Goal: Task Accomplishment & Management: Use online tool/utility

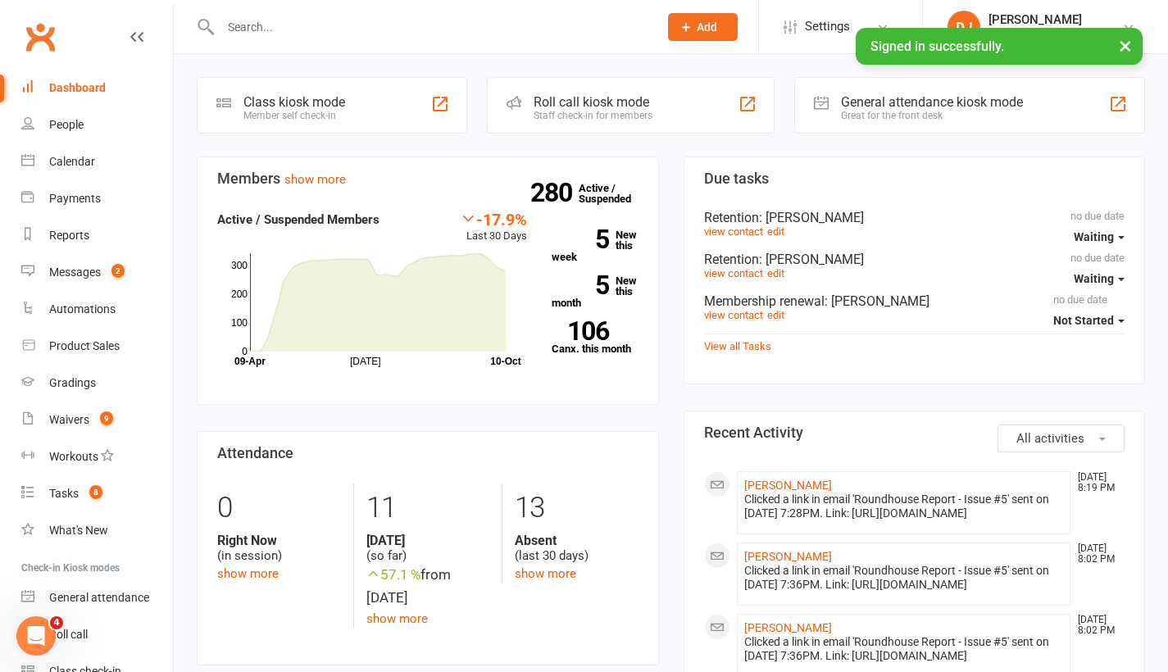
click at [420, 28] on input "text" at bounding box center [431, 27] width 431 height 23
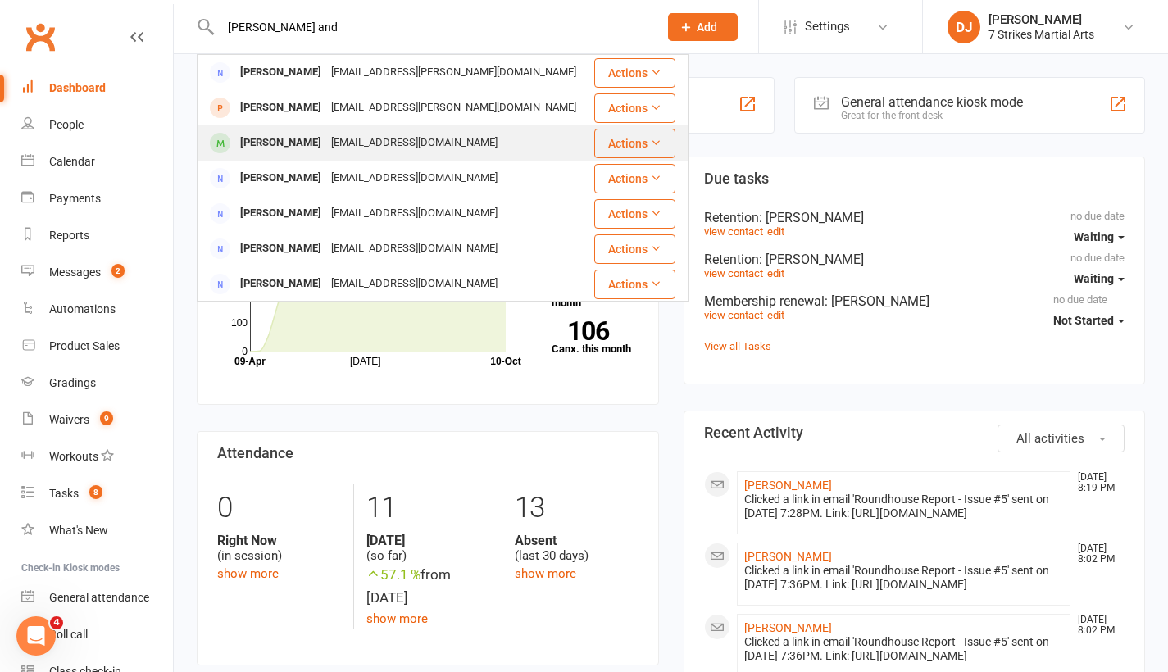
type input "Phillip and"
click at [285, 148] on div "[PERSON_NAME]" at bounding box center [280, 143] width 91 height 24
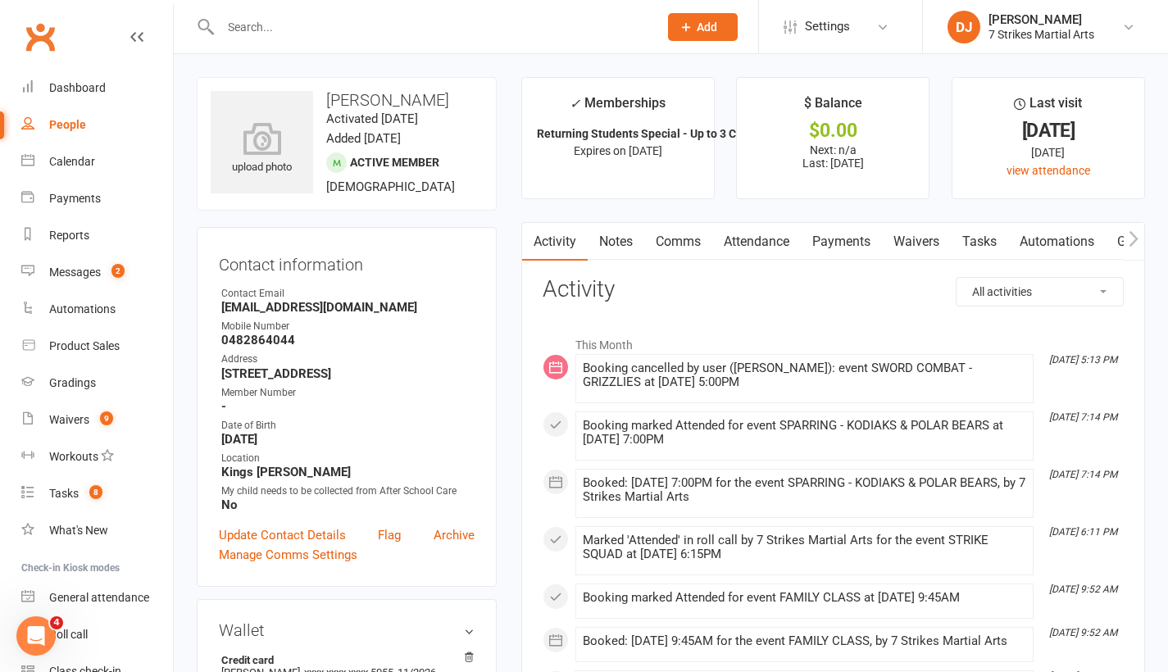
click at [434, 35] on input "text" at bounding box center [431, 27] width 431 height 23
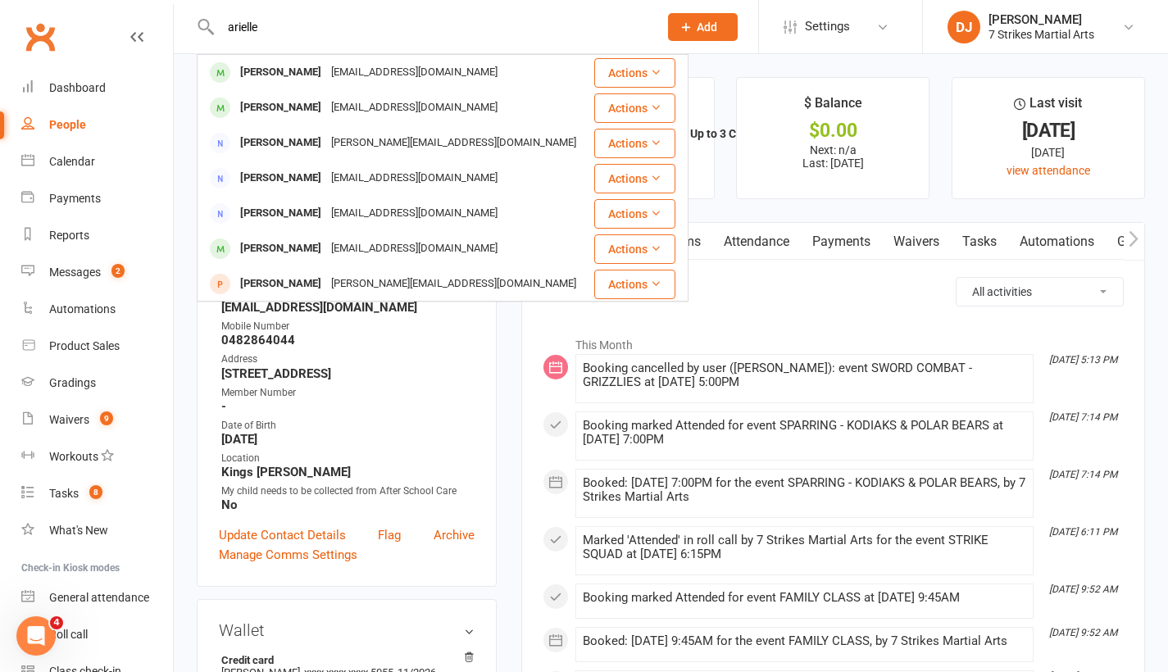
type input "Arielle"
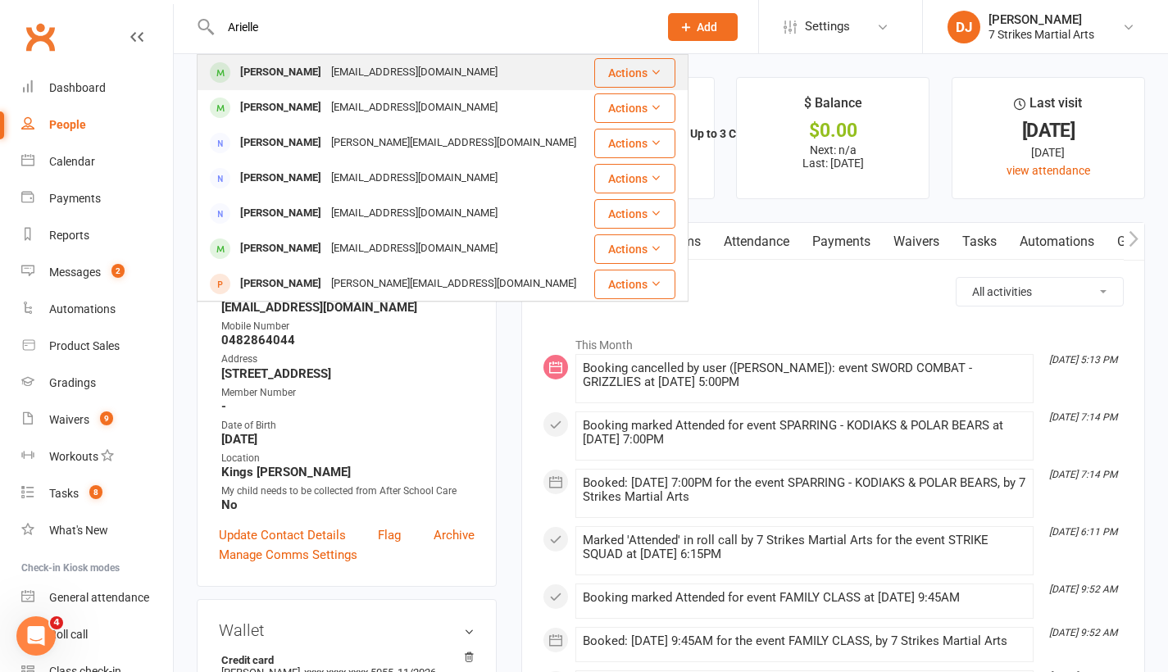
drag, startPoint x: 434, startPoint y: 36, endPoint x: 392, endPoint y: 80, distance: 60.9
click at [392, 80] on div "chantal297@y7mail.com" at bounding box center [414, 73] width 176 height 24
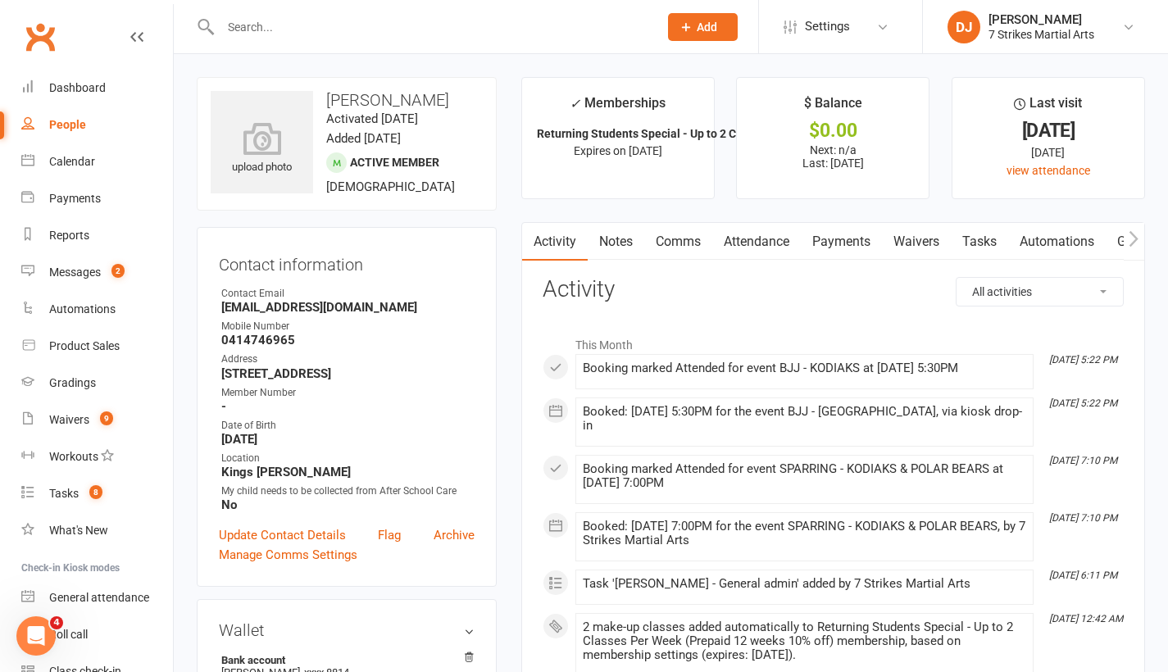
click at [498, 31] on input "text" at bounding box center [431, 27] width 431 height 23
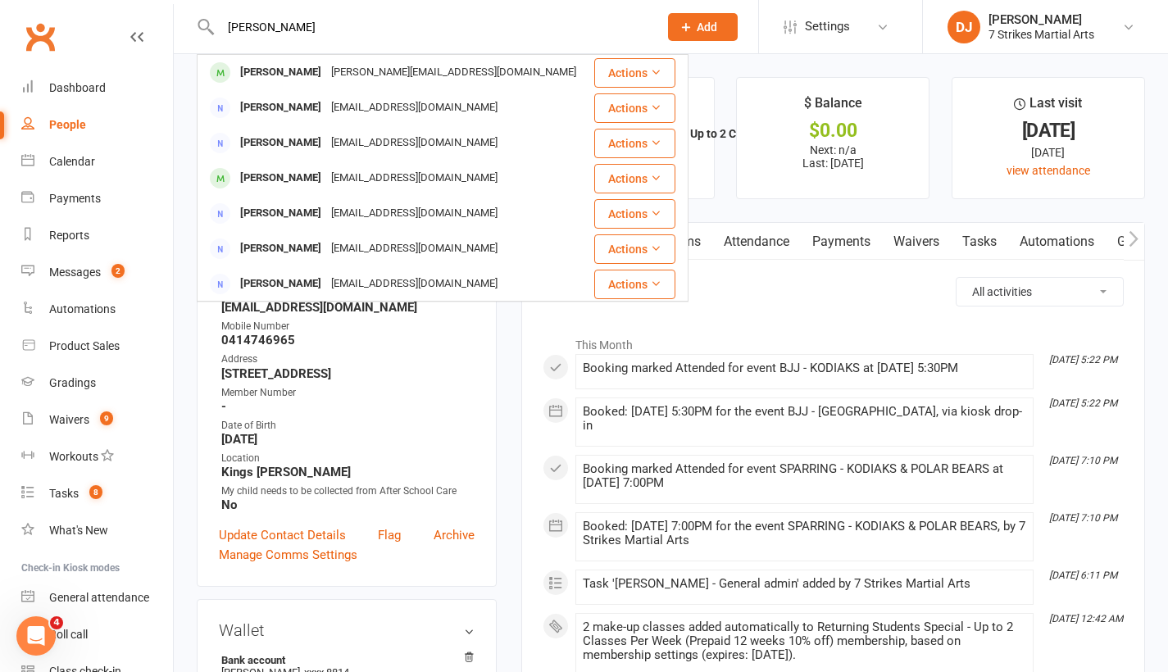
type input "Cameron"
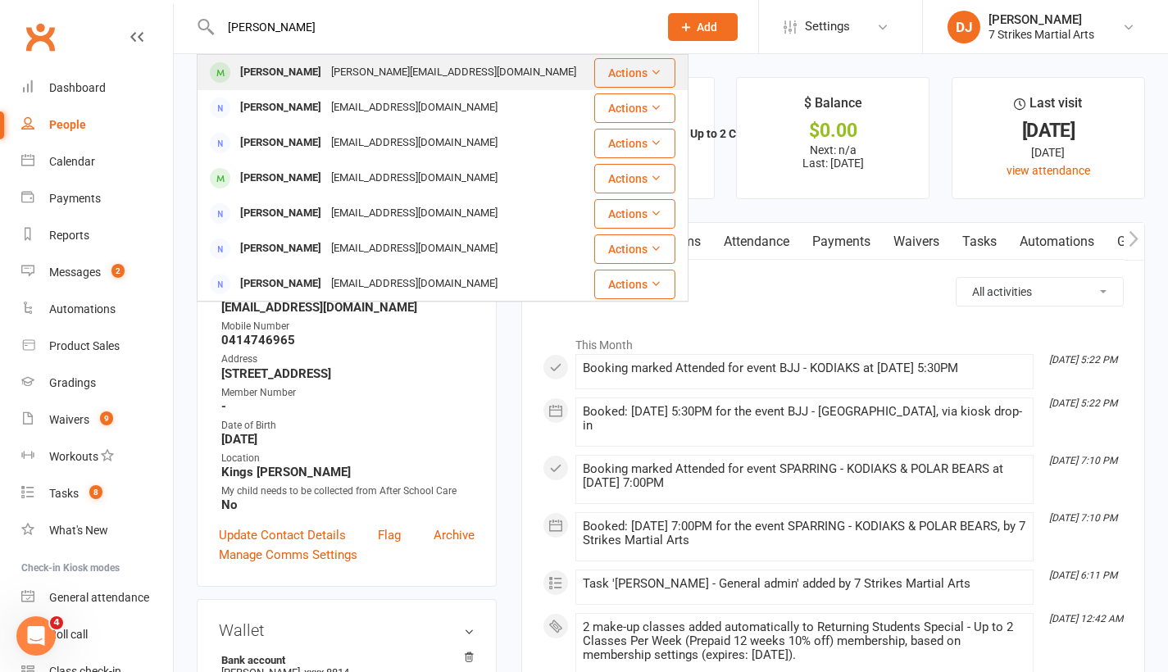
drag, startPoint x: 497, startPoint y: 31, endPoint x: 313, endPoint y: 68, distance: 187.3
click at [313, 68] on div "Cameron McCardell" at bounding box center [280, 73] width 91 height 24
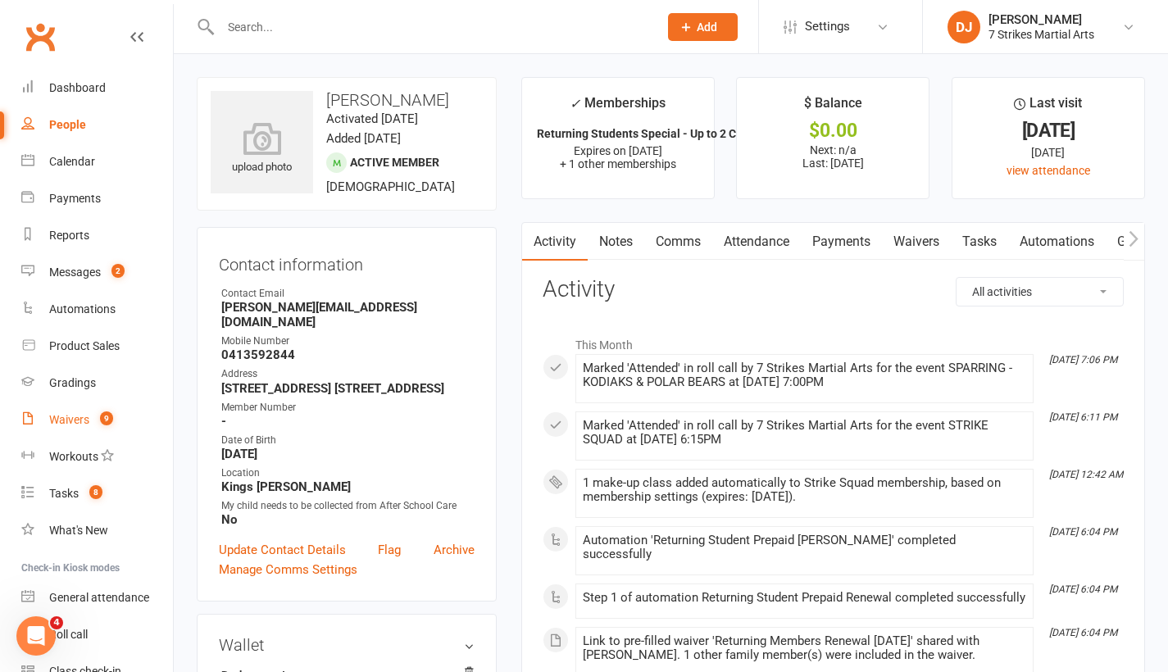
click at [68, 425] on div "Waivers" at bounding box center [69, 419] width 40 height 13
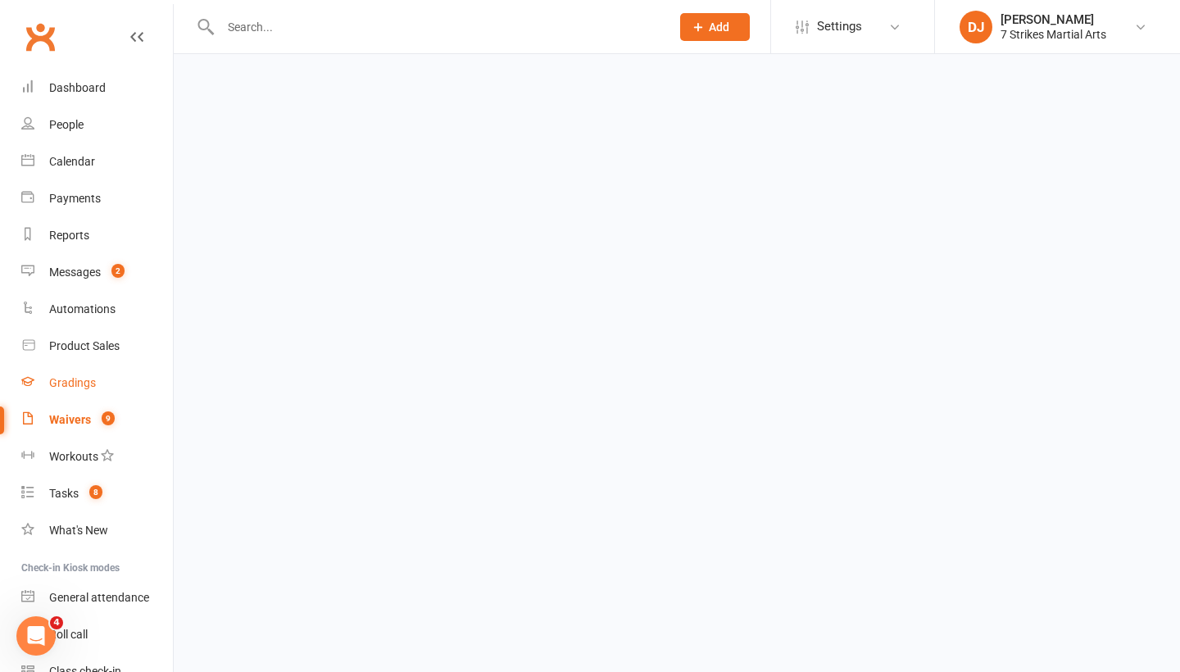
select select "25"
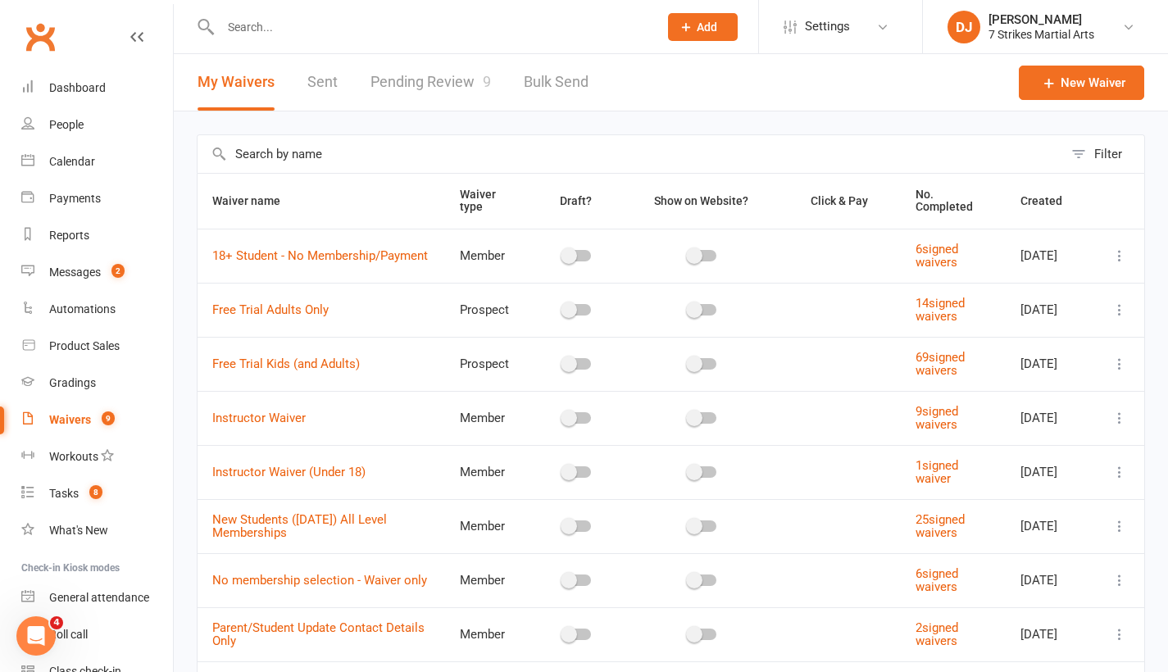
click at [408, 75] on link "Pending Review 9" at bounding box center [430, 82] width 120 height 57
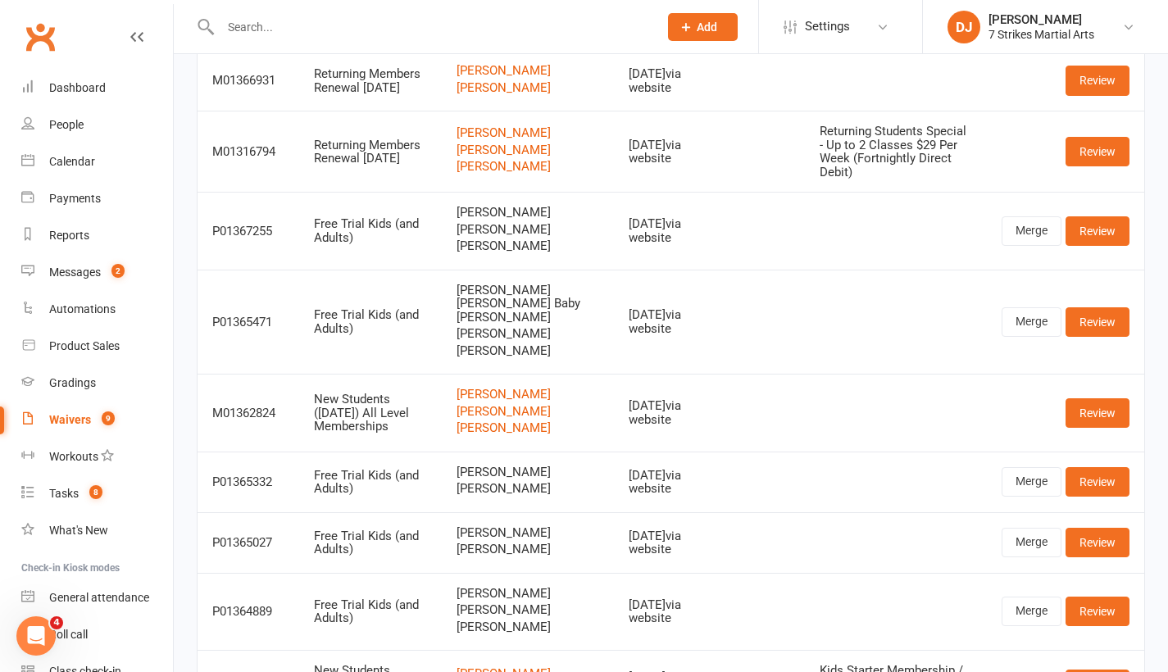
scroll to position [313, 0]
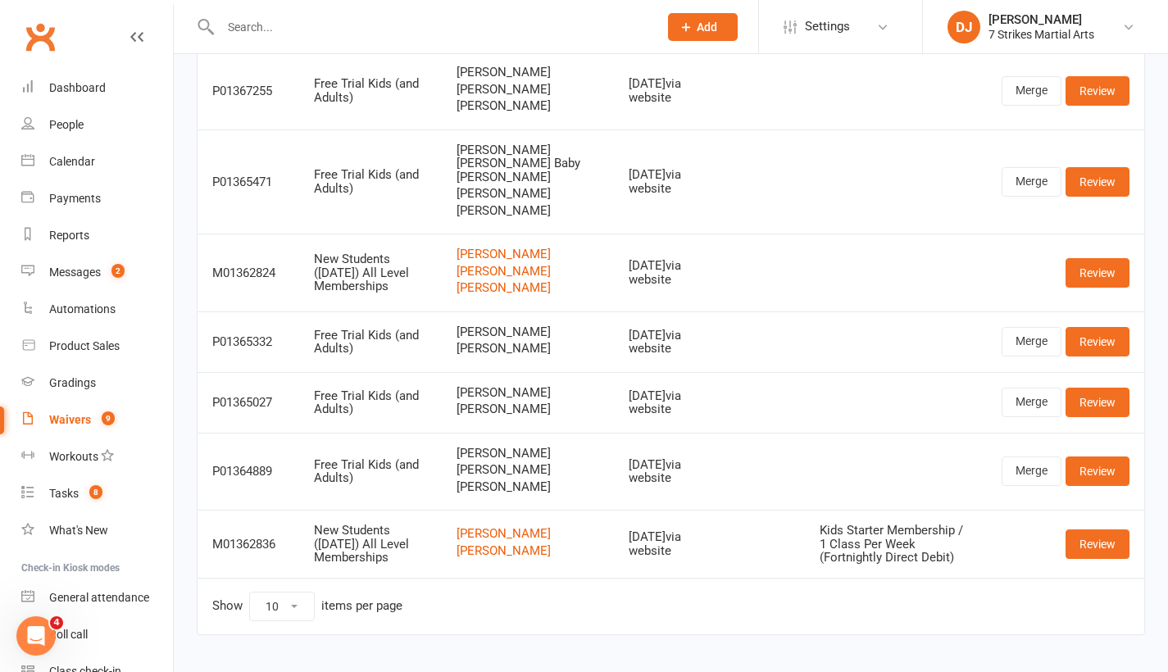
click at [521, 2] on div at bounding box center [422, 26] width 450 height 53
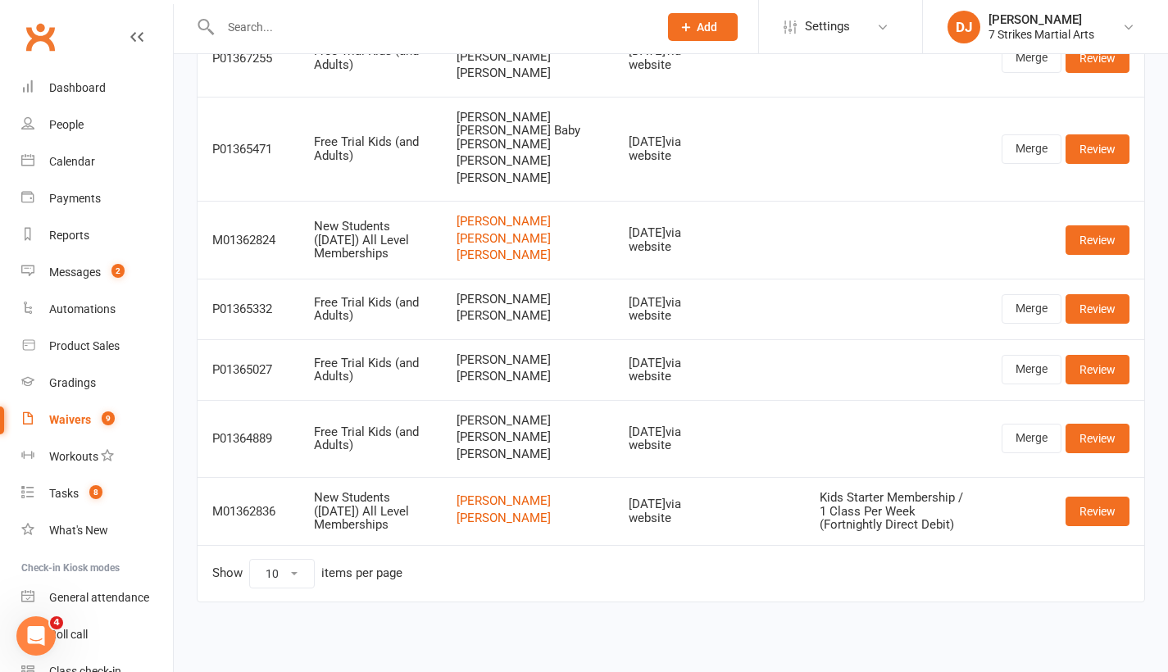
scroll to position [0, 0]
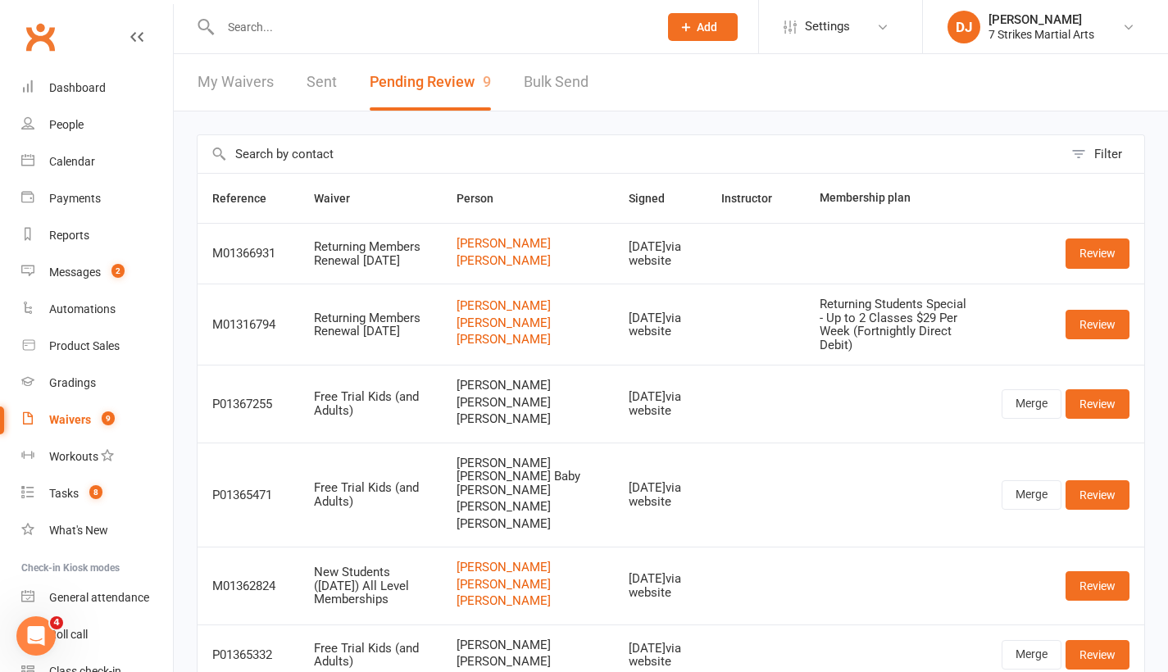
click at [412, 30] on input "text" at bounding box center [431, 27] width 431 height 23
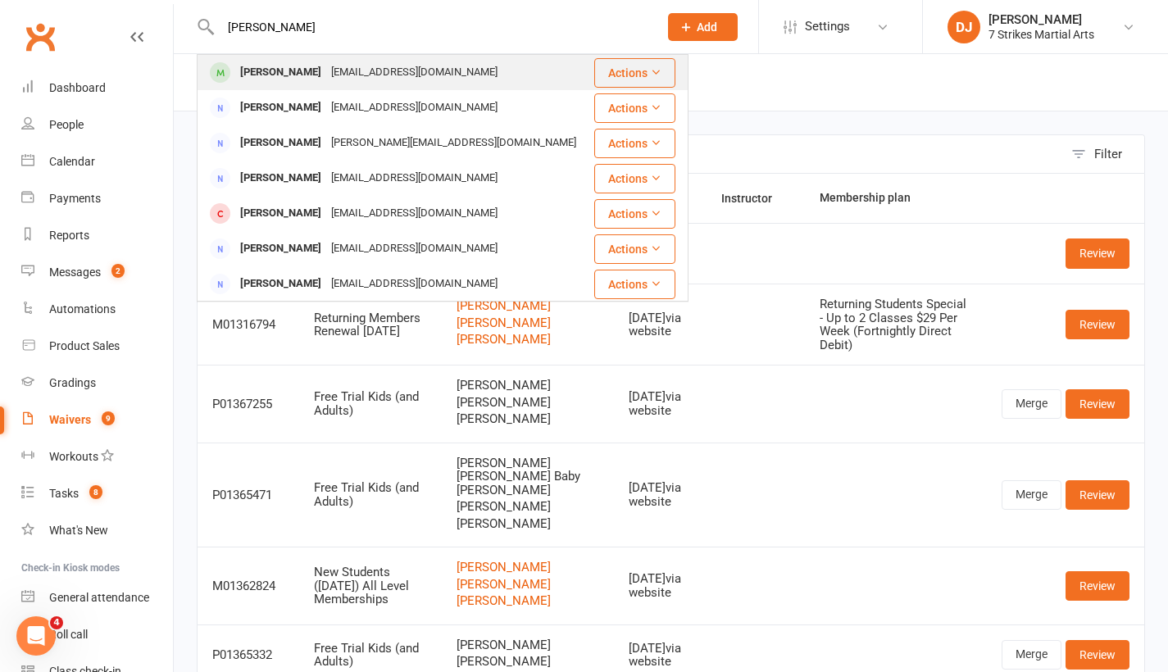
type input "Daniel vella"
click at [393, 61] on div "rmv068@gmail.com" at bounding box center [414, 73] width 176 height 24
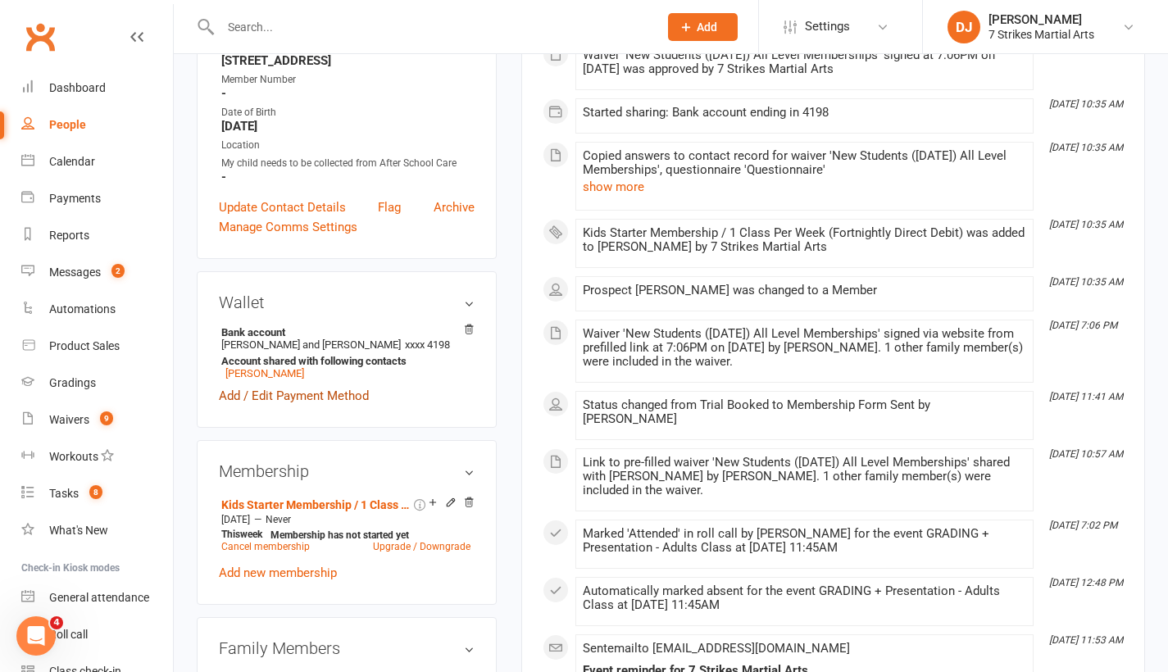
scroll to position [367, 0]
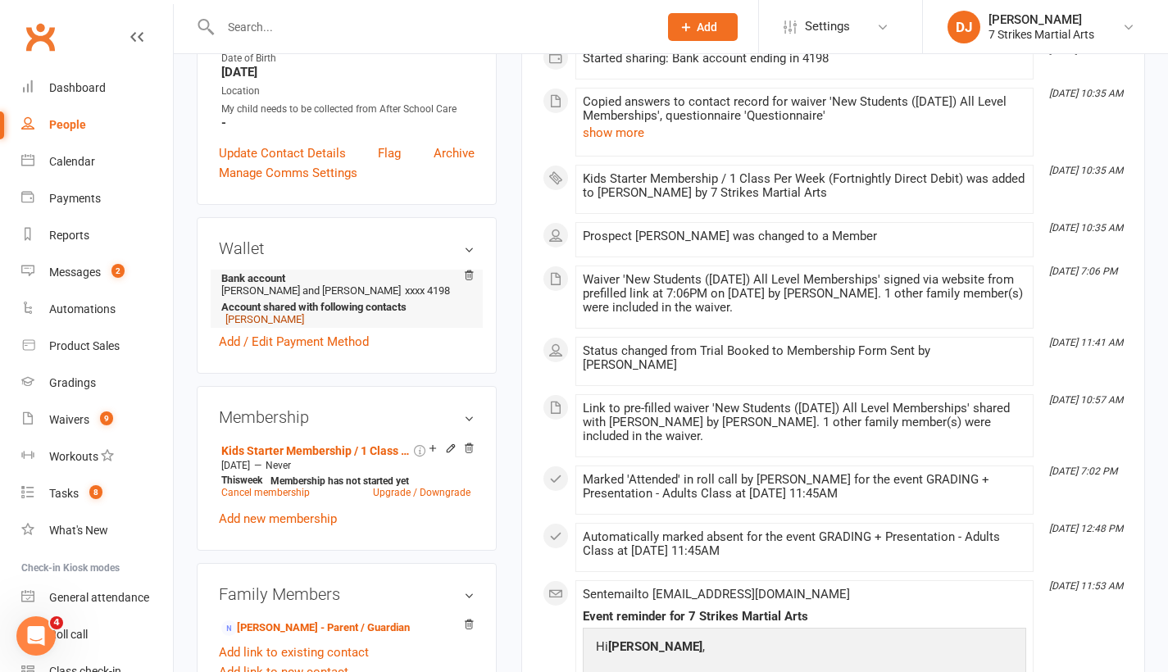
click at [250, 325] on link "[PERSON_NAME]" at bounding box center [264, 319] width 79 height 12
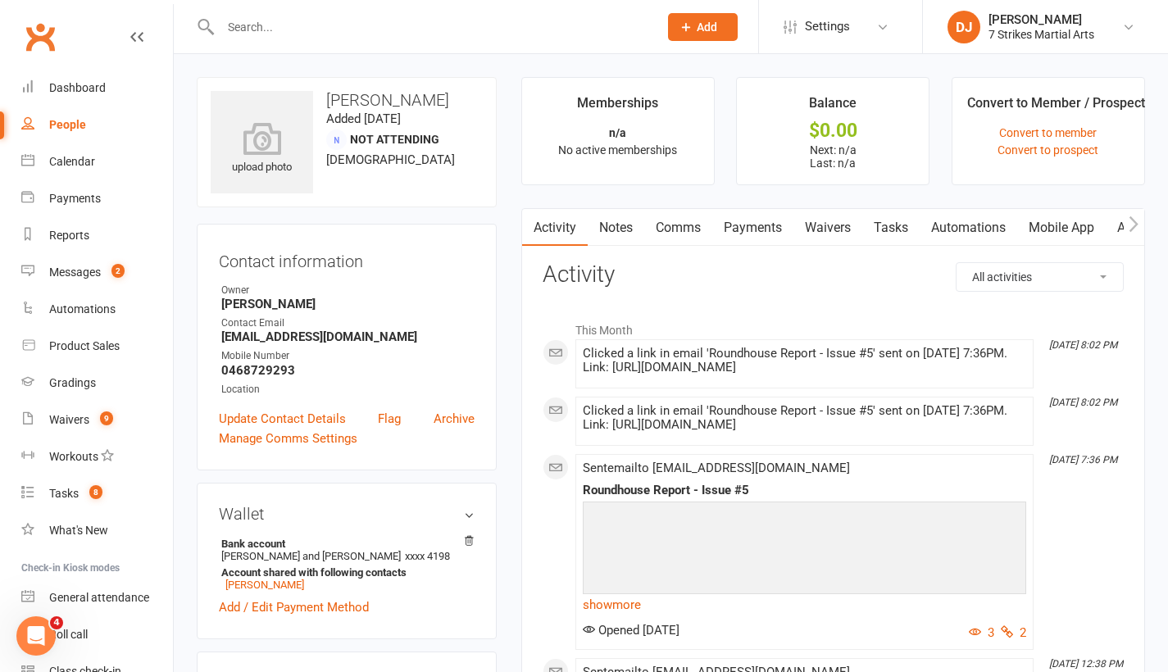
click at [624, 227] on link "Notes" at bounding box center [616, 228] width 57 height 38
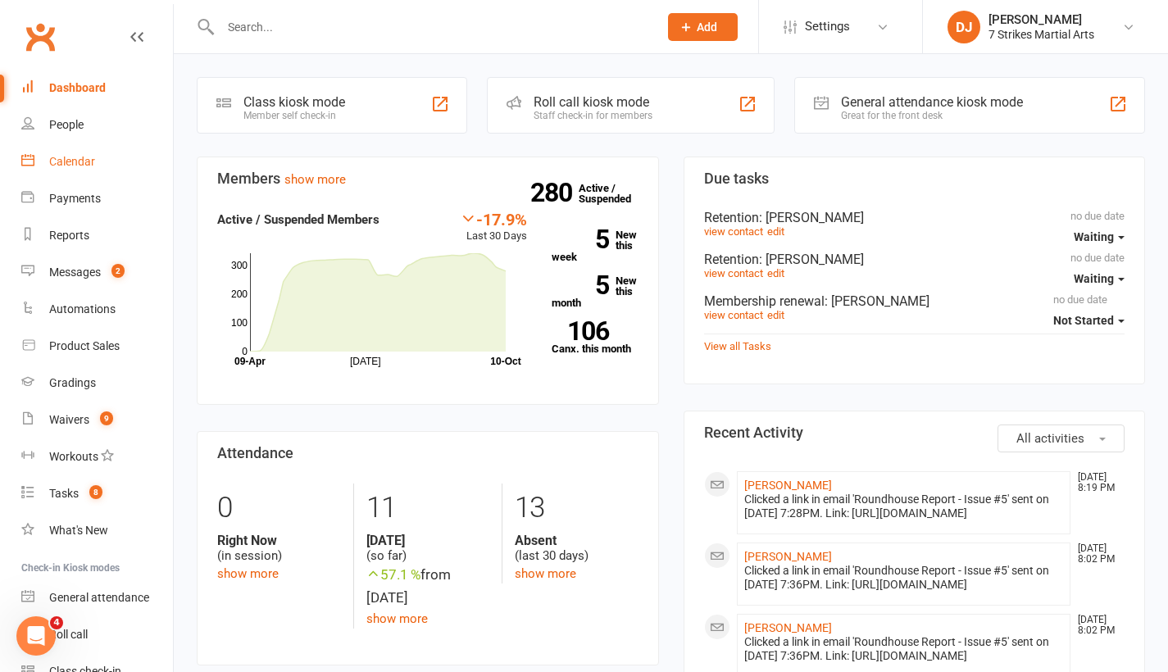
click at [63, 170] on link "Calendar" at bounding box center [97, 161] width 152 height 37
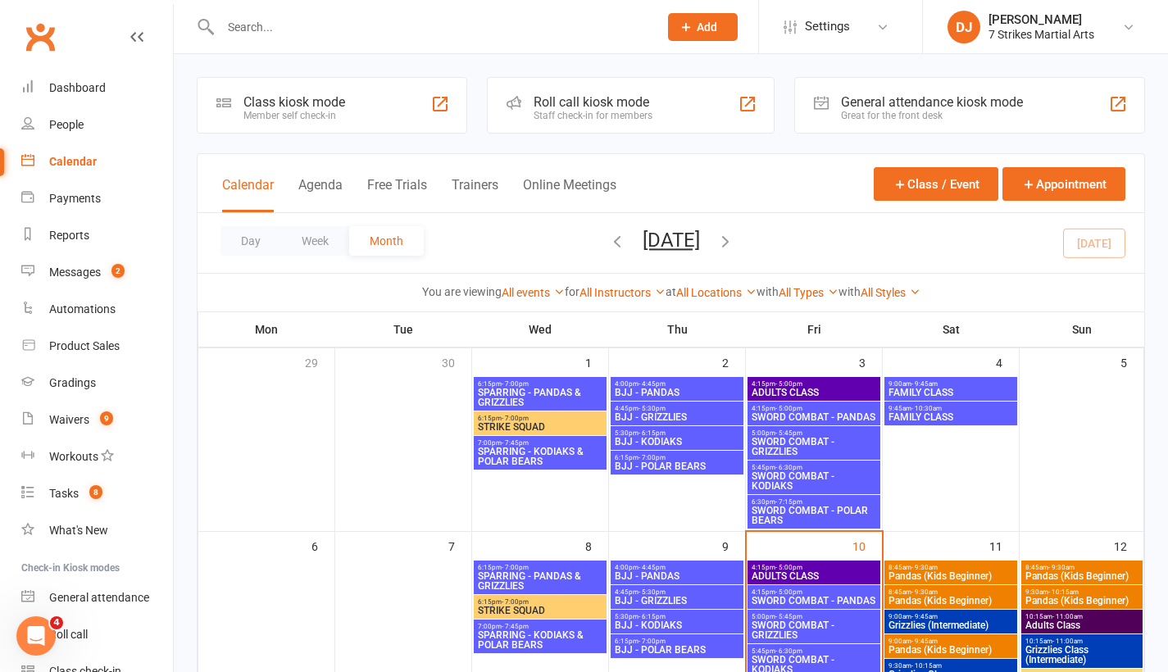
scroll to position [3, 0]
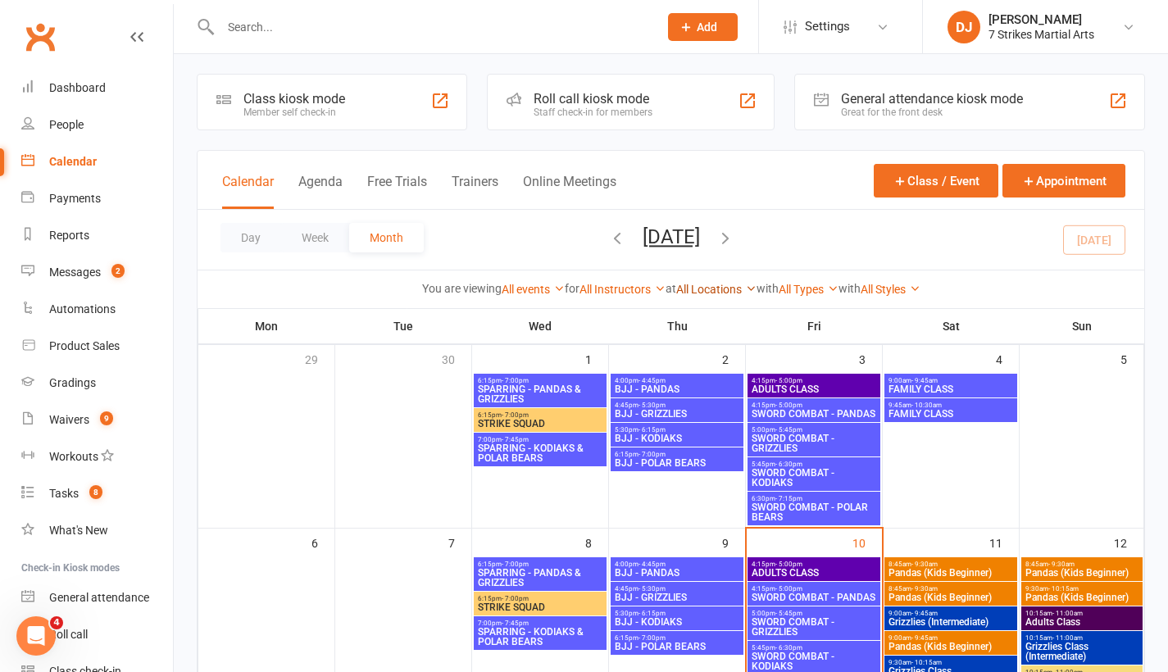
click at [715, 285] on link "All Locations" at bounding box center [716, 289] width 80 height 13
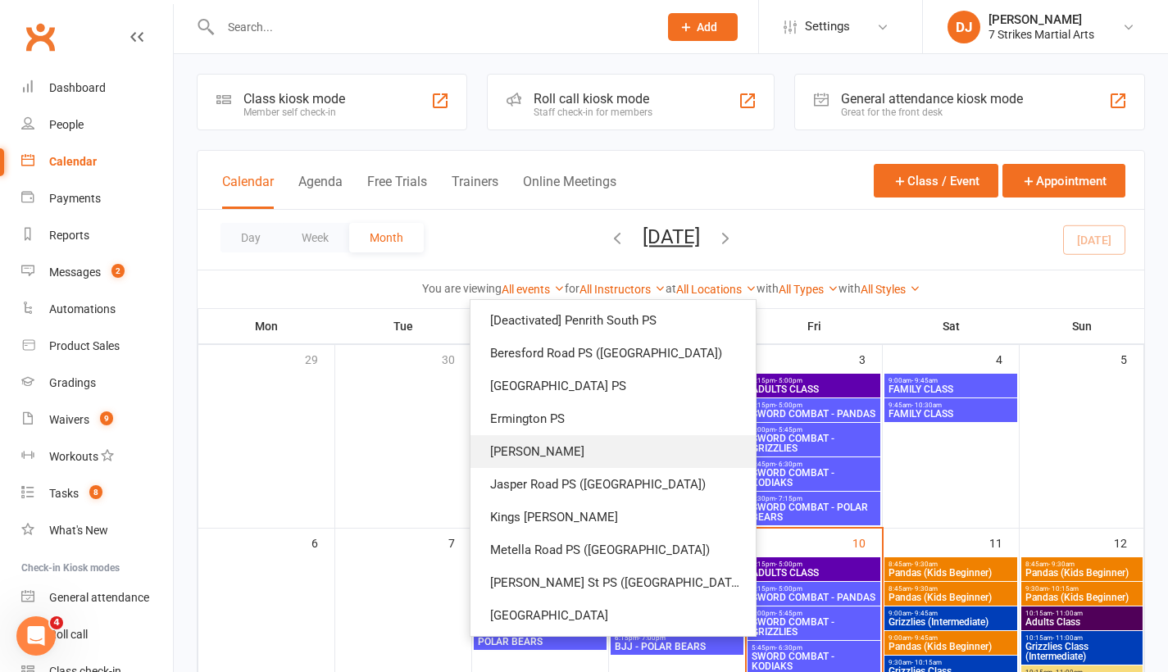
click at [631, 457] on link "[PERSON_NAME]" at bounding box center [612, 451] width 285 height 33
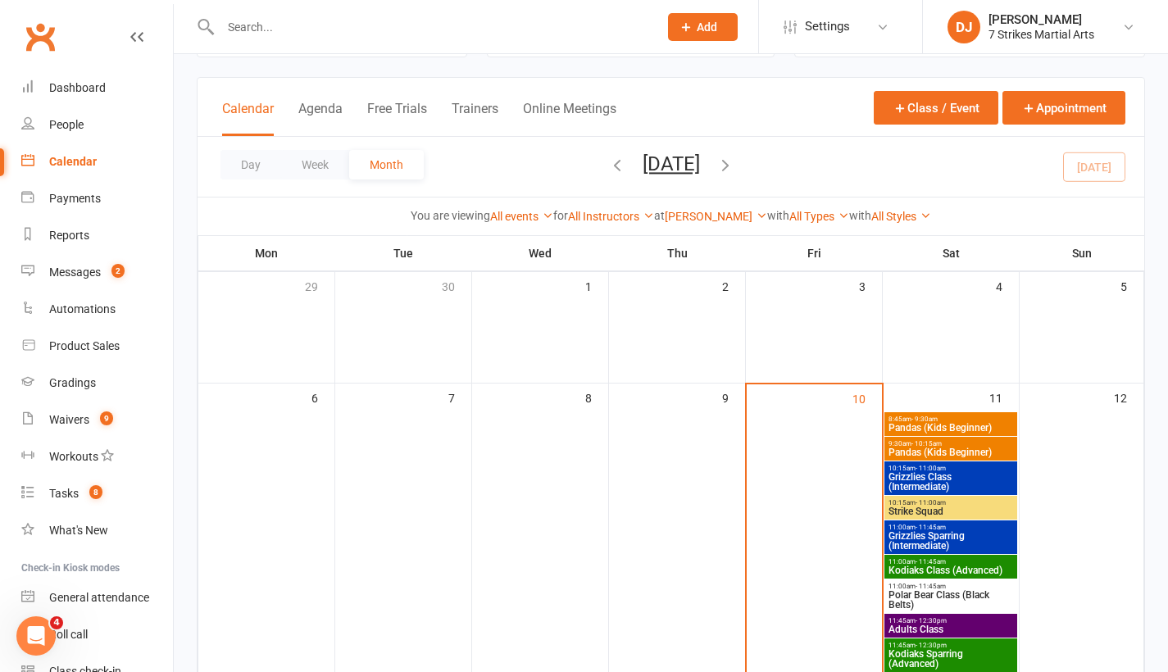
scroll to position [107, 0]
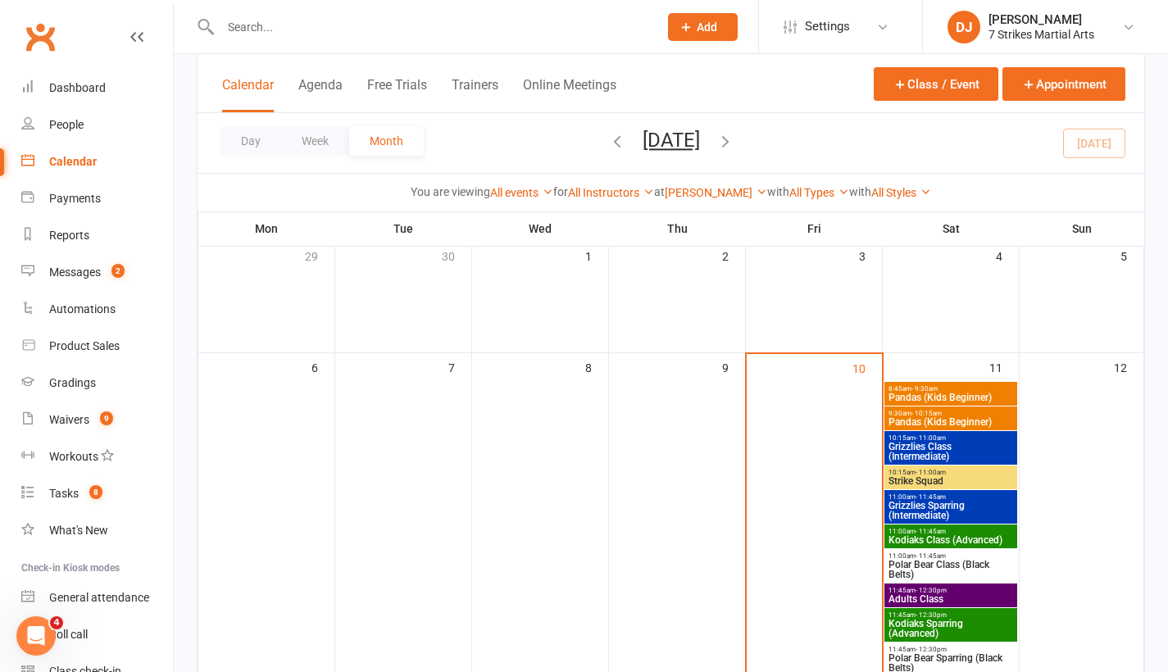
click at [475, 35] on input "text" at bounding box center [431, 27] width 431 height 23
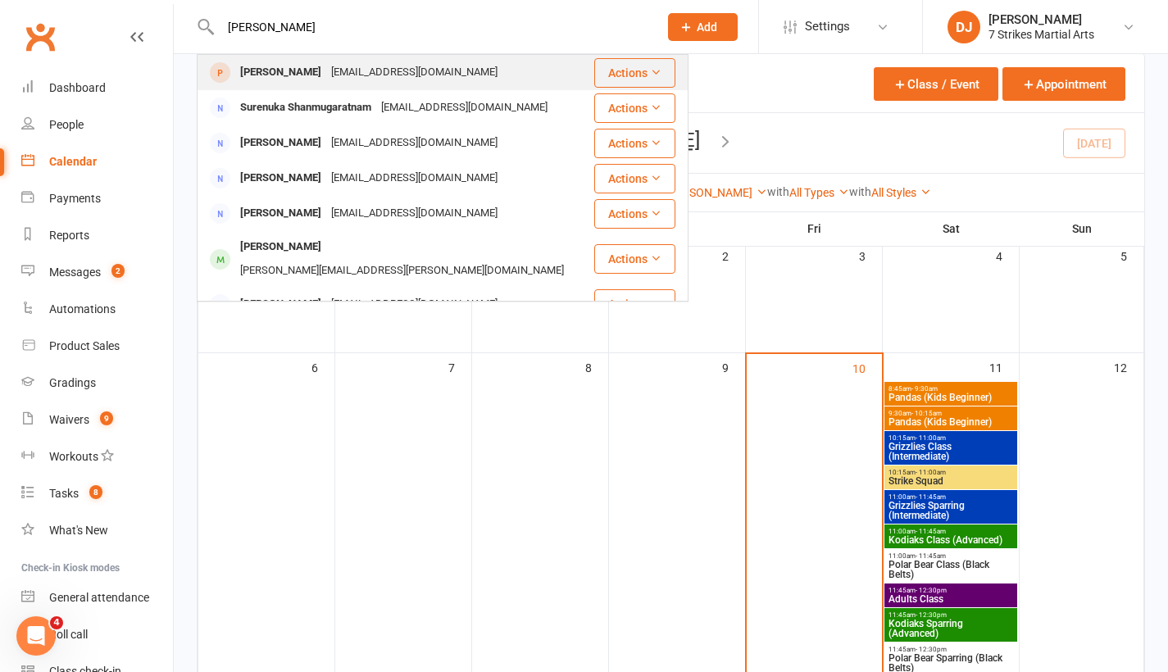
type input "[PERSON_NAME]"
click at [326, 65] on div "[PERSON_NAME]" at bounding box center [280, 73] width 91 height 24
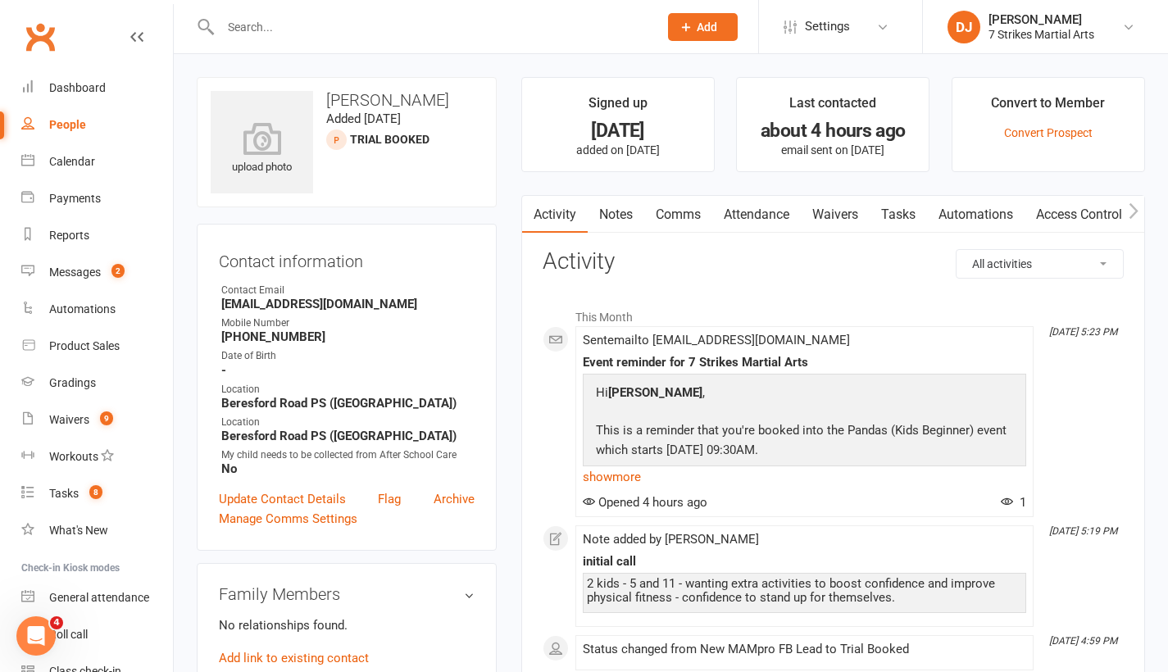
click at [490, 2] on div at bounding box center [422, 26] width 450 height 53
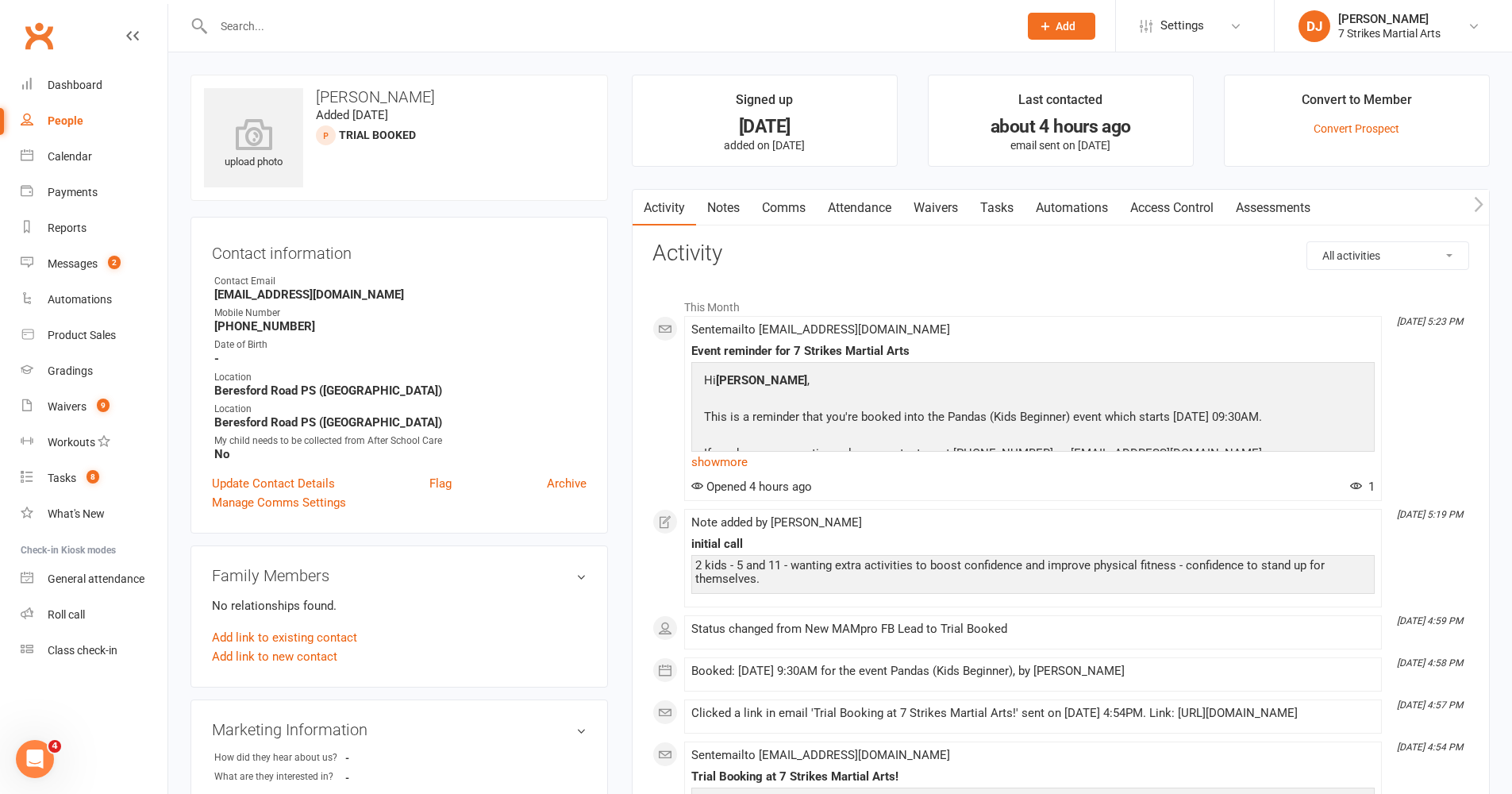
click at [533, 31] on input "text" at bounding box center [608, 26] width 799 height 22
paste input "[PERSON_NAME]"
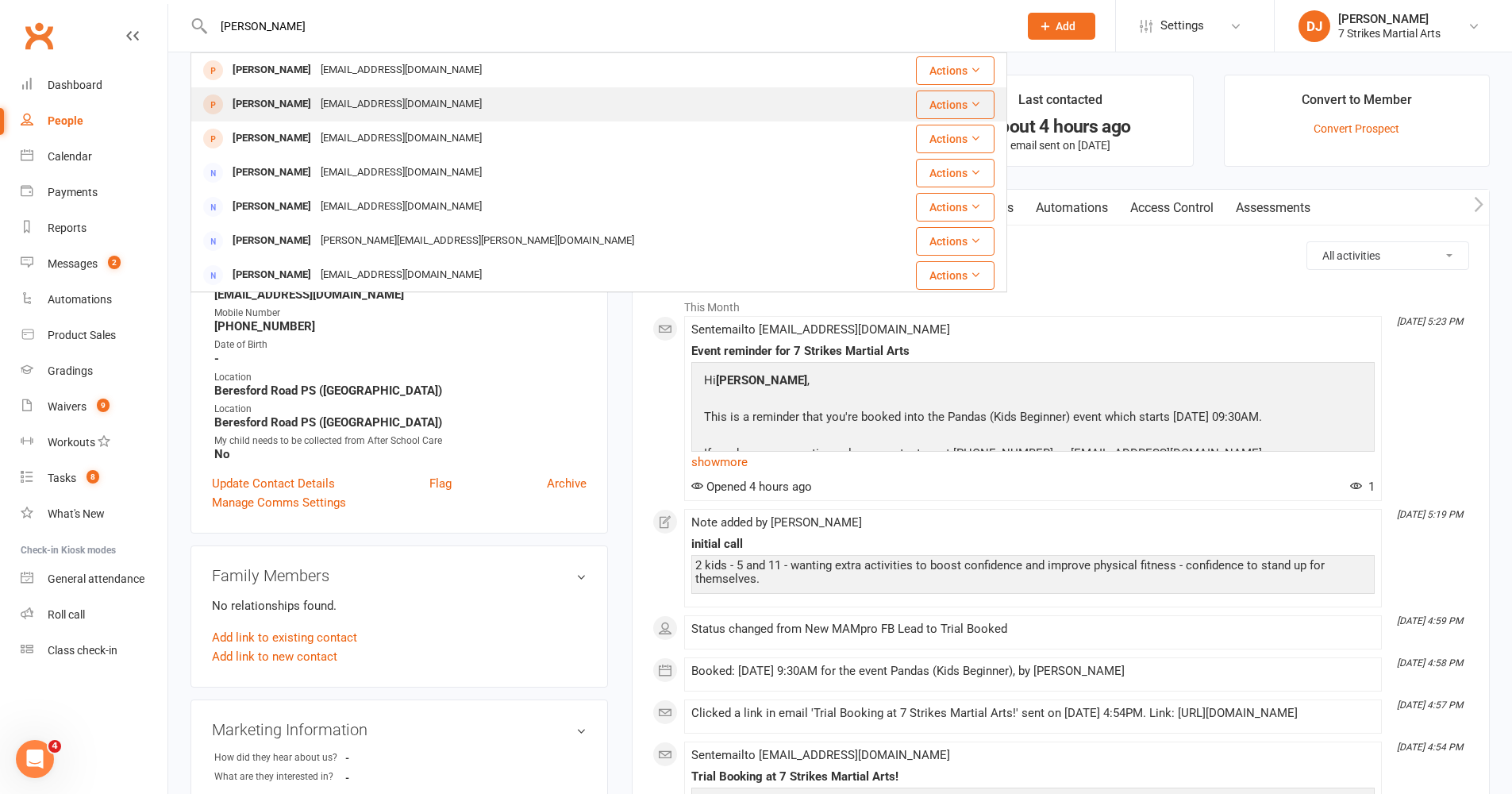
type input "[PERSON_NAME]"
click at [369, 99] on div "[EMAIL_ADDRESS][DOMAIN_NAME]" at bounding box center [401, 105] width 170 height 23
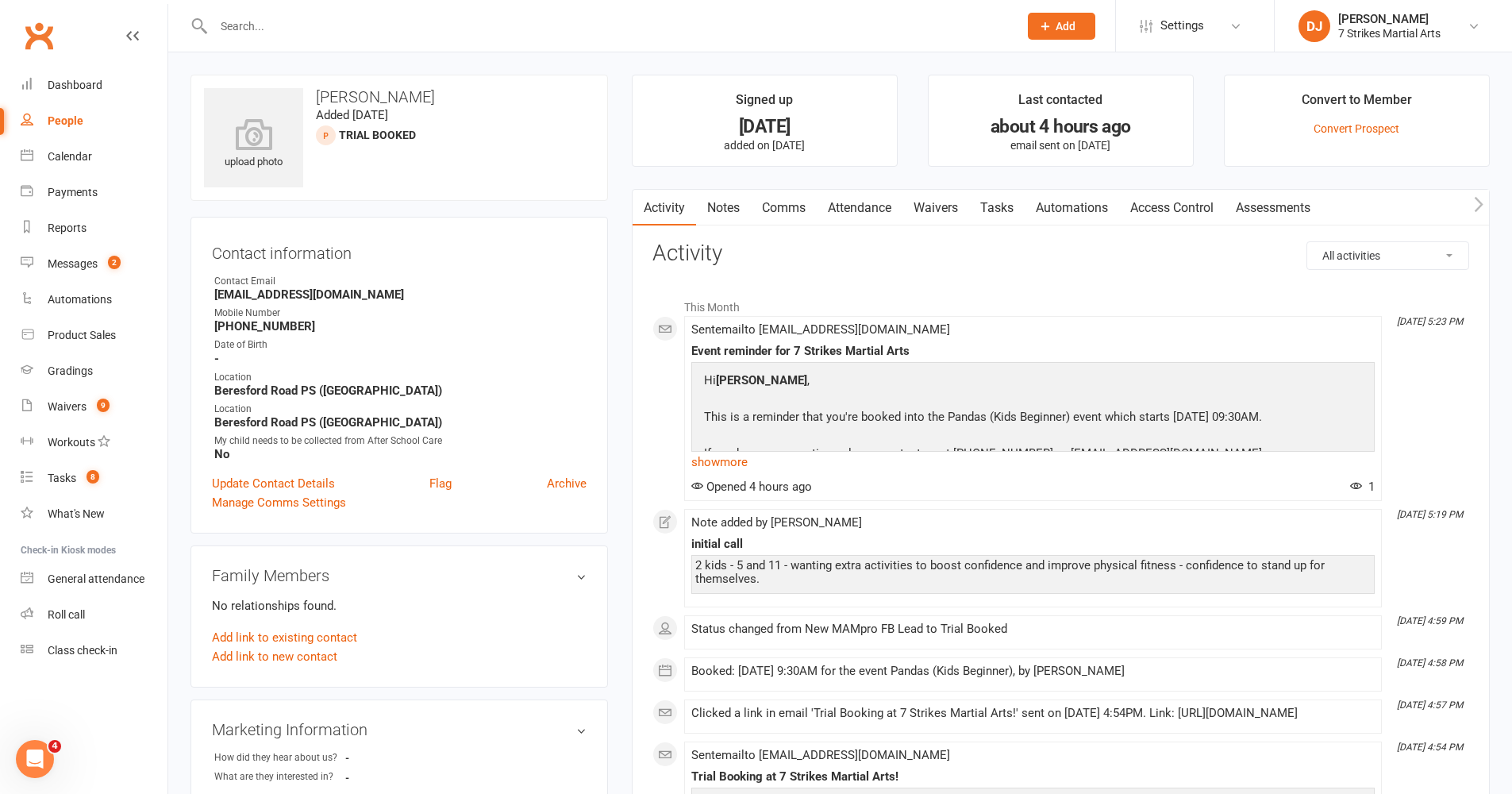
click at [876, 211] on link "Attendance" at bounding box center [859, 208] width 86 height 37
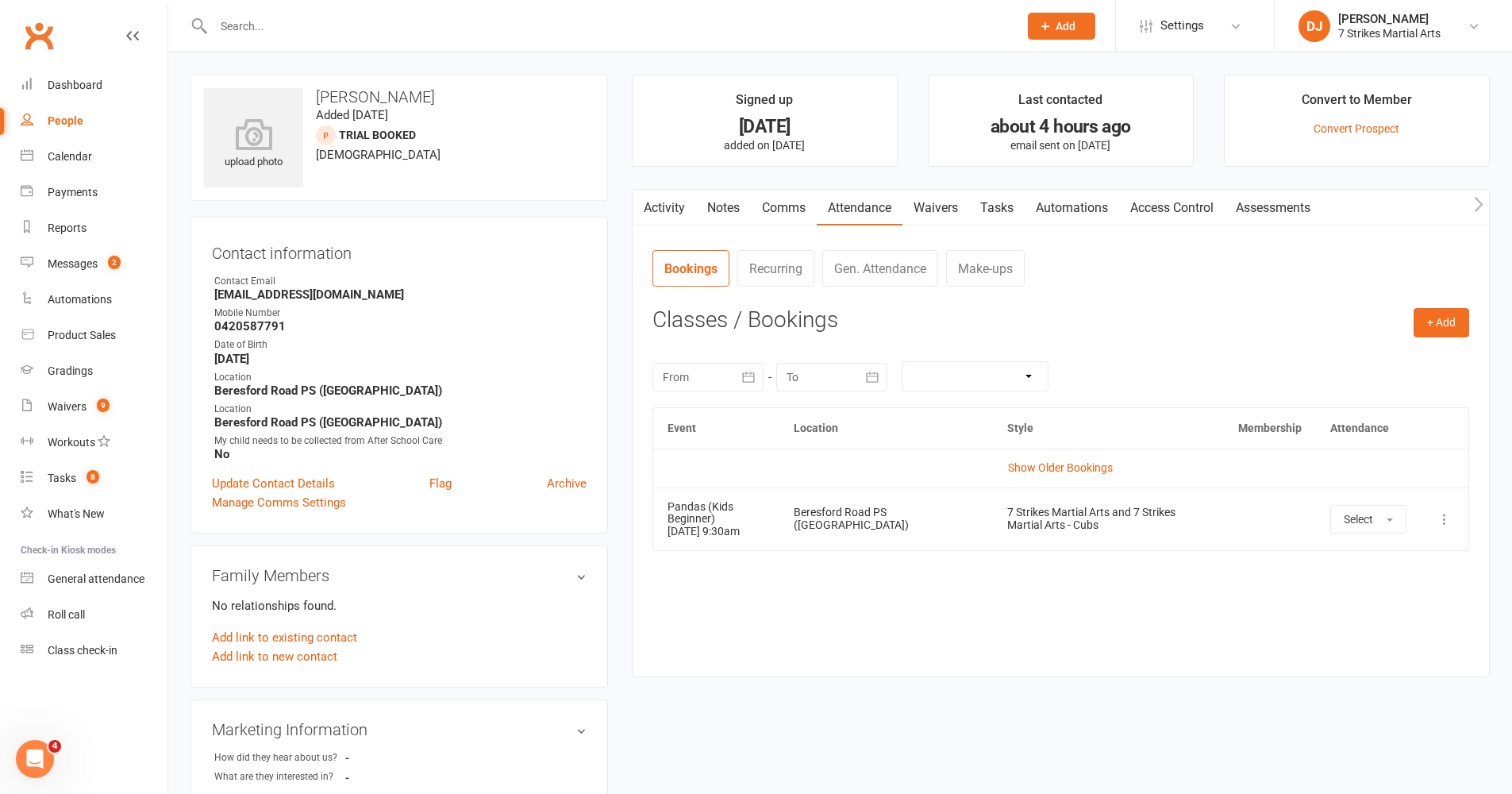
click at [1130, 515] on icon at bounding box center [1445, 519] width 15 height 15
click at [1130, 570] on link "View event" at bounding box center [1374, 581] width 157 height 32
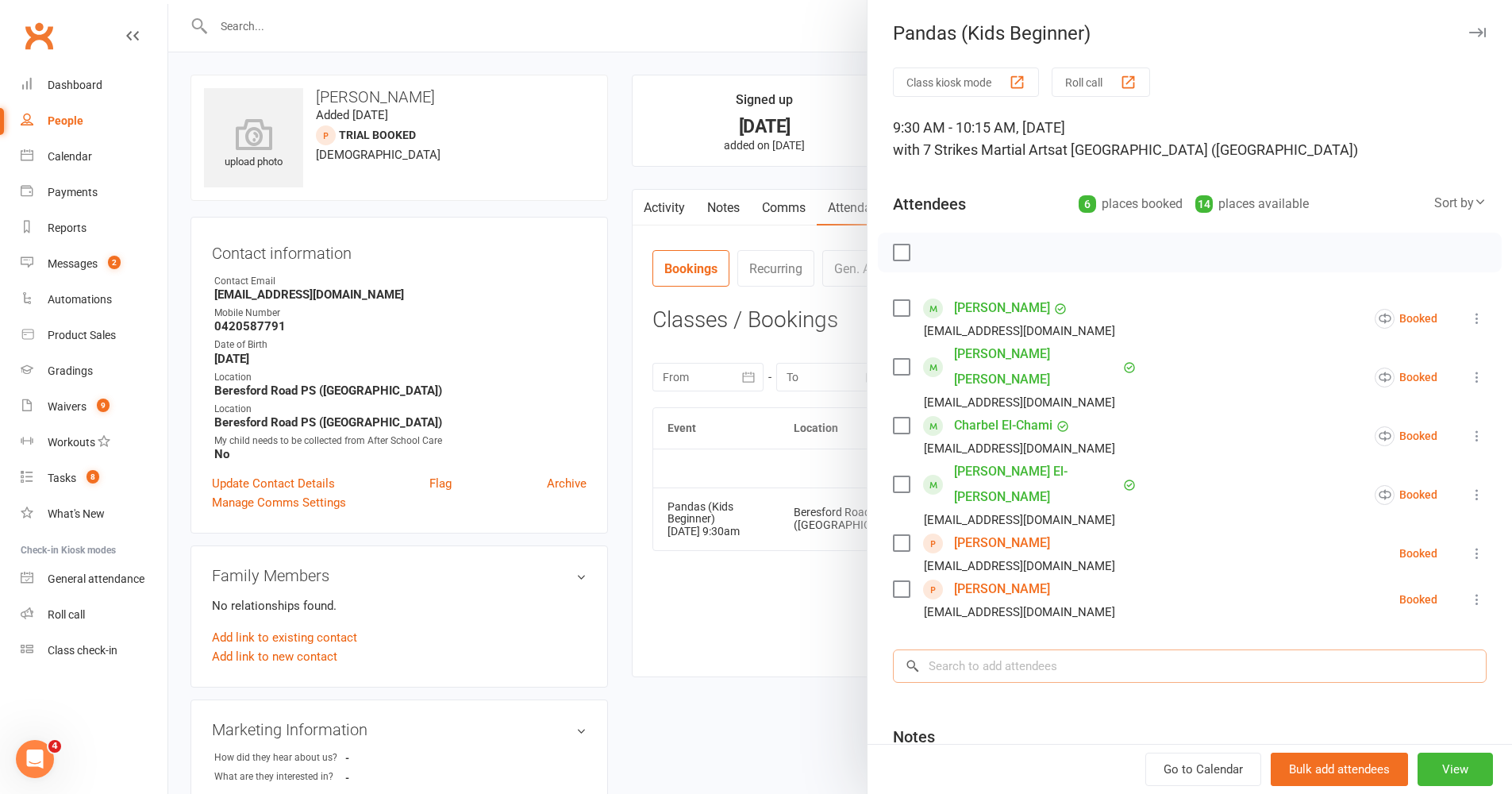
click at [1130, 649] on input "search" at bounding box center [1189, 665] width 594 height 33
paste input "[PERSON_NAME]"
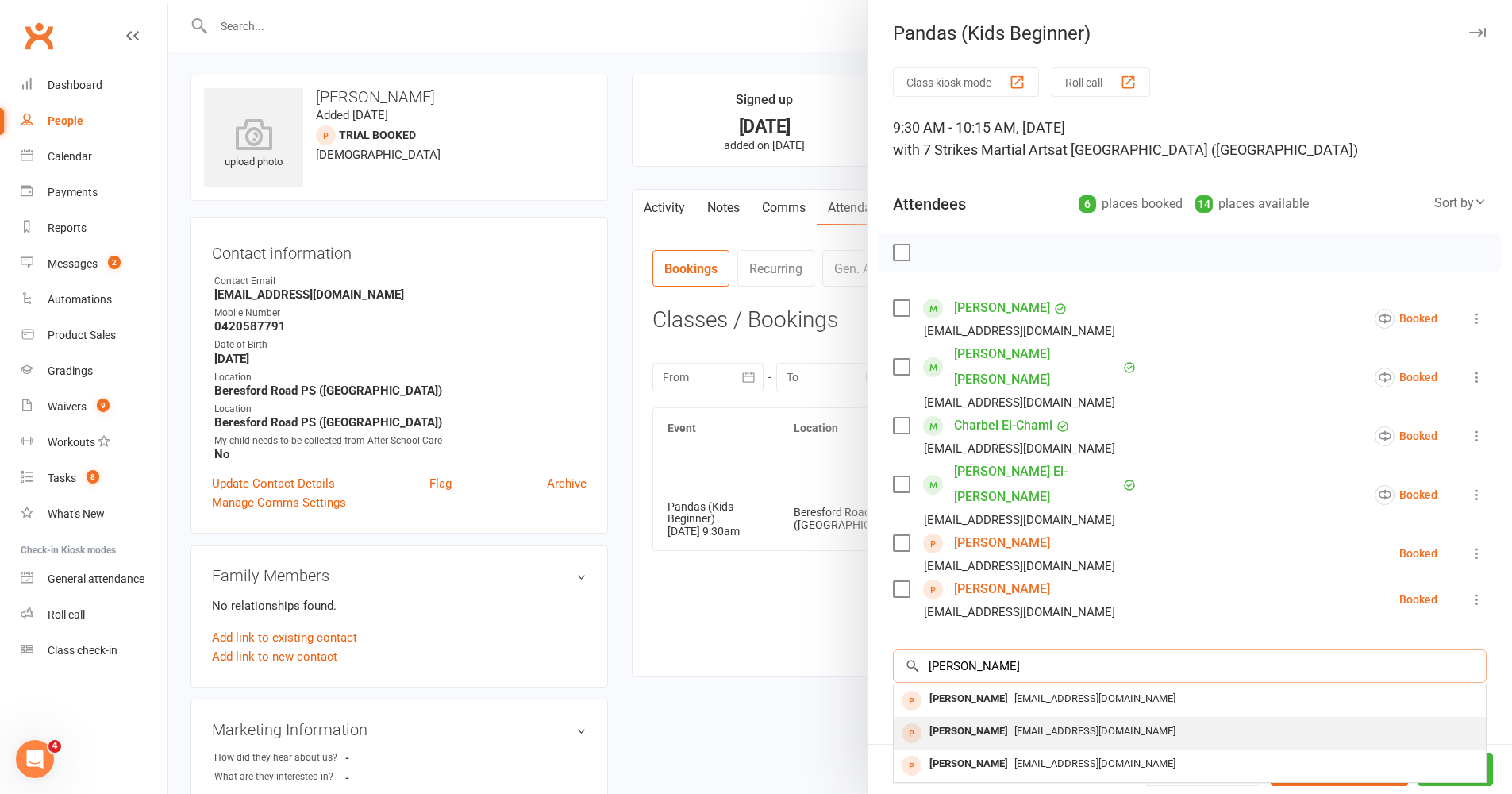
type input "[PERSON_NAME]"
click at [1041, 650] on span "[EMAIL_ADDRESS][DOMAIN_NAME]" at bounding box center [1095, 730] width 161 height 12
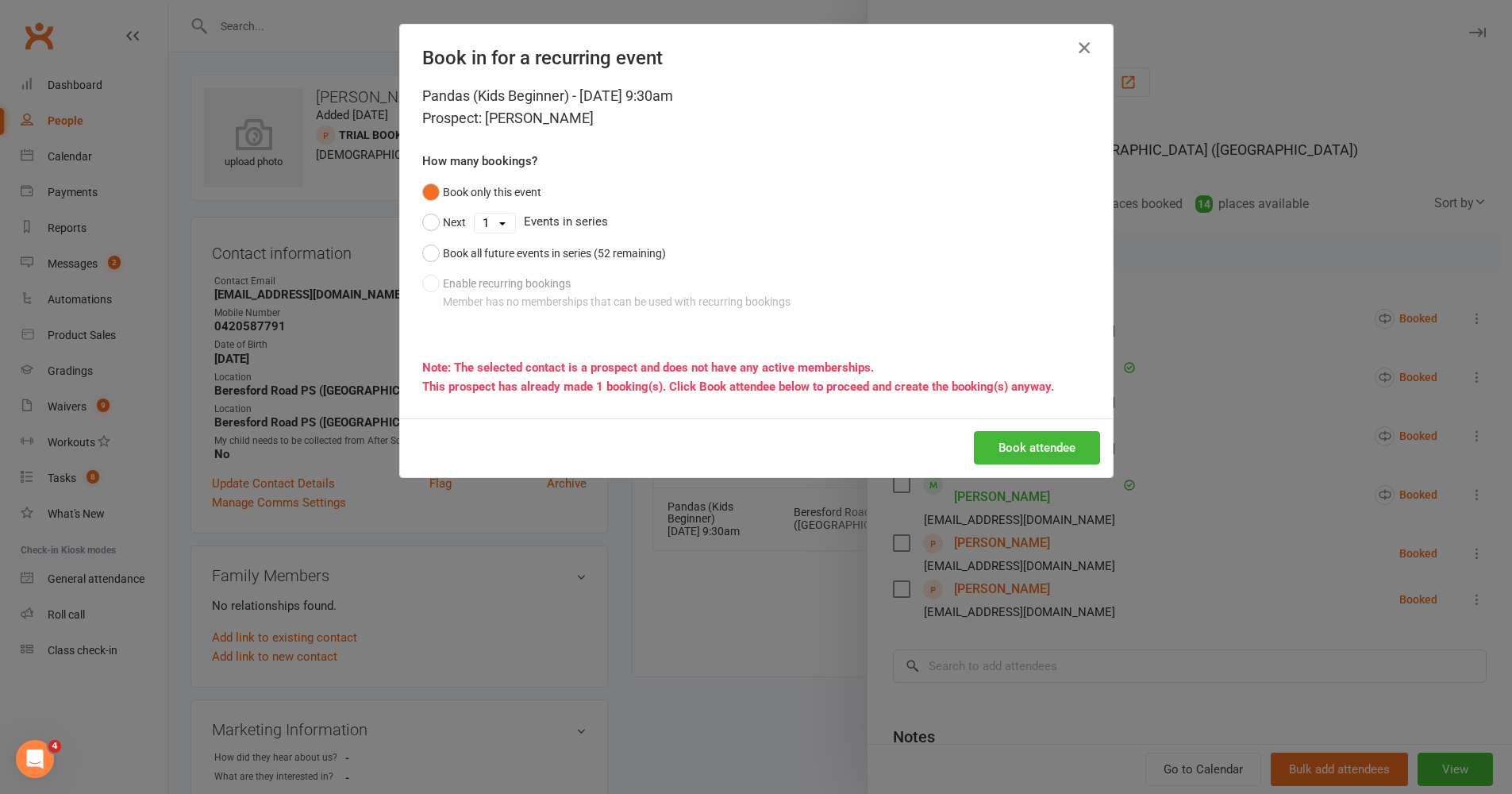
click at [1088, 46] on icon "button" at bounding box center [1085, 47] width 19 height 19
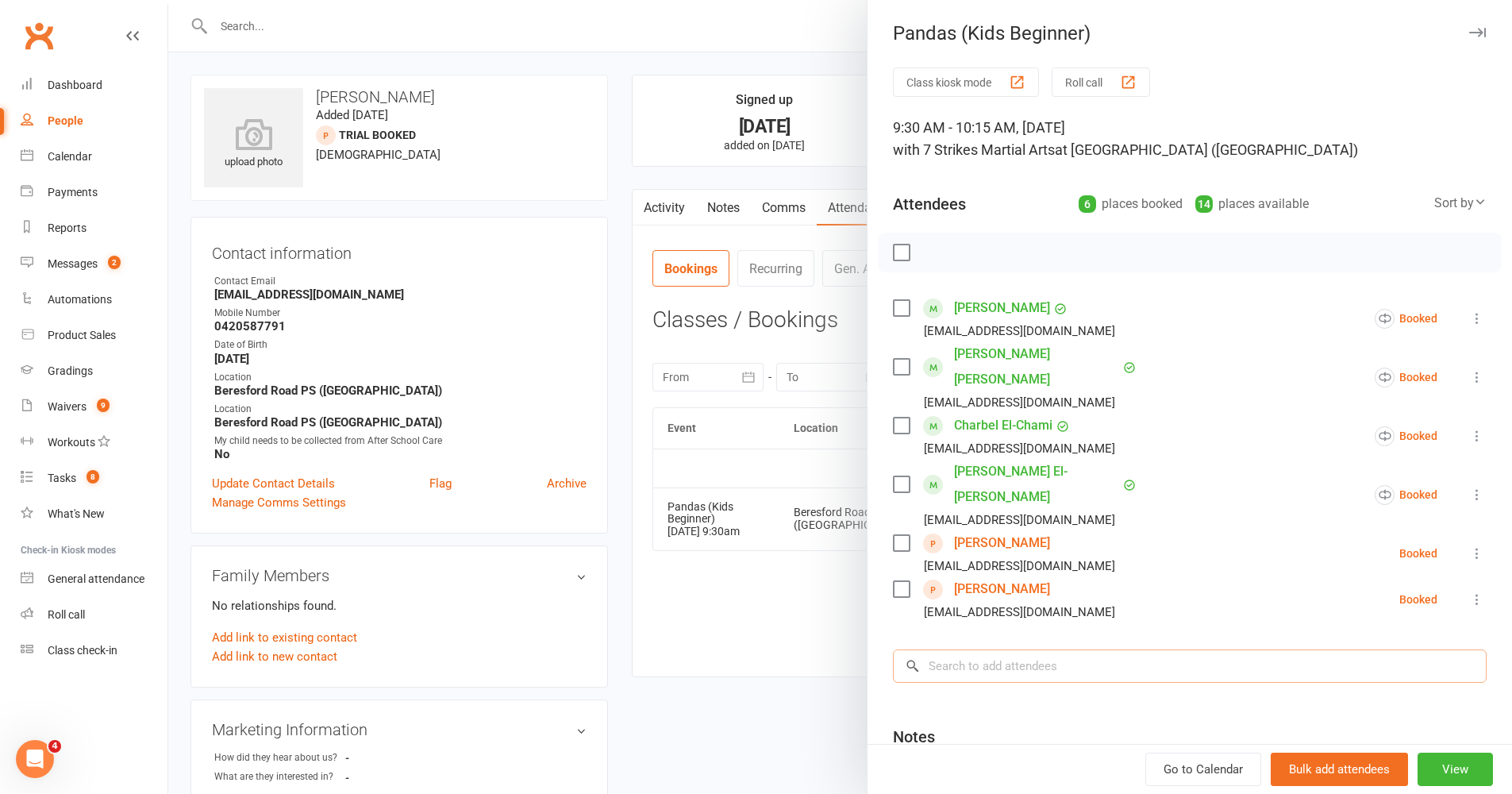
click at [1019, 649] on input "search" at bounding box center [1189, 665] width 594 height 33
paste input "[PERSON_NAME]"
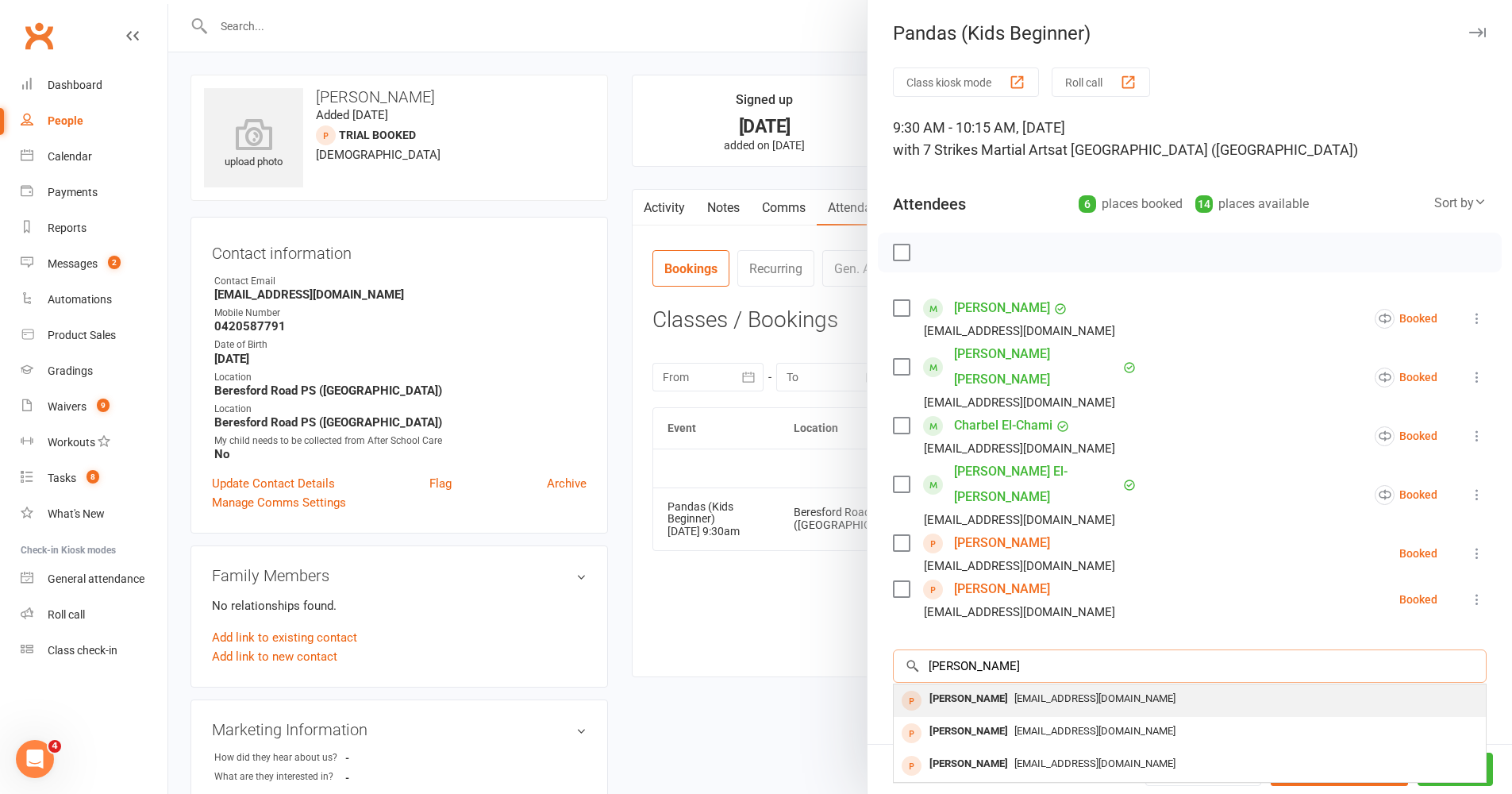
type input "[PERSON_NAME]"
click at [1015, 650] on span "[EMAIL_ADDRESS][DOMAIN_NAME]" at bounding box center [1095, 698] width 161 height 12
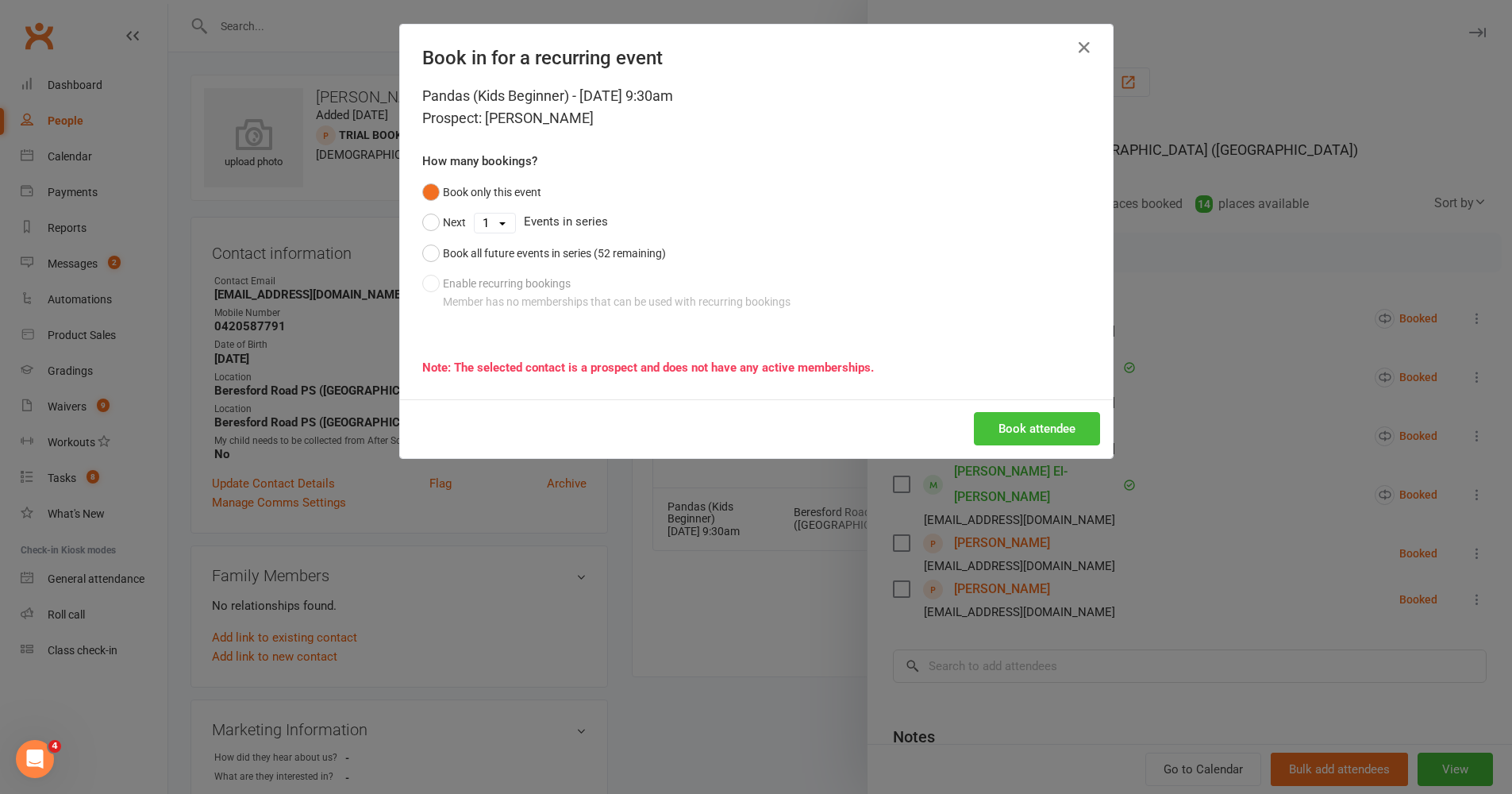
click at [1048, 426] on button "Book attendee" at bounding box center [1037, 428] width 126 height 33
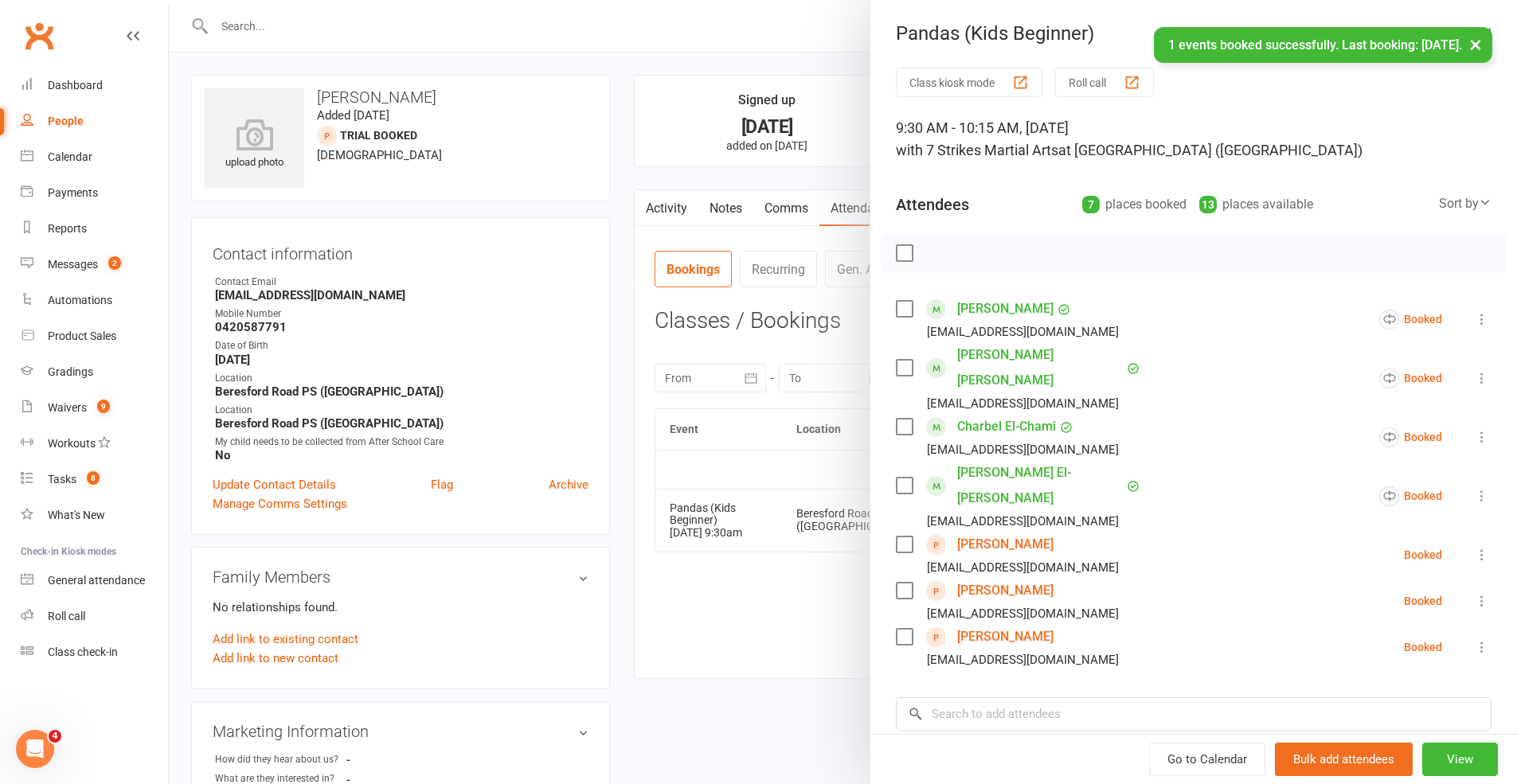
click at [1046, 625] on li "Tia Tandukar suren_t1@yahoo.com Booked More info Remove Check in Mark absent Se…" at bounding box center [1193, 648] width 596 height 47
click at [1031, 652] on input "search" at bounding box center [1193, 714] width 596 height 33
paste input "Tandukar"
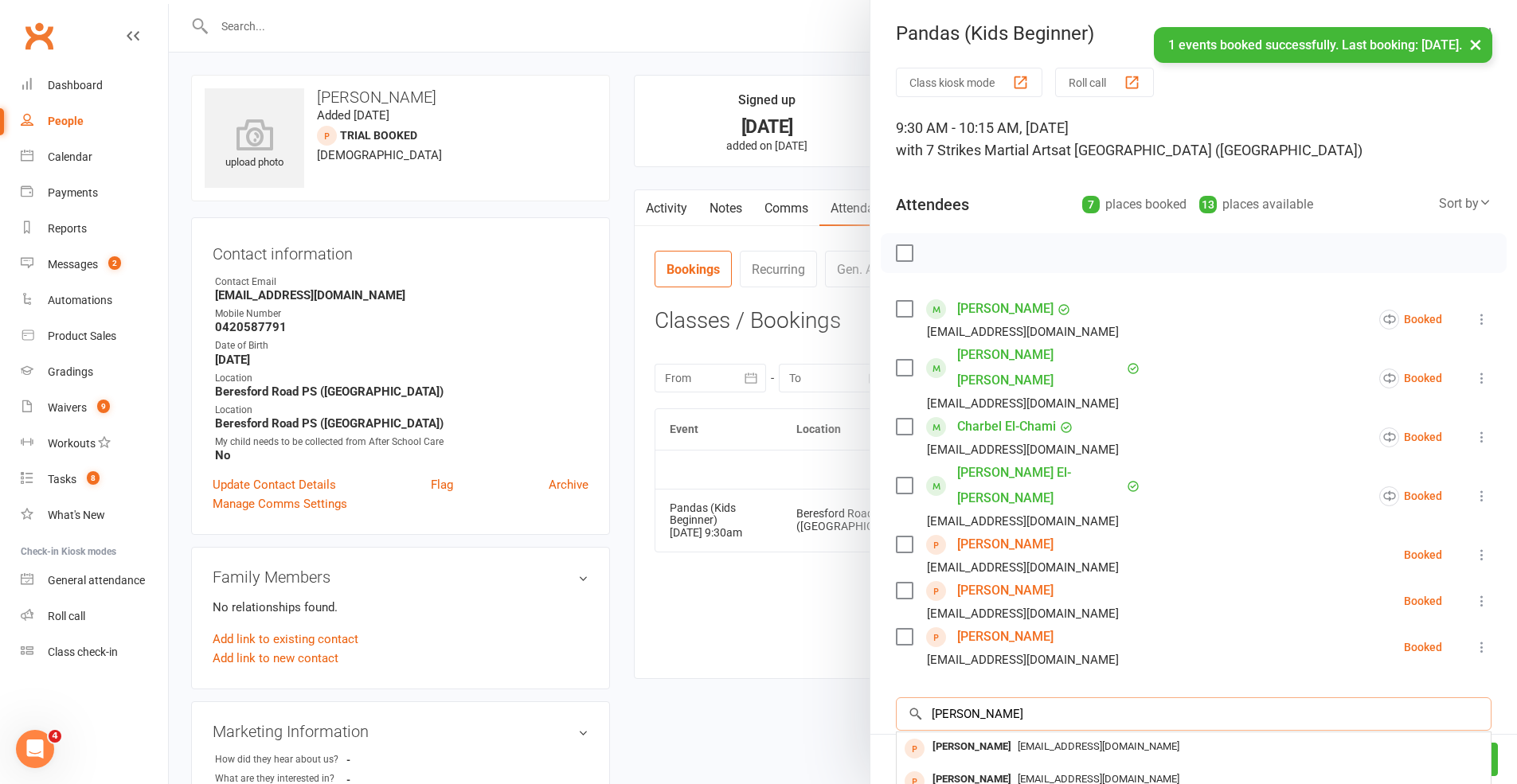
type input "Tandukar"
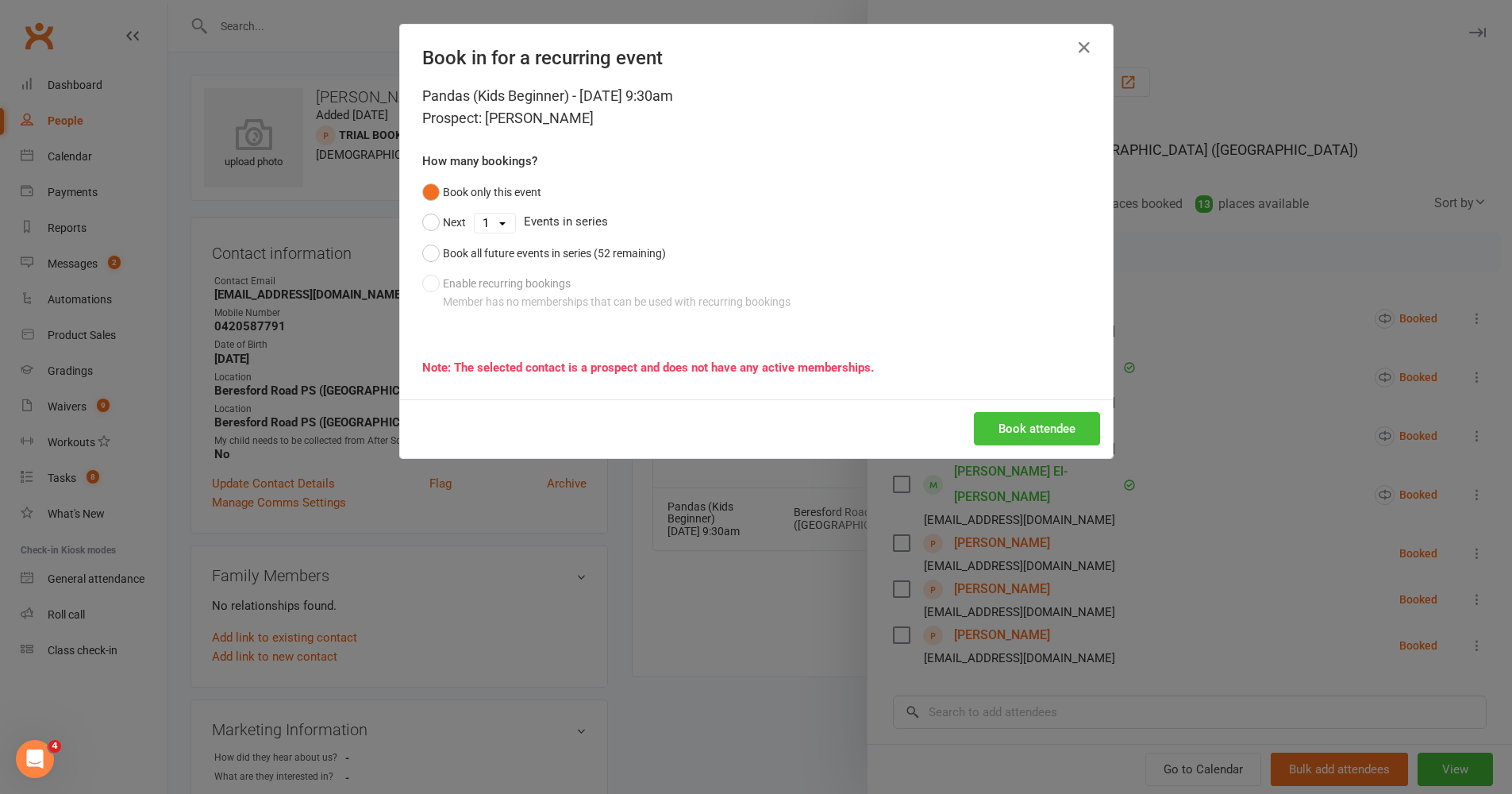
click at [1045, 425] on button "Book attendee" at bounding box center [1037, 428] width 126 height 33
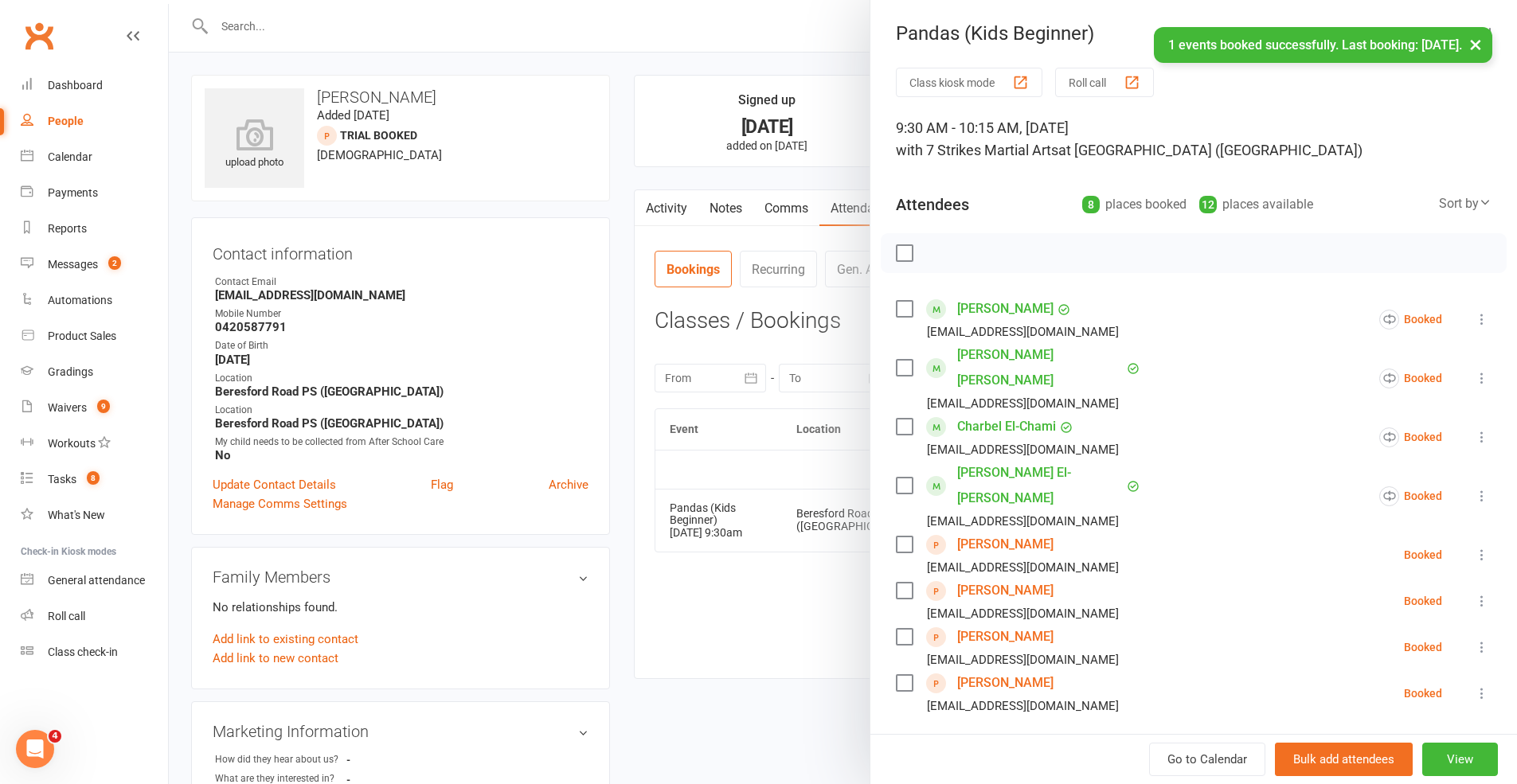
click at [1134, 639] on icon at bounding box center [1482, 647] width 16 height 16
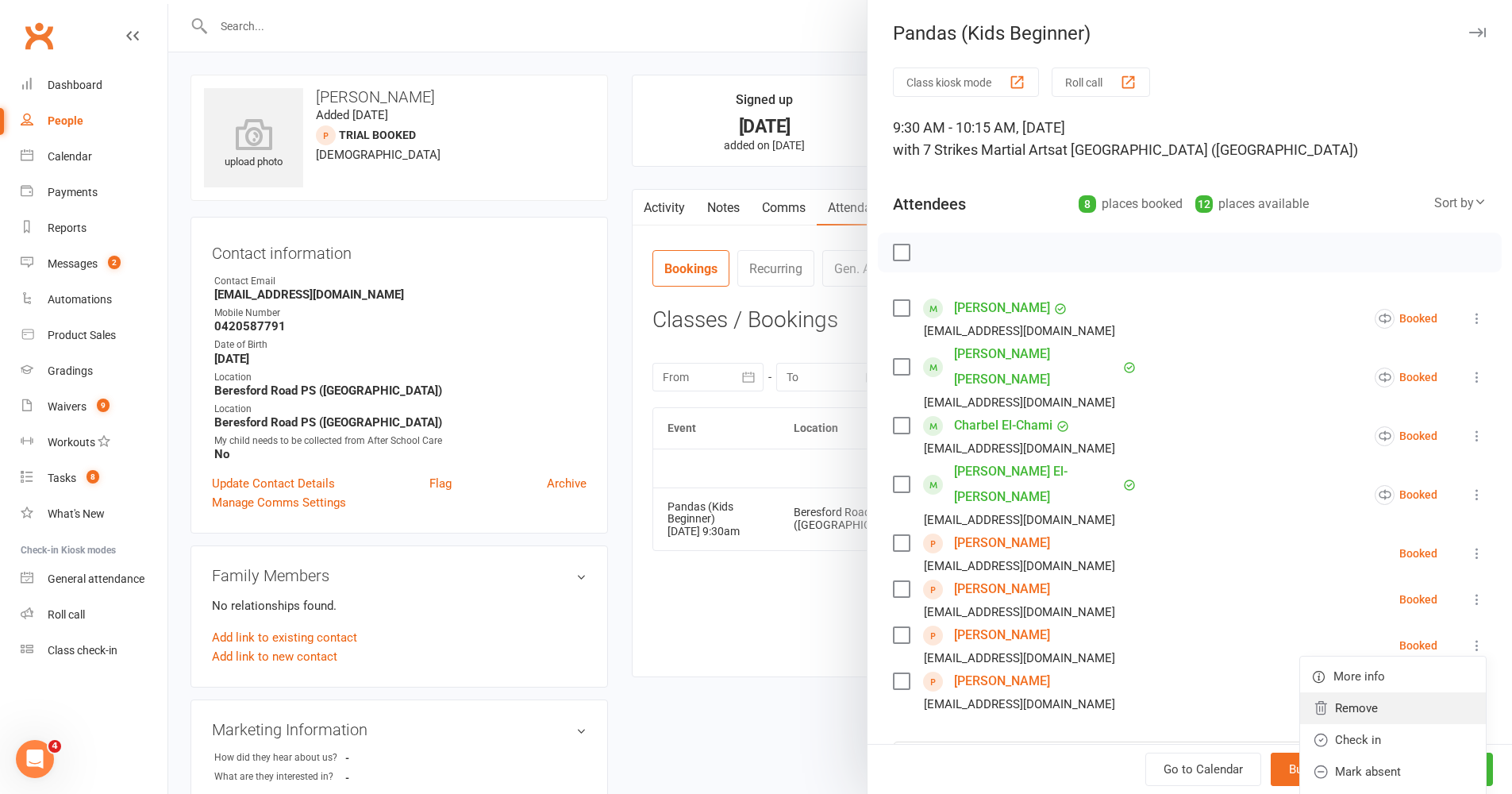
click at [1130, 650] on link "Remove" at bounding box center [1394, 708] width 186 height 32
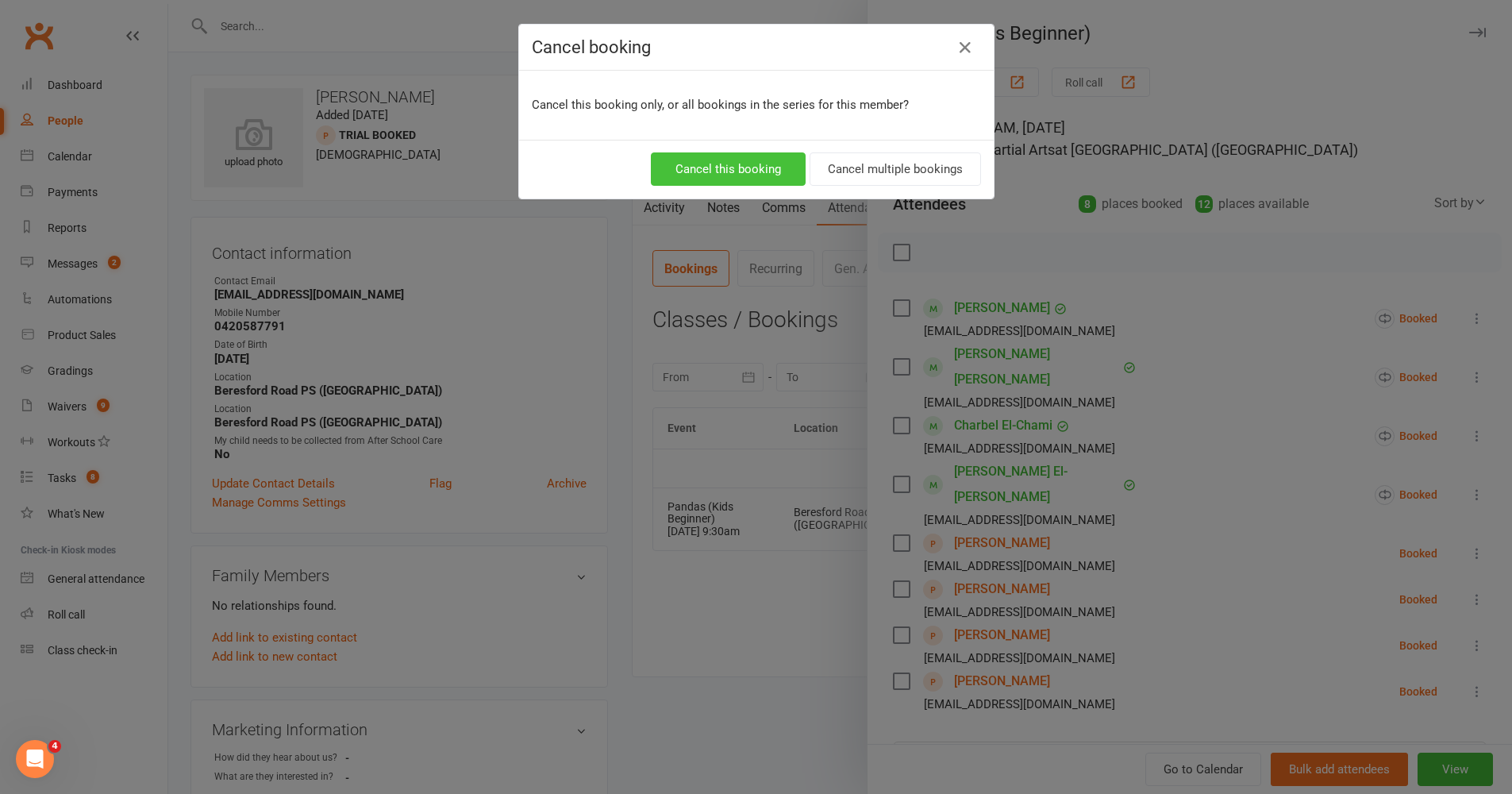
click at [770, 167] on button "Cancel this booking" at bounding box center [728, 168] width 155 height 33
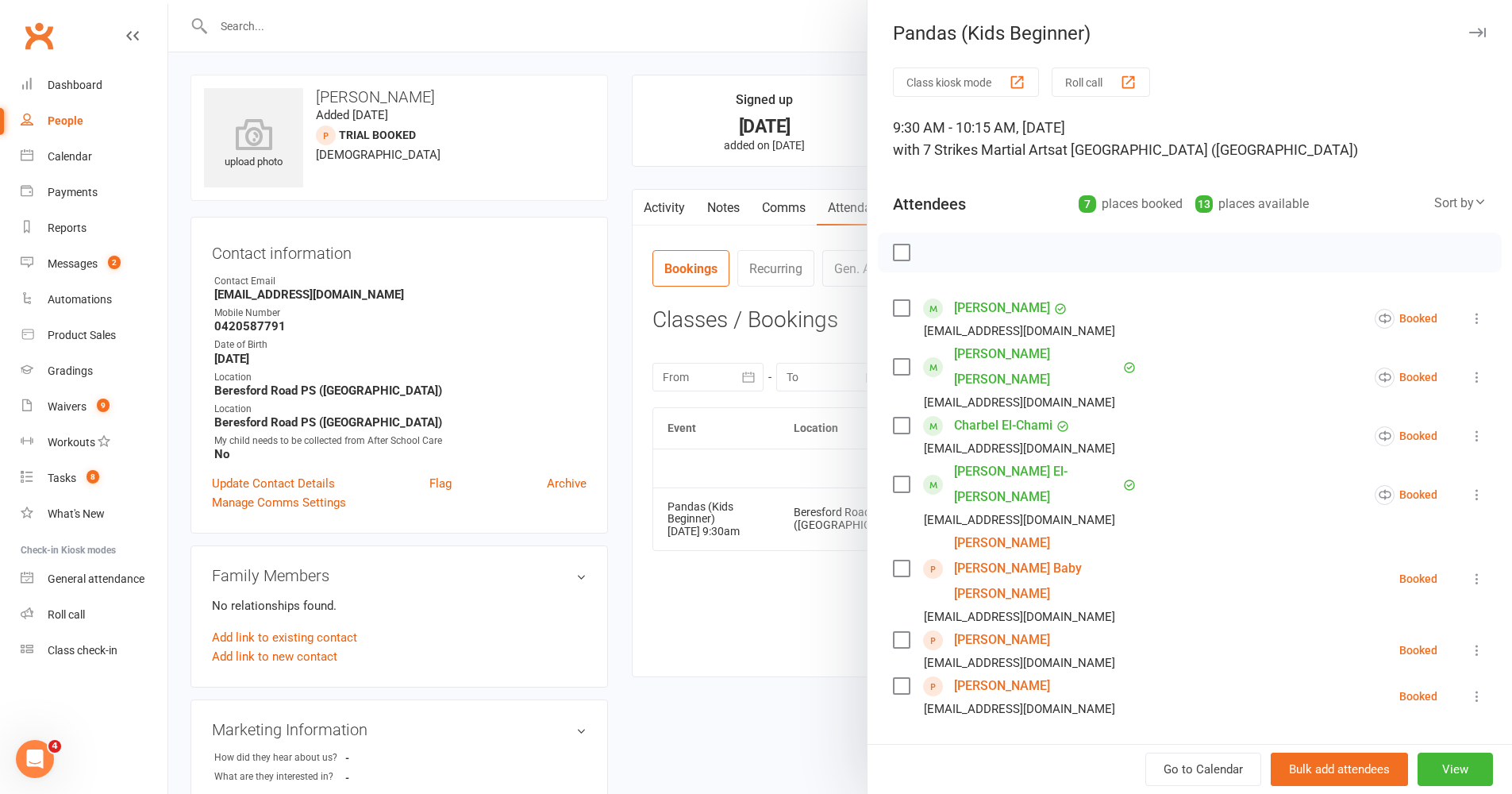
click at [1090, 650] on input "search" at bounding box center [1189, 762] width 594 height 33
paste input "Anish"
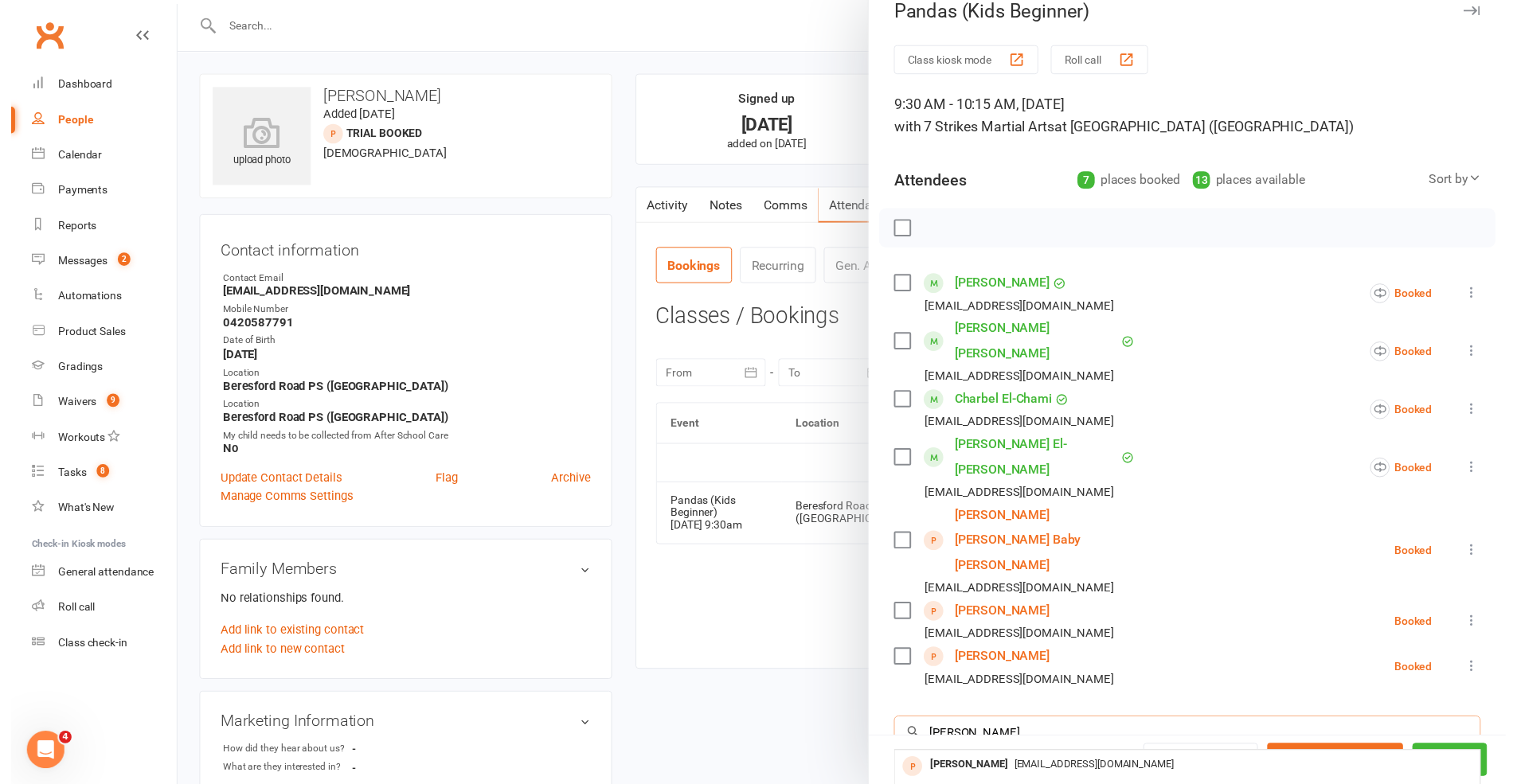
scroll to position [79, 0]
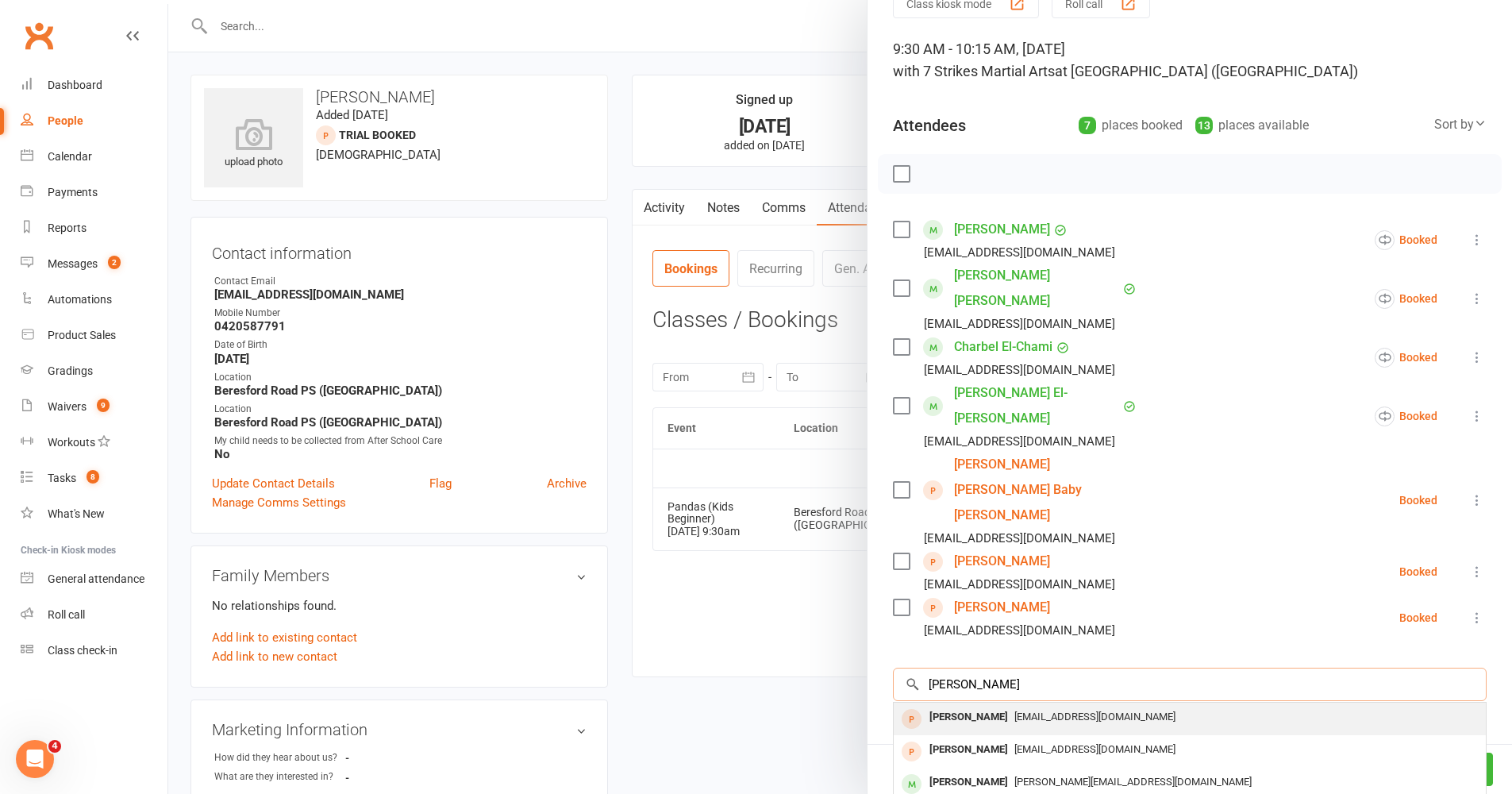
type input "Anish"
click at [1036, 650] on div "[EMAIL_ADDRESS][DOMAIN_NAME]" at bounding box center [1189, 718] width 579 height 23
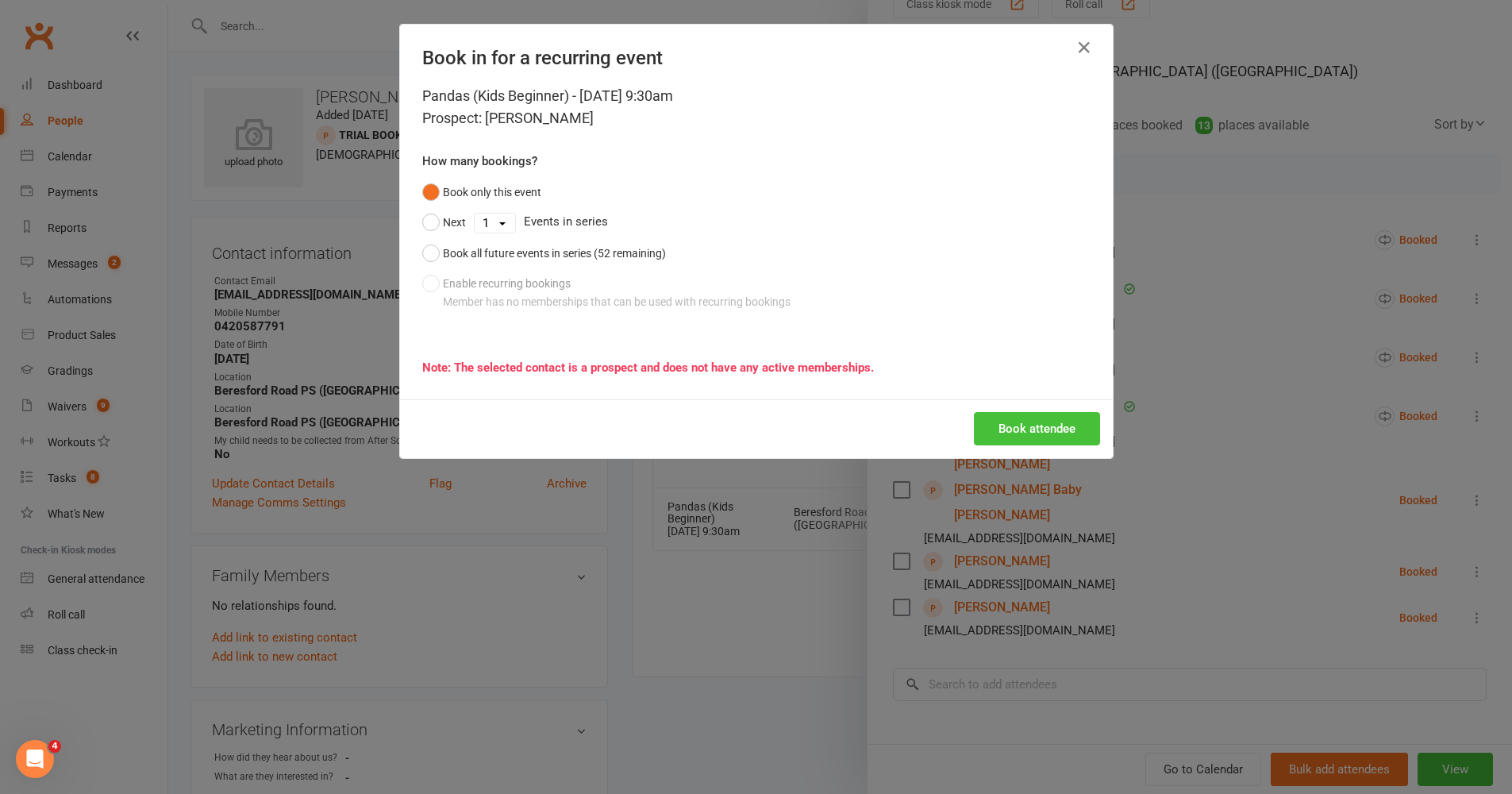
click at [1050, 425] on button "Book attendee" at bounding box center [1037, 428] width 126 height 33
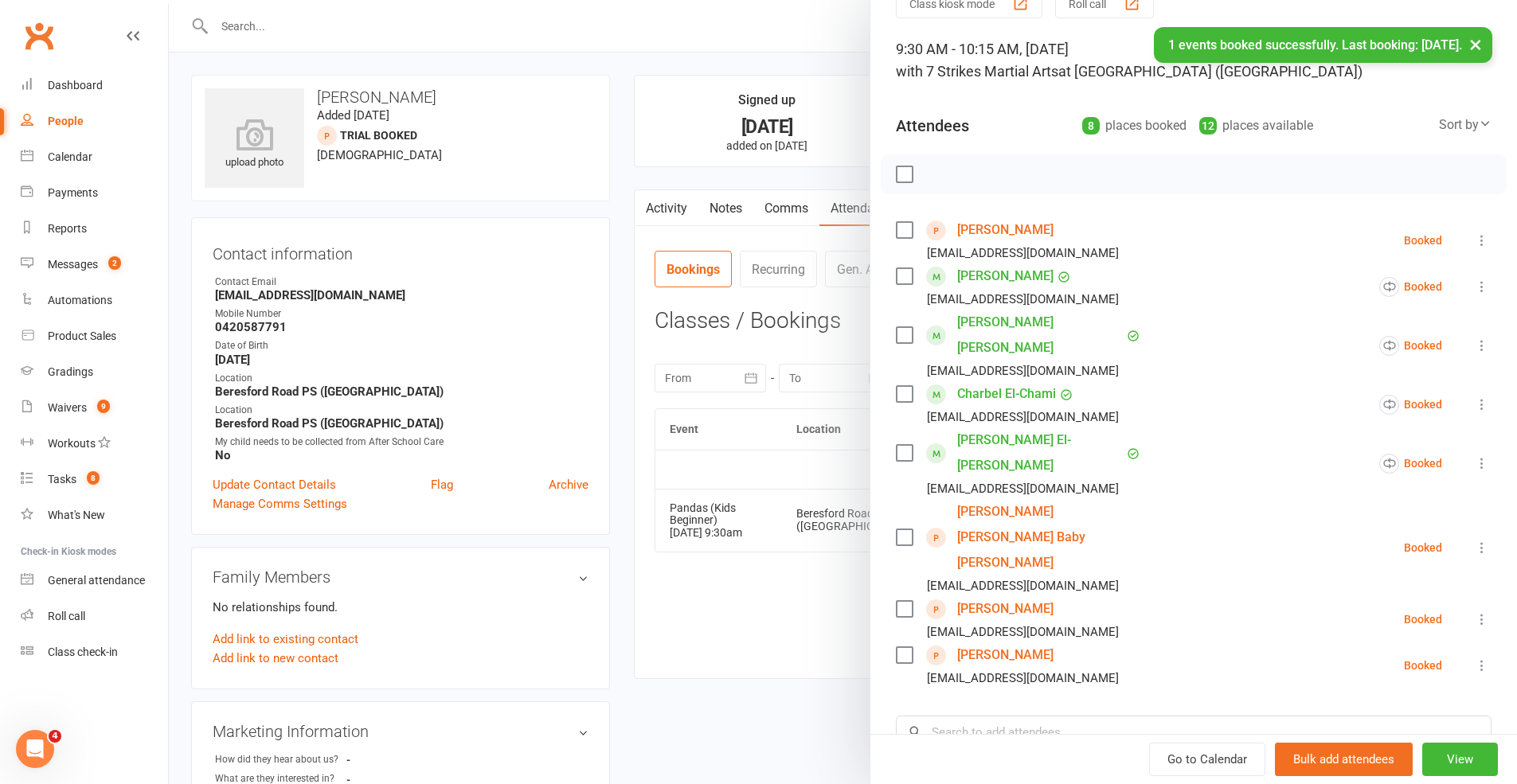
click at [1057, 642] on li "Tia Tandukar suren_t1@yahoo.com Booked More info Remove Check in Mark absent Se…" at bounding box center [1193, 665] width 596 height 47
click at [1056, 652] on input "search" at bounding box center [1193, 733] width 596 height 33
paste input "Anish"
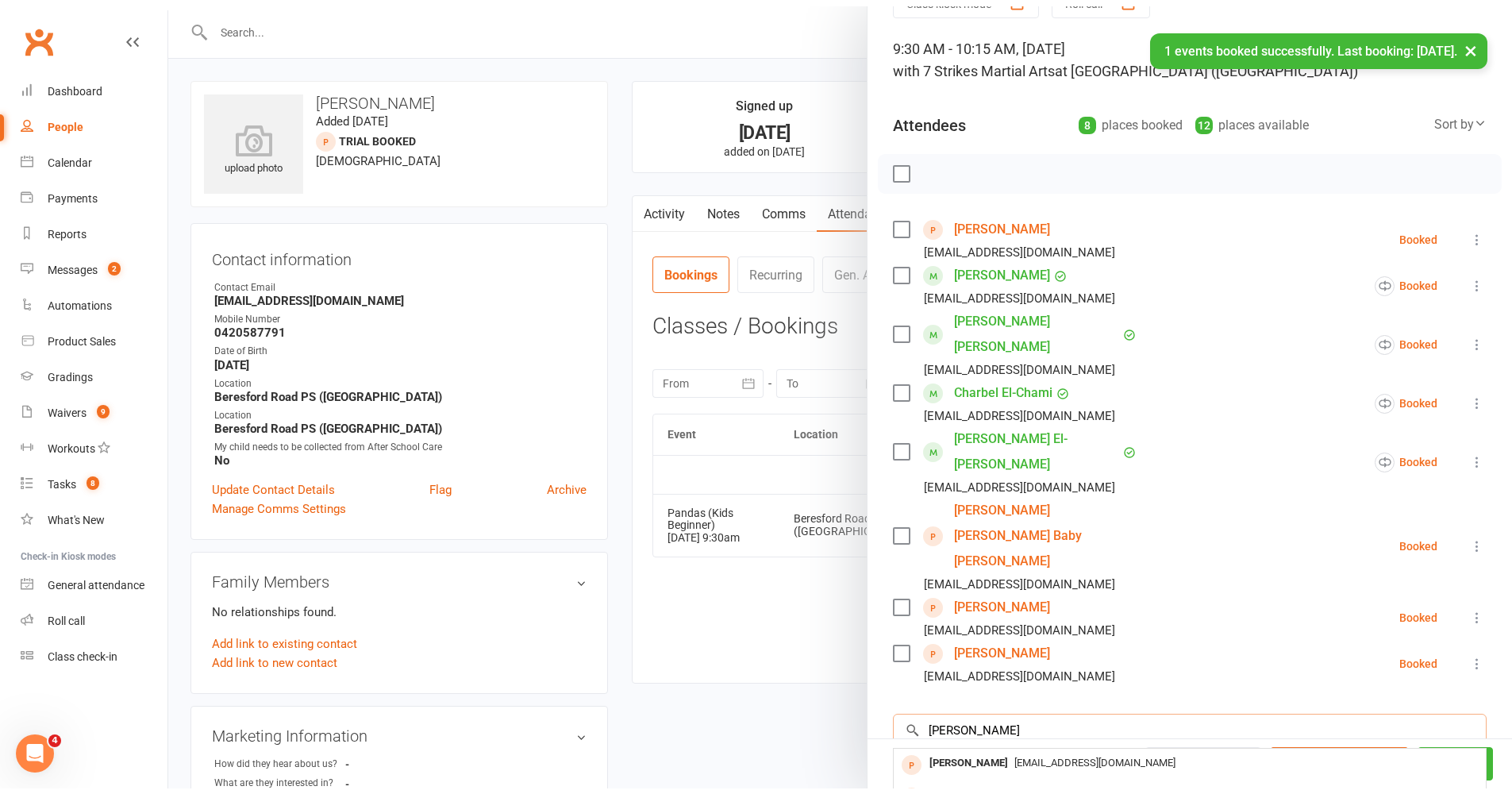
scroll to position [99, 0]
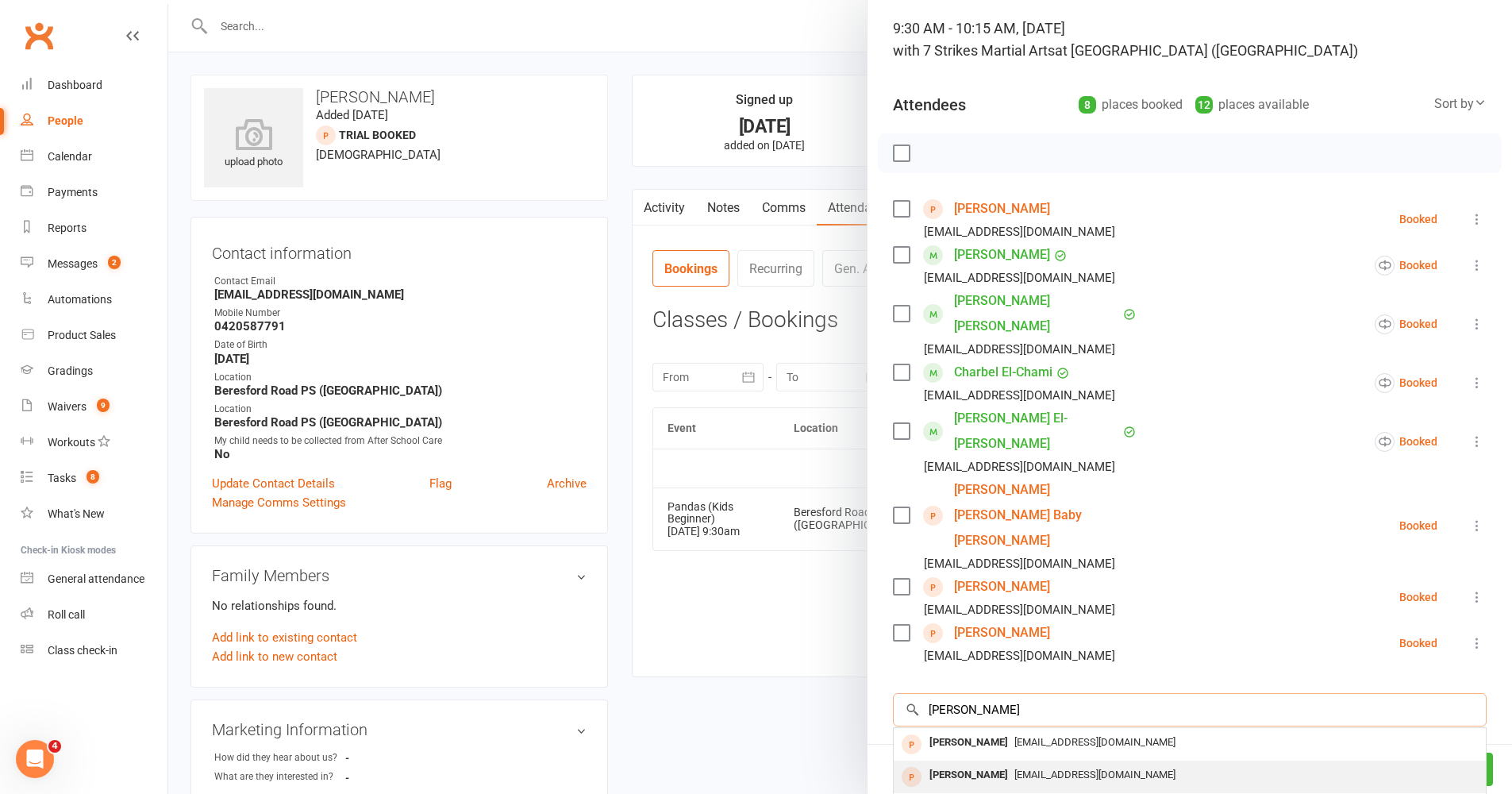
type input "Anish"
click at [1037, 650] on div "[EMAIL_ADDRESS][DOMAIN_NAME]" at bounding box center [1189, 775] width 579 height 23
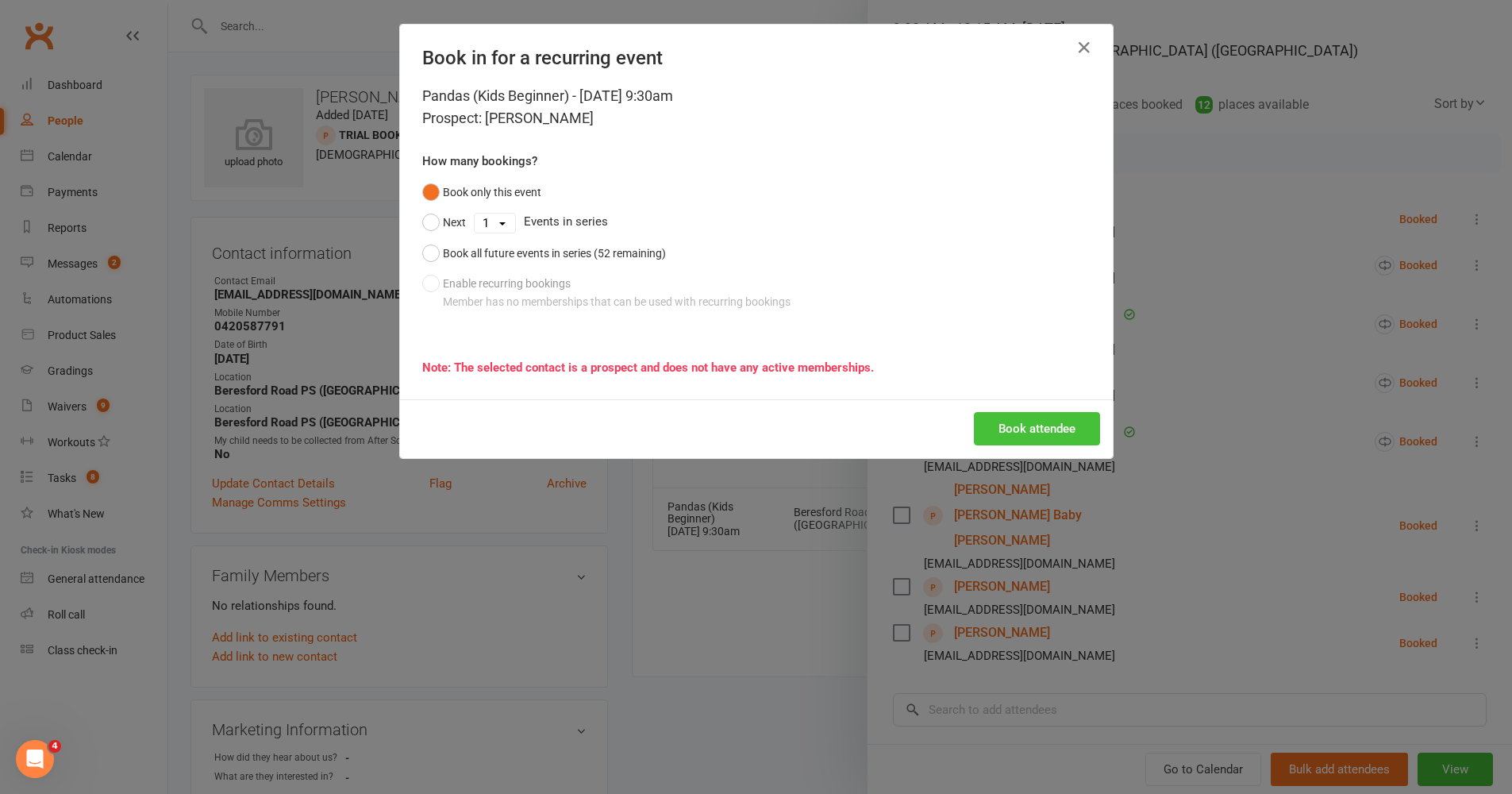
click at [1027, 440] on button "Book attendee" at bounding box center [1037, 428] width 126 height 33
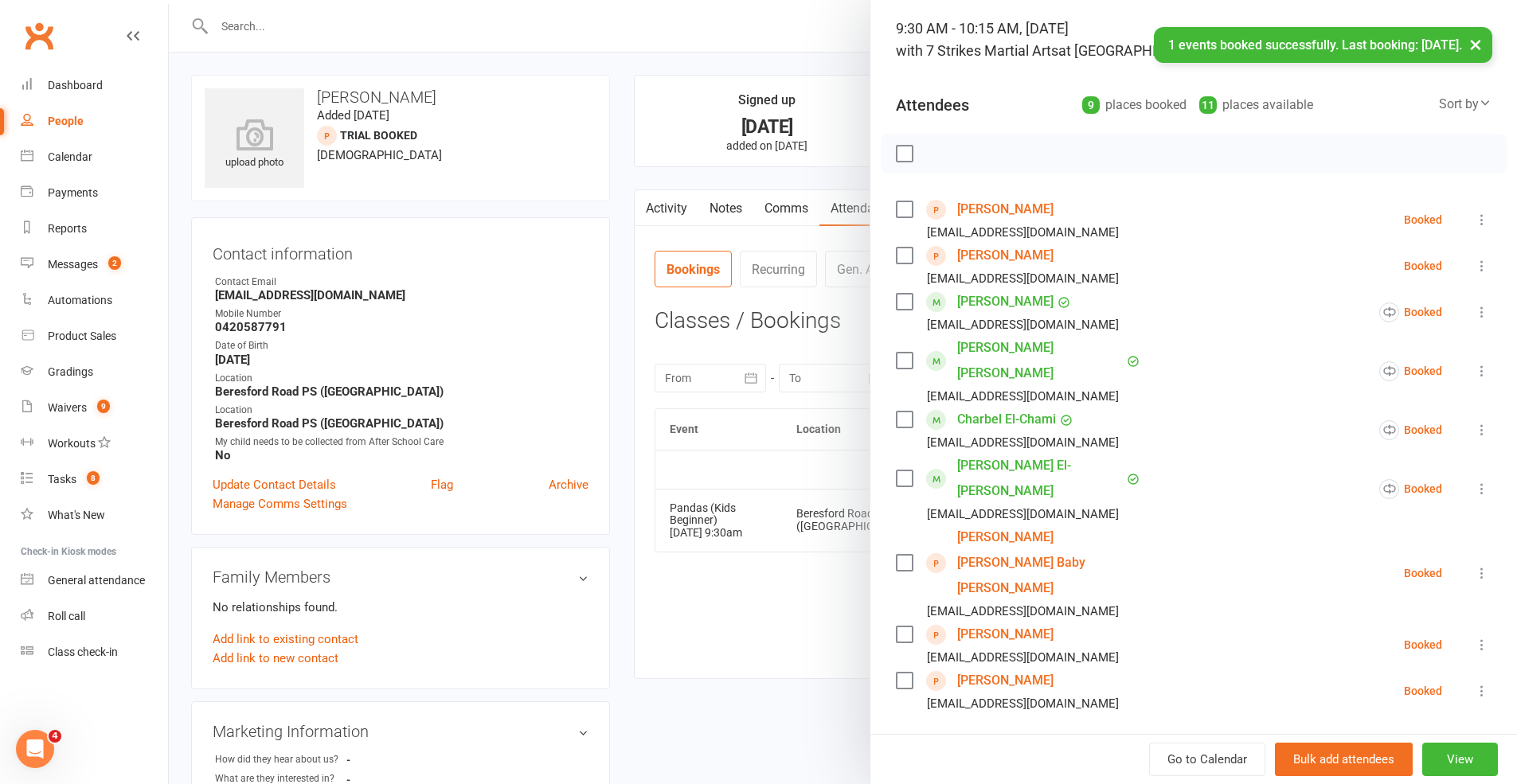
click at [1134, 565] on icon at bounding box center [1482, 573] width 16 height 16
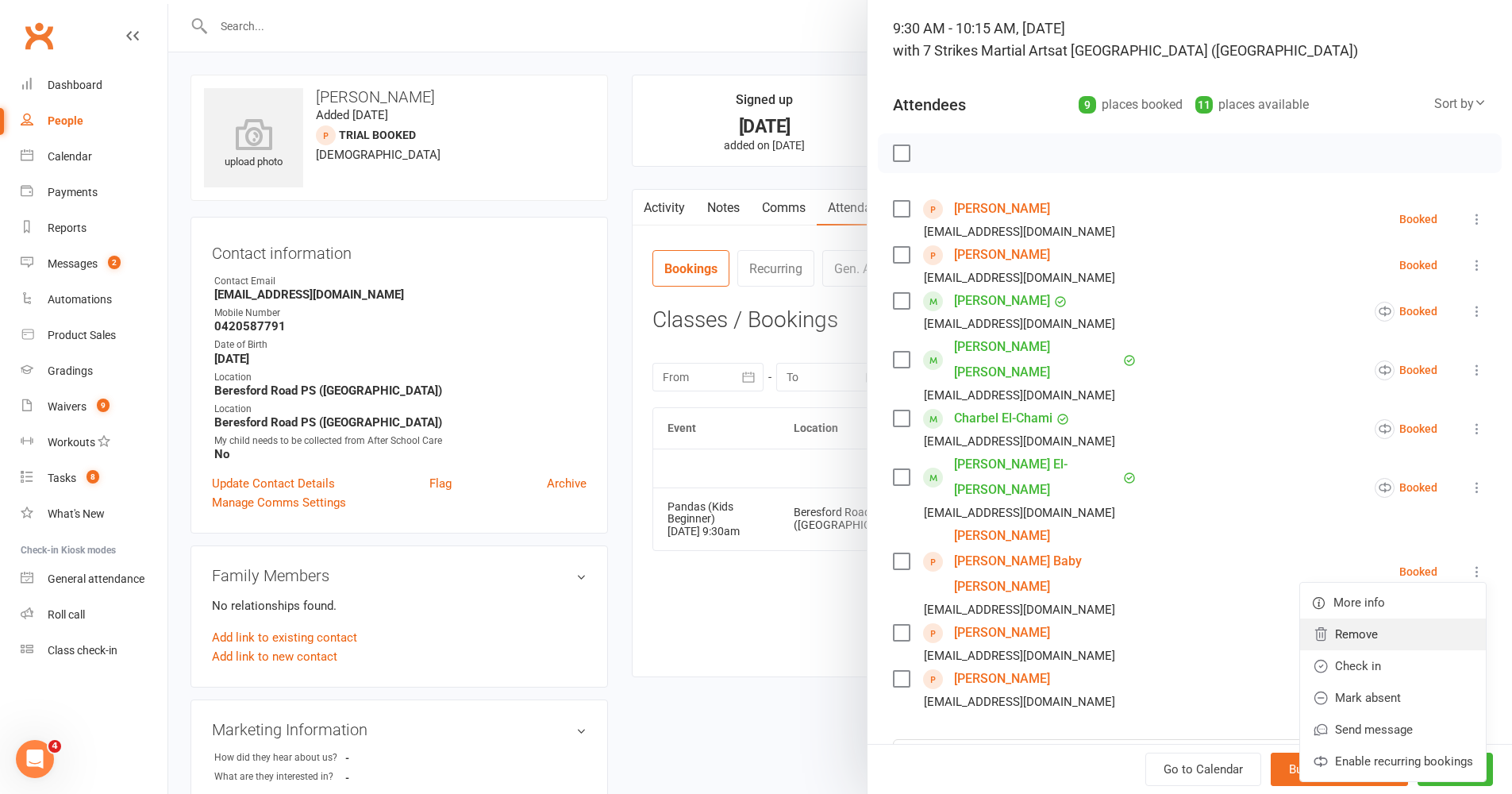
click at [1130, 619] on link "Remove" at bounding box center [1394, 634] width 186 height 32
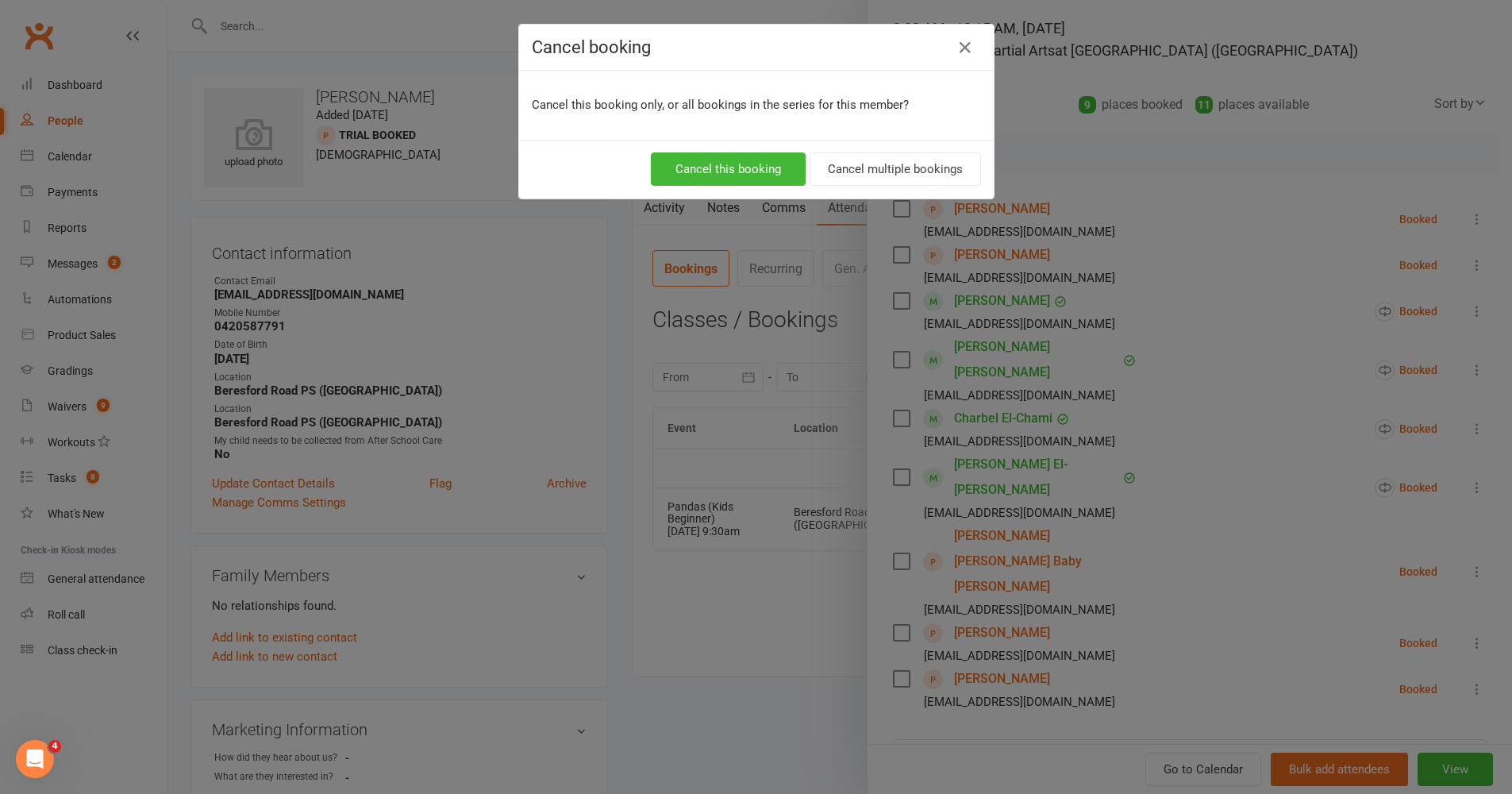
click at [760, 175] on button "Cancel this booking" at bounding box center [728, 168] width 155 height 33
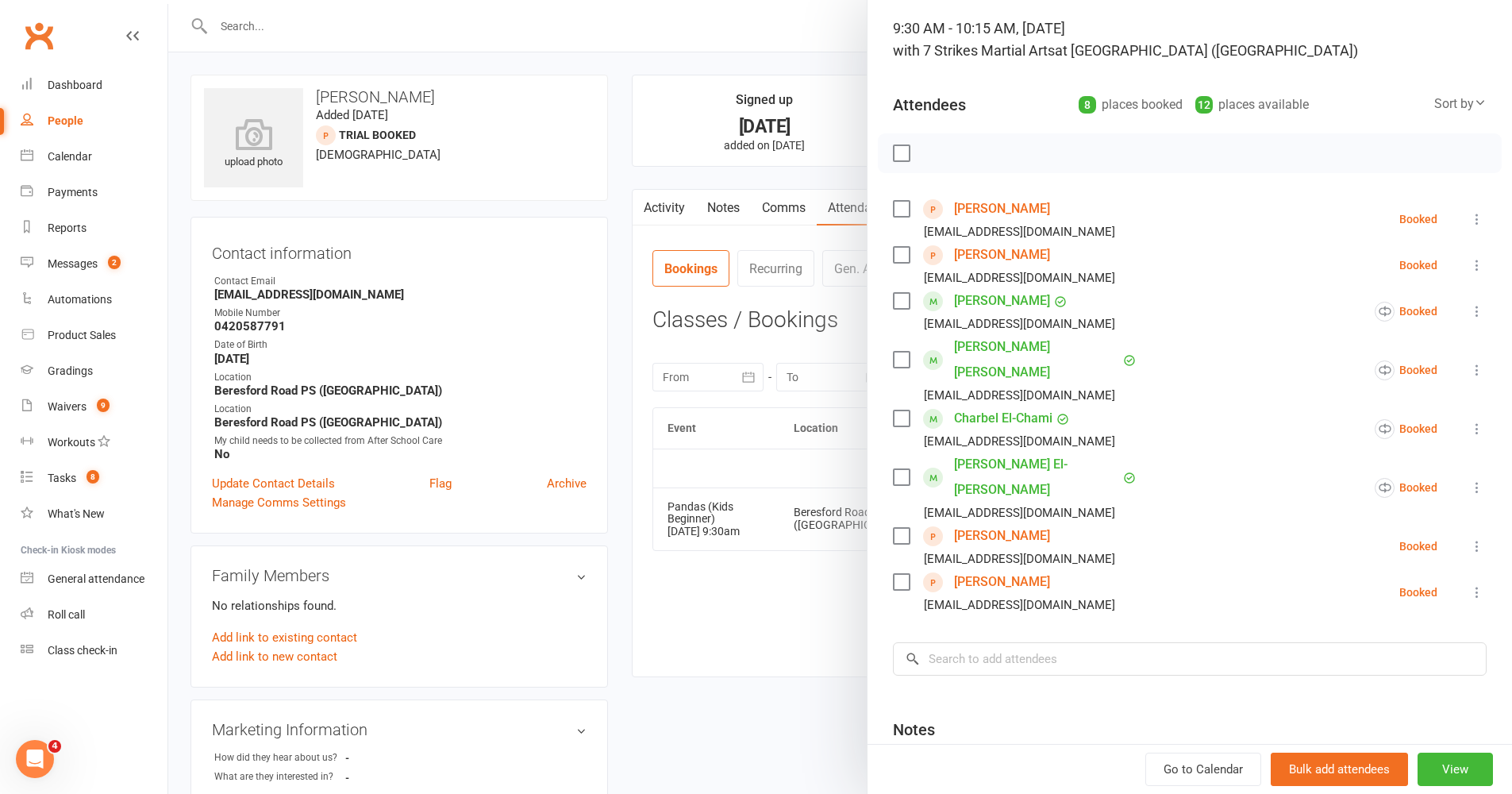
scroll to position [0, 0]
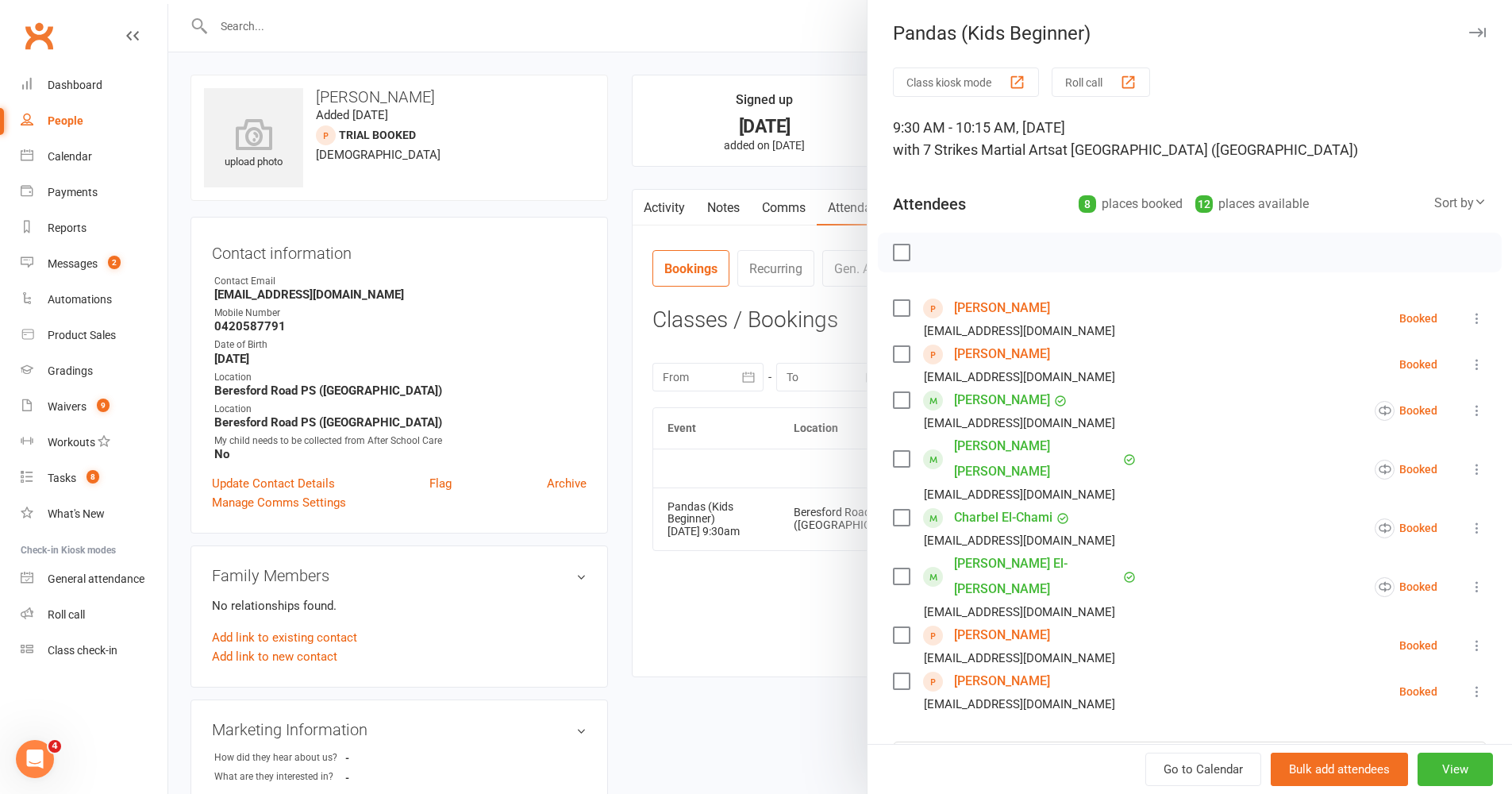
click at [1130, 38] on button "button" at bounding box center [1478, 33] width 19 height 19
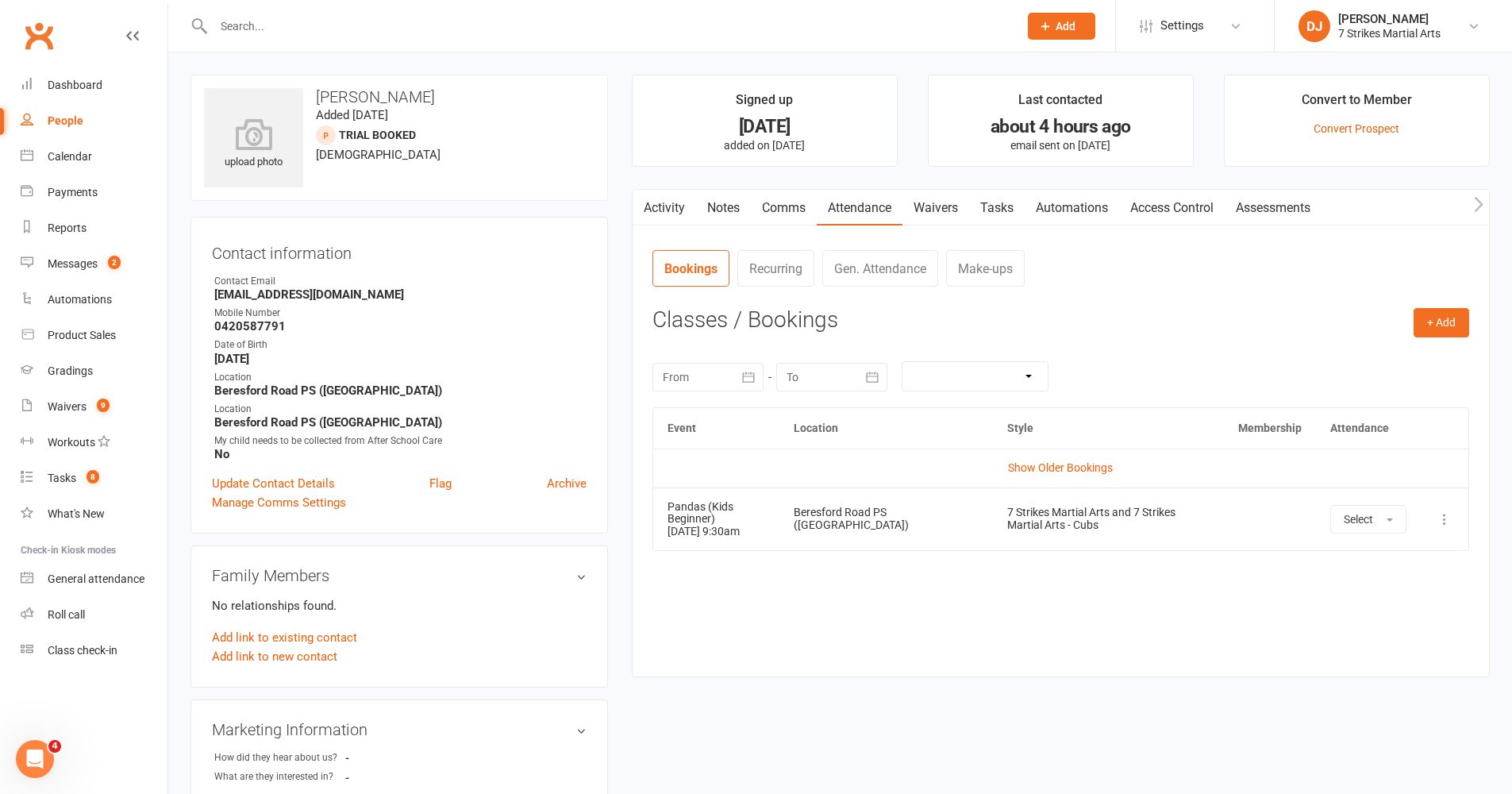
click at [672, 40] on div at bounding box center [599, 25] width 817 height 51
click at [574, 26] on input "text" at bounding box center [608, 26] width 799 height 22
paste input "Albitar"
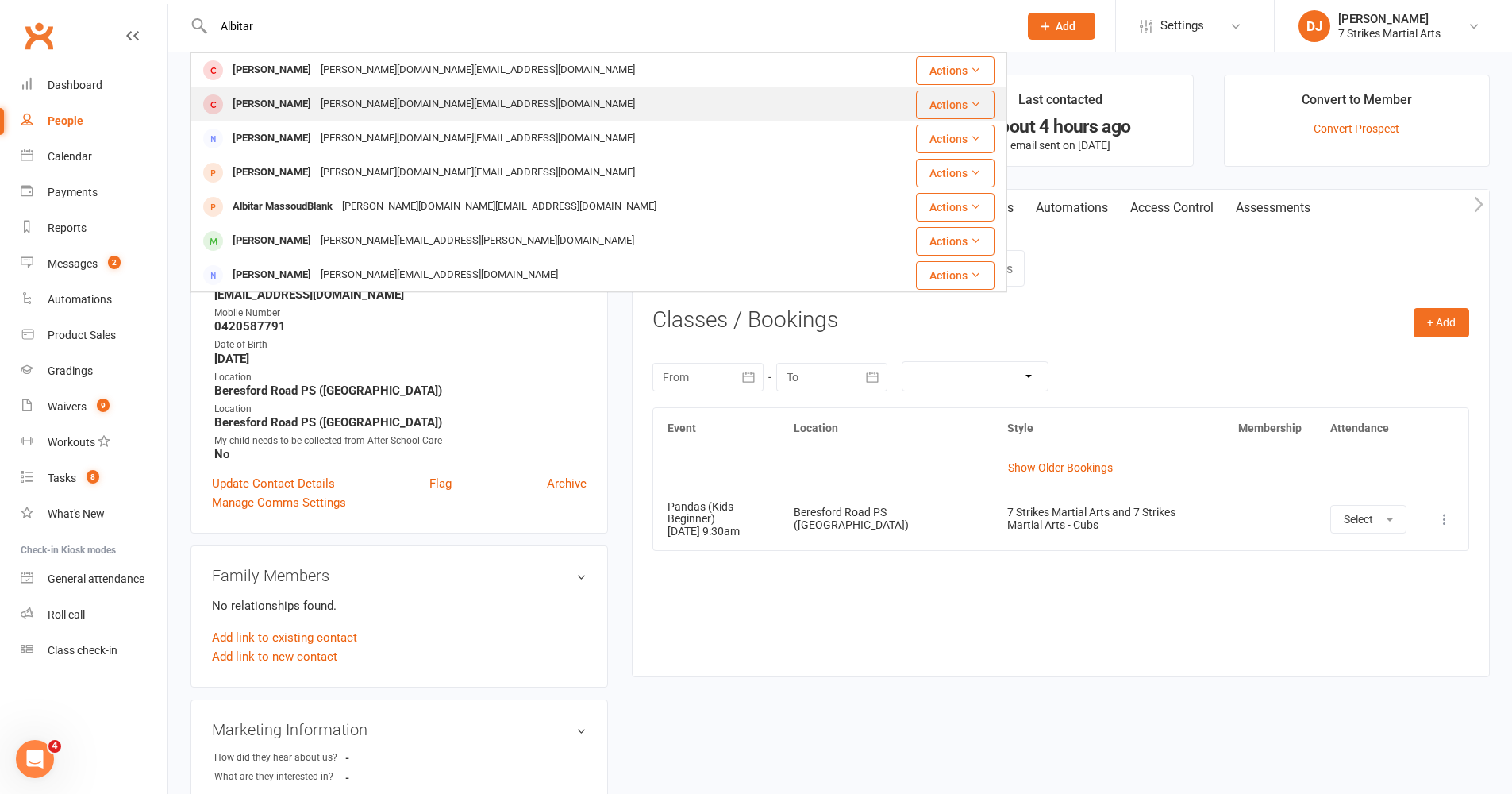
type input "Albitar"
click at [266, 103] on div "Tawfik Albitar" at bounding box center [271, 105] width 88 height 23
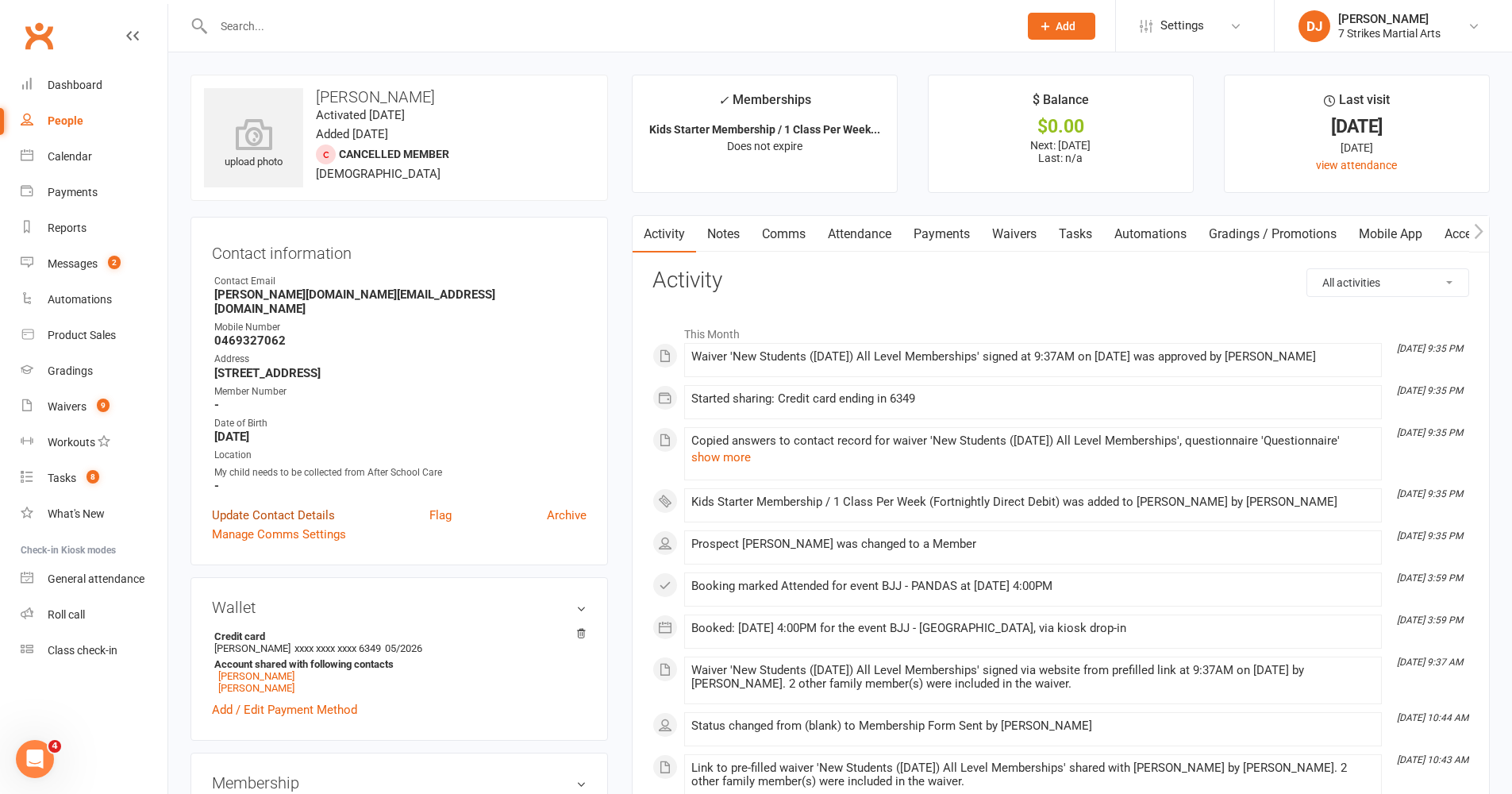
click at [279, 505] on link "Update Contact Details" at bounding box center [273, 515] width 123 height 19
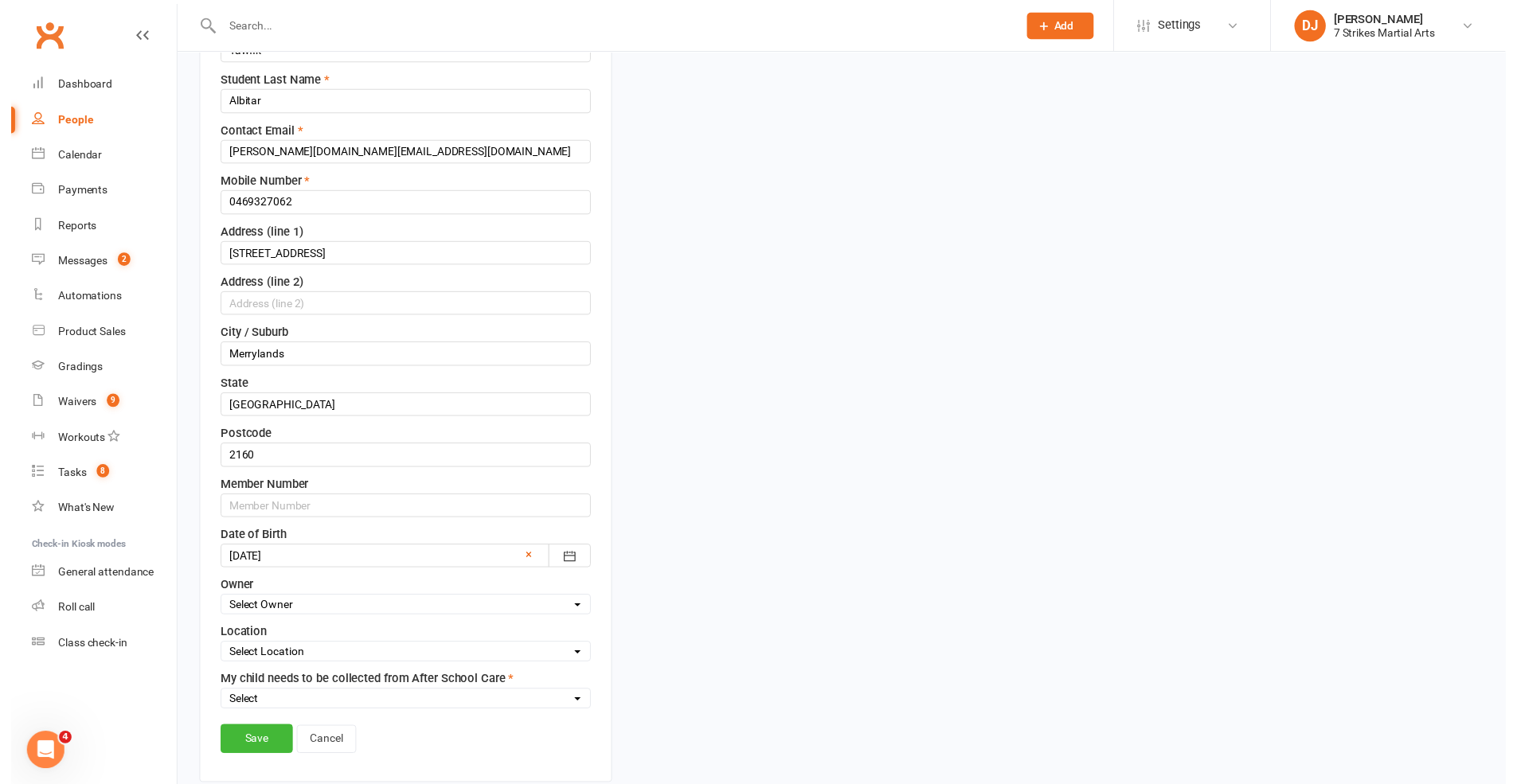
scroll to position [442, 0]
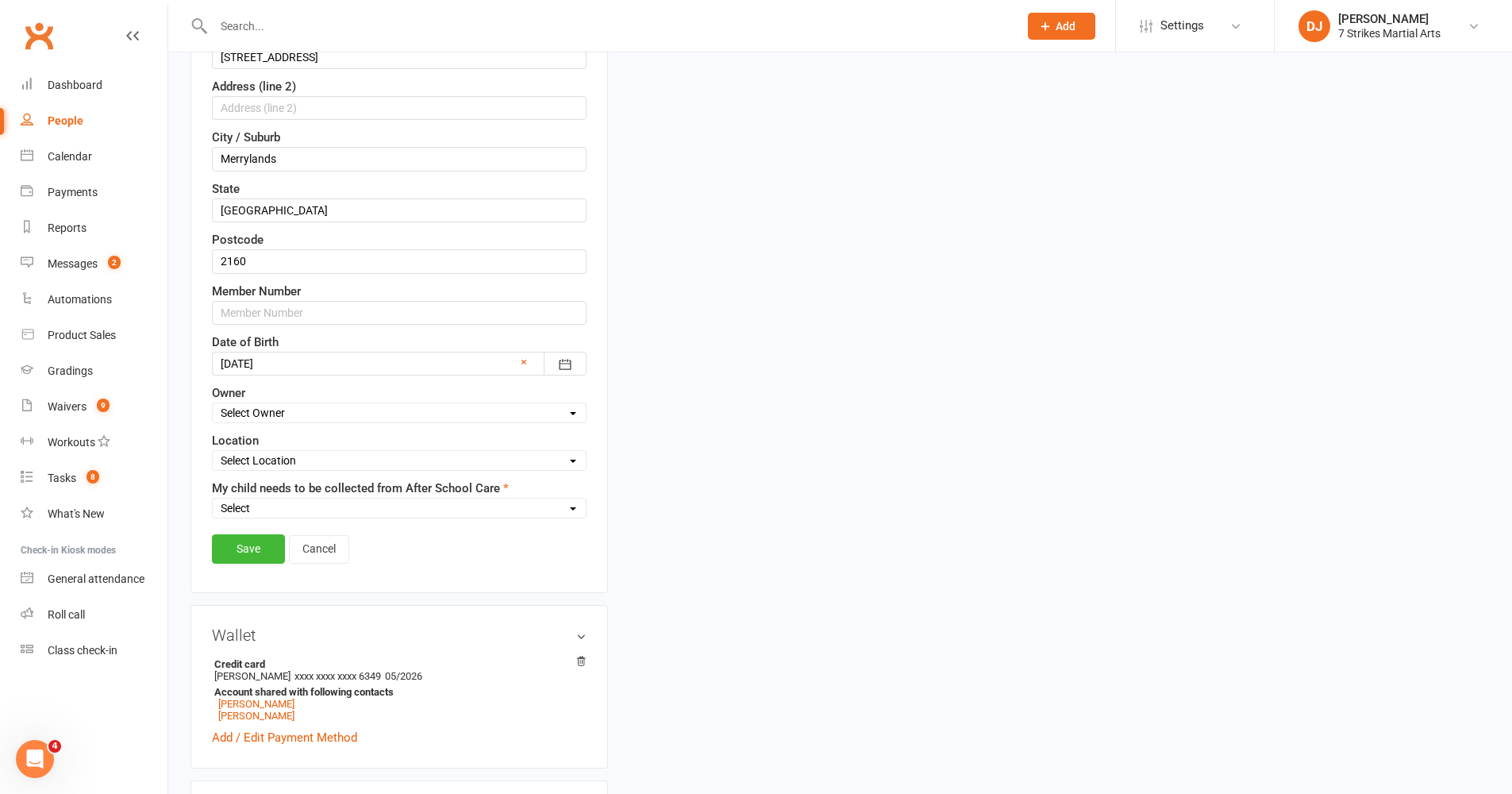
select select "8"
select select "No"
click at [239, 558] on link "Save" at bounding box center [248, 549] width 73 height 29
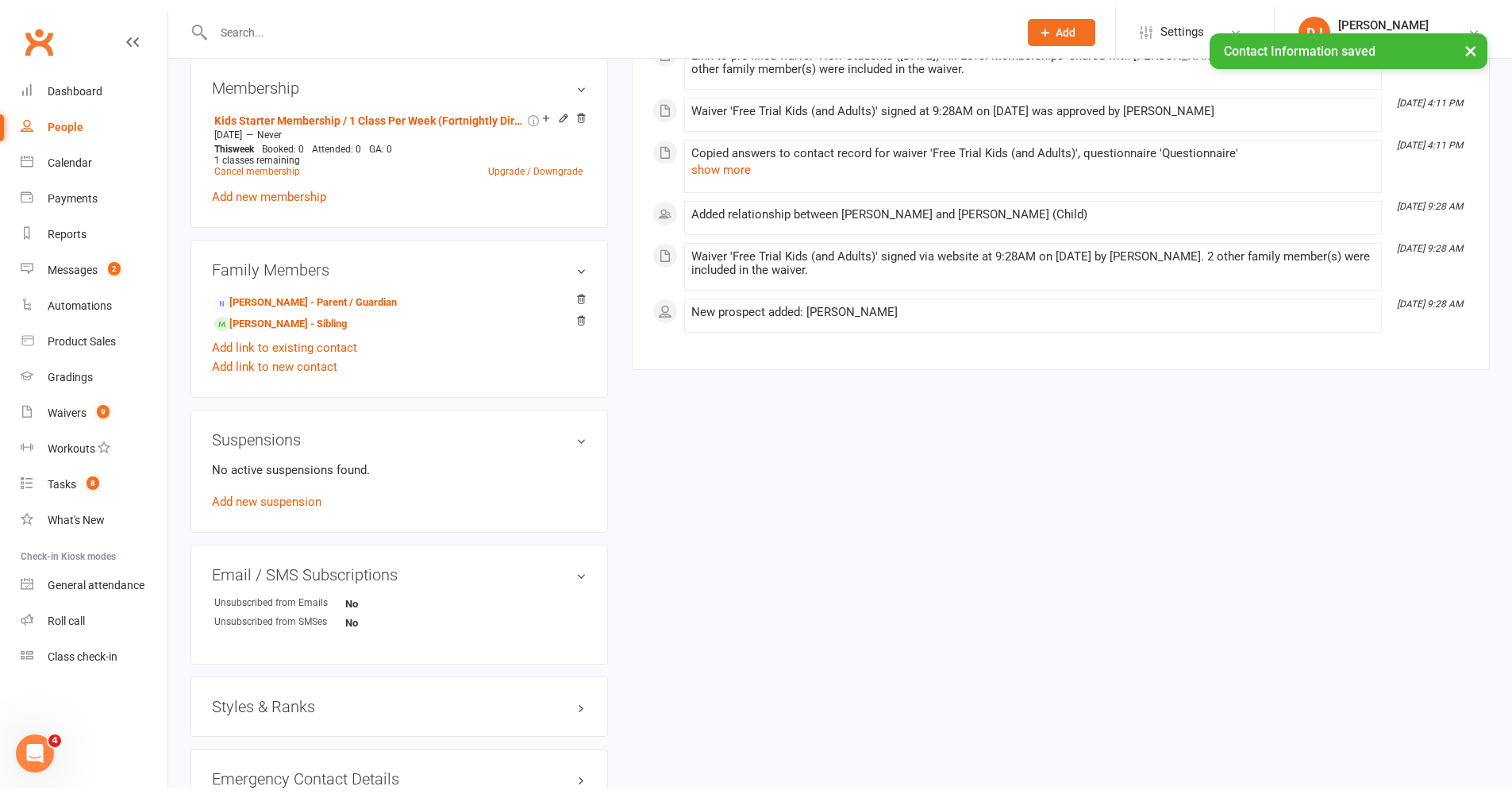
scroll to position [793, 0]
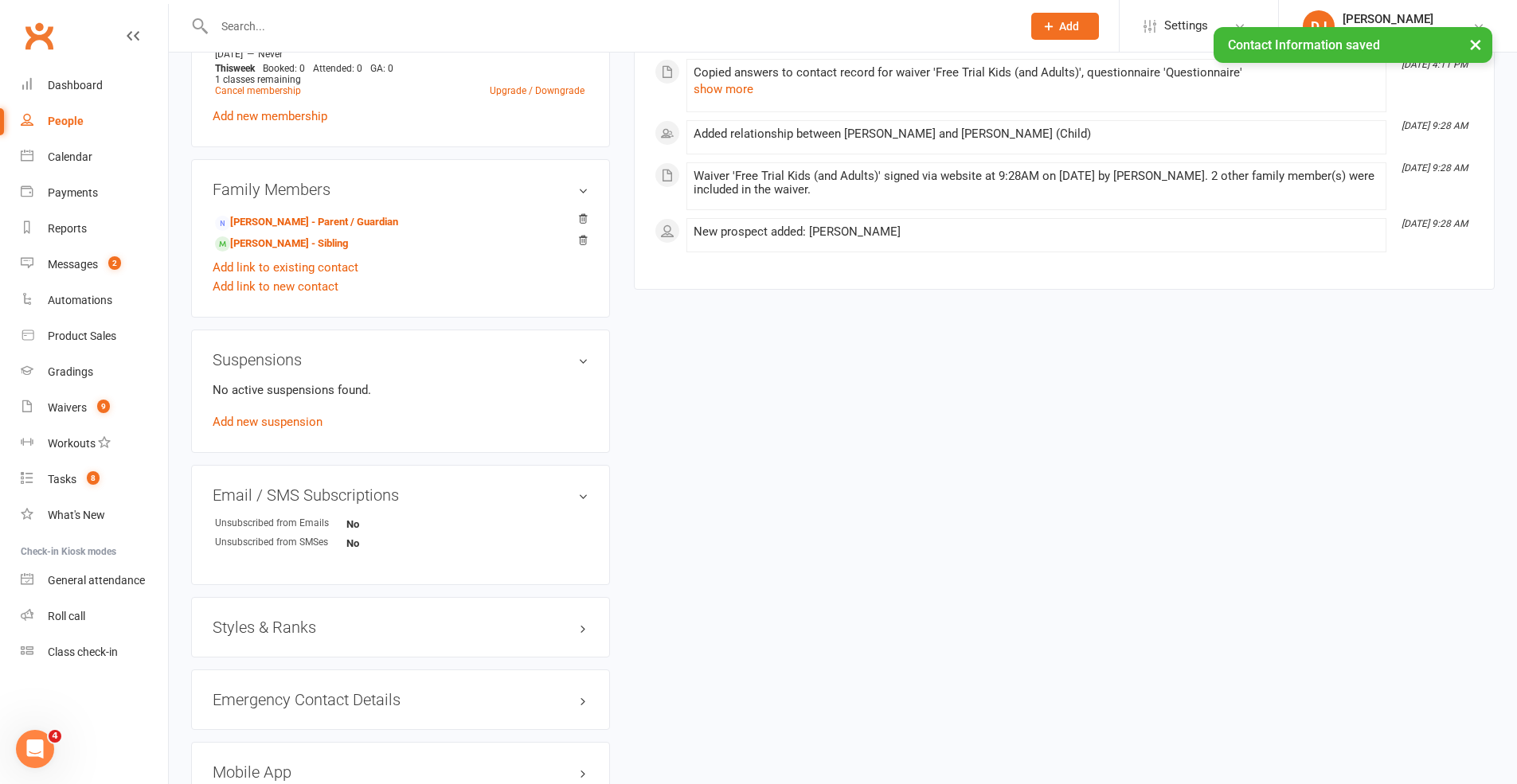
click at [534, 619] on h3 "Styles & Ranks" at bounding box center [400, 628] width 376 height 17
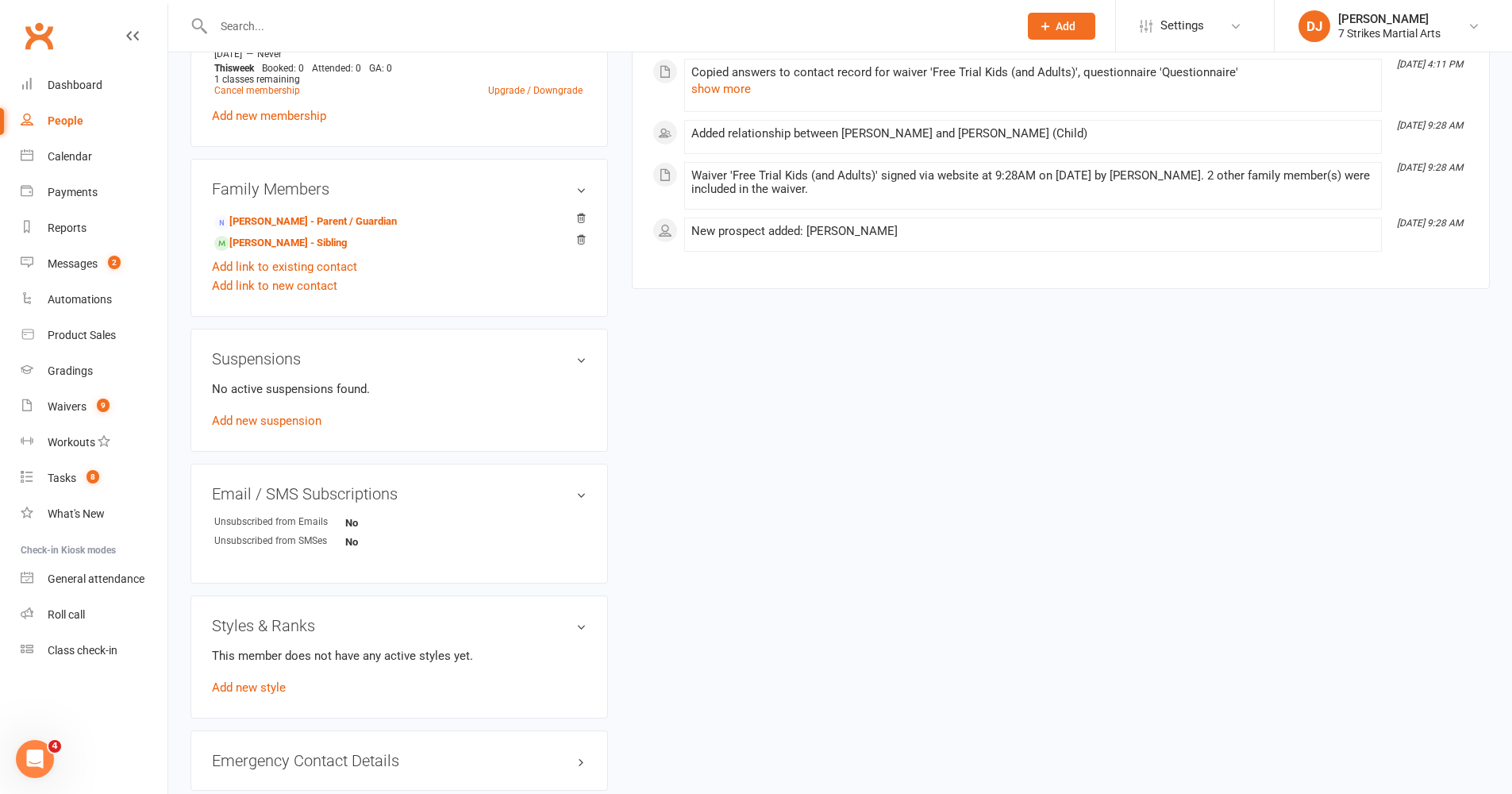
scroll to position [821, 0]
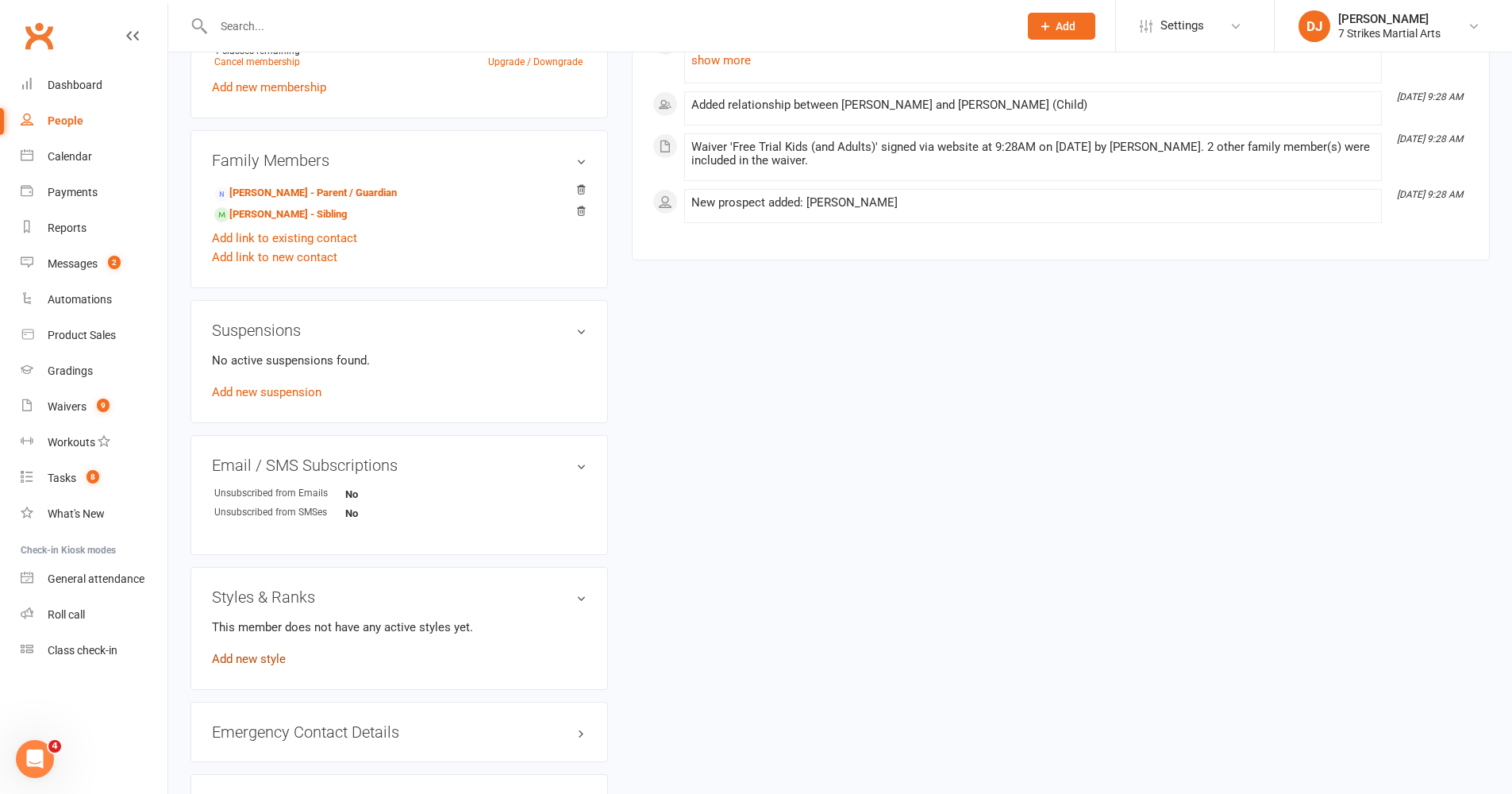
click at [258, 650] on link "Add new style" at bounding box center [249, 658] width 74 height 15
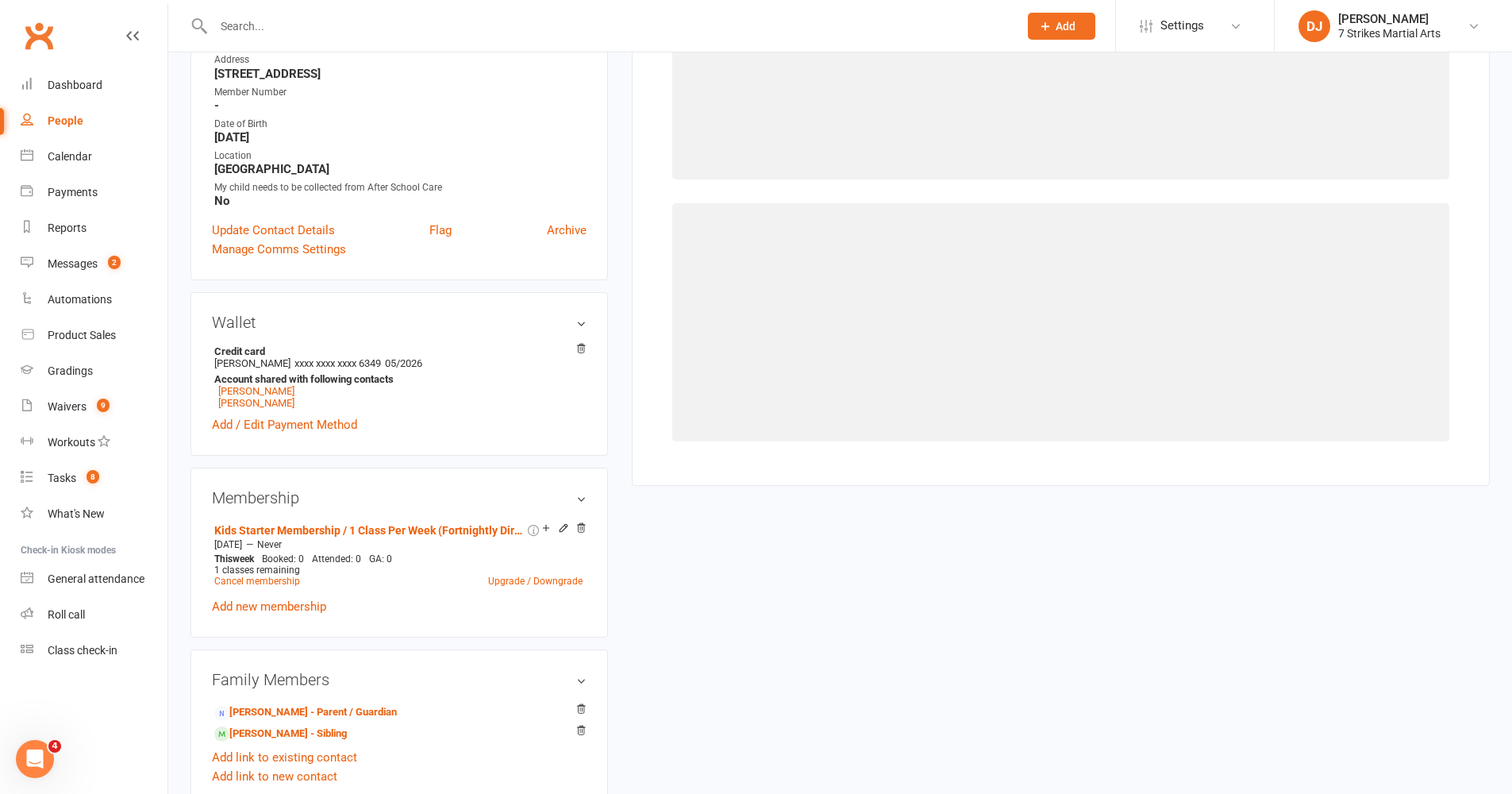
scroll to position [135, 0]
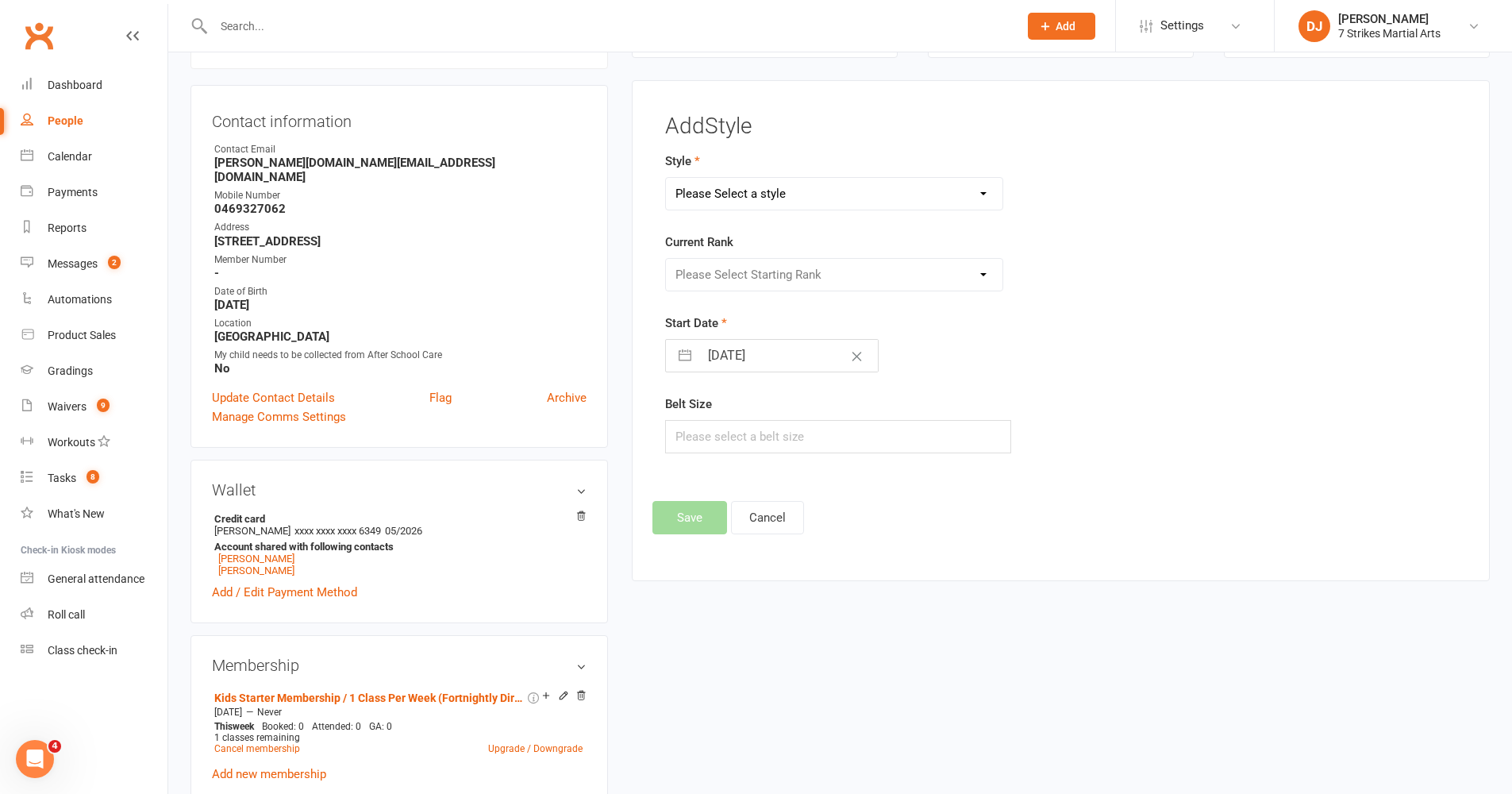
select select "2876"
select select "30662"
select select "8"
select select "2025"
select select "9"
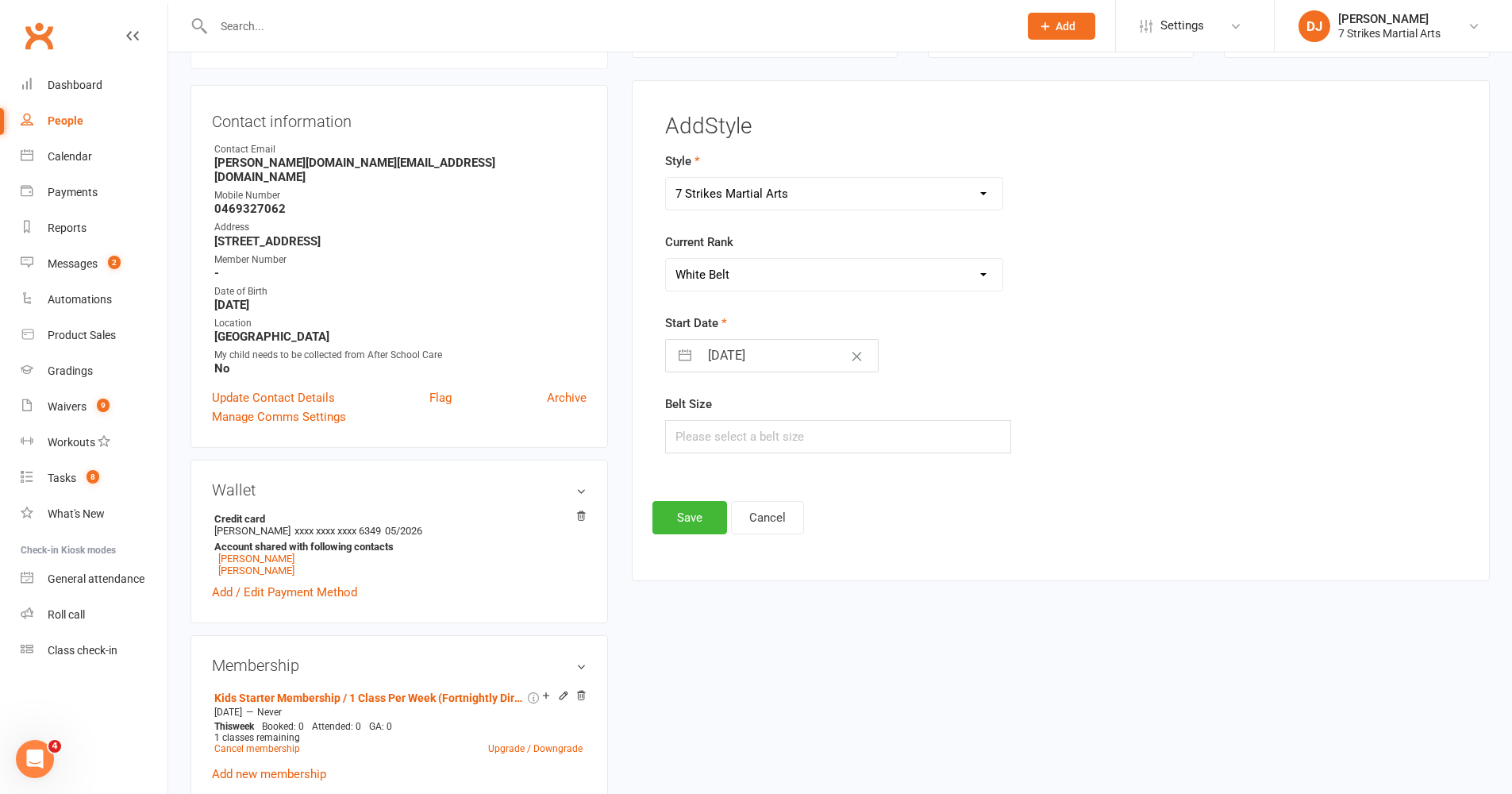
select select "2025"
select select "10"
select select "2025"
click at [791, 353] on input "10 Oct 2025" at bounding box center [788, 355] width 178 height 32
click at [823, 508] on td "9" at bounding box center [822, 505] width 31 height 30
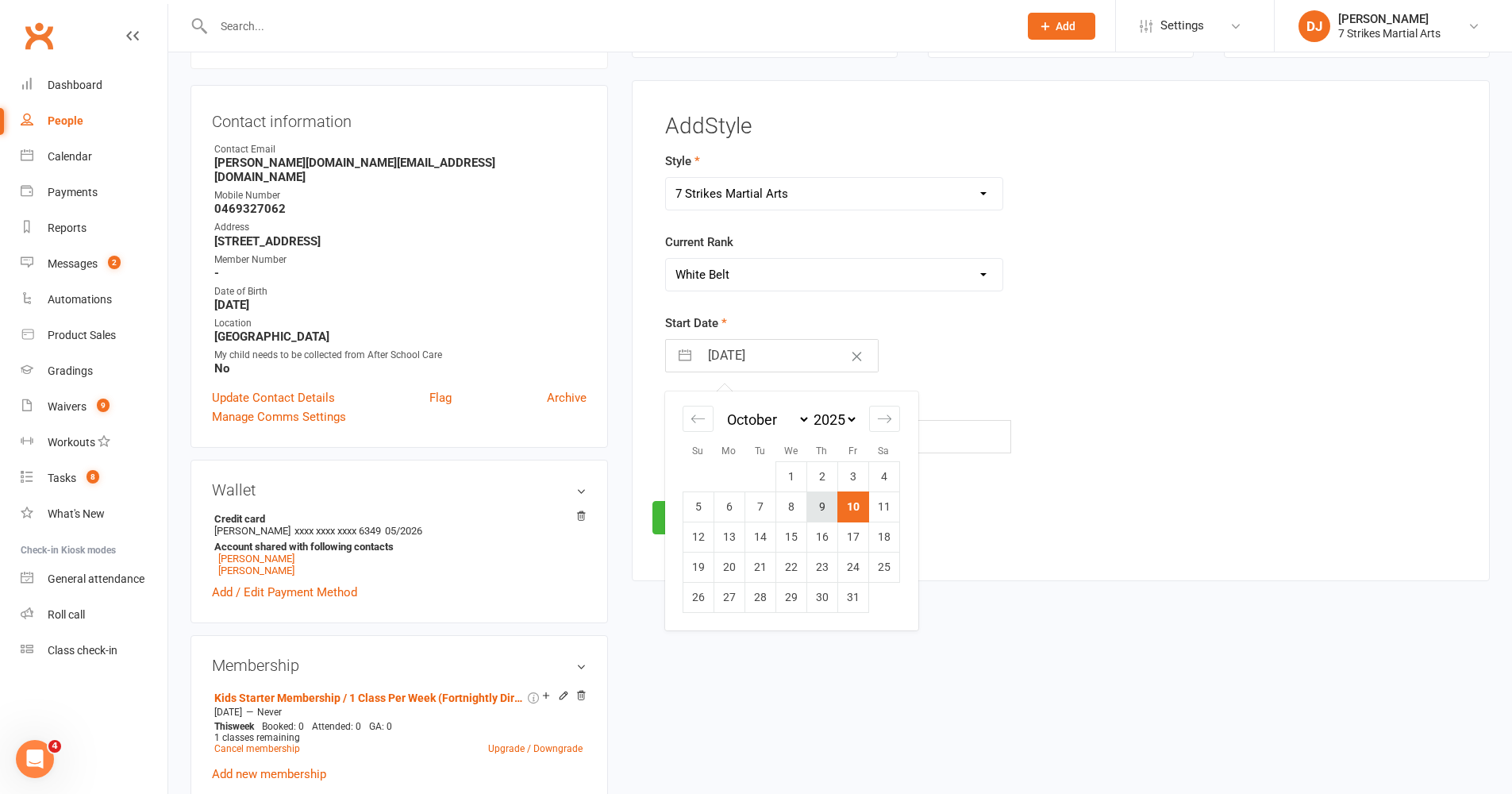
type input "09 Oct 2025"
select select "8"
select select "2025"
select select "9"
select select "2025"
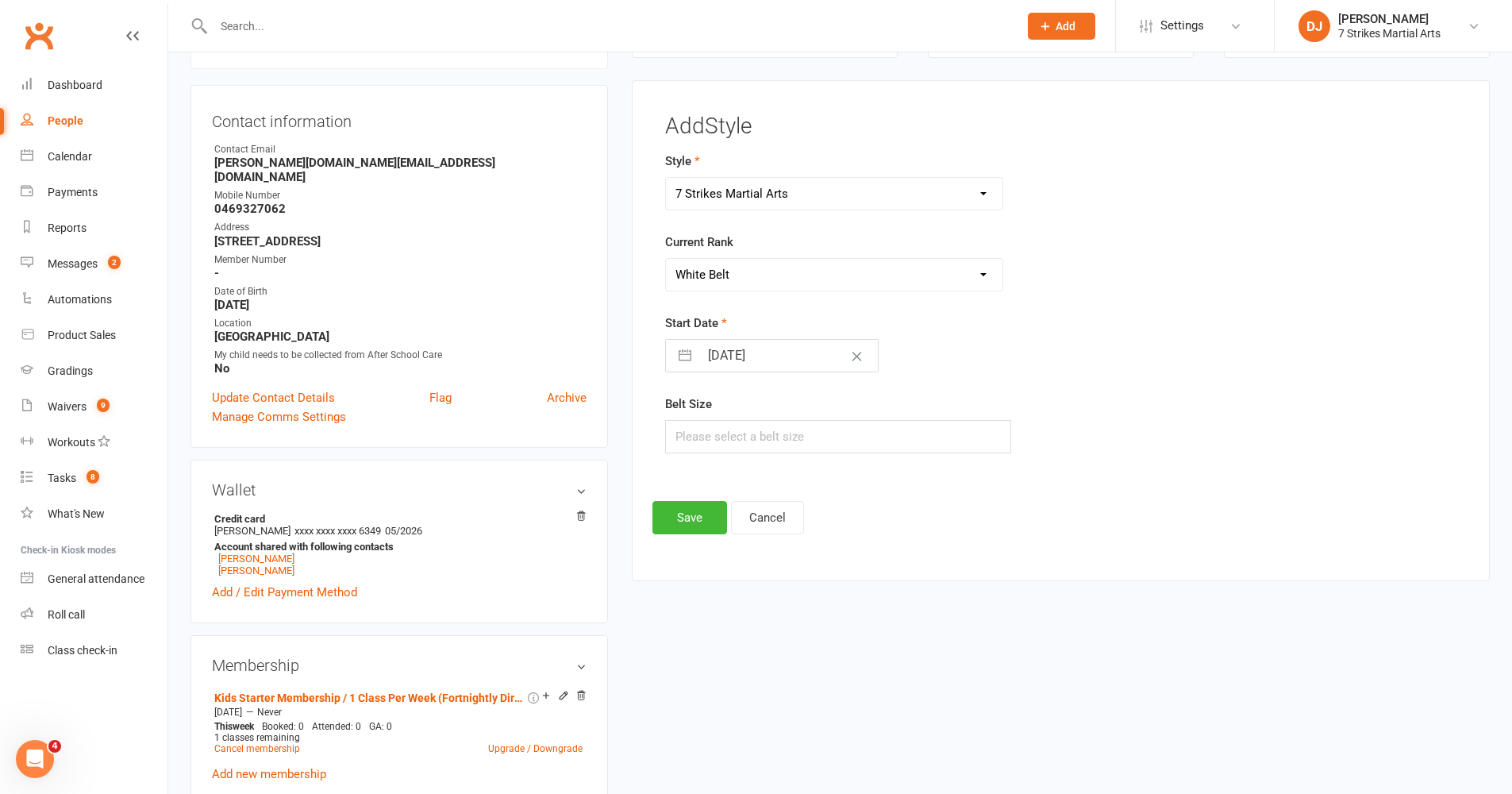
select select "10"
select select "2025"
click at [794, 353] on input "09 Oct 2025" at bounding box center [788, 355] width 178 height 32
click at [818, 474] on td "2" at bounding box center [822, 475] width 31 height 30
type input "02 Oct 2025"
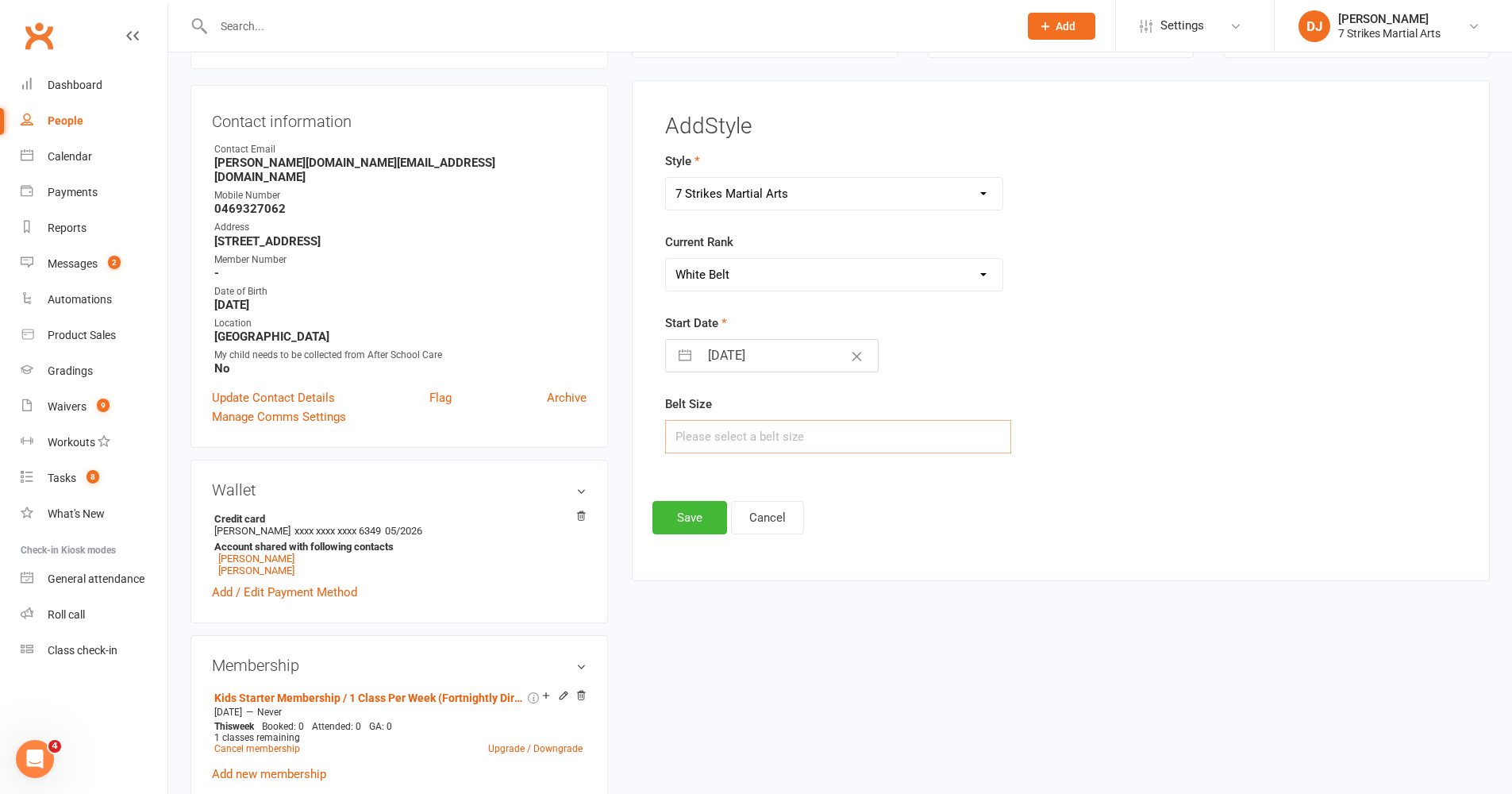
click at [830, 436] on input "text" at bounding box center [839, 437] width 347 height 33
type input "1"
click at [920, 497] on div "Add Style Style 7 Strikes Martial Arts 7 Strikes Martial Arts - Cubs Black Belt…" at bounding box center [1061, 324] width 817 height 420
click at [711, 518] on button "Save" at bounding box center [690, 517] width 75 height 33
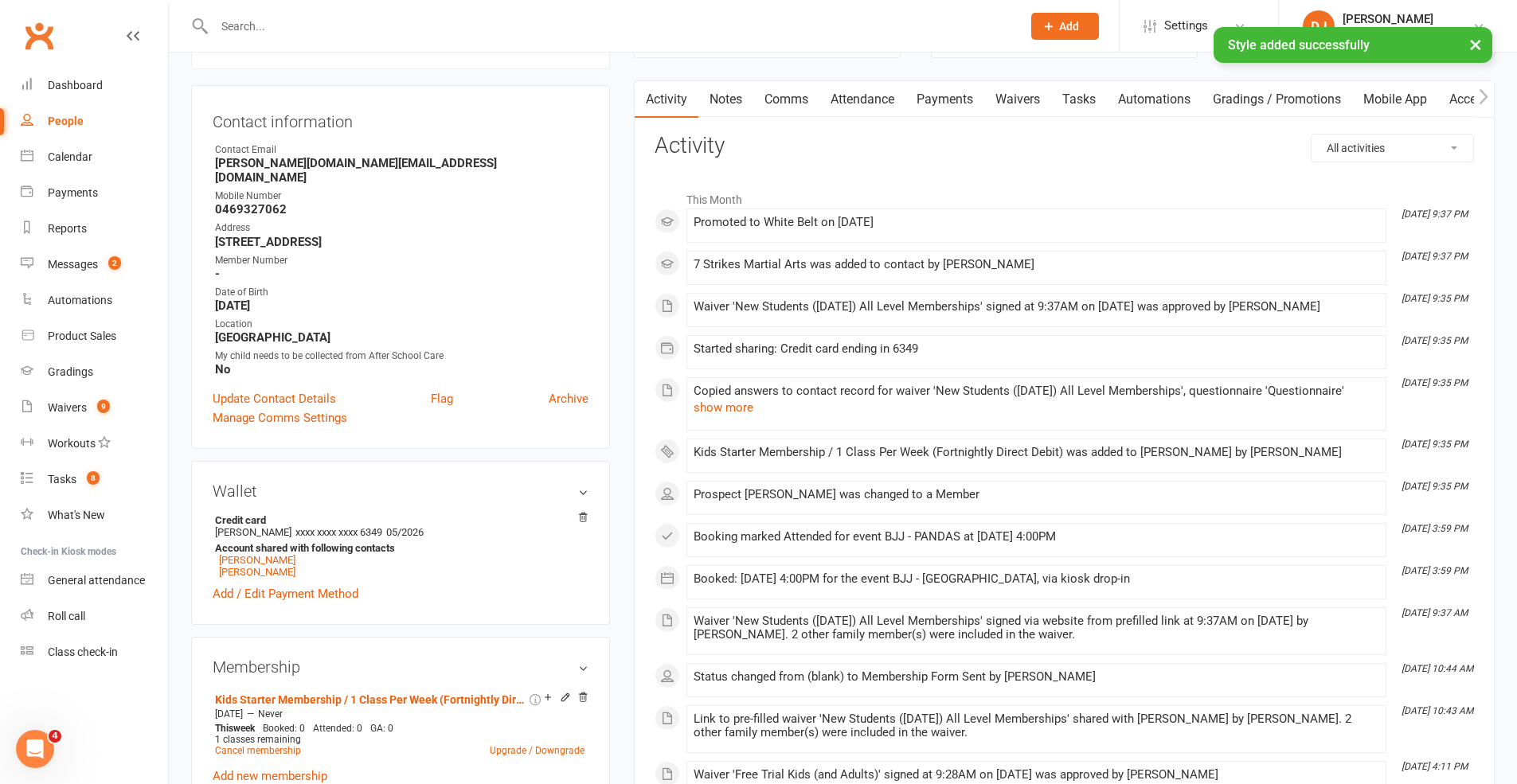
click at [961, 108] on link "Payments" at bounding box center [945, 100] width 79 height 37
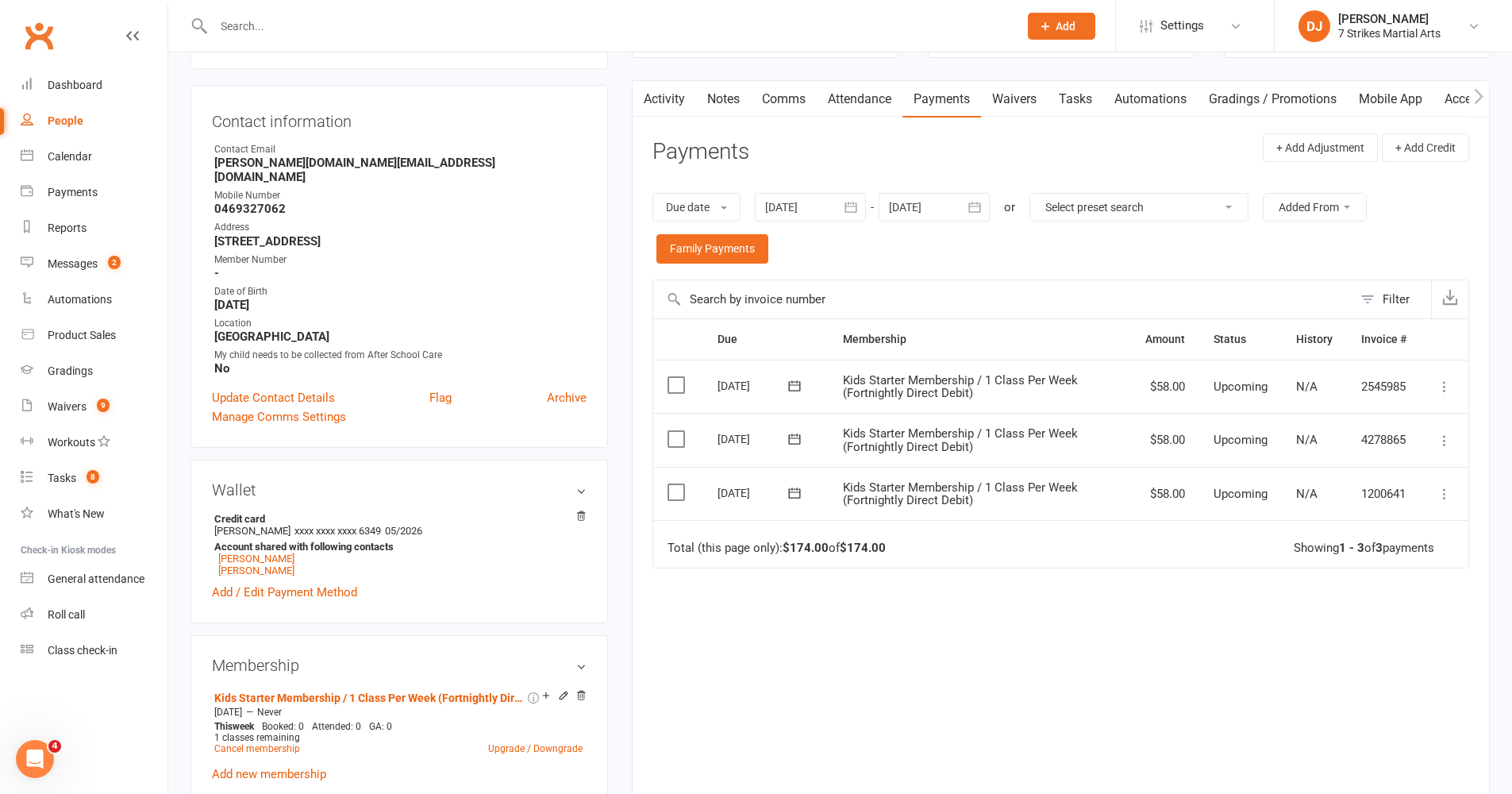
click at [1130, 486] on icon at bounding box center [1445, 494] width 15 height 15
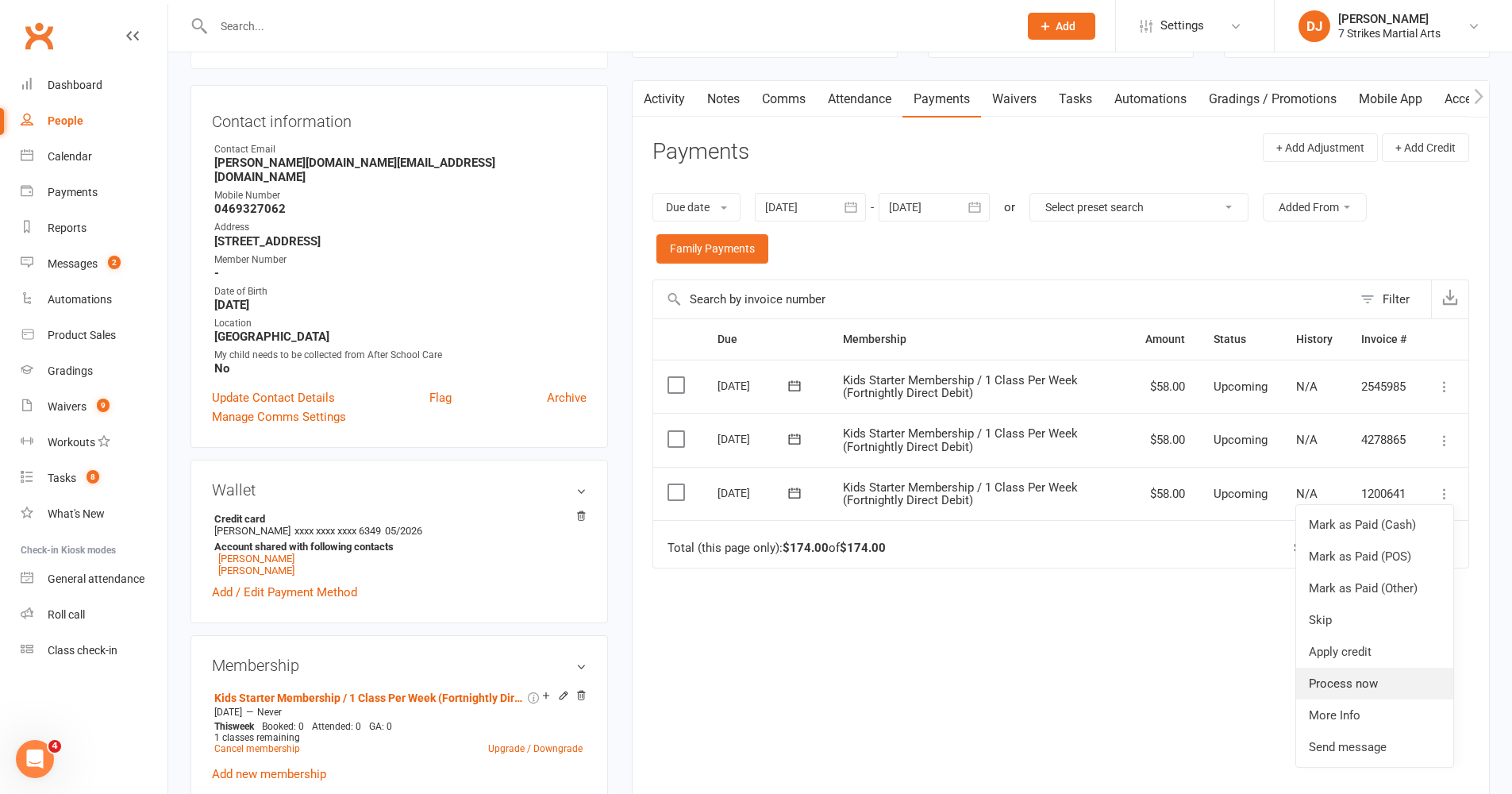
click at [1130, 650] on link "Process now" at bounding box center [1374, 683] width 157 height 32
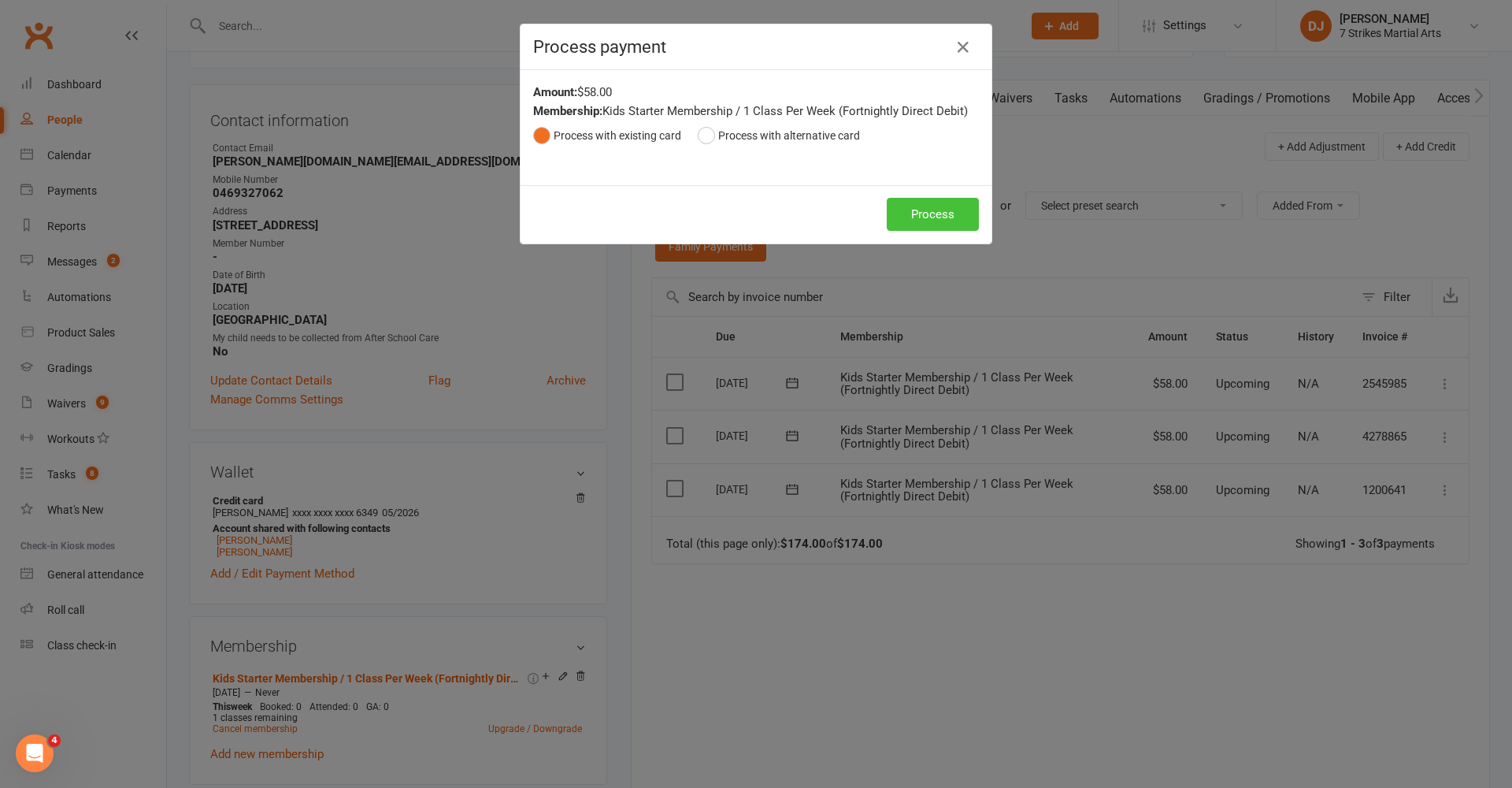
click at [919, 213] on button "Process" at bounding box center [933, 214] width 92 height 33
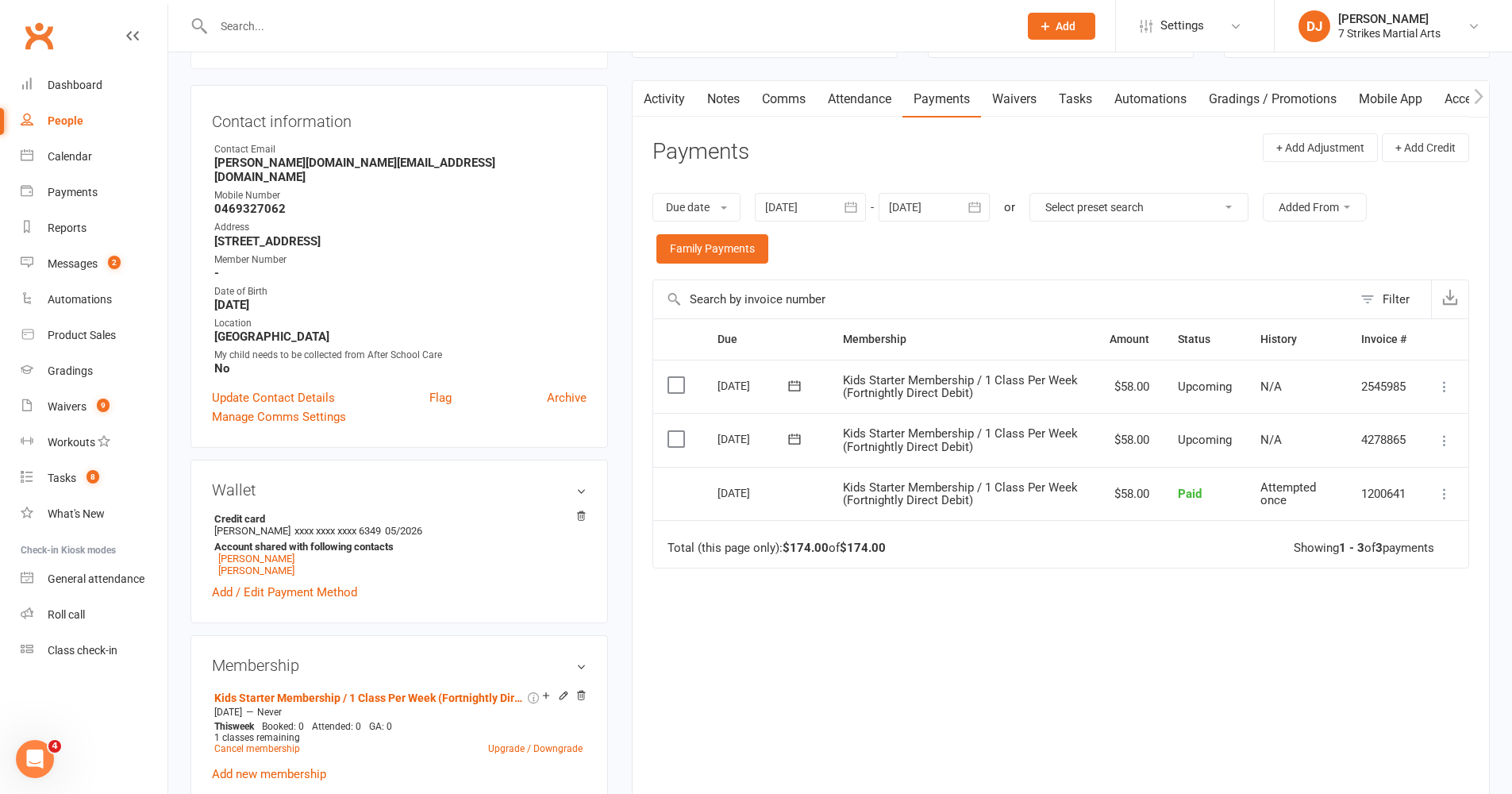
click at [798, 436] on icon at bounding box center [794, 439] width 15 height 15
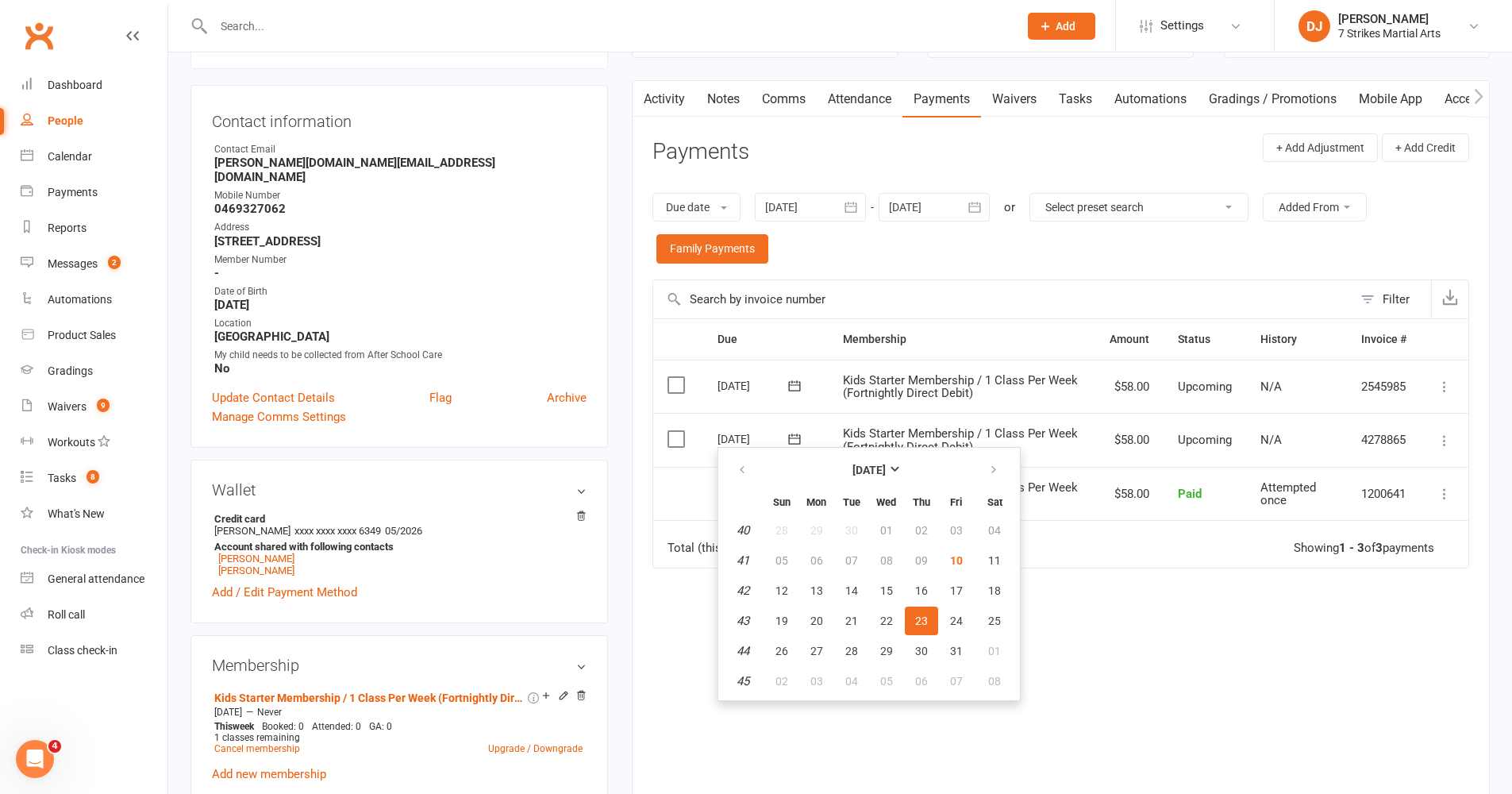
click at [939, 260] on div "Due date Due date Date paid Date failed Date settled 09 Sep 2025 September 2025…" at bounding box center [1061, 229] width 817 height 103
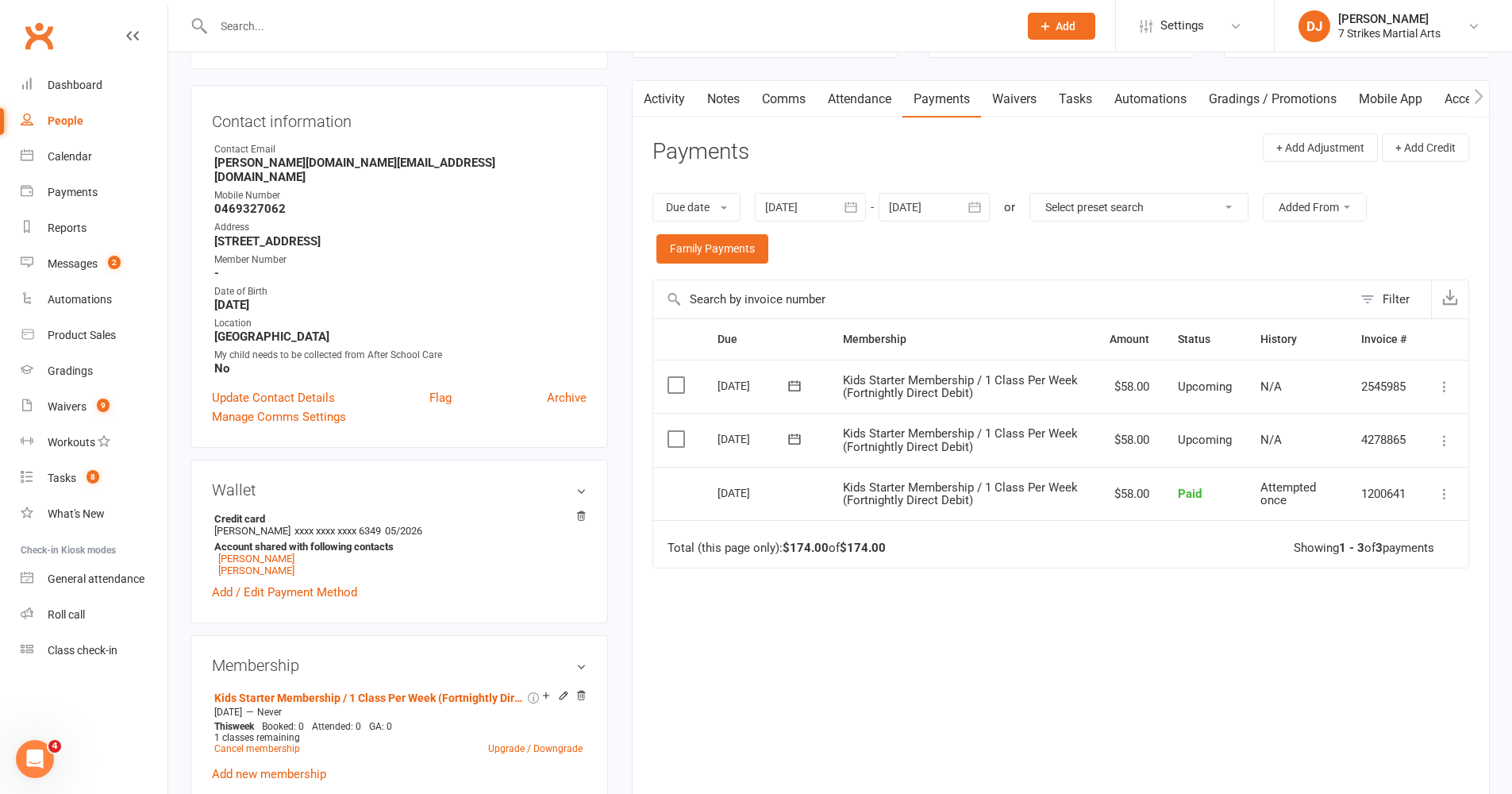
click at [873, 104] on link "Attendance" at bounding box center [859, 100] width 86 height 37
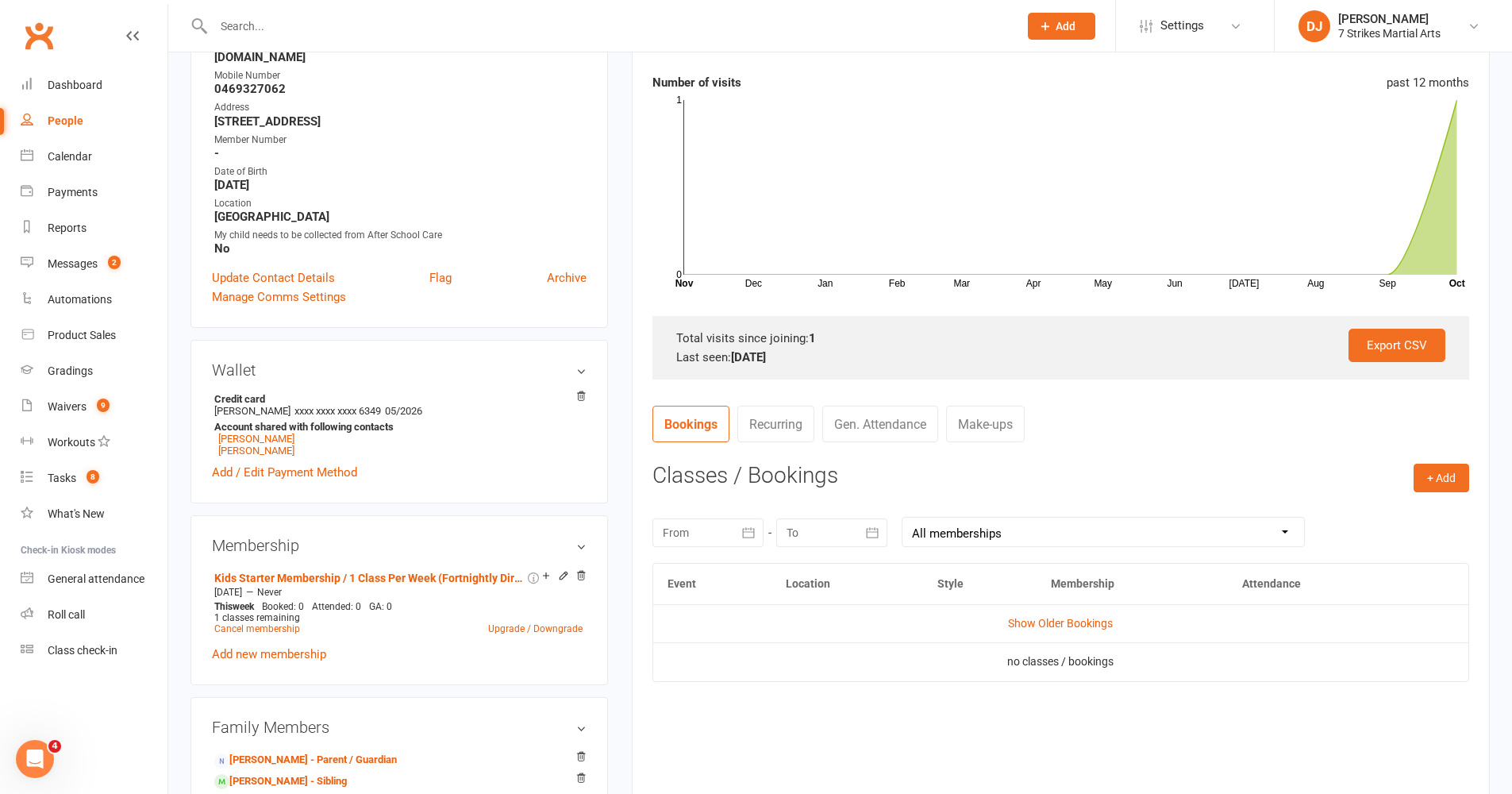
scroll to position [354, 0]
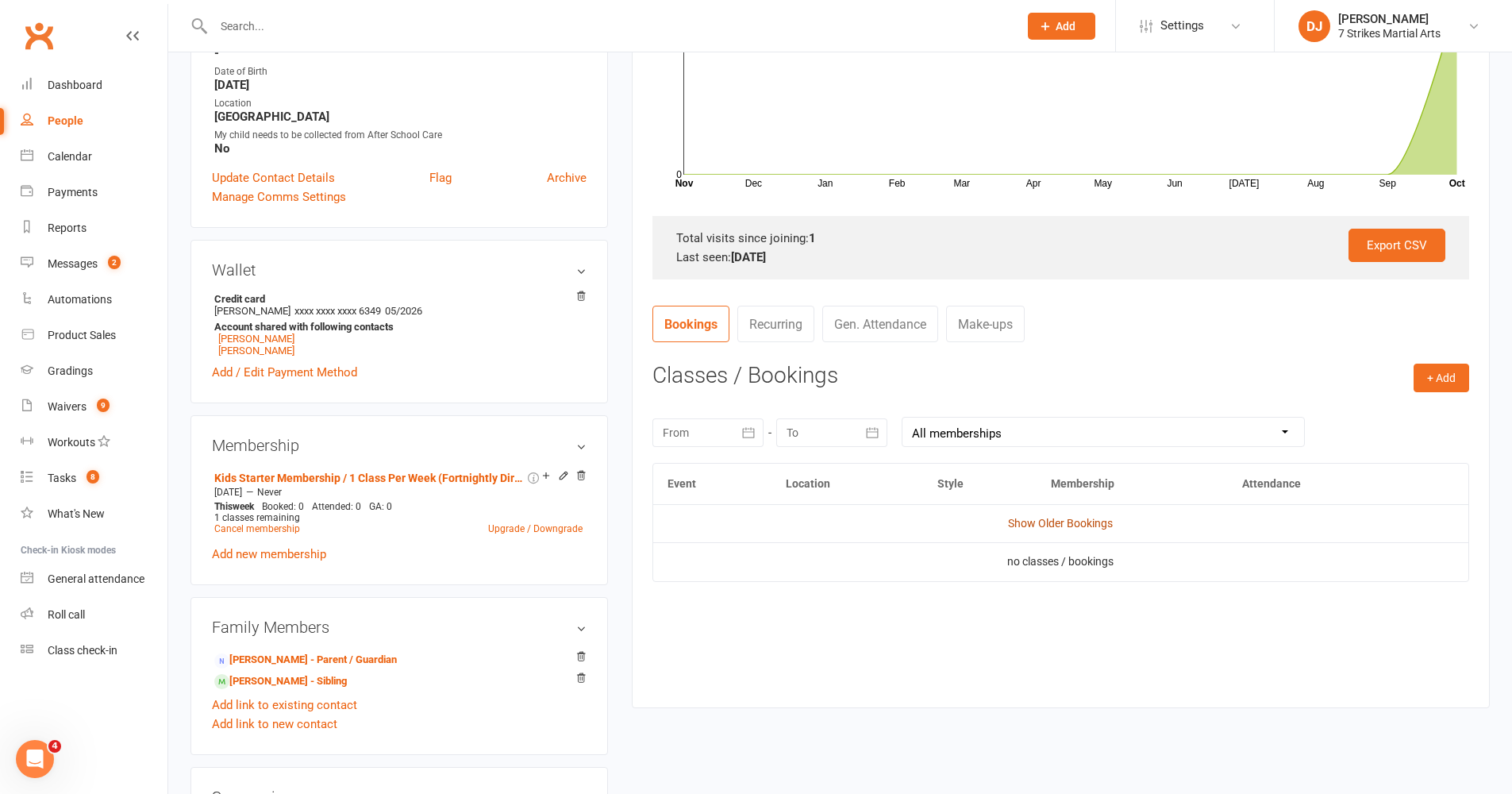
click at [1087, 523] on link "Show Older Bookings" at bounding box center [1061, 523] width 105 height 13
click at [1130, 570] on icon at bounding box center [1445, 569] width 15 height 15
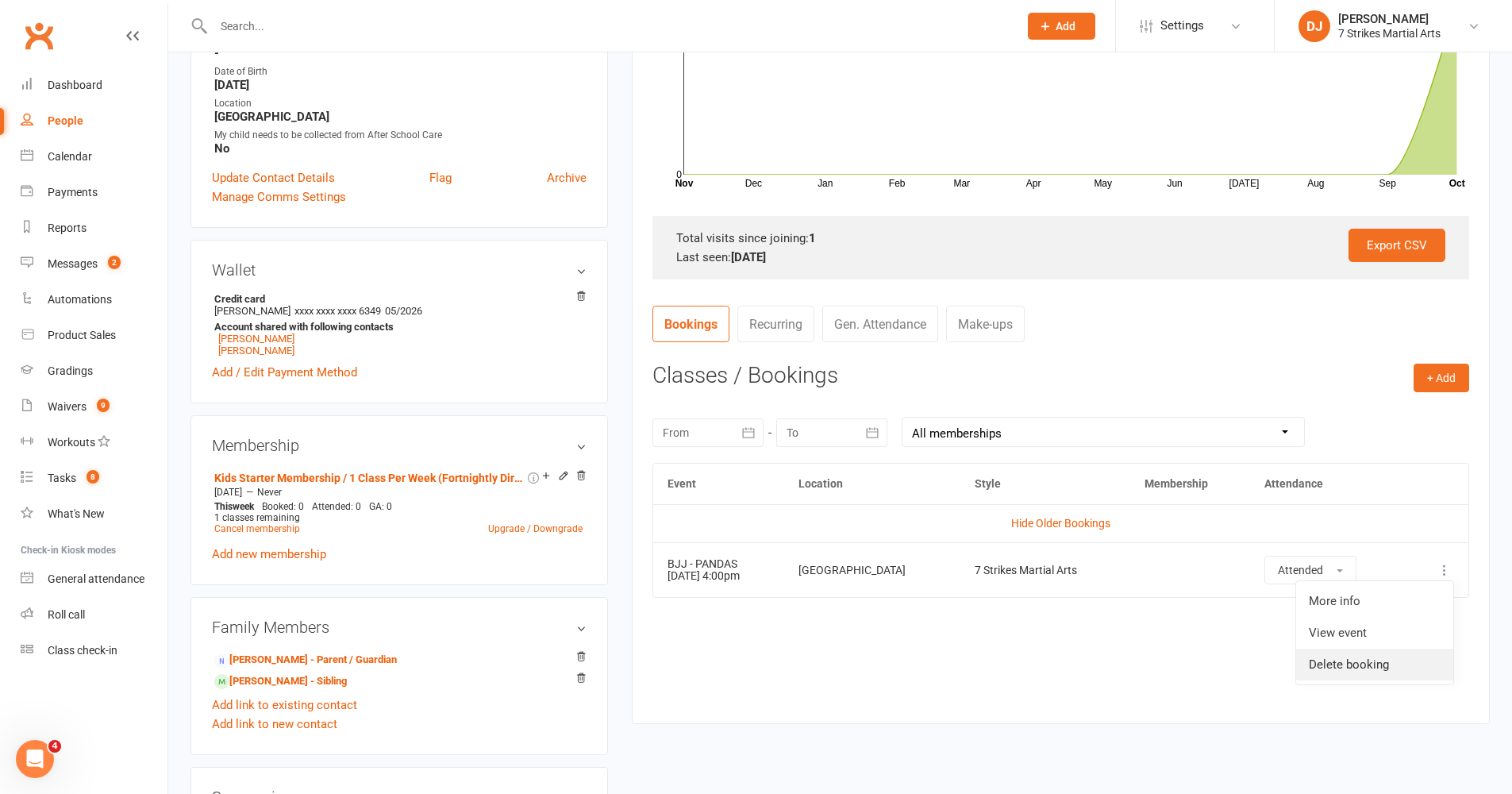
click at [1130, 650] on link "Delete booking" at bounding box center [1374, 664] width 157 height 32
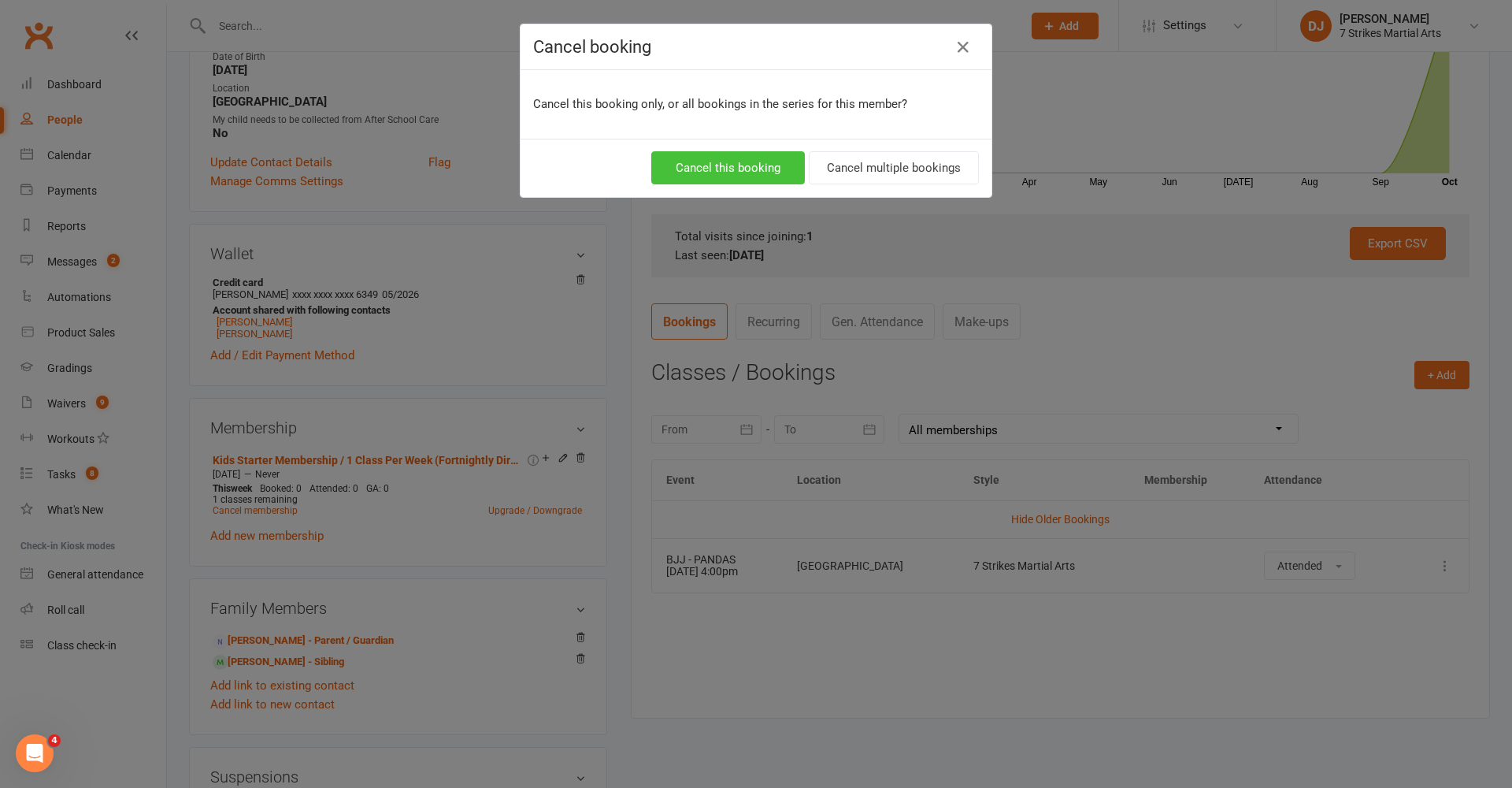
click at [763, 163] on button "Cancel this booking" at bounding box center [728, 167] width 154 height 33
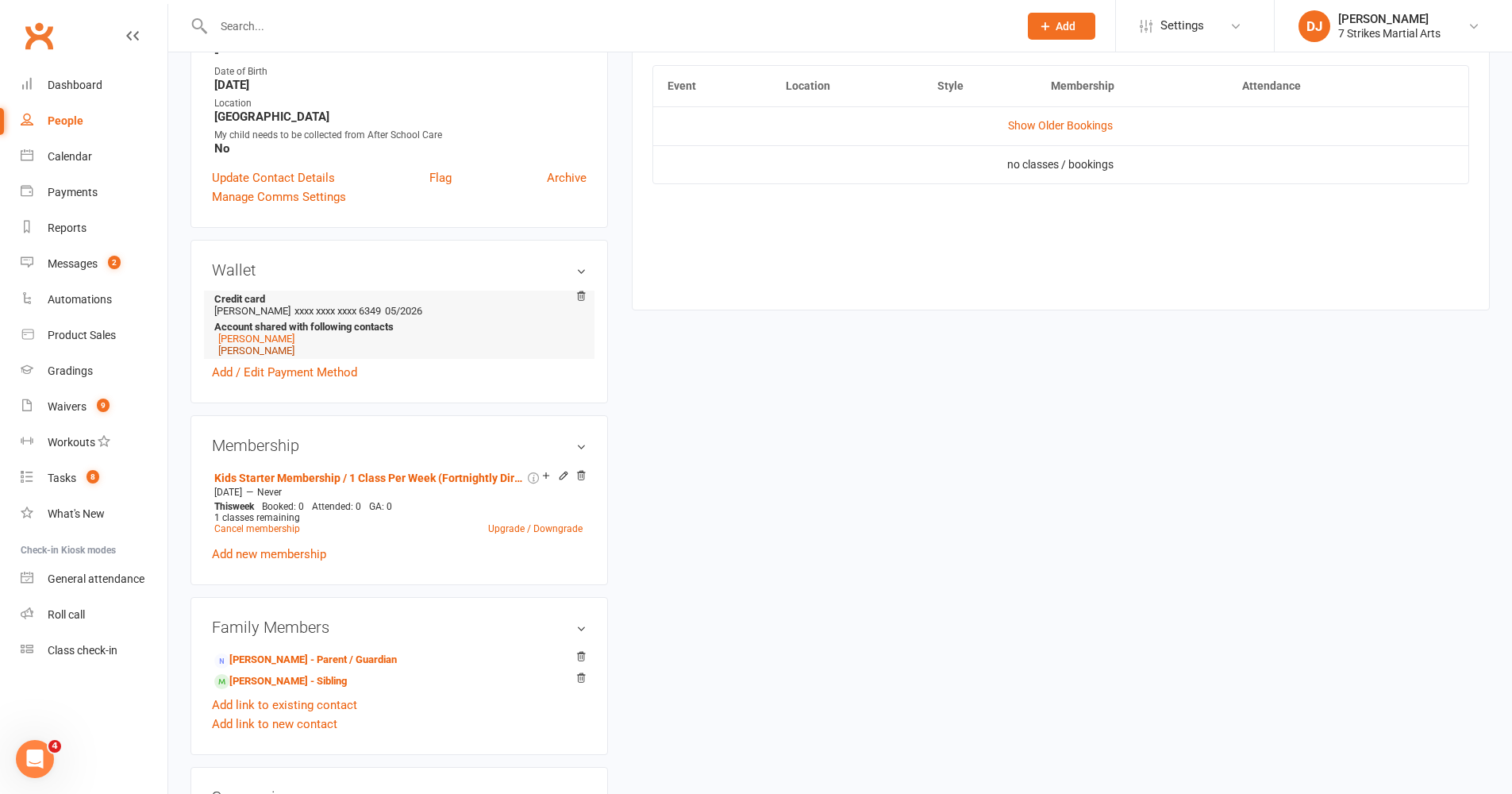
click at [256, 345] on link "Gracia Albitar" at bounding box center [256, 351] width 77 height 12
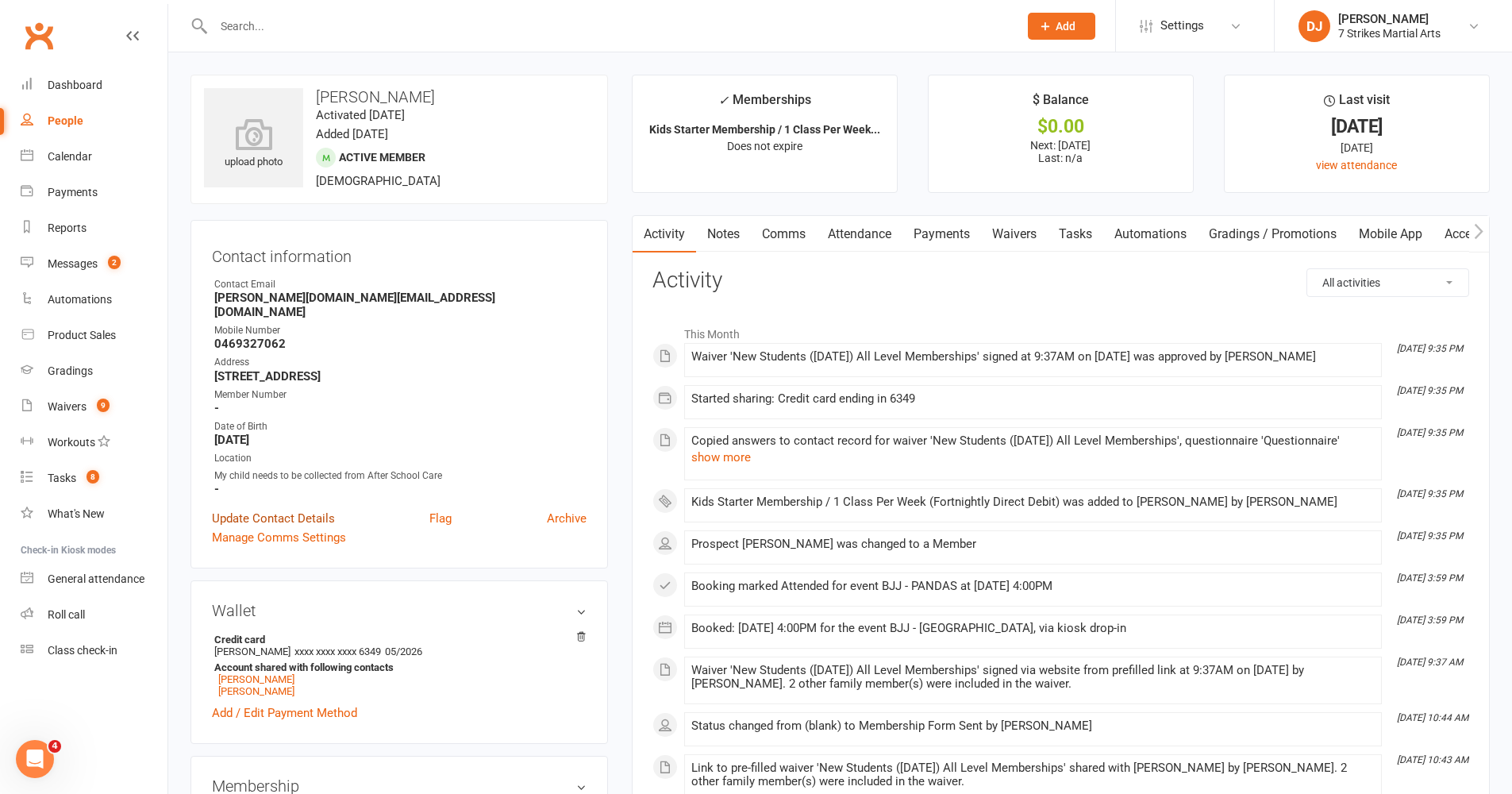
click at [289, 508] on link "Update Contact Details" at bounding box center [273, 518] width 123 height 19
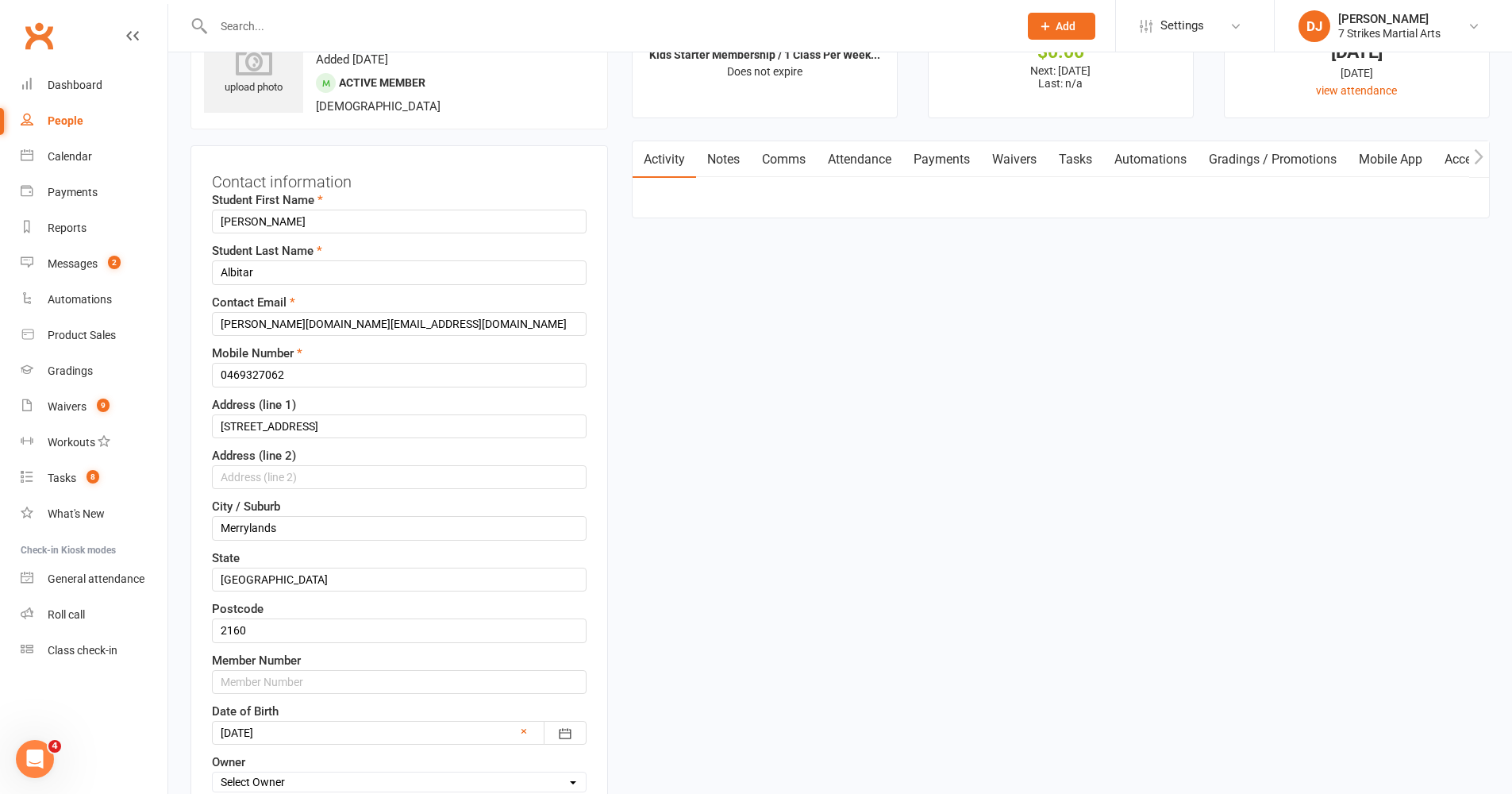
scroll to position [216, 0]
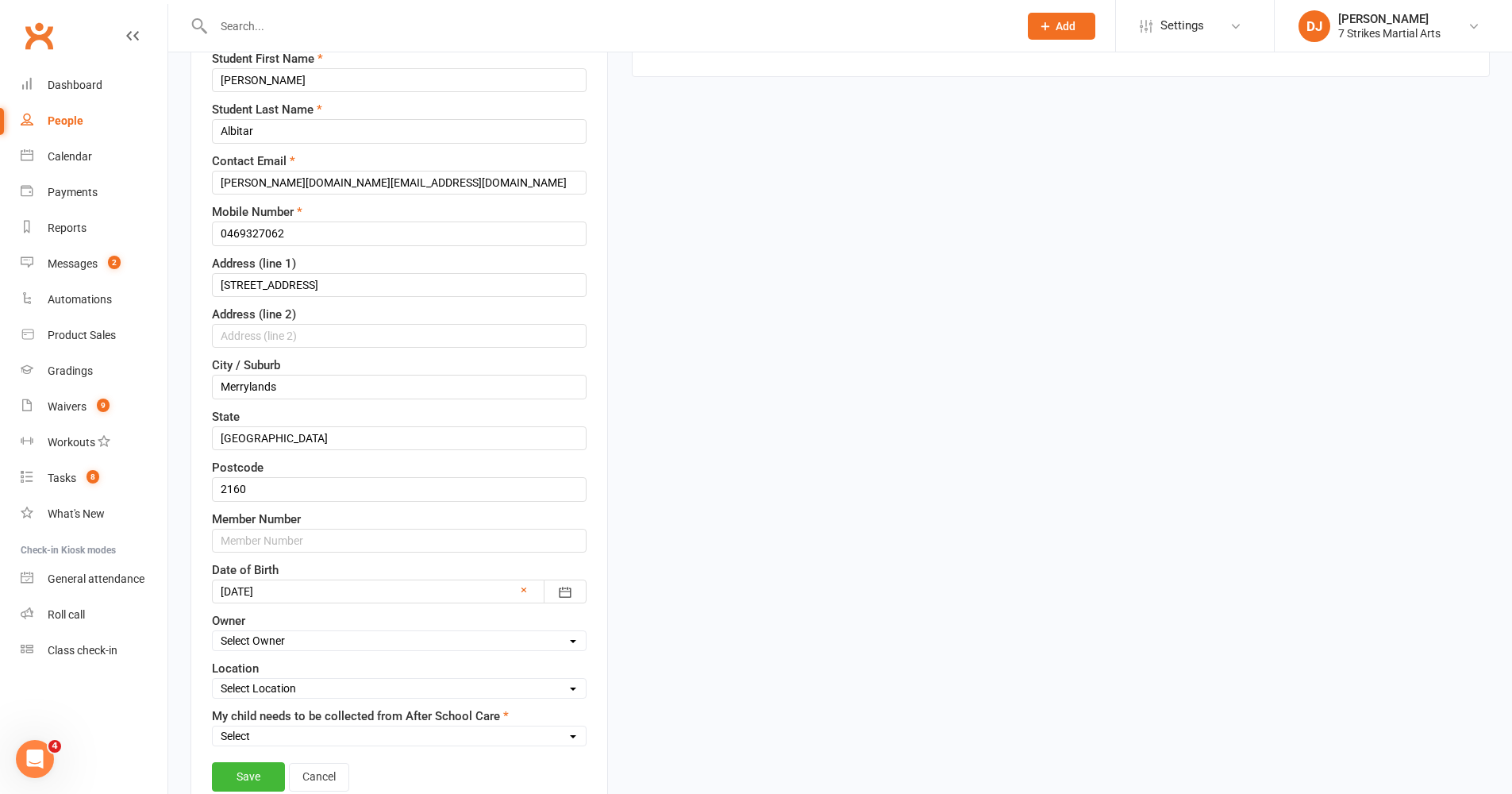
select select "8"
select select "No"
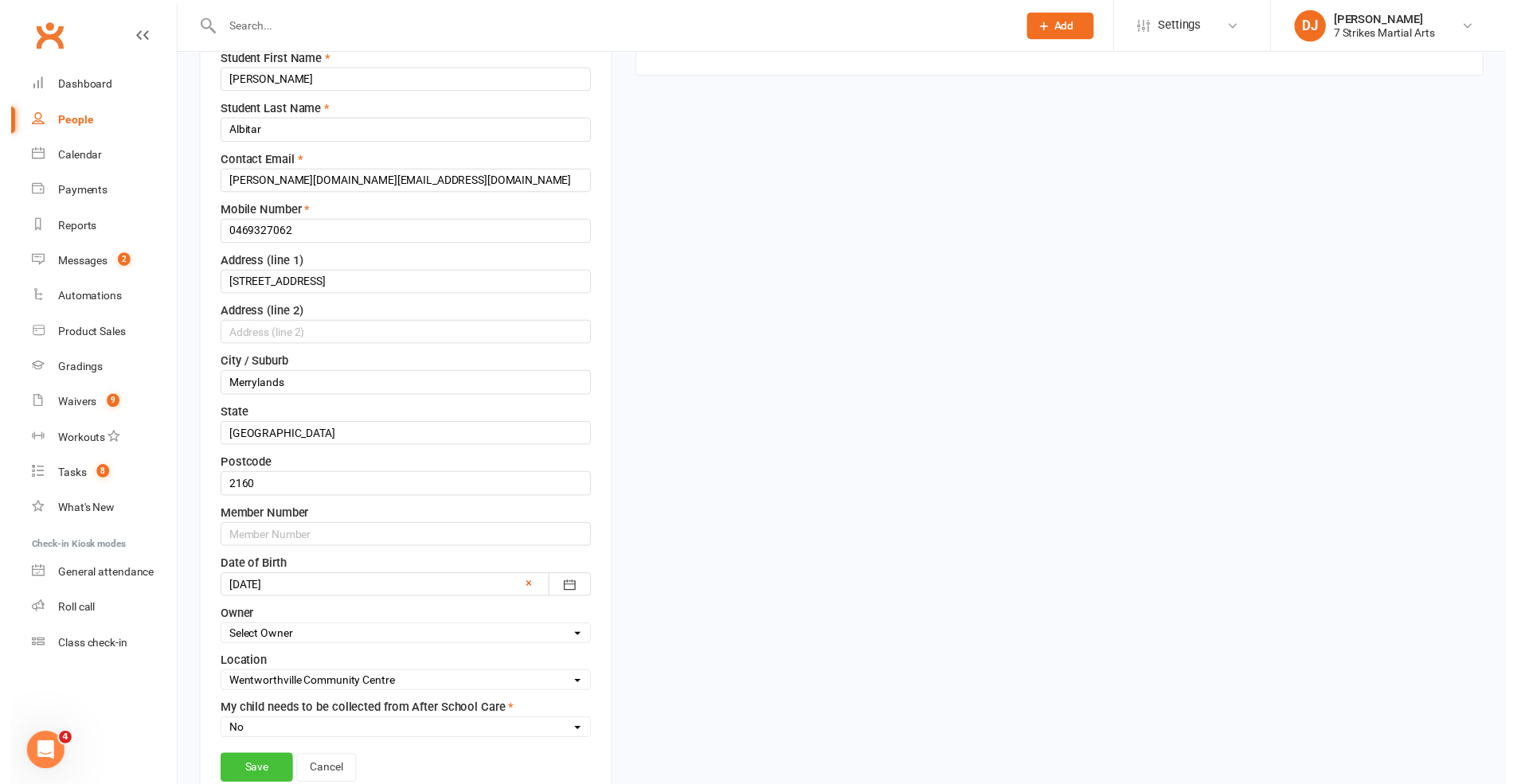
scroll to position [219, 0]
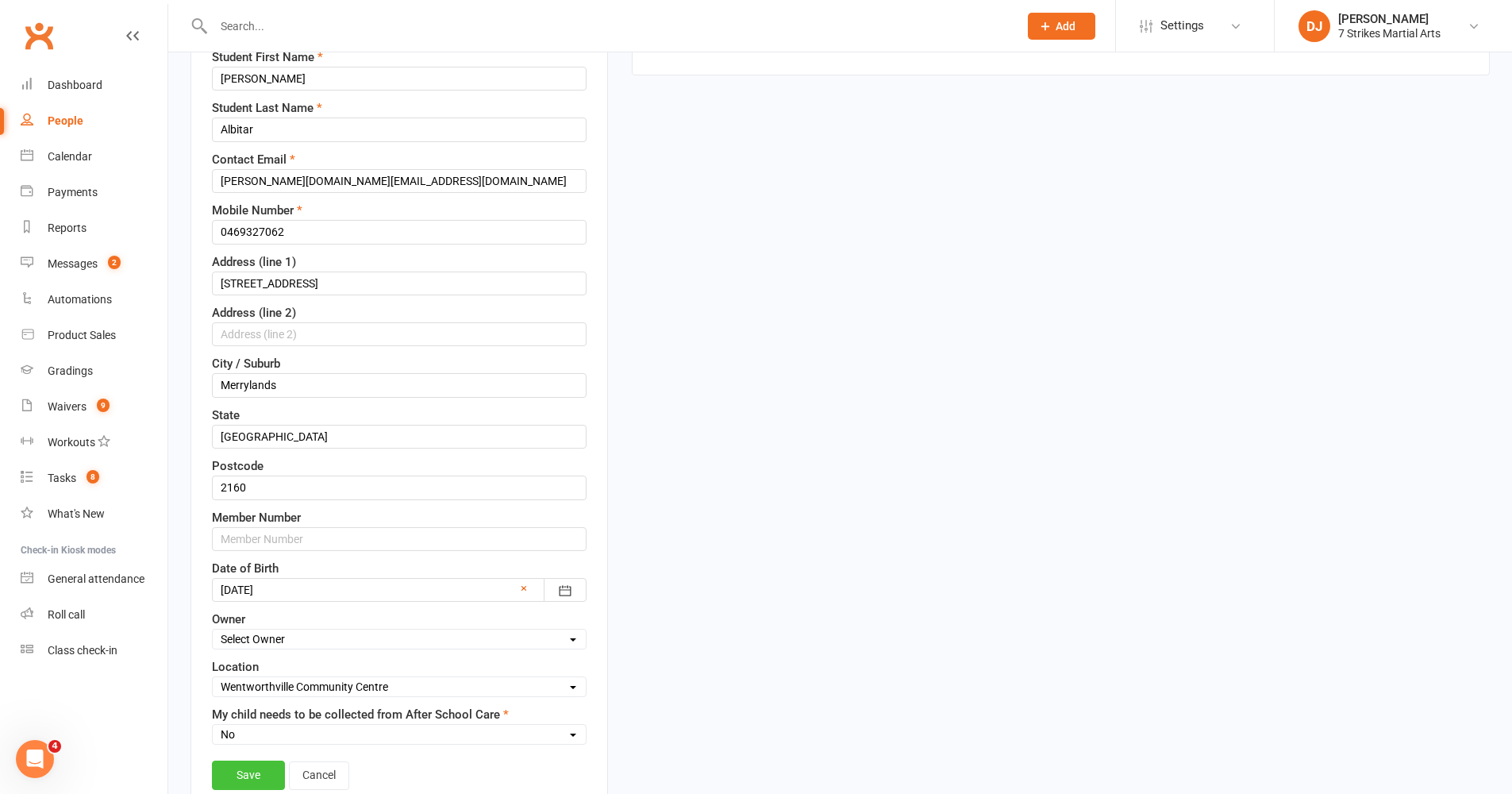
click at [260, 650] on link "Save" at bounding box center [248, 775] width 73 height 29
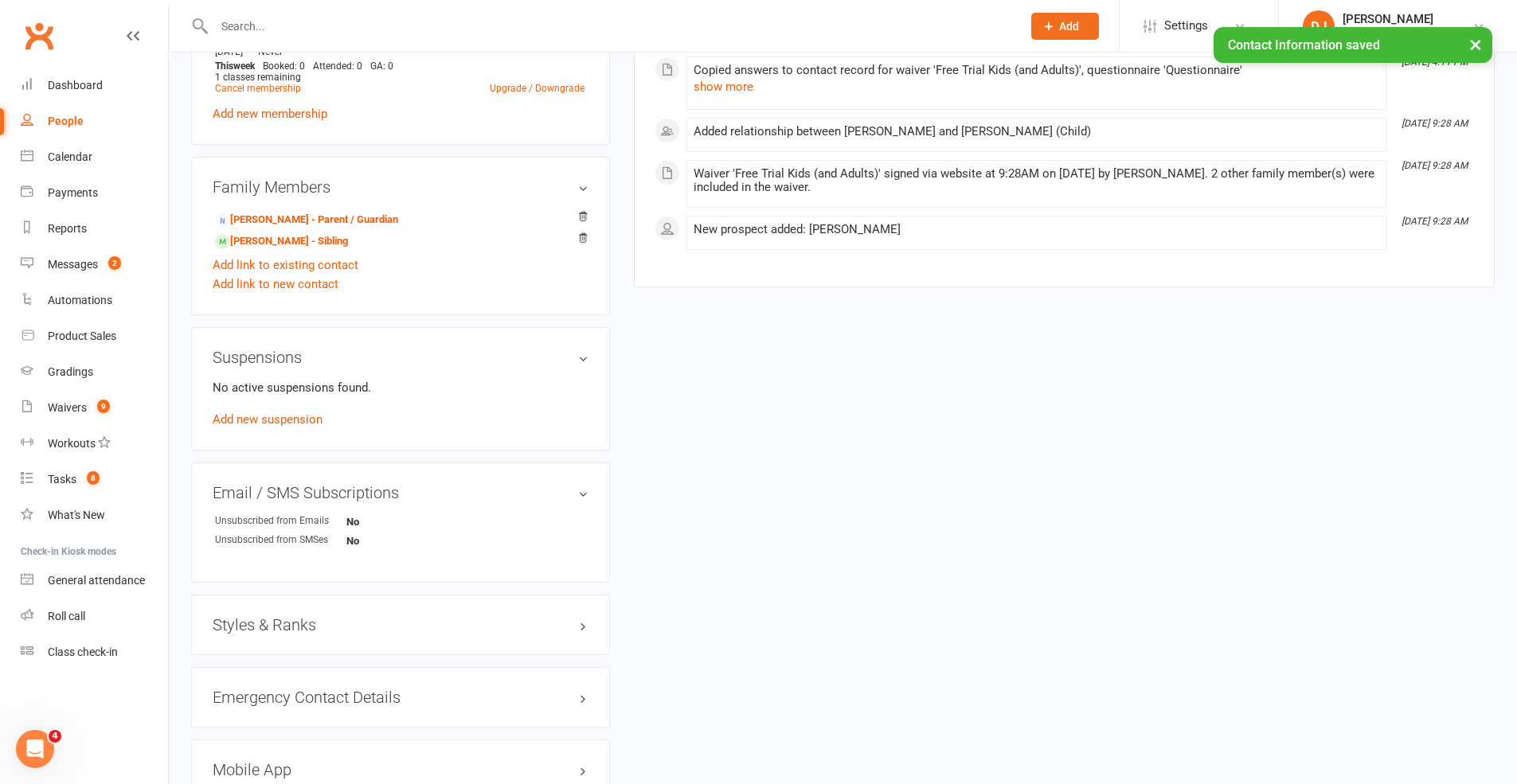
scroll to position [996, 0]
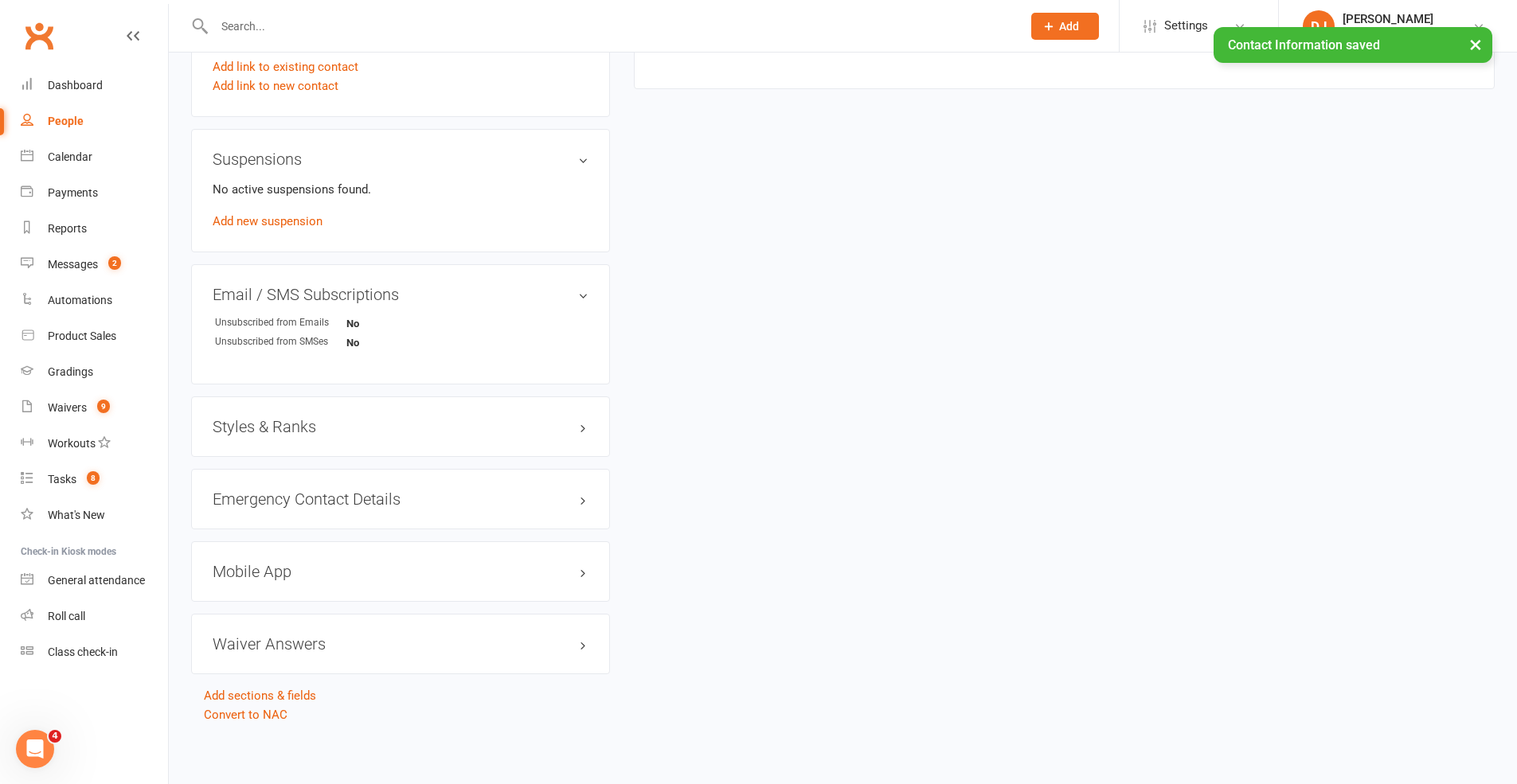
drag, startPoint x: 477, startPoint y: 412, endPoint x: 475, endPoint y: 424, distance: 12.2
click at [477, 418] on h3 "Styles & Ranks" at bounding box center [400, 426] width 376 height 17
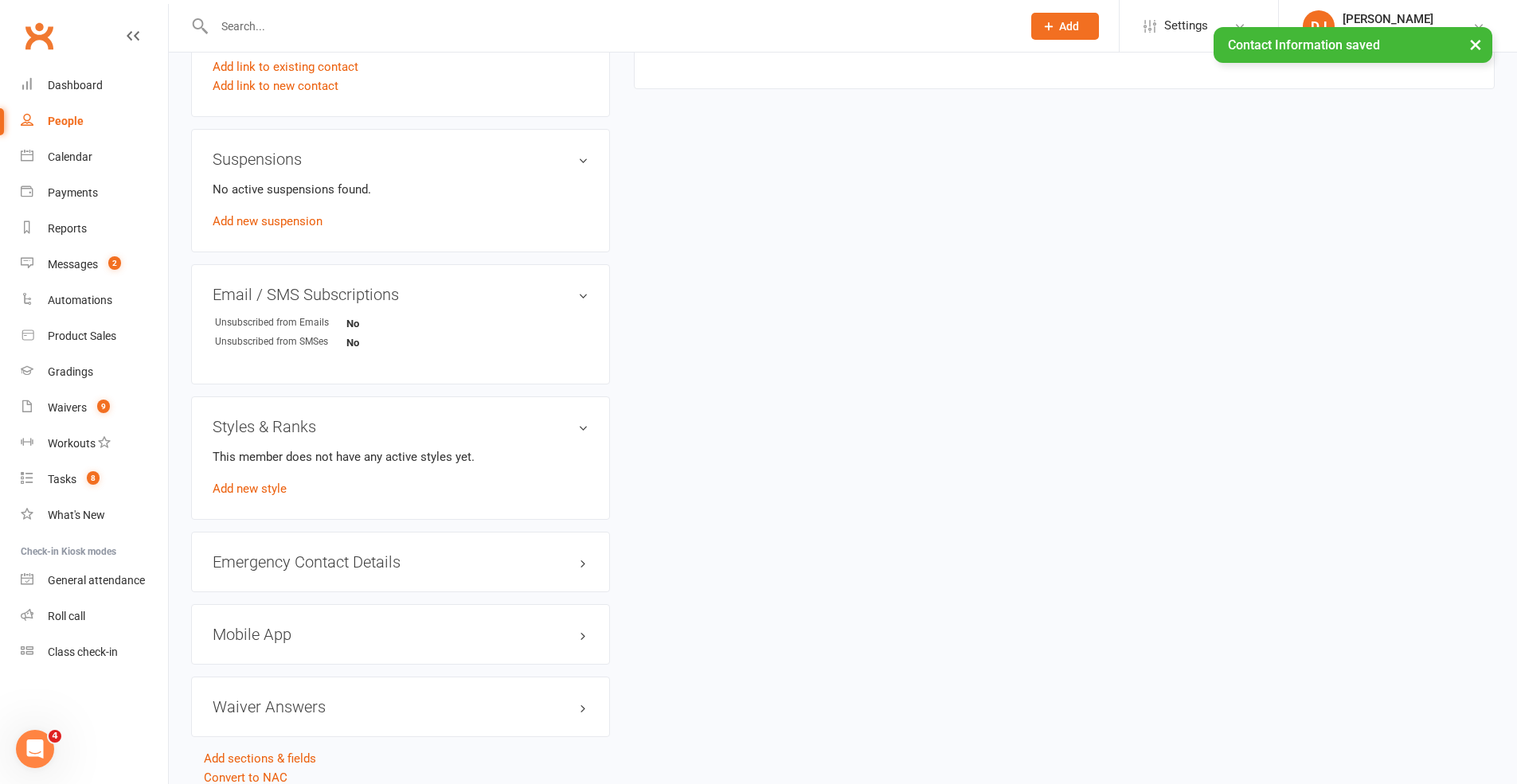
click at [267, 481] on div "This member does not have any active styles yet. Add new style" at bounding box center [400, 473] width 376 height 51
click at [270, 482] on link "Add new style" at bounding box center [250, 489] width 74 height 15
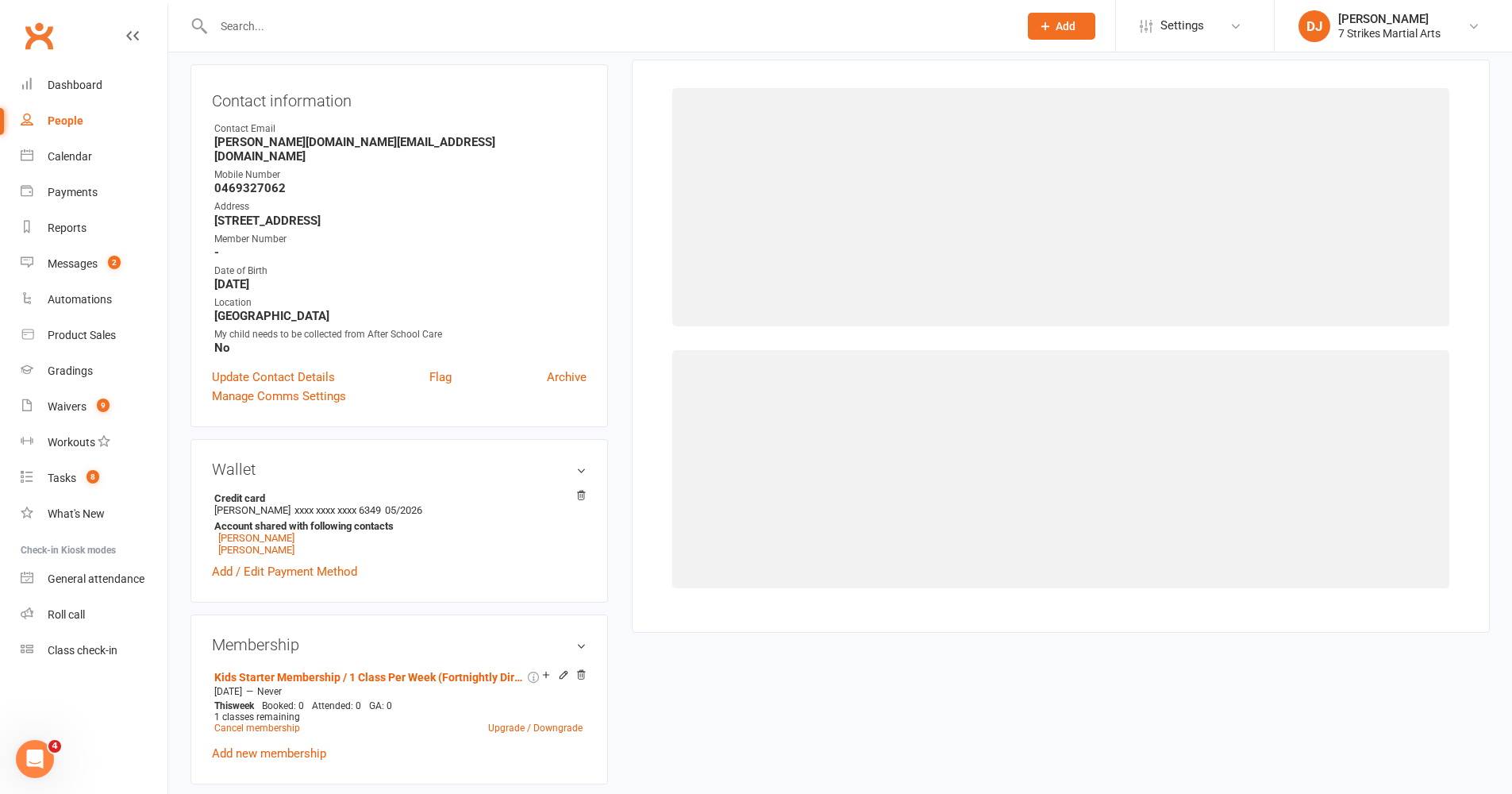
scroll to position [135, 0]
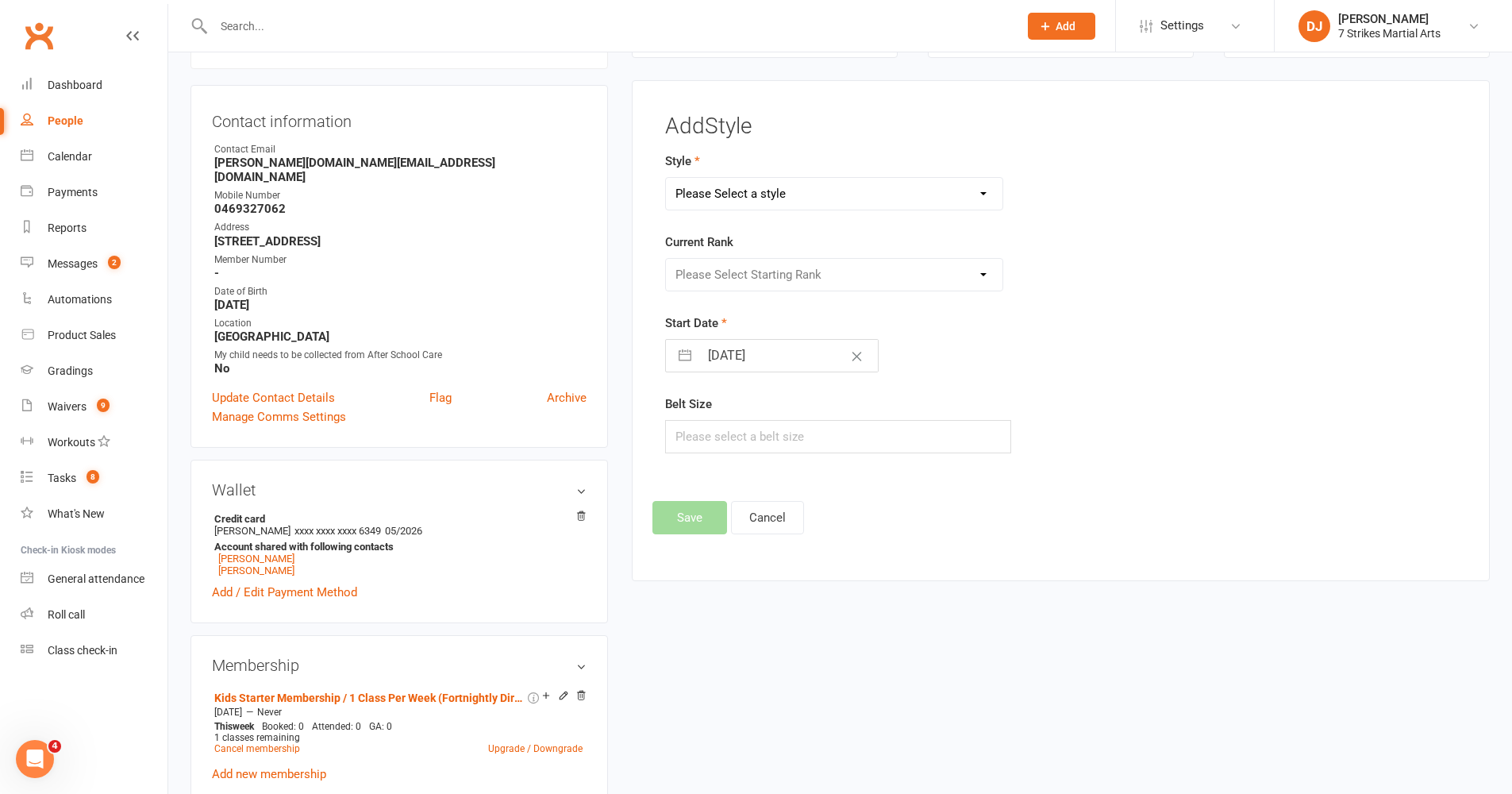
select select "2876"
select select "30662"
click at [789, 358] on input "10 Oct 2025" at bounding box center [788, 355] width 178 height 32
select select "8"
select select "2025"
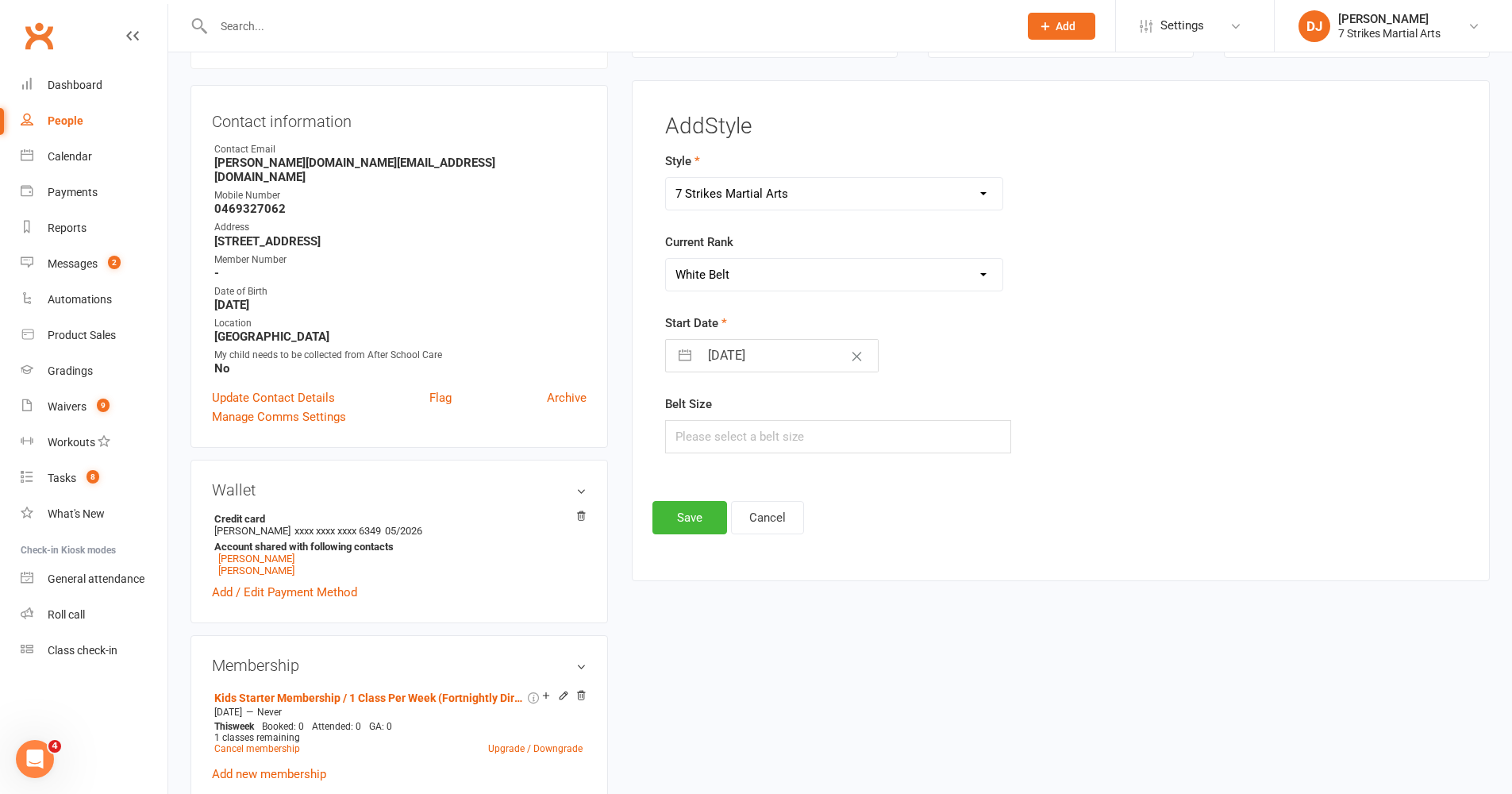
select select "9"
select select "2025"
select select "10"
select select "2025"
click at [827, 504] on td "9" at bounding box center [822, 505] width 31 height 30
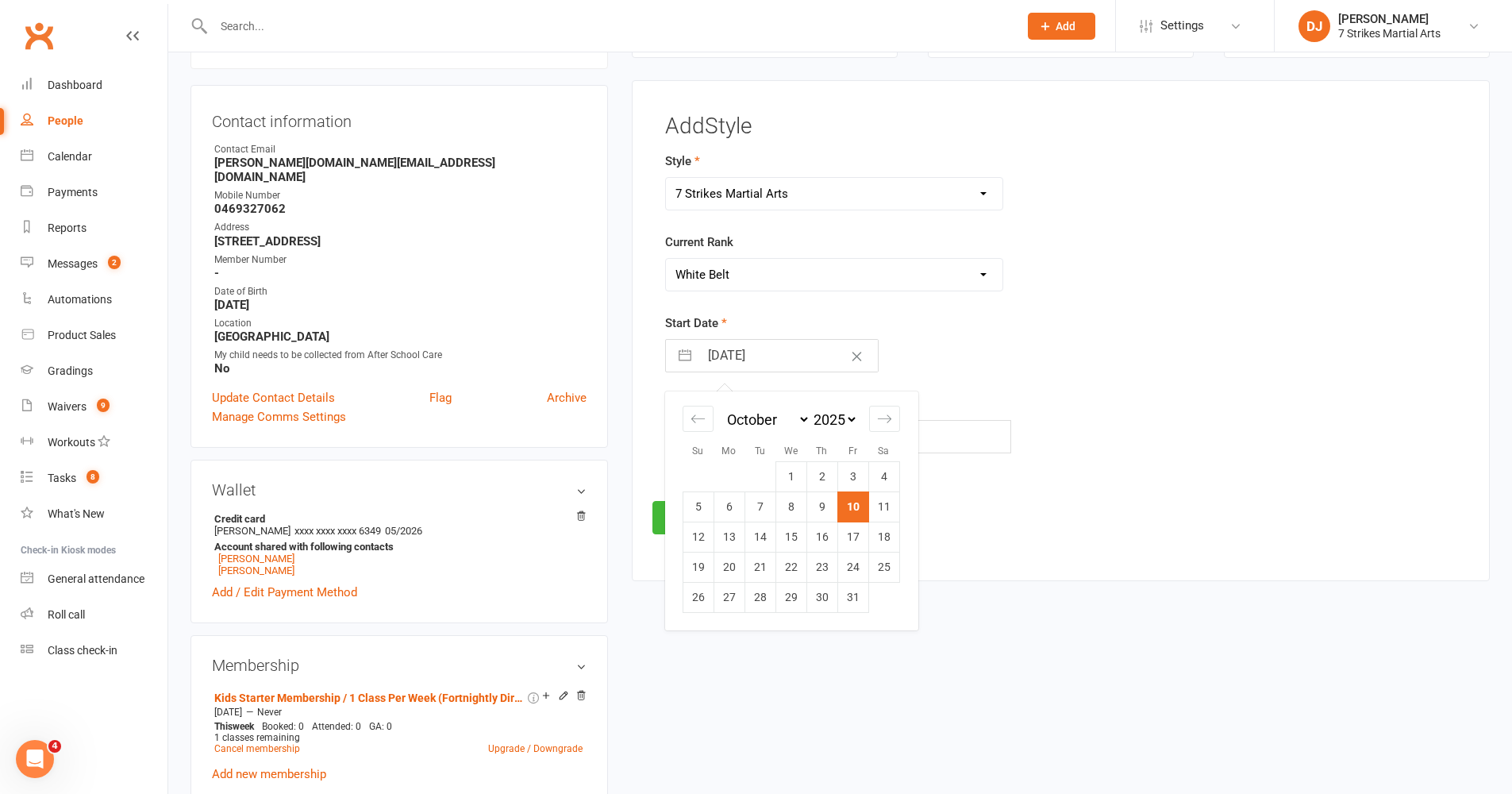
type input "09 Oct 2025"
click at [776, 444] on input "text" at bounding box center [839, 437] width 347 height 33
type input "1"
select select "8"
select select "2025"
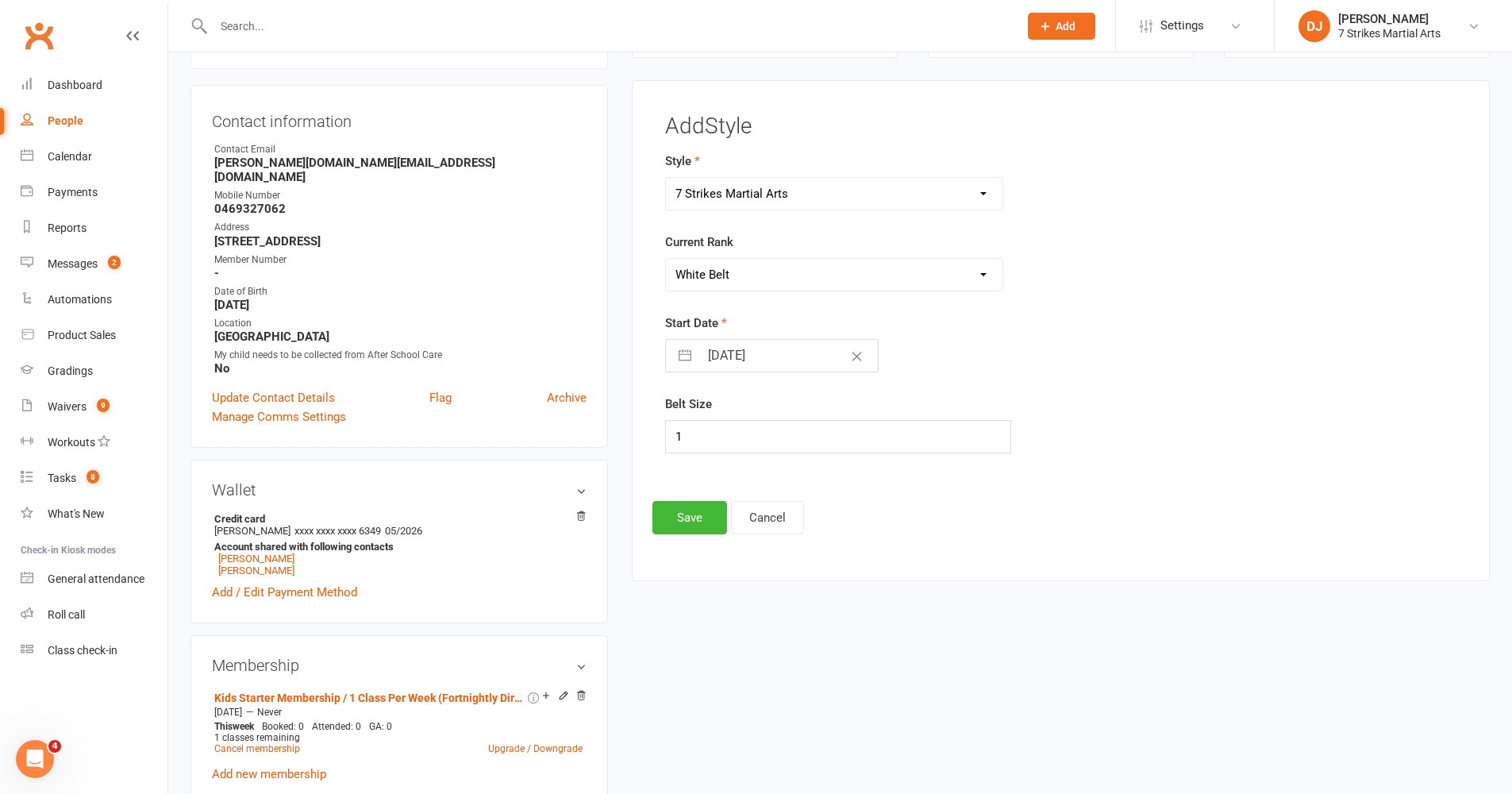
select select "9"
select select "2025"
select select "10"
select select "2025"
click at [799, 345] on input "09 Oct 2025" at bounding box center [788, 355] width 178 height 32
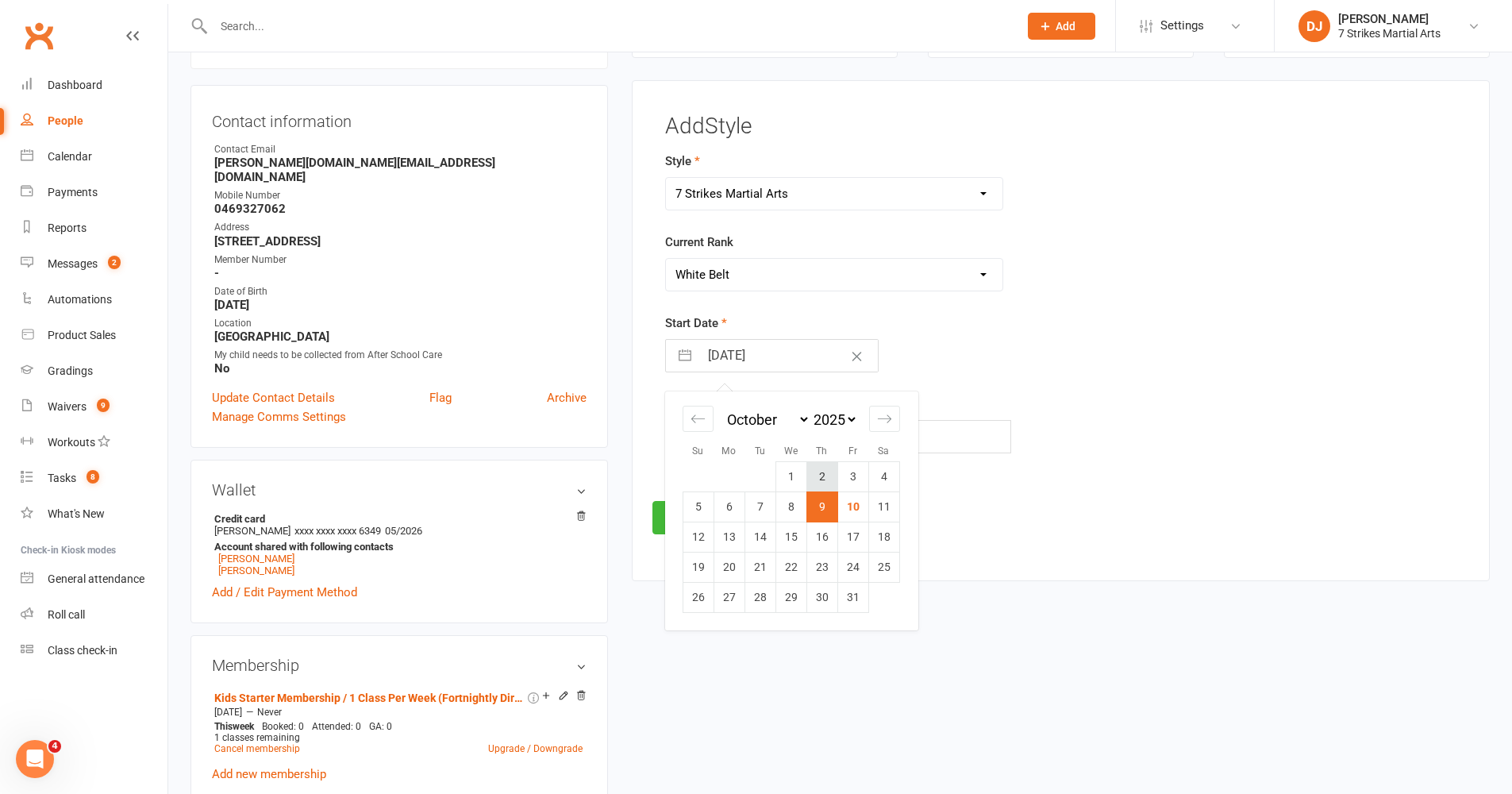
click at [823, 479] on td "2" at bounding box center [822, 475] width 31 height 30
type input "02 Oct 2025"
click at [819, 557] on div "Add Style Style 7 Strikes Martial Arts 7 Strikes Martial Arts - Cubs Black Belt…" at bounding box center [1061, 330] width 858 height 501
click at [702, 522] on button "Save" at bounding box center [690, 517] width 75 height 33
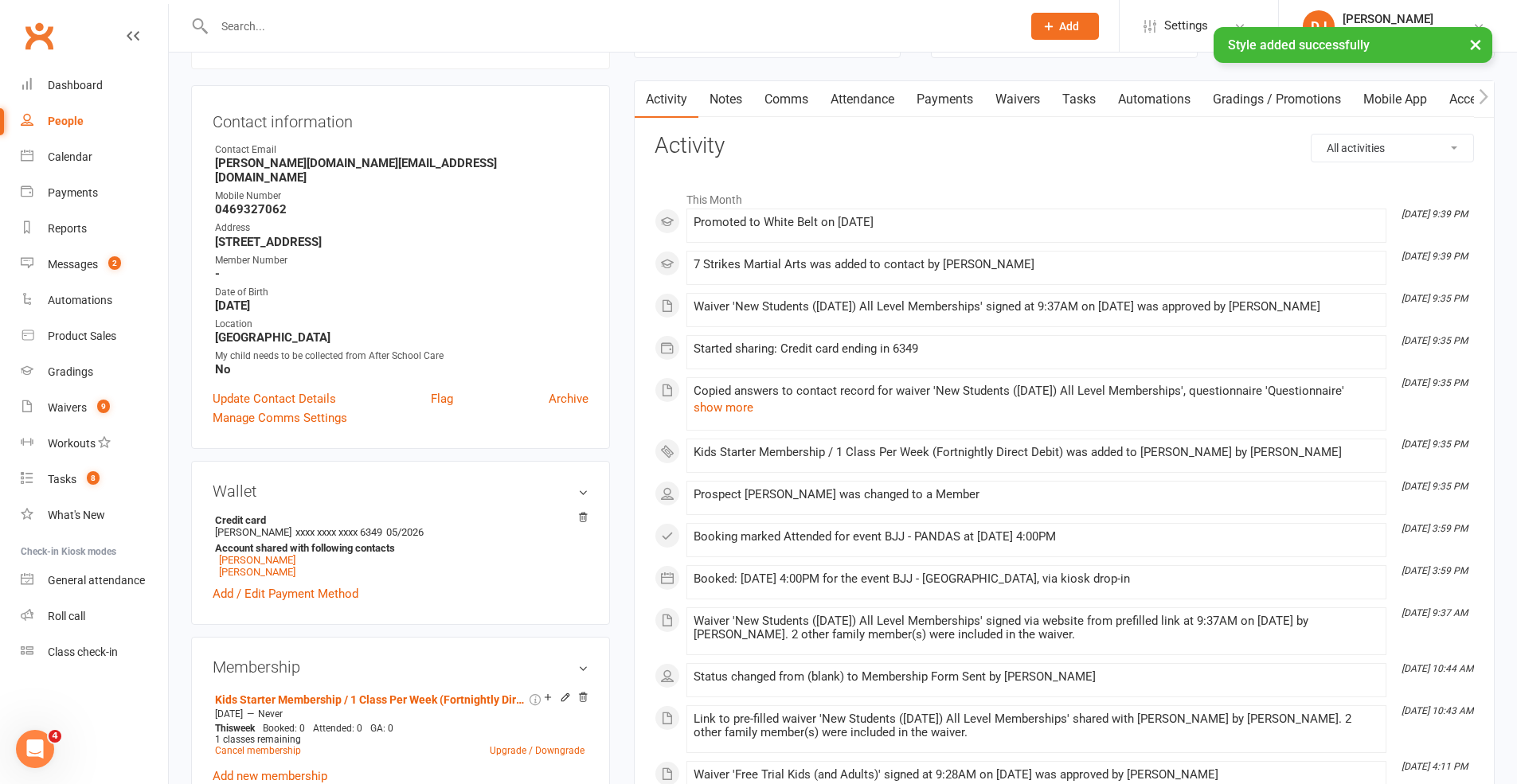
click at [845, 104] on link "Attendance" at bounding box center [862, 100] width 86 height 37
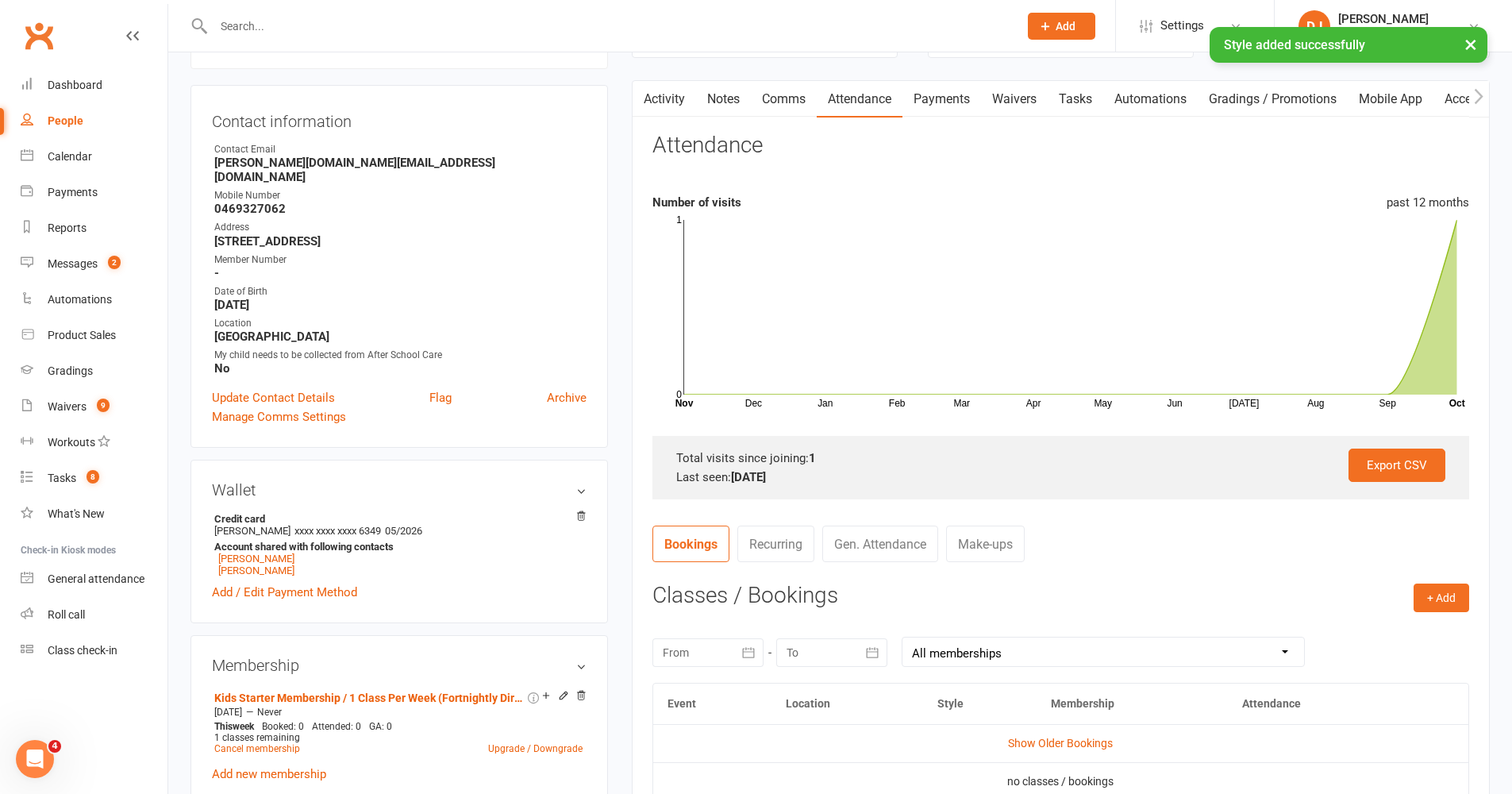
scroll to position [267, 0]
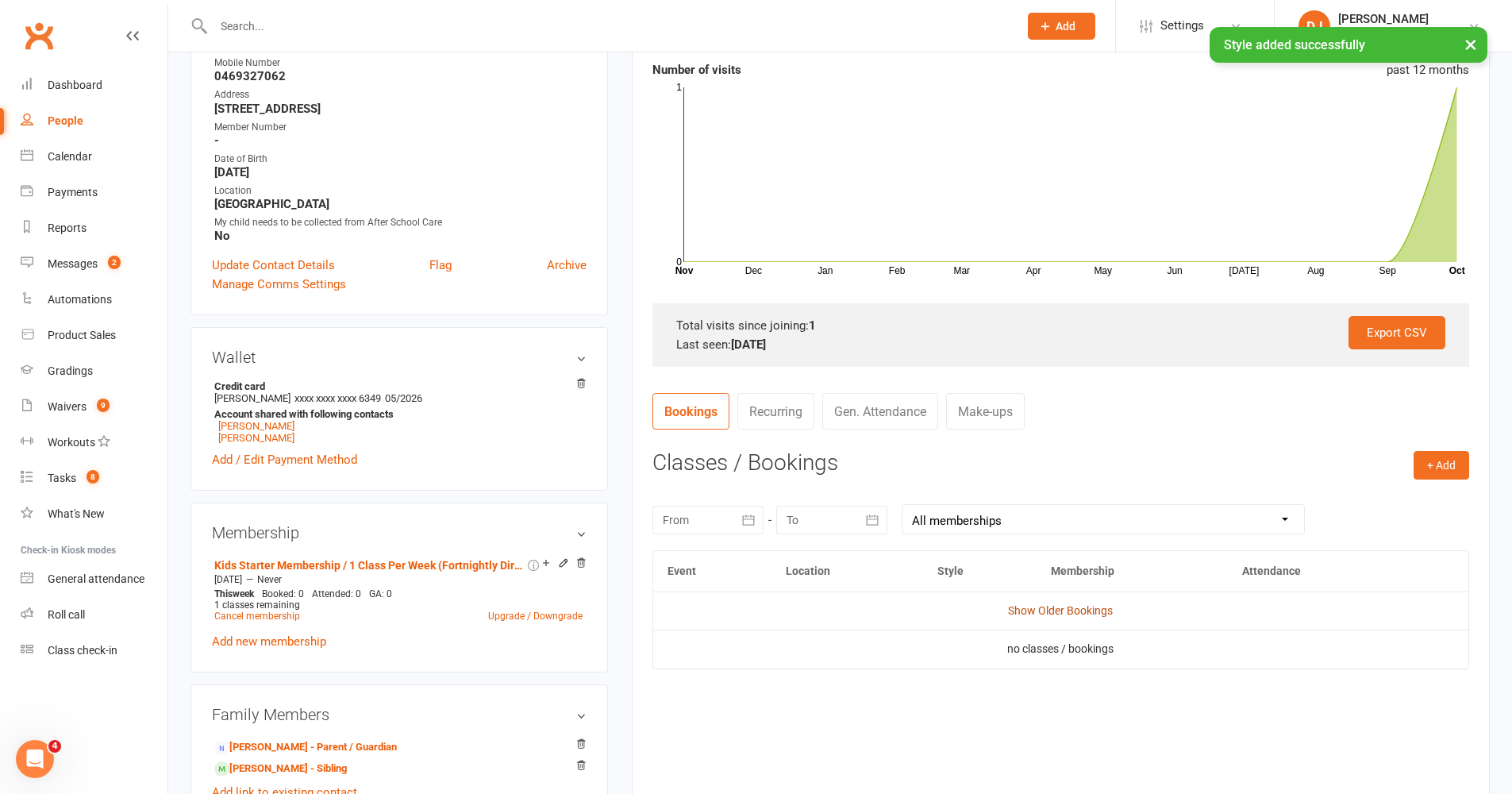
click at [1095, 607] on link "Show Older Bookings" at bounding box center [1061, 610] width 105 height 13
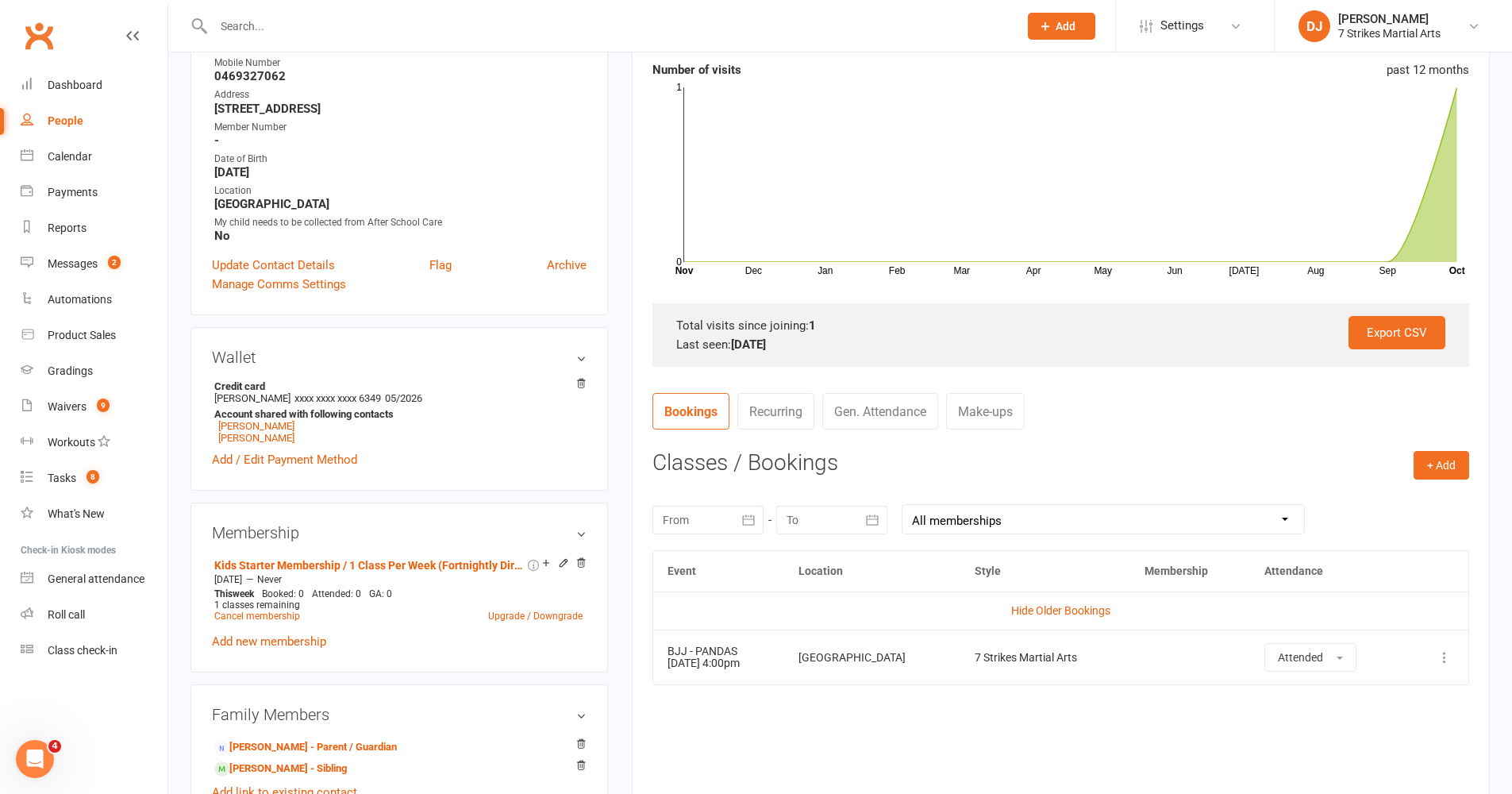
click at [1130, 650] on icon at bounding box center [1445, 657] width 15 height 15
click at [1130, 650] on link "Delete booking" at bounding box center [1374, 751] width 157 height 32
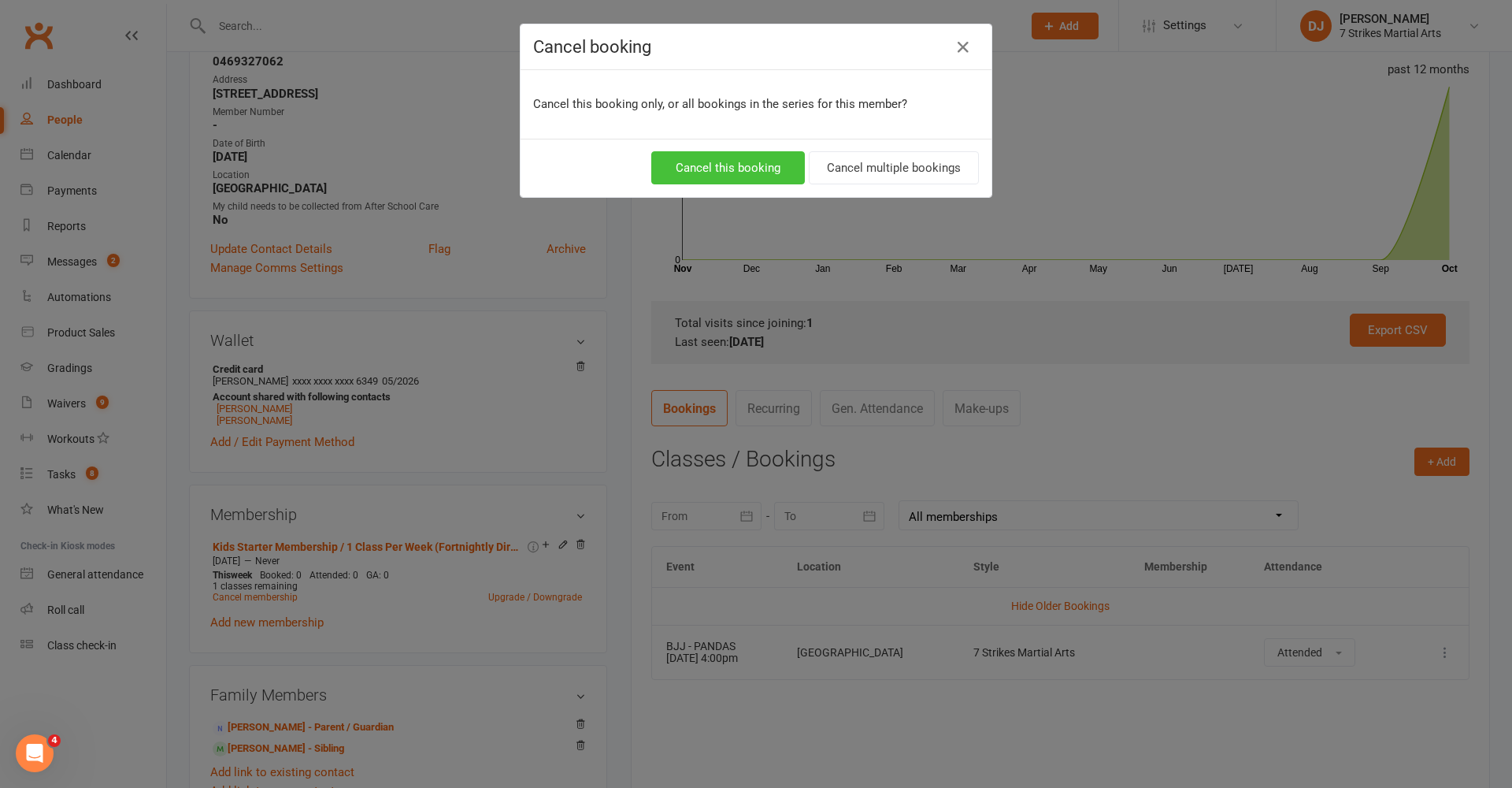
click at [736, 173] on button "Cancel this booking" at bounding box center [728, 167] width 154 height 33
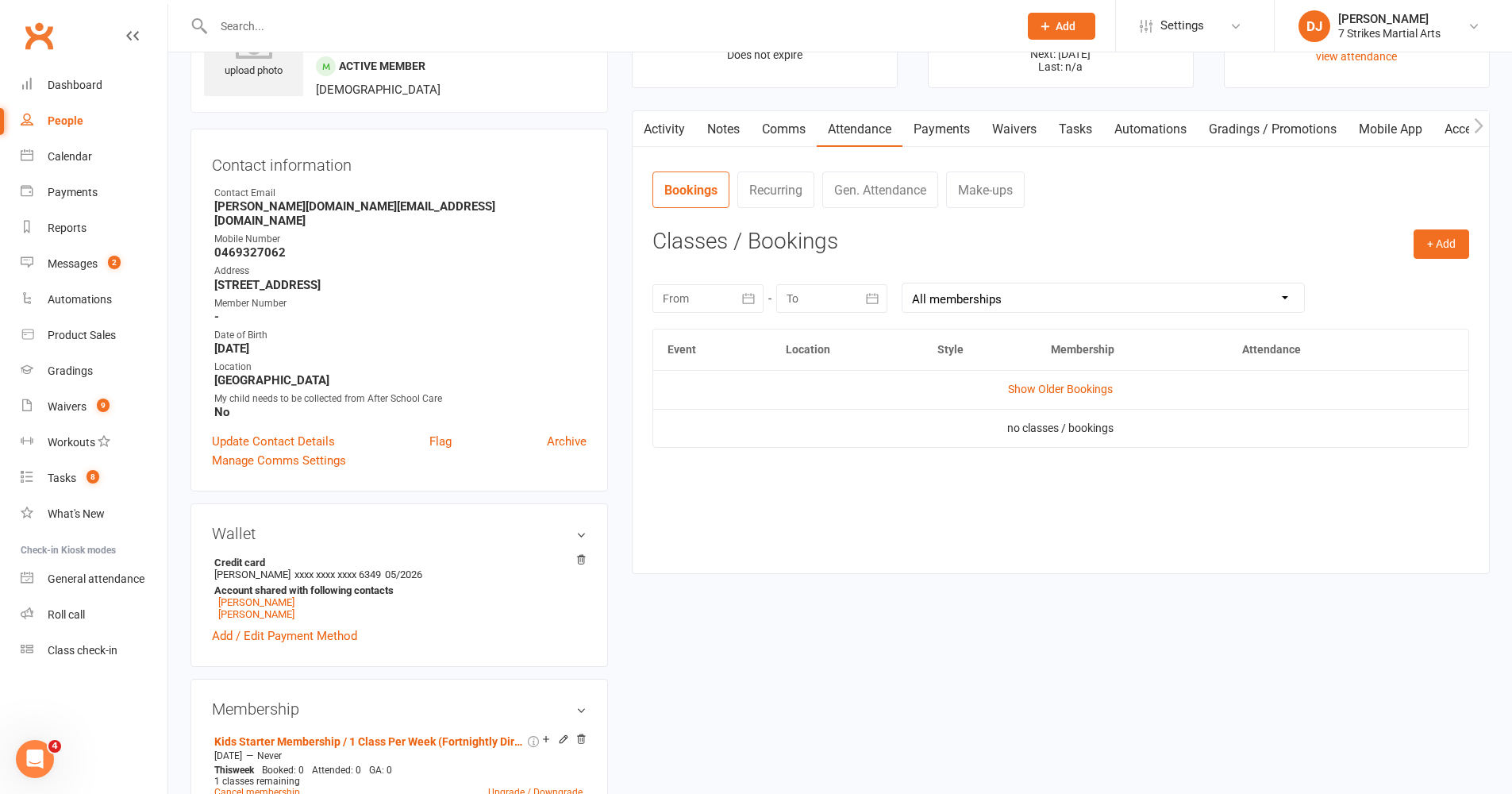
scroll to position [11, 0]
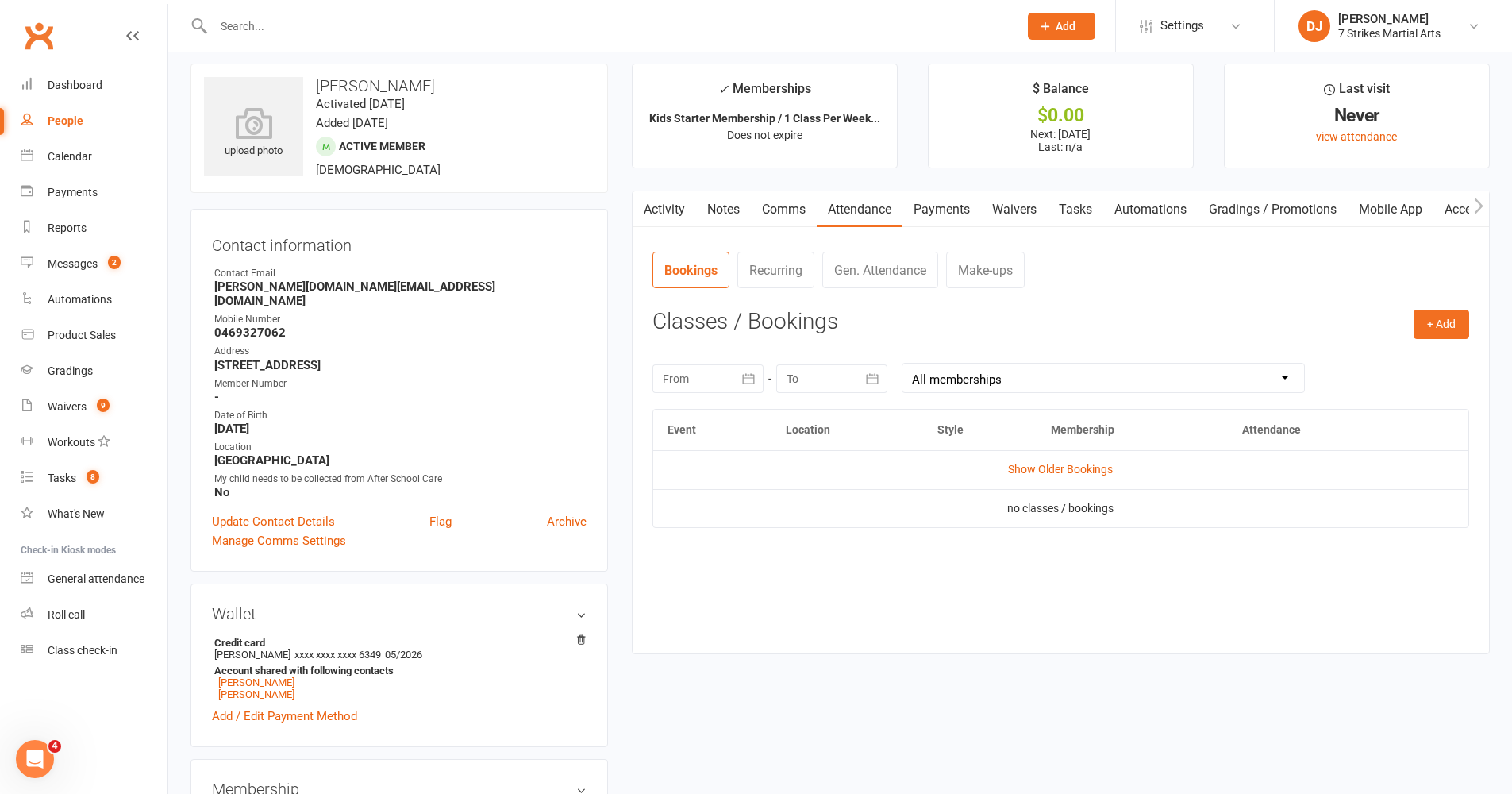
click at [938, 207] on link "Payments" at bounding box center [941, 210] width 78 height 37
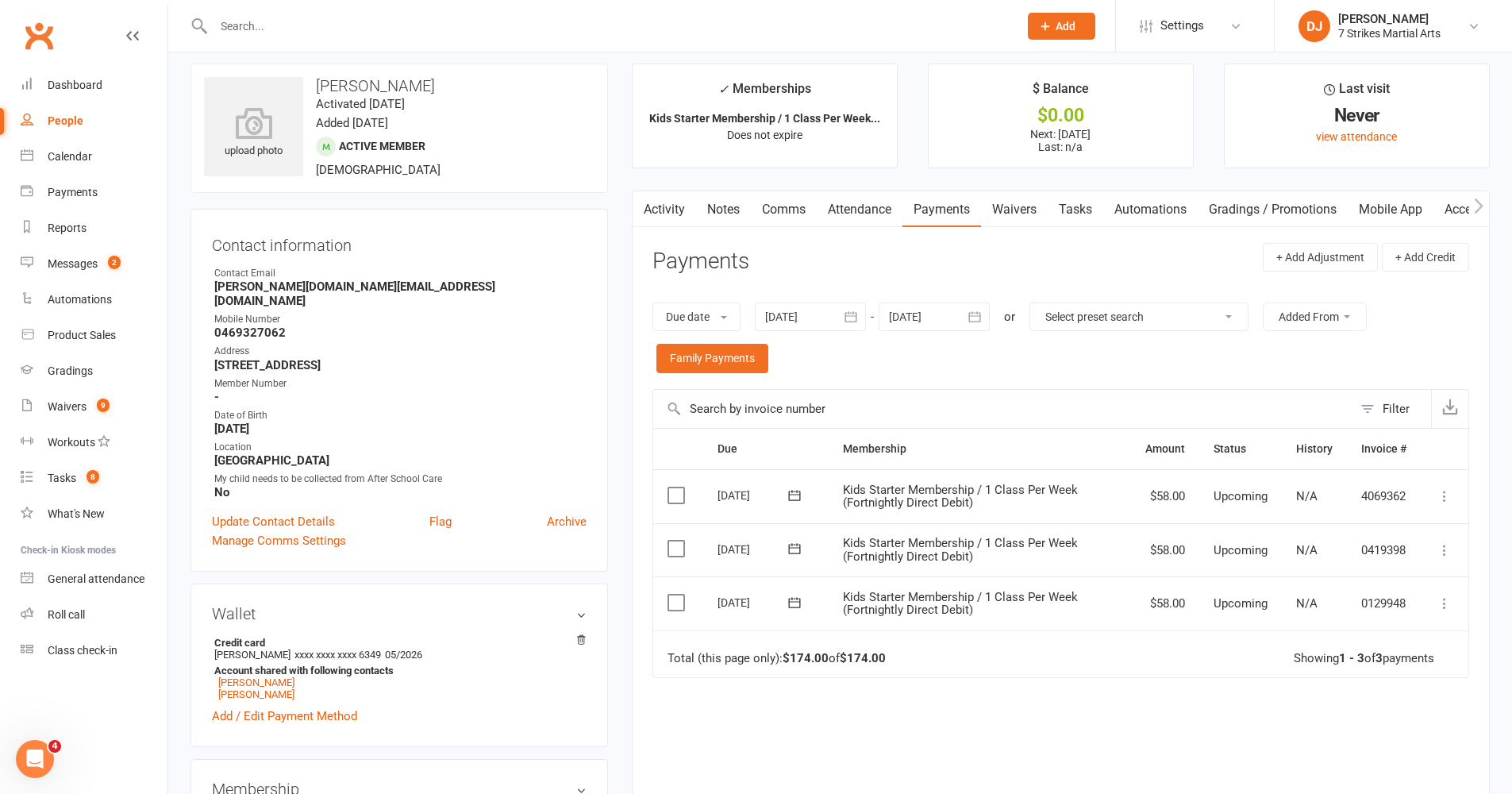
click at [1130, 603] on icon at bounding box center [1445, 603] width 15 height 15
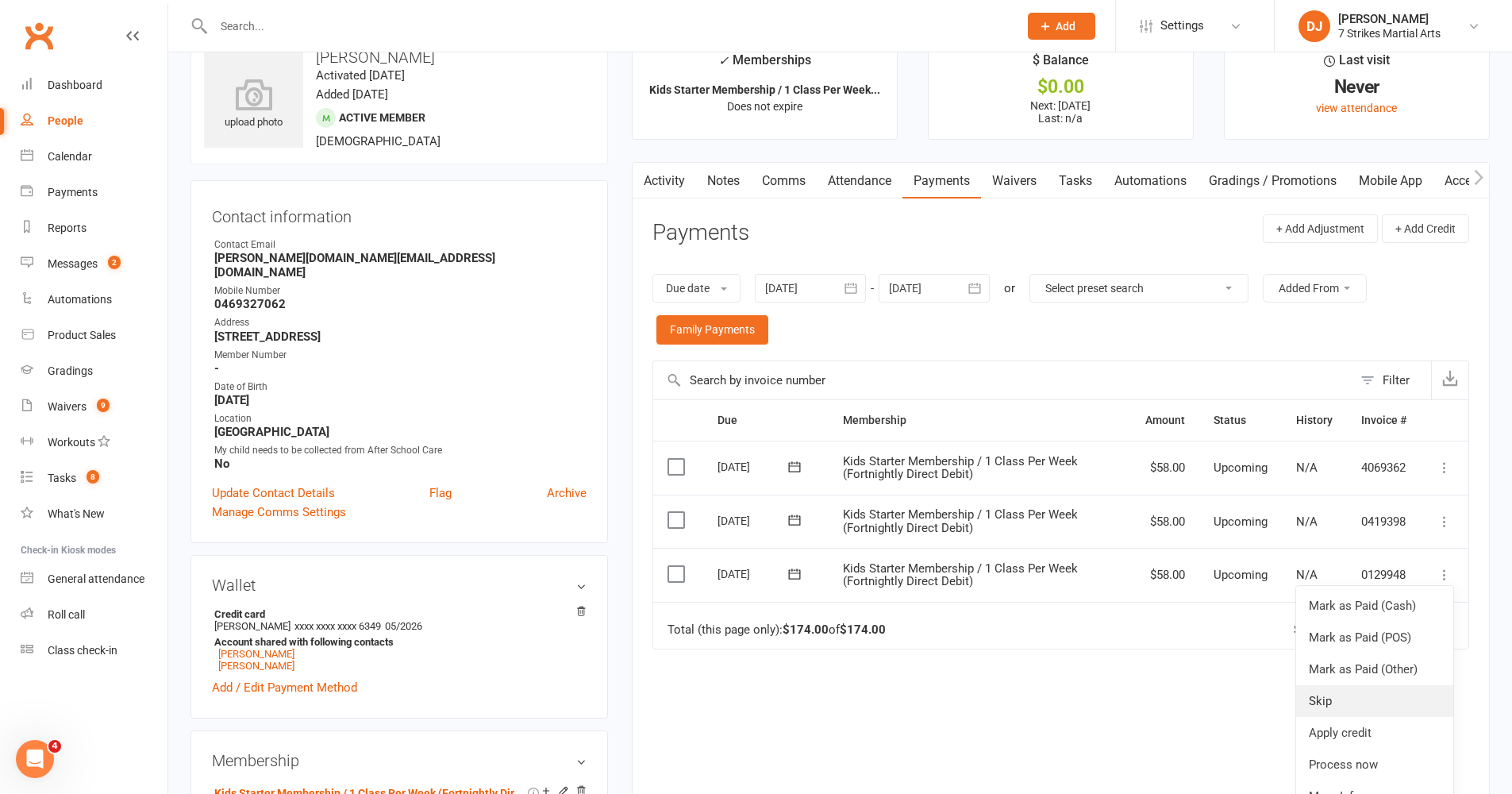
scroll to position [107, 0]
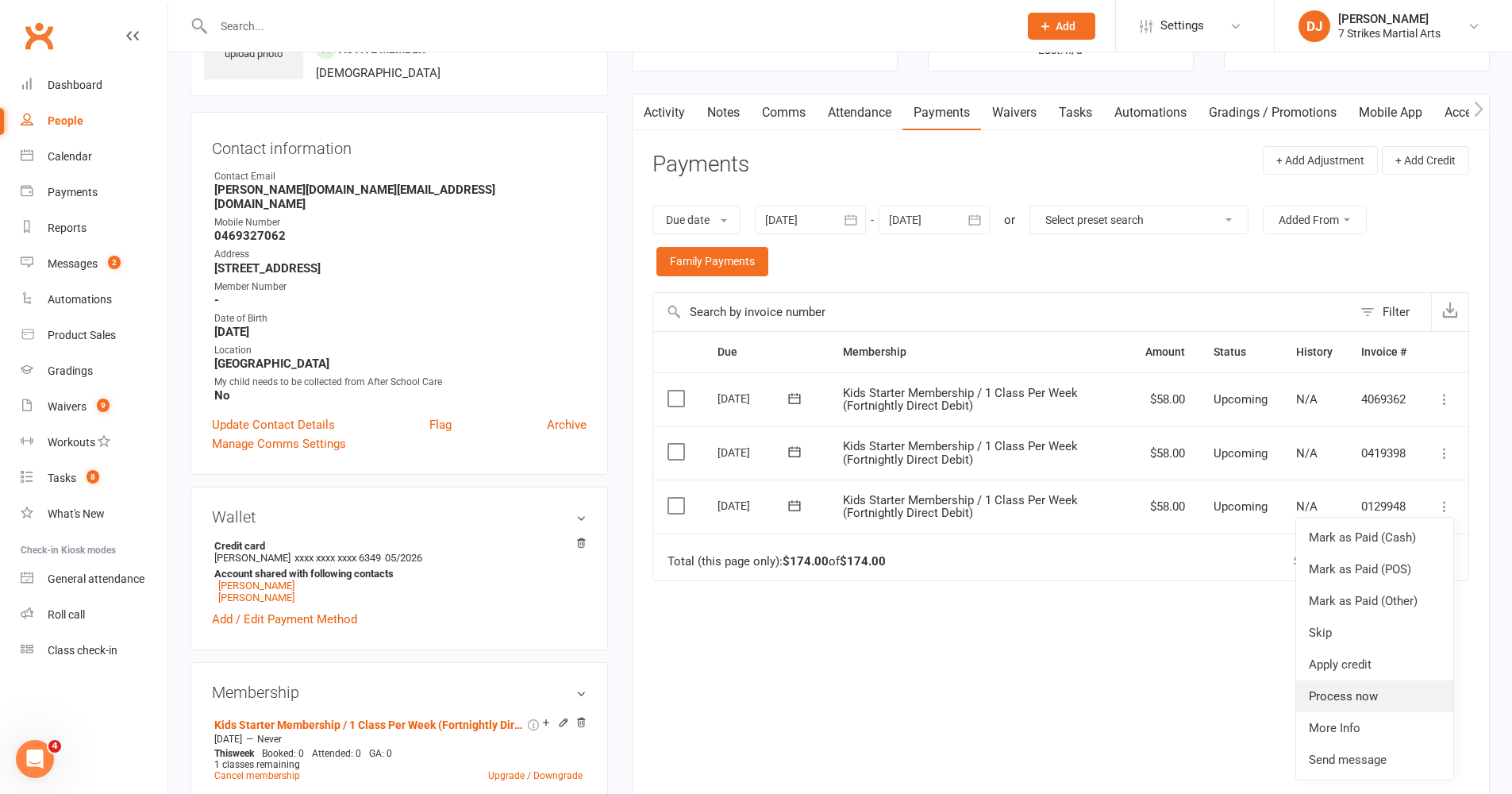
click at [1130, 650] on link "Process now" at bounding box center [1374, 695] width 157 height 32
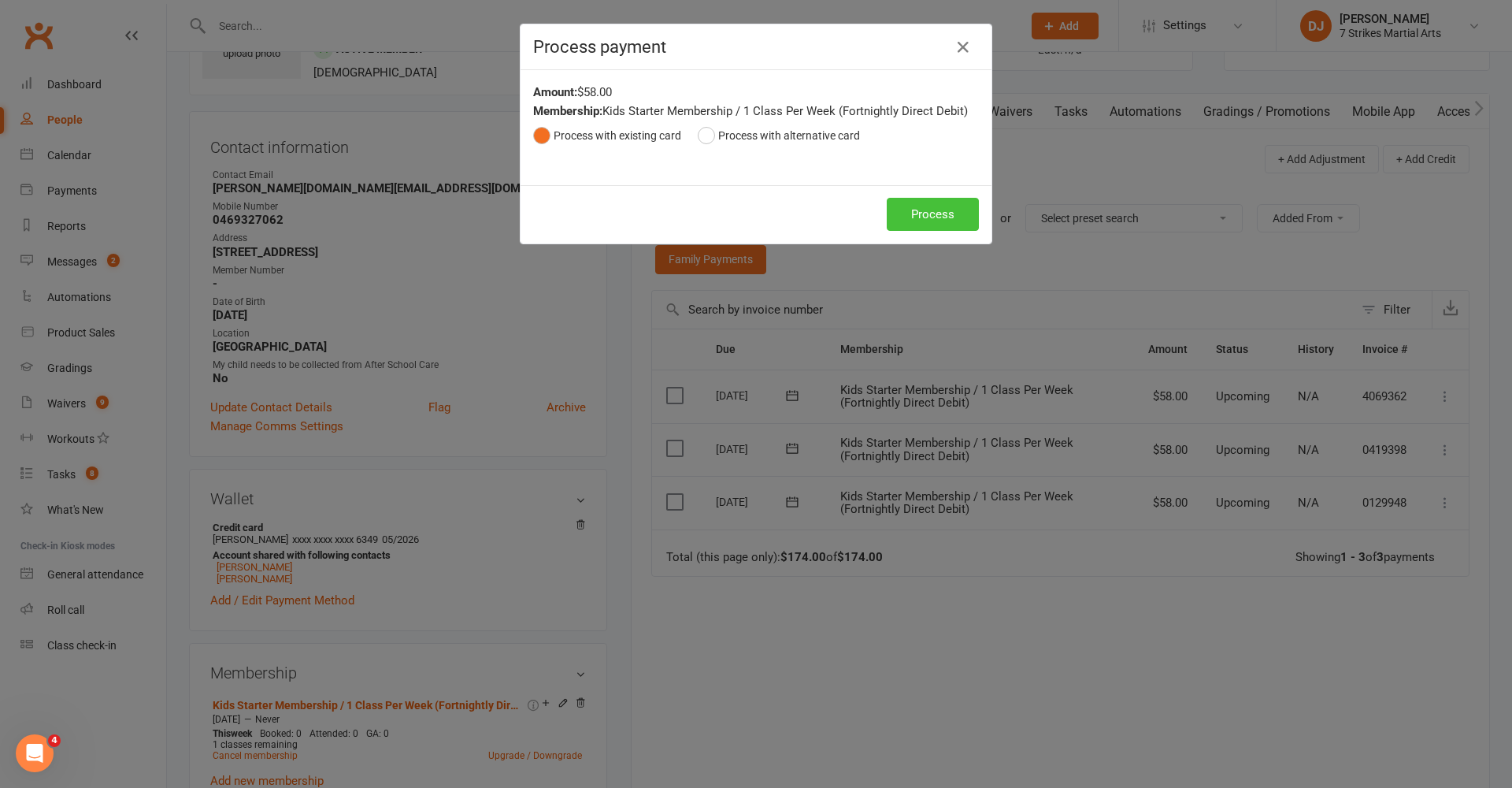
click at [918, 211] on button "Process" at bounding box center [933, 214] width 92 height 33
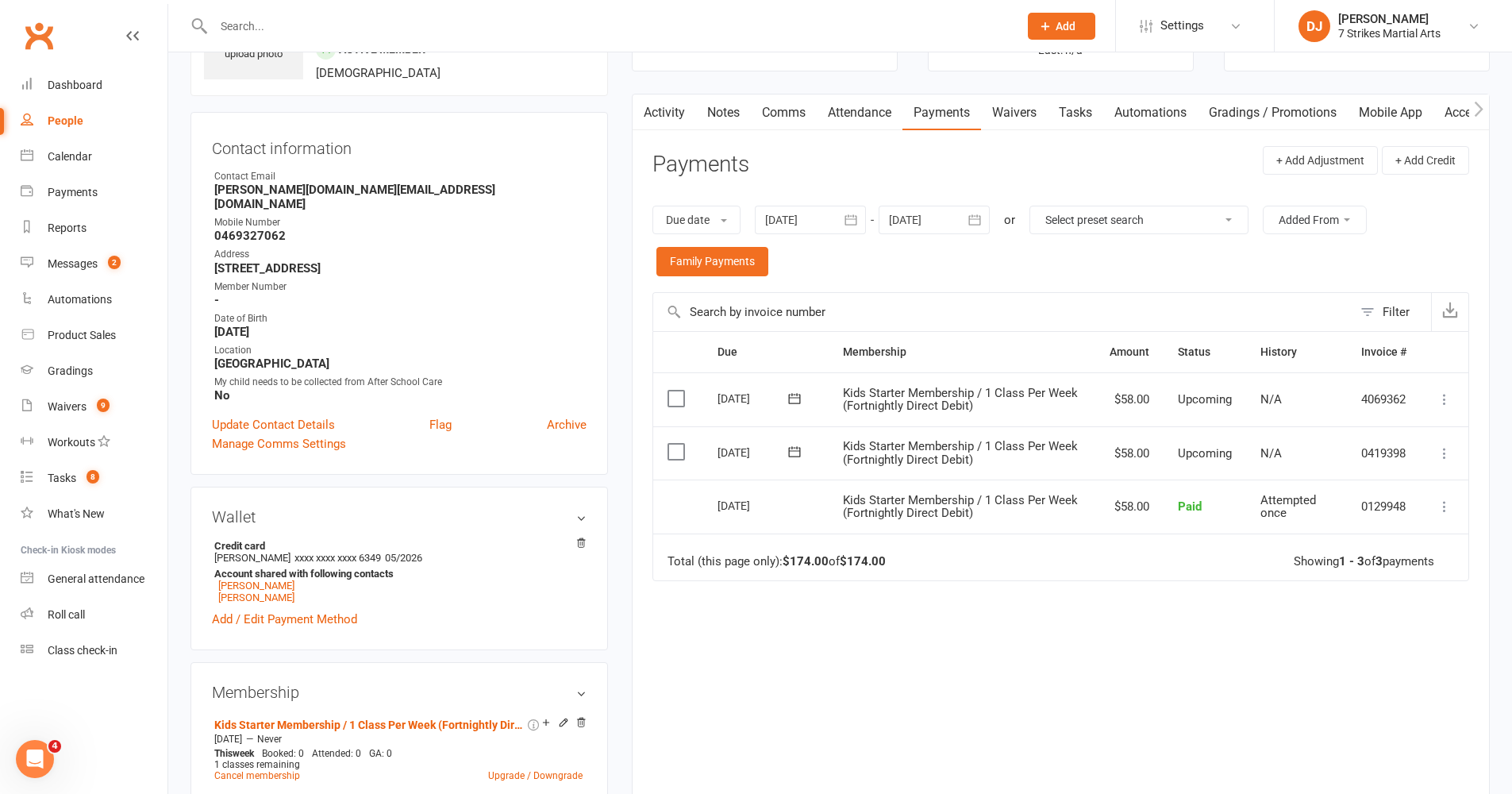
scroll to position [0, 0]
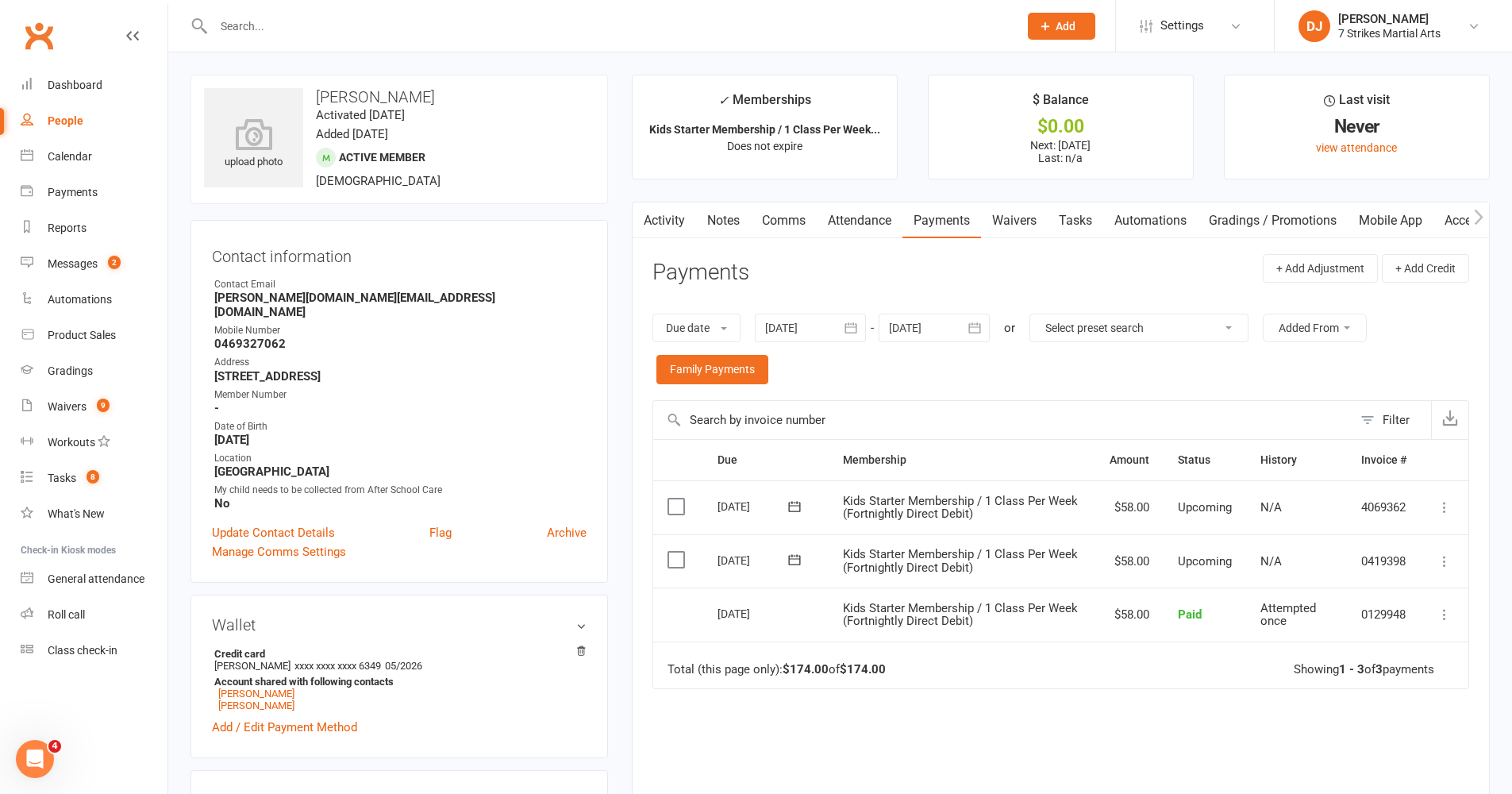
click at [698, 2] on div at bounding box center [599, 25] width 817 height 51
click at [703, 36] on input "text" at bounding box center [608, 26] width 799 height 22
type input "Ayesha"
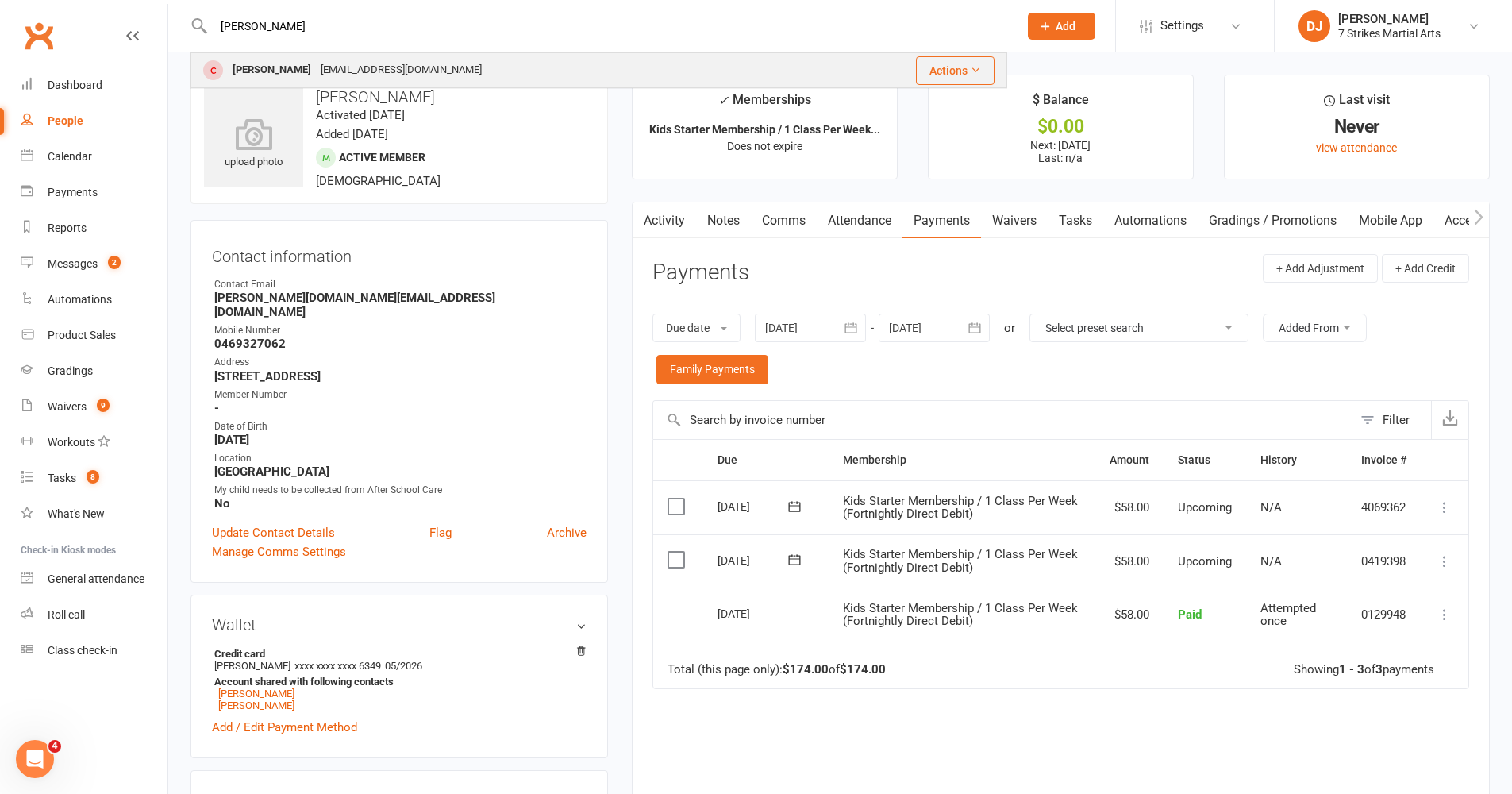
drag, startPoint x: 702, startPoint y: 36, endPoint x: 308, endPoint y: 76, distance: 396.0
click at [316, 76] on div "Dandoll777@hotmail.com" at bounding box center [401, 71] width 170 height 23
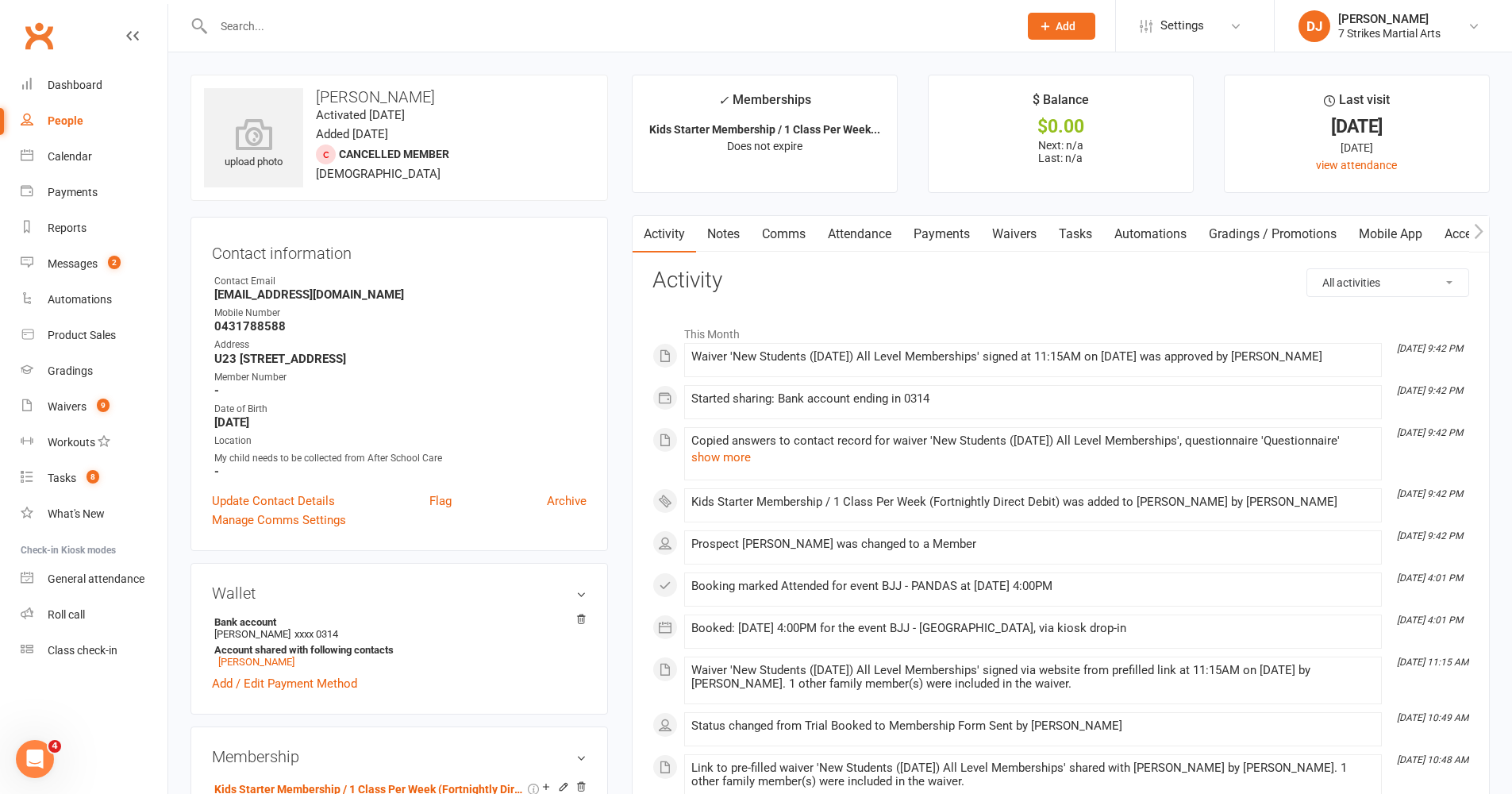
scroll to position [24, 0]
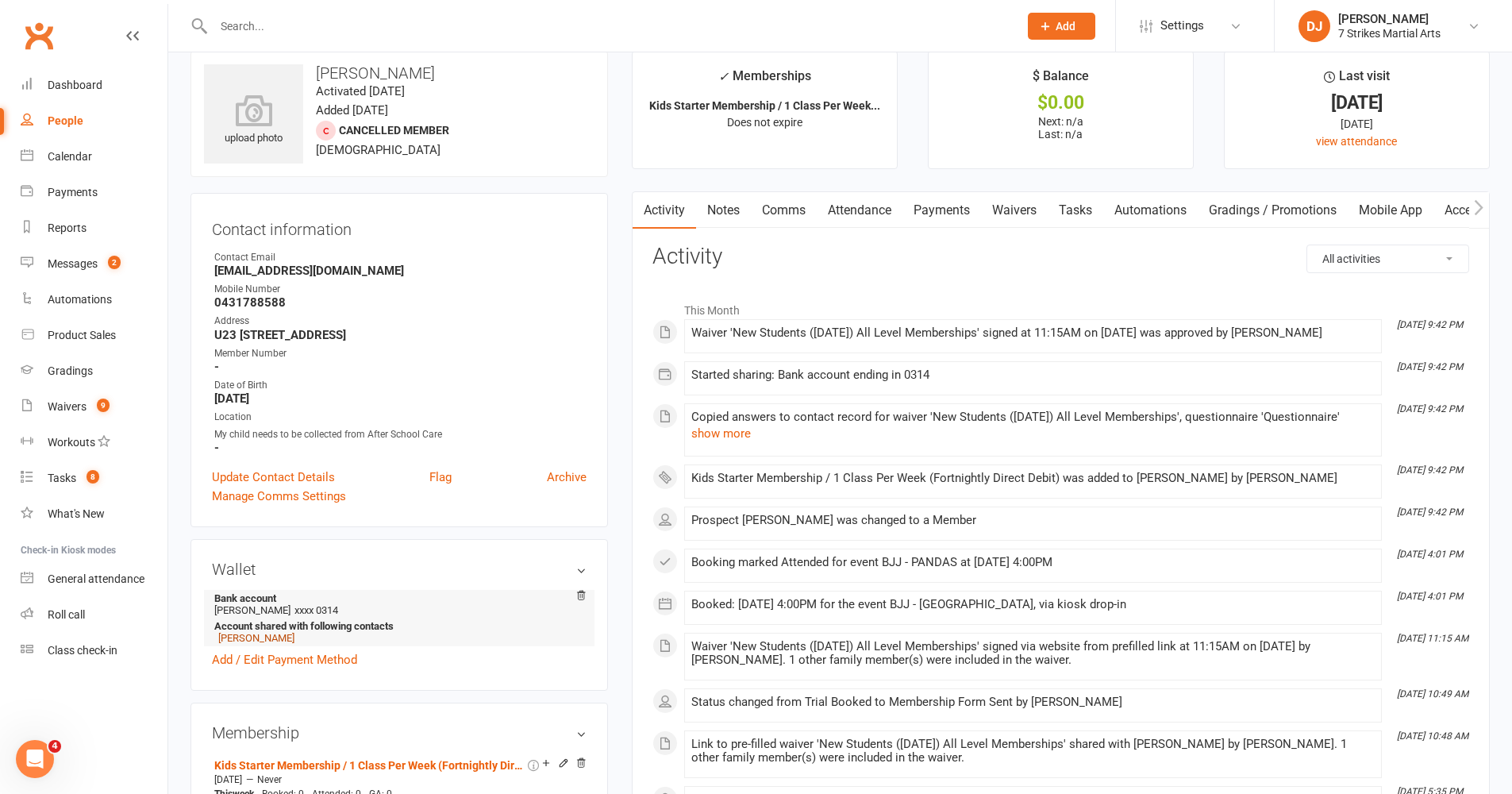
click at [236, 641] on link "Dina Baghdan" at bounding box center [256, 637] width 77 height 12
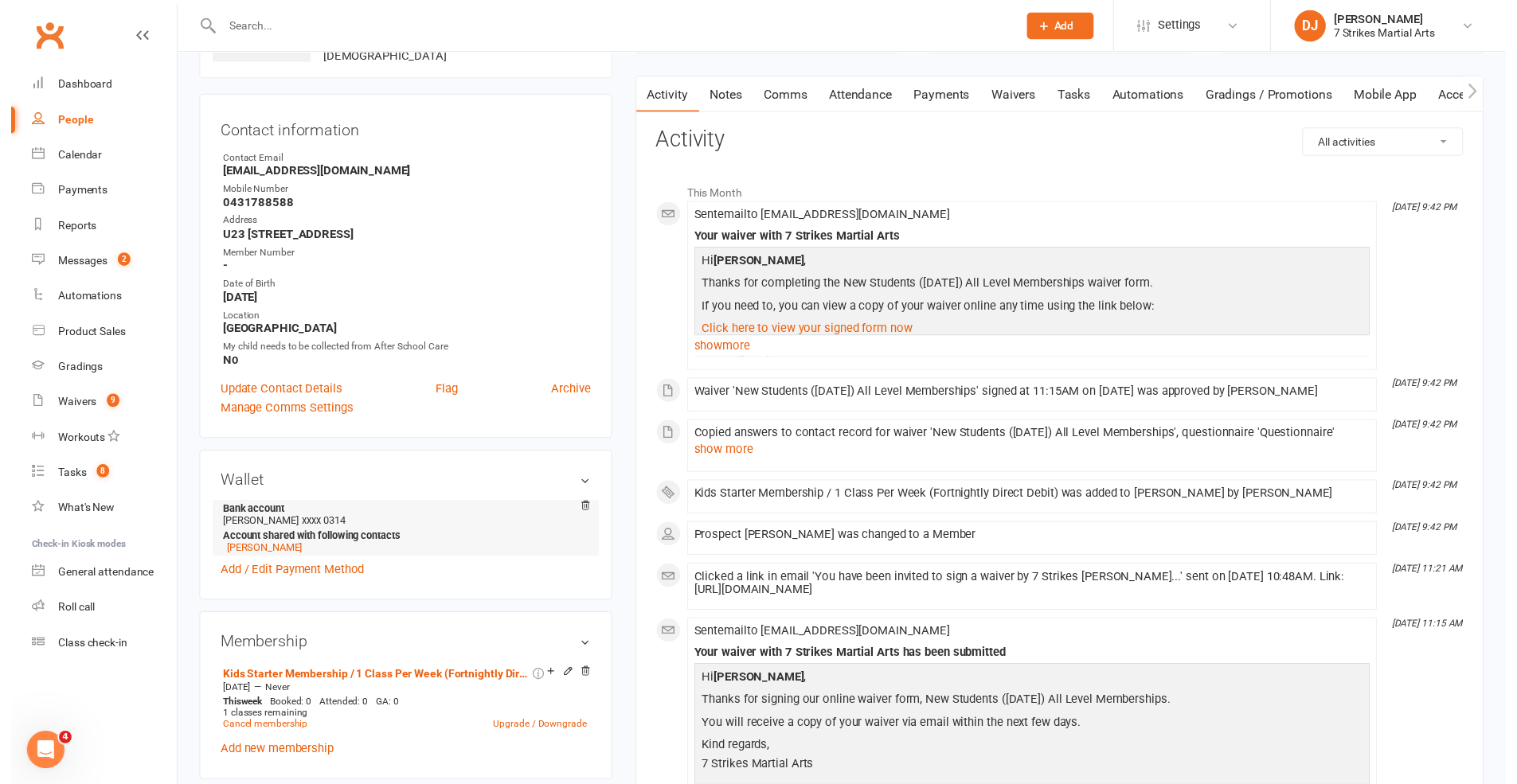
scroll to position [210, 0]
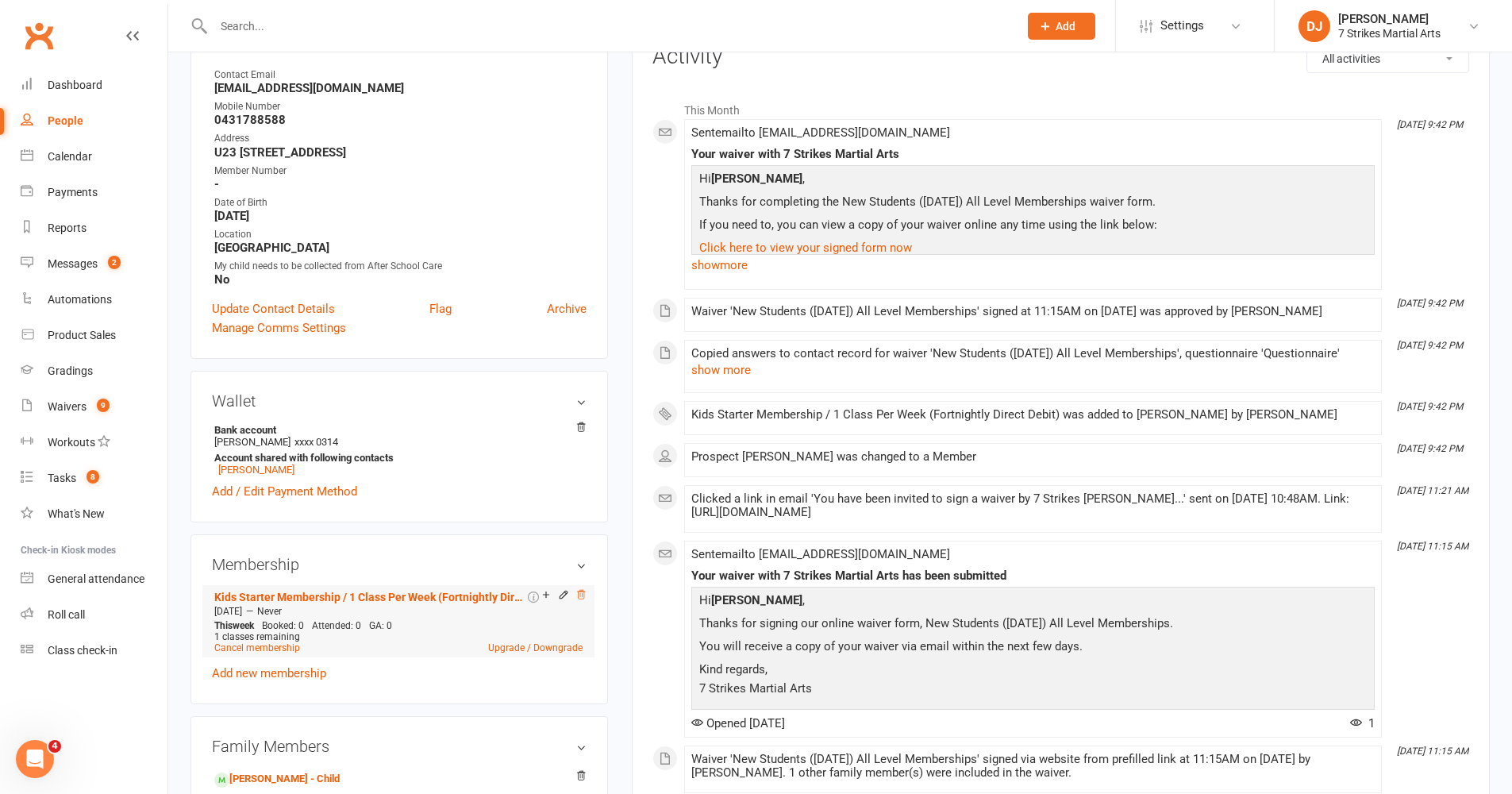
click at [581, 596] on icon at bounding box center [580, 594] width 11 height 11
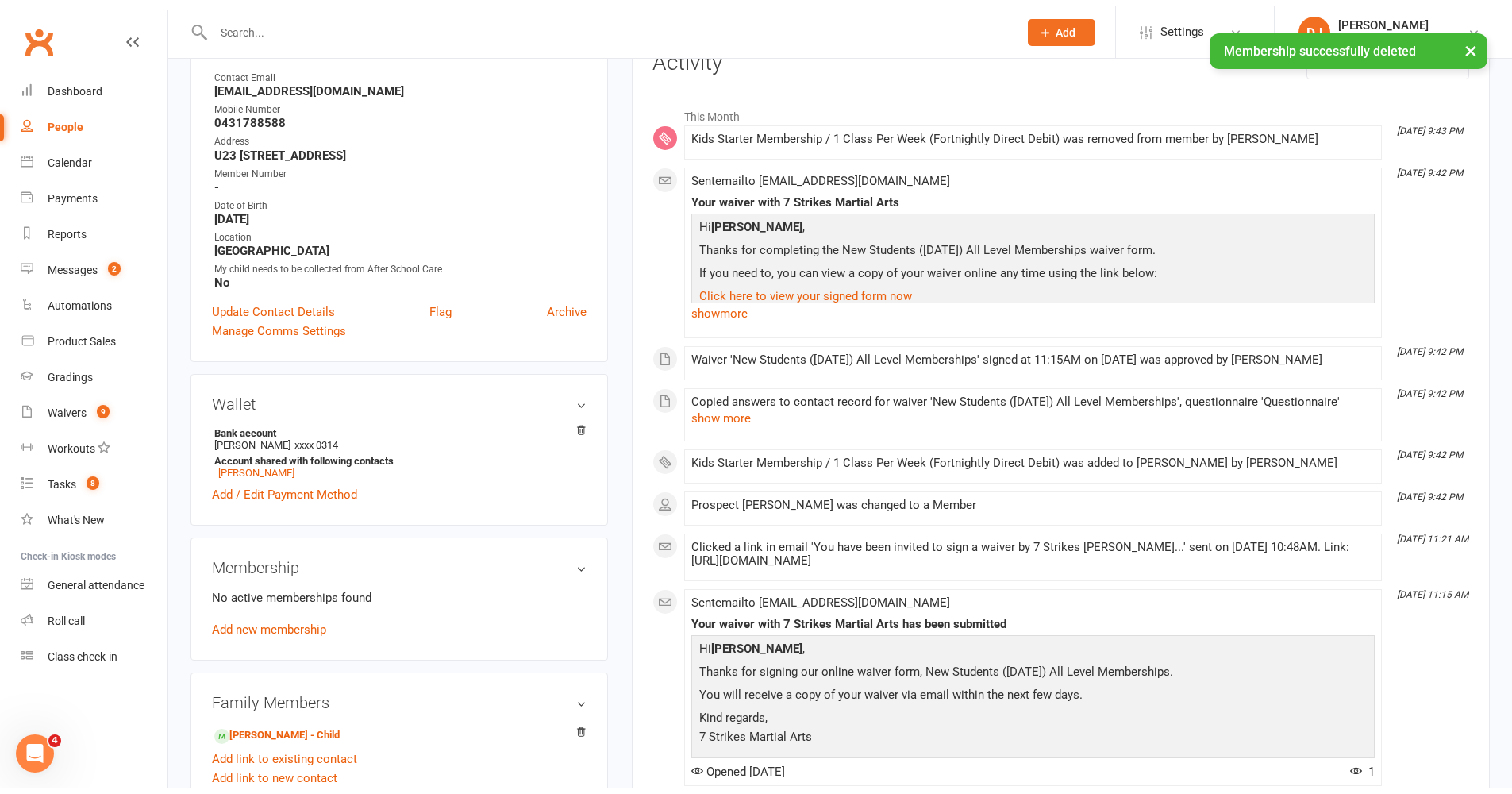
scroll to position [0, 0]
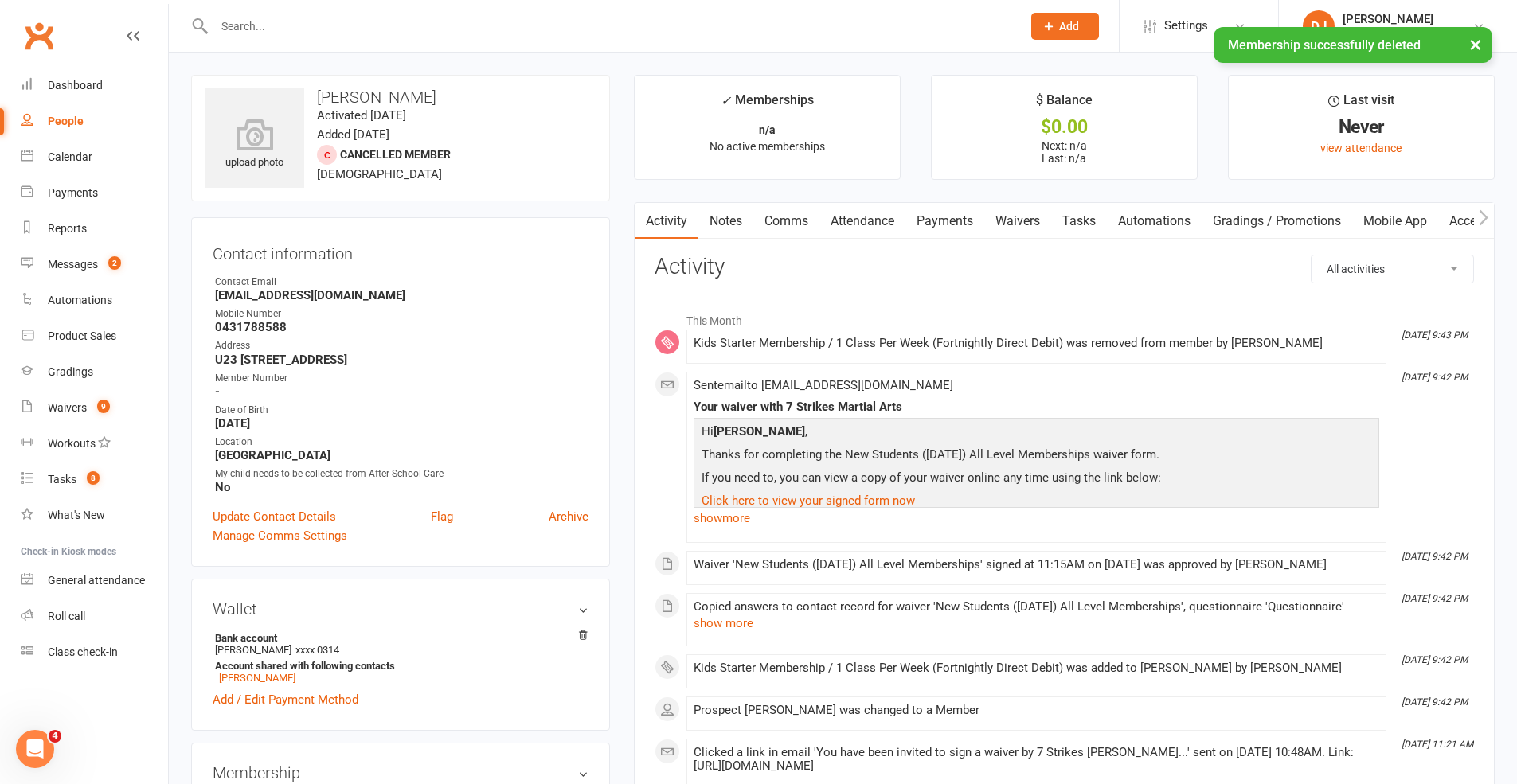
click at [961, 225] on link "Payments" at bounding box center [945, 222] width 79 height 37
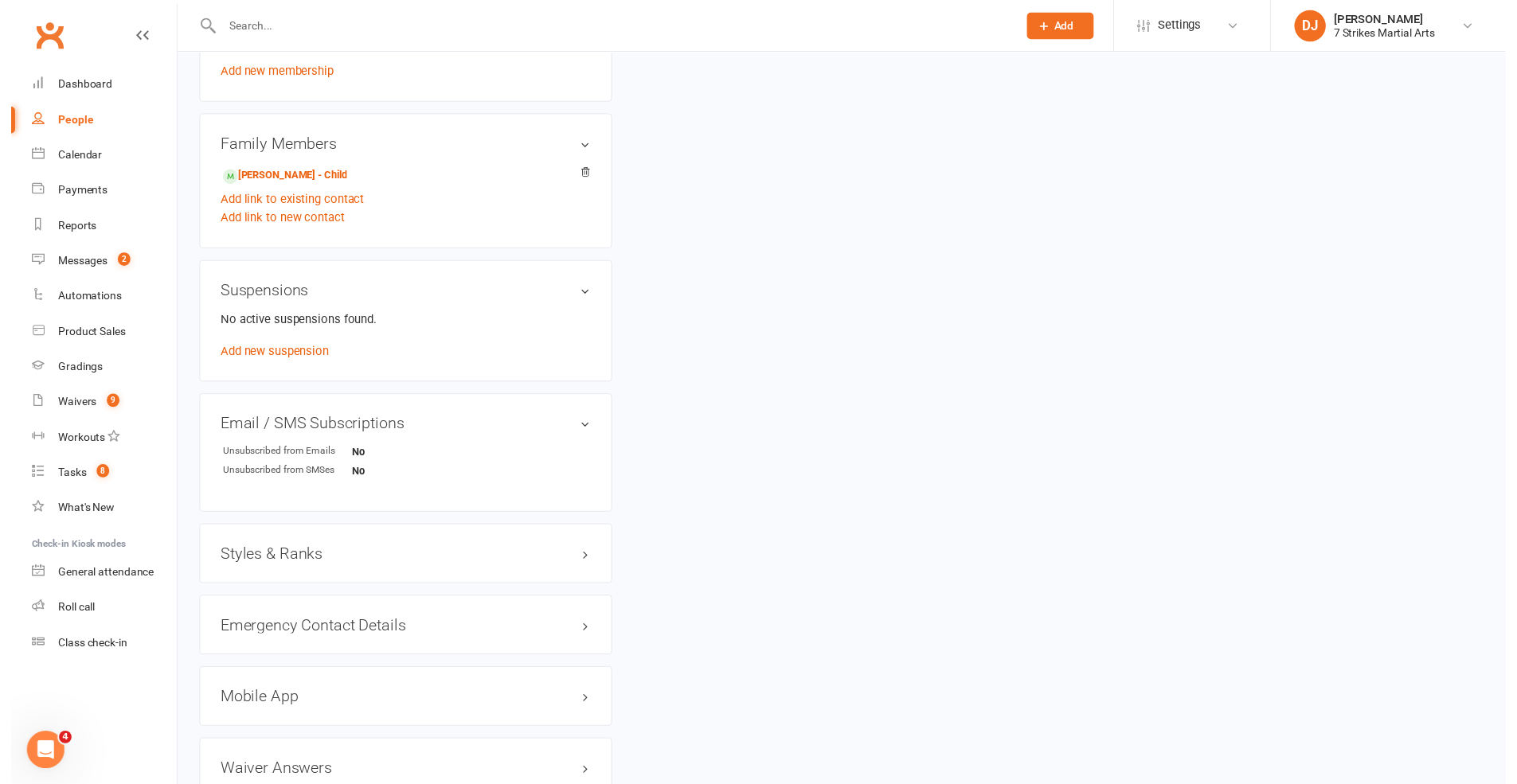
scroll to position [902, 0]
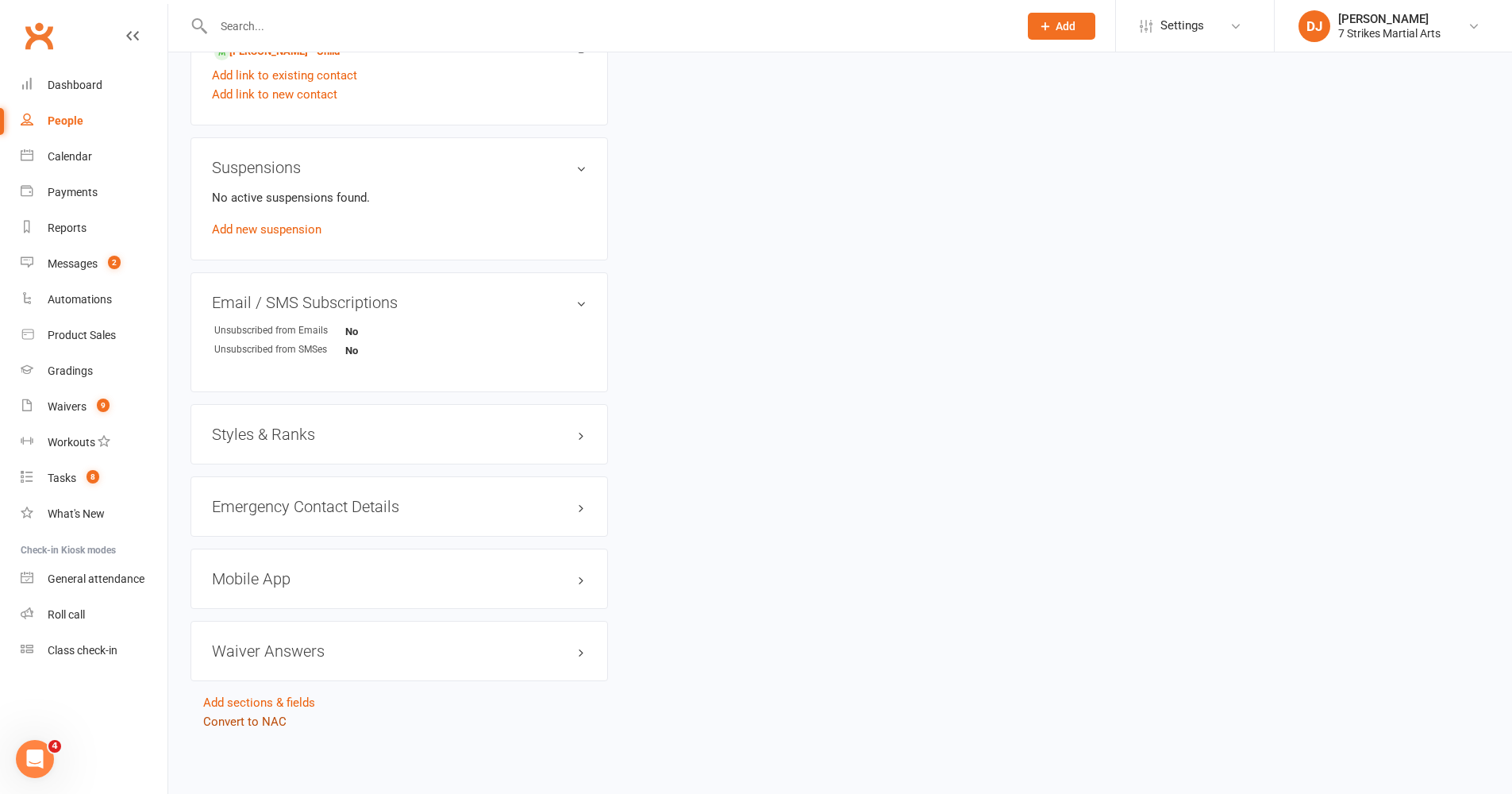
click at [272, 650] on link "Convert to NAC" at bounding box center [245, 721] width 83 height 15
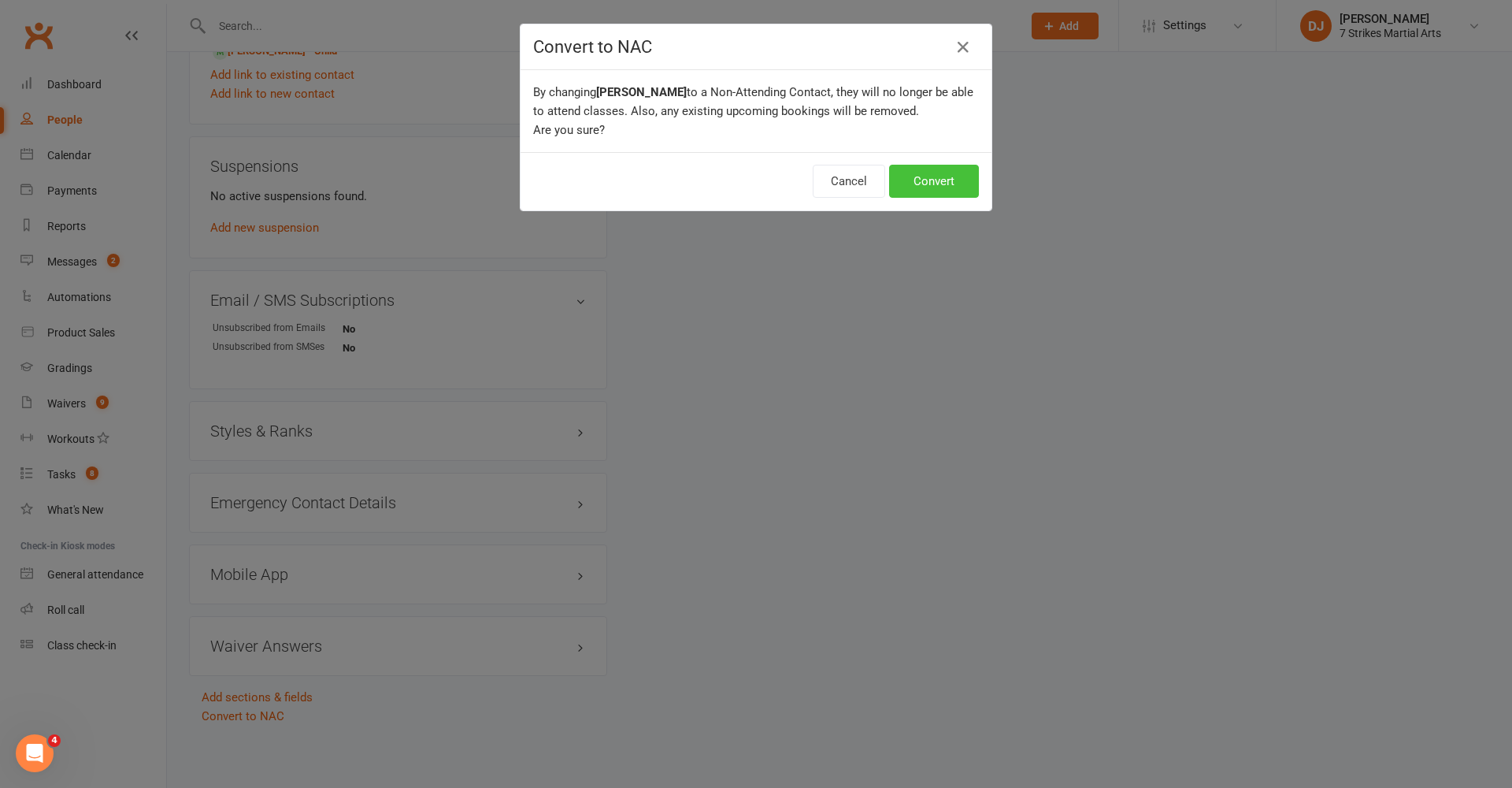
click at [944, 170] on button "Convert" at bounding box center [933, 181] width 89 height 33
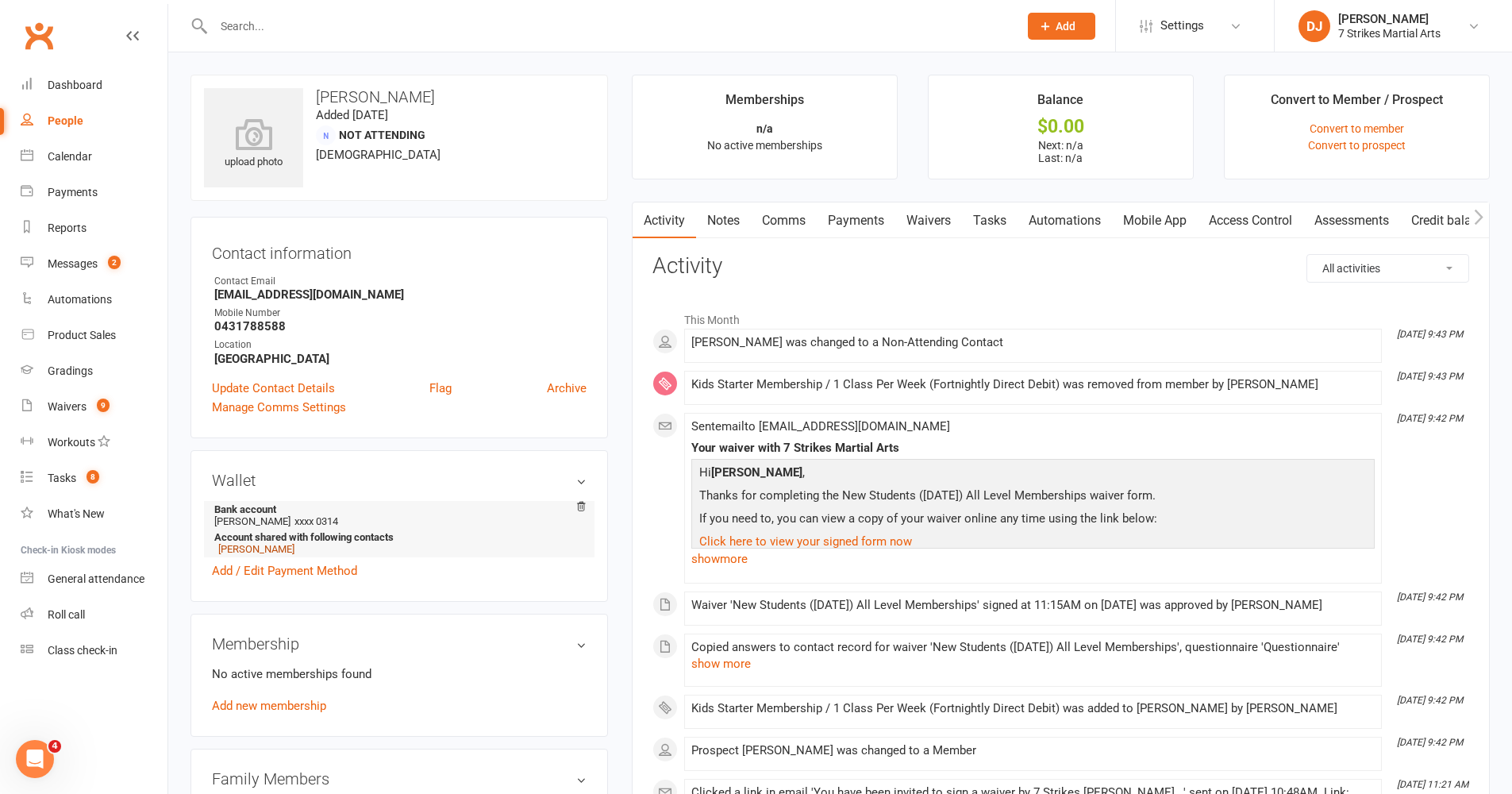
click at [252, 551] on link "Angela Ayerha" at bounding box center [256, 549] width 77 height 12
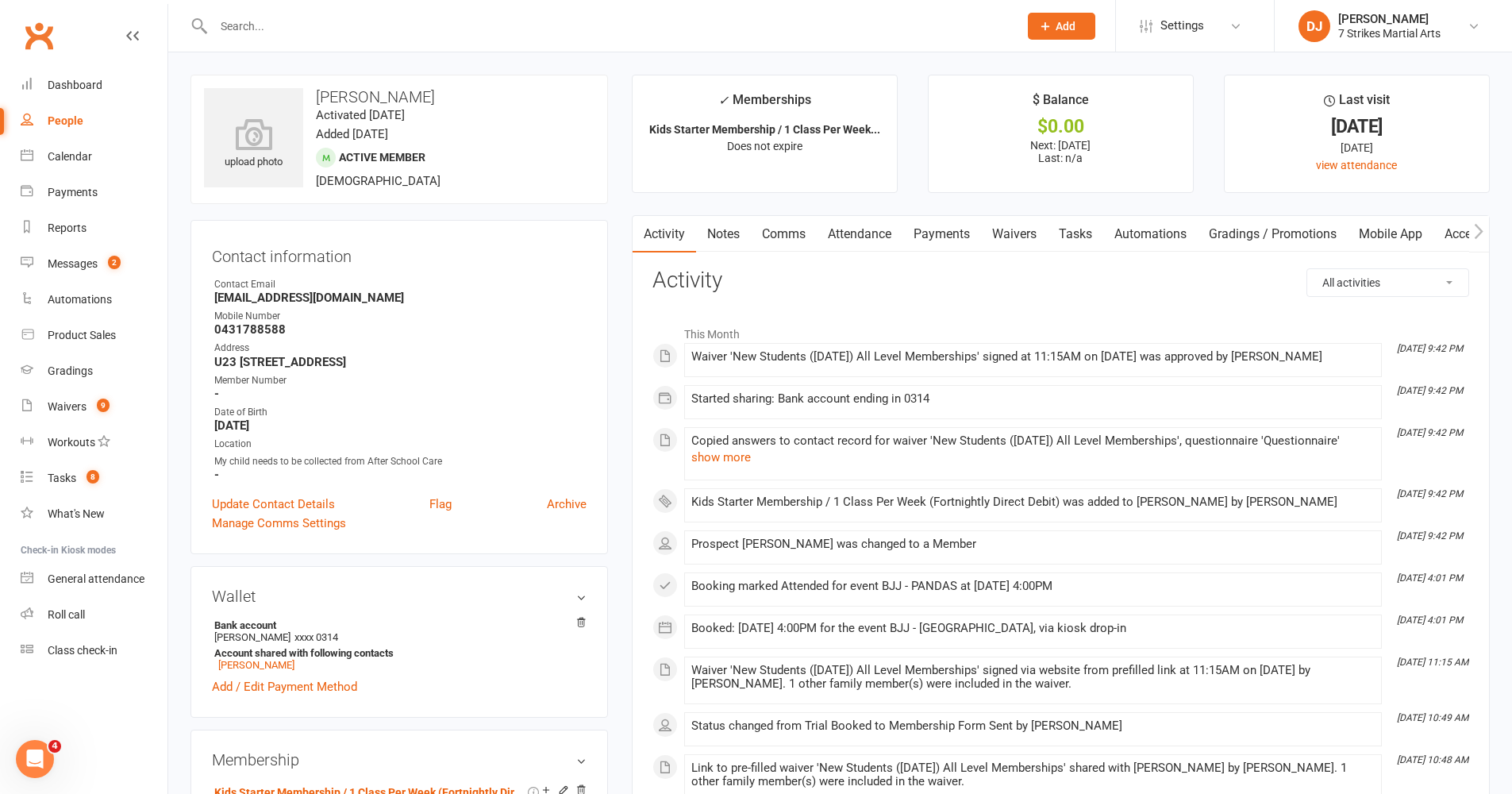
scroll to position [3, 0]
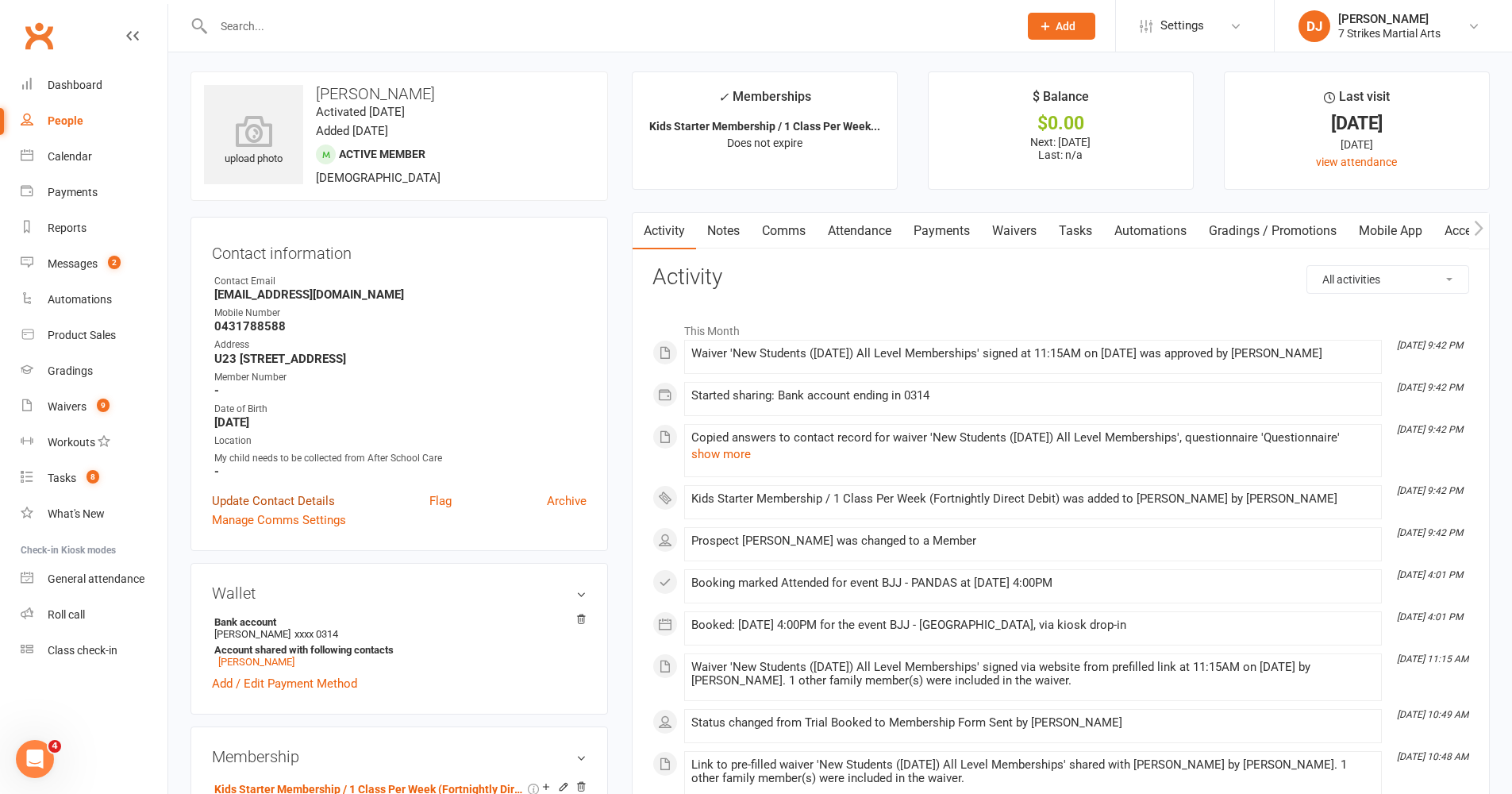
click at [281, 504] on link "Update Contact Details" at bounding box center [273, 501] width 123 height 19
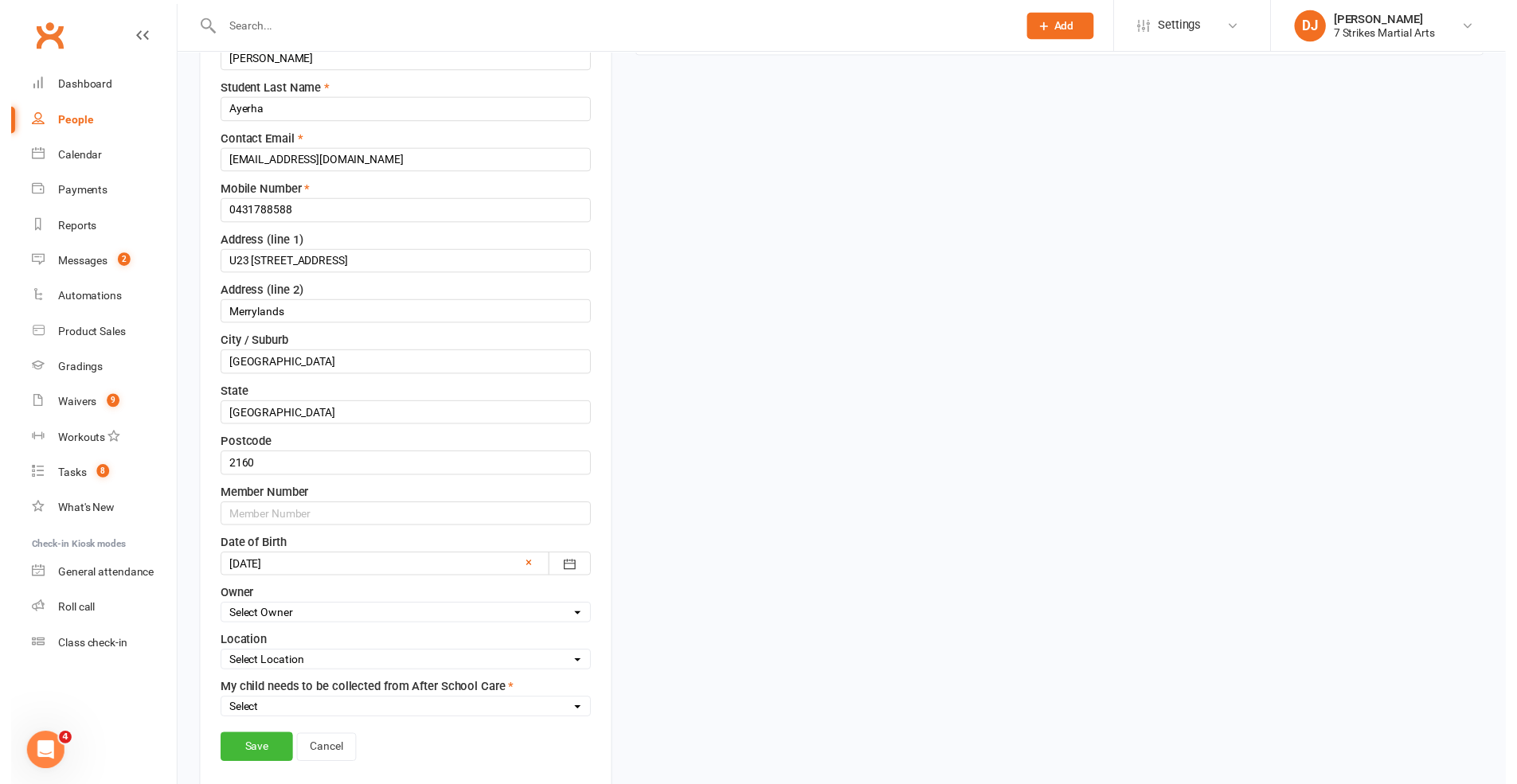
scroll to position [364, 0]
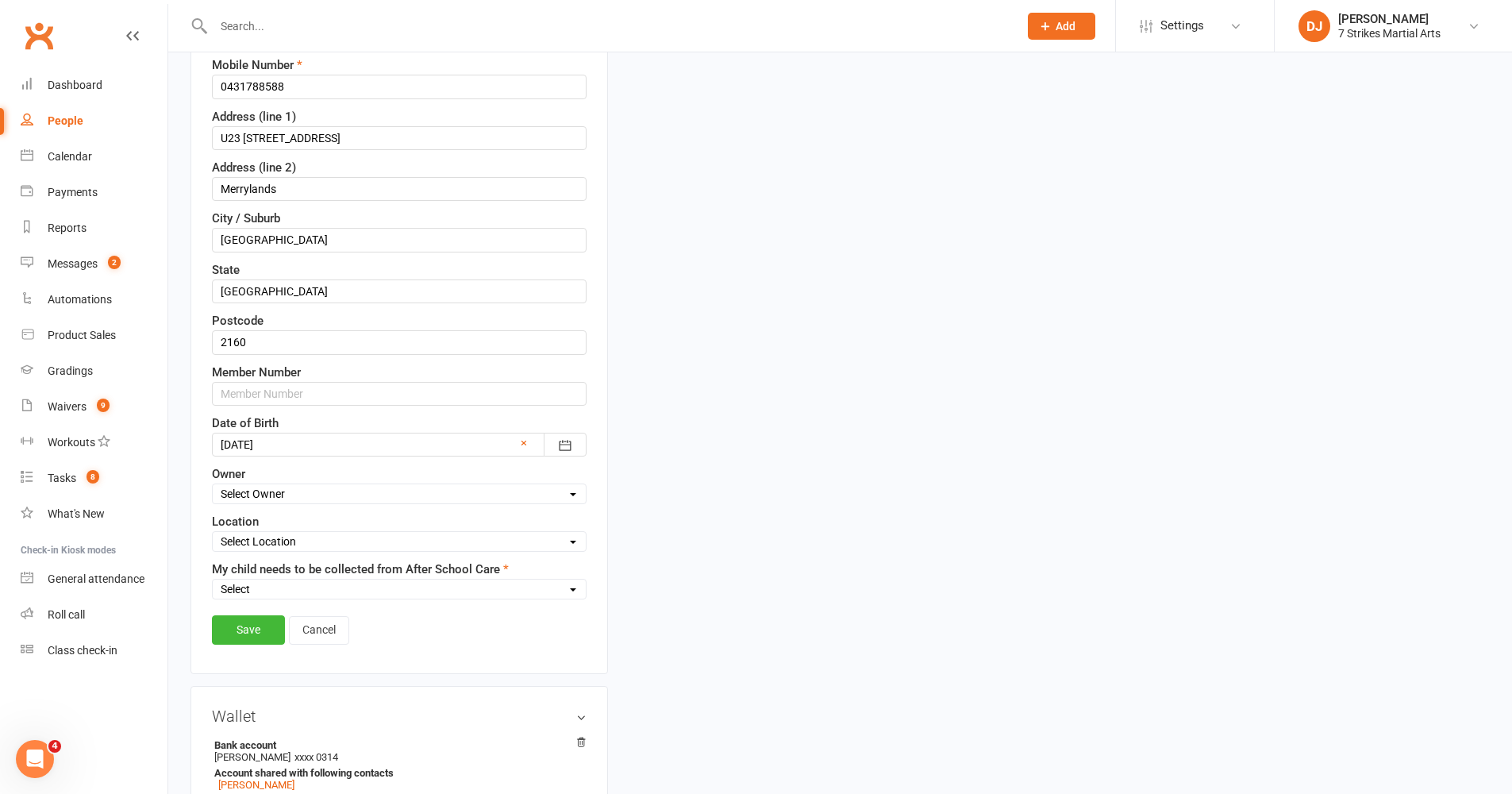
select select "8"
click at [389, 598] on div "Select Yes No" at bounding box center [399, 589] width 375 height 20
select select "No"
click at [250, 636] on link "Save" at bounding box center [248, 629] width 73 height 29
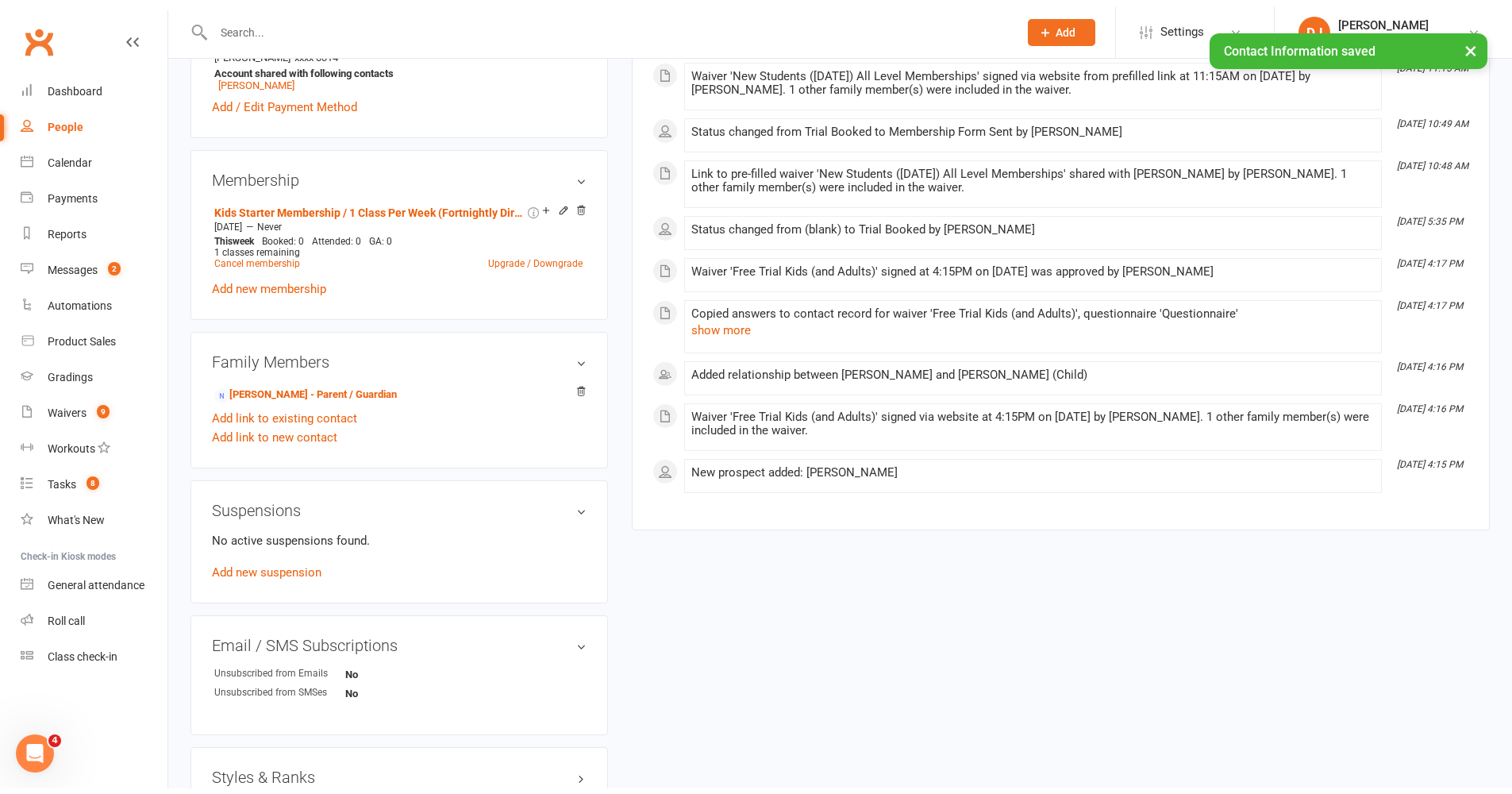
scroll to position [711, 0]
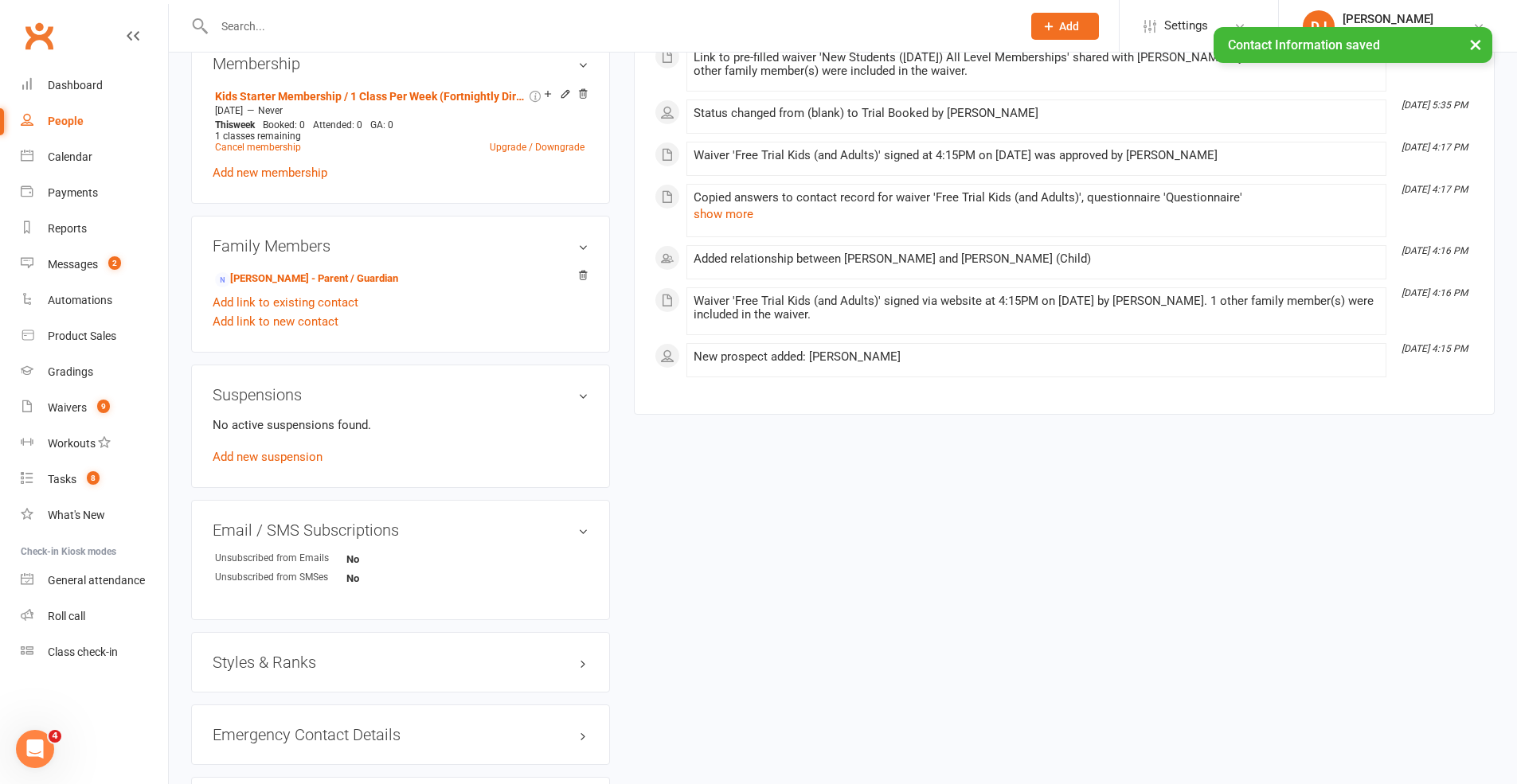
click at [438, 652] on h3 "Styles & Ranks" at bounding box center [400, 663] width 376 height 17
click at [264, 652] on link "Add new style" at bounding box center [250, 724] width 74 height 15
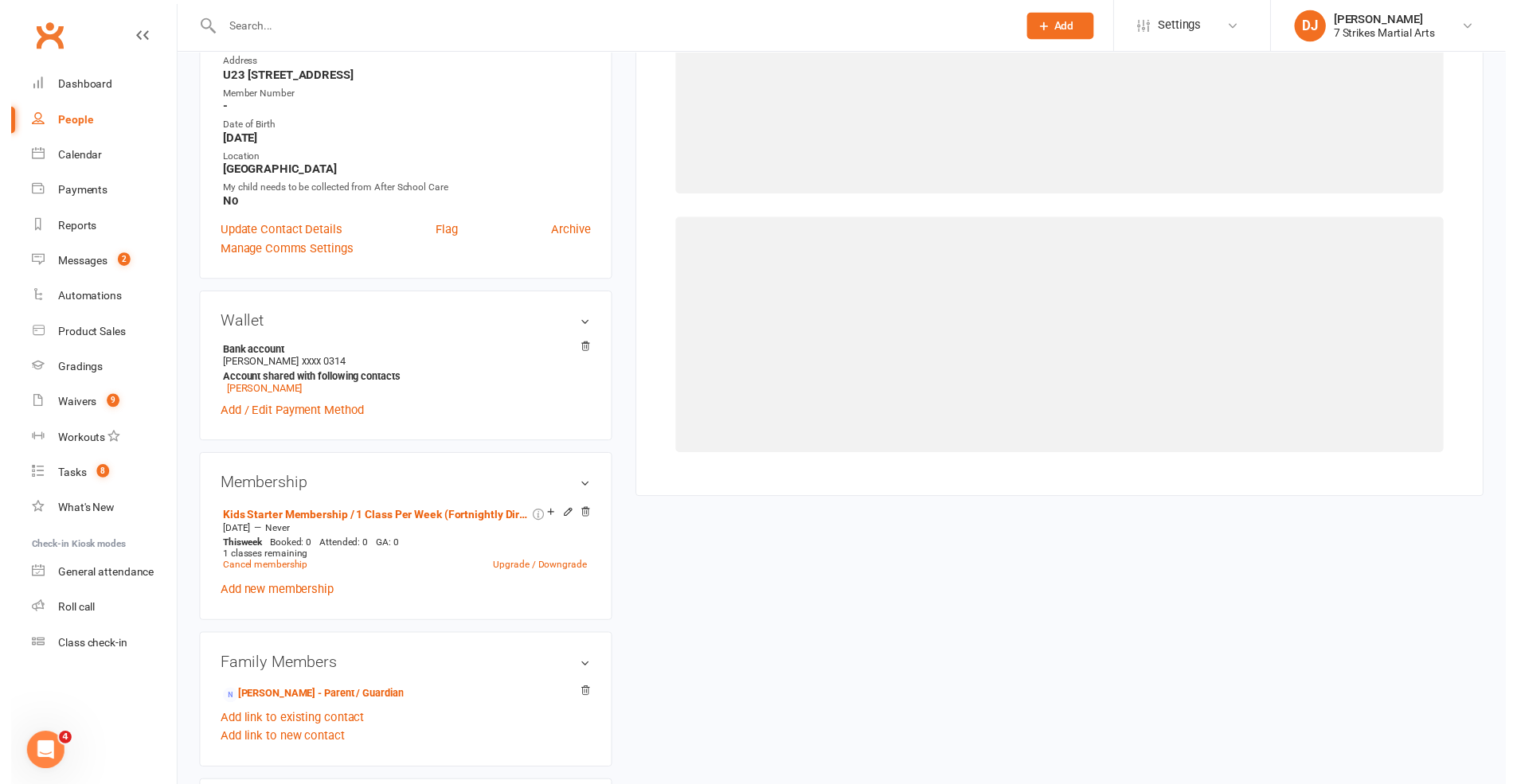
scroll to position [135, 0]
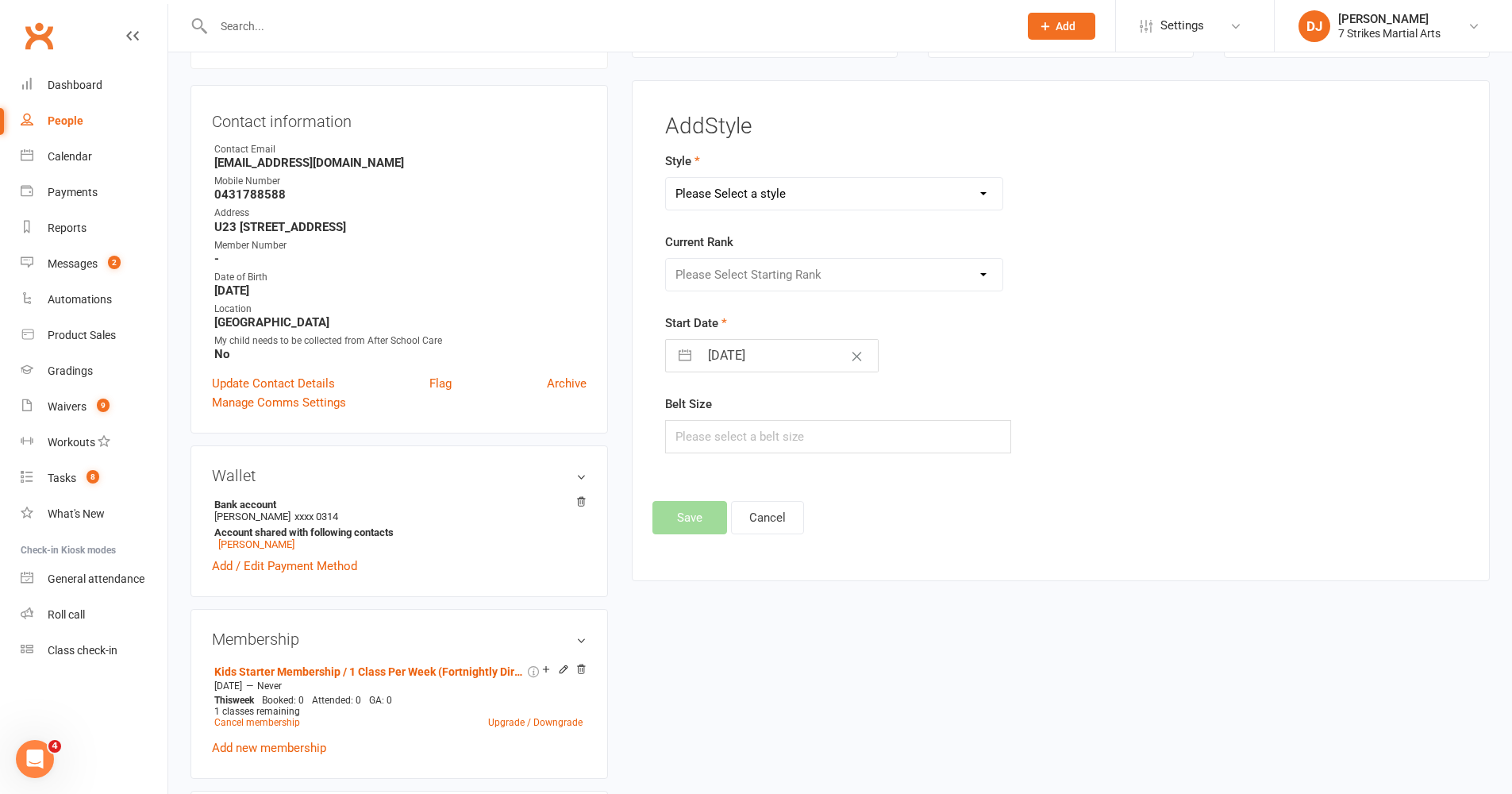
select select "2876"
select select "30662"
select select "8"
select select "2025"
select select "9"
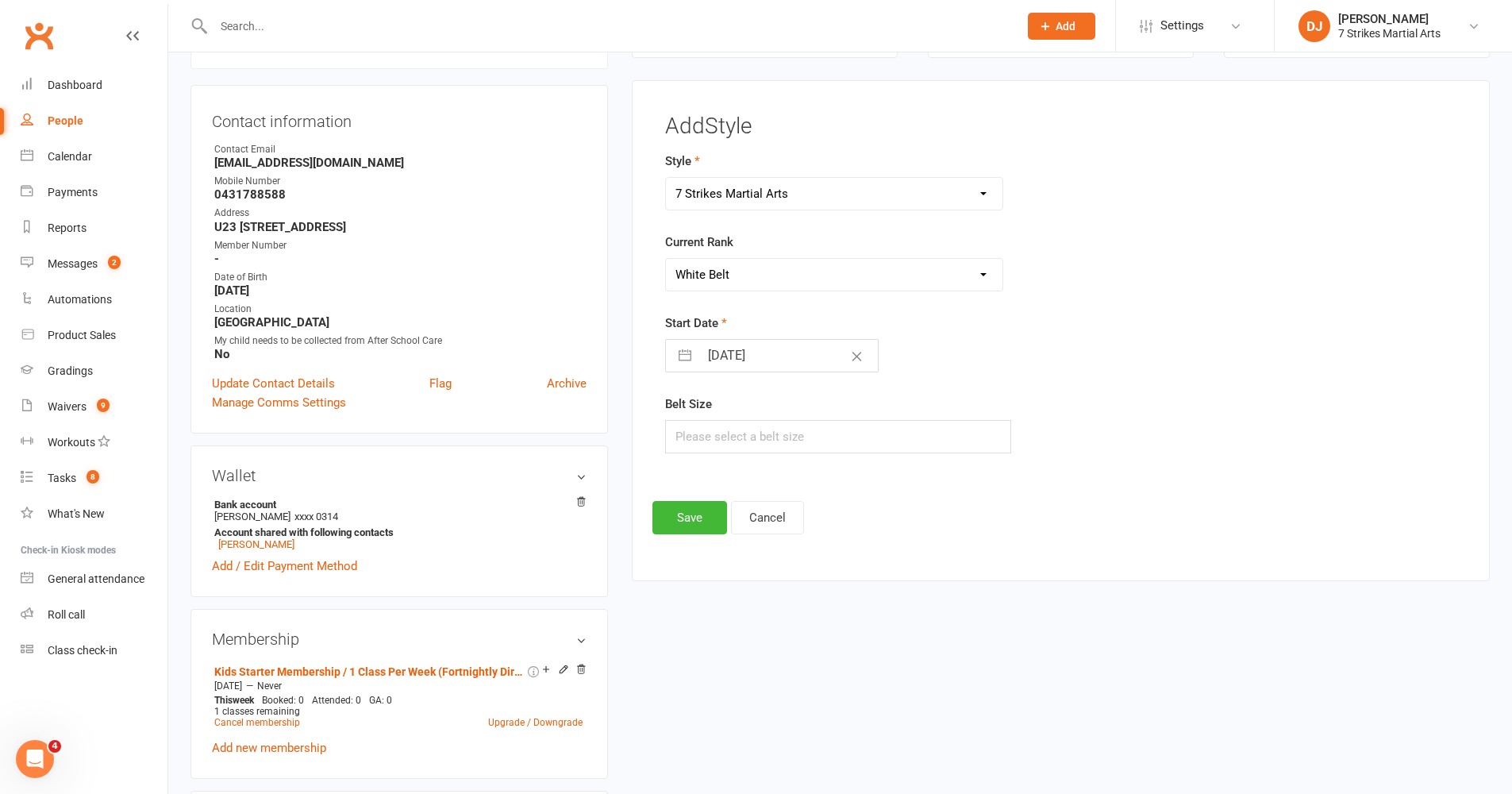
select select "2025"
select select "10"
select select "2025"
click at [765, 352] on input "10 Oct 2025" at bounding box center [788, 355] width 178 height 32
click at [829, 476] on td "2" at bounding box center [822, 475] width 31 height 30
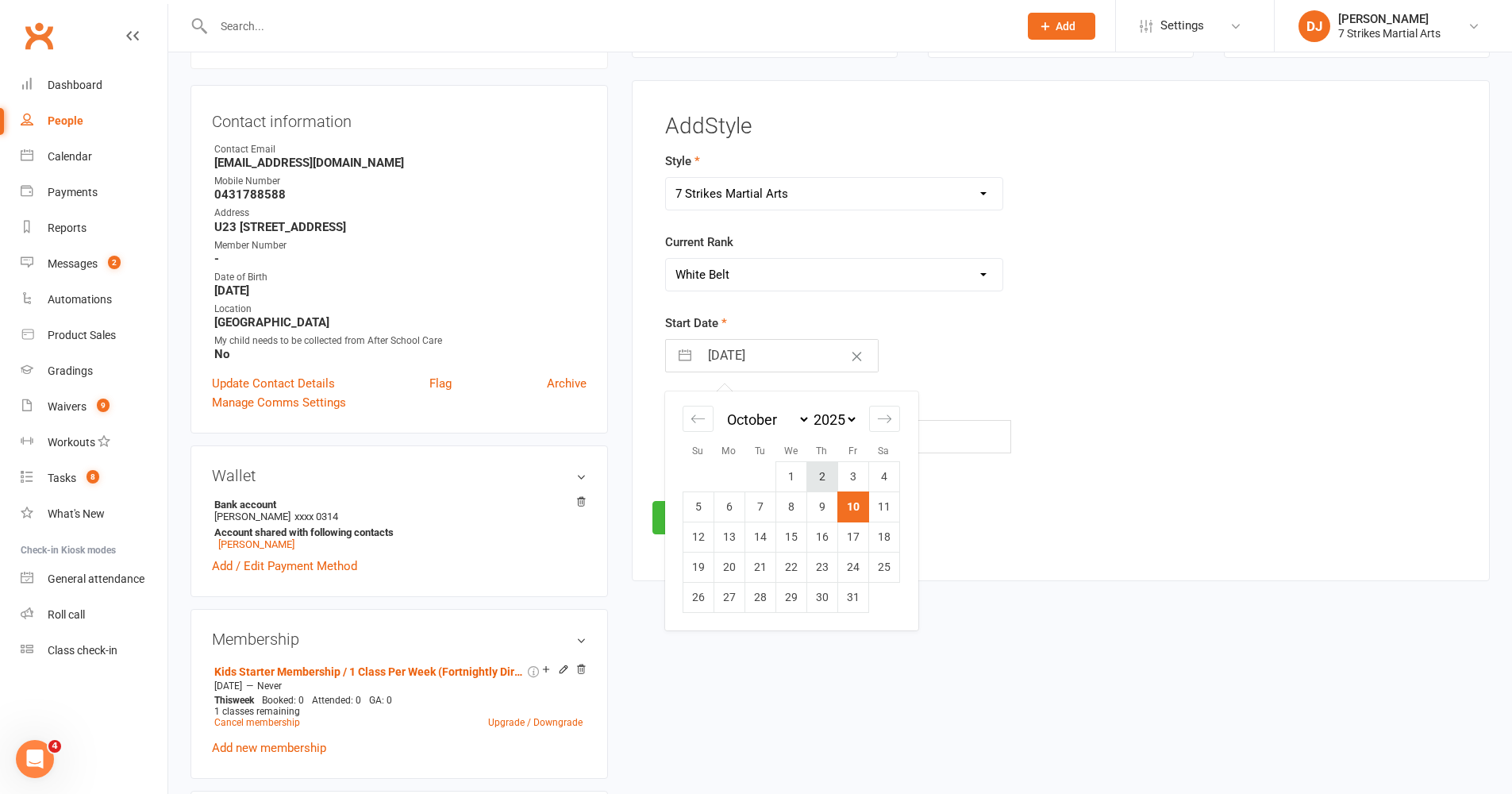
type input "02 Oct 2025"
click at [782, 438] on input "text" at bounding box center [839, 437] width 347 height 33
type input "0"
click at [684, 517] on button "Save" at bounding box center [690, 517] width 75 height 33
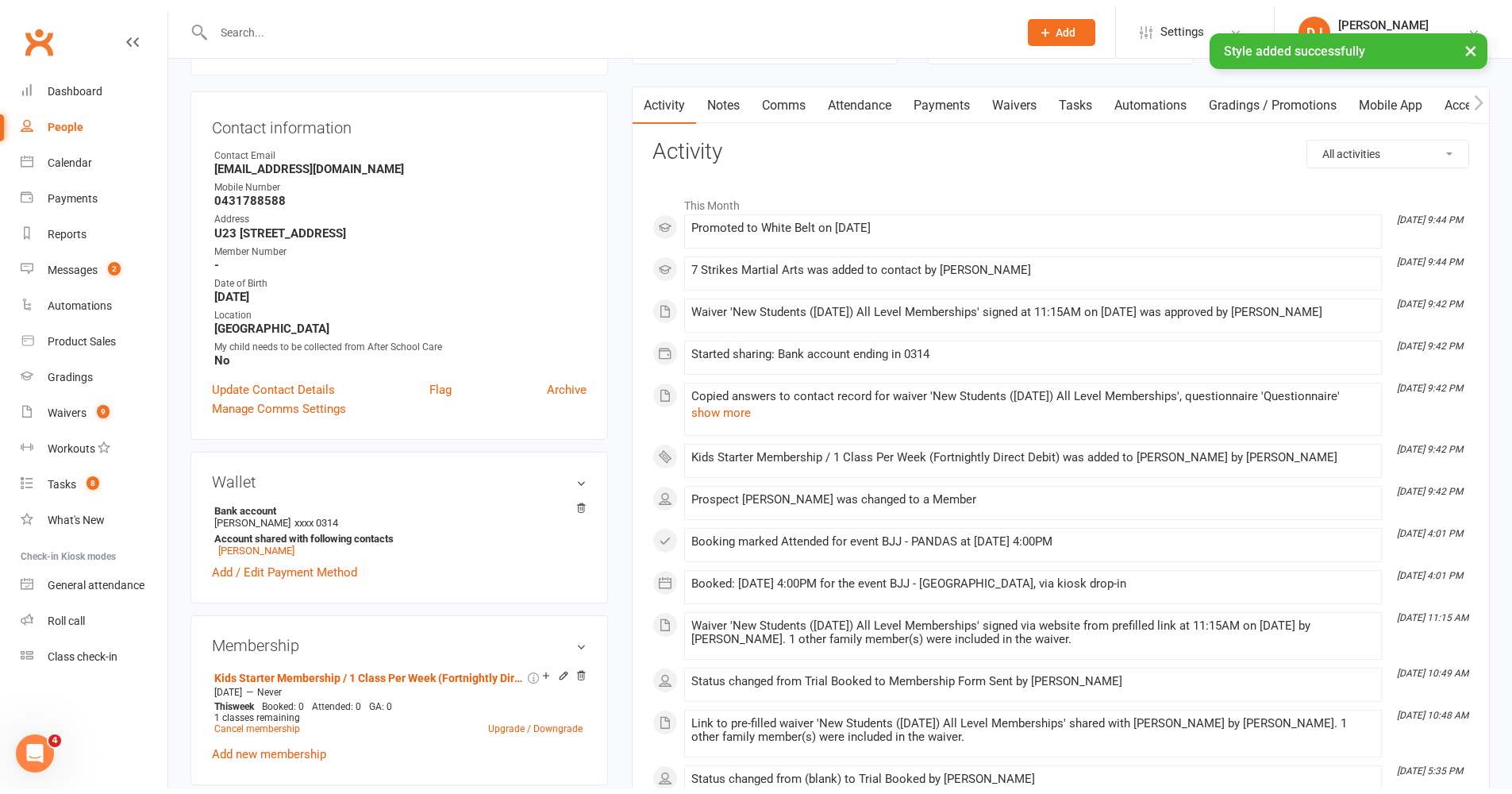
scroll to position [132, 0]
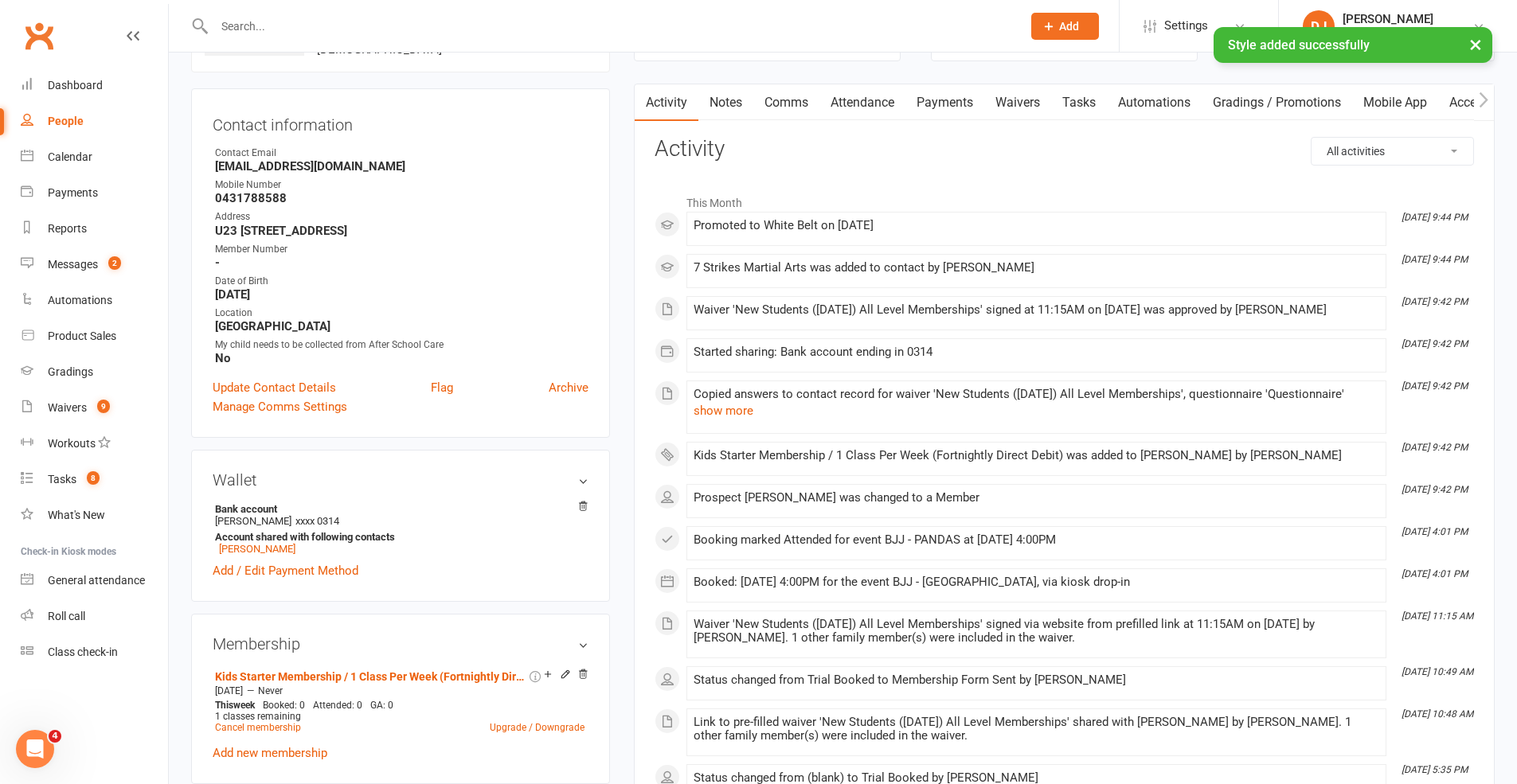
click at [866, 101] on link "Attendance" at bounding box center [862, 103] width 86 height 37
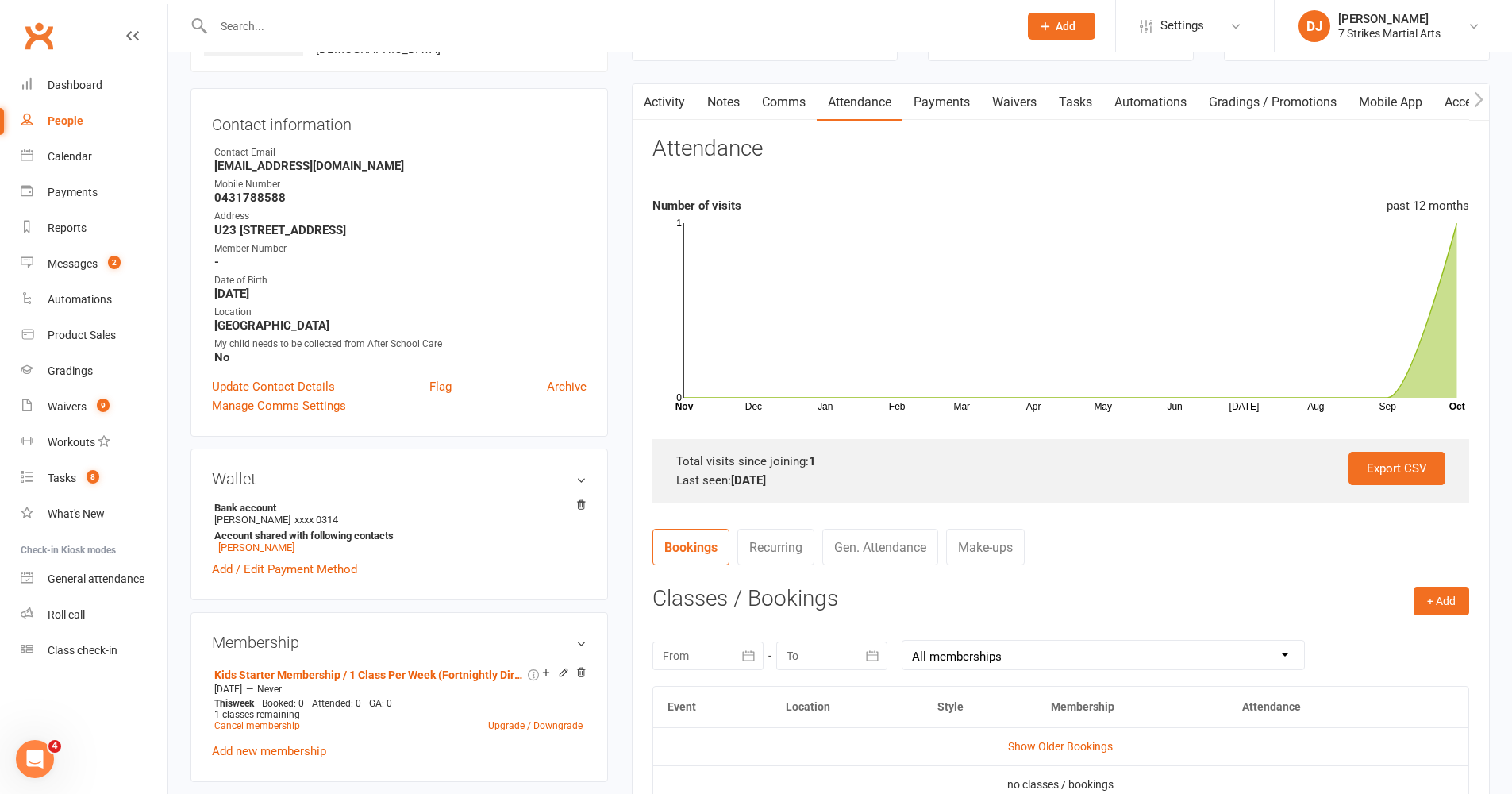
click at [941, 102] on link "Payments" at bounding box center [941, 103] width 78 height 37
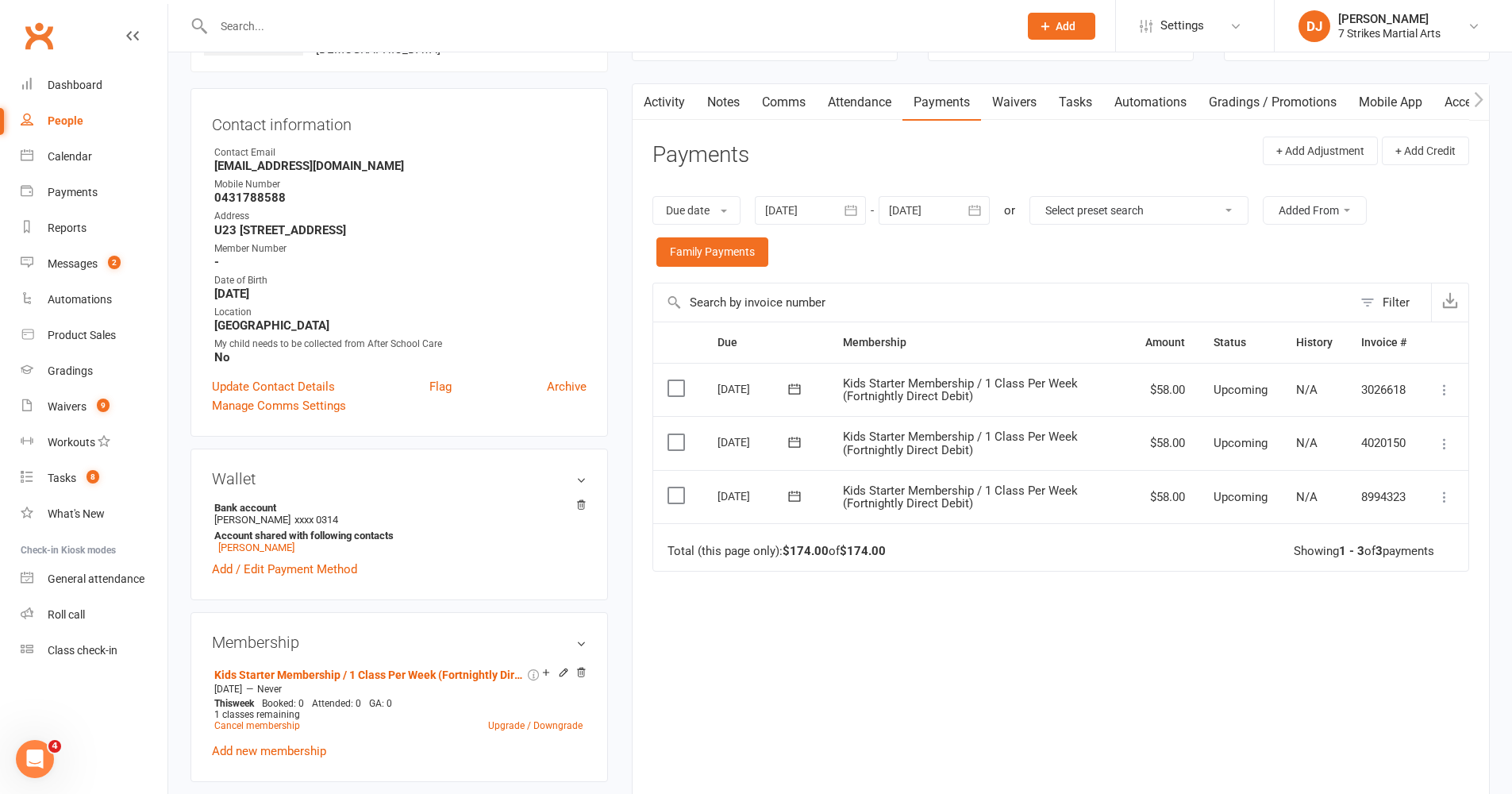
click at [1130, 499] on icon at bounding box center [1445, 497] width 15 height 15
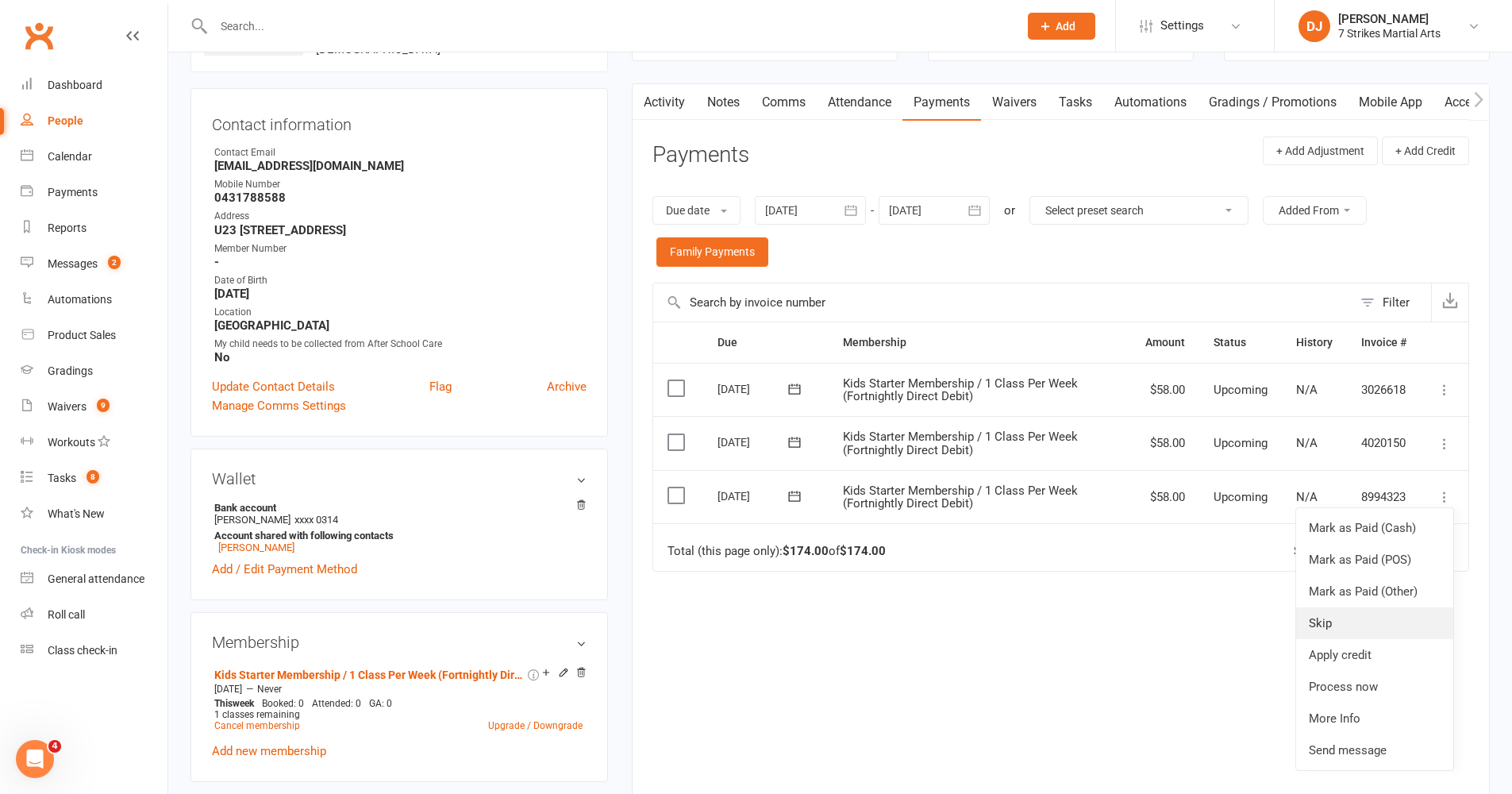
scroll to position [135, 0]
click at [1130, 650] on link "Process now" at bounding box center [1374, 683] width 157 height 32
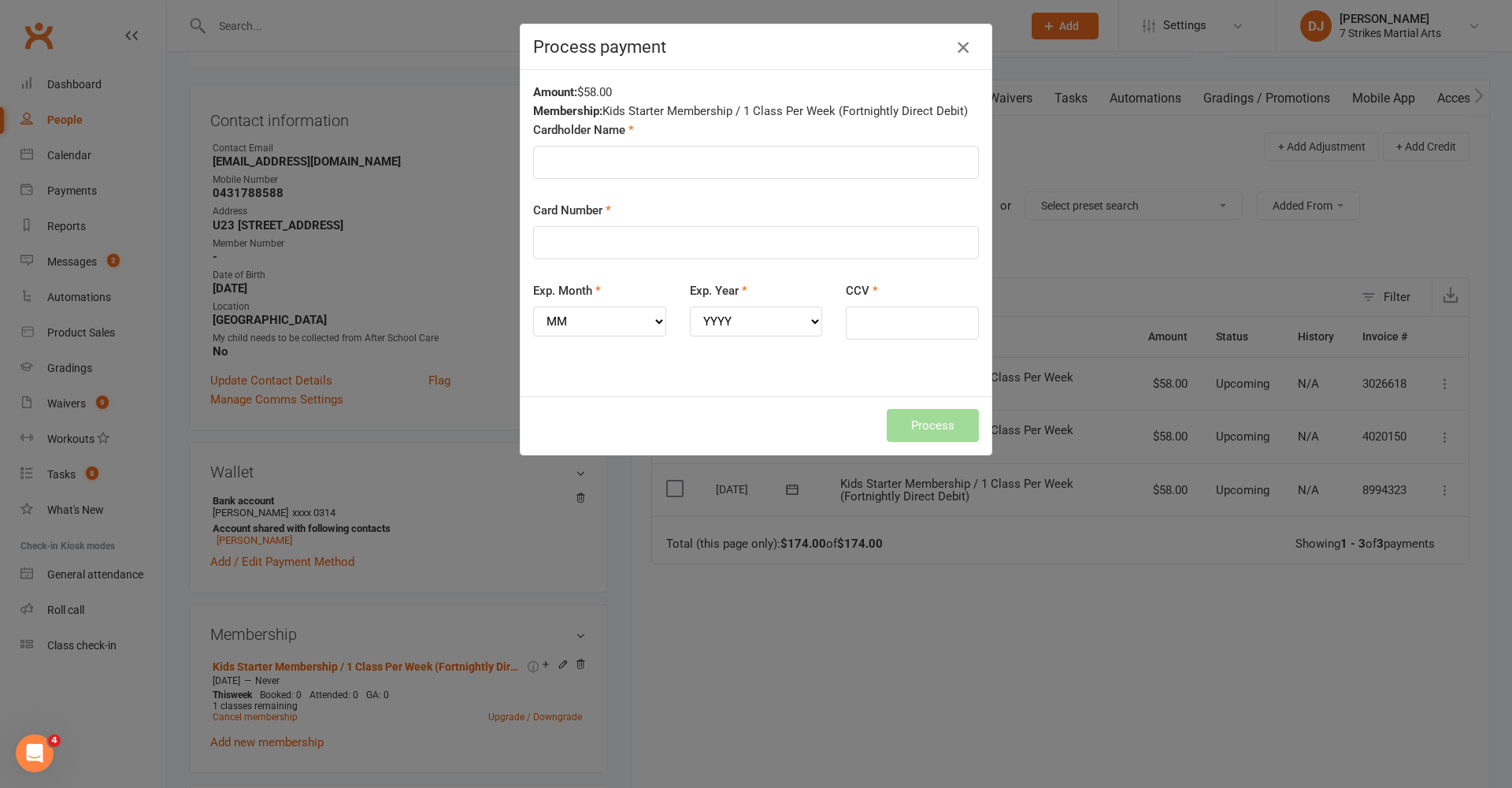
click at [954, 46] on icon "button" at bounding box center [963, 47] width 19 height 19
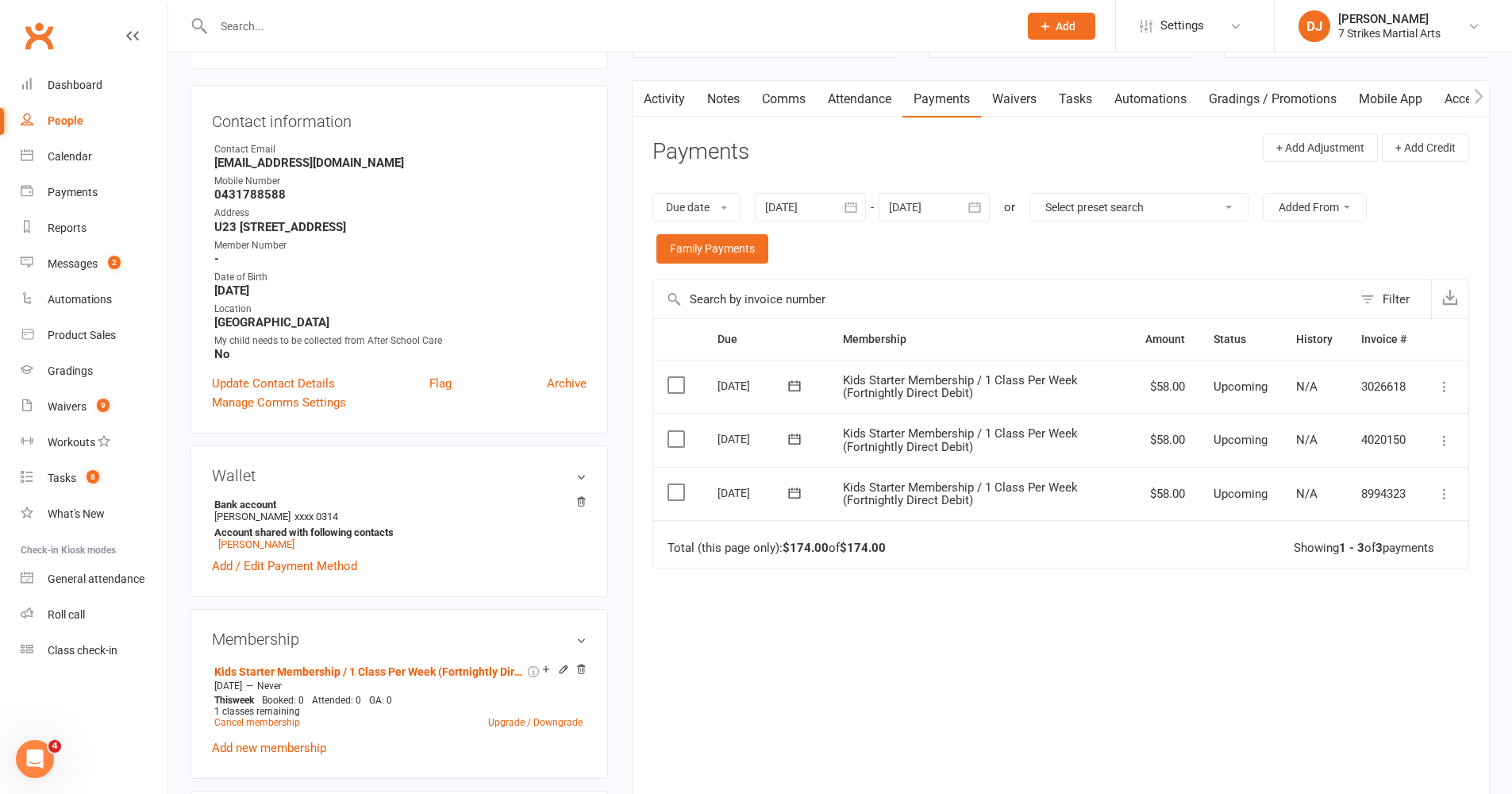
click at [798, 490] on icon at bounding box center [794, 493] width 15 height 15
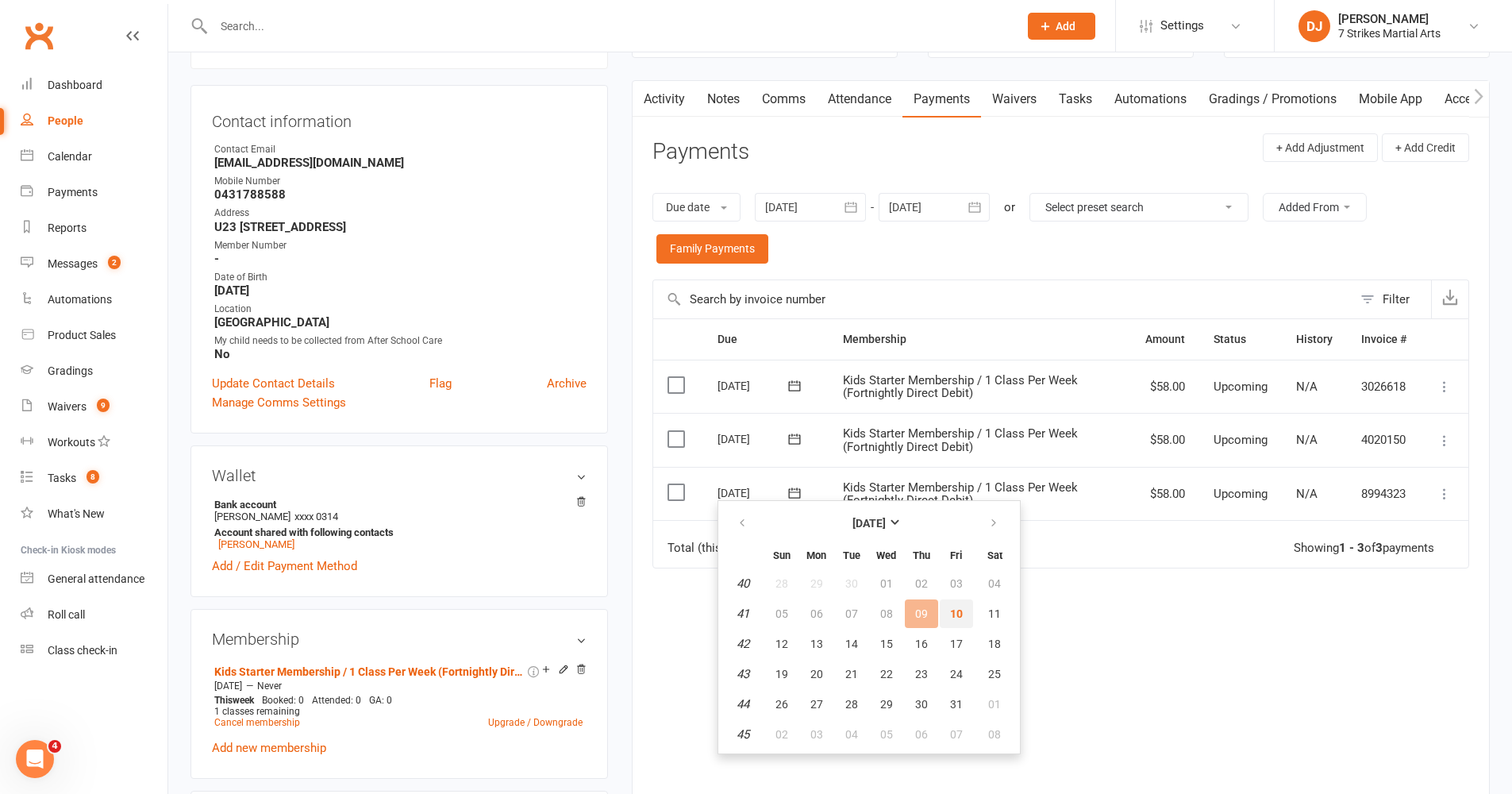
click at [959, 613] on span "10" at bounding box center [956, 613] width 13 height 13
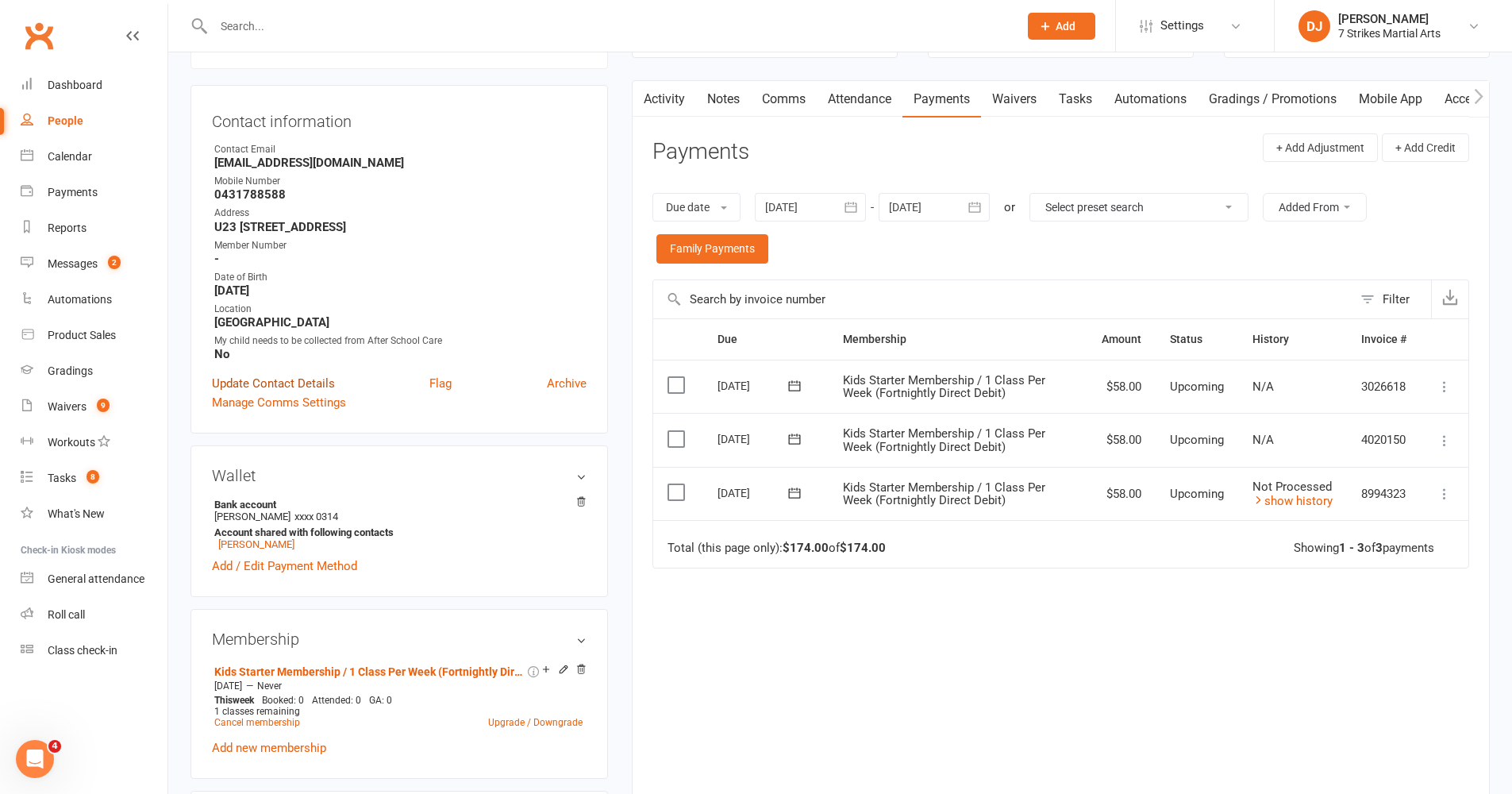
scroll to position [132, 0]
click at [235, 550] on link "Dina Baghdan" at bounding box center [256, 547] width 77 height 12
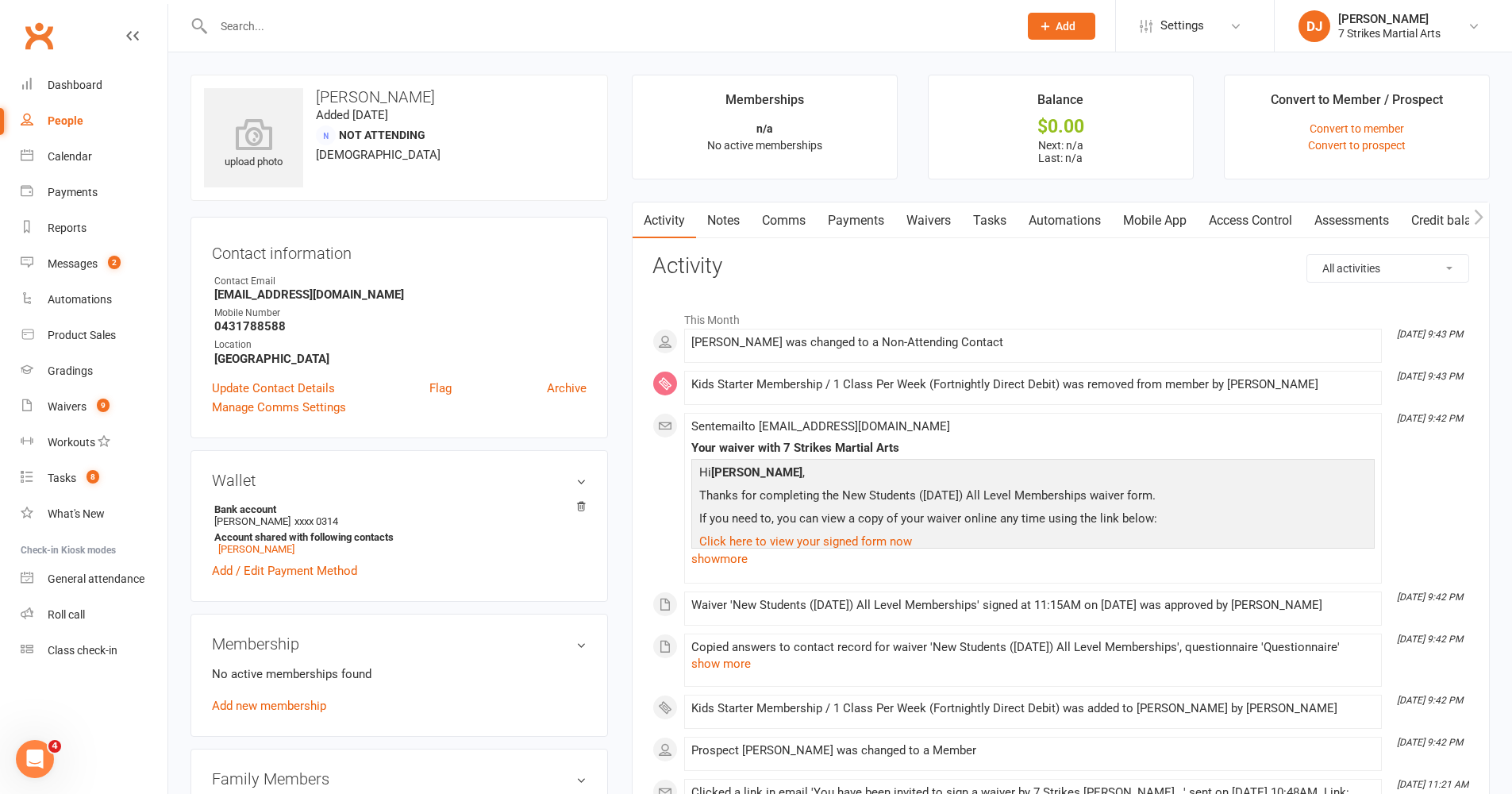
click at [1130, 215] on link "Mobile App" at bounding box center [1155, 221] width 86 height 37
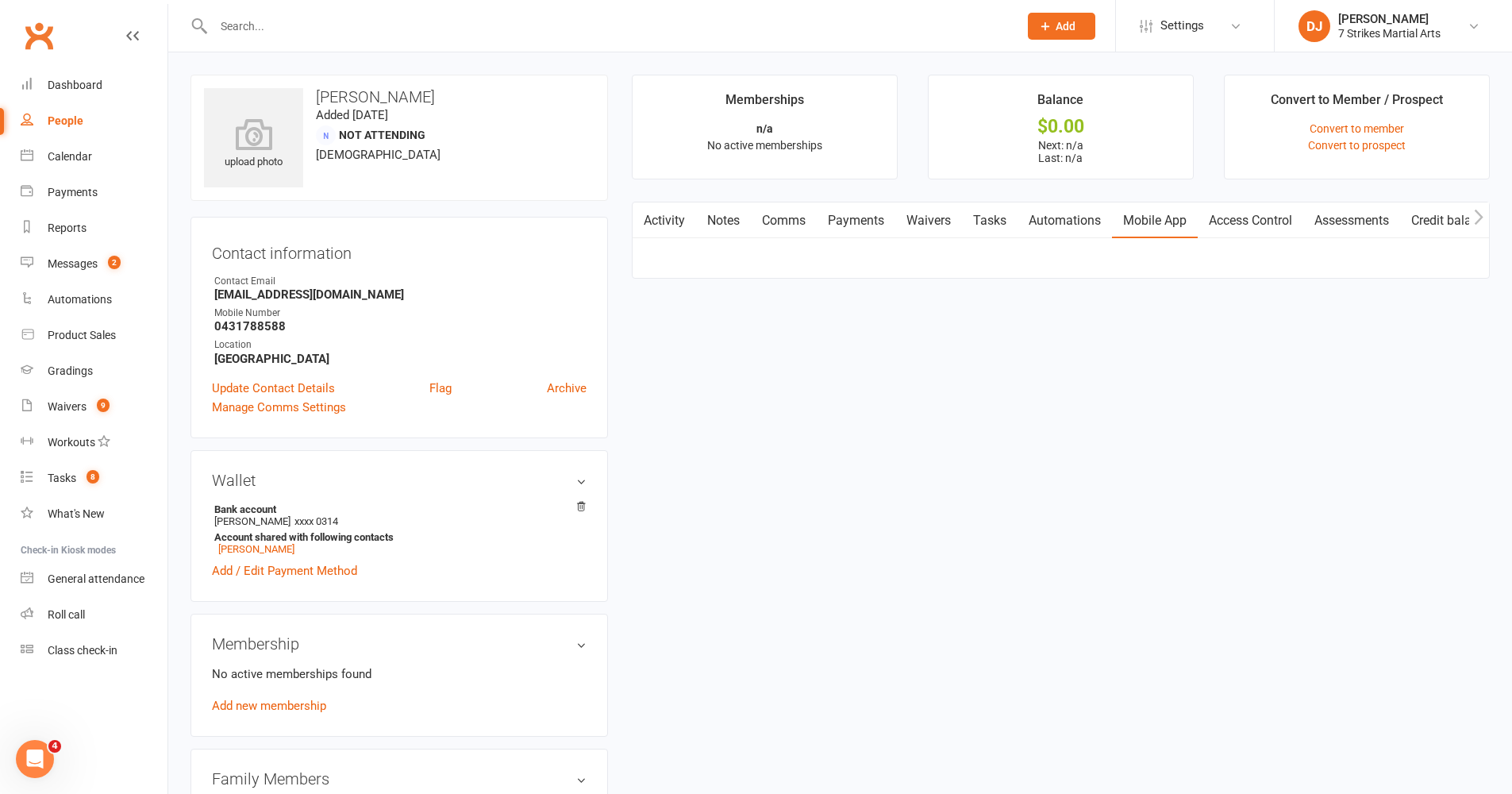
scroll to position [0, 1]
click at [678, 300] on div at bounding box center [672, 298] width 27 height 11
click at [659, 297] on input "checkbox" at bounding box center [659, 297] width 0 height 0
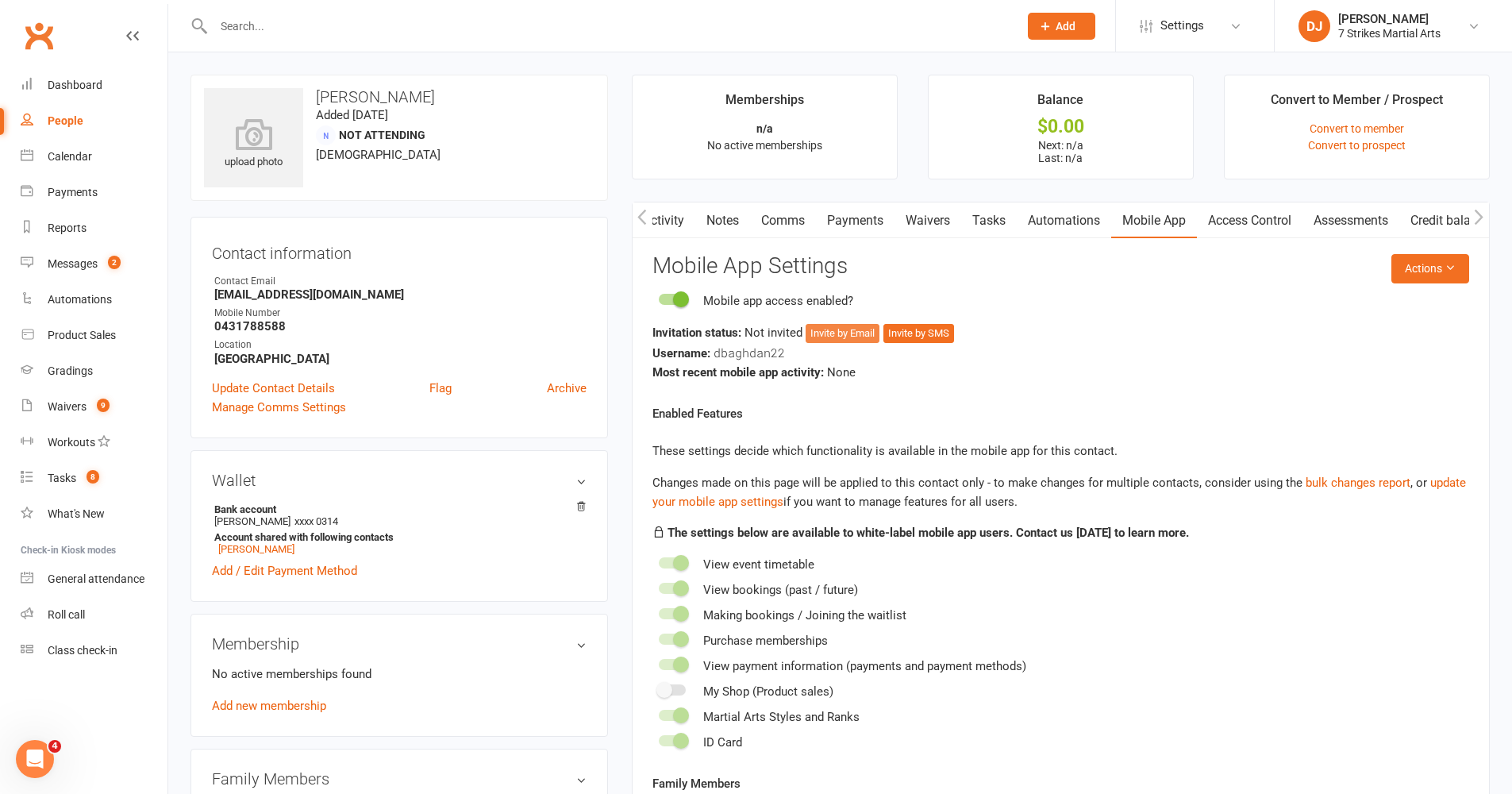
click at [851, 338] on button "Invite by Email" at bounding box center [843, 333] width 74 height 19
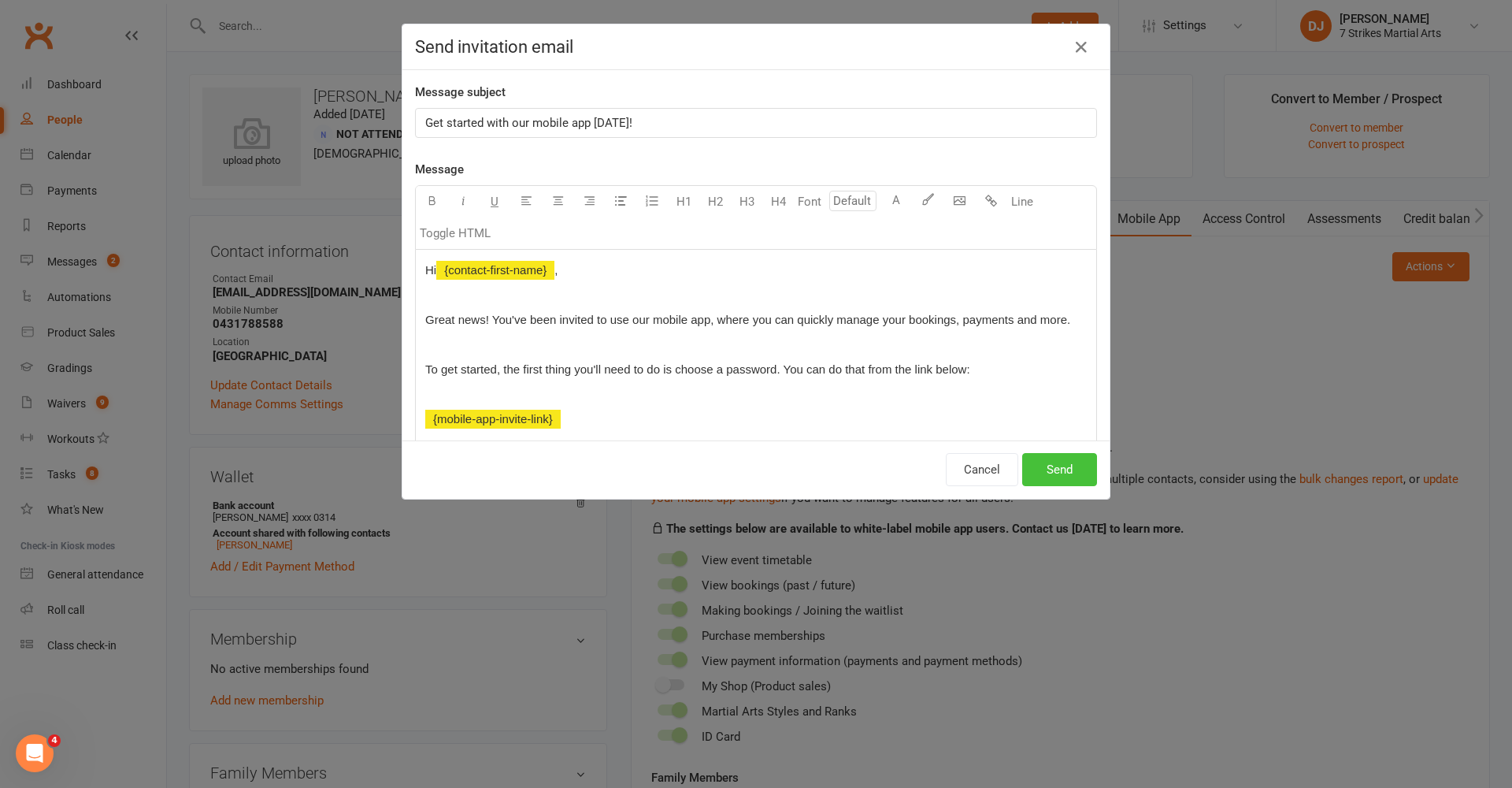
click at [1077, 459] on button "Send" at bounding box center [1060, 469] width 75 height 33
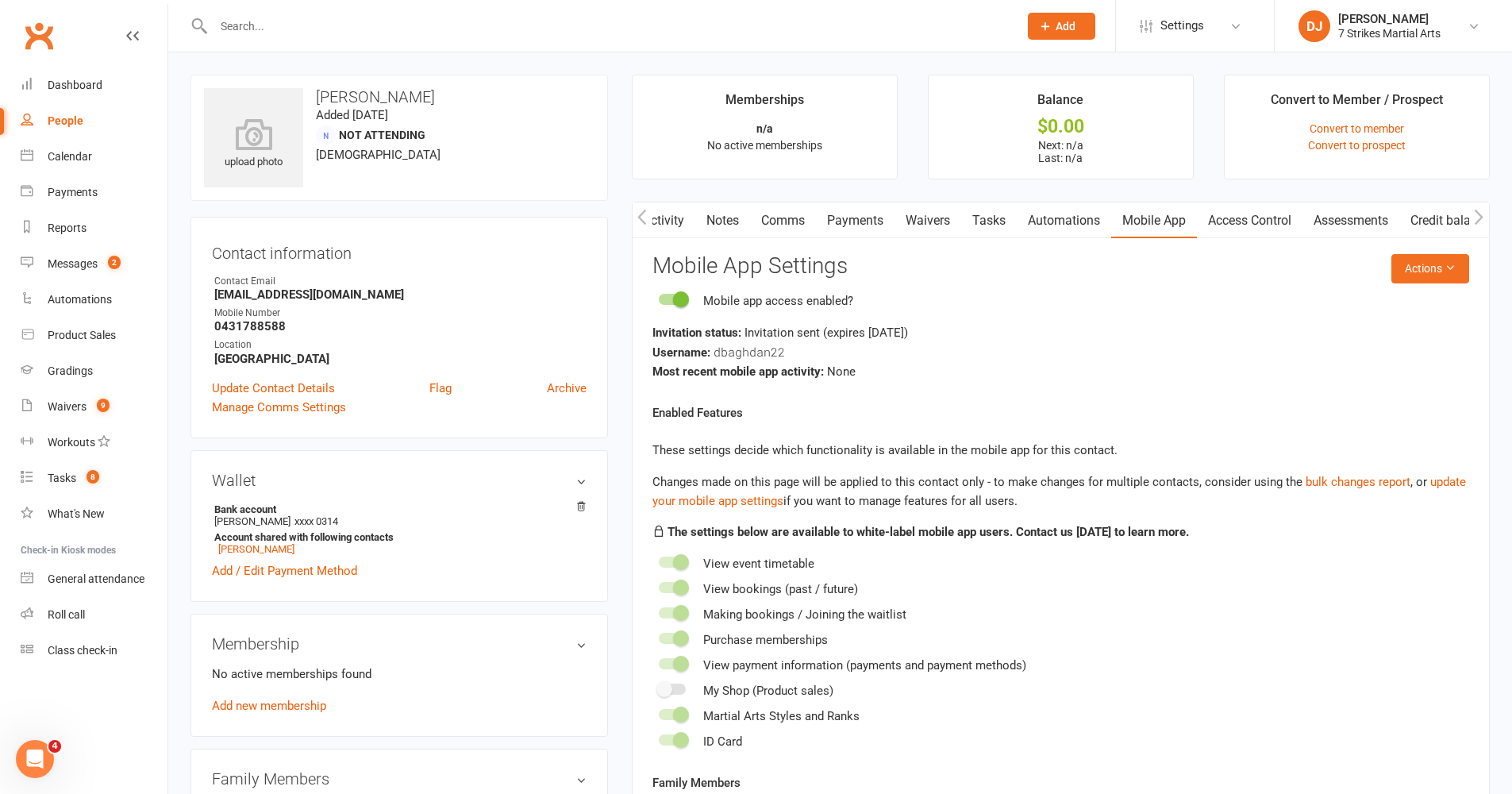
scroll to position [3, 0]
click at [668, 25] on input "text" at bounding box center [608, 26] width 799 height 22
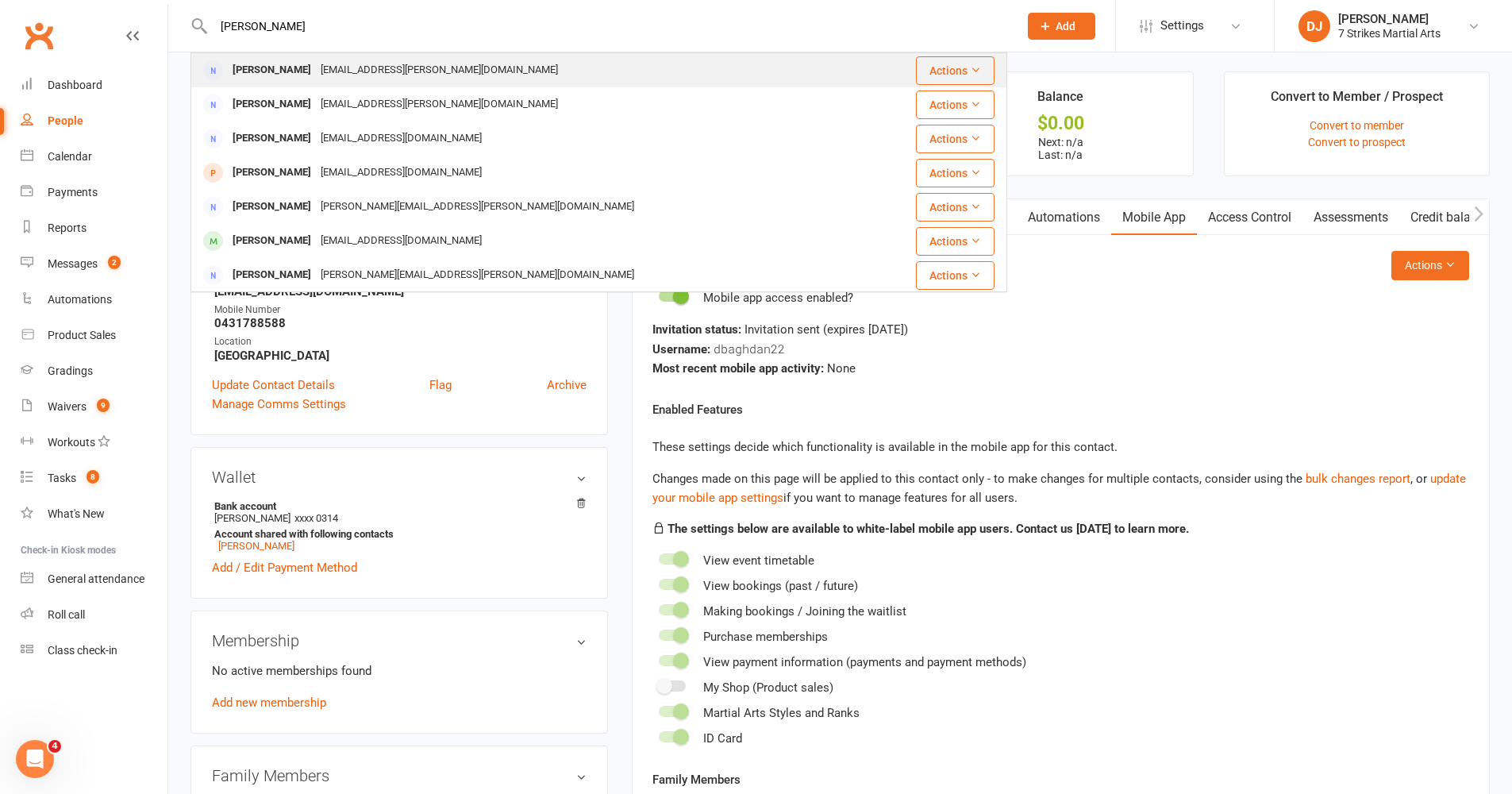
type input "Alex phill"
click at [360, 76] on div "claire.phillips@gmail.com" at bounding box center [439, 71] width 247 height 23
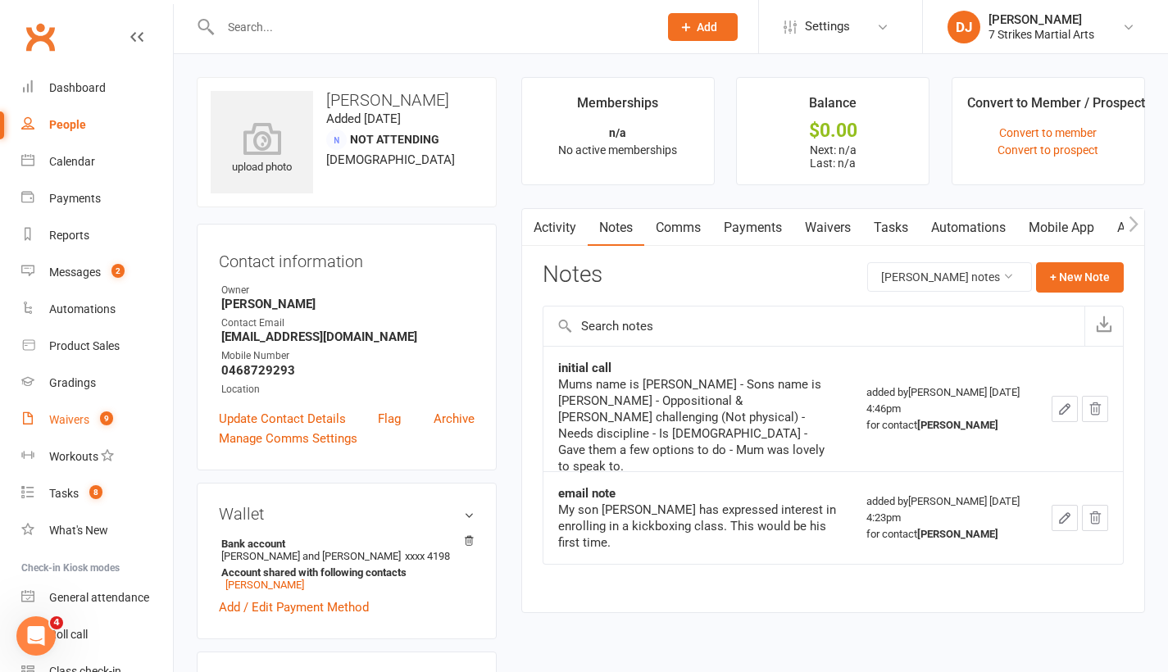
click at [75, 425] on div "Waivers" at bounding box center [69, 419] width 40 height 13
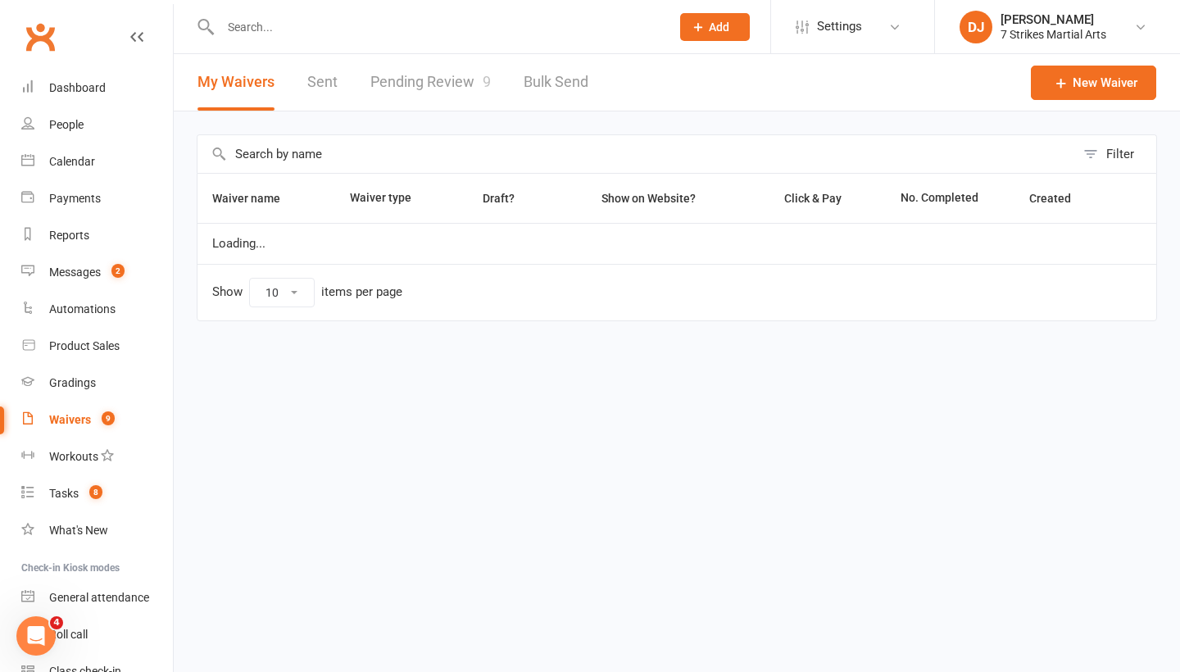
select select "25"
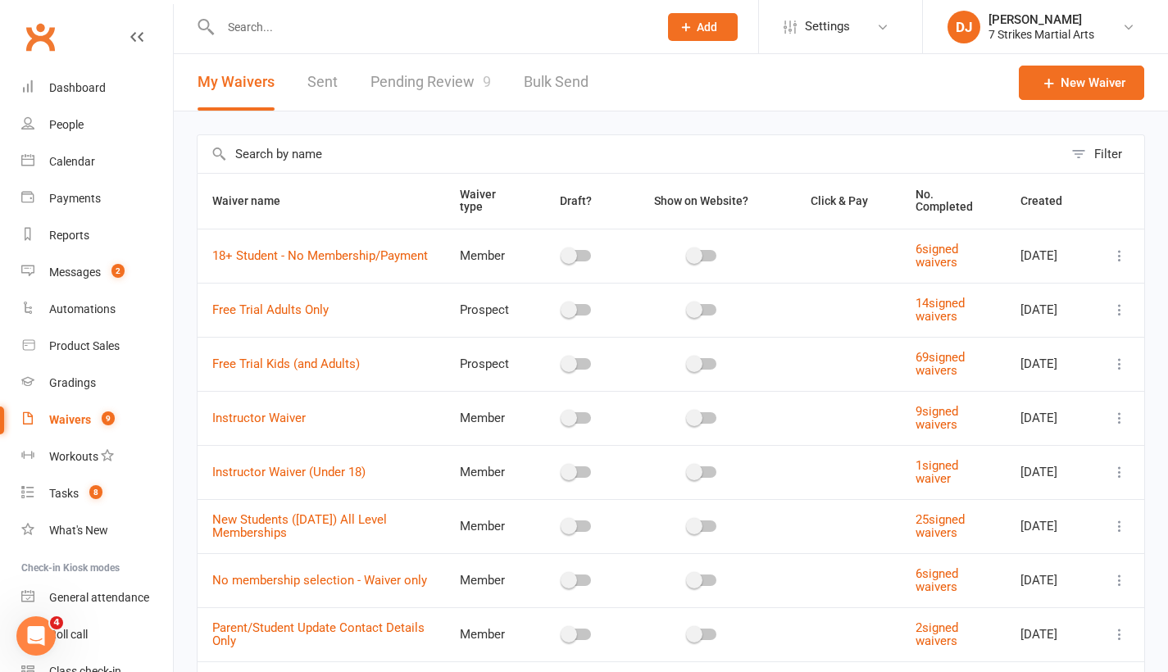
click at [439, 80] on link "Pending Review 9" at bounding box center [430, 82] width 120 height 57
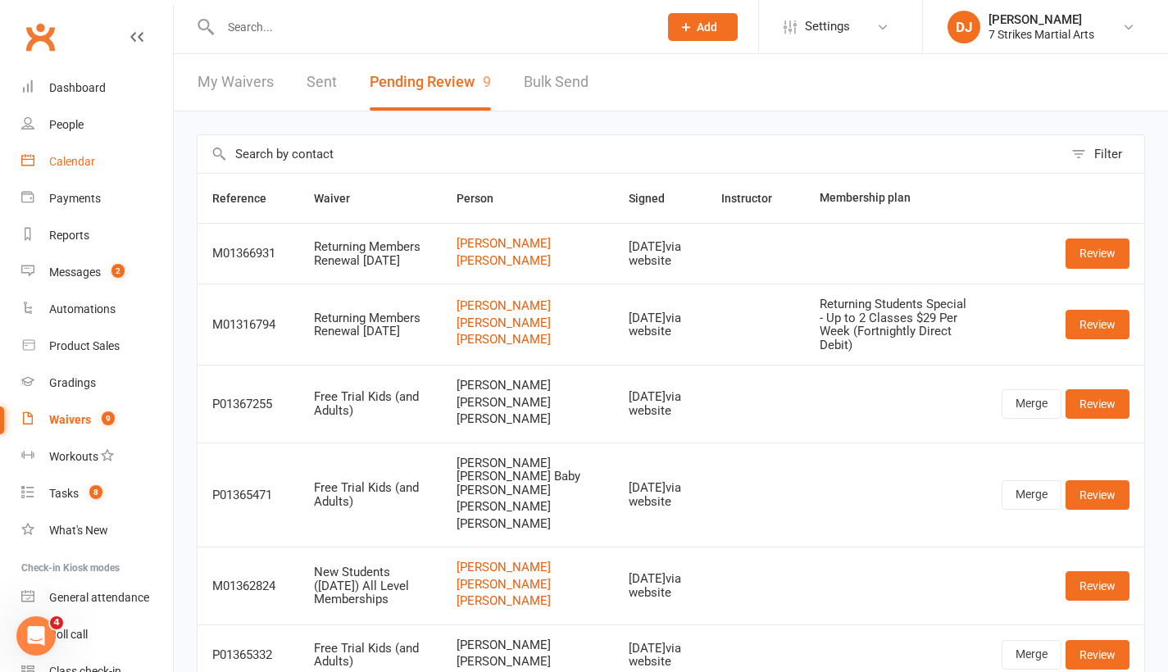
click at [83, 163] on div "Calendar" at bounding box center [72, 161] width 46 height 13
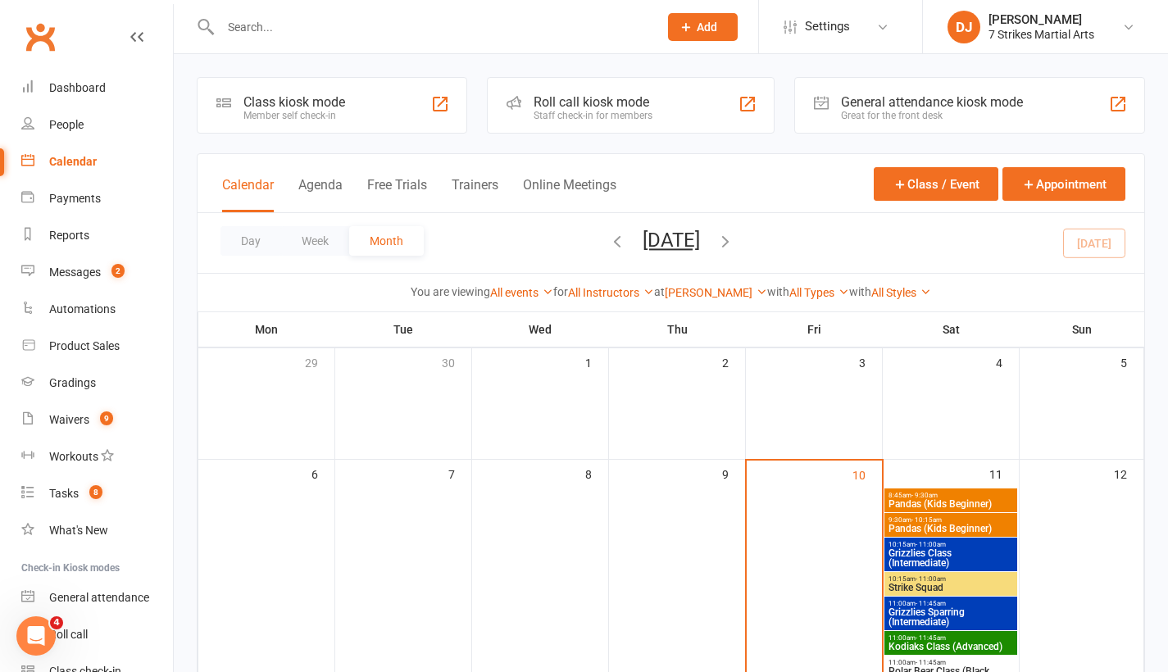
click at [73, 165] on div "Calendar" at bounding box center [73, 161] width 48 height 13
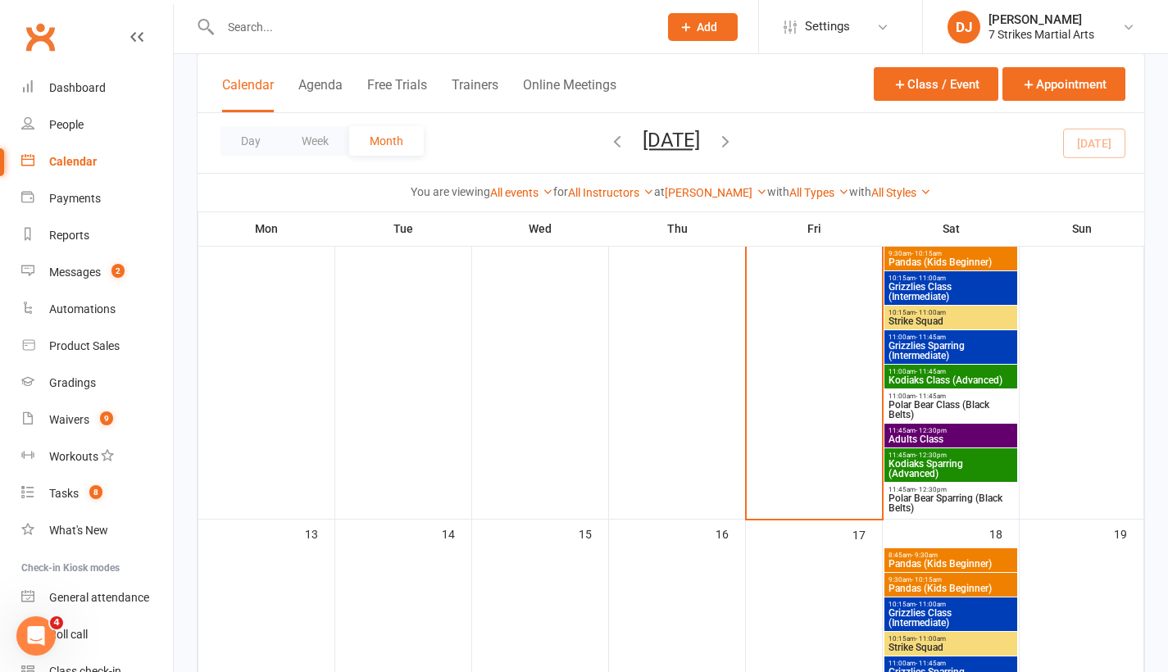
scroll to position [149, 0]
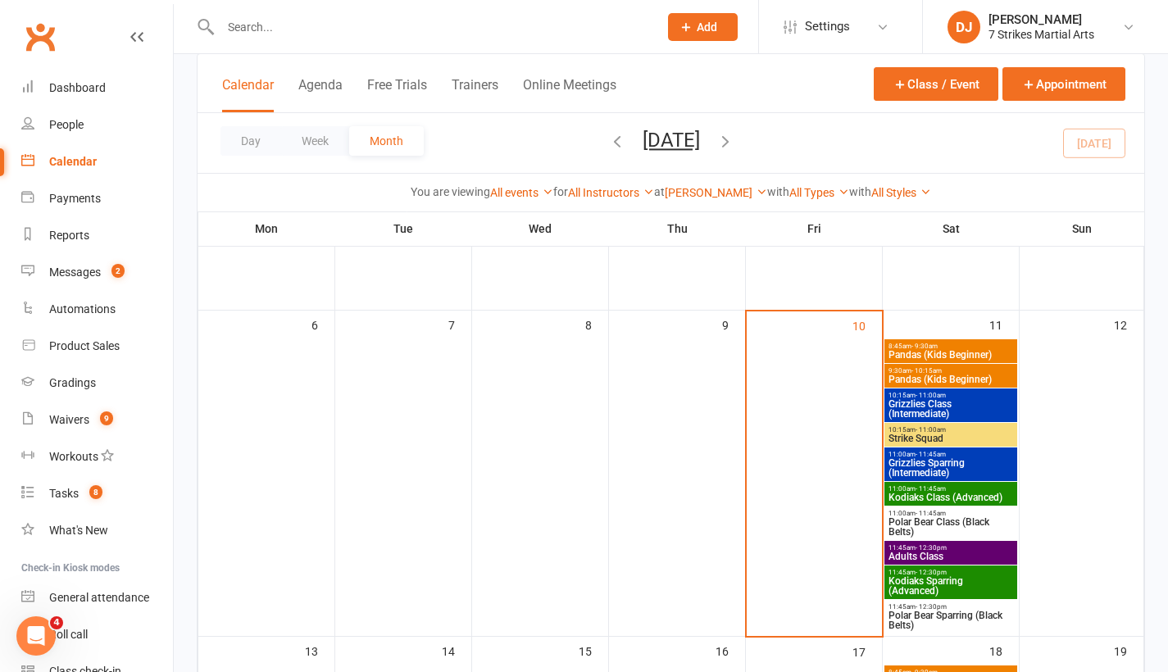
click at [987, 354] on span "Pandas (Kids Beginner)" at bounding box center [951, 355] width 126 height 10
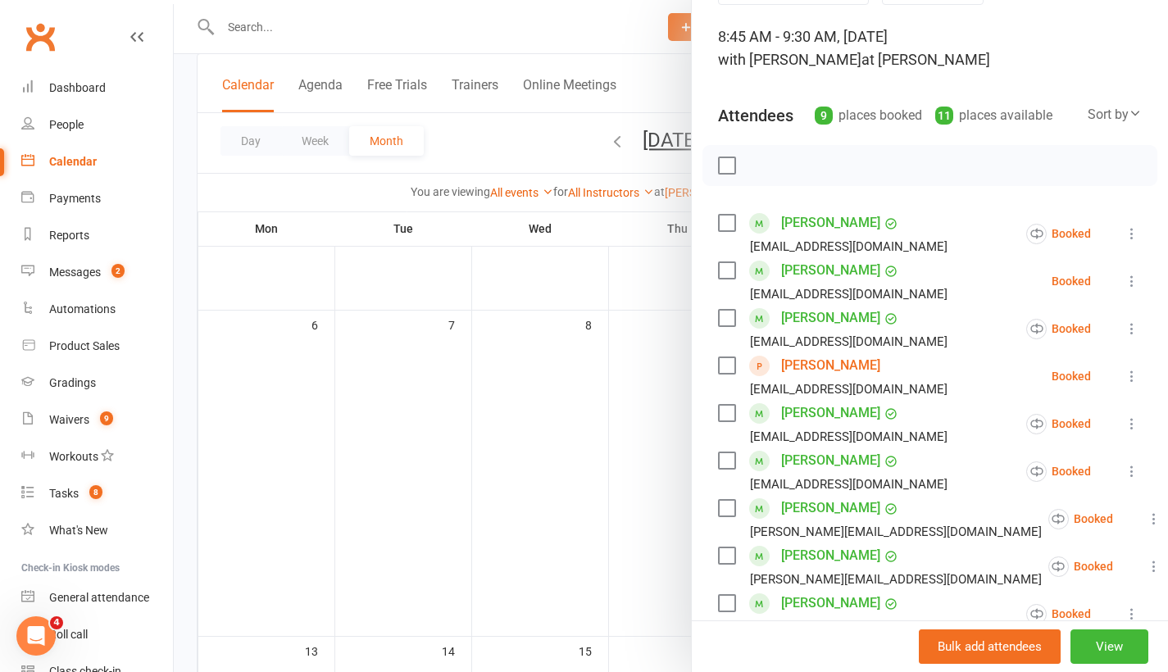
scroll to position [121, 0]
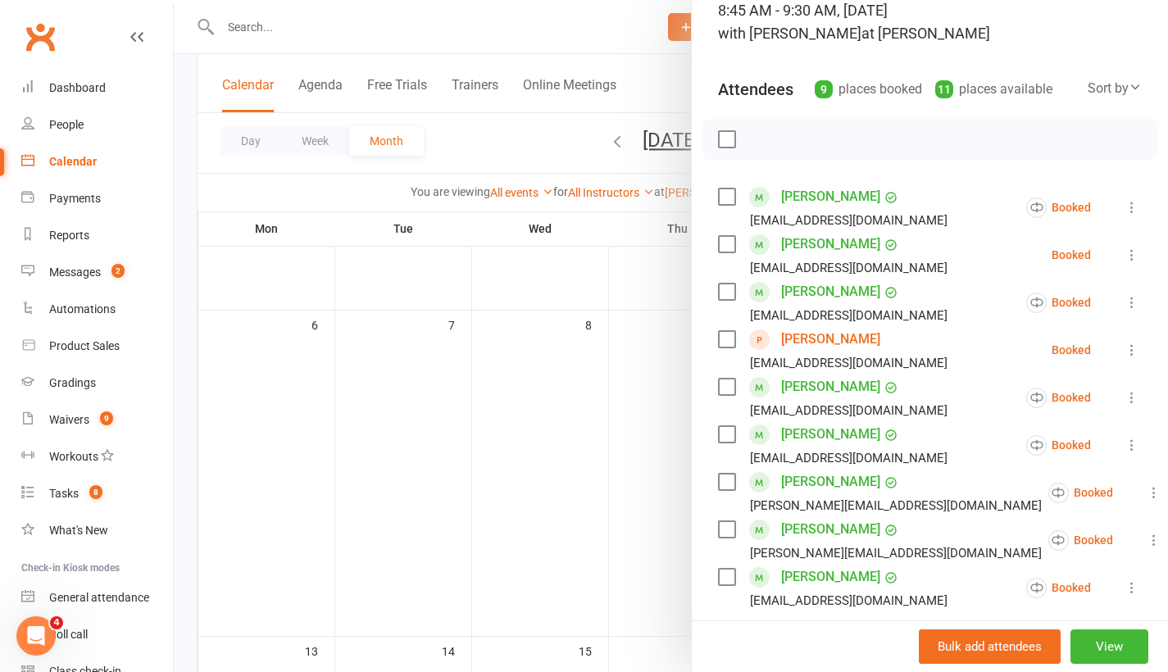
click at [835, 341] on link "Niam Fernandez" at bounding box center [830, 339] width 99 height 26
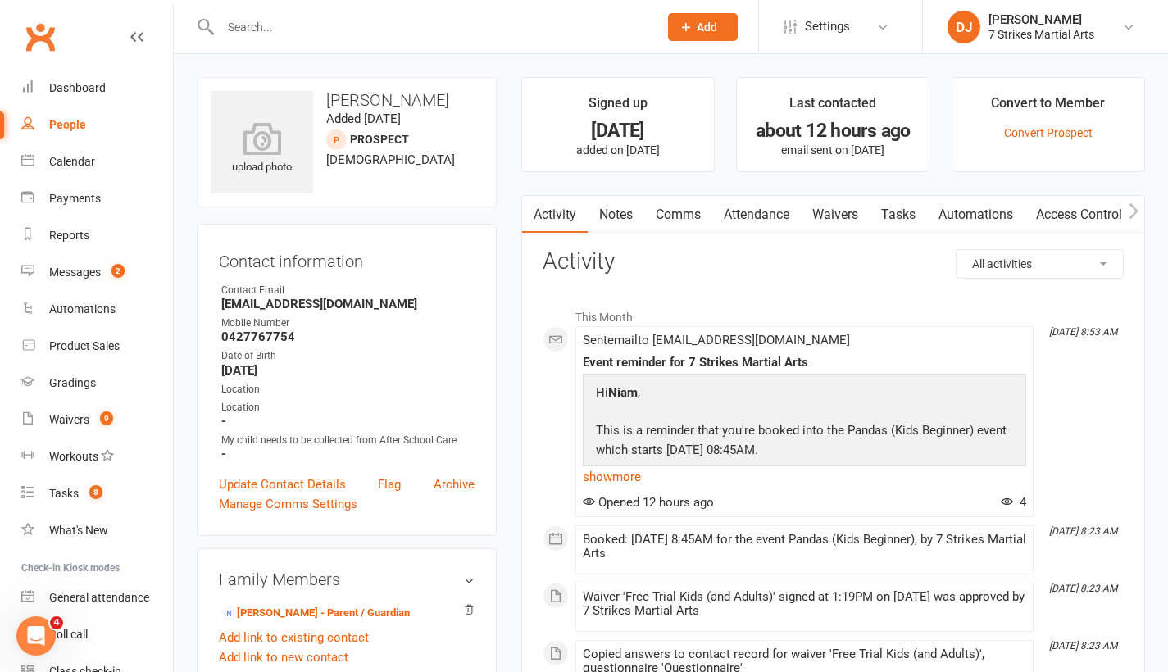
click at [609, 219] on link "Notes" at bounding box center [616, 215] width 57 height 38
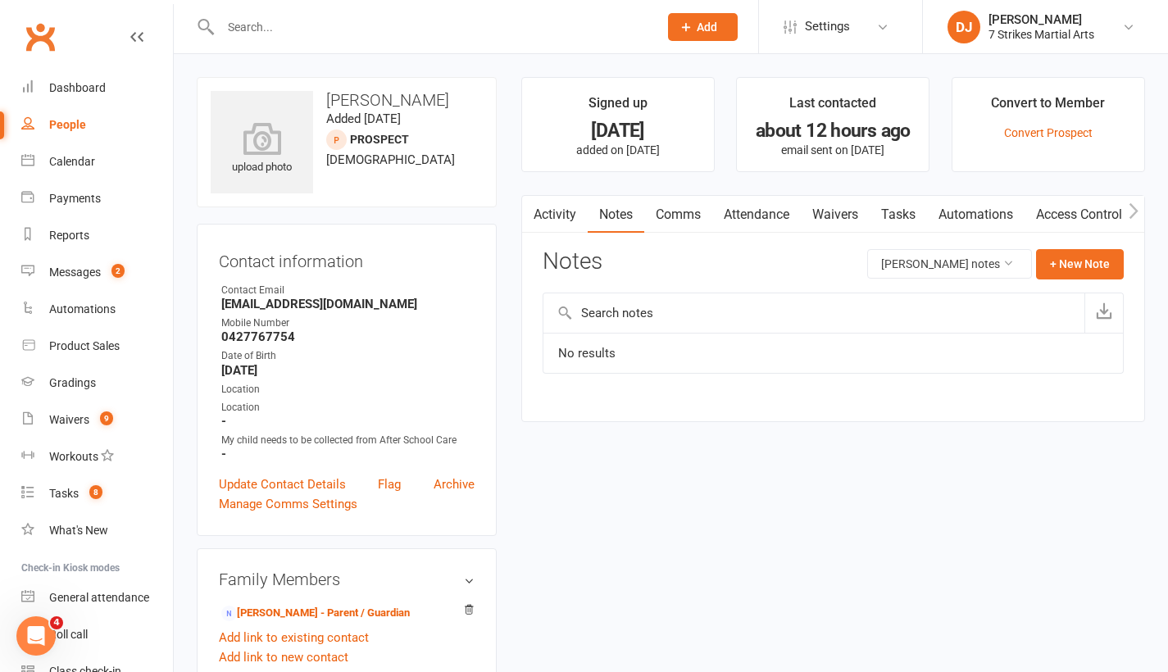
click at [853, 216] on link "Waivers" at bounding box center [835, 215] width 69 height 38
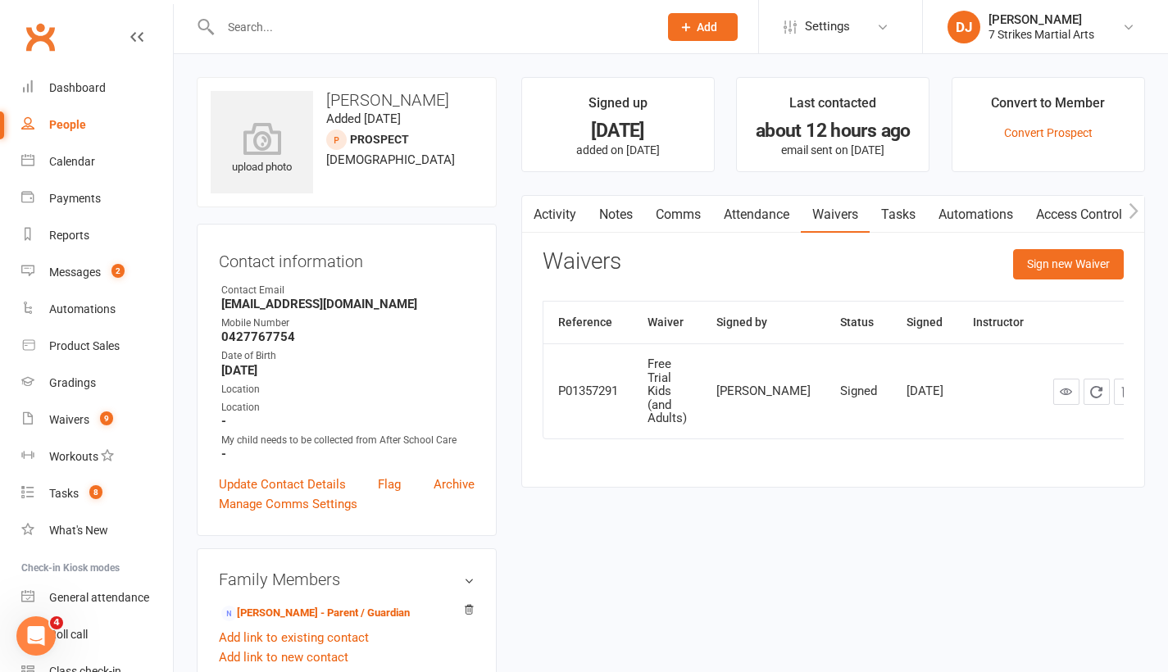
click at [554, 222] on link "Activity" at bounding box center [555, 215] width 66 height 38
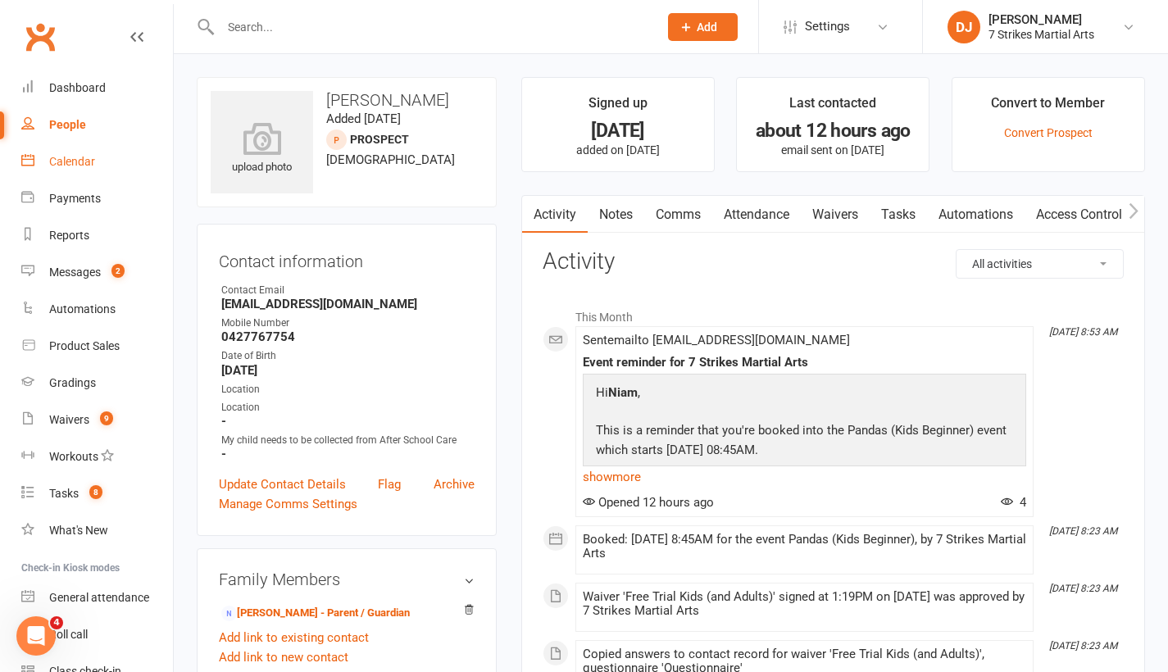
click at [111, 152] on link "Calendar" at bounding box center [97, 161] width 152 height 37
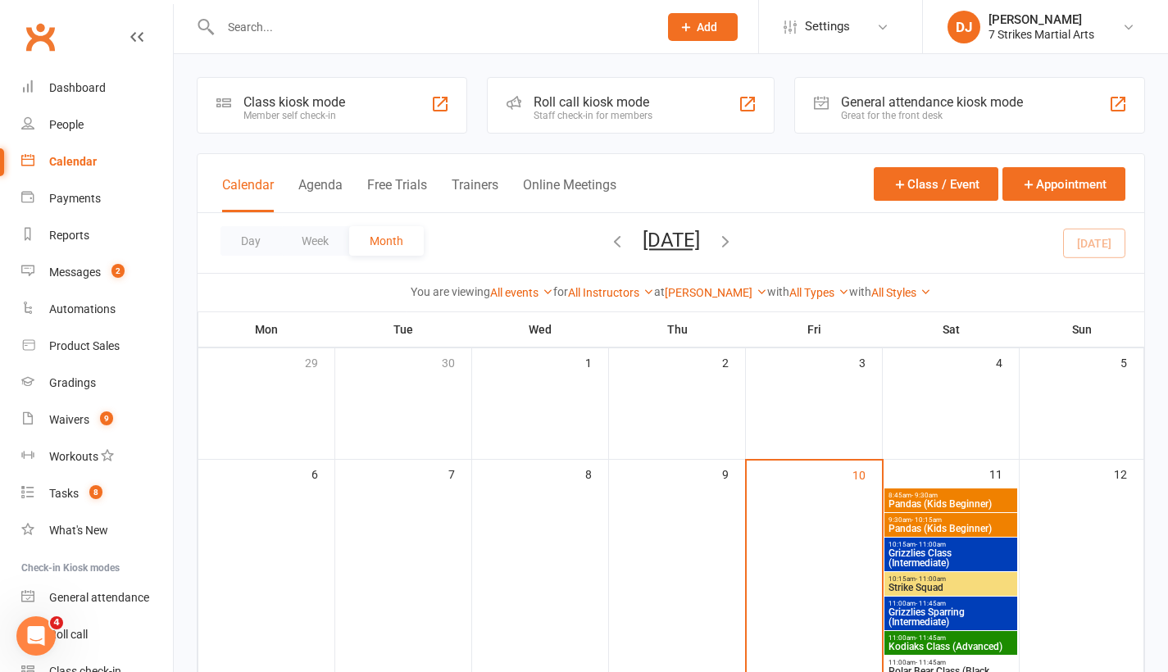
click at [975, 499] on span "Pandas (Kids Beginner)" at bounding box center [951, 504] width 126 height 10
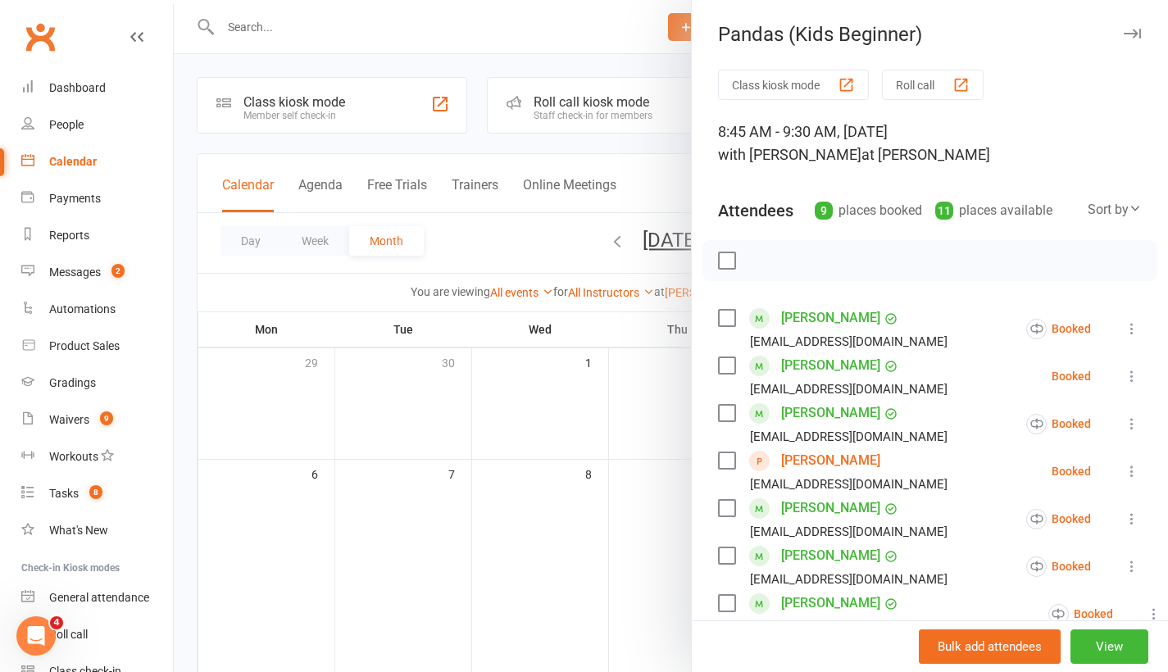
click at [1124, 32] on icon "button" at bounding box center [1132, 34] width 17 height 10
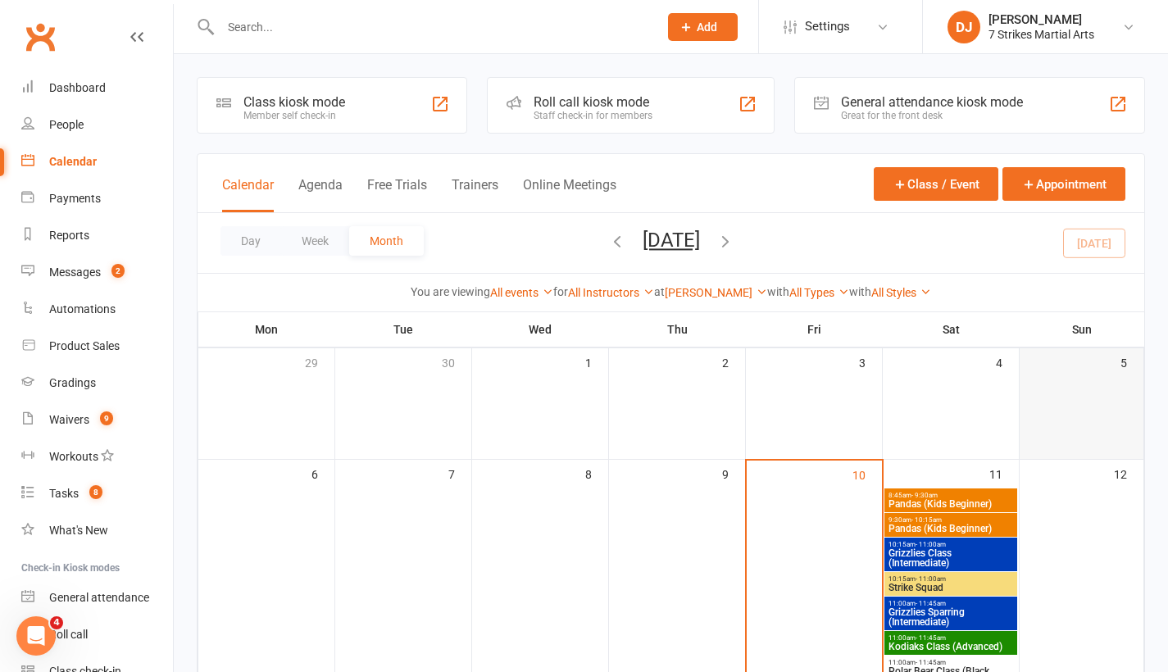
scroll to position [29, 0]
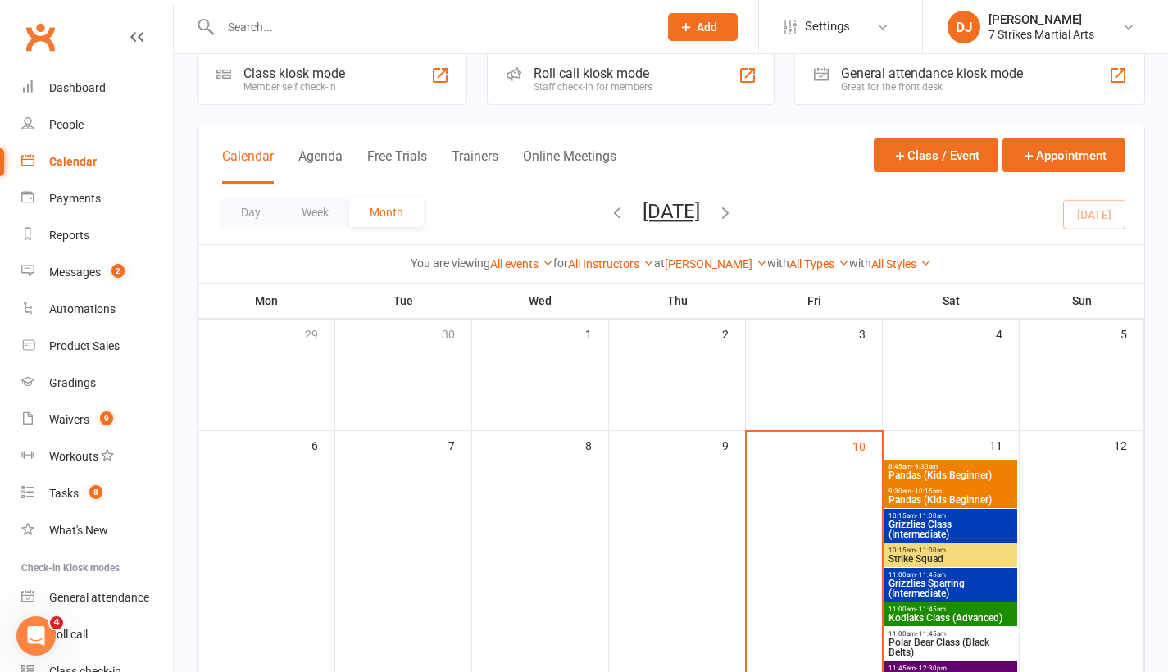
click at [970, 489] on span "9:30am - 10:15am" at bounding box center [951, 491] width 126 height 7
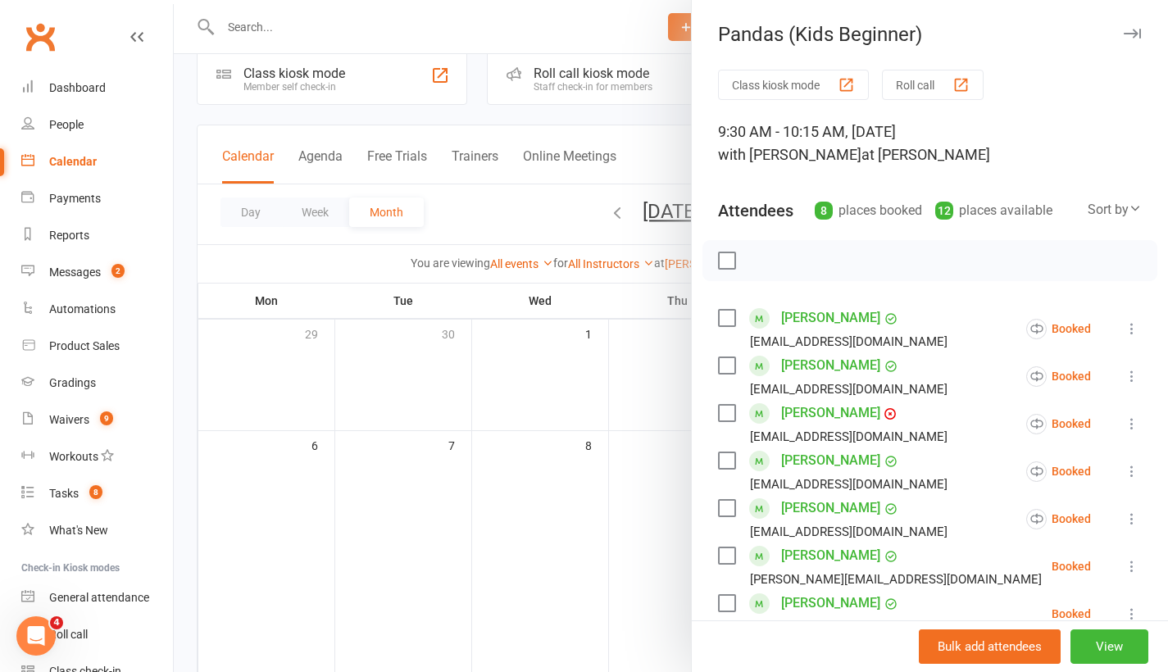
scroll to position [0, 0]
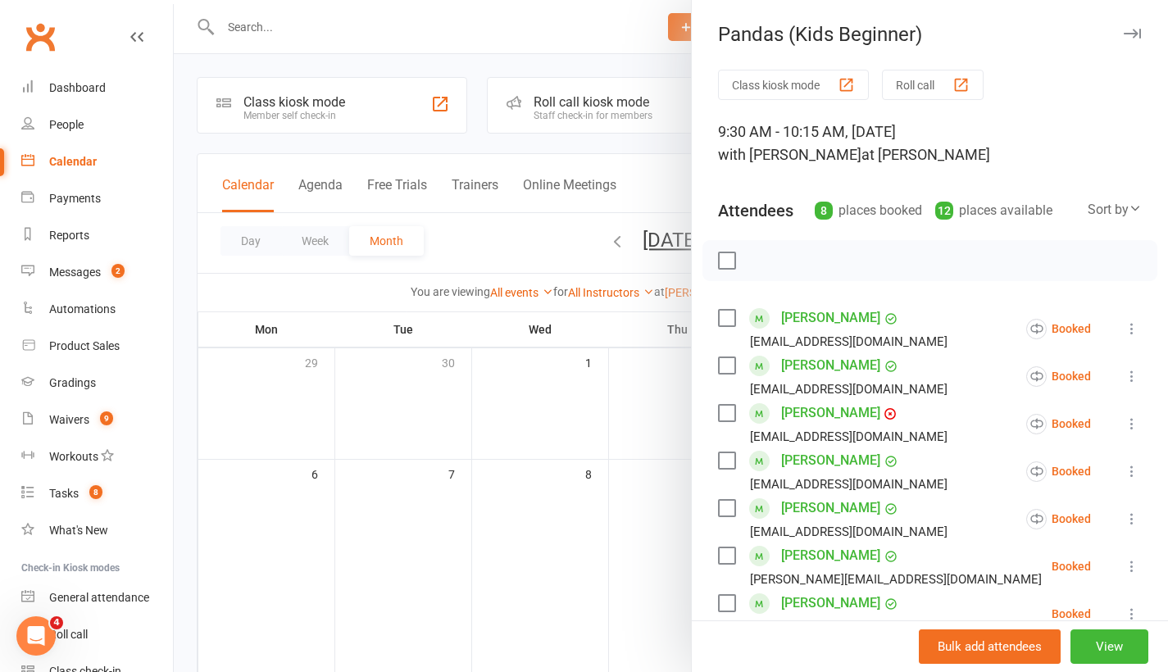
click at [1097, 20] on div "Pandas (Kids Beginner) Class kiosk mode Roll call 9:30 AM - 10:15 AM, Saturday,…" at bounding box center [929, 336] width 477 height 672
click at [1124, 29] on icon "button" at bounding box center [1132, 34] width 17 height 10
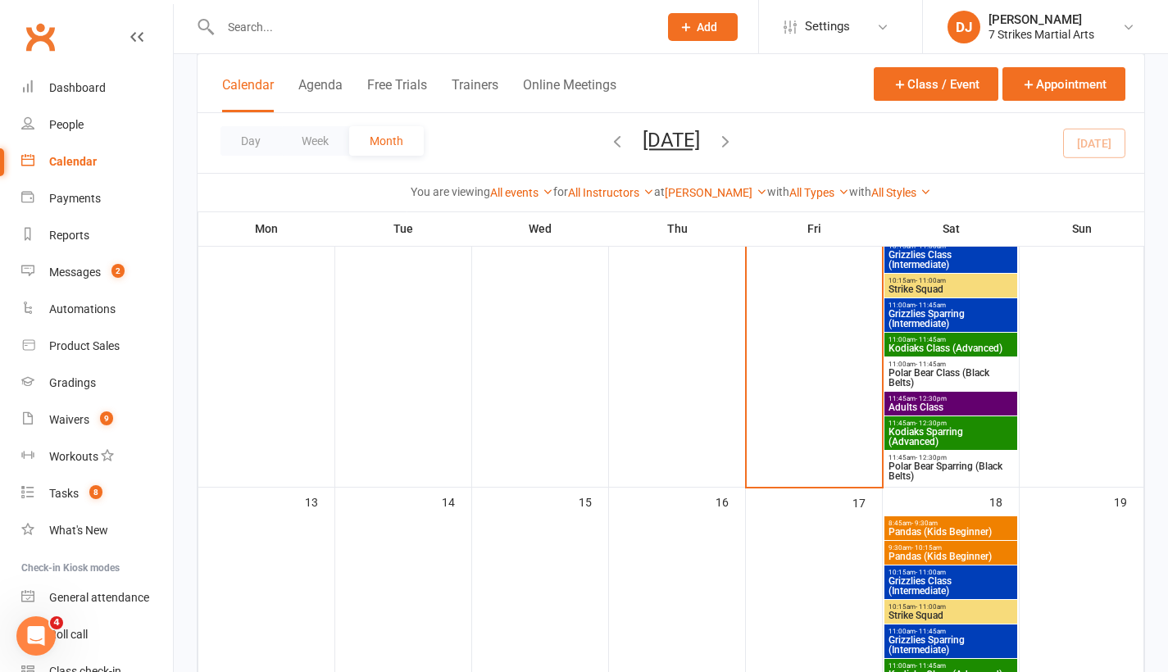
scroll to position [289, 0]
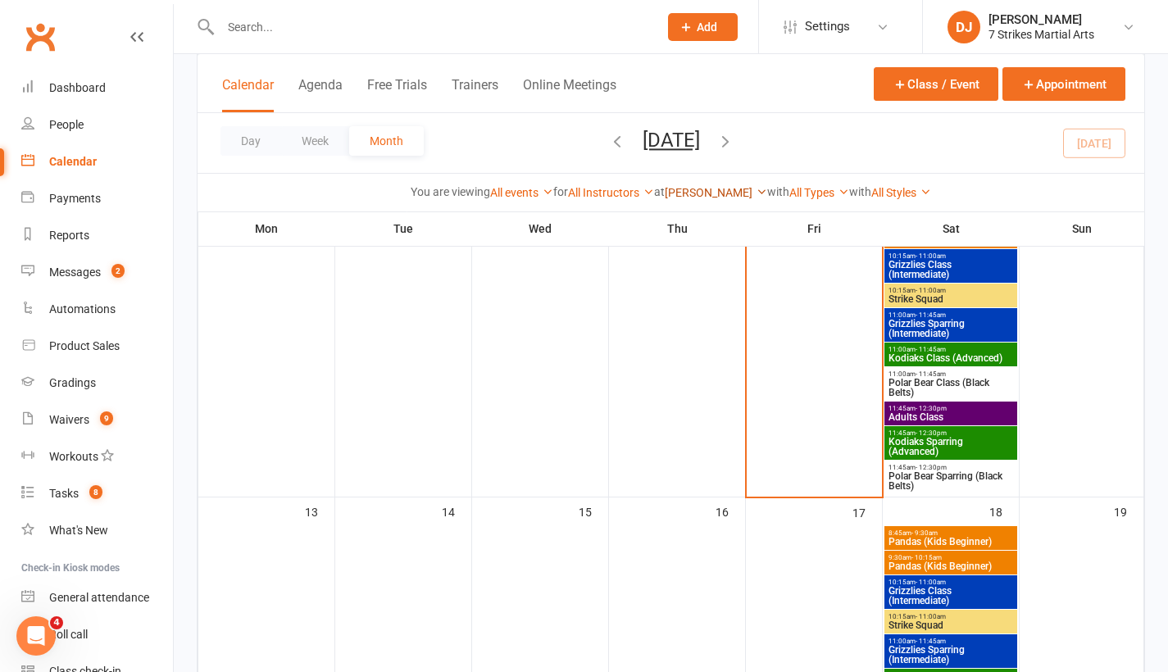
click at [710, 193] on link "[PERSON_NAME]" at bounding box center [716, 192] width 102 height 13
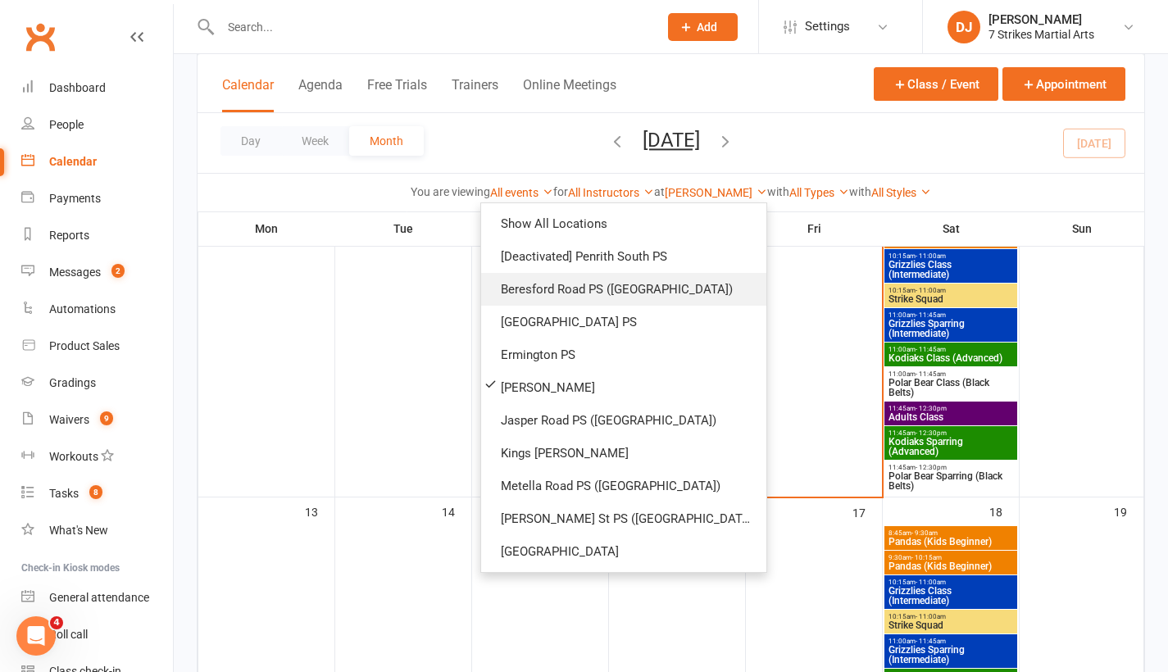
click at [674, 292] on link "Beresford Road PS ([GEOGRAPHIC_DATA])" at bounding box center [623, 289] width 285 height 33
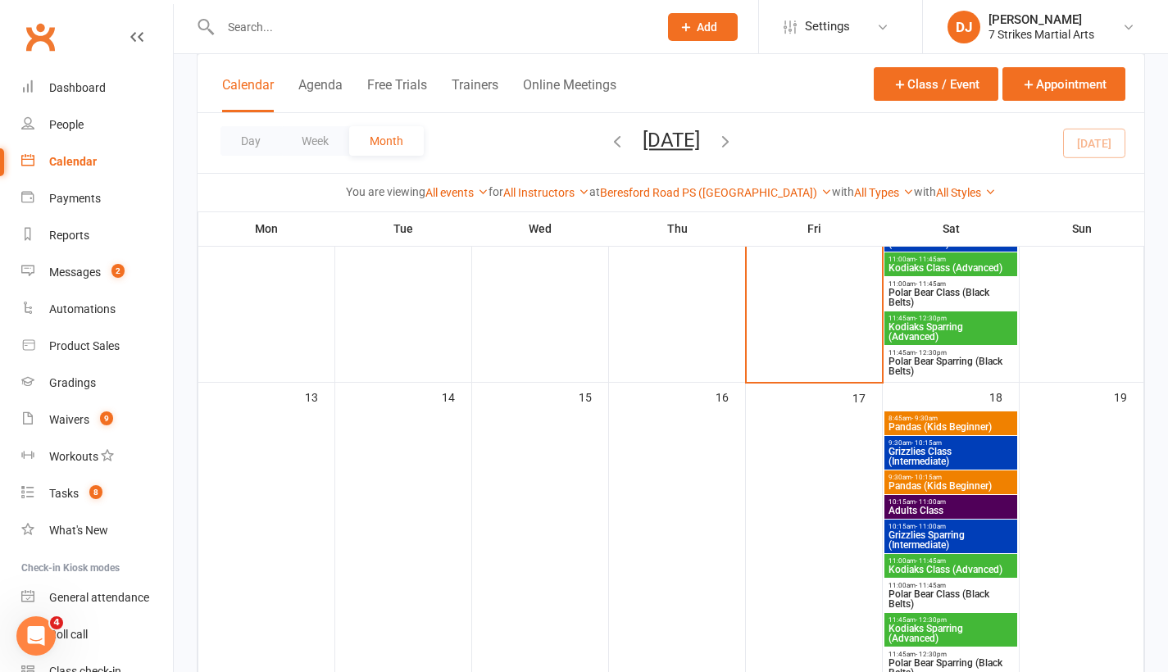
scroll to position [56, 0]
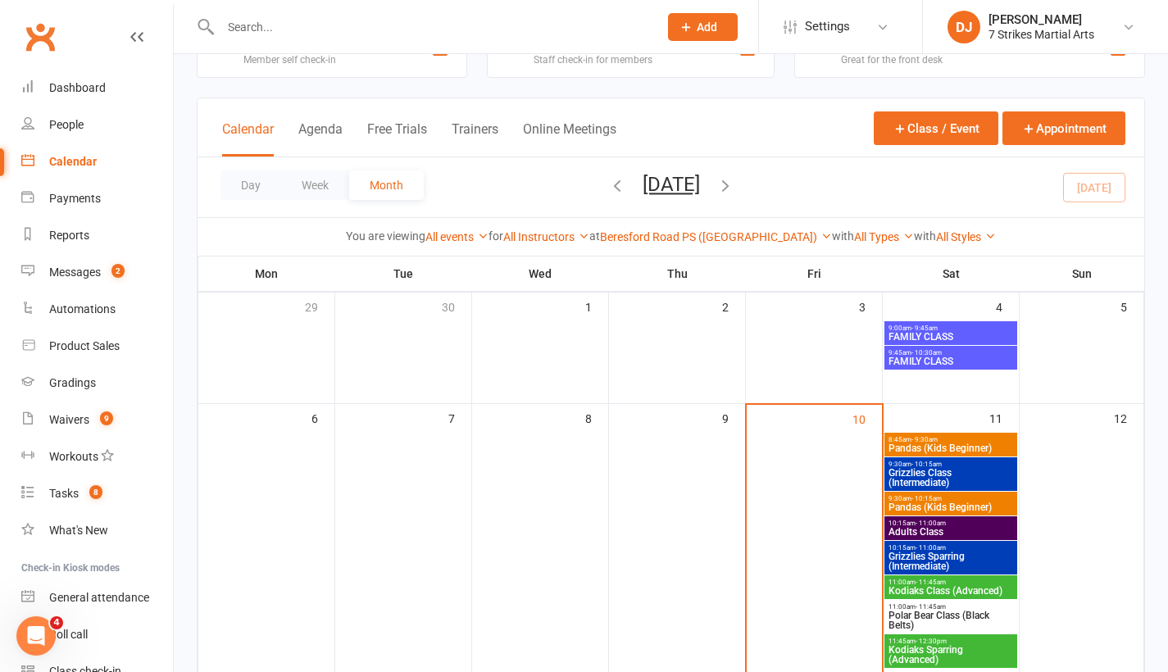
click at [970, 446] on span "Pandas (Kids Beginner)" at bounding box center [951, 448] width 126 height 10
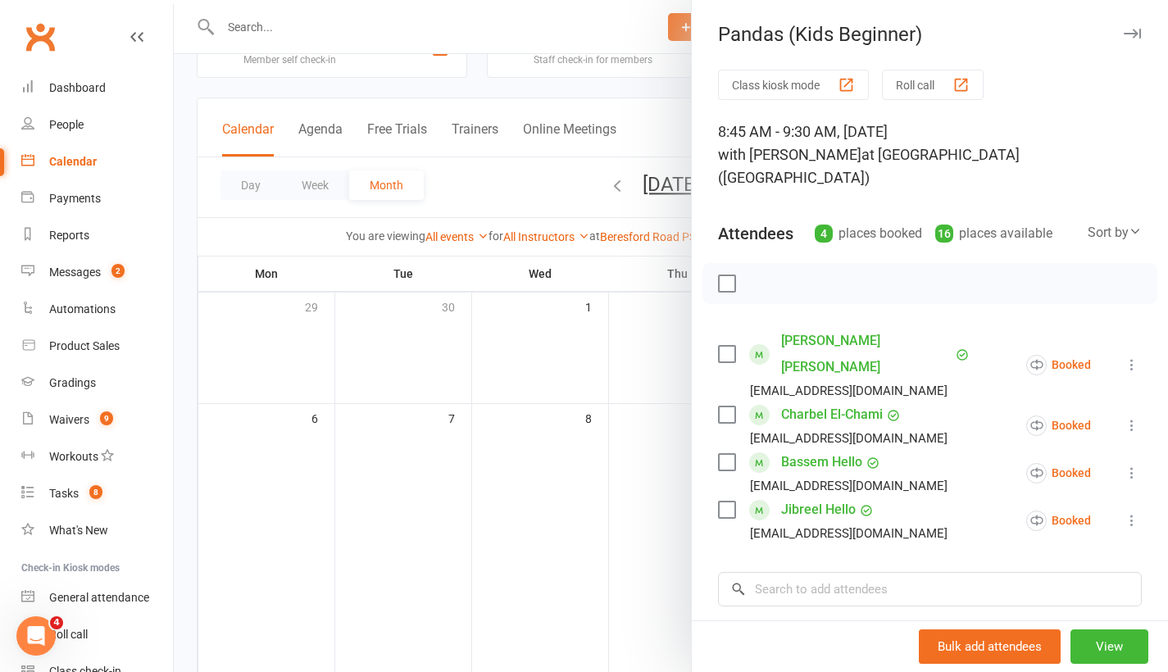
click at [1124, 34] on icon "button" at bounding box center [1132, 34] width 17 height 10
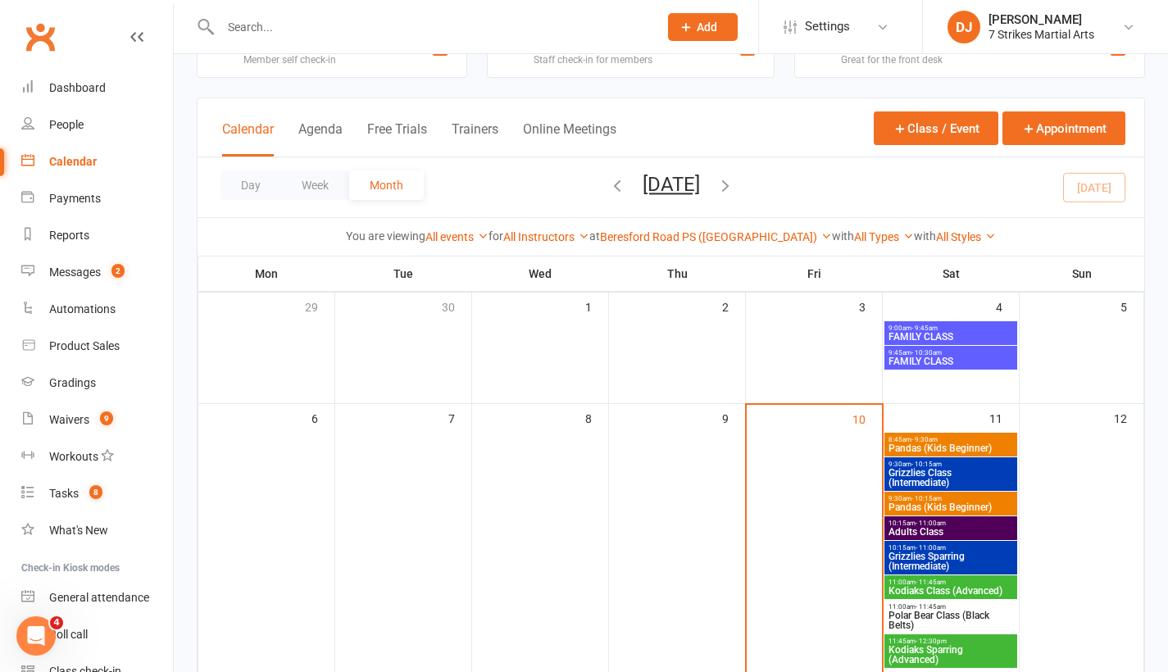
click at [962, 497] on span "9:30am - 10:15am" at bounding box center [951, 498] width 126 height 7
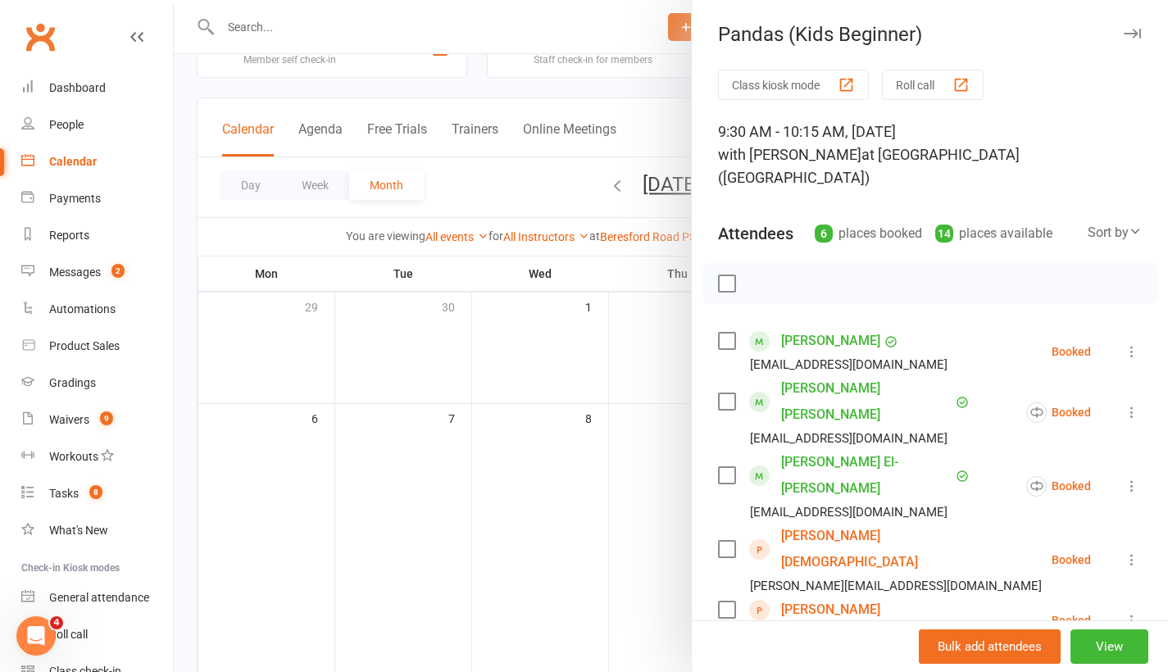
click at [1122, 40] on button "button" at bounding box center [1132, 34] width 20 height 20
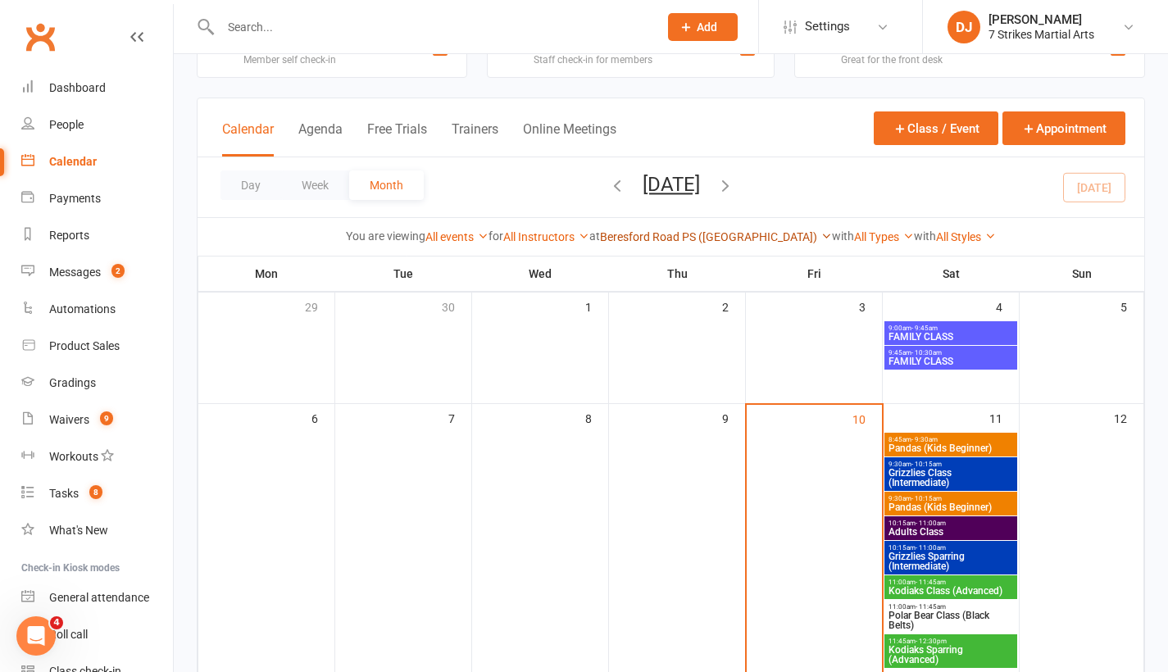
click at [775, 238] on link "Beresford Road PS ([GEOGRAPHIC_DATA])" at bounding box center [716, 236] width 232 height 13
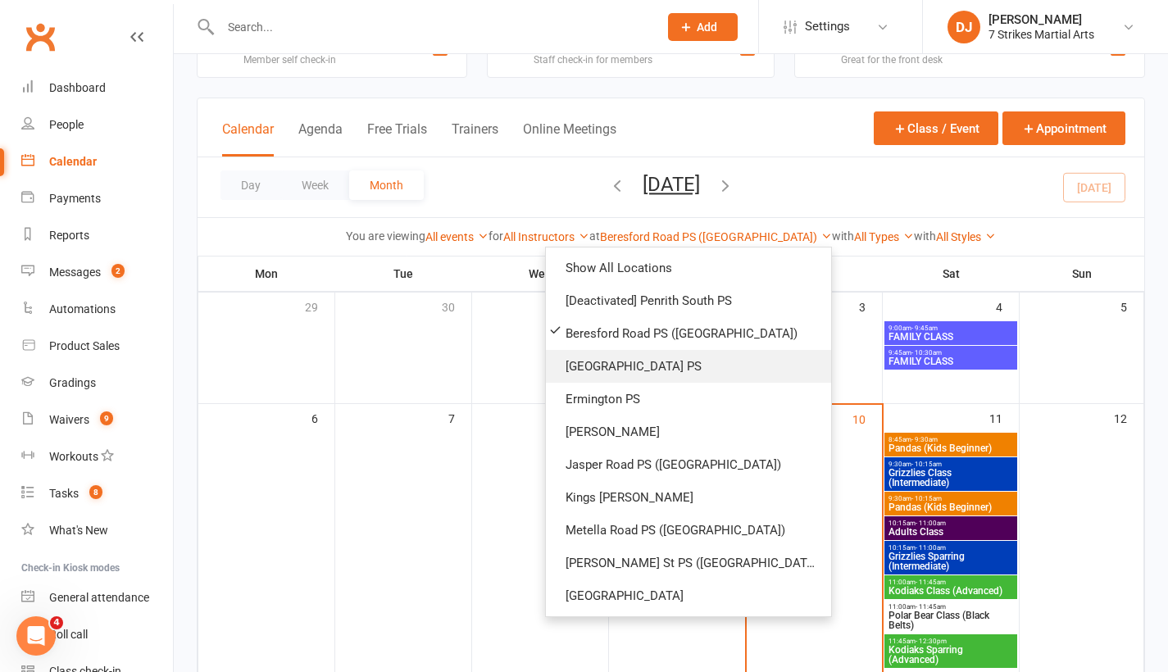
click at [738, 367] on link "[GEOGRAPHIC_DATA] PS" at bounding box center [688, 366] width 285 height 33
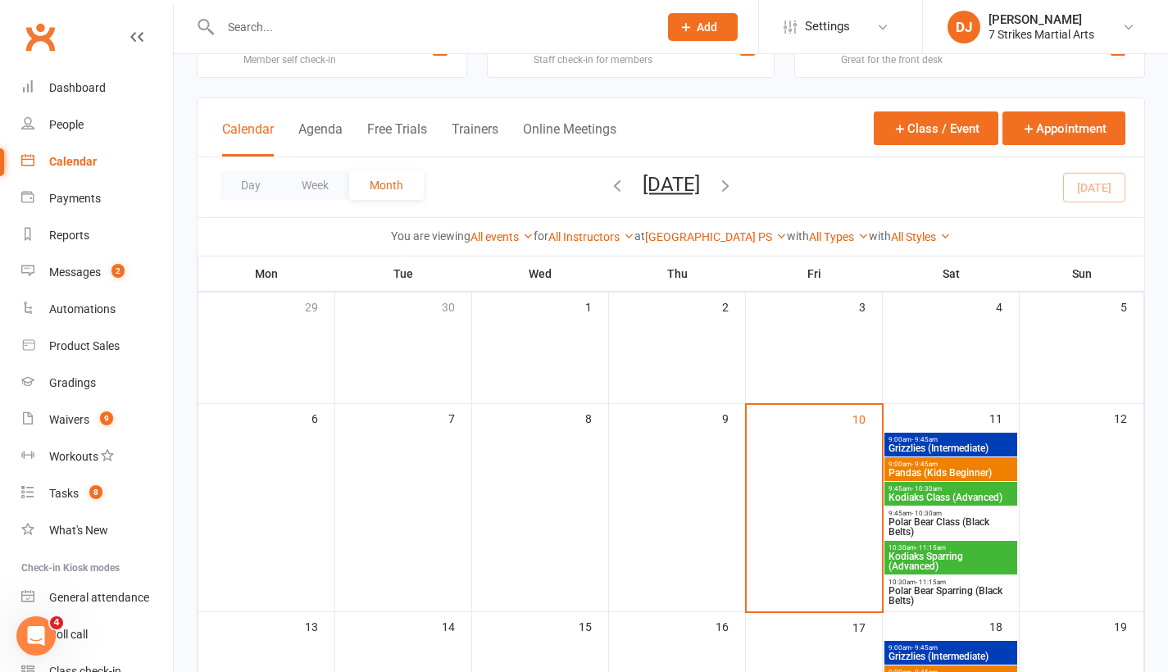
click at [958, 472] on span "Pandas (Kids Beginner)" at bounding box center [951, 473] width 126 height 10
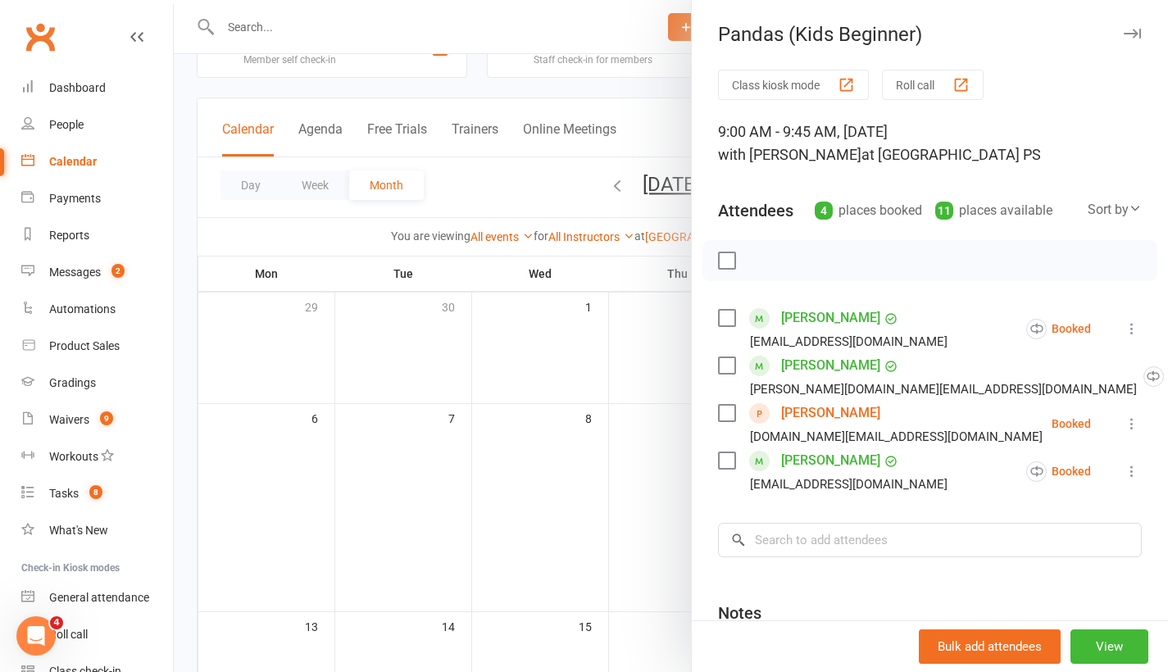
click at [1124, 29] on icon "button" at bounding box center [1132, 34] width 17 height 10
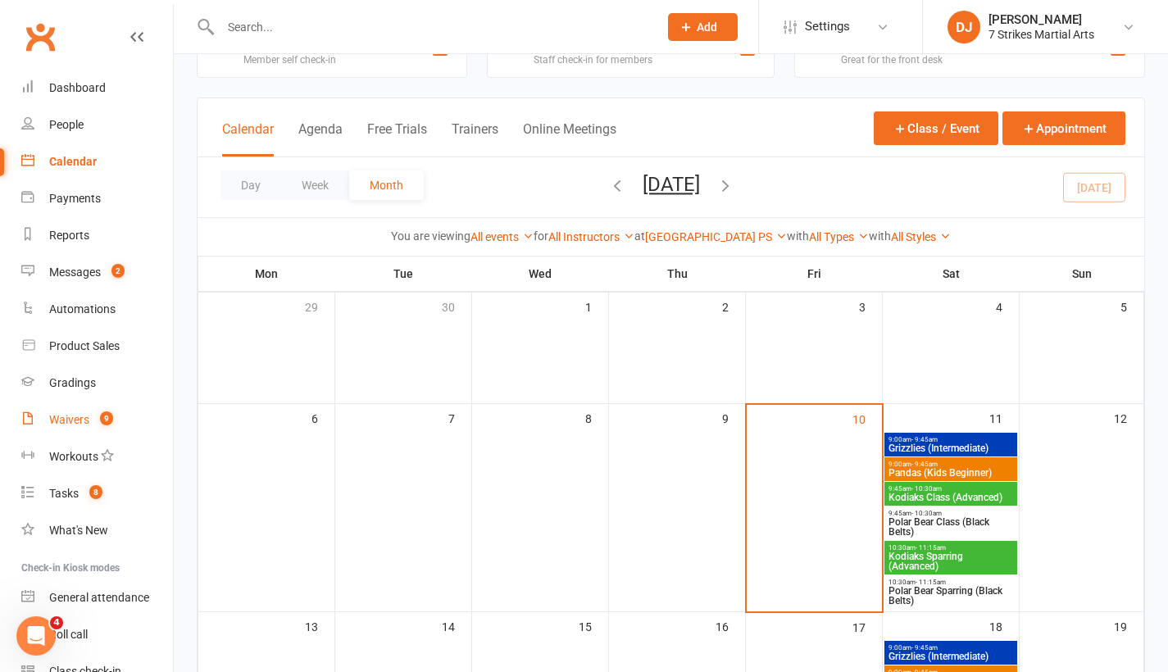
click at [89, 424] on link "Waivers 9" at bounding box center [97, 420] width 152 height 37
select select "25"
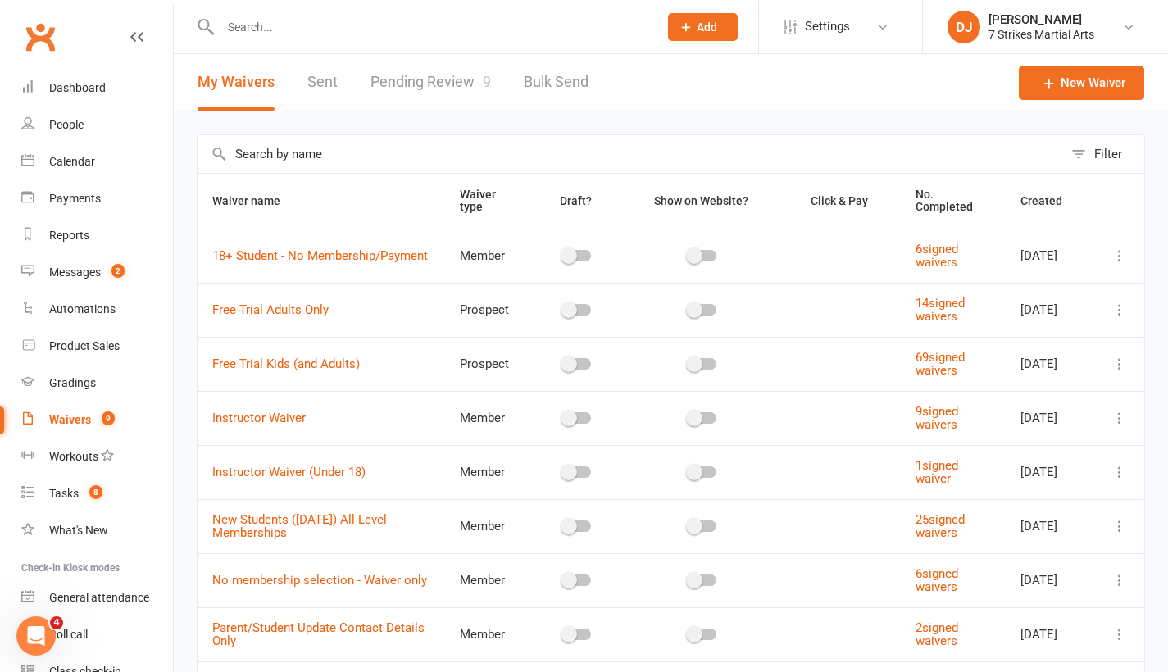
click at [423, 83] on link "Pending Review 9" at bounding box center [430, 82] width 120 height 57
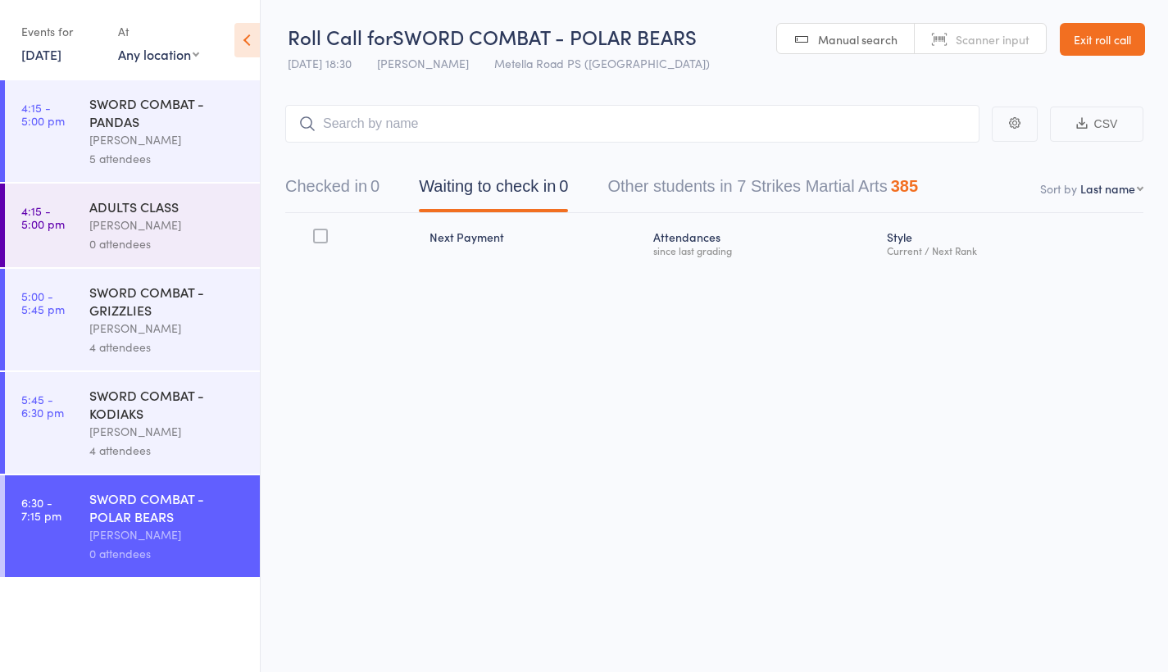
click at [154, 420] on div "SWORD COMBAT - KODIAKS" at bounding box center [167, 404] width 157 height 36
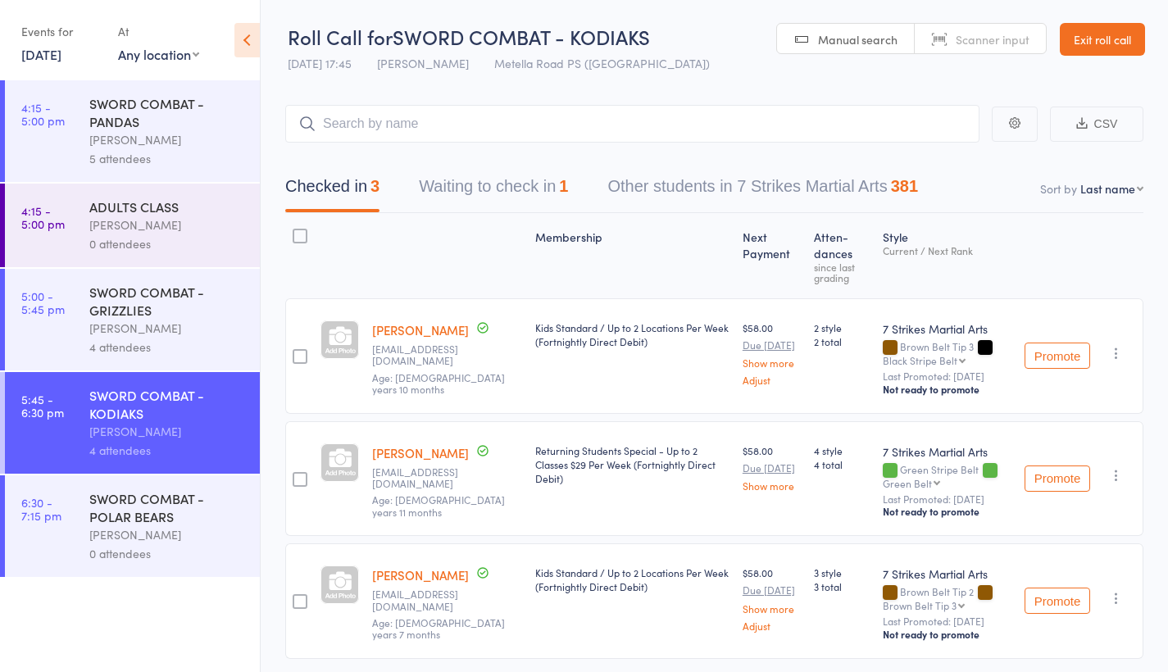
scroll to position [96, 0]
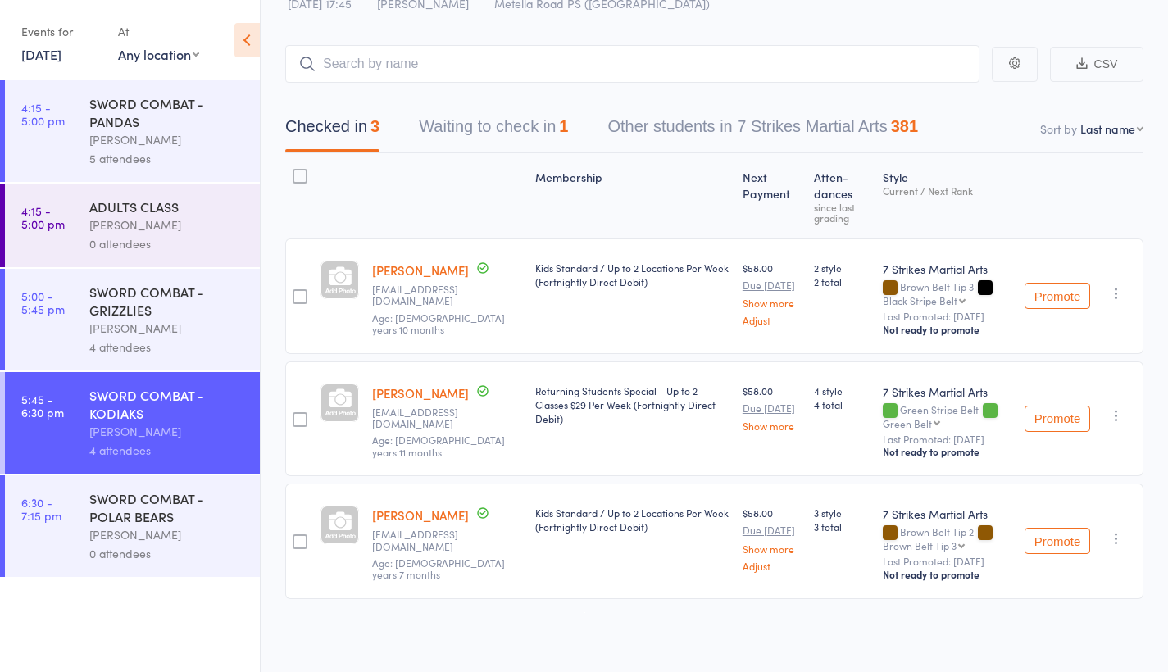
click at [524, 109] on button "Waiting to check in 1" at bounding box center [493, 130] width 149 height 43
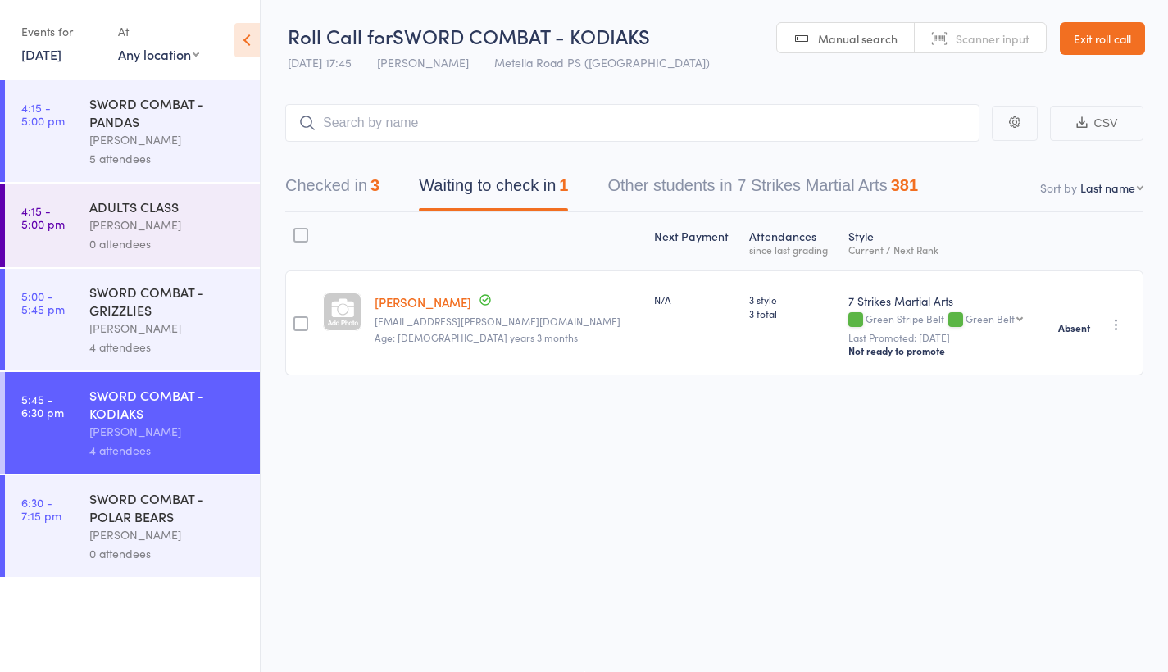
scroll to position [11, 0]
click at [511, 120] on input "search" at bounding box center [632, 123] width 694 height 38
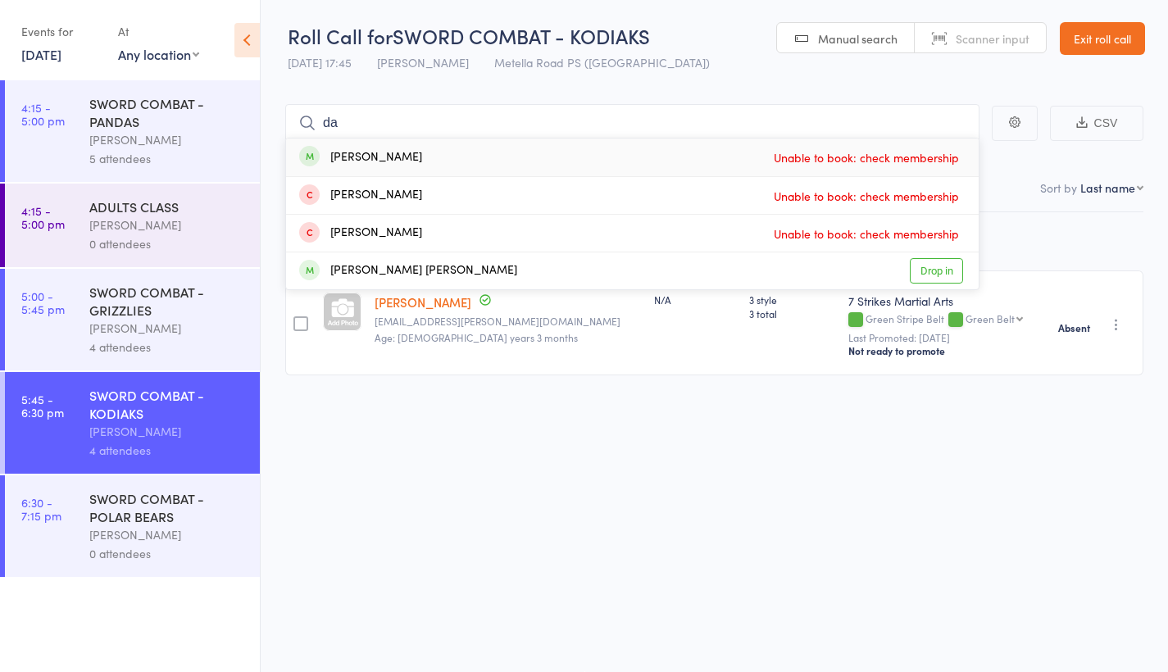
type input "d"
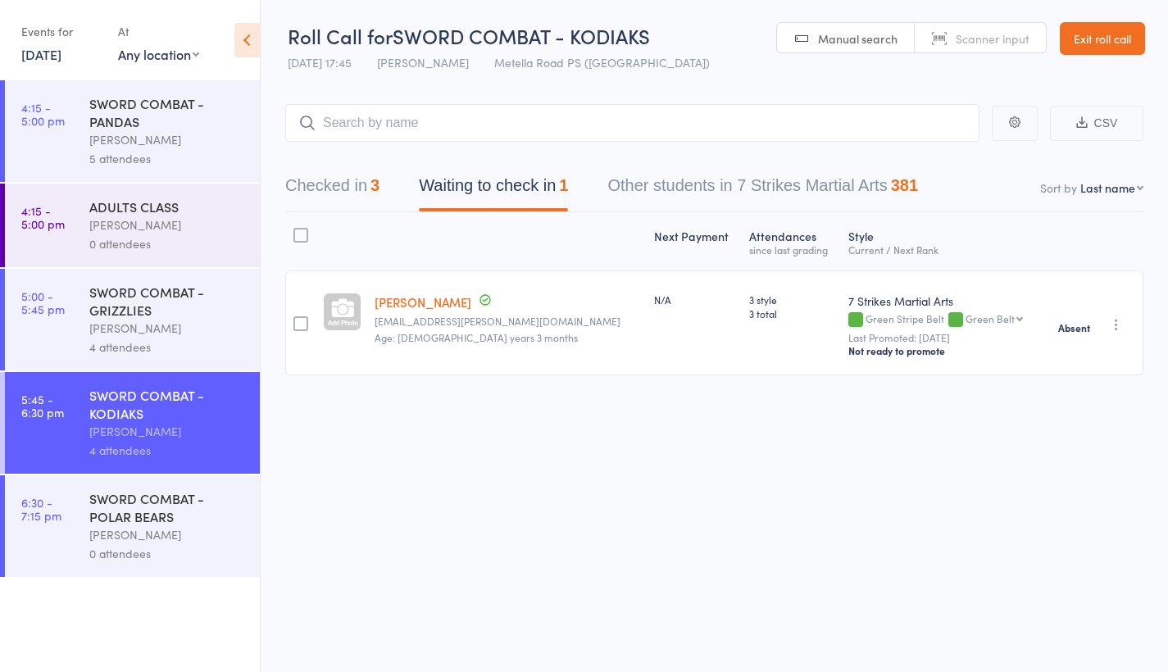
click at [359, 168] on button "Checked in 3" at bounding box center [332, 189] width 94 height 43
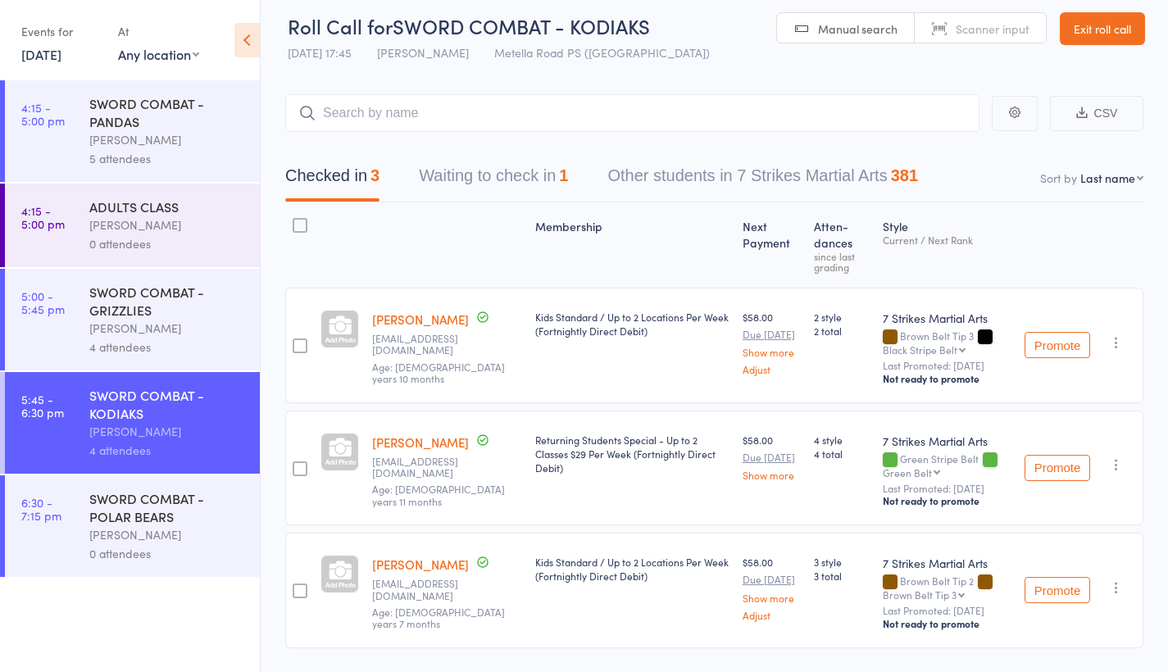
scroll to position [39, 0]
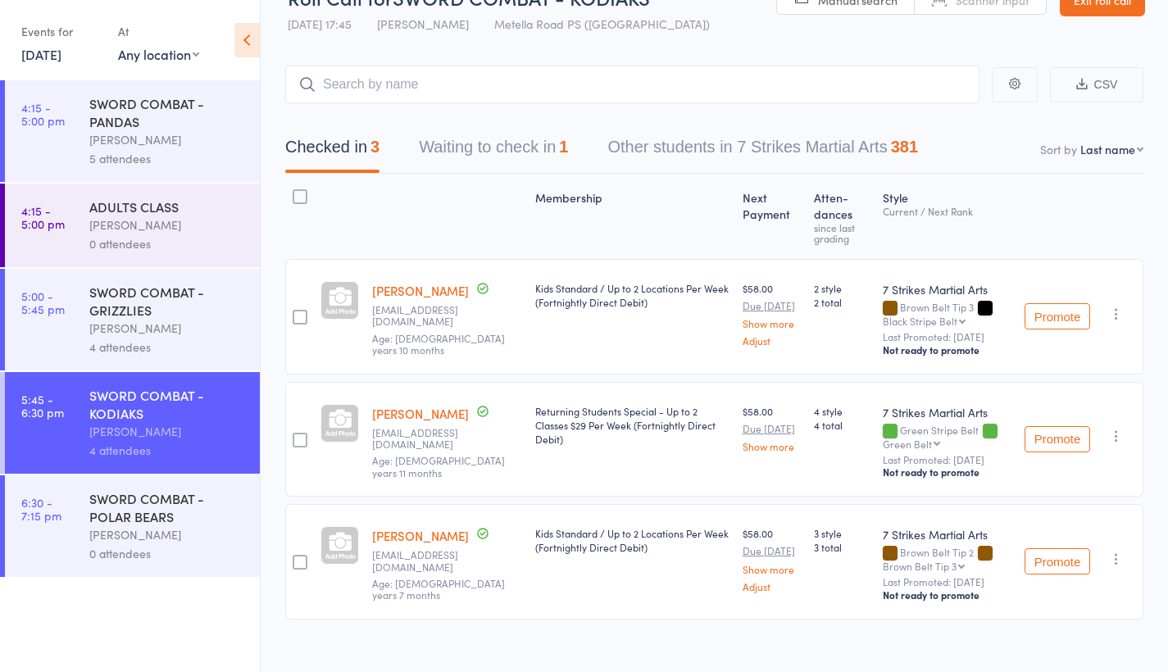
click at [121, 308] on div "SWORD COMBAT - GRIZZLIES" at bounding box center [167, 301] width 157 height 36
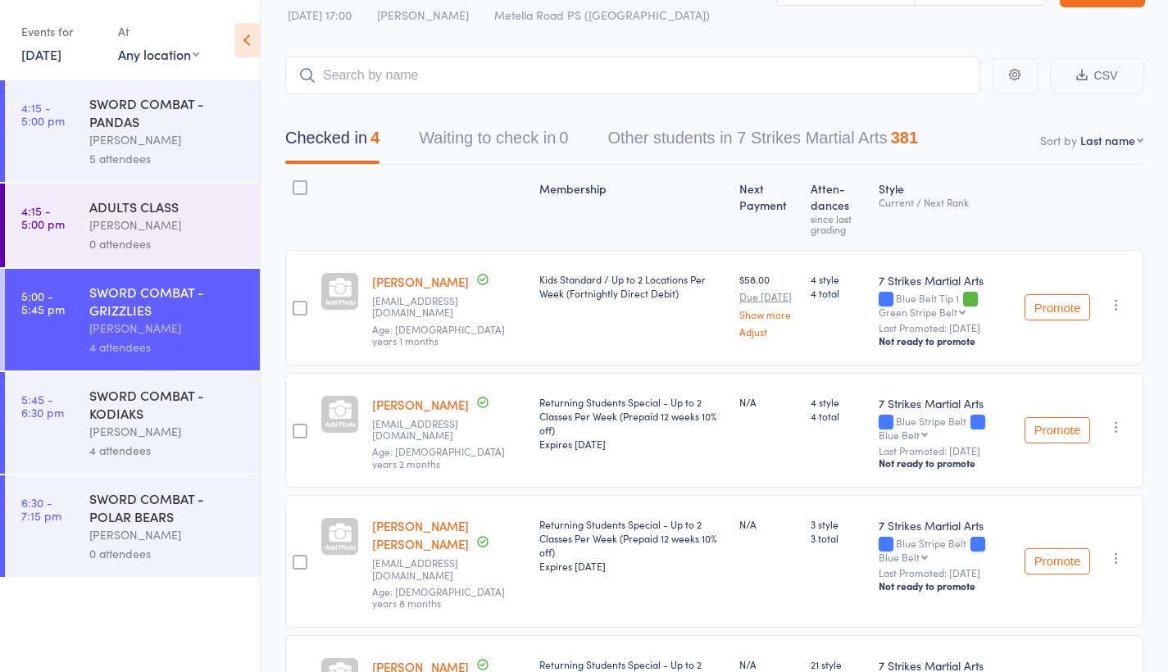
scroll to position [188, 0]
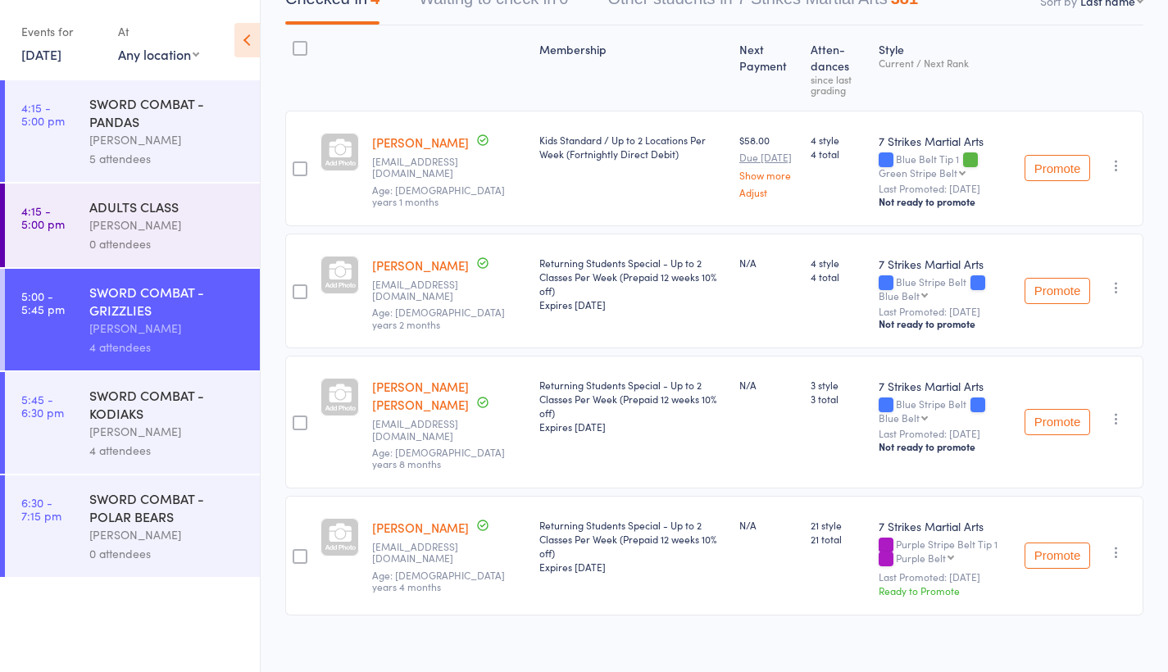
click at [166, 407] on div "SWORD COMBAT - KODIAKS" at bounding box center [167, 404] width 157 height 36
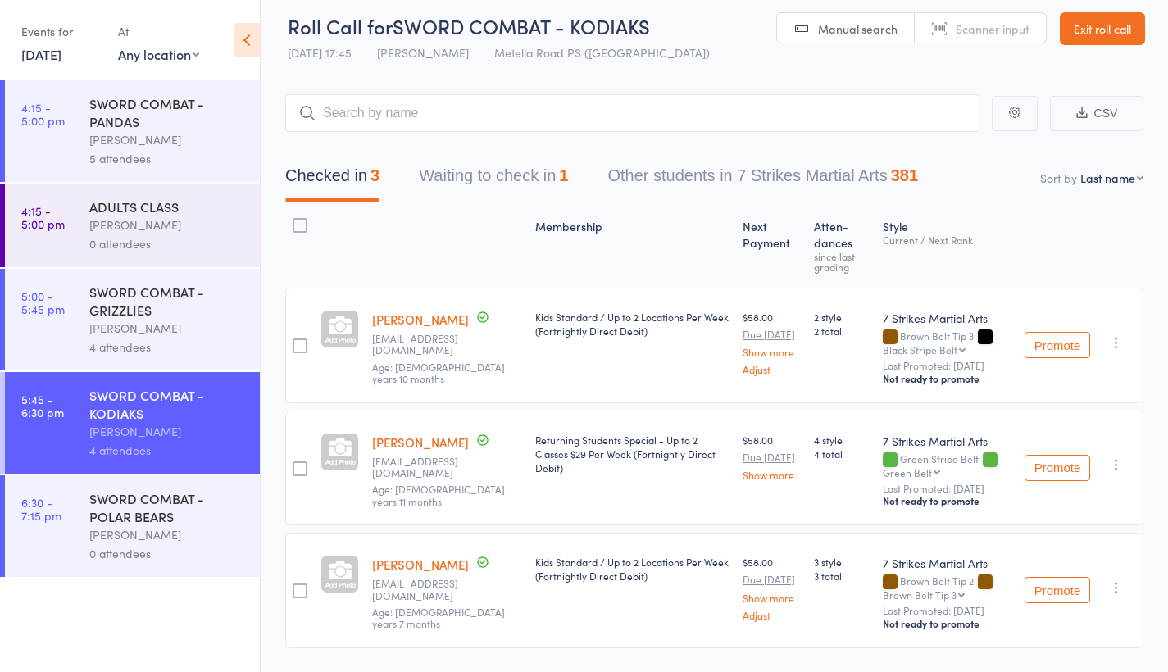
scroll to position [96, 0]
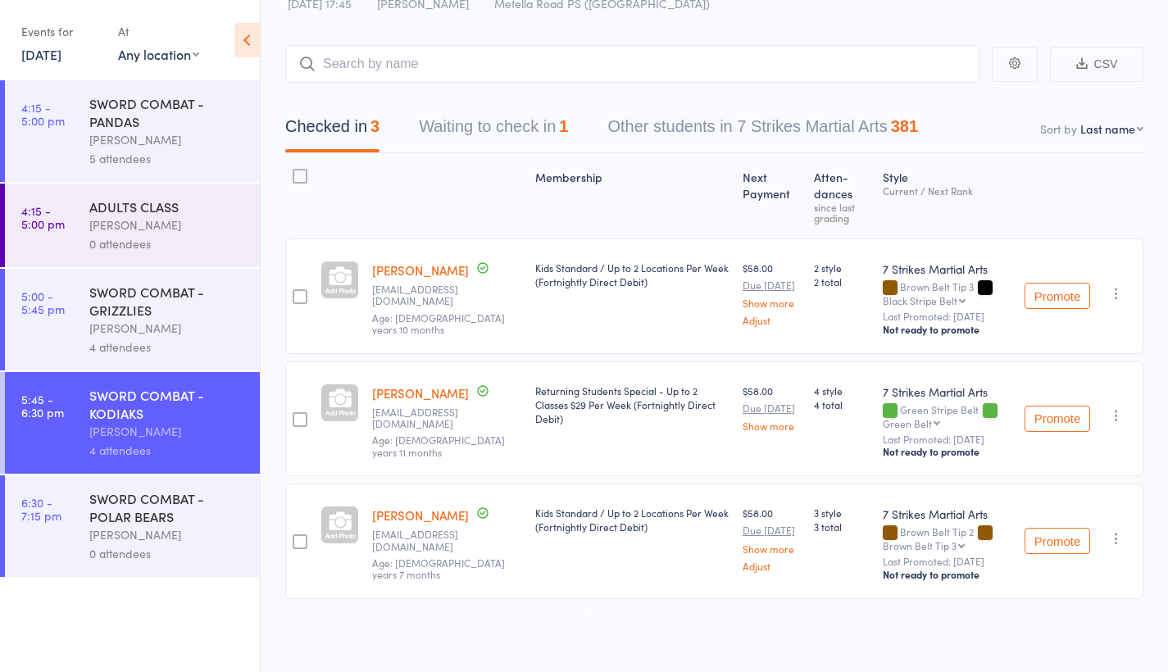
click at [1119, 530] on icon "button" at bounding box center [1116, 538] width 16 height 16
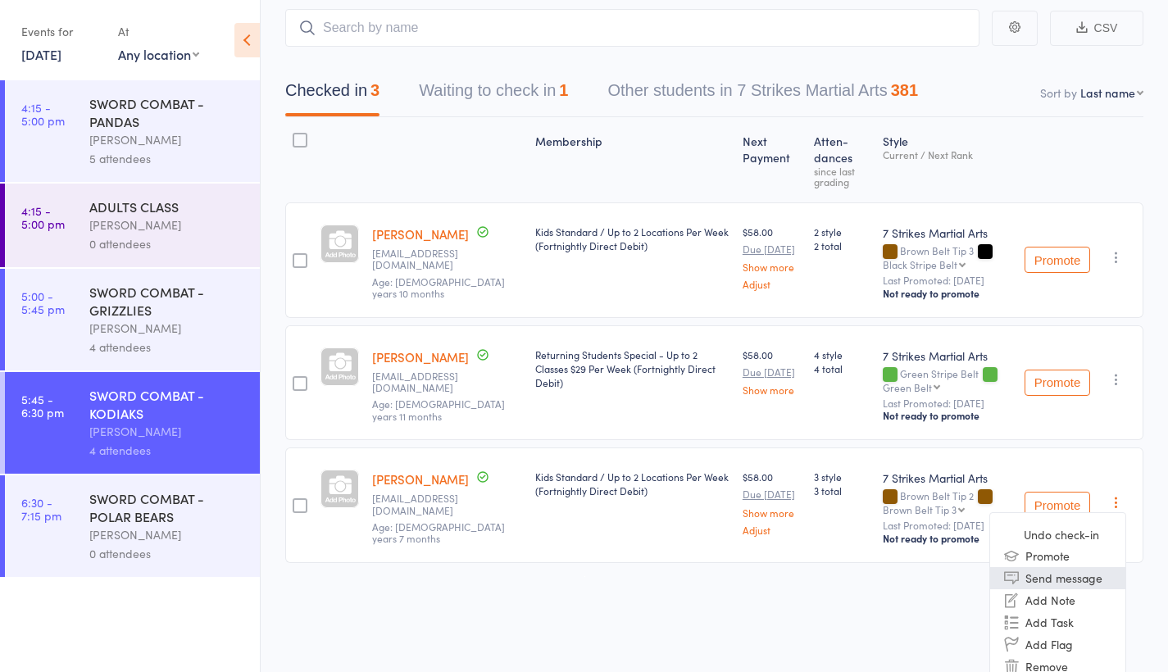
scroll to position [166, 0]
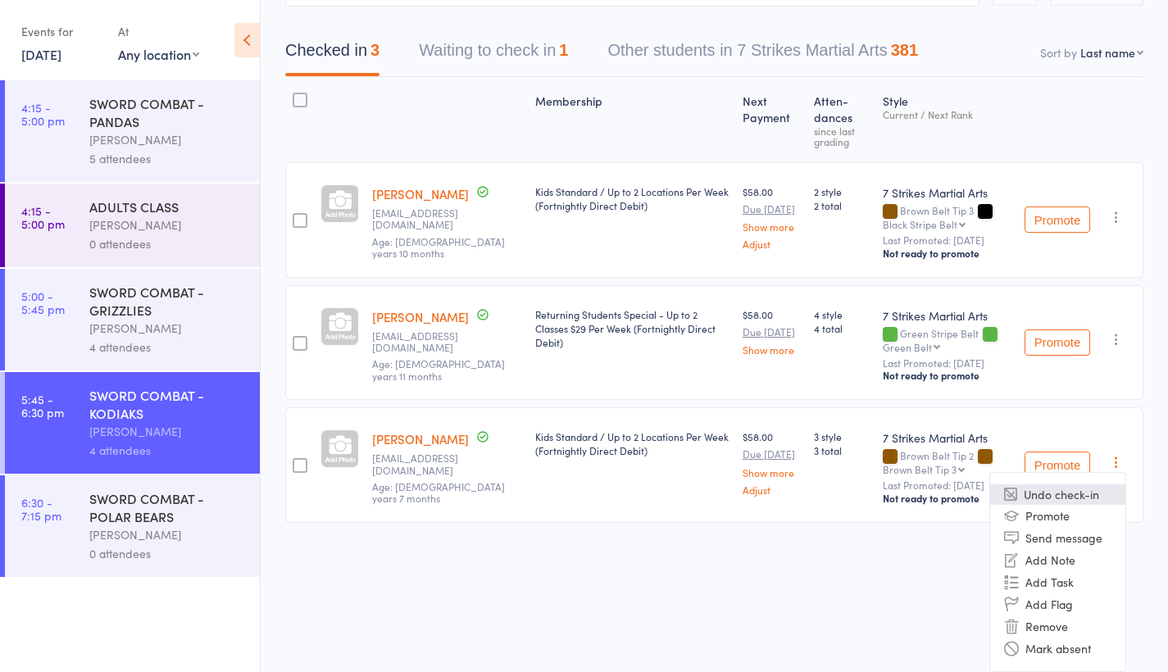
click at [1079, 499] on li "Undo check-in" at bounding box center [1057, 494] width 135 height 20
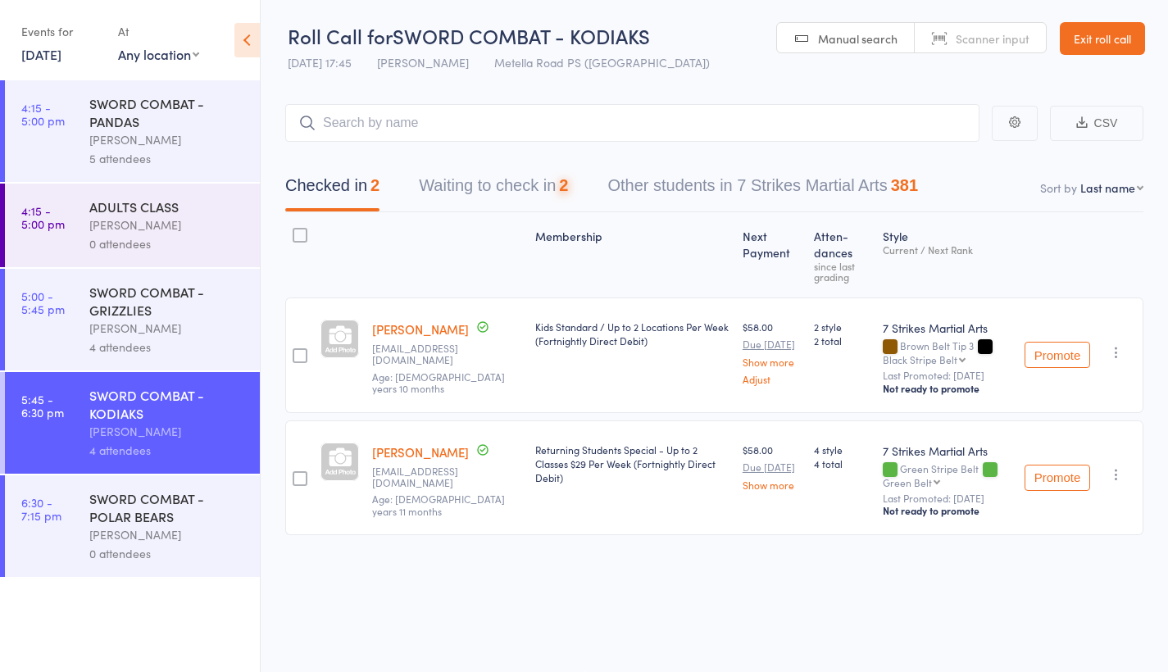
scroll to position [11, 0]
click at [526, 178] on button "Waiting to check in 2" at bounding box center [493, 189] width 149 height 43
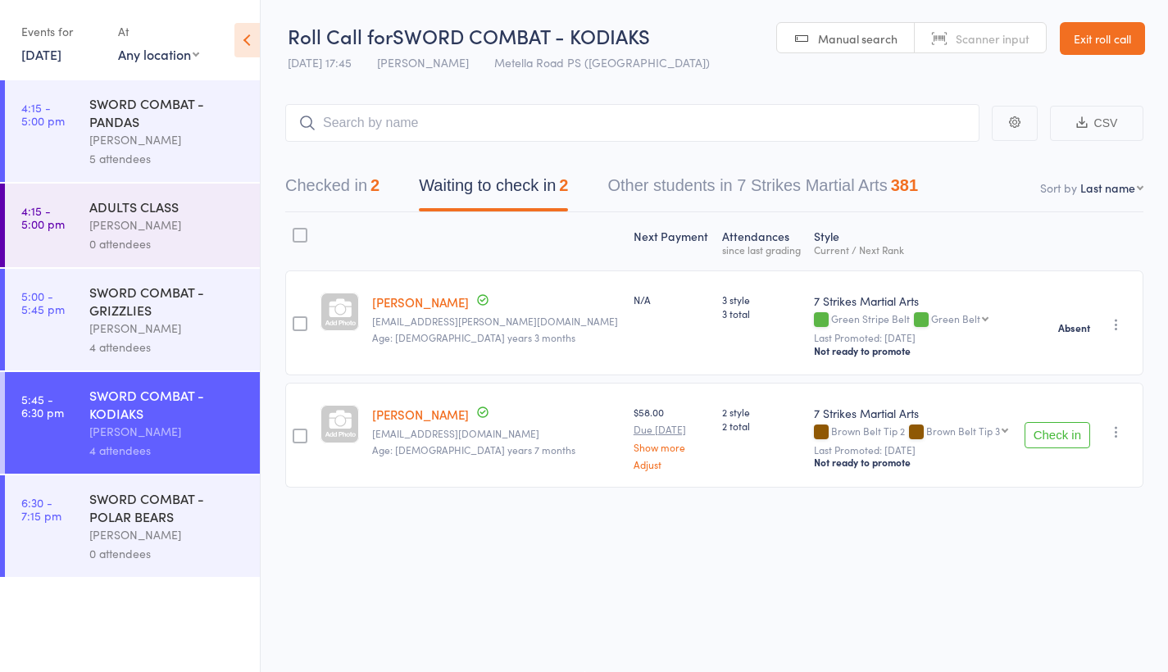
click at [1124, 426] on icon "button" at bounding box center [1116, 432] width 16 height 16
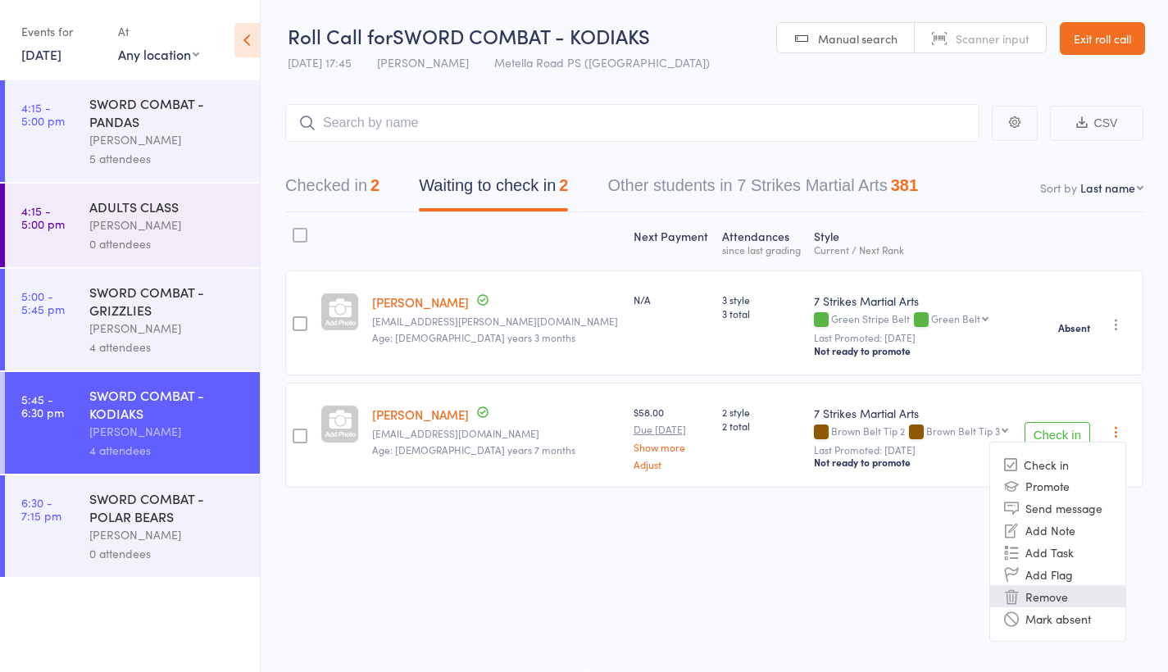
click at [1090, 589] on li "Remove" at bounding box center [1057, 596] width 135 height 22
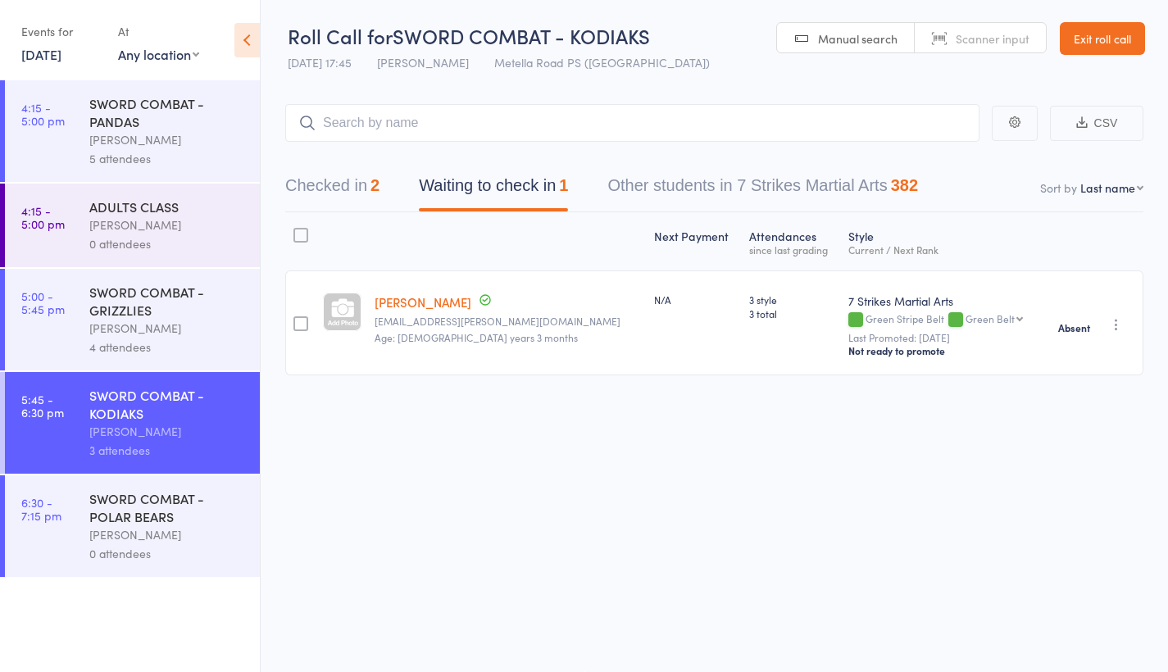
click at [351, 178] on button "Checked in 2" at bounding box center [332, 189] width 94 height 43
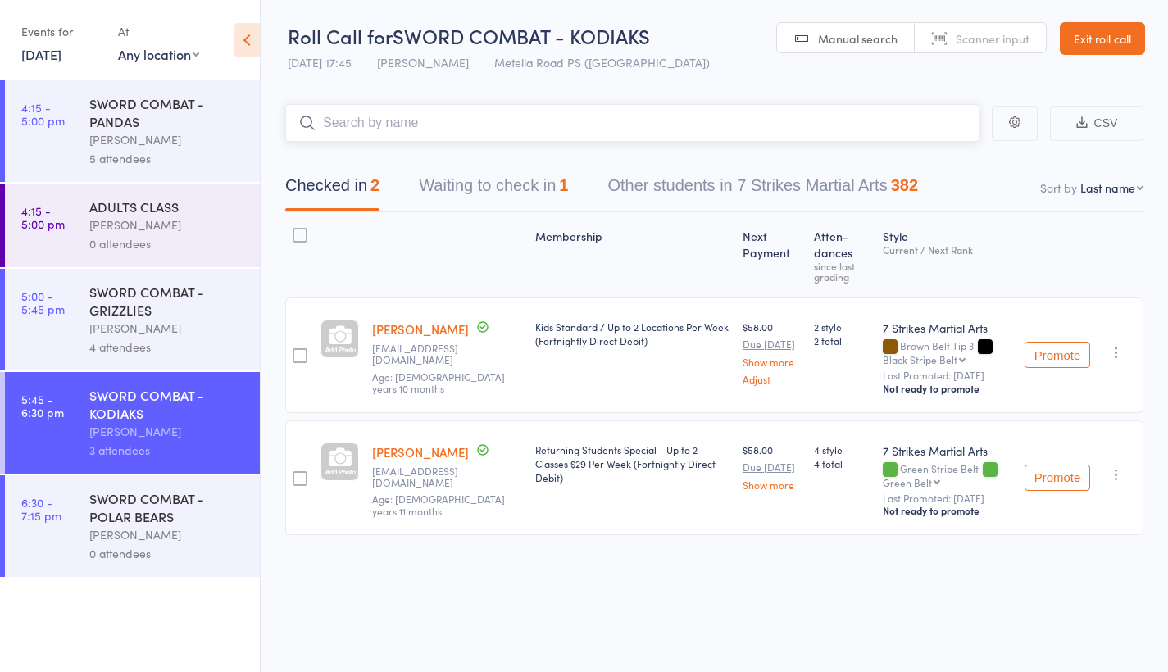
click at [416, 122] on input "search" at bounding box center [632, 123] width 694 height 38
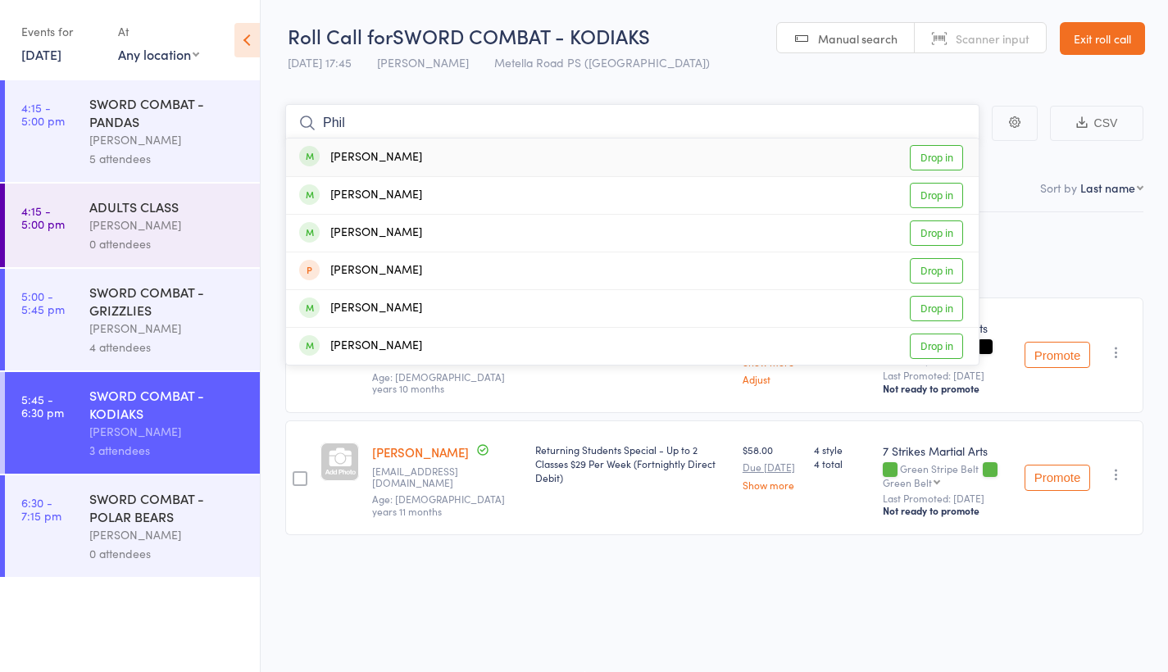
type input "Phil"
drag, startPoint x: 416, startPoint y: 122, endPoint x: 933, endPoint y: 339, distance: 561.0
click at [933, 339] on link "Drop in" at bounding box center [936, 346] width 53 height 25
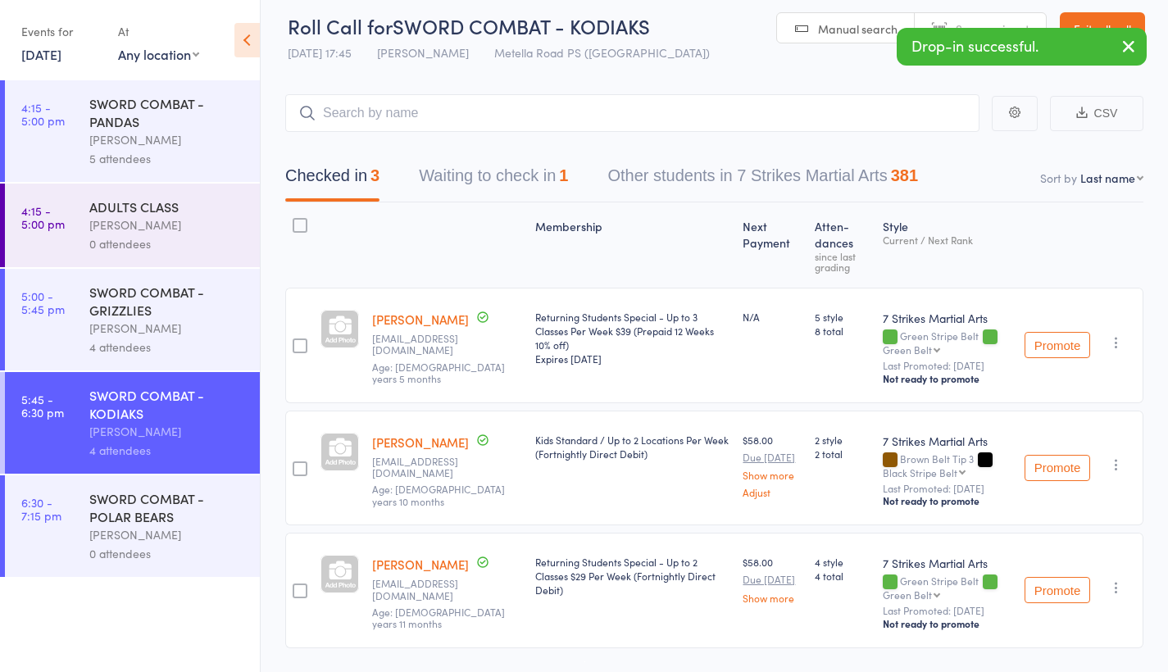
click at [166, 322] on div "[PERSON_NAME]" at bounding box center [167, 328] width 157 height 19
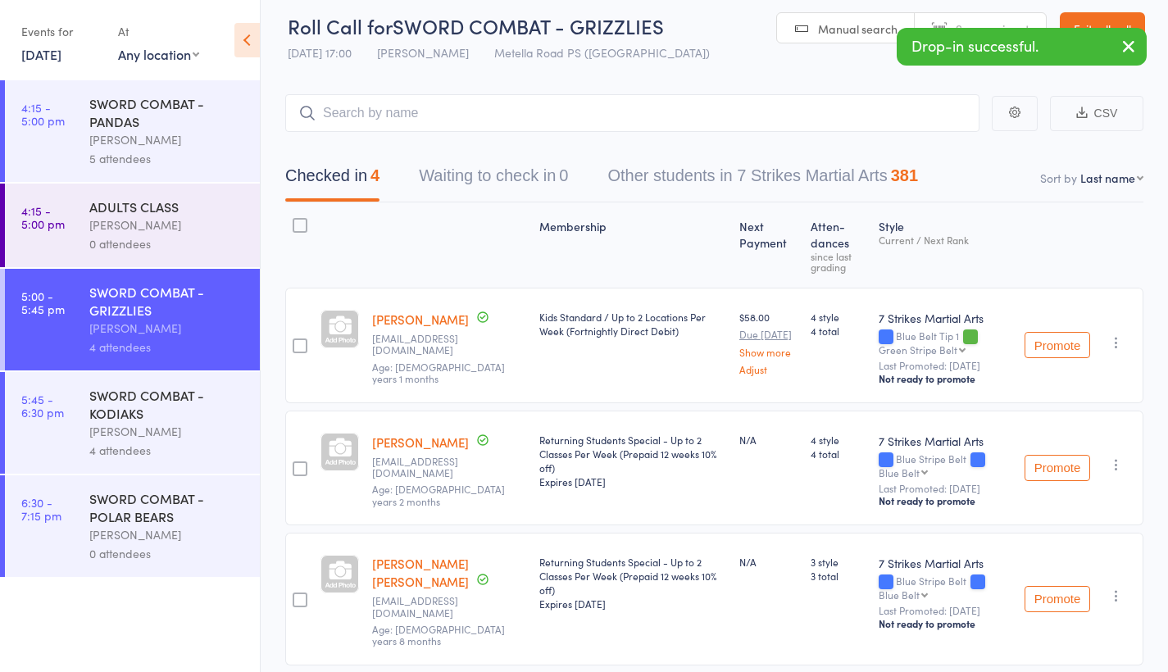
scroll to position [186, 0]
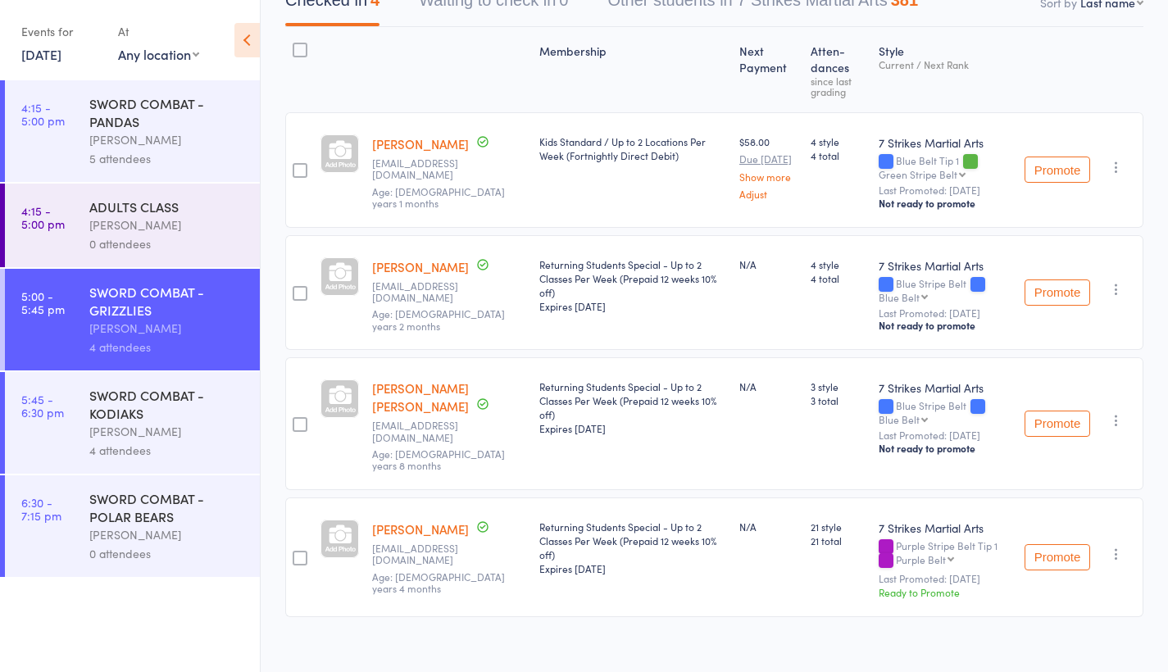
click at [142, 488] on div "SWORD COMBAT - POLAR BEARS Daniel Jancek 0 attendees" at bounding box center [174, 526] width 170 height 102
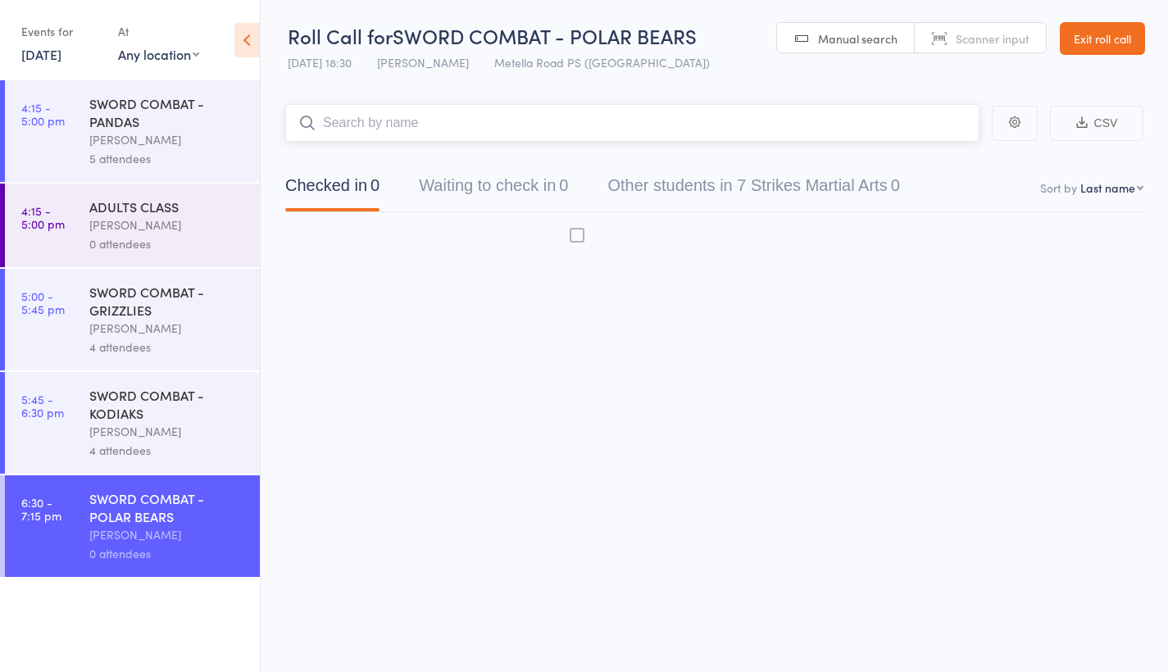
scroll to position [11, 0]
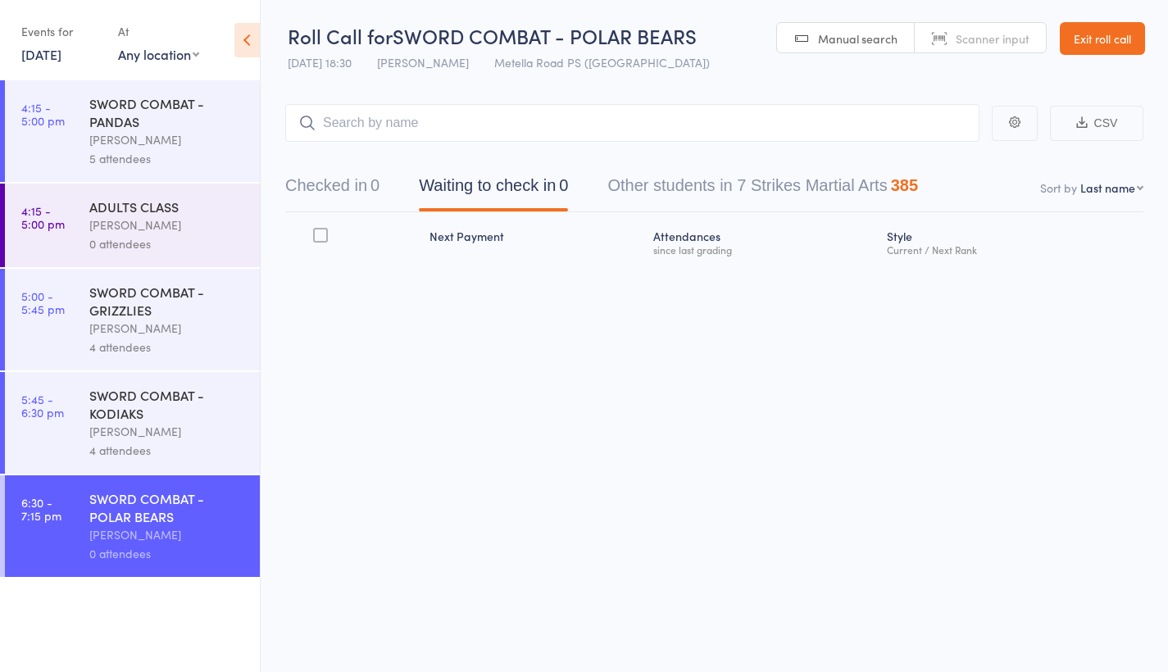
click at [161, 525] on div "[PERSON_NAME]" at bounding box center [167, 534] width 157 height 19
click at [244, 43] on icon at bounding box center [246, 40] width 25 height 34
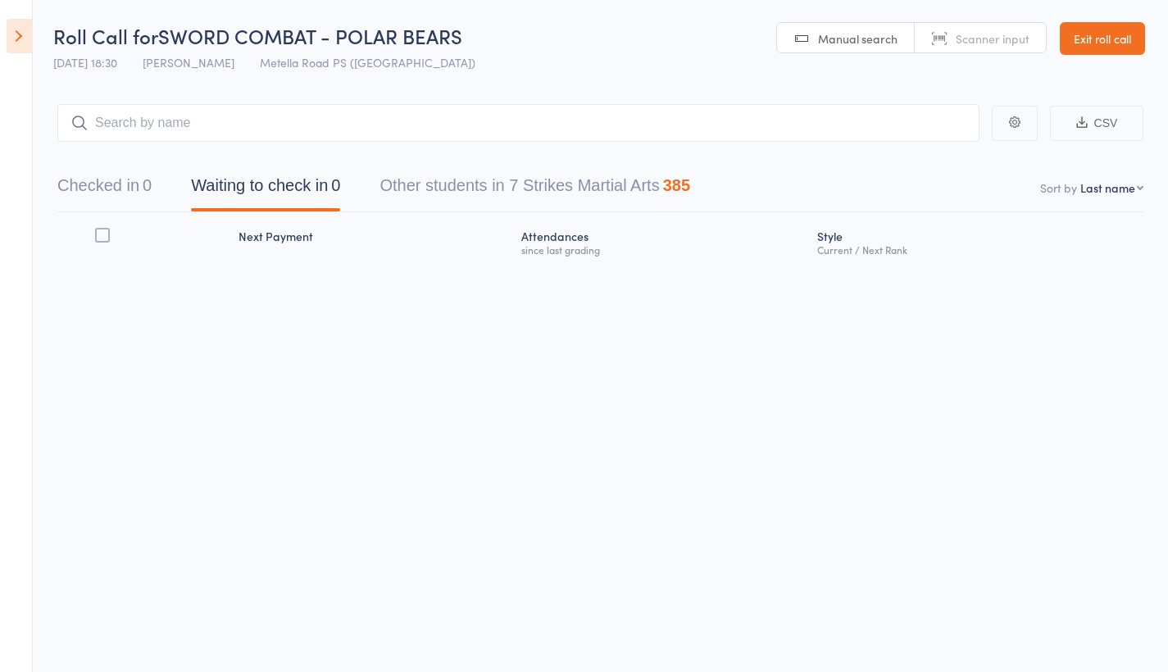
click at [1079, 22] on link "Exit roll call" at bounding box center [1102, 38] width 85 height 33
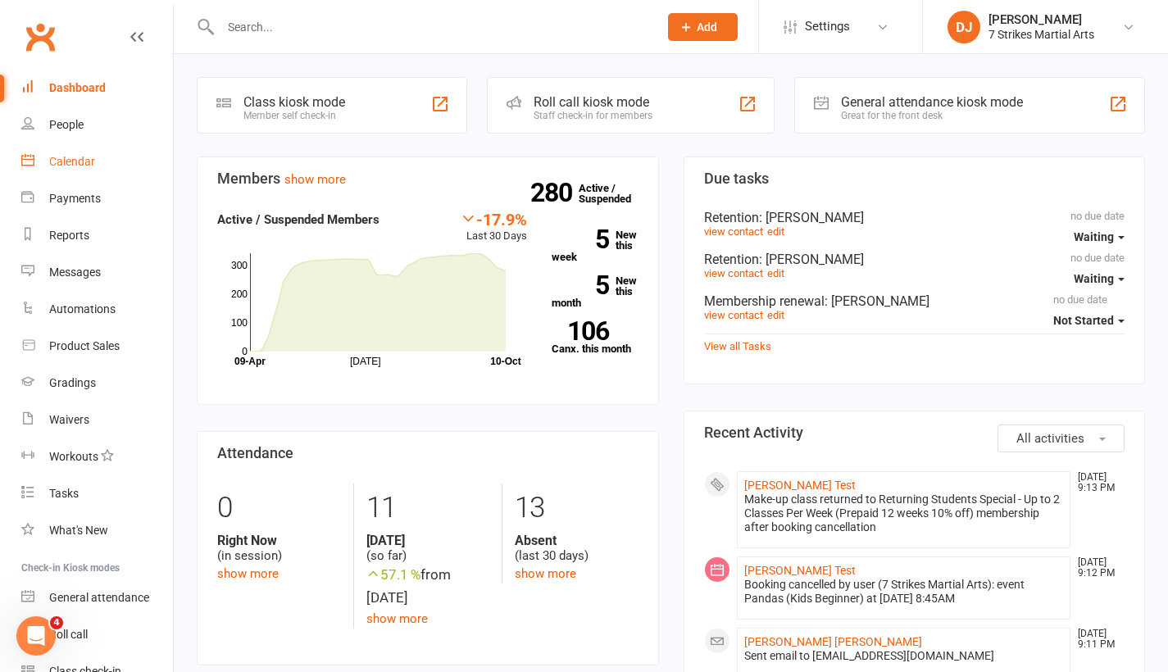
click at [79, 163] on div "Calendar" at bounding box center [72, 161] width 46 height 13
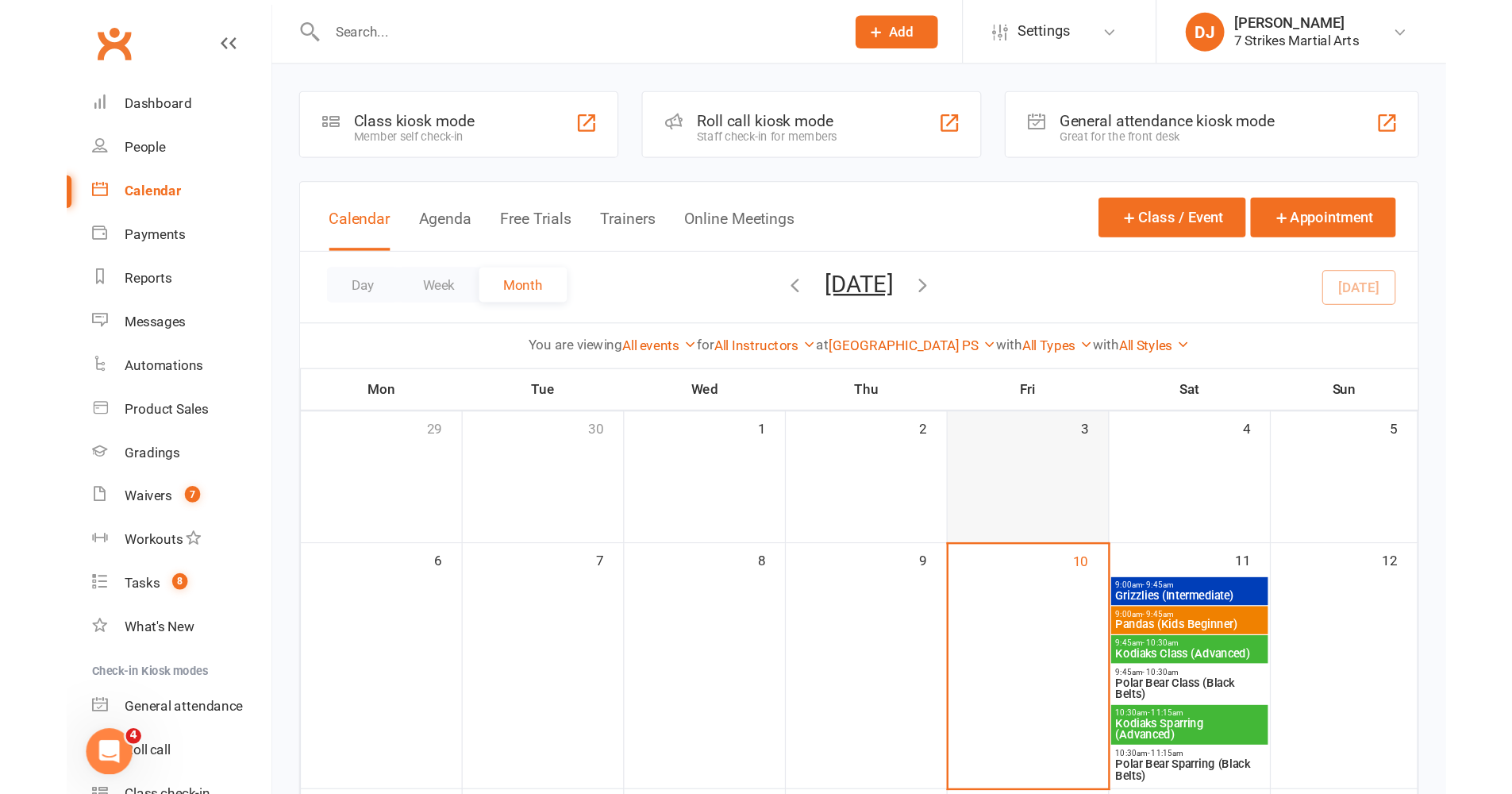
scroll to position [120, 0]
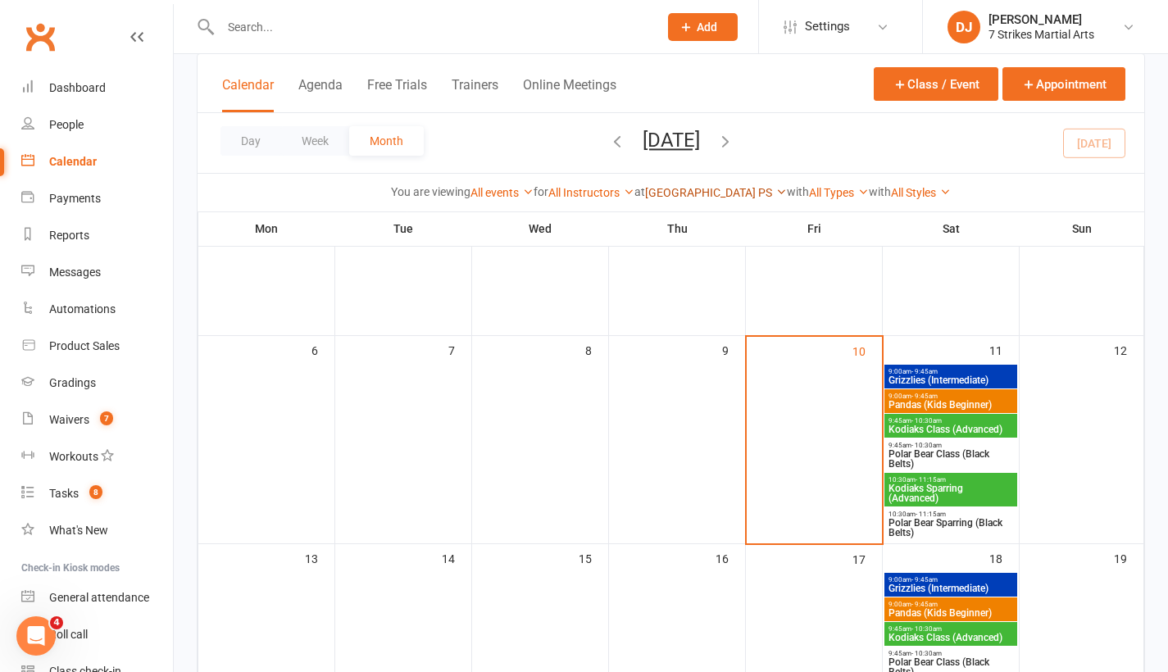
click at [725, 194] on link "Epping Heights PS" at bounding box center [716, 192] width 142 height 13
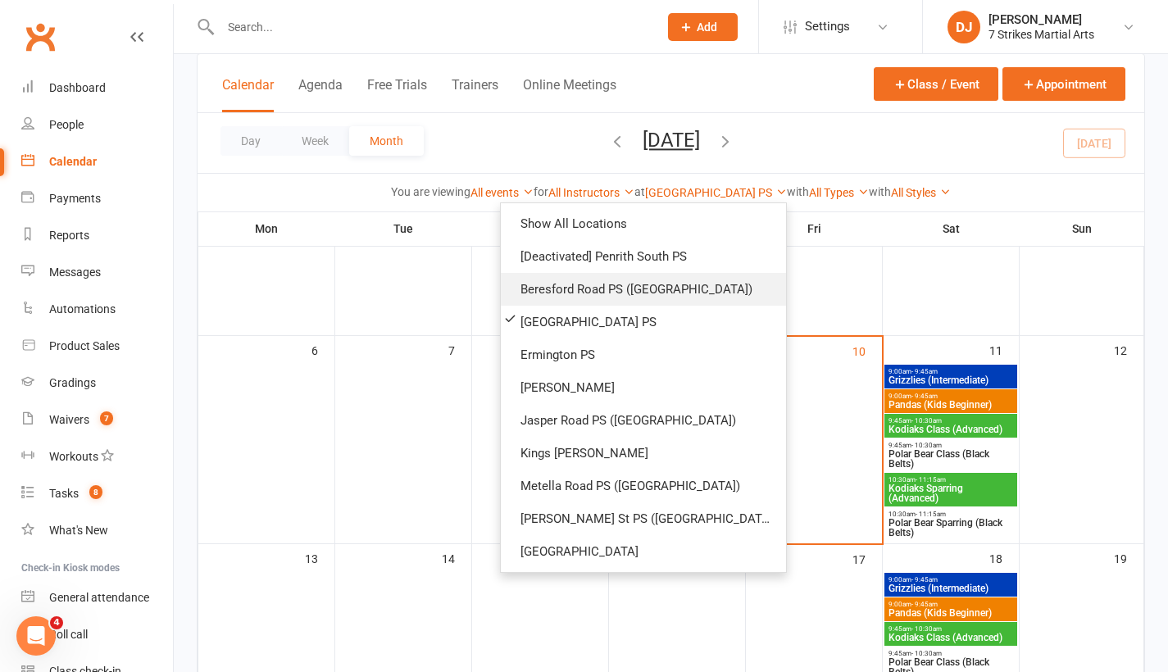
click at [696, 282] on link "Beresford Road PS ([GEOGRAPHIC_DATA])" at bounding box center [643, 289] width 285 height 33
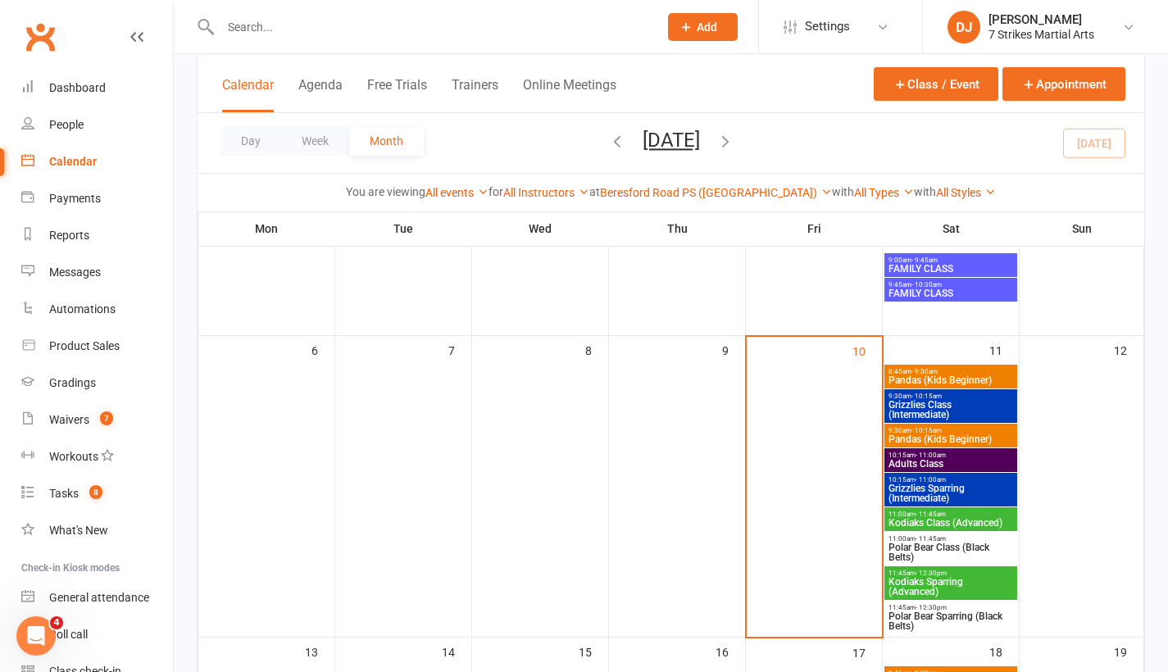
click at [936, 382] on span "Pandas (Kids Beginner)" at bounding box center [951, 380] width 126 height 10
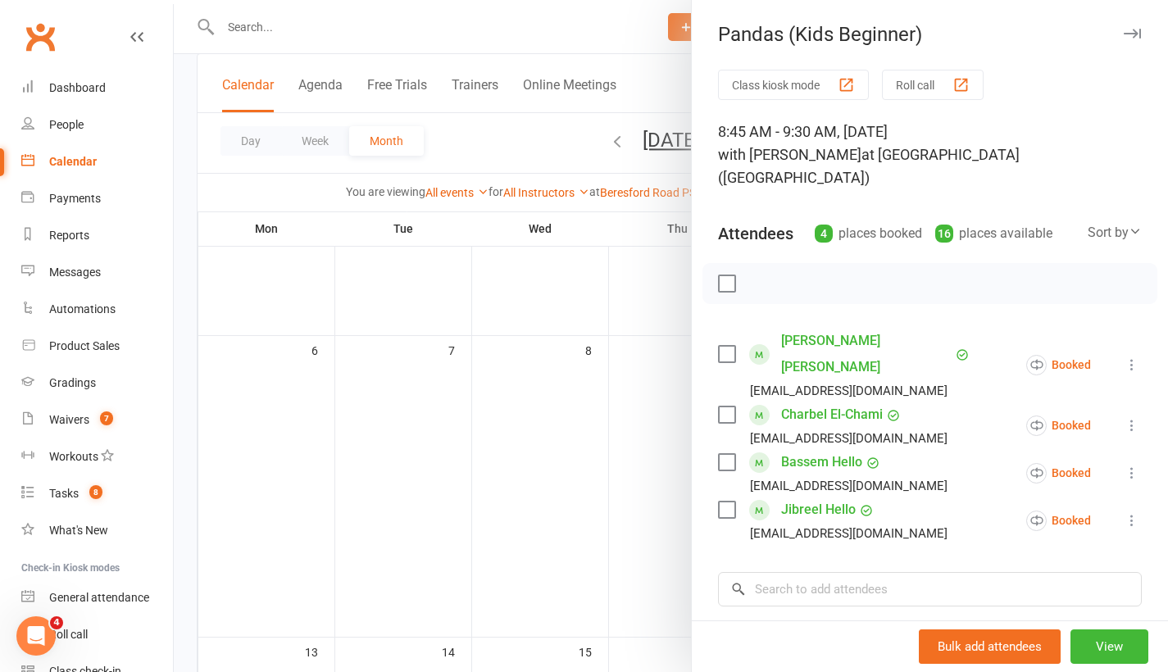
click at [1124, 33] on icon "button" at bounding box center [1132, 34] width 17 height 10
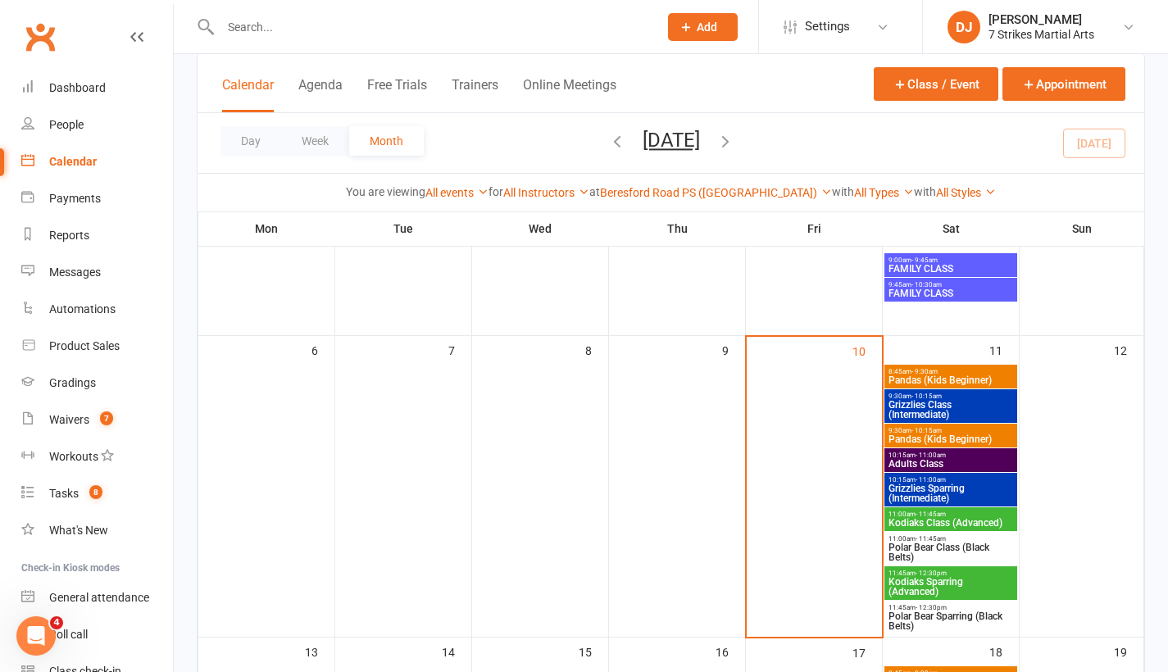
click at [982, 434] on span "Pandas (Kids Beginner)" at bounding box center [951, 439] width 126 height 10
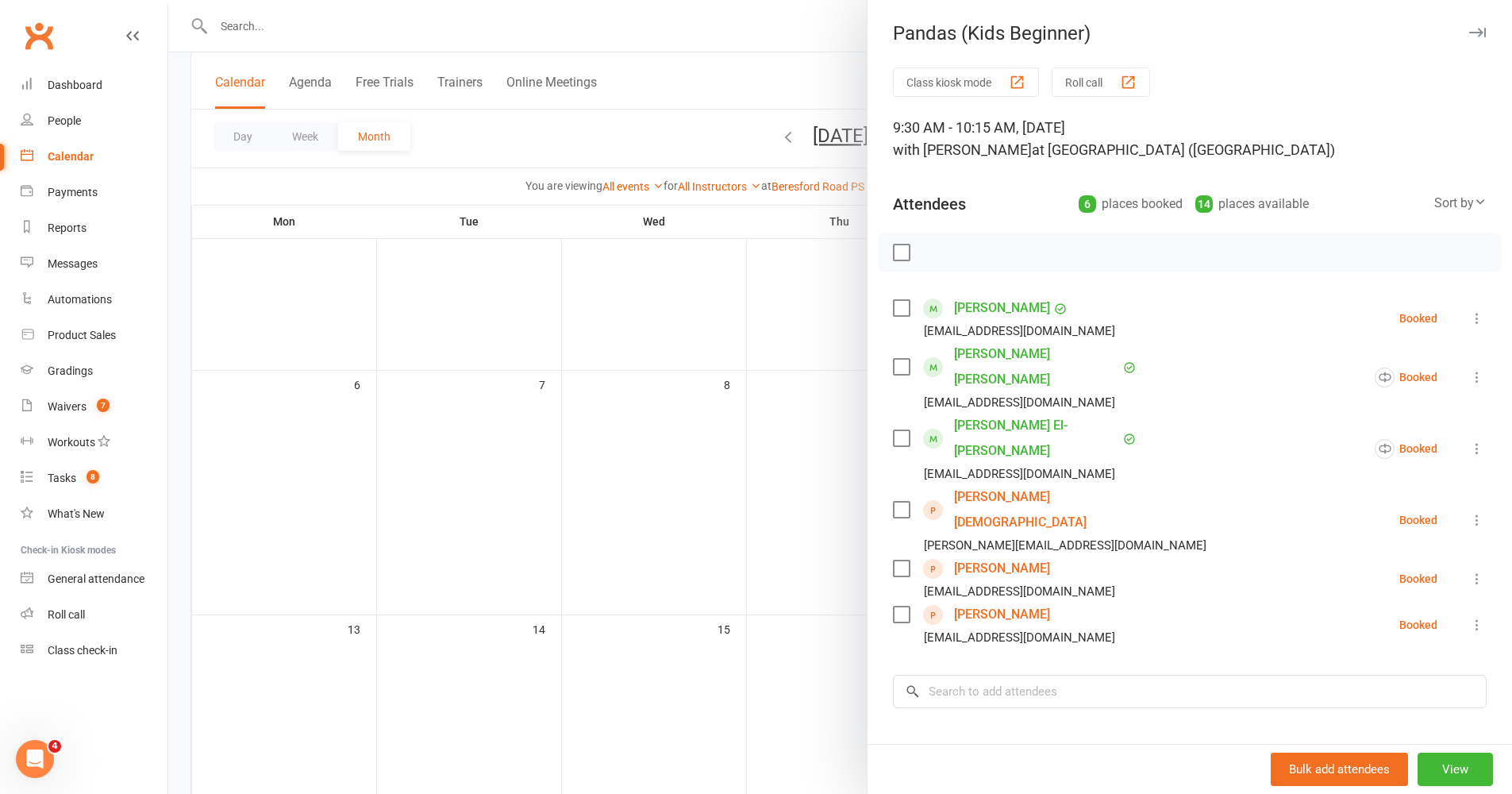
click at [1130, 36] on icon "button" at bounding box center [1477, 33] width 16 height 10
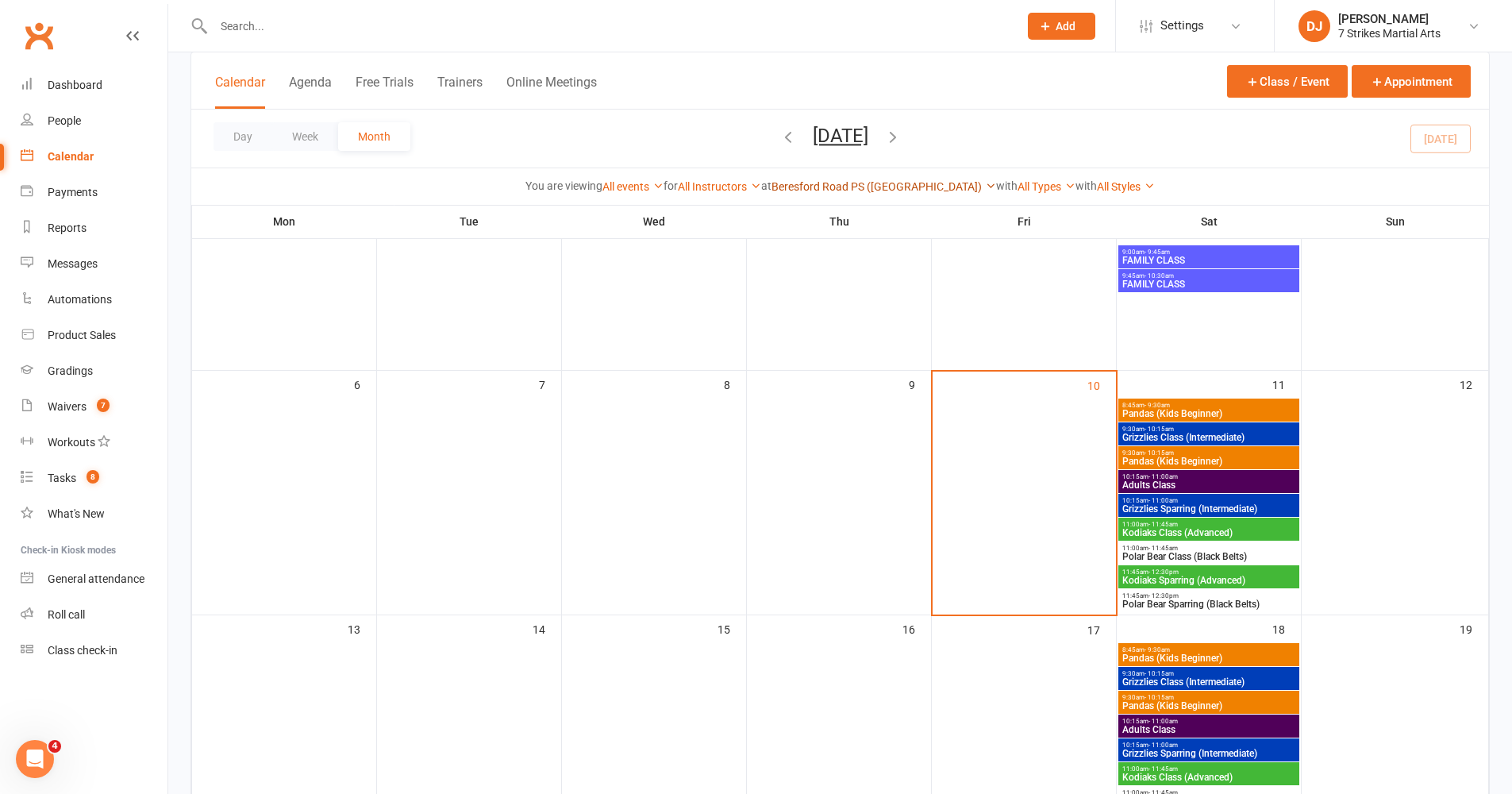
click at [879, 181] on link "Beresford Road PS ([GEOGRAPHIC_DATA])" at bounding box center [884, 186] width 225 height 13
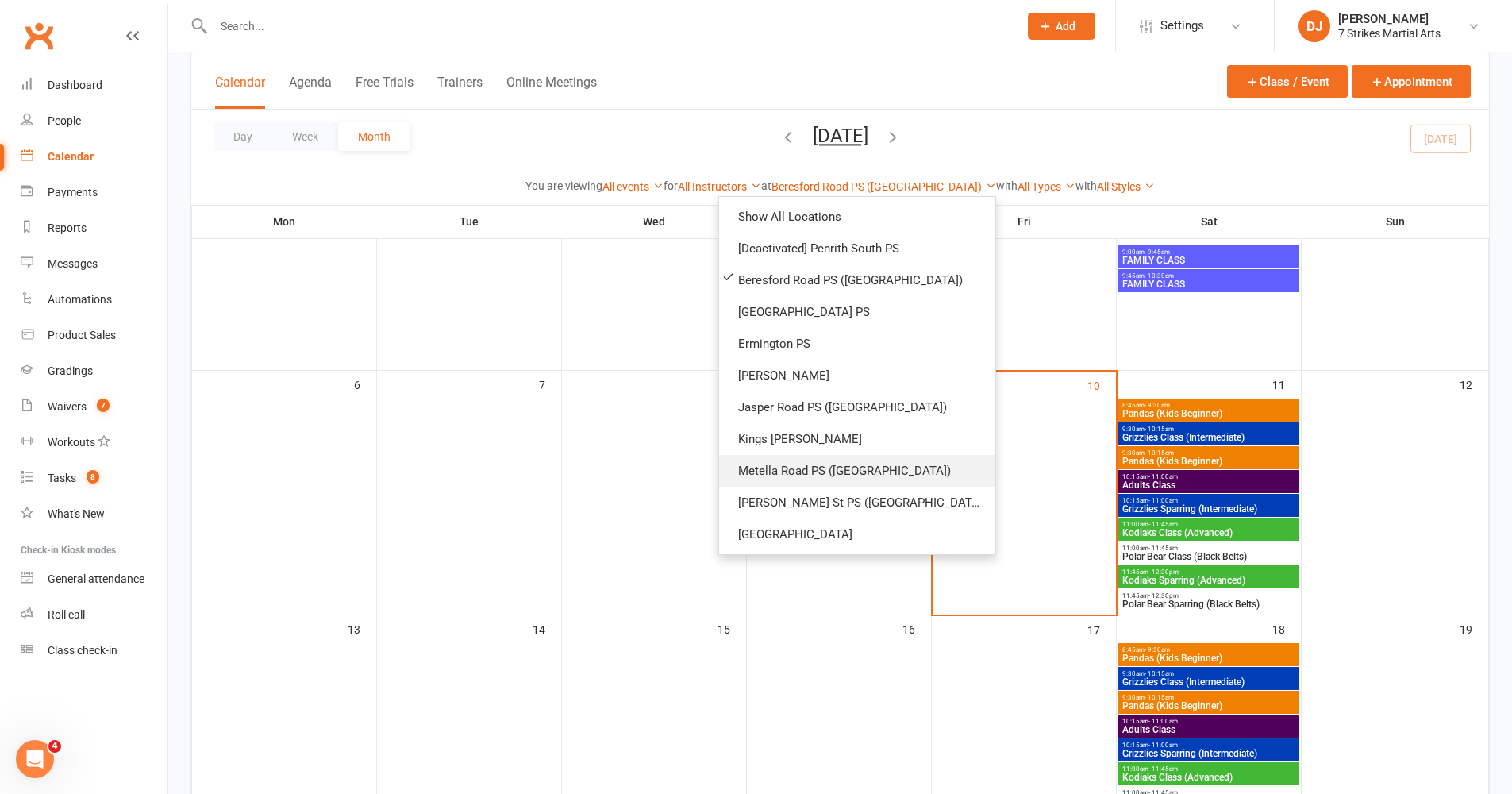
click at [870, 470] on link "Metella Road PS ([GEOGRAPHIC_DATA])" at bounding box center [857, 471] width 276 height 32
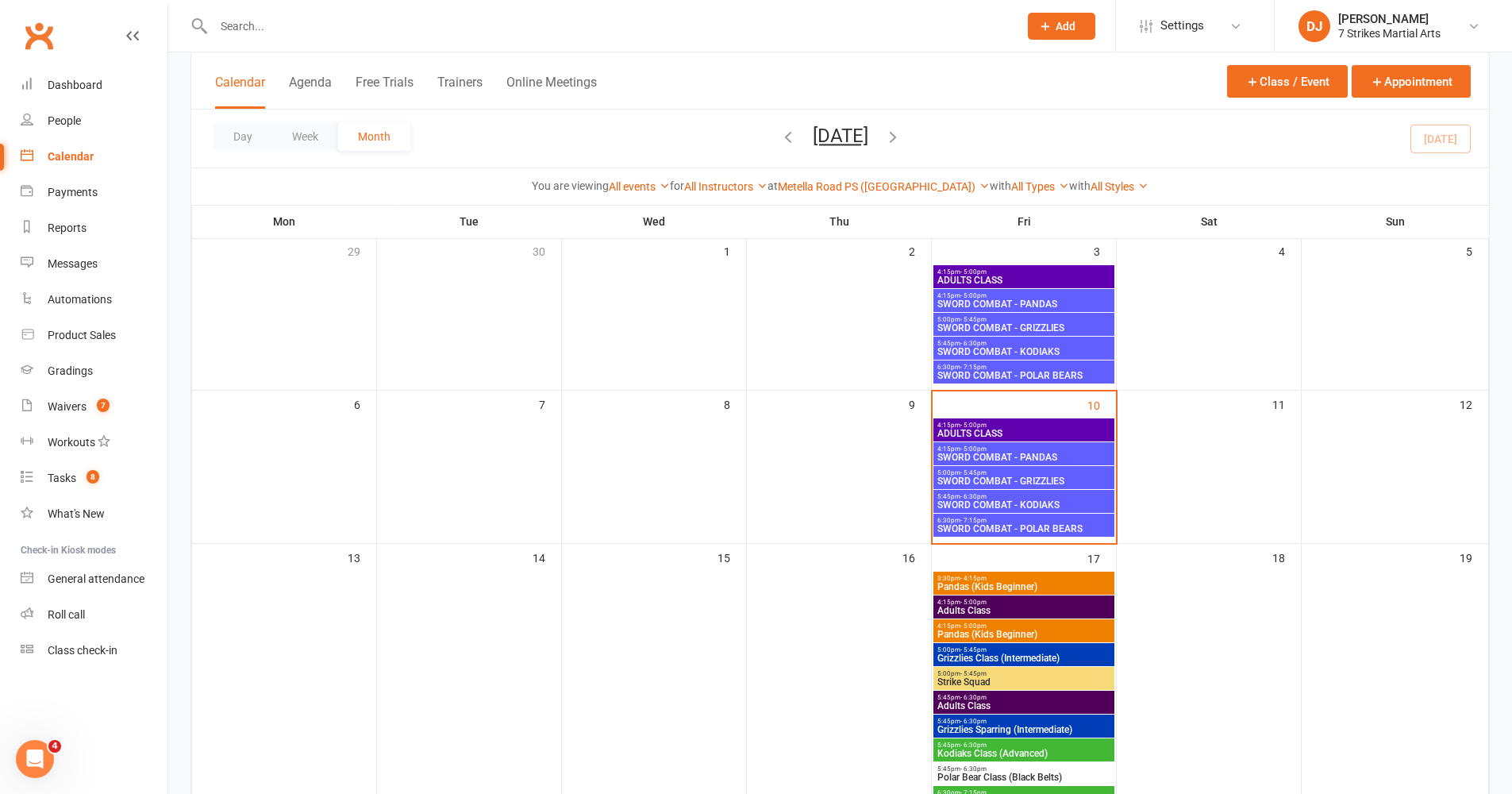
scroll to position [57, 0]
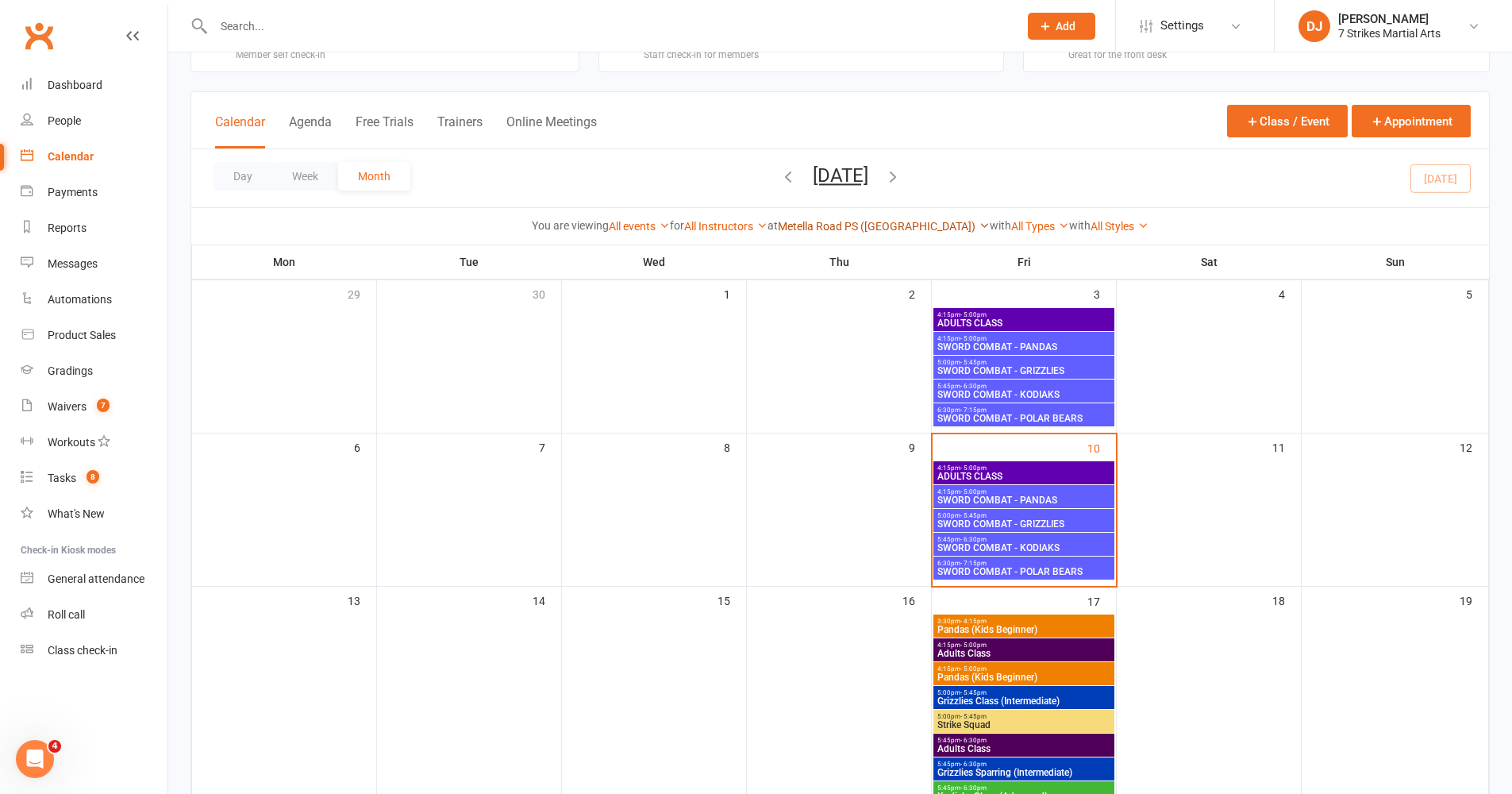
click at [896, 227] on link "Metella Road PS ([GEOGRAPHIC_DATA])" at bounding box center [883, 226] width 212 height 13
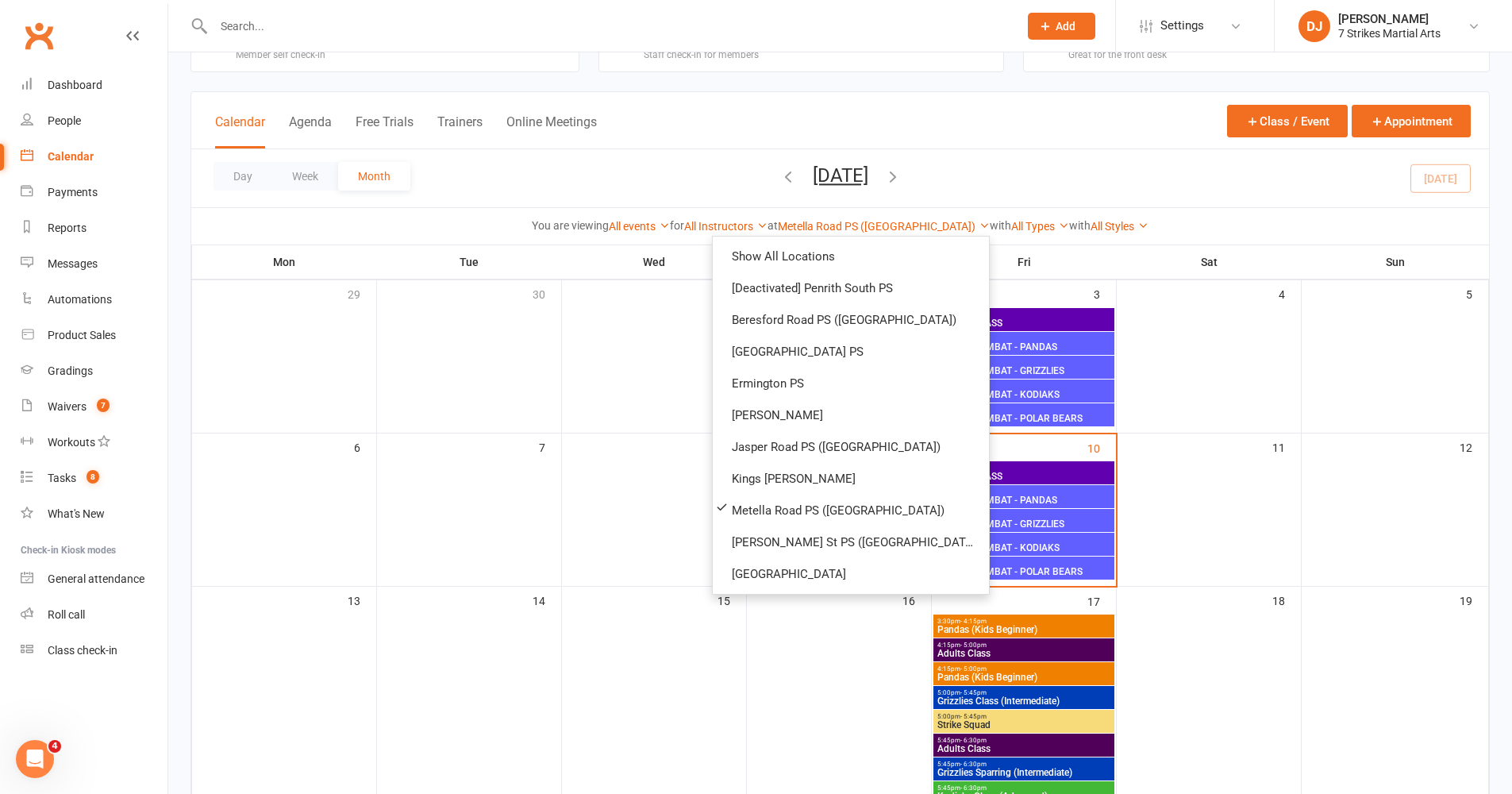
click at [654, 6] on div at bounding box center [599, 25] width 817 height 51
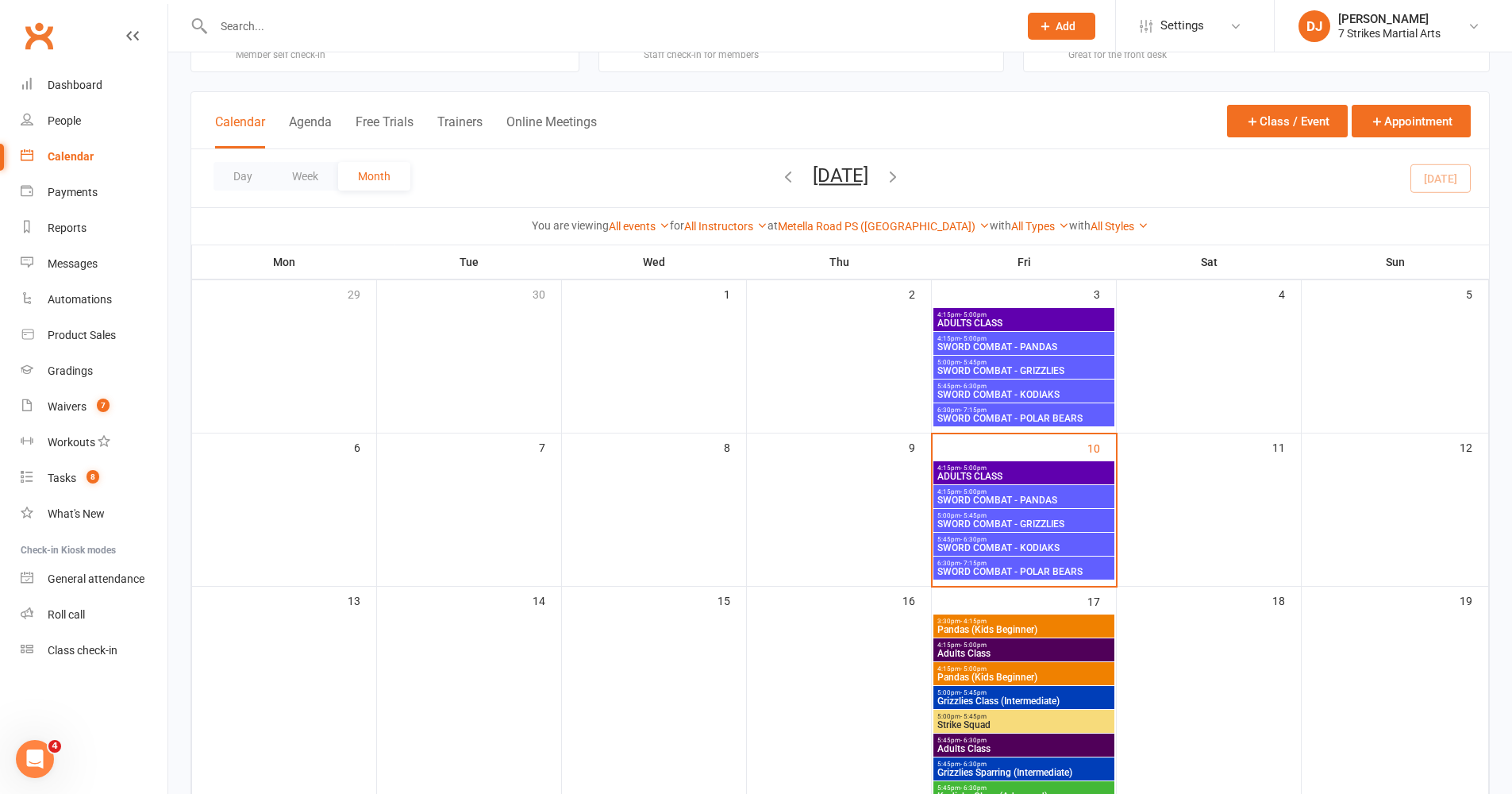
click at [923, 218] on div "Metella Road PS (Toongabbie) Show All Locations [Deactivated] Penrith South PS …" at bounding box center [883, 227] width 212 height 17
click at [919, 223] on link "Metella Road PS ([GEOGRAPHIC_DATA])" at bounding box center [883, 226] width 212 height 13
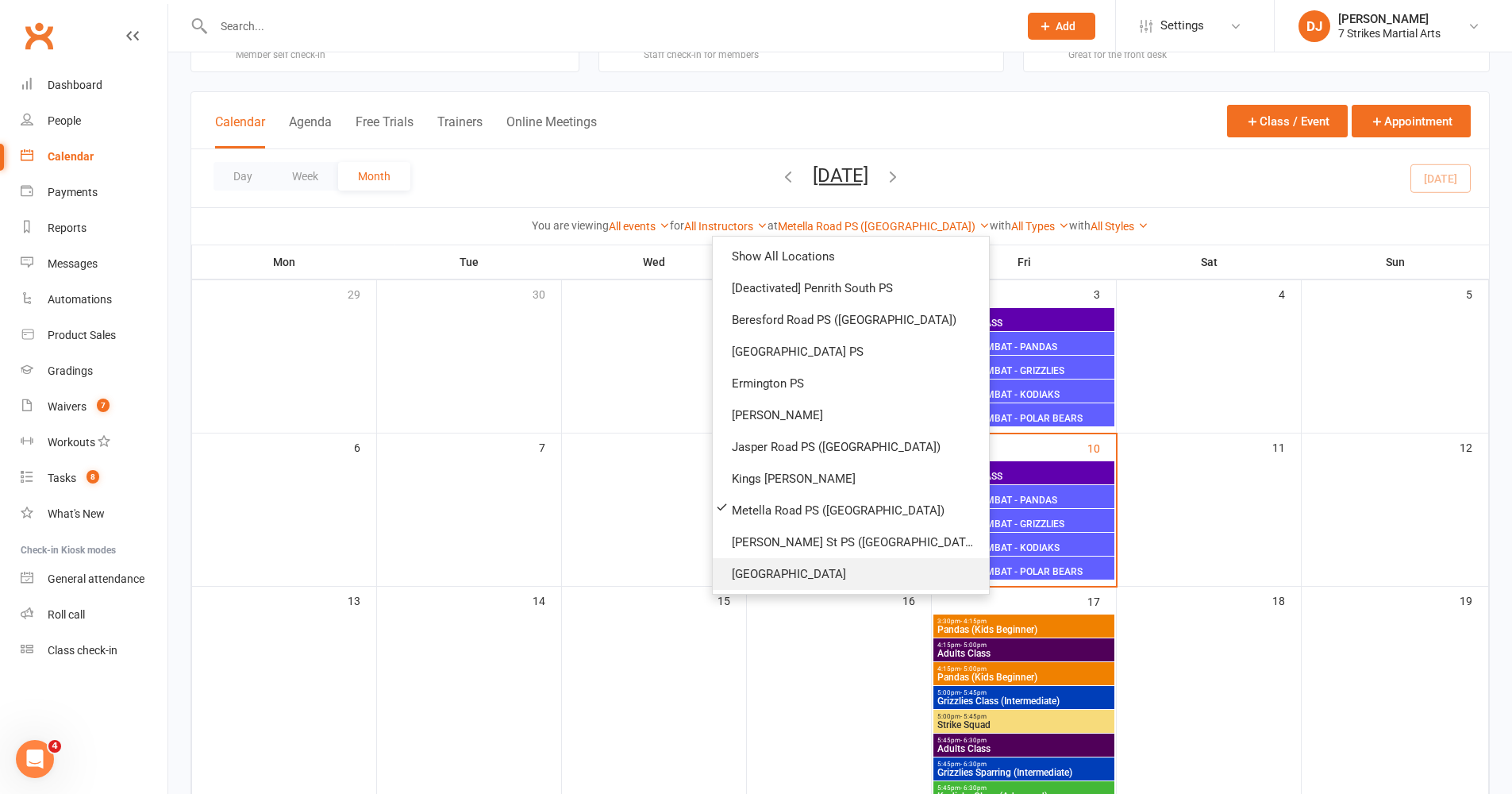
click at [876, 574] on link "[GEOGRAPHIC_DATA]" at bounding box center [850, 573] width 276 height 32
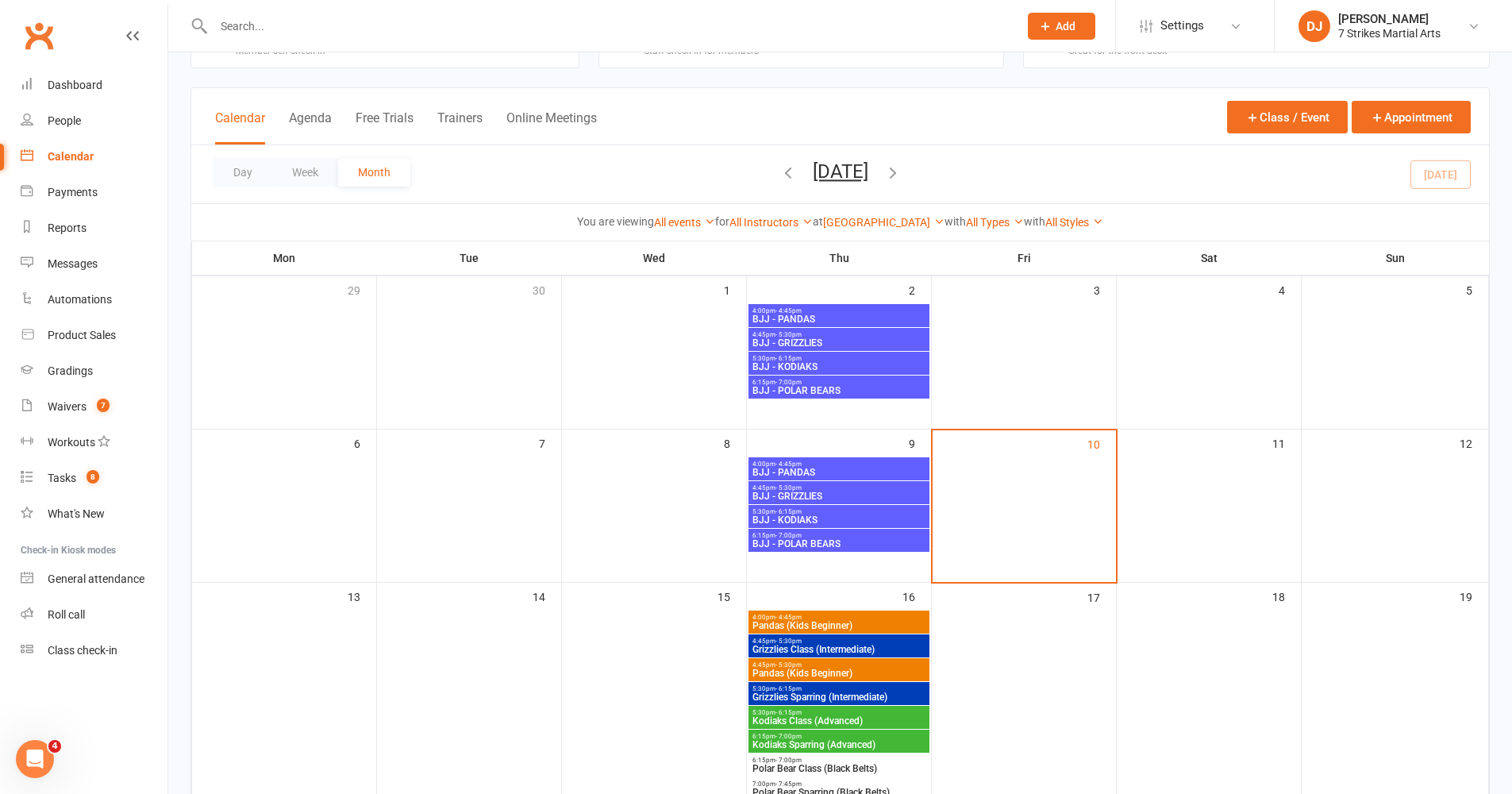
scroll to position [34, 0]
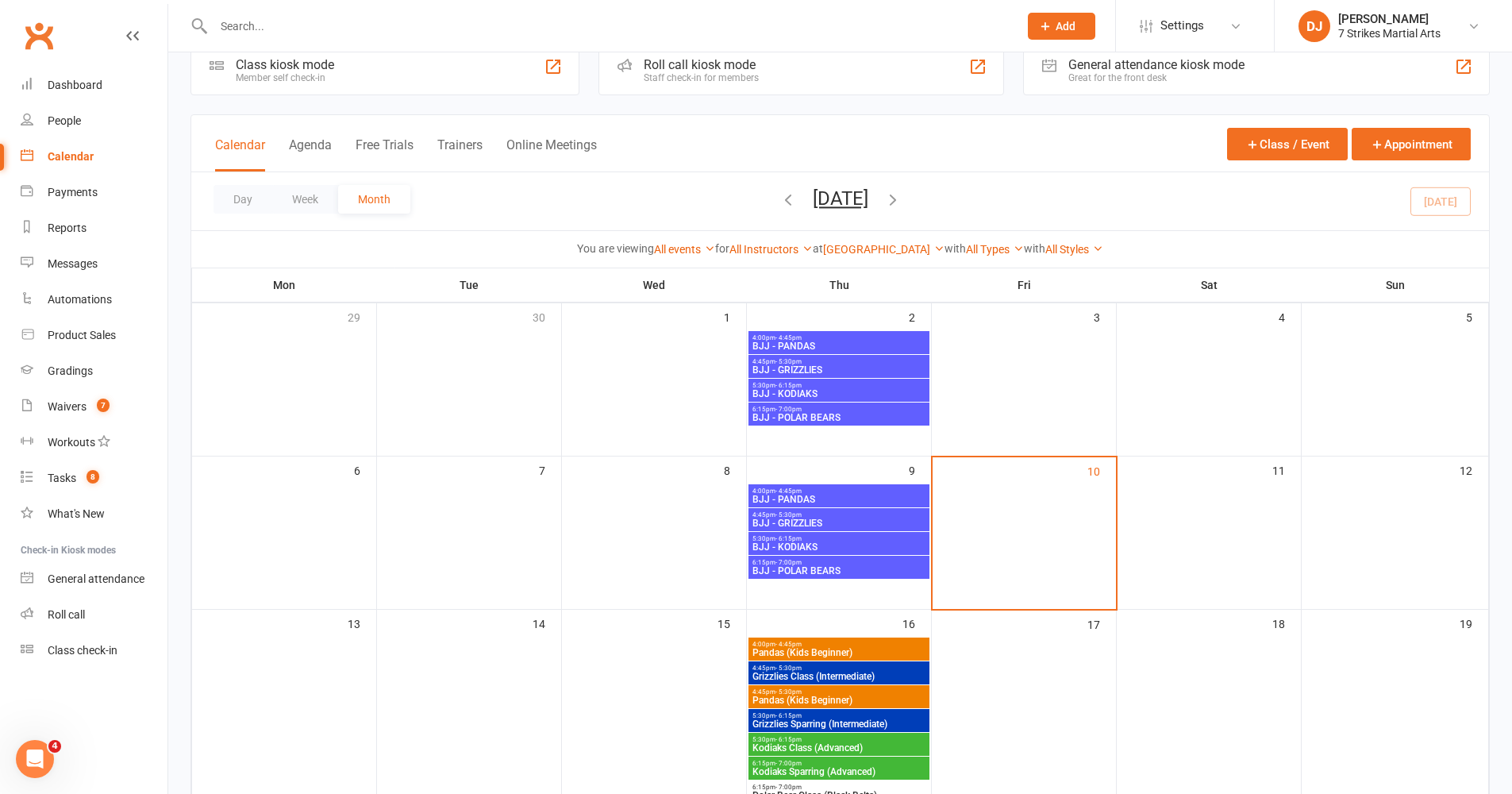
click at [813, 342] on span "BJJ - PANDAS" at bounding box center [839, 346] width 174 height 10
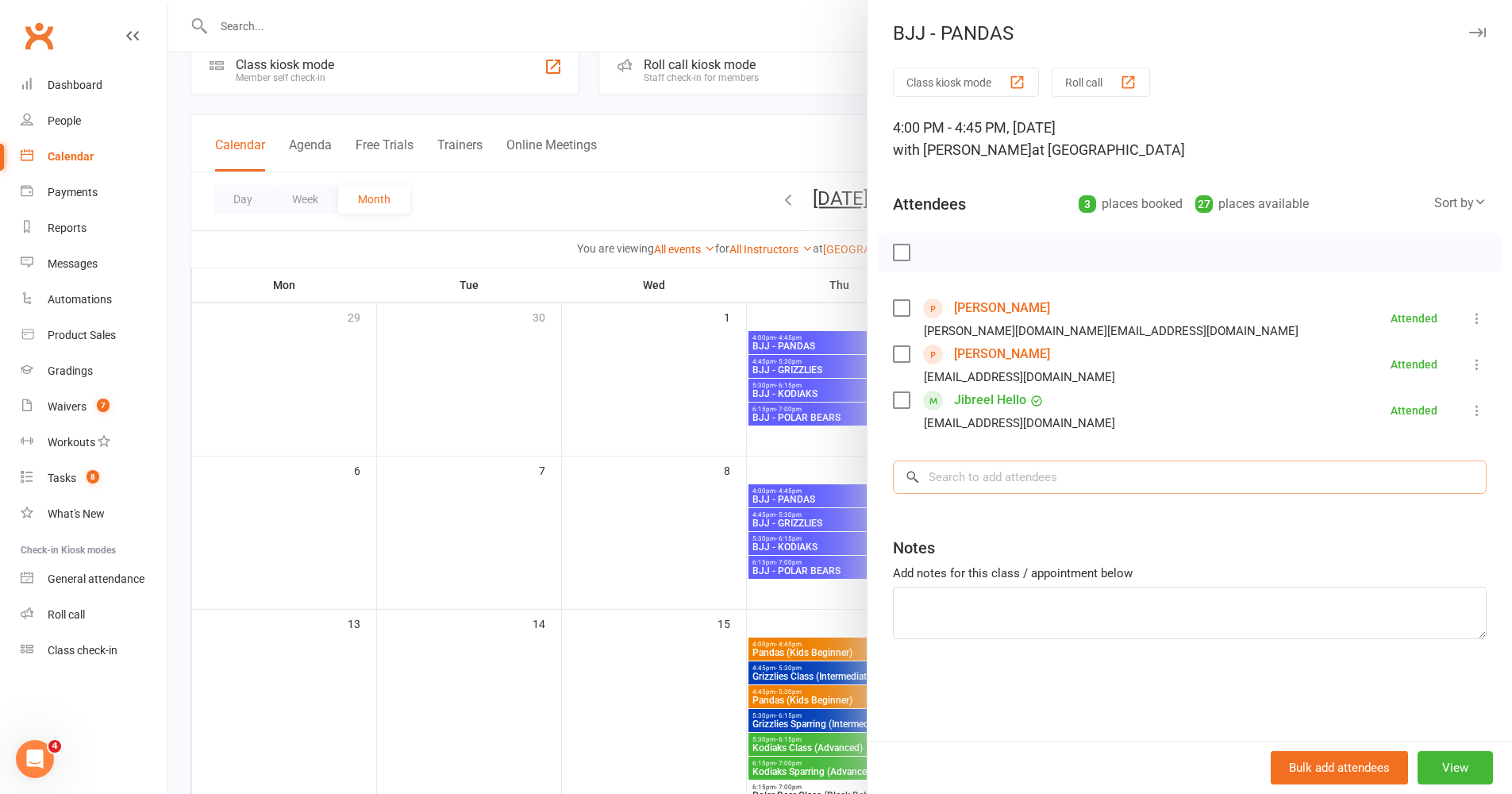
click at [1130, 468] on input "search" at bounding box center [1189, 476] width 594 height 33
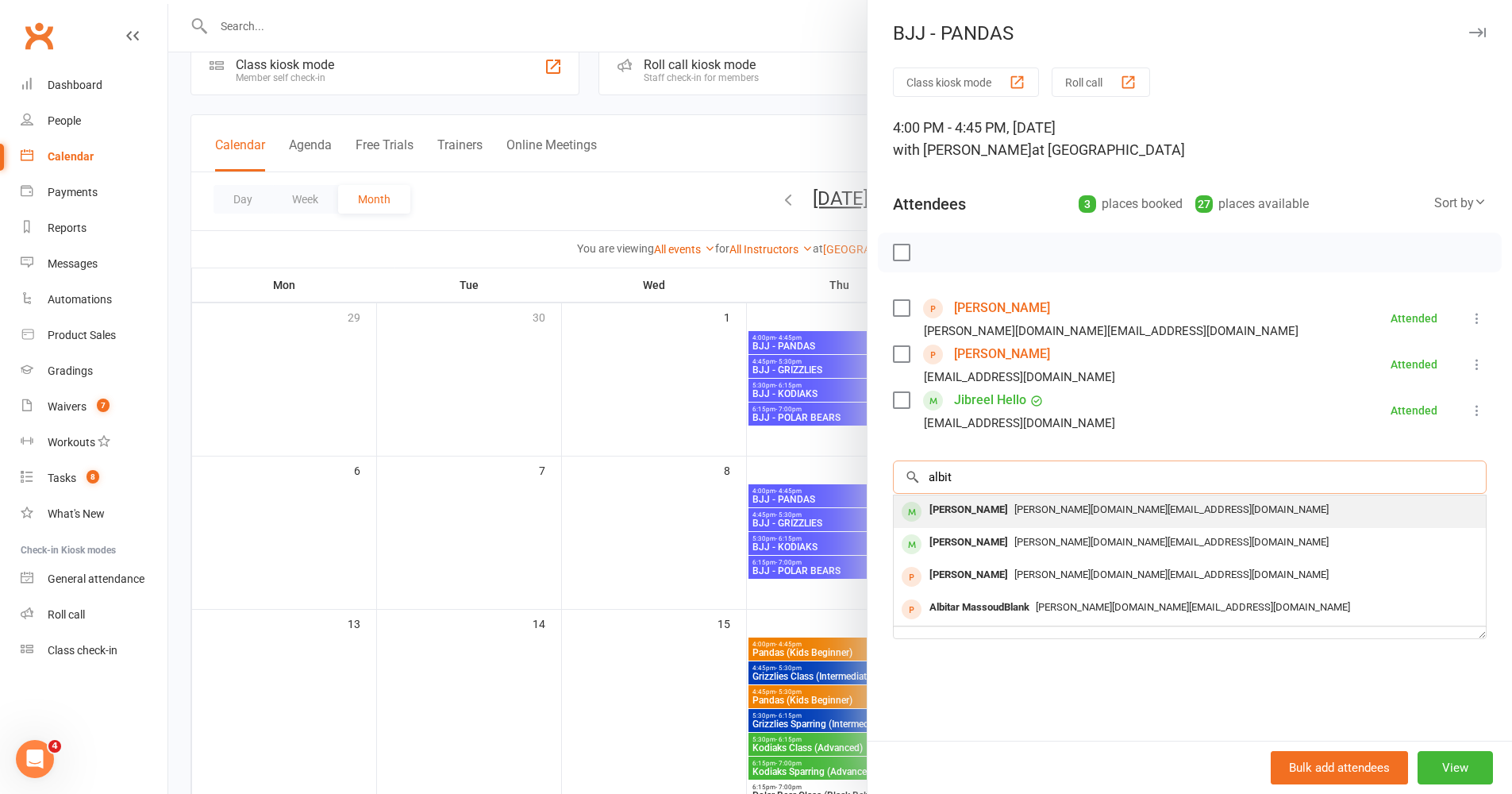
type input "albit"
click at [1031, 505] on span "m.albitar.sy@gmail.com" at bounding box center [1172, 509] width 315 height 12
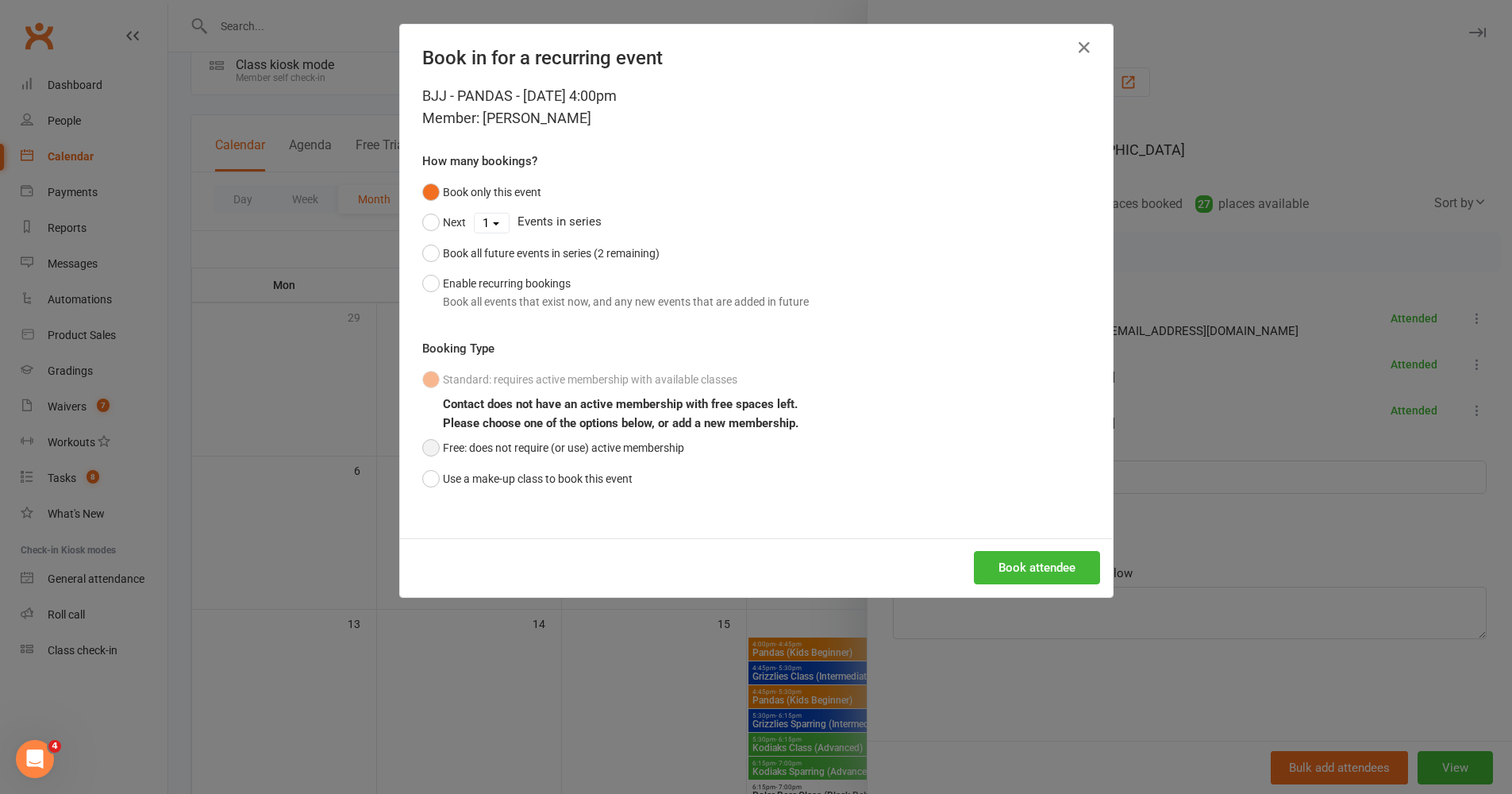
click at [433, 447] on button "Free: does not require (or use) active membership" at bounding box center [553, 447] width 262 height 30
click at [996, 563] on button "Book attendee" at bounding box center [1037, 567] width 126 height 33
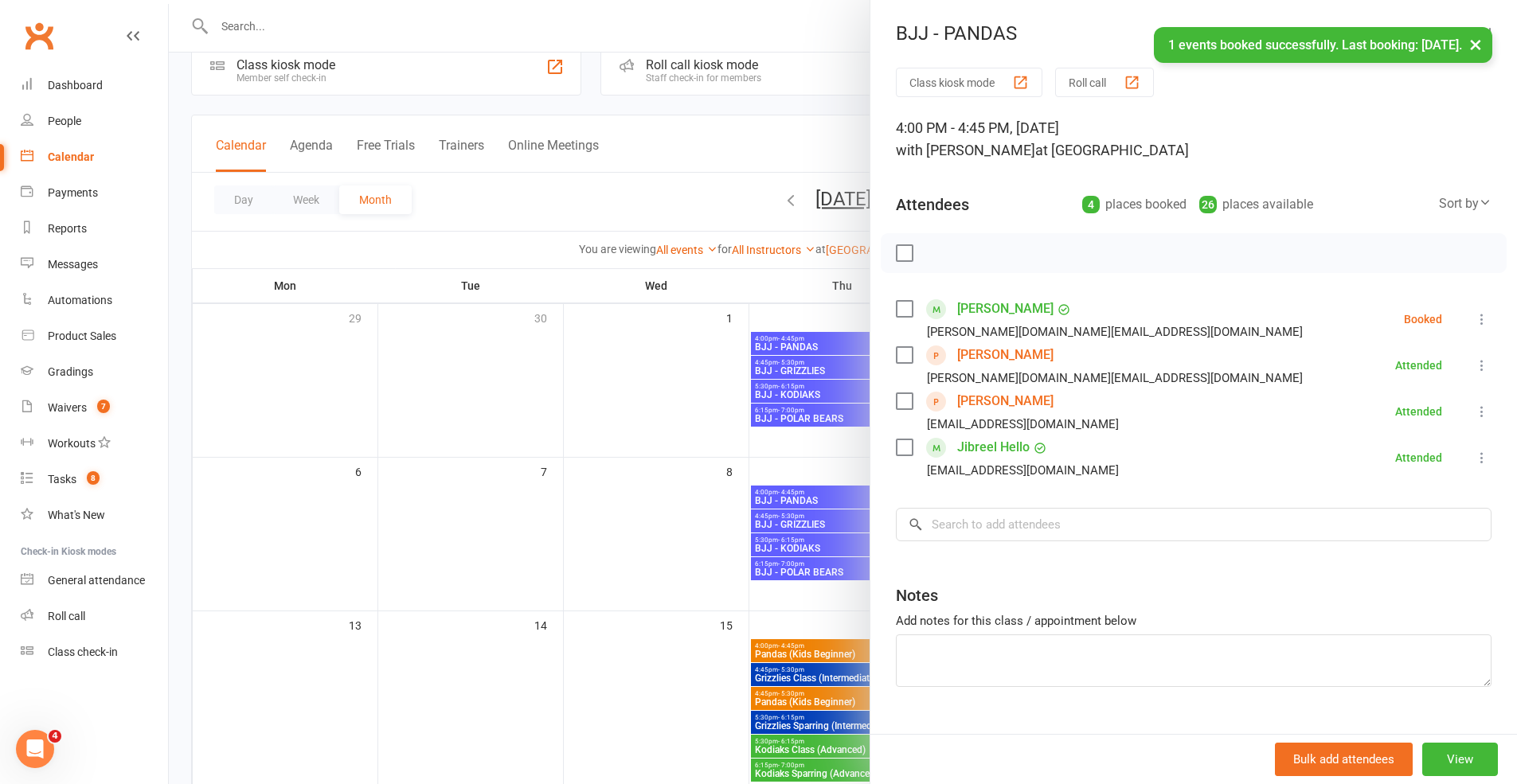
click at [1000, 497] on div "Class kiosk mode Roll call 4:00 PM - 4:45 PM, Thursday, October, 2, 2025 with D…" at bounding box center [1194, 418] width 647 height 699
click at [997, 520] on input "search" at bounding box center [1193, 525] width 596 height 33
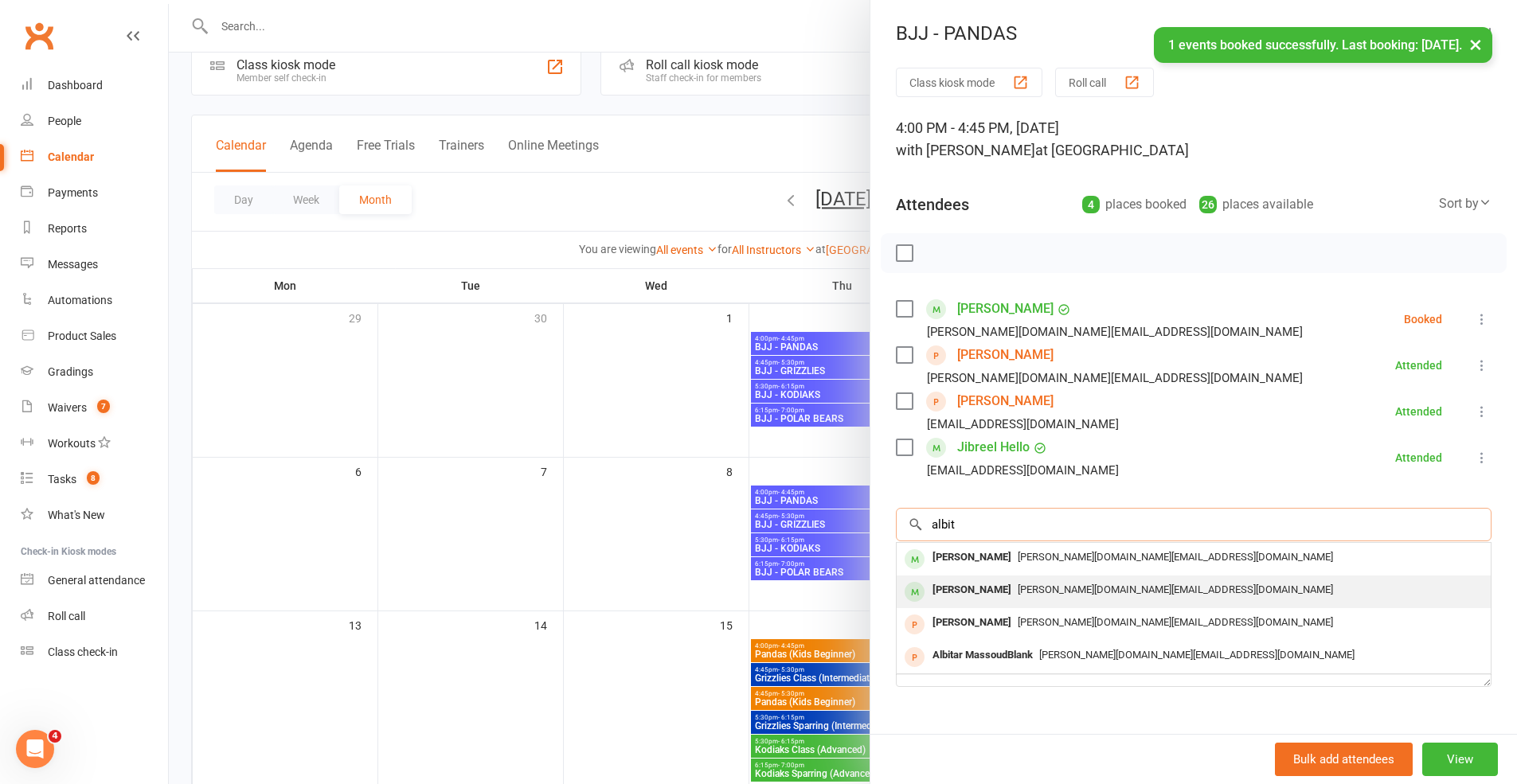
type input "albit"
click at [1018, 590] on span "m.albitar.sy@gmail.com" at bounding box center [1176, 590] width 316 height 12
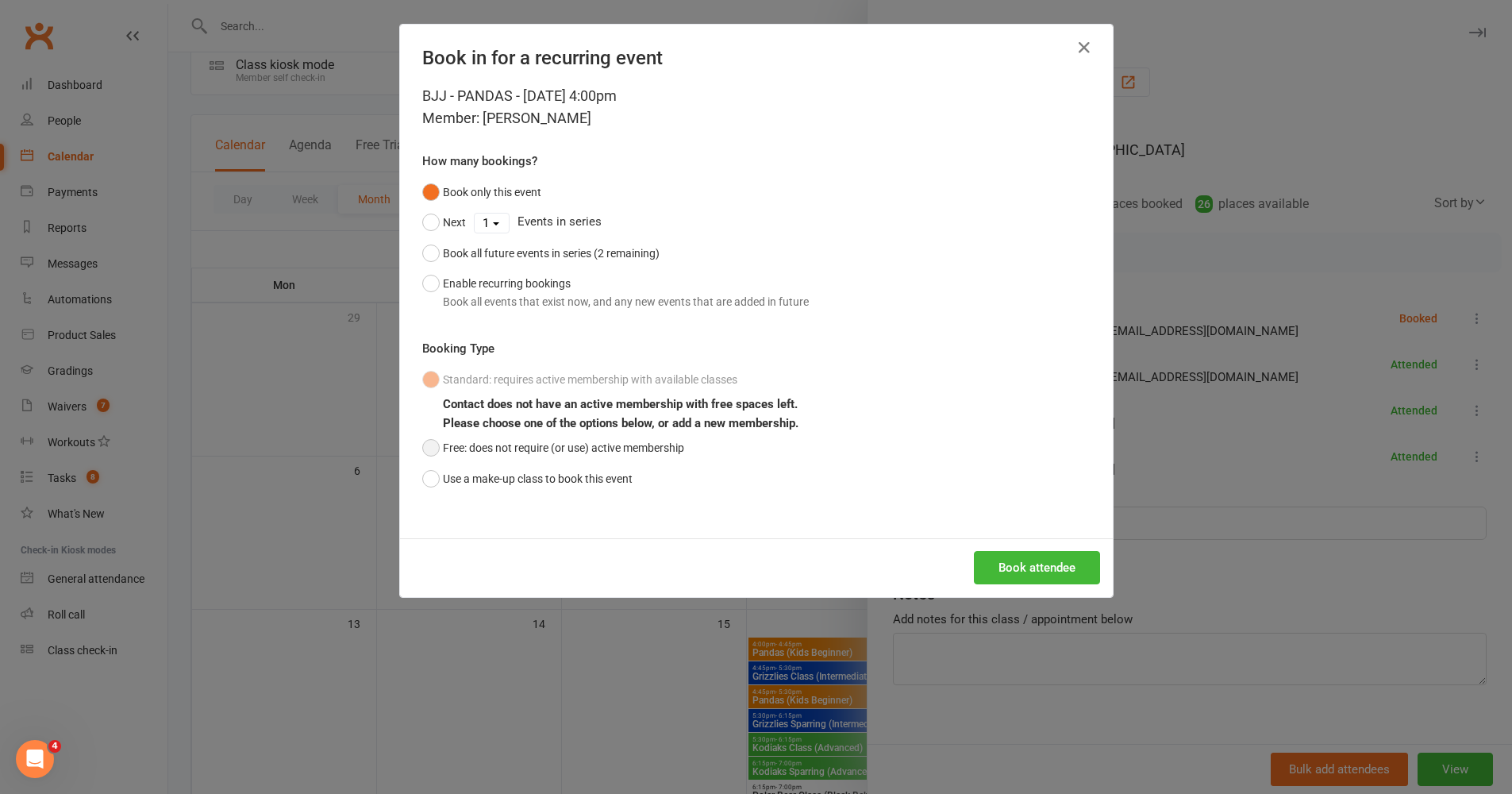
click at [459, 439] on button "Free: does not require (or use) active membership" at bounding box center [553, 447] width 262 height 30
click at [1018, 571] on button "Book attendee" at bounding box center [1037, 567] width 126 height 33
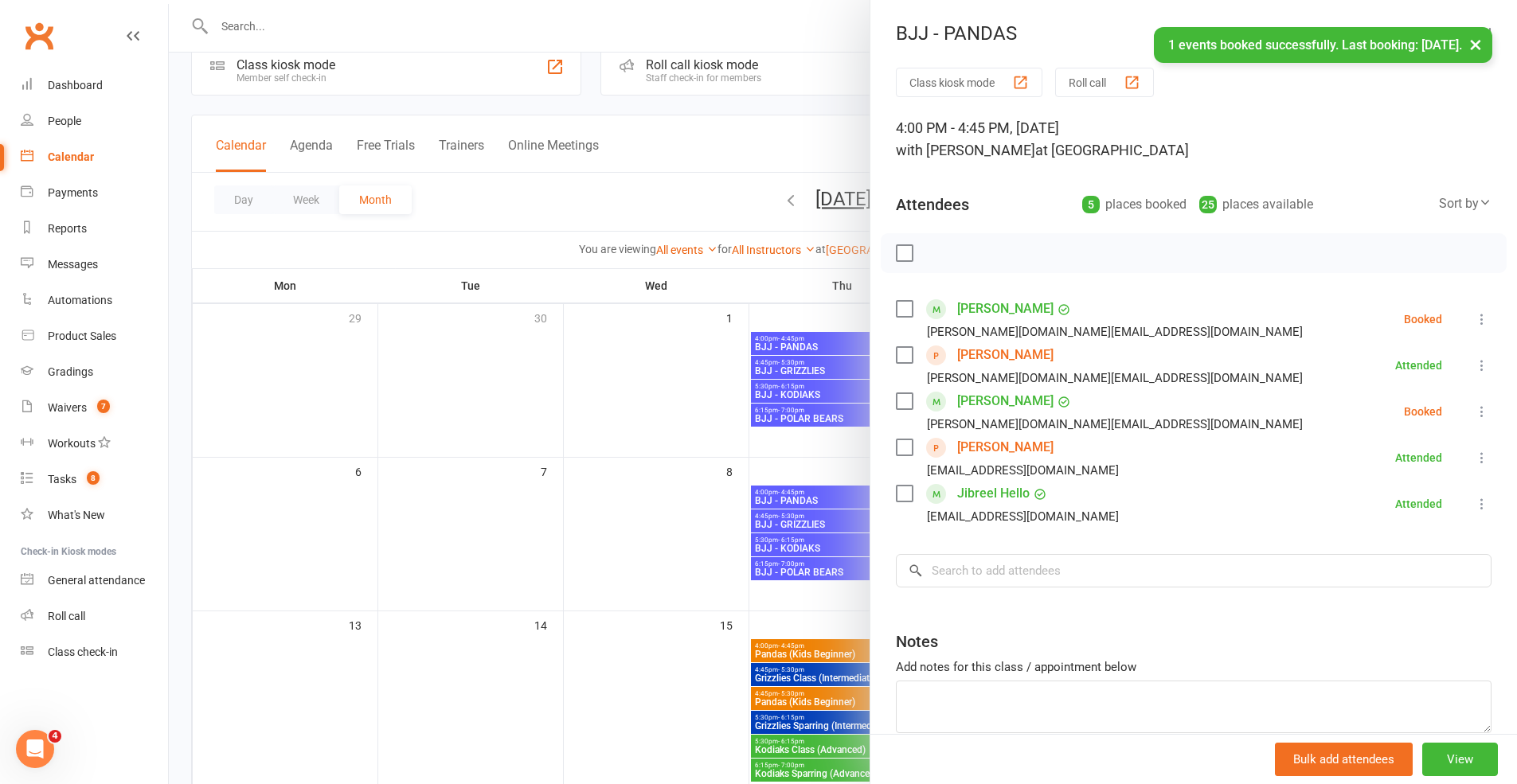
click at [1134, 370] on icon at bounding box center [1482, 365] width 16 height 16
click at [1134, 427] on link "Remove" at bounding box center [1398, 428] width 187 height 32
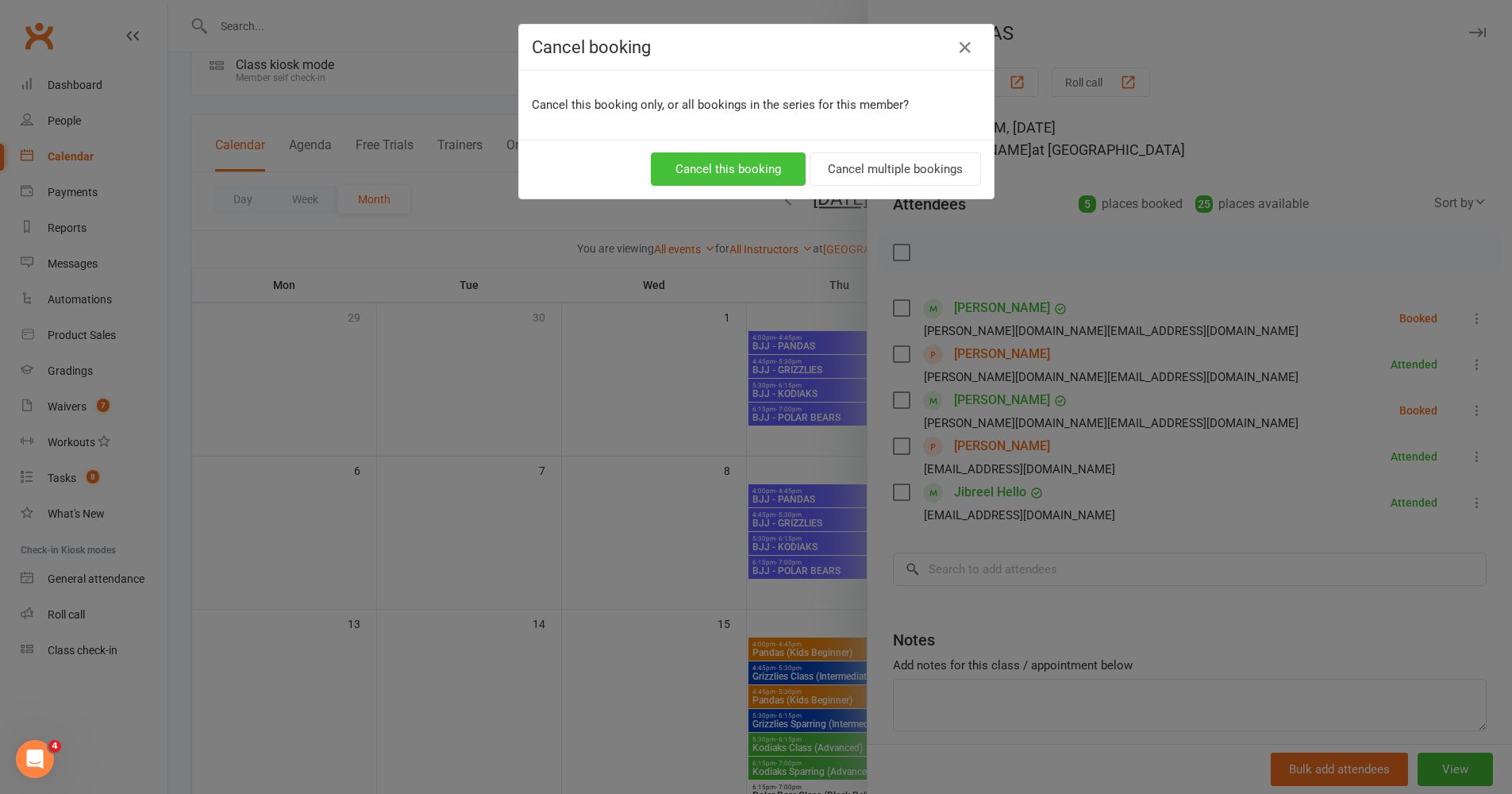
click at [745, 170] on button "Cancel this booking" at bounding box center [728, 168] width 155 height 33
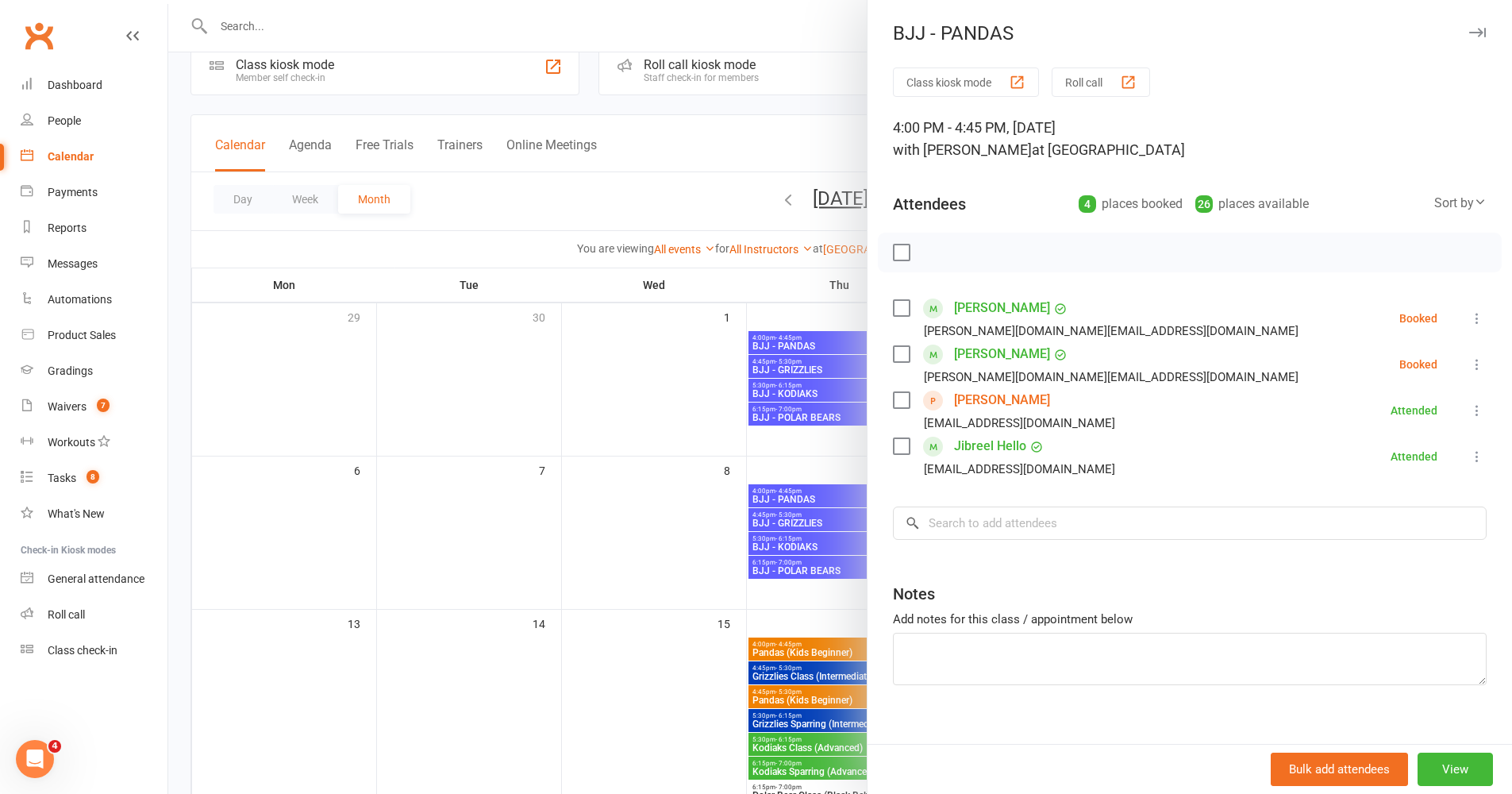
click at [1130, 29] on icon "button" at bounding box center [1477, 33] width 16 height 10
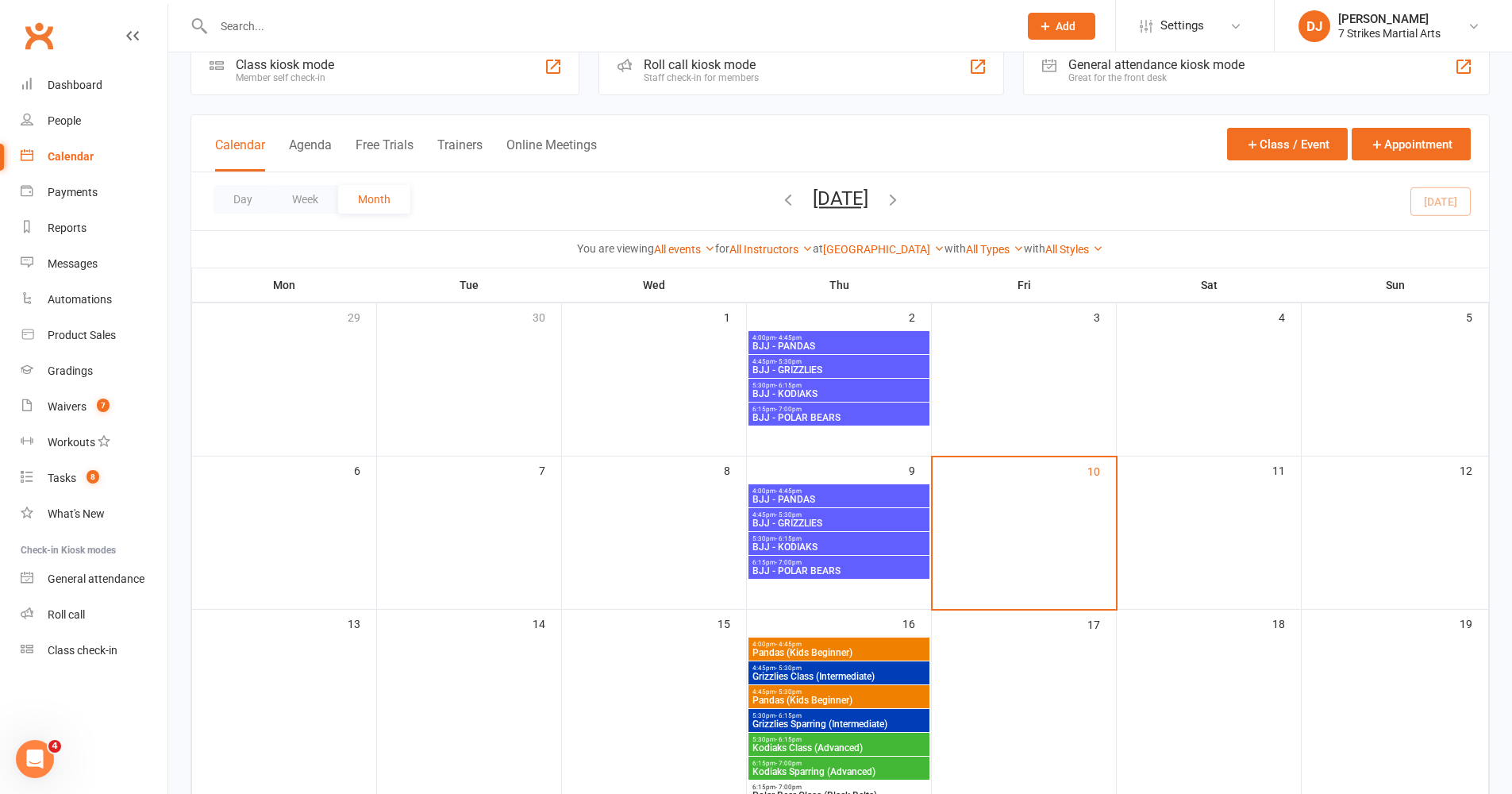
click at [829, 486] on div "4:00pm - 4:45pm BJJ - PANDAS" at bounding box center [839, 496] width 181 height 23
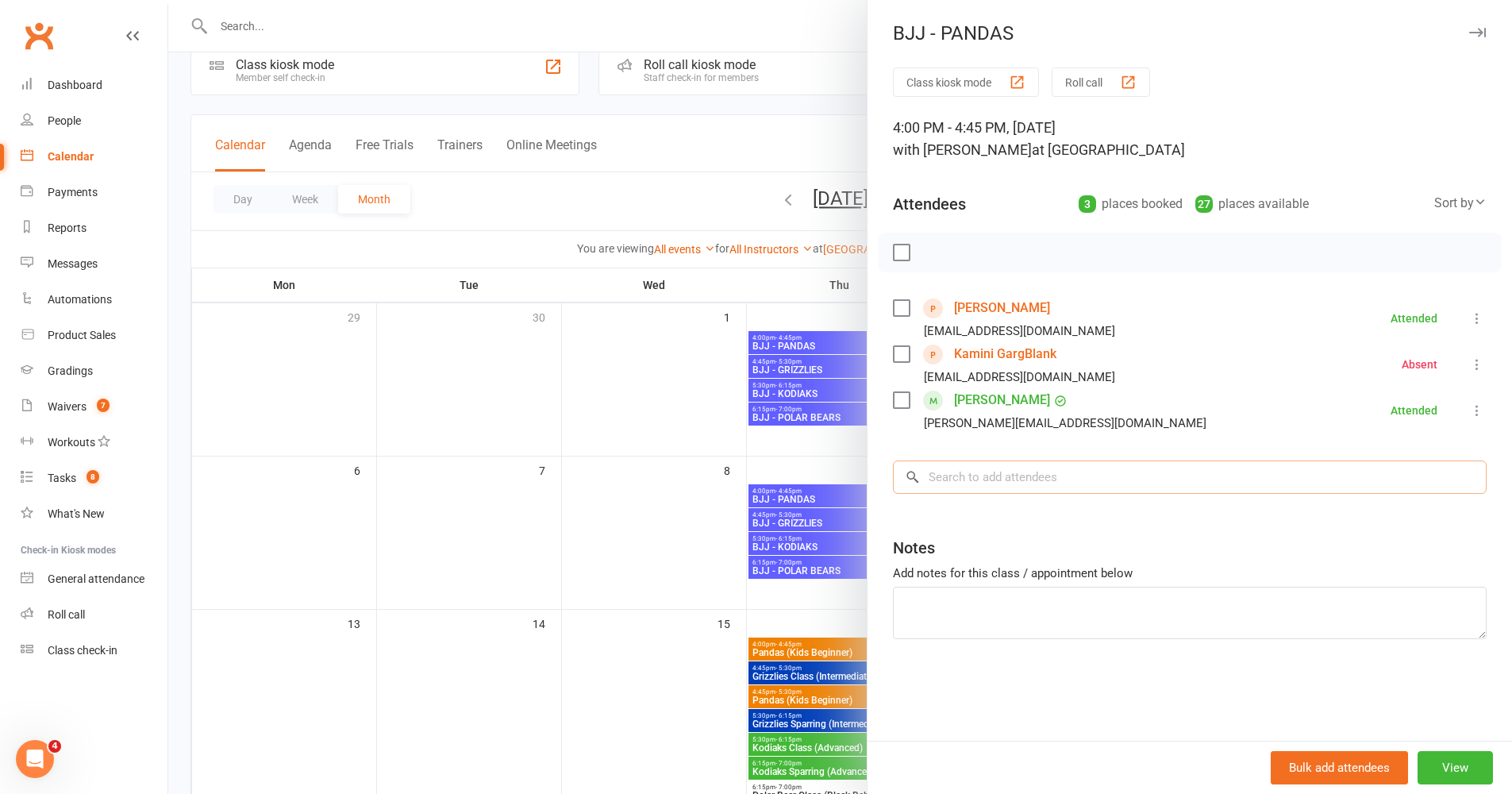
click at [1051, 483] on input "search" at bounding box center [1189, 476] width 594 height 33
type input "a"
paste input "Albitar"
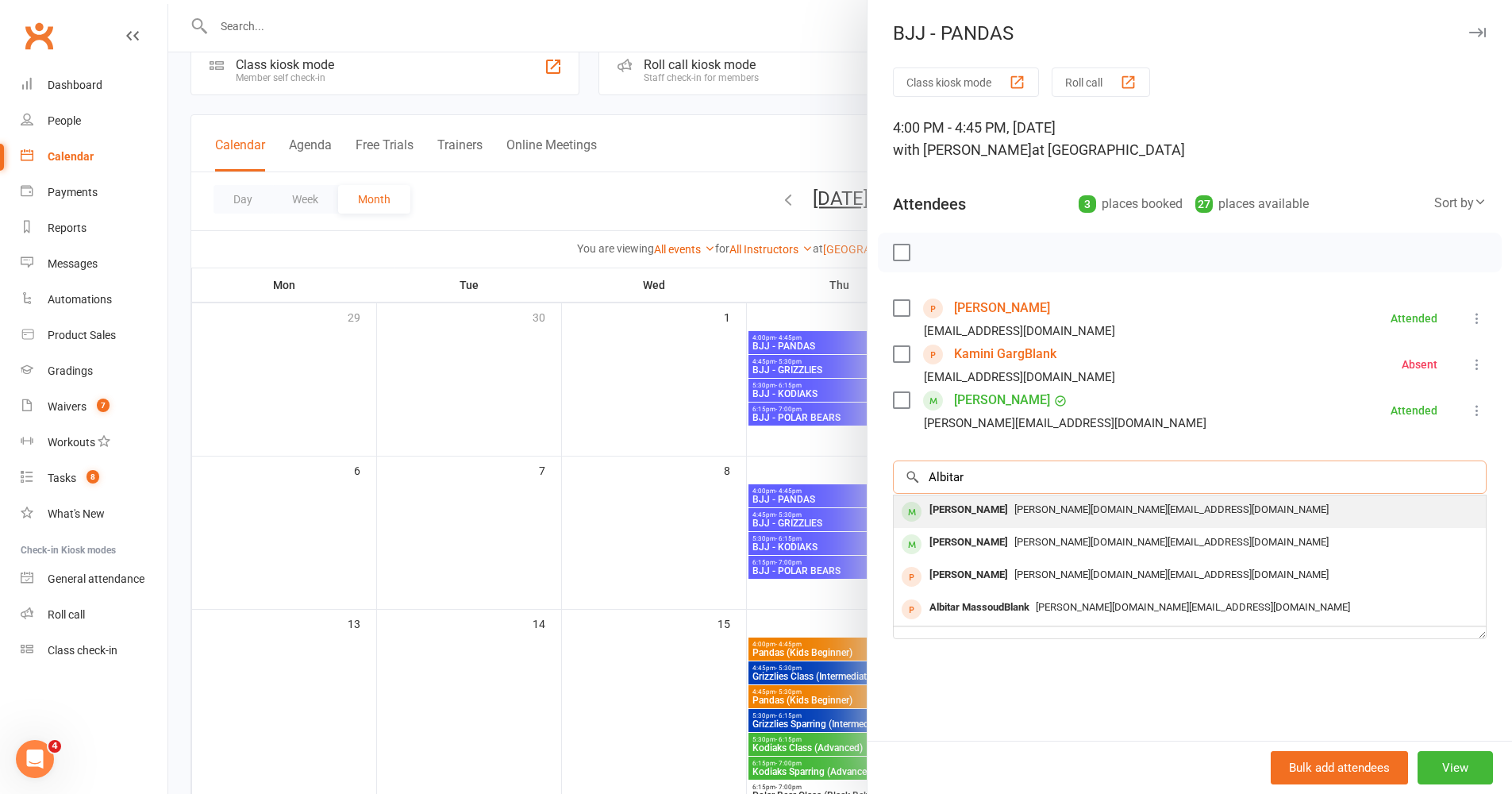
type input "Albitar"
click at [1033, 509] on span "m.albitar.sy@gmail.com" at bounding box center [1172, 509] width 315 height 12
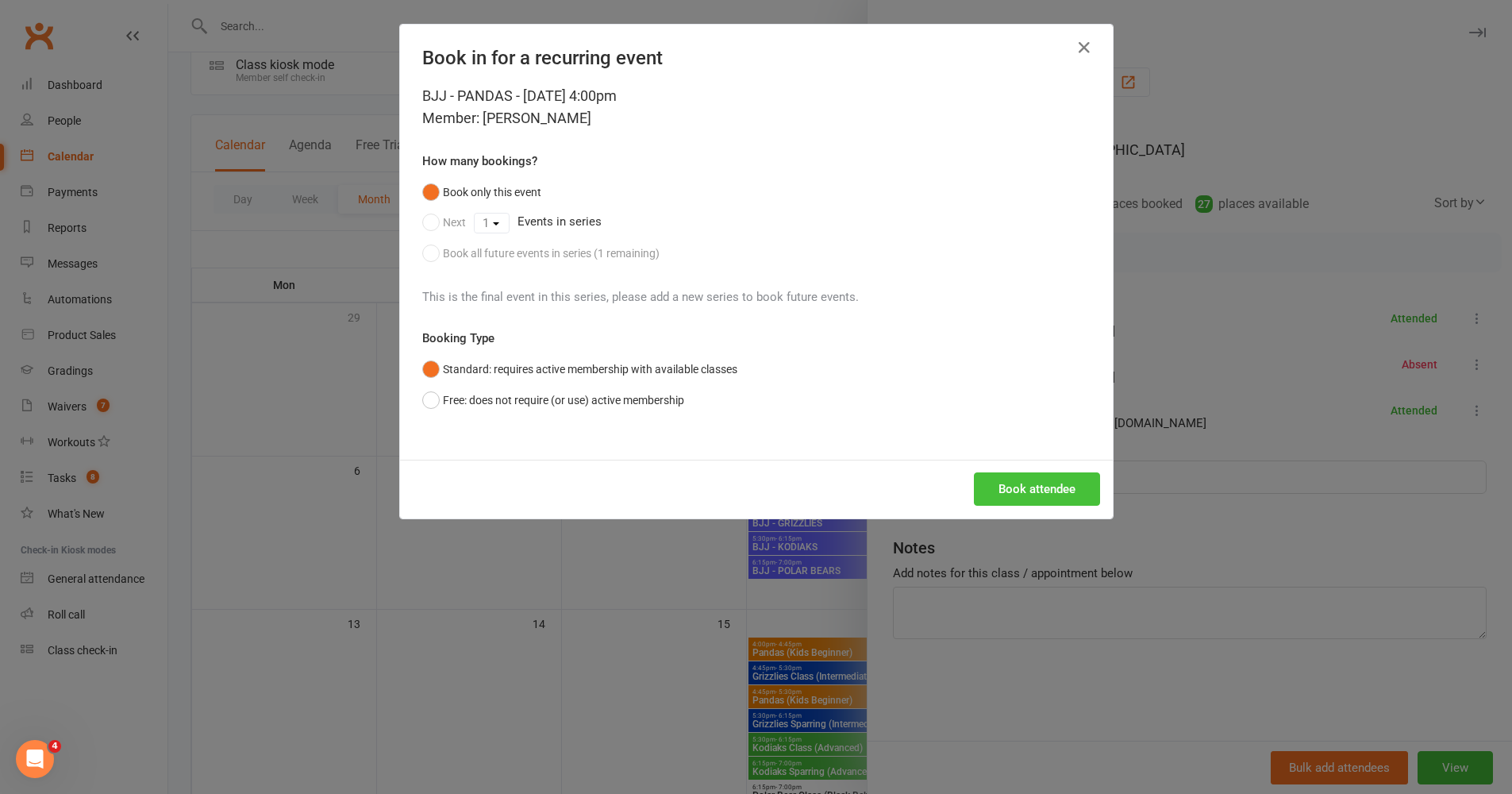
click at [1040, 500] on button "Book attendee" at bounding box center [1037, 489] width 126 height 33
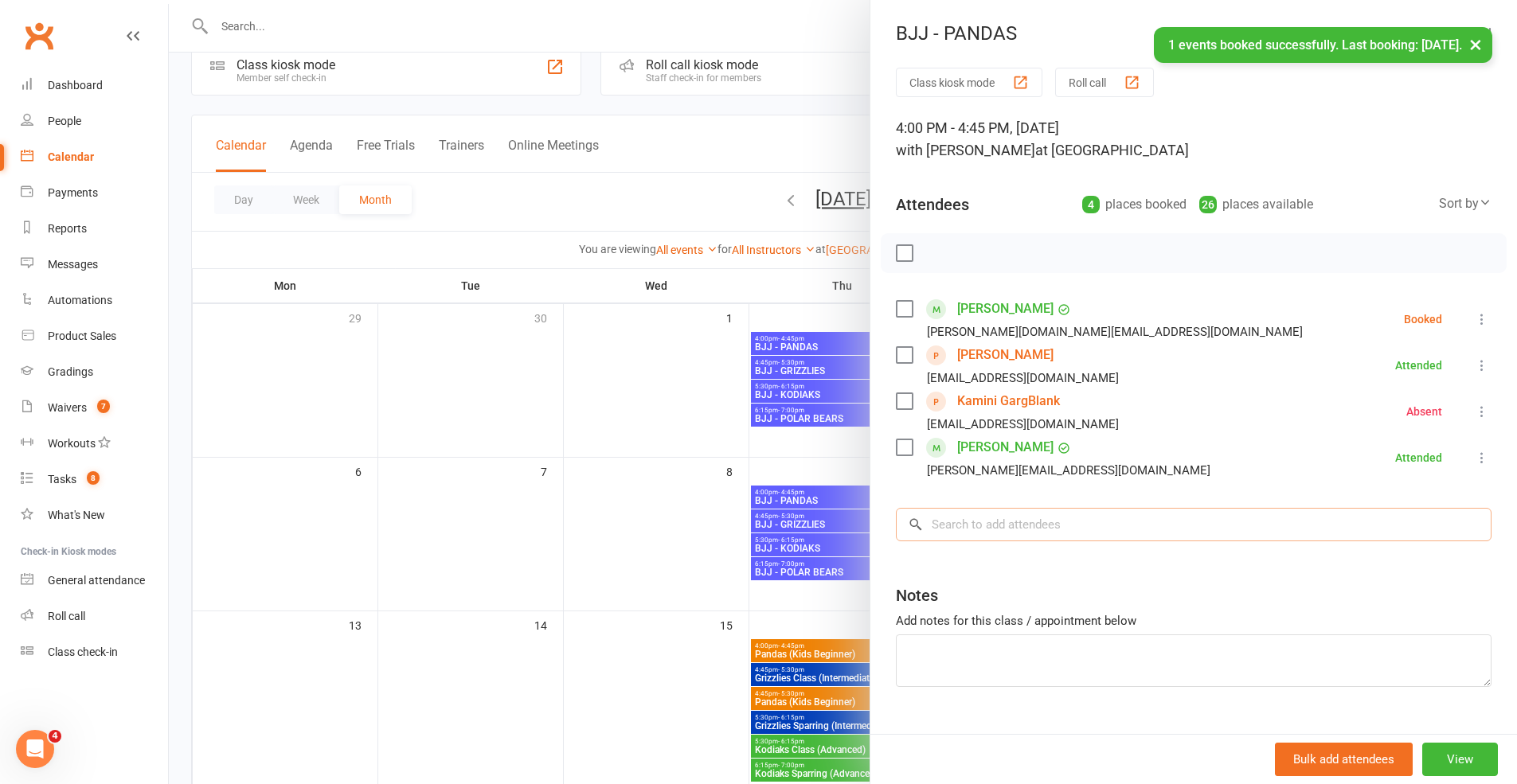
click at [1028, 524] on input "search" at bounding box center [1193, 525] width 596 height 33
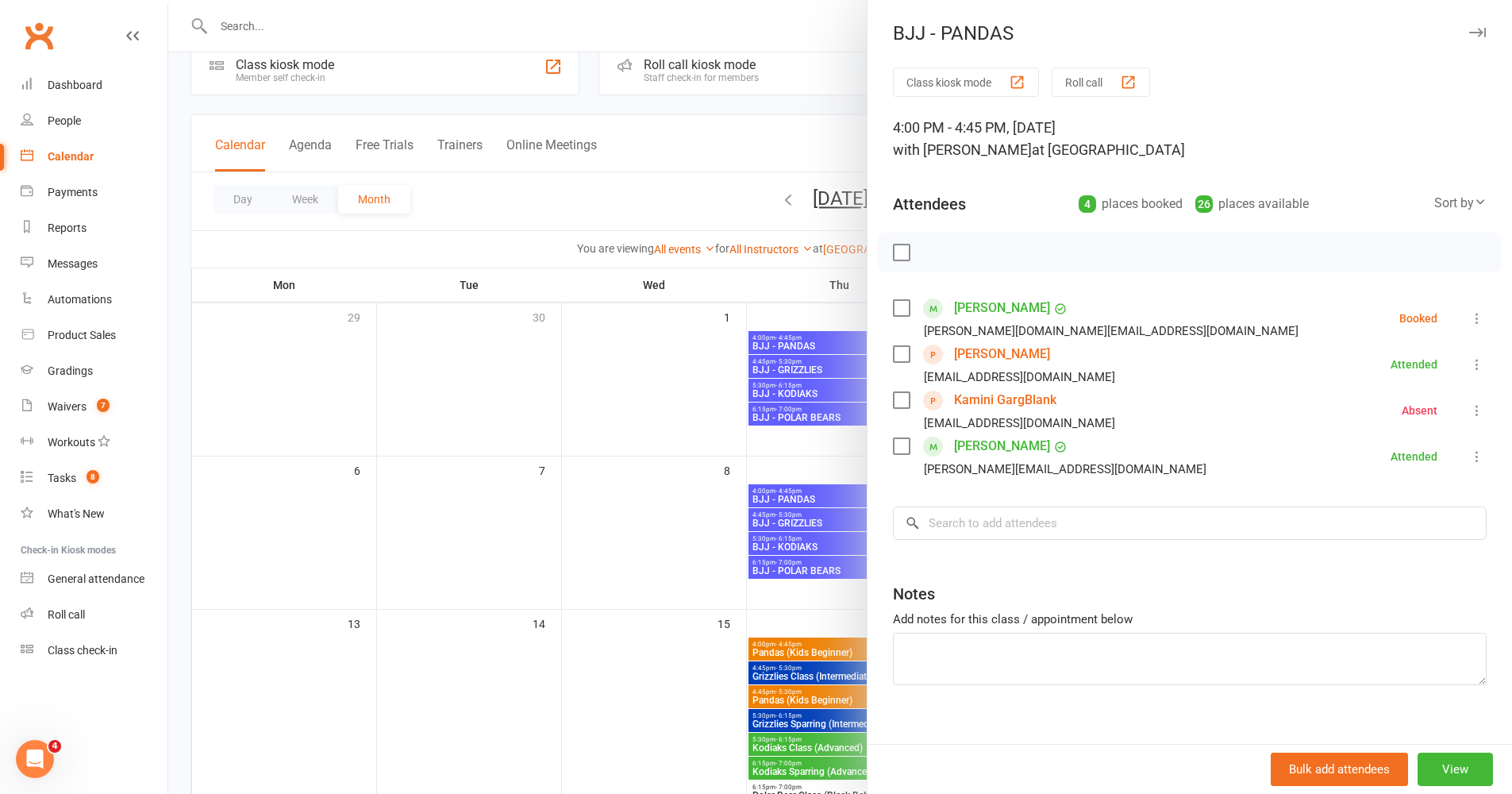
click at [1130, 319] on icon at bounding box center [1477, 318] width 15 height 15
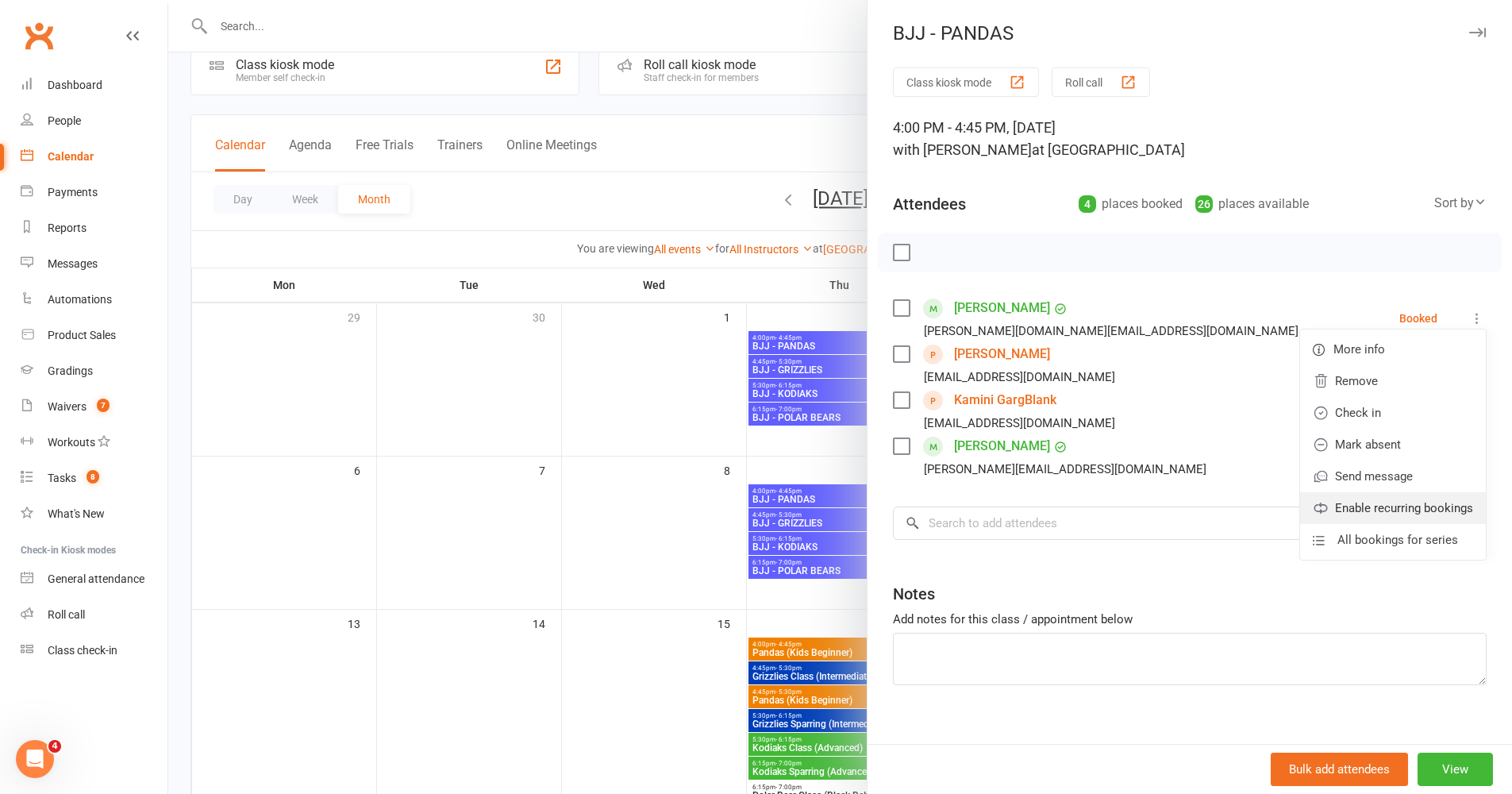
click at [1130, 507] on link "Enable recurring bookings" at bounding box center [1394, 507] width 186 height 32
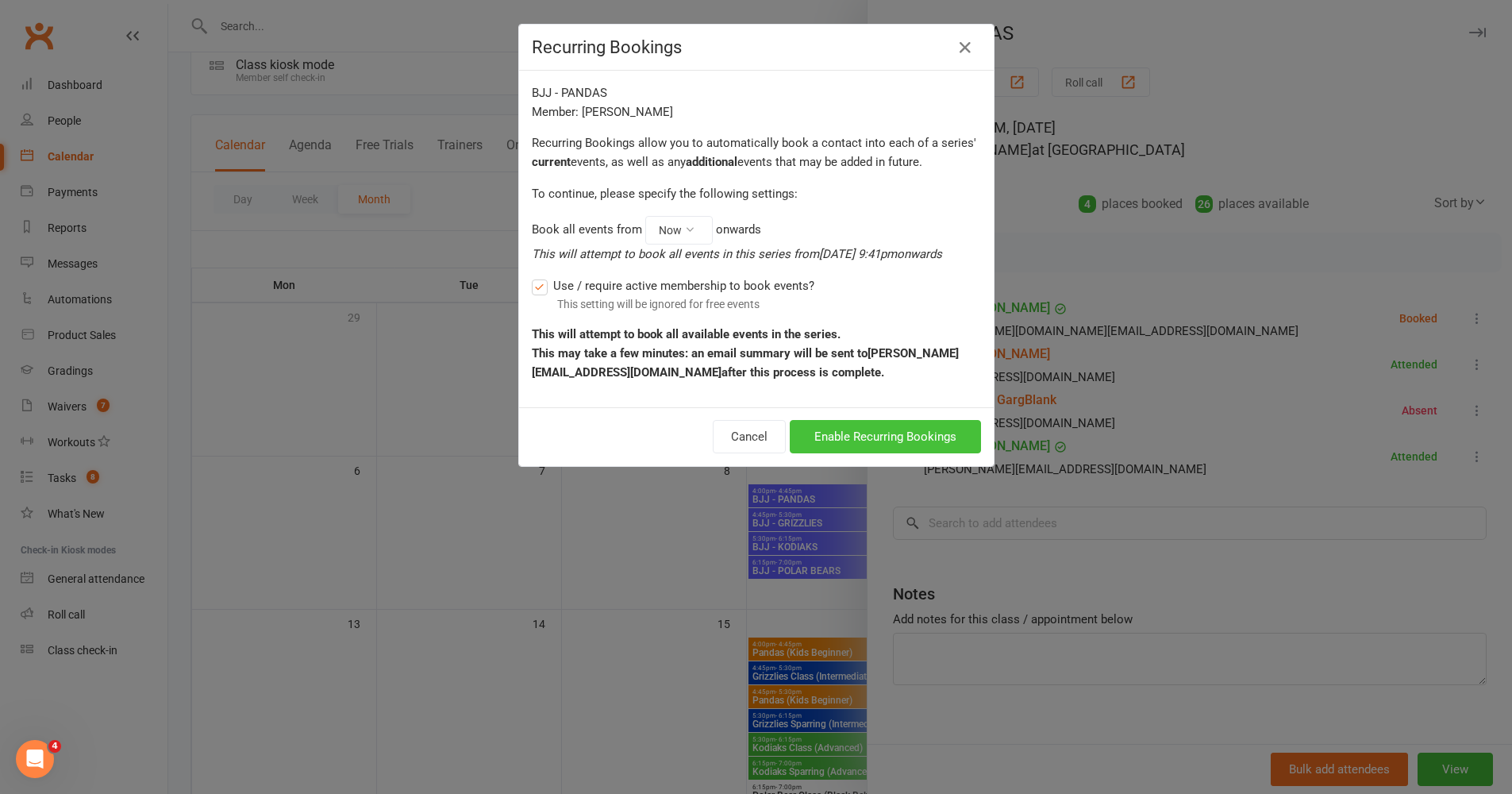
click at [853, 438] on button "Enable Recurring Bookings" at bounding box center [886, 437] width 192 height 33
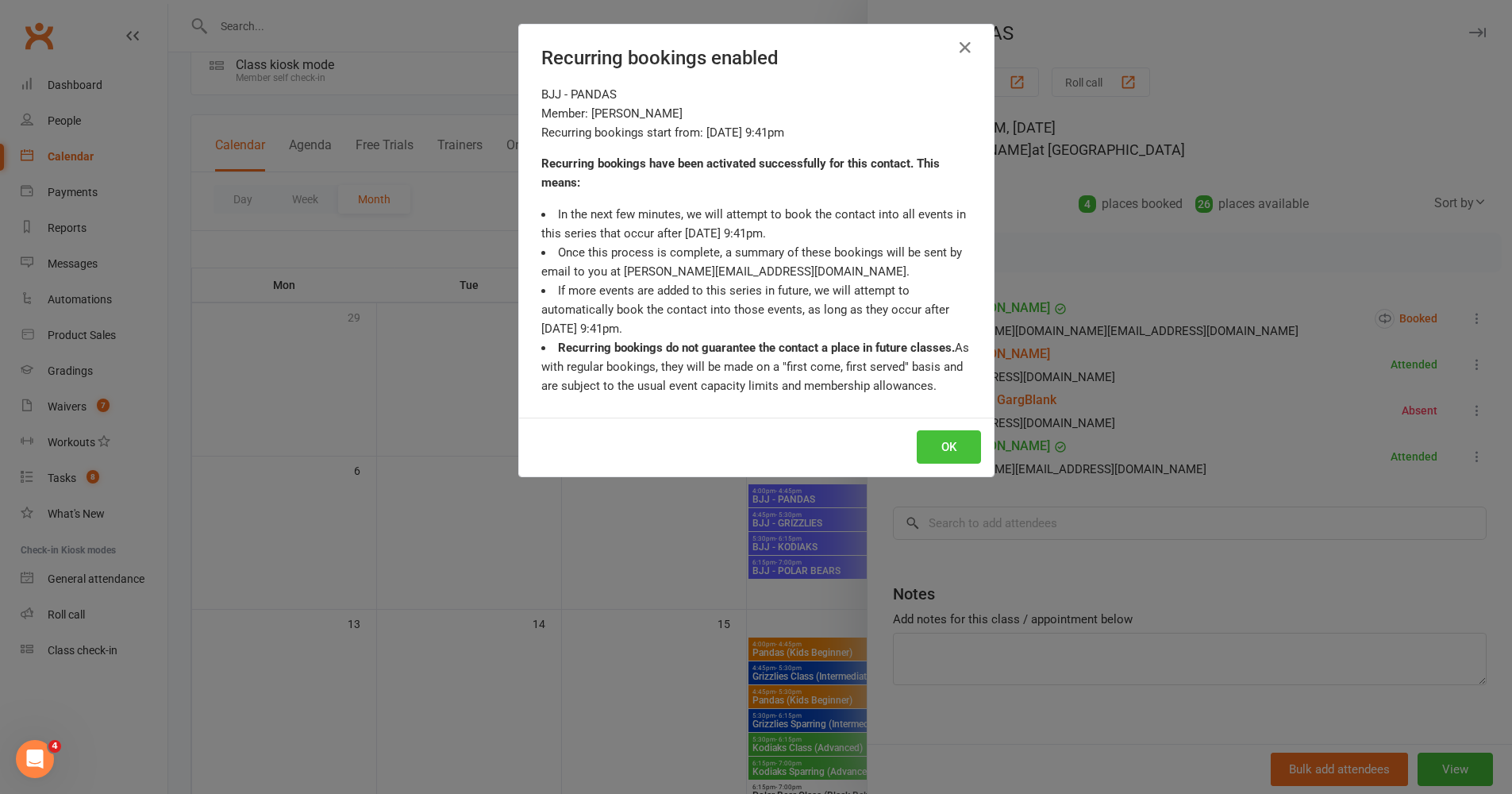
click at [929, 455] on button "OK" at bounding box center [949, 446] width 64 height 33
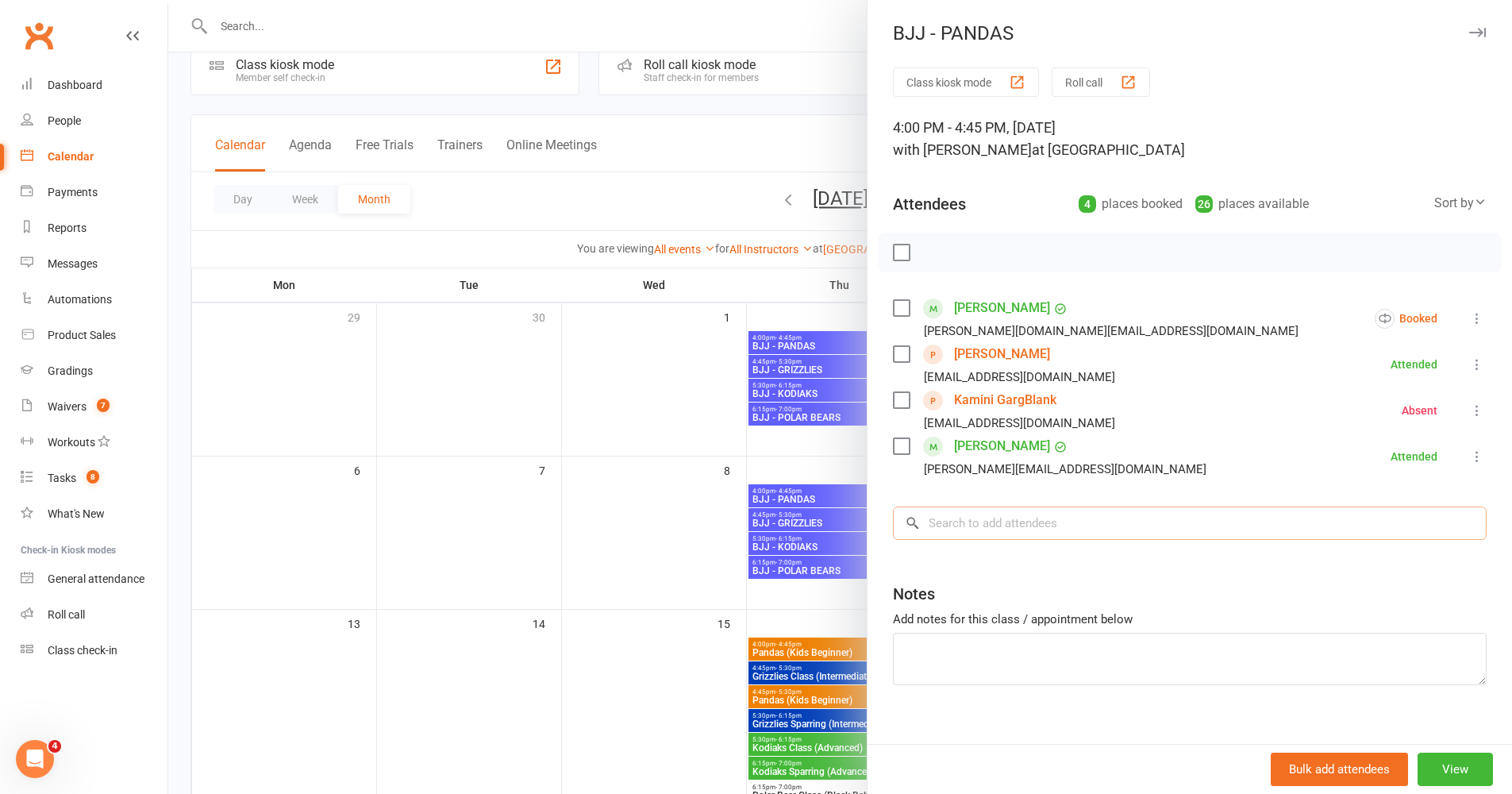
click at [1050, 526] on input "search" at bounding box center [1189, 523] width 594 height 33
paste input "Albitar"
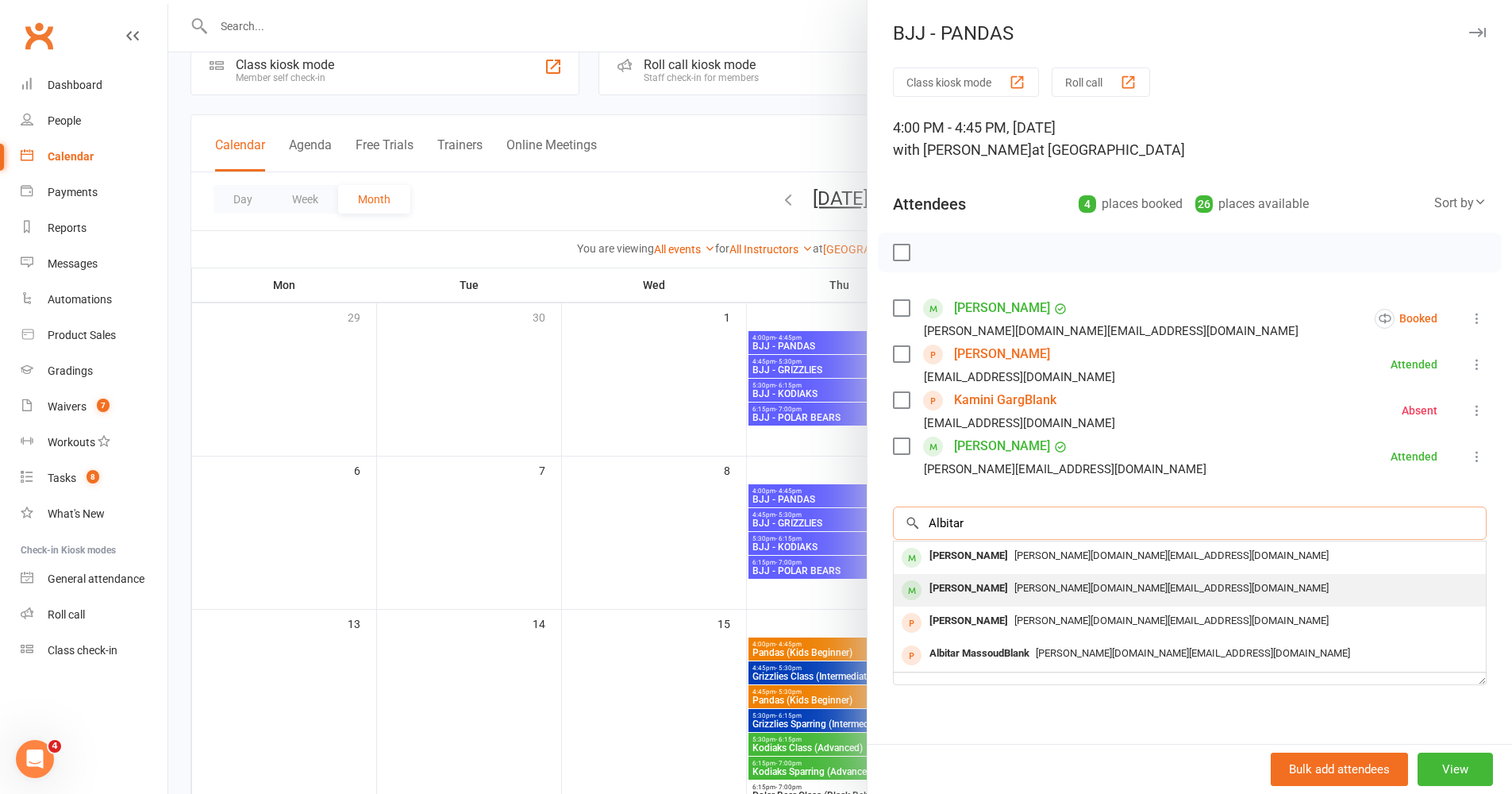
type input "Albitar"
click at [985, 581] on div "Tawfik Albitar" at bounding box center [969, 589] width 91 height 23
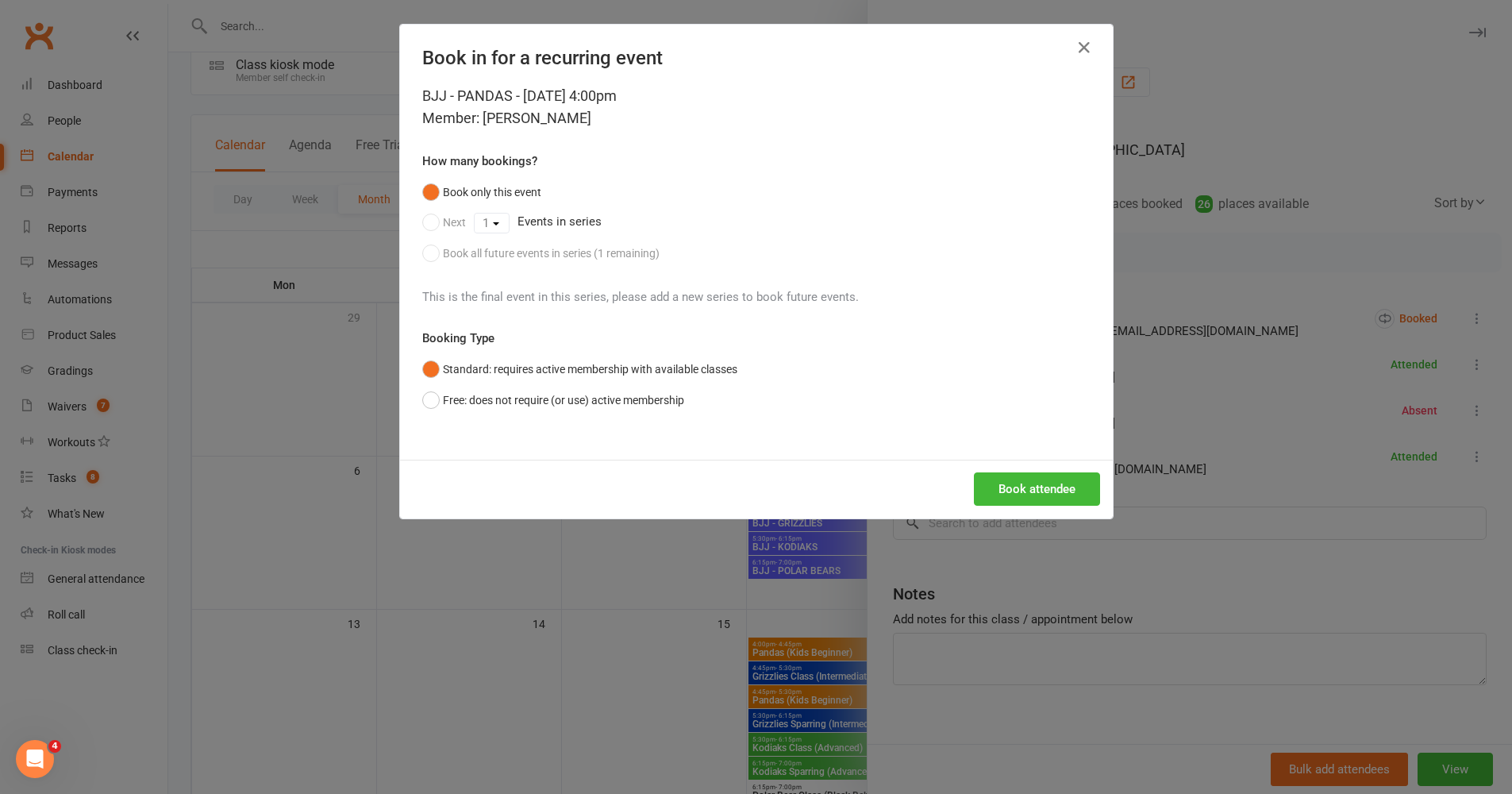
click at [1056, 494] on button "Book attendee" at bounding box center [1037, 489] width 126 height 33
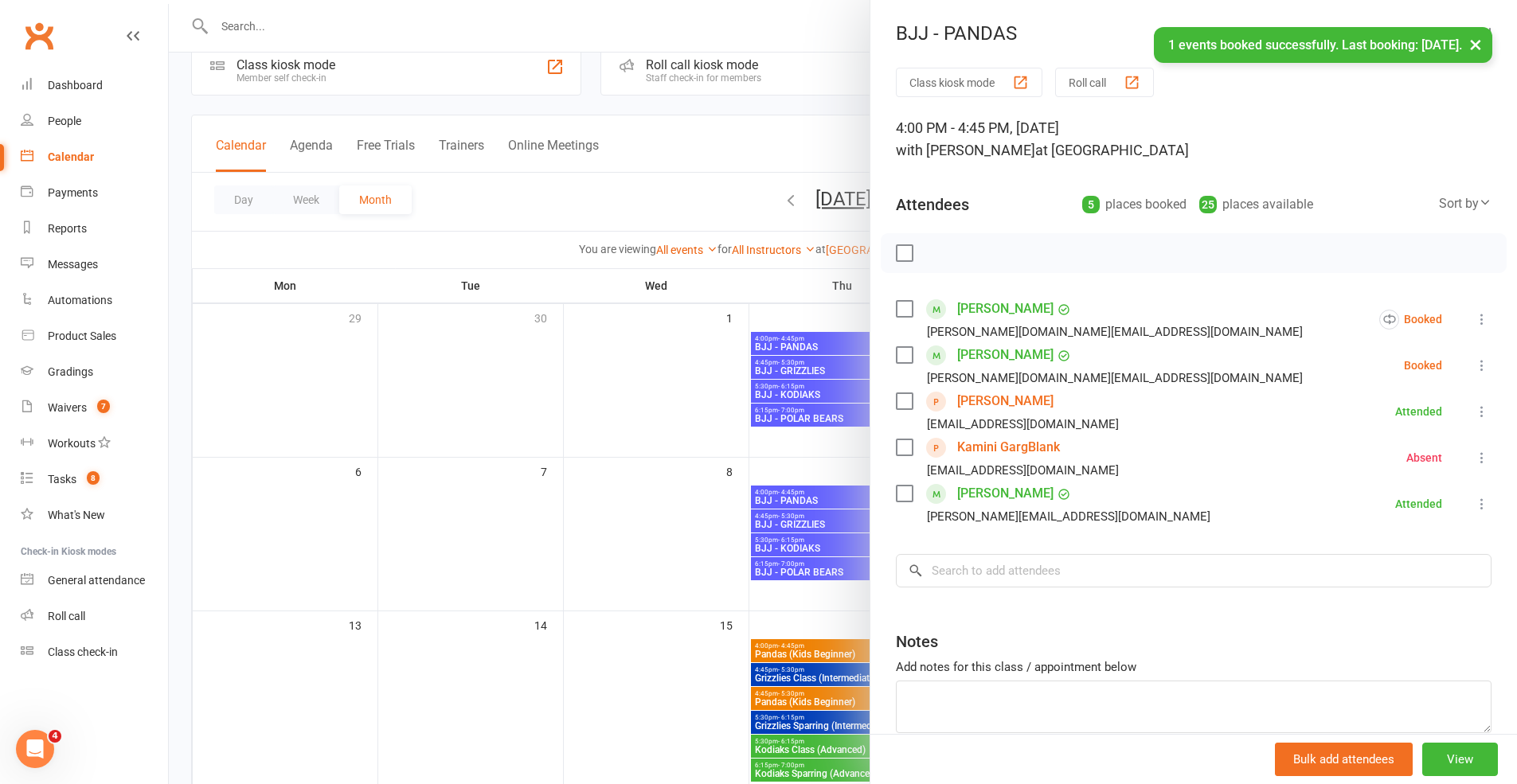
click at [1134, 364] on icon at bounding box center [1482, 365] width 16 height 16
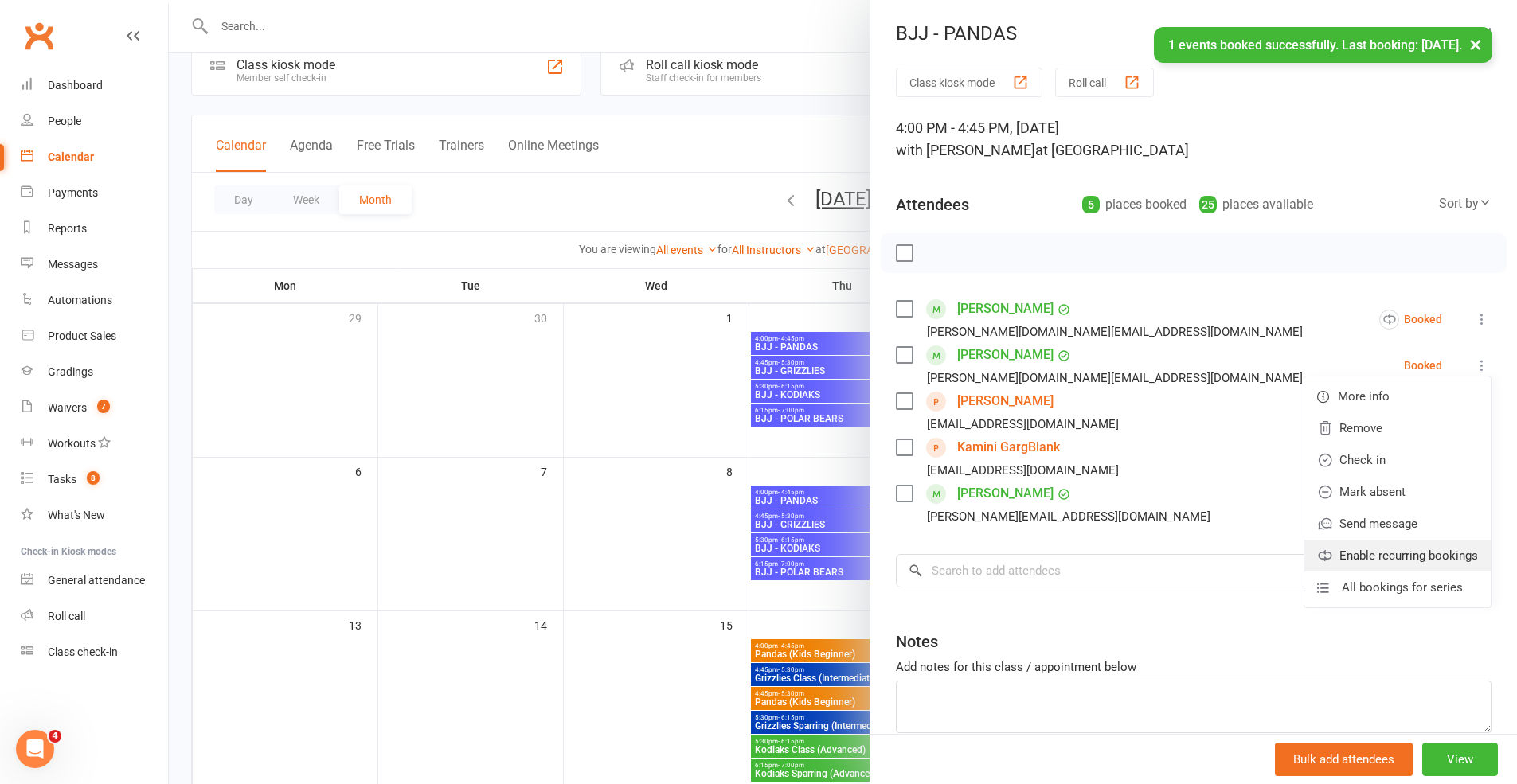
click at [1134, 552] on link "Enable recurring bookings" at bounding box center [1398, 556] width 187 height 32
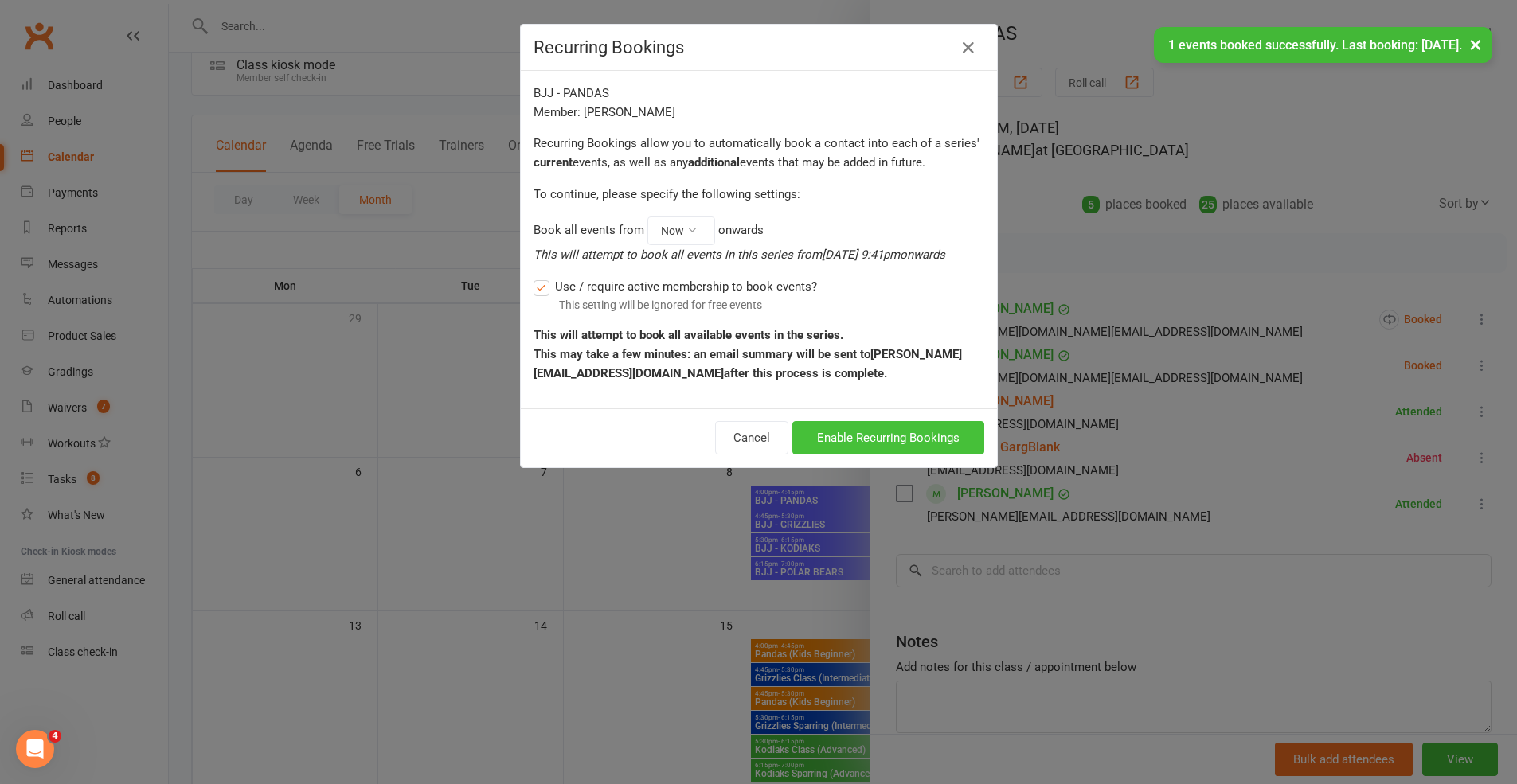
click at [925, 454] on button "Enable Recurring Bookings" at bounding box center [889, 438] width 192 height 33
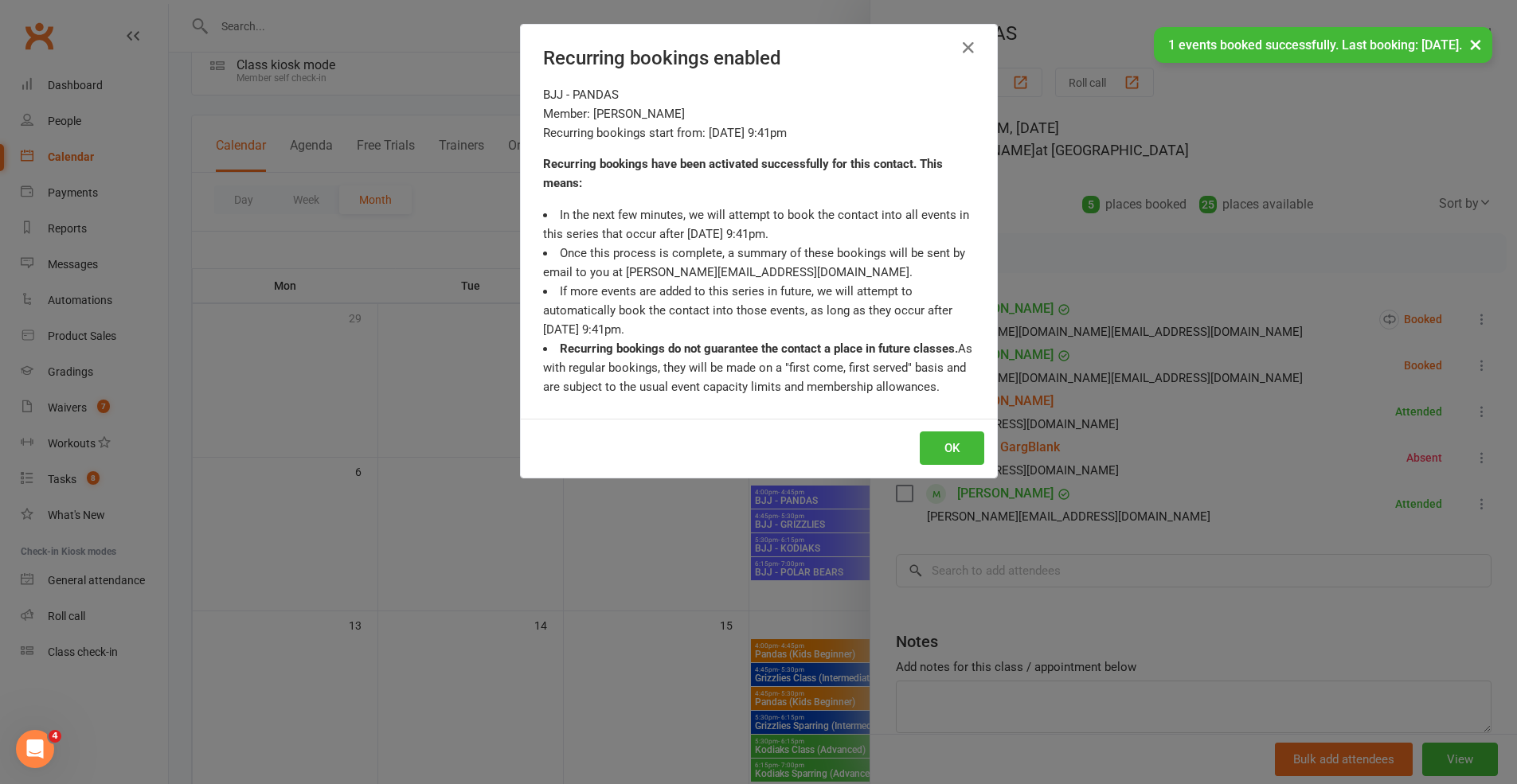
click at [918, 448] on div "Recurring bookings enabled BJJ - PANDAS Member: Tawfik Albitar Recurring bookin…" at bounding box center [758, 392] width 1517 height 784
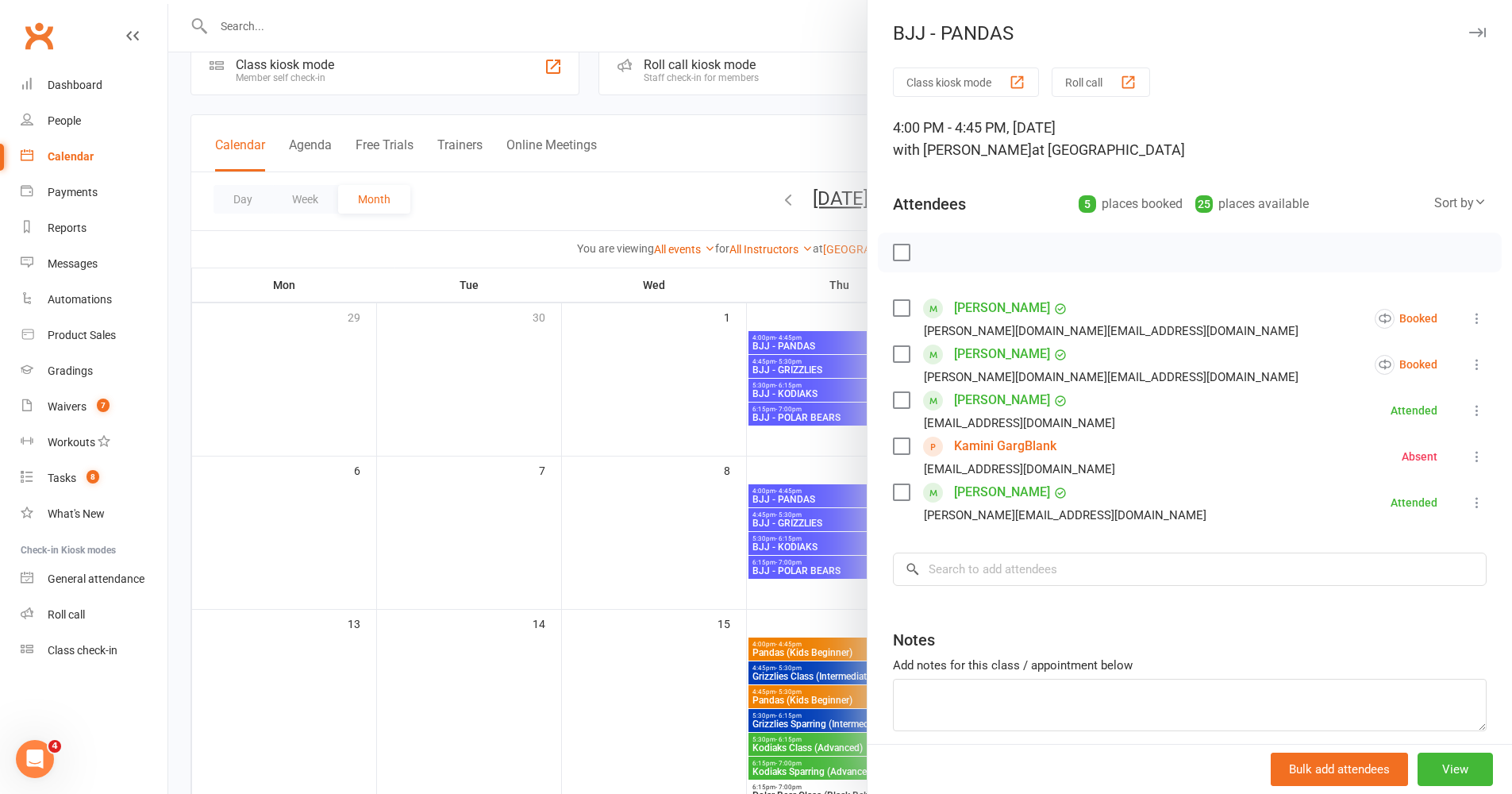
click at [1130, 28] on icon "button" at bounding box center [1477, 33] width 16 height 10
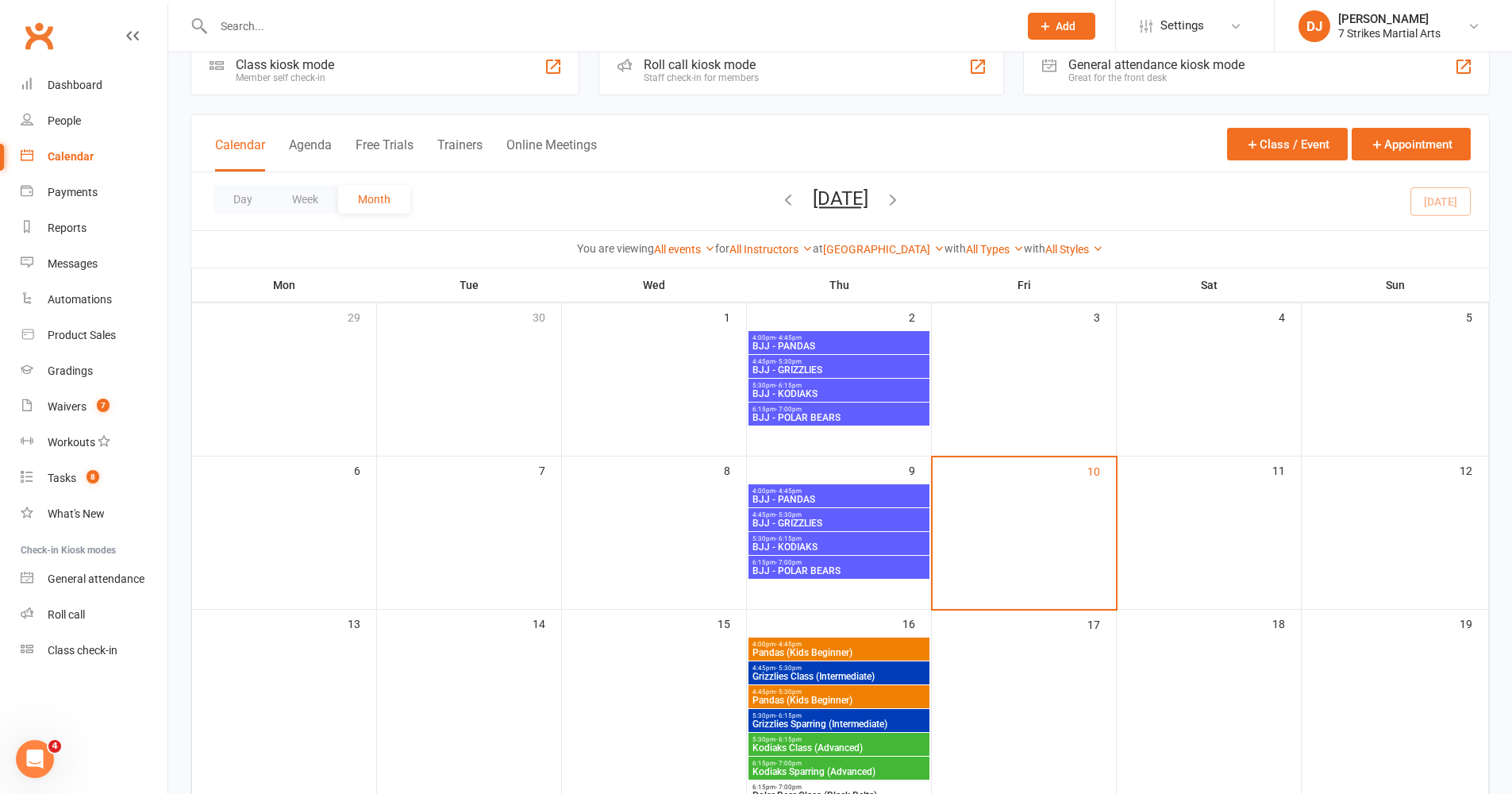
click at [872, 340] on span "4:00pm - 4:45pm" at bounding box center [839, 337] width 174 height 7
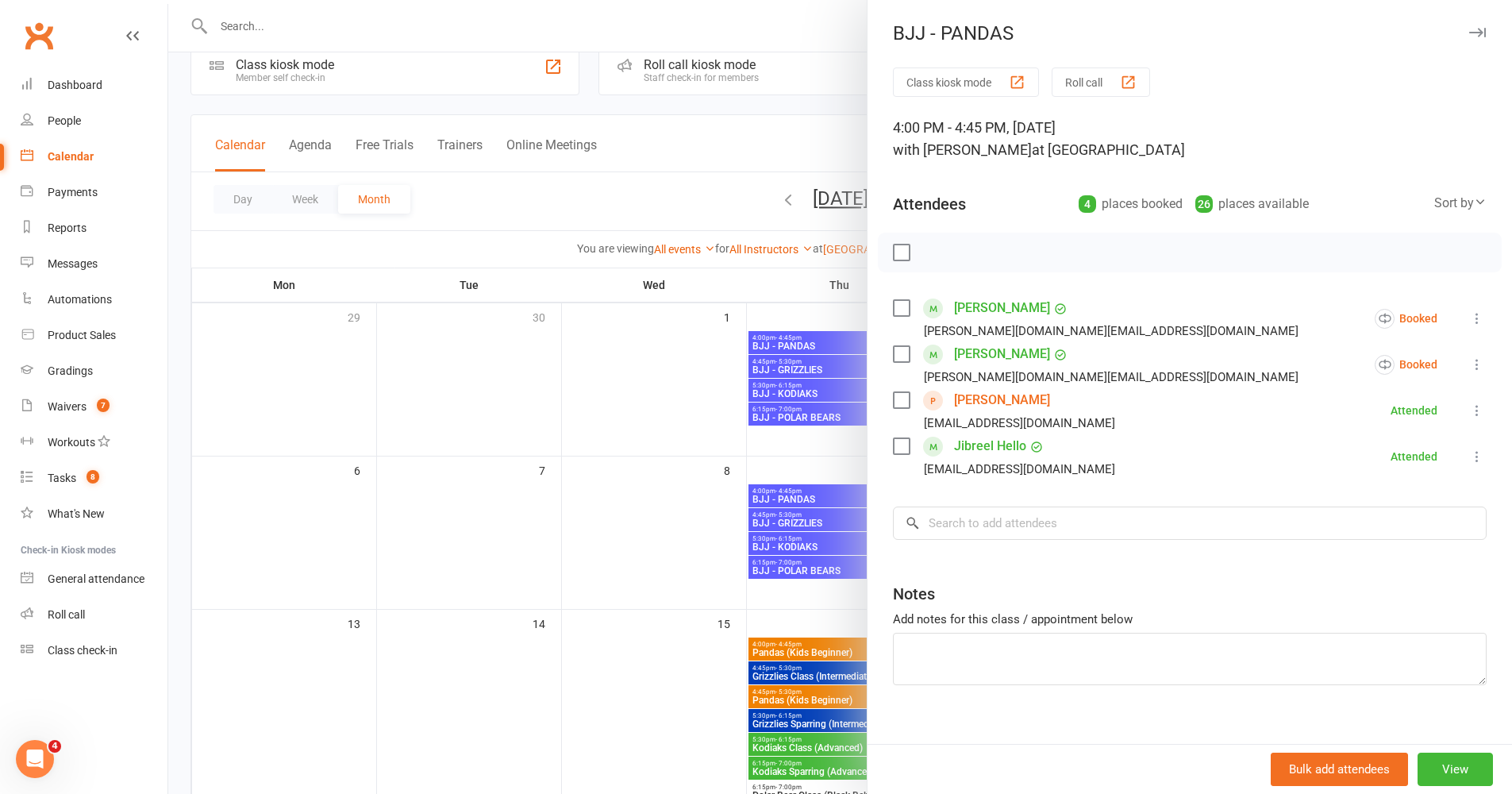
click at [1130, 410] on icon at bounding box center [1477, 411] width 15 height 15
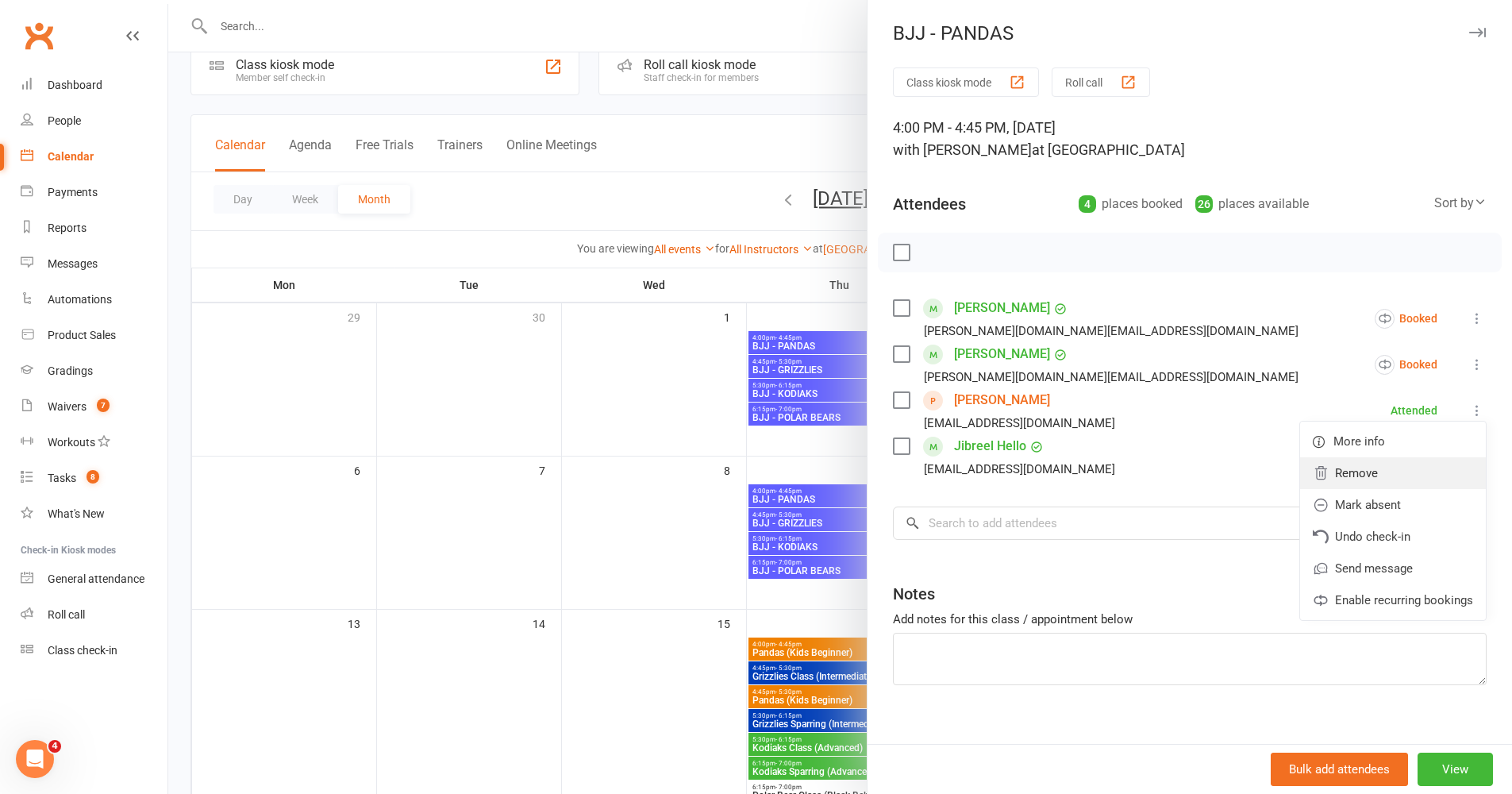
click at [1130, 472] on link "Remove" at bounding box center [1394, 473] width 186 height 32
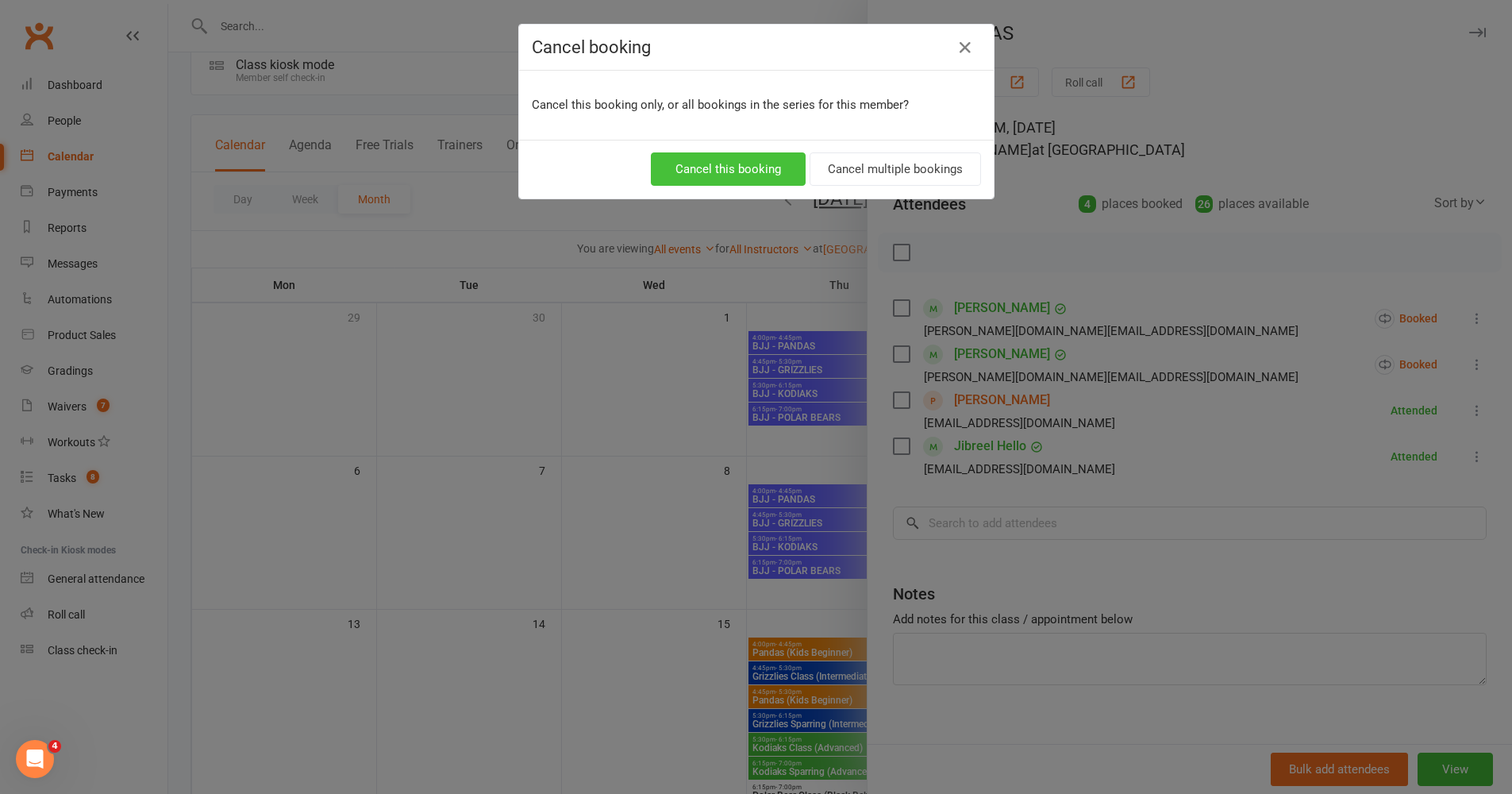
click at [746, 167] on button "Cancel this booking" at bounding box center [728, 168] width 155 height 33
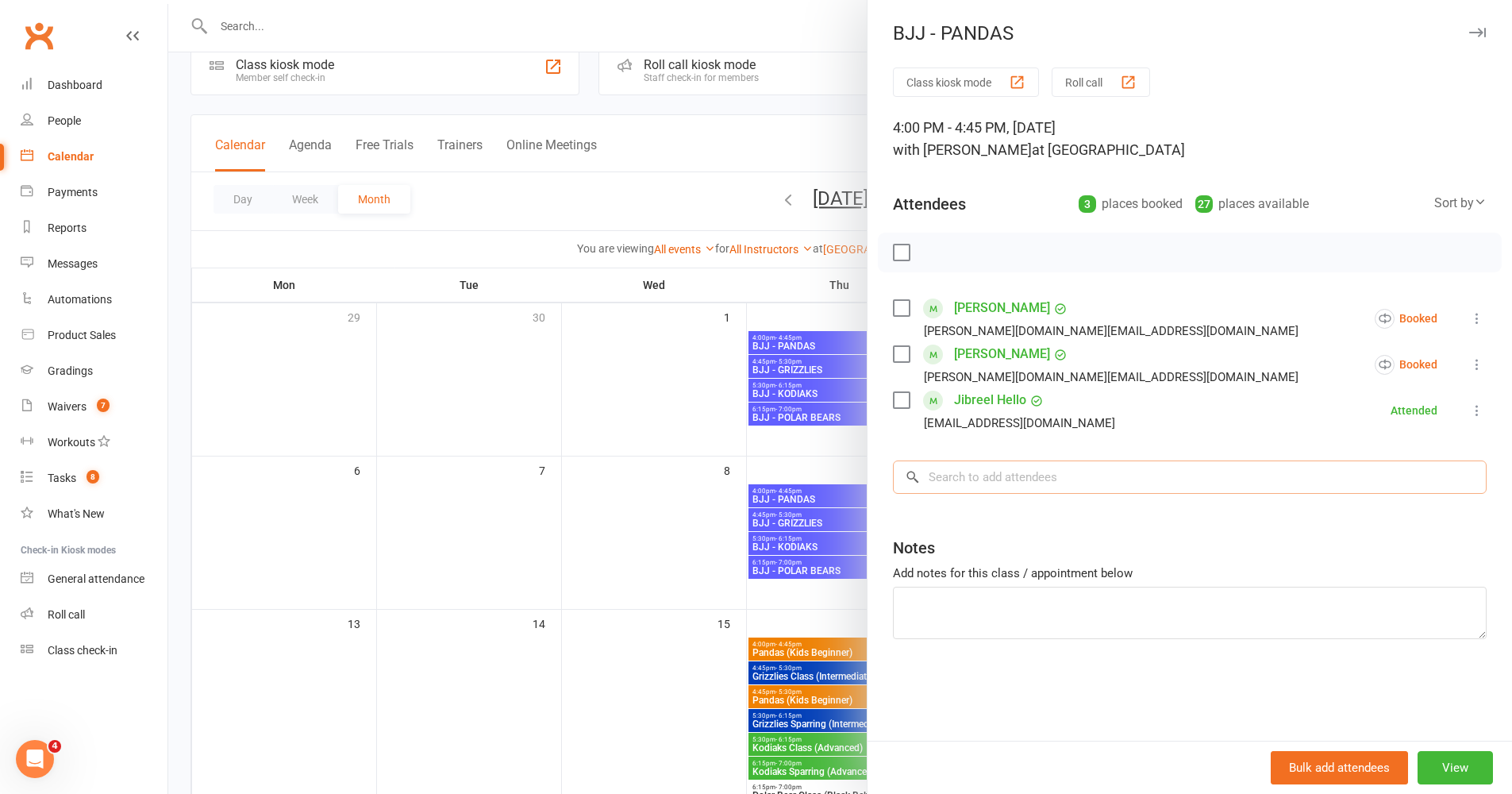
click at [1128, 481] on input "search" at bounding box center [1189, 476] width 594 height 33
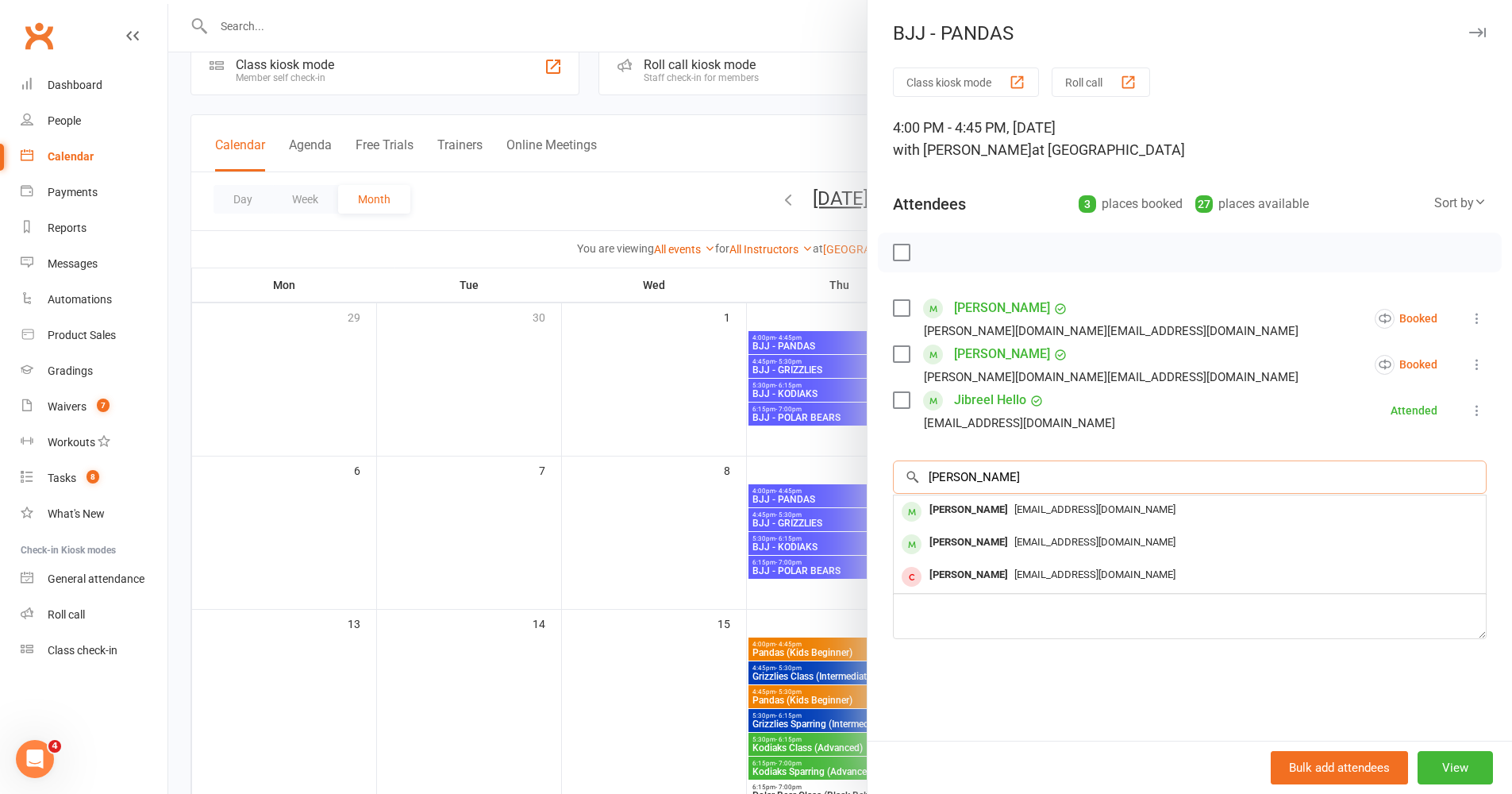
type input "Angela"
drag, startPoint x: 1128, startPoint y: 481, endPoint x: 997, endPoint y: 547, distance: 146.7
click at [997, 547] on div "Angela Ayerha" at bounding box center [969, 542] width 91 height 23
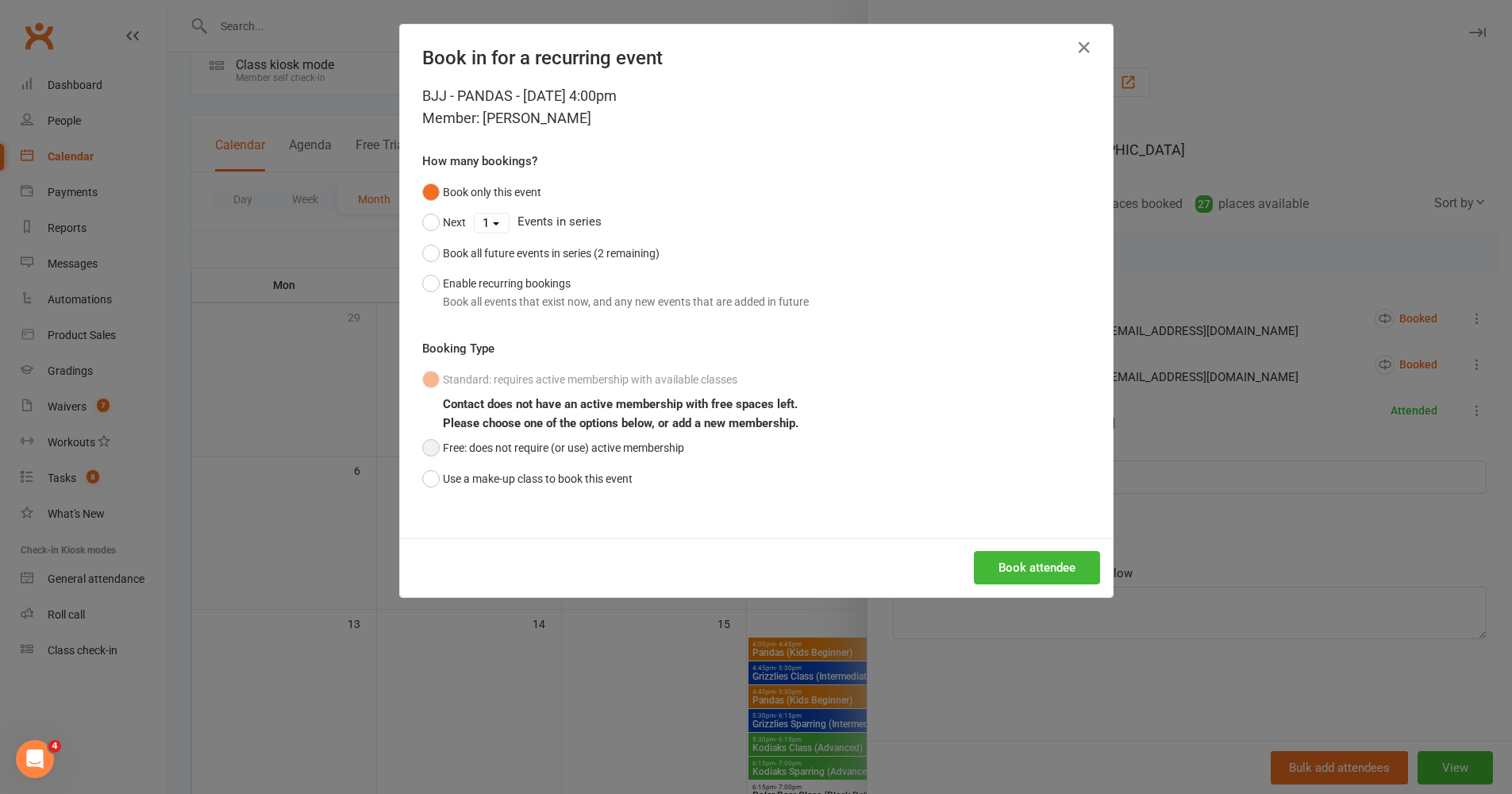
click at [425, 446] on button "Free: does not require (or use) active membership" at bounding box center [553, 447] width 262 height 30
click at [1026, 563] on button "Book attendee" at bounding box center [1037, 567] width 126 height 33
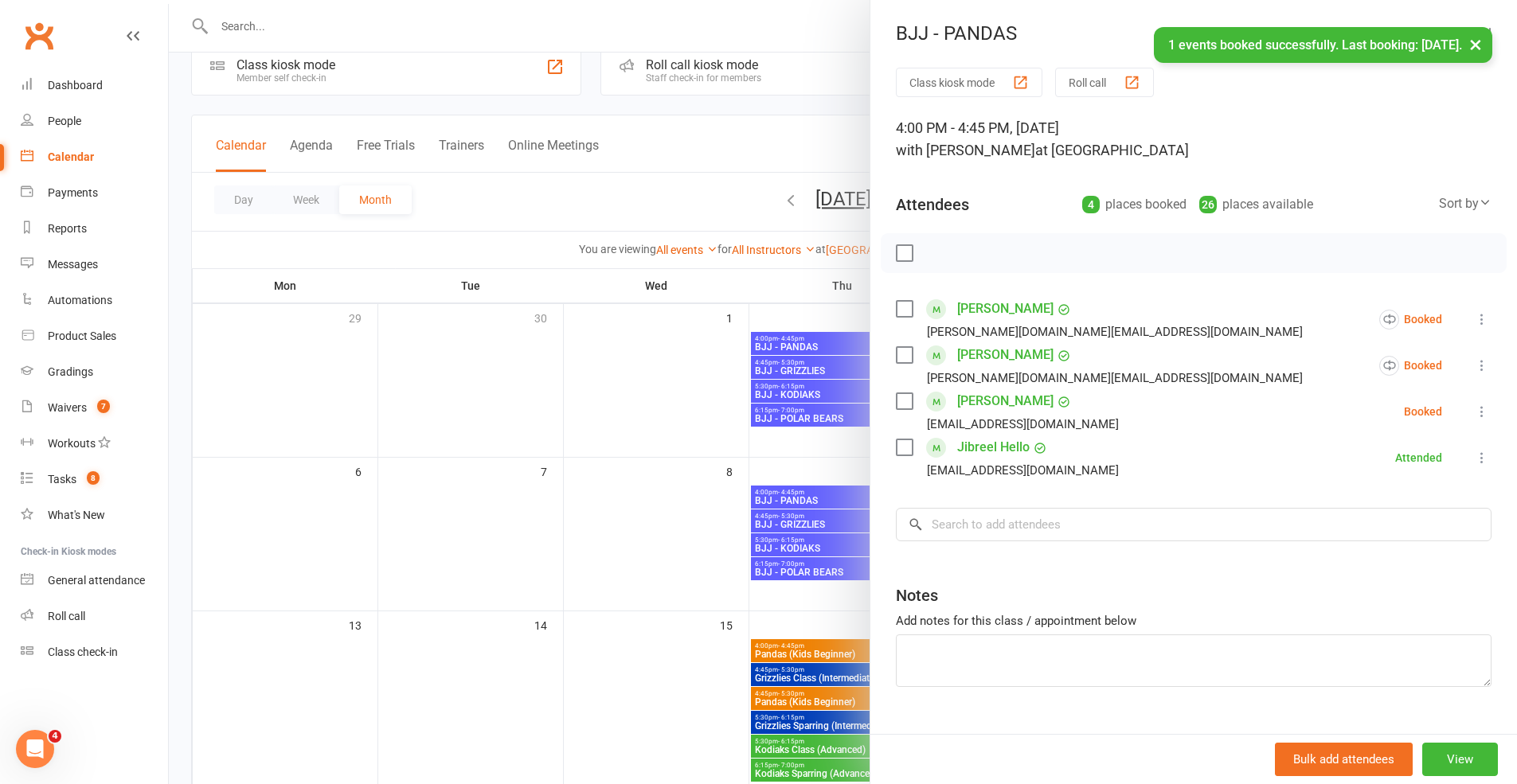
click at [1134, 46] on button "×" at bounding box center [1476, 44] width 29 height 34
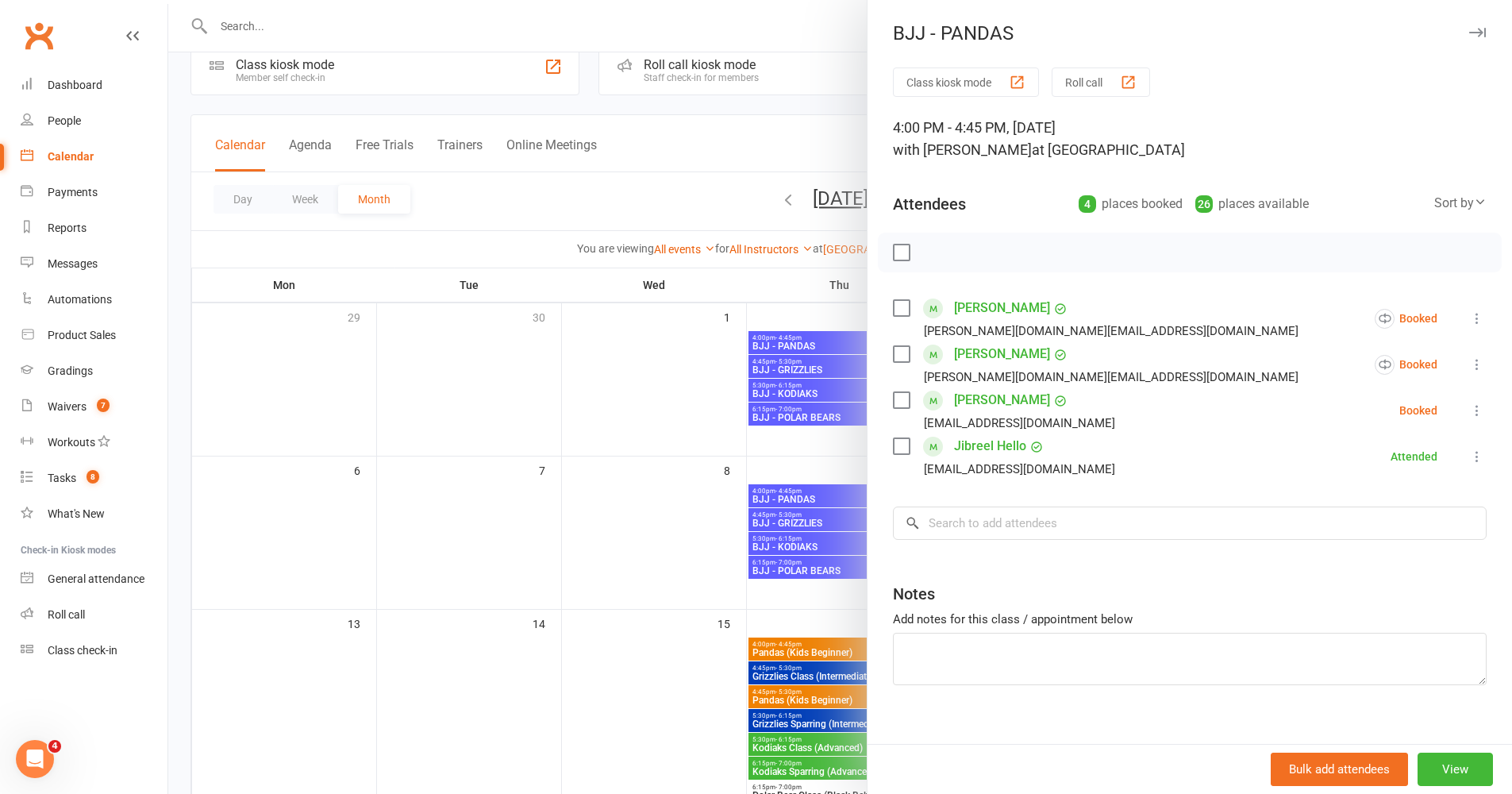
click at [1130, 40] on div "BJJ - PANDAS" at bounding box center [1190, 33] width 645 height 22
click at [1130, 36] on icon "button" at bounding box center [1477, 33] width 16 height 10
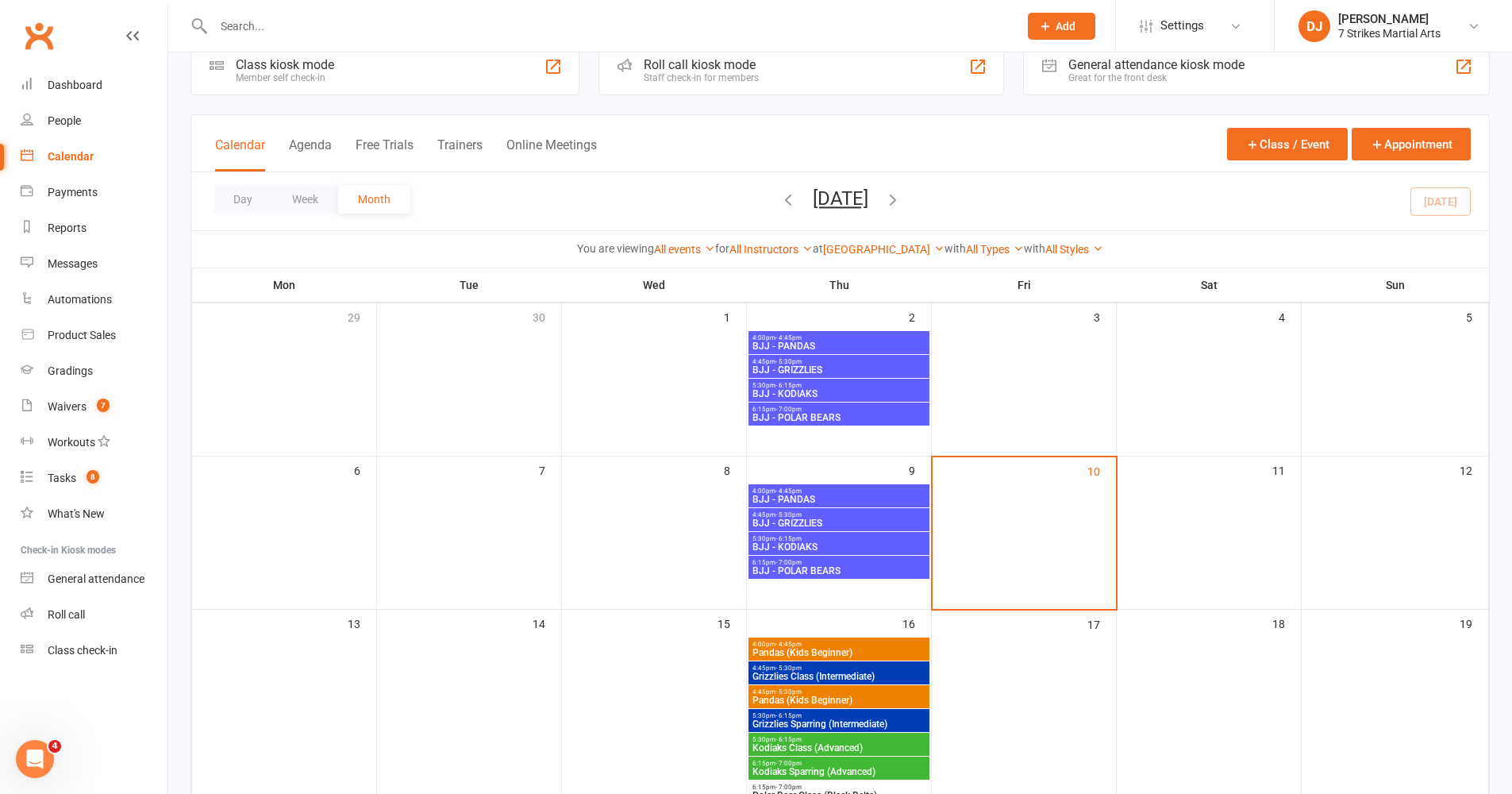
click at [817, 491] on span "4:00pm - 4:45pm" at bounding box center [839, 490] width 174 height 7
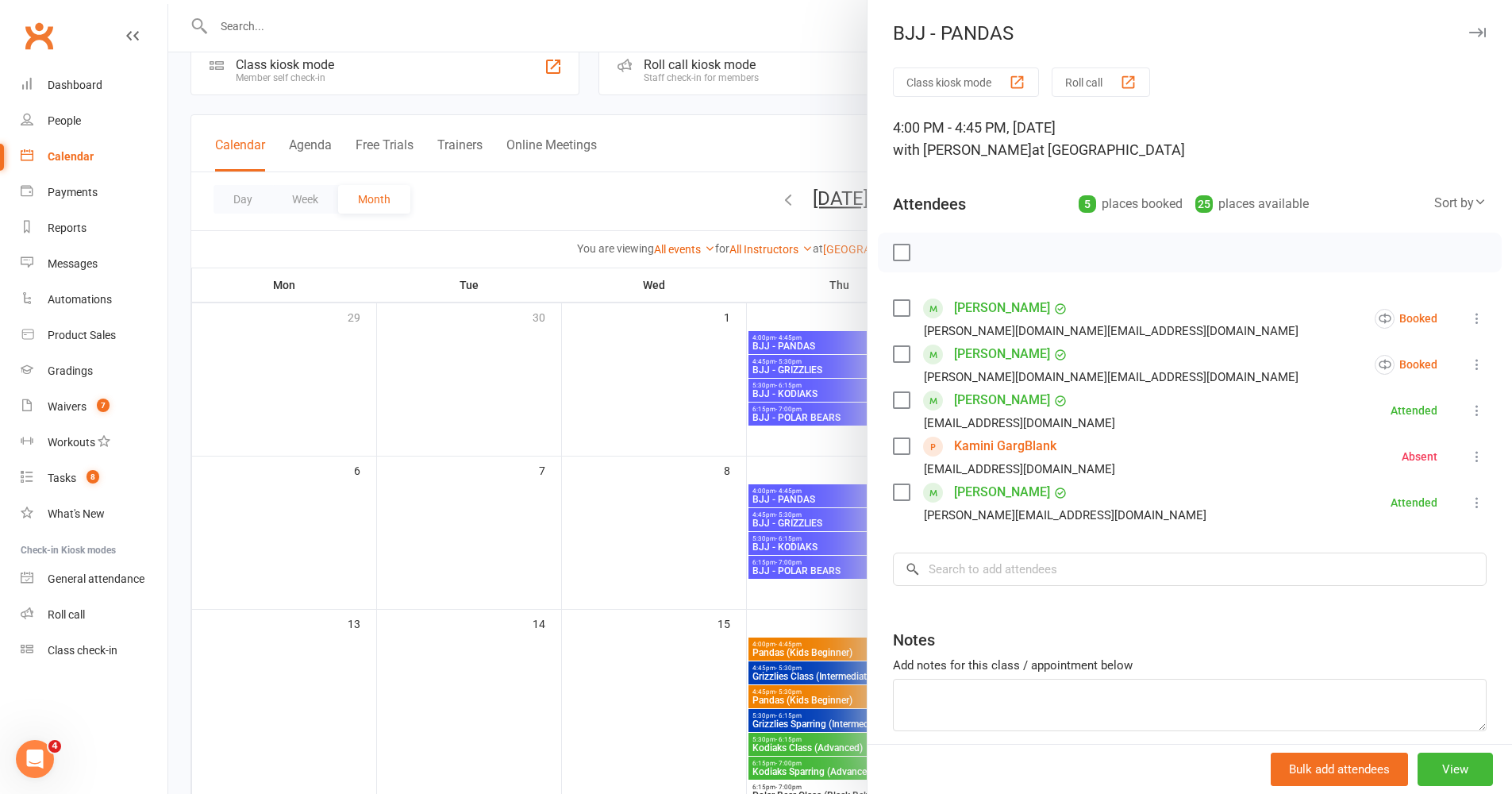
click at [1130, 412] on icon at bounding box center [1477, 411] width 15 height 15
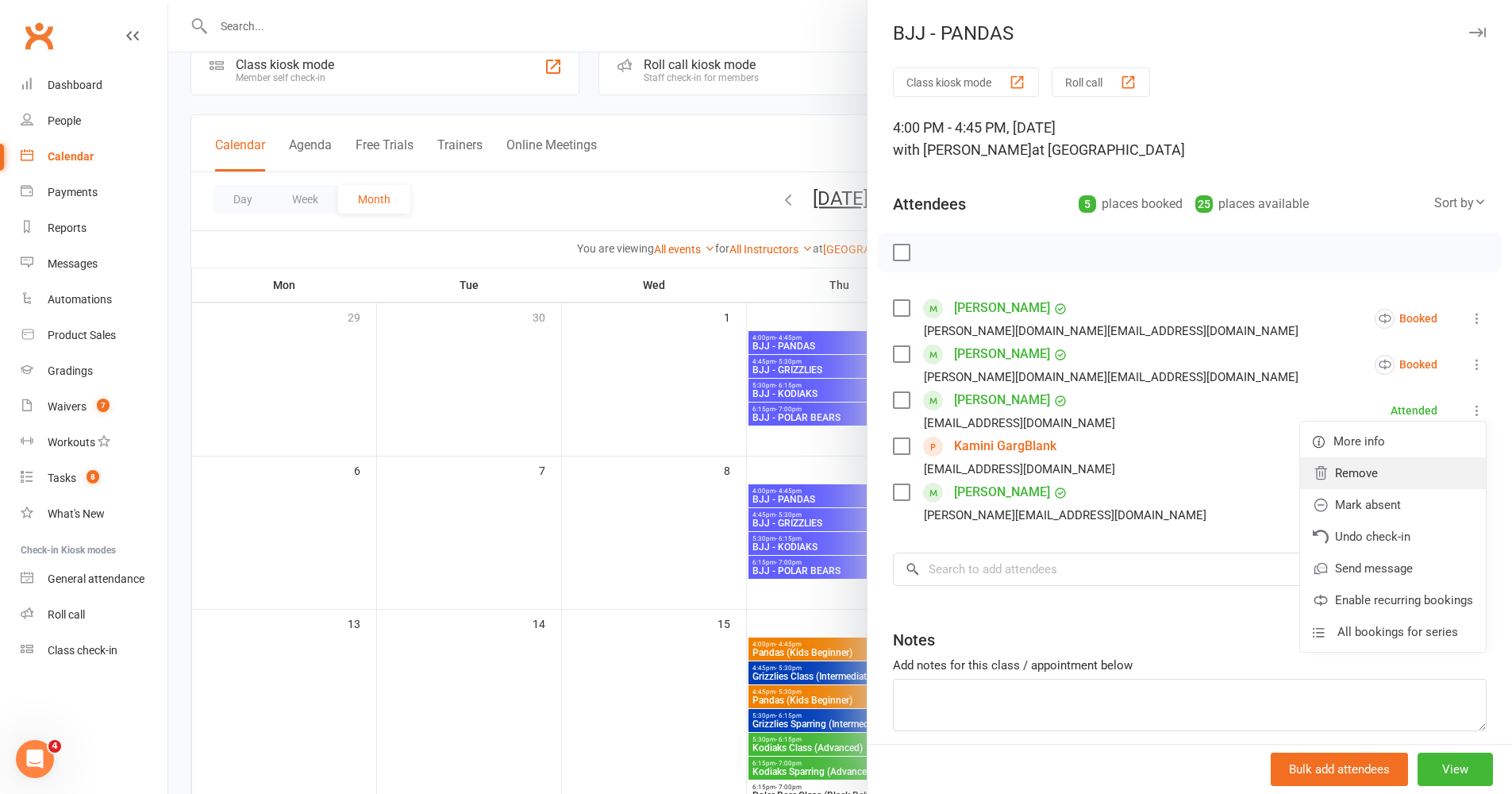
click at [1130, 466] on link "Remove" at bounding box center [1394, 473] width 186 height 32
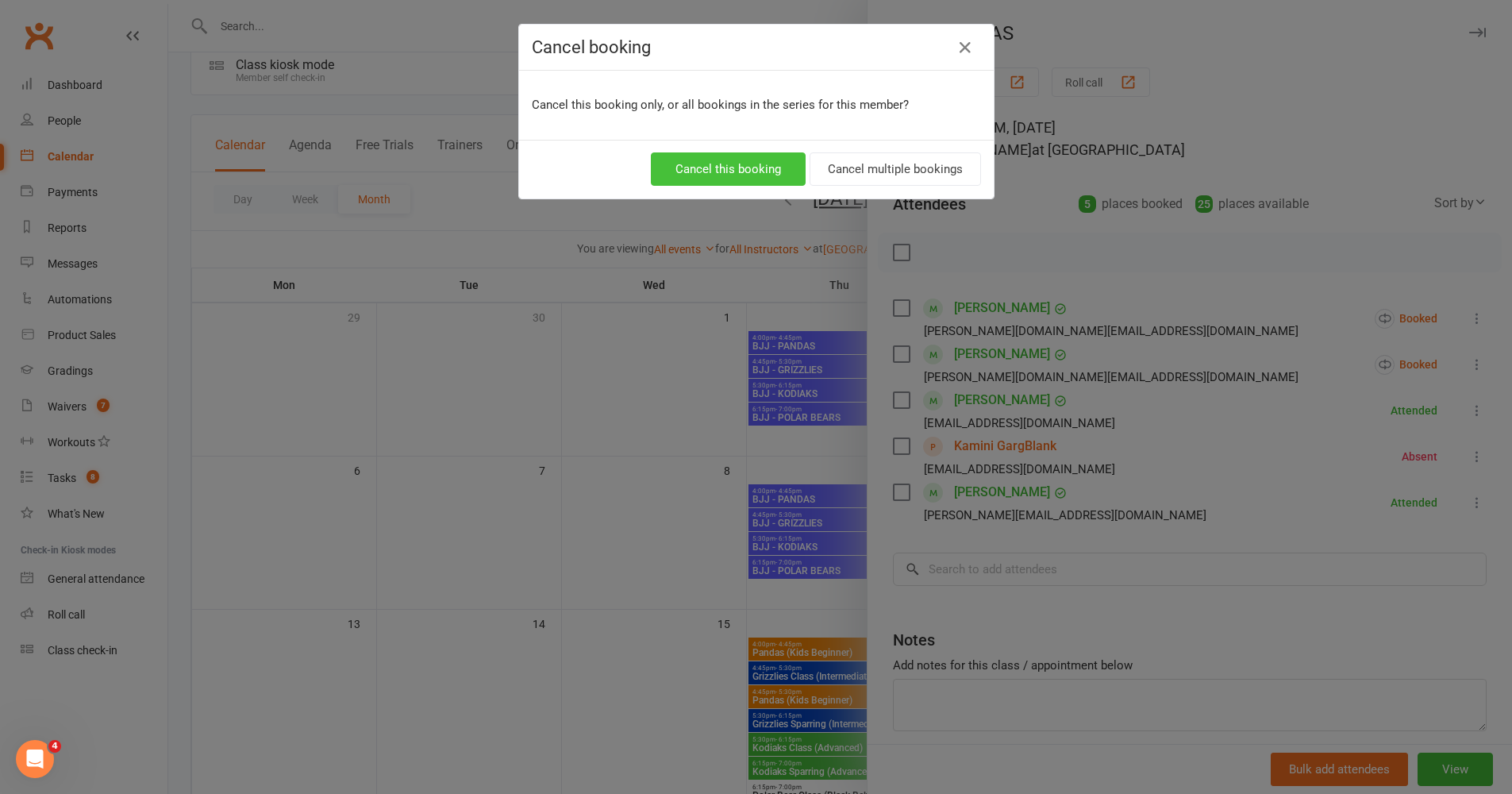
click at [763, 171] on button "Cancel this booking" at bounding box center [728, 168] width 155 height 33
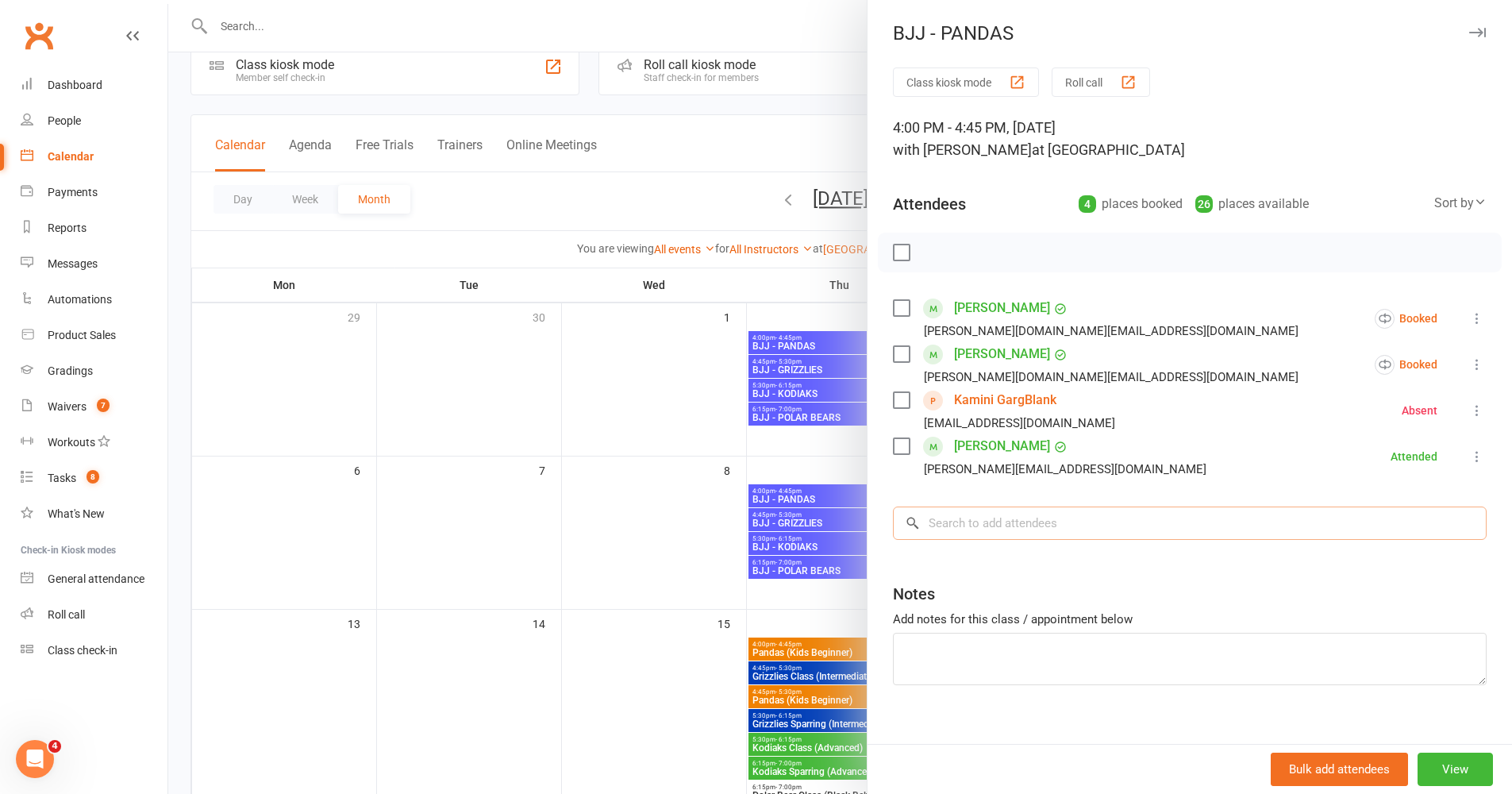
click at [1073, 521] on input "search" at bounding box center [1189, 523] width 594 height 33
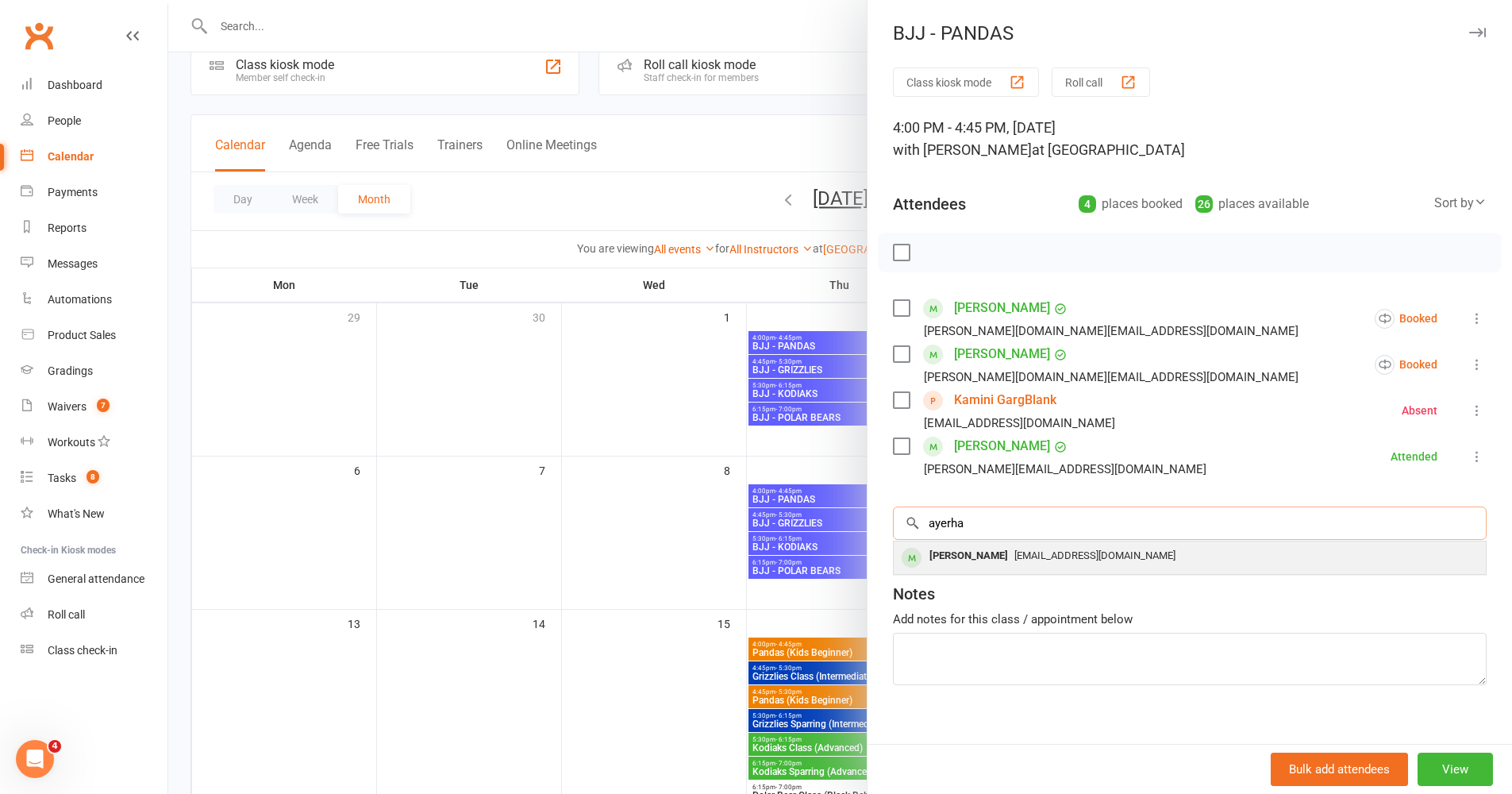
type input "ayerha"
click at [1050, 563] on div "Dandoll777@hotmail.com" at bounding box center [1189, 556] width 579 height 23
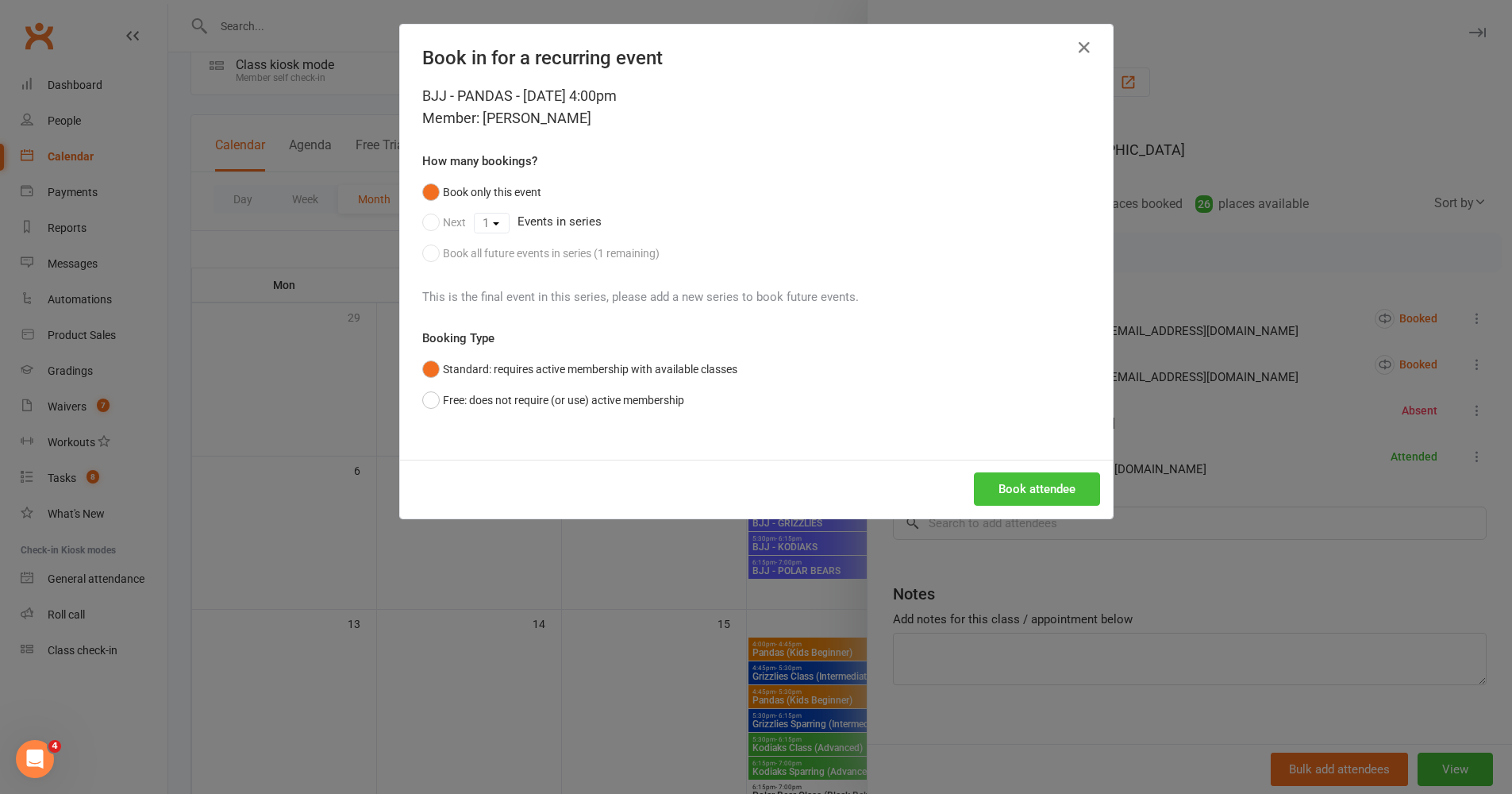
click at [1006, 499] on button "Book attendee" at bounding box center [1037, 489] width 126 height 33
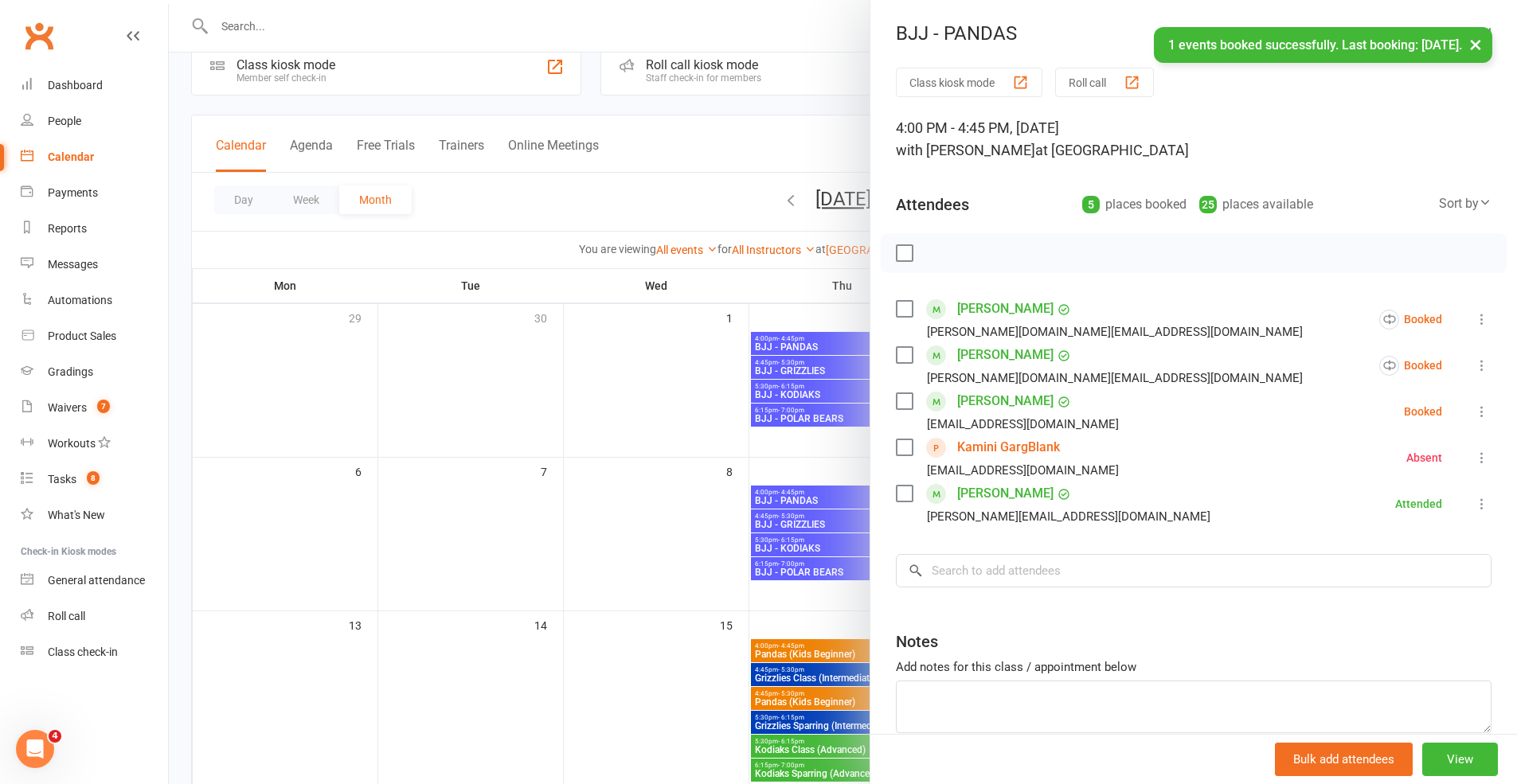
click at [1134, 415] on icon at bounding box center [1482, 412] width 16 height 16
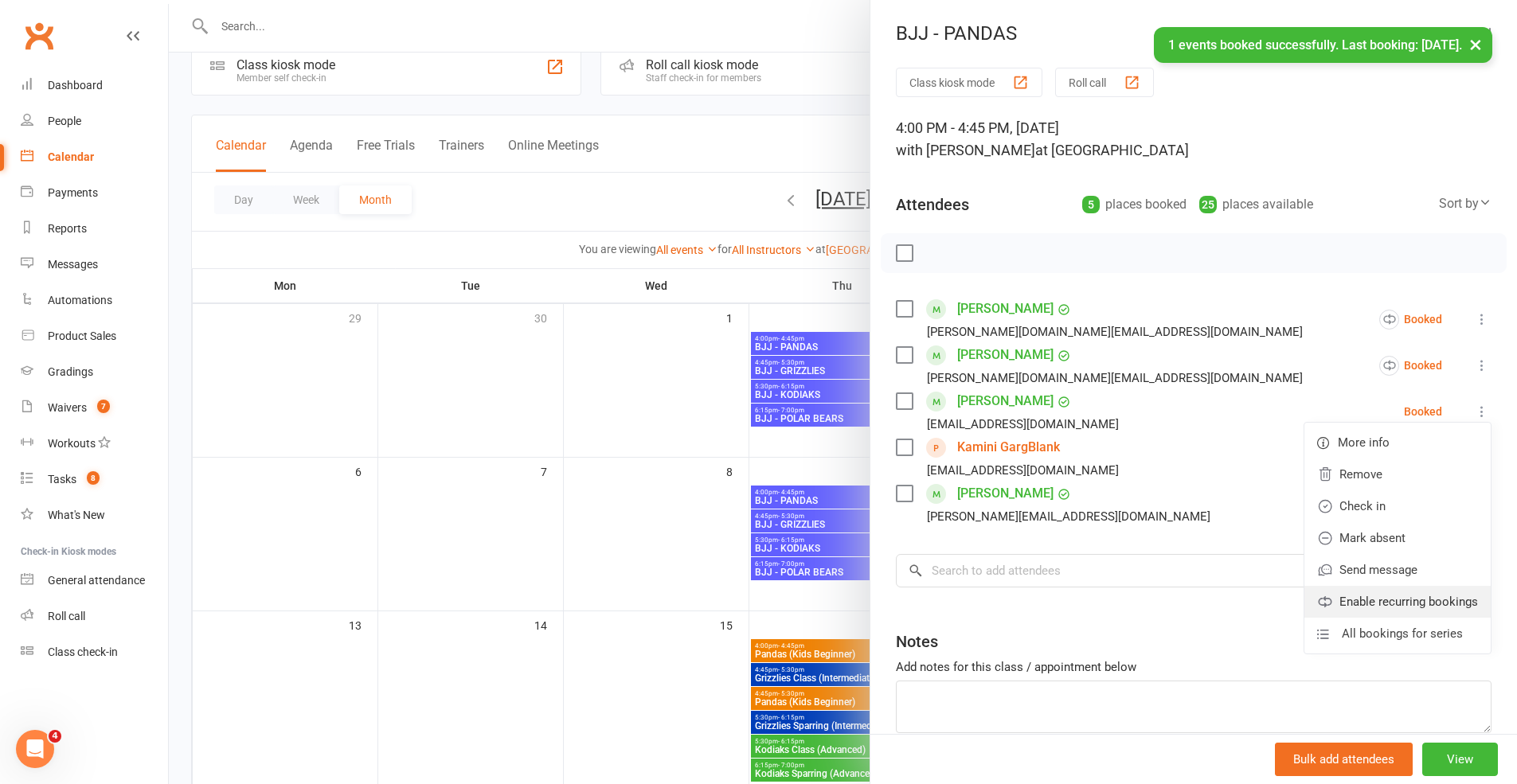
click at [1134, 598] on link "Enable recurring bookings" at bounding box center [1398, 601] width 187 height 32
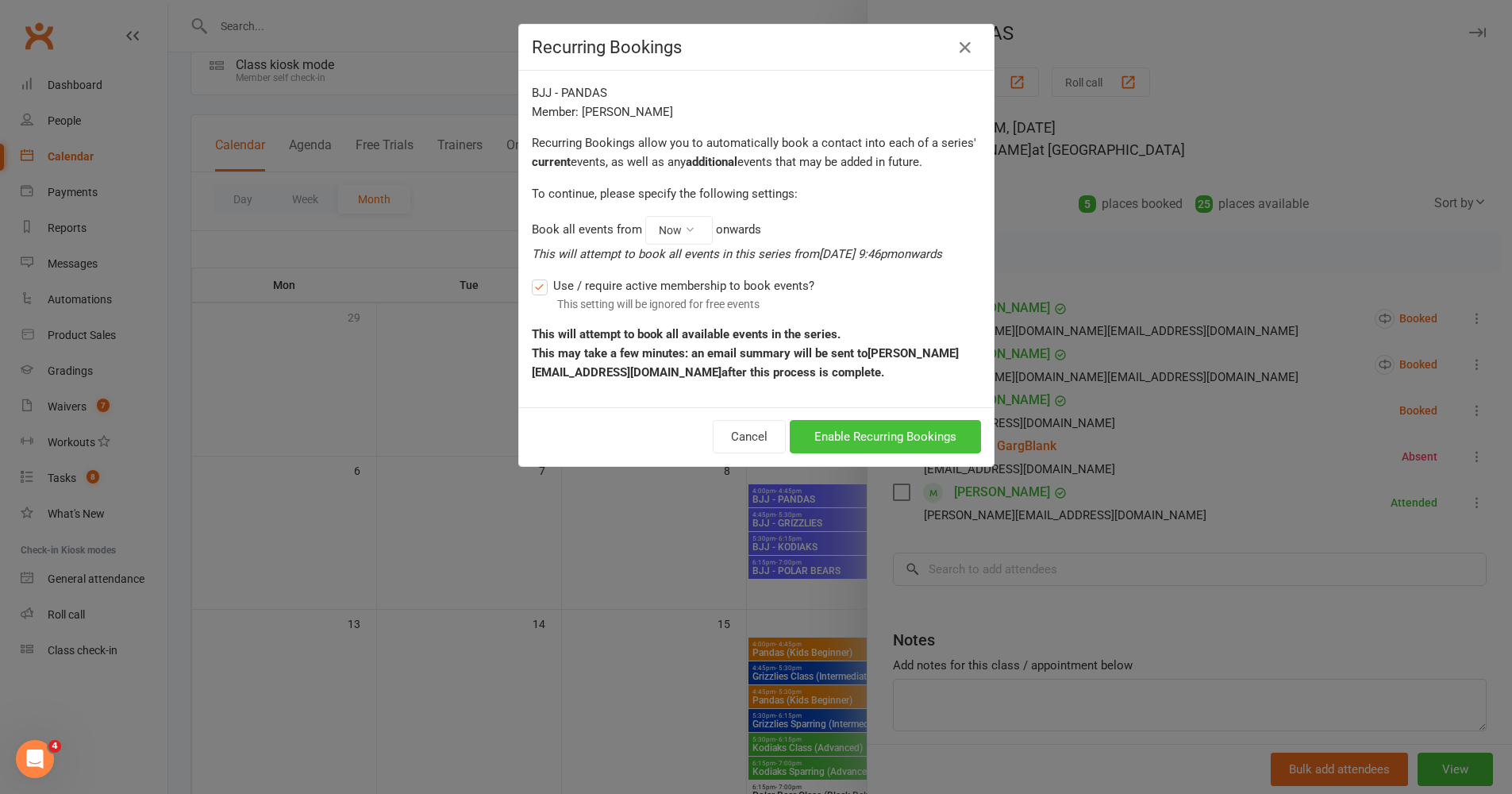
click at [876, 428] on button "Enable Recurring Bookings" at bounding box center [886, 437] width 192 height 33
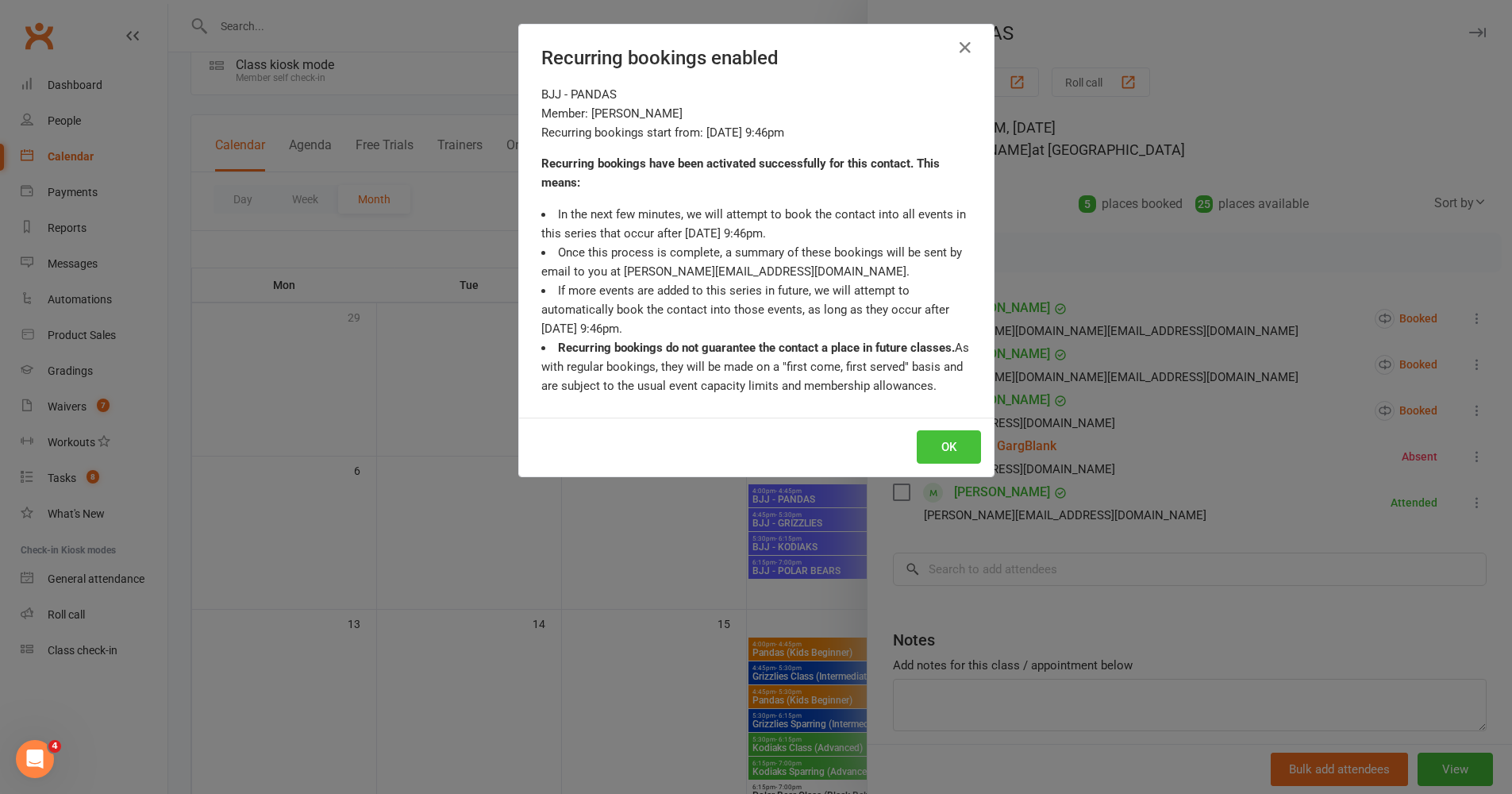
click at [936, 451] on button "OK" at bounding box center [949, 446] width 64 height 33
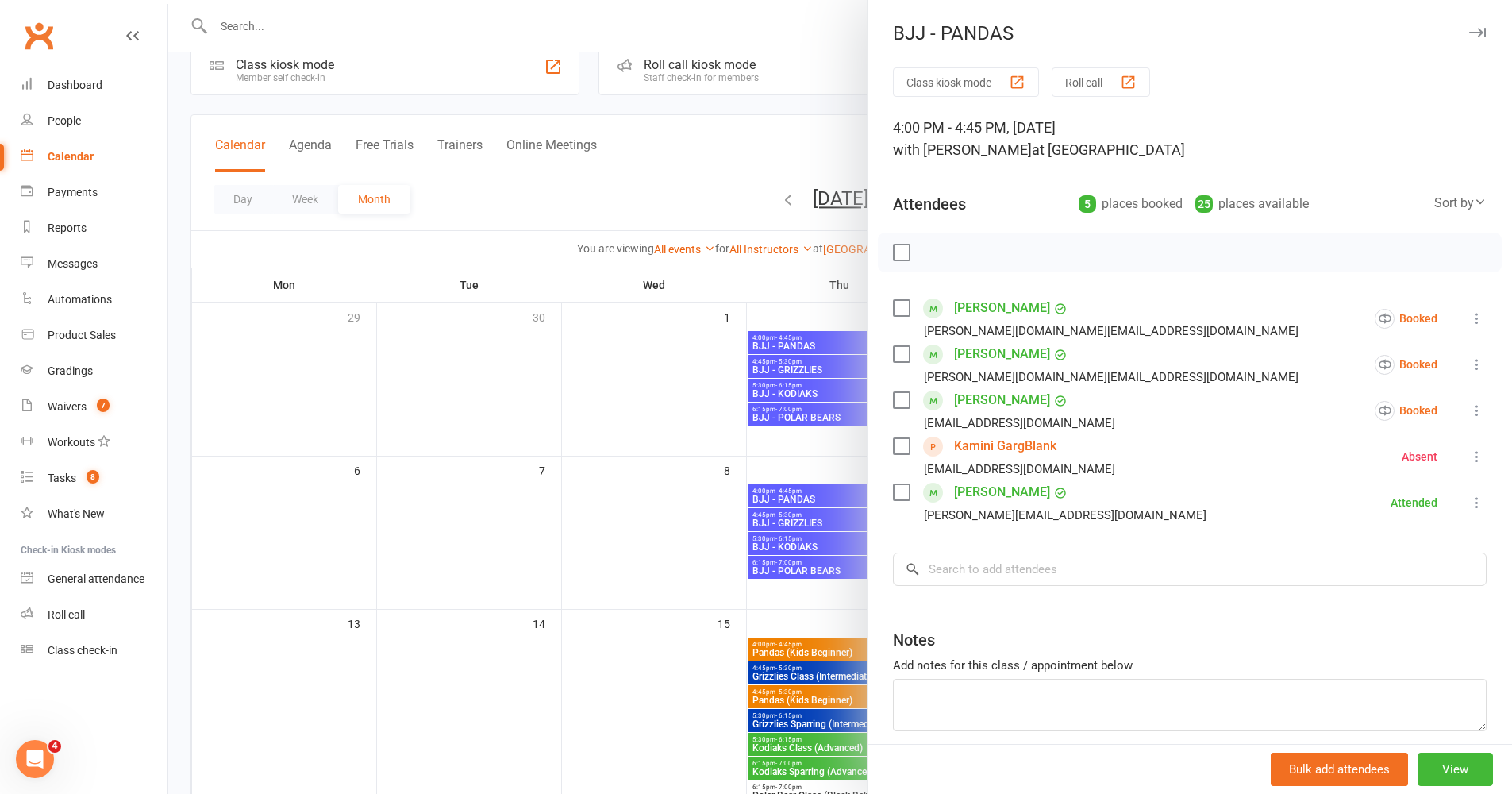
click at [1130, 34] on icon "button" at bounding box center [1477, 33] width 16 height 10
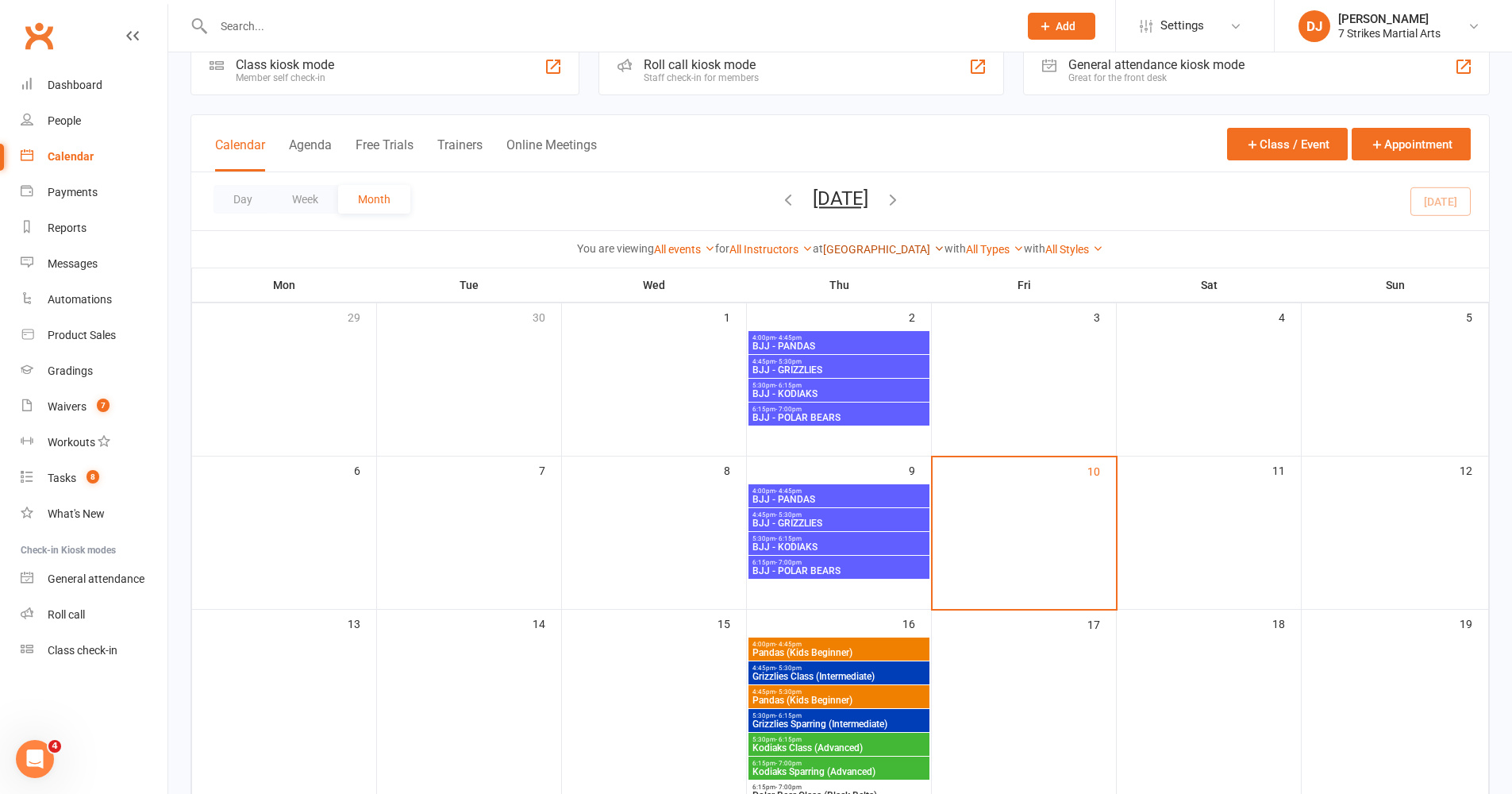
click at [910, 249] on link "[GEOGRAPHIC_DATA]" at bounding box center [883, 249] width 121 height 13
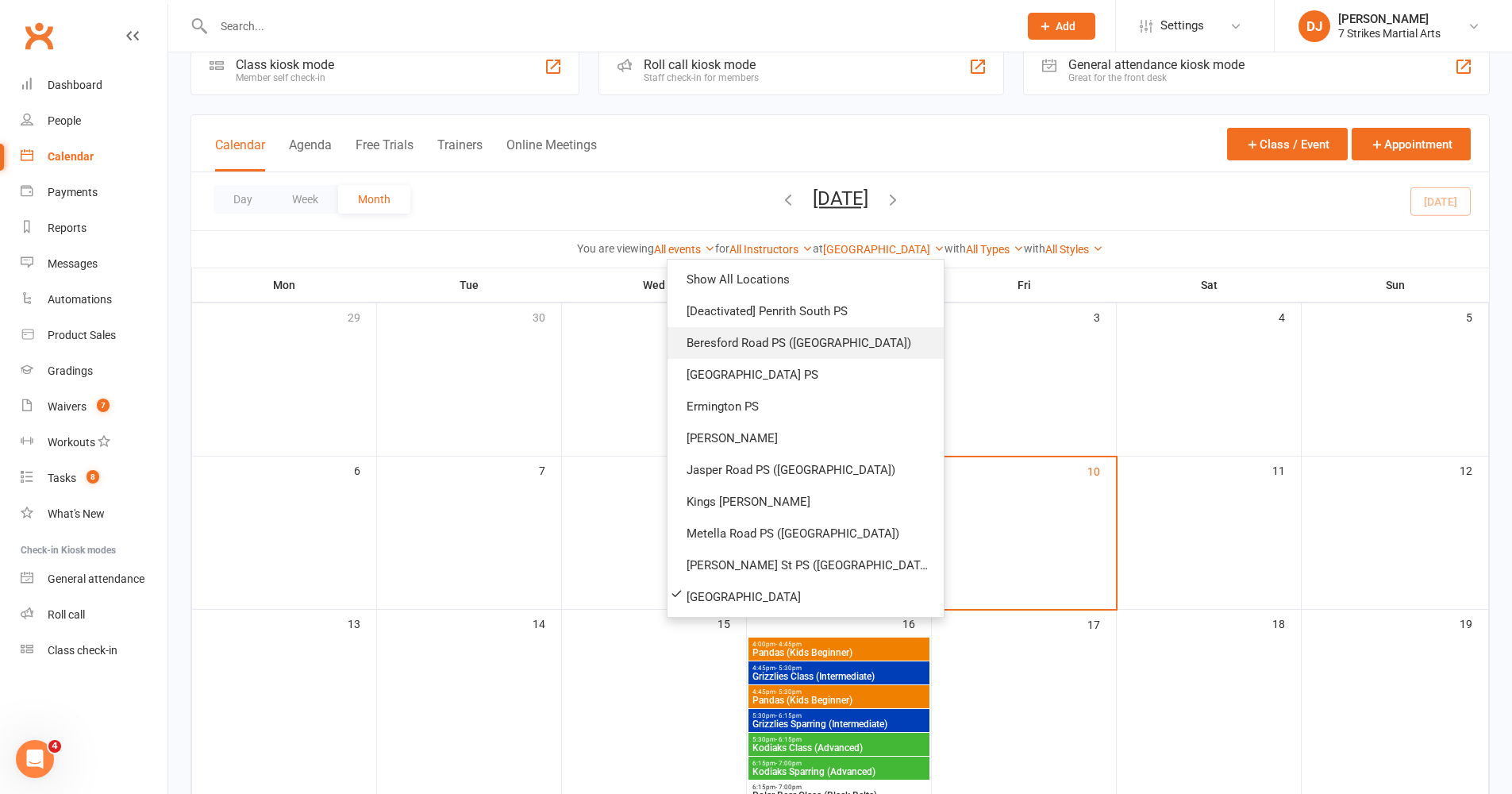
click at [852, 341] on link "Beresford Road PS ([GEOGRAPHIC_DATA])" at bounding box center [805, 343] width 276 height 32
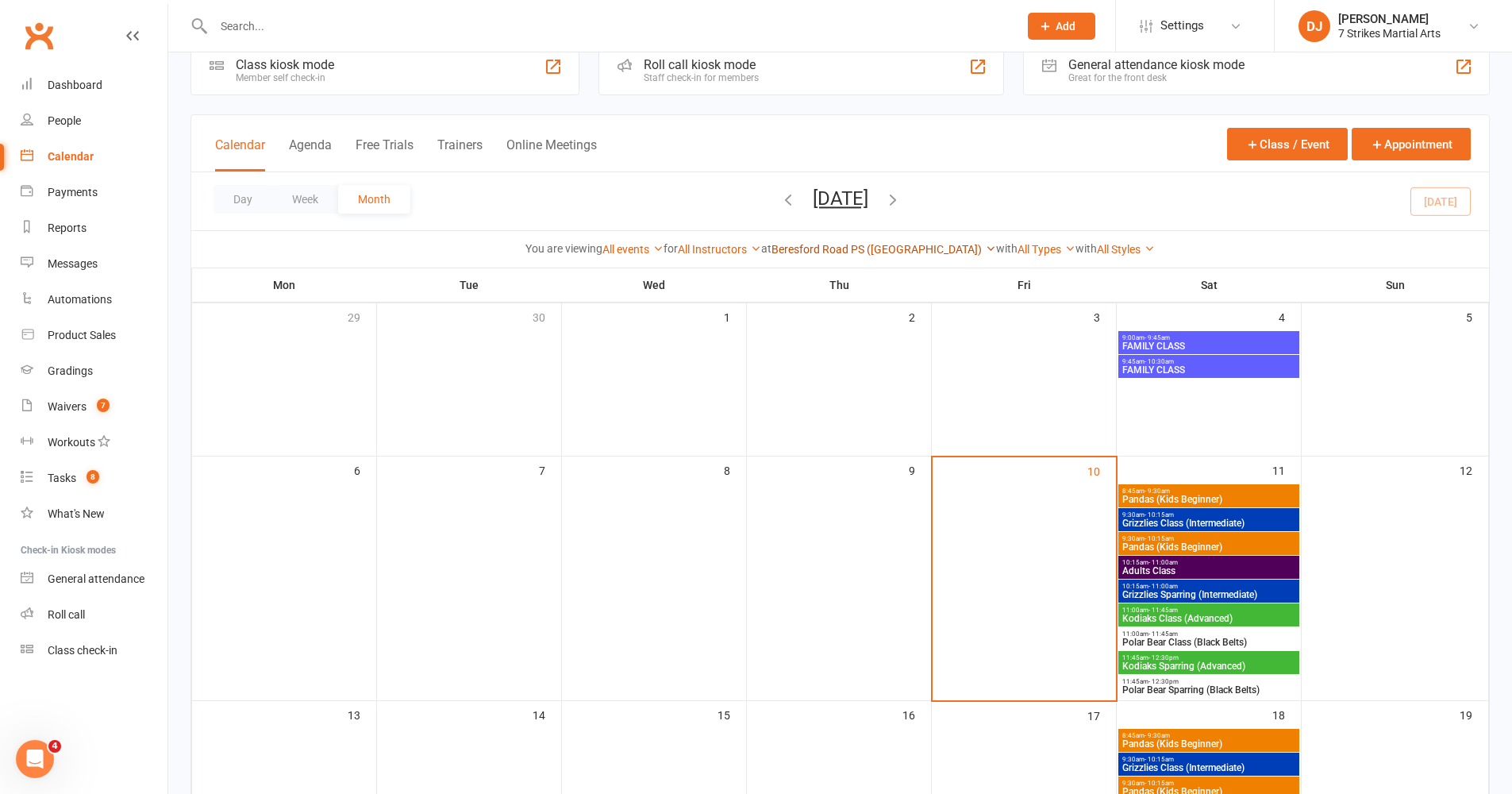
click at [900, 247] on link "Beresford Road PS ([GEOGRAPHIC_DATA])" at bounding box center [884, 249] width 225 height 13
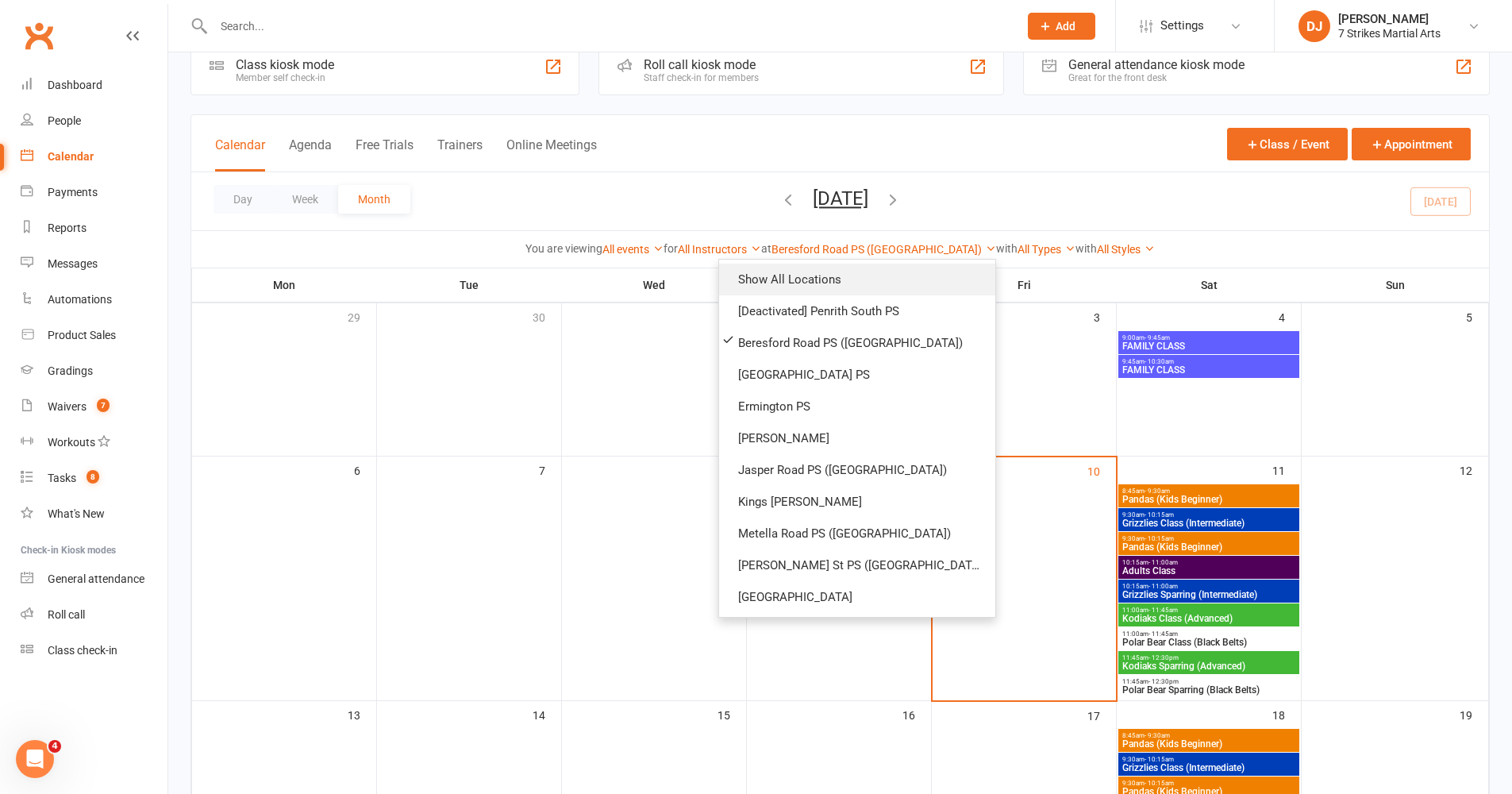
click at [896, 270] on link "Show All Locations" at bounding box center [857, 279] width 276 height 32
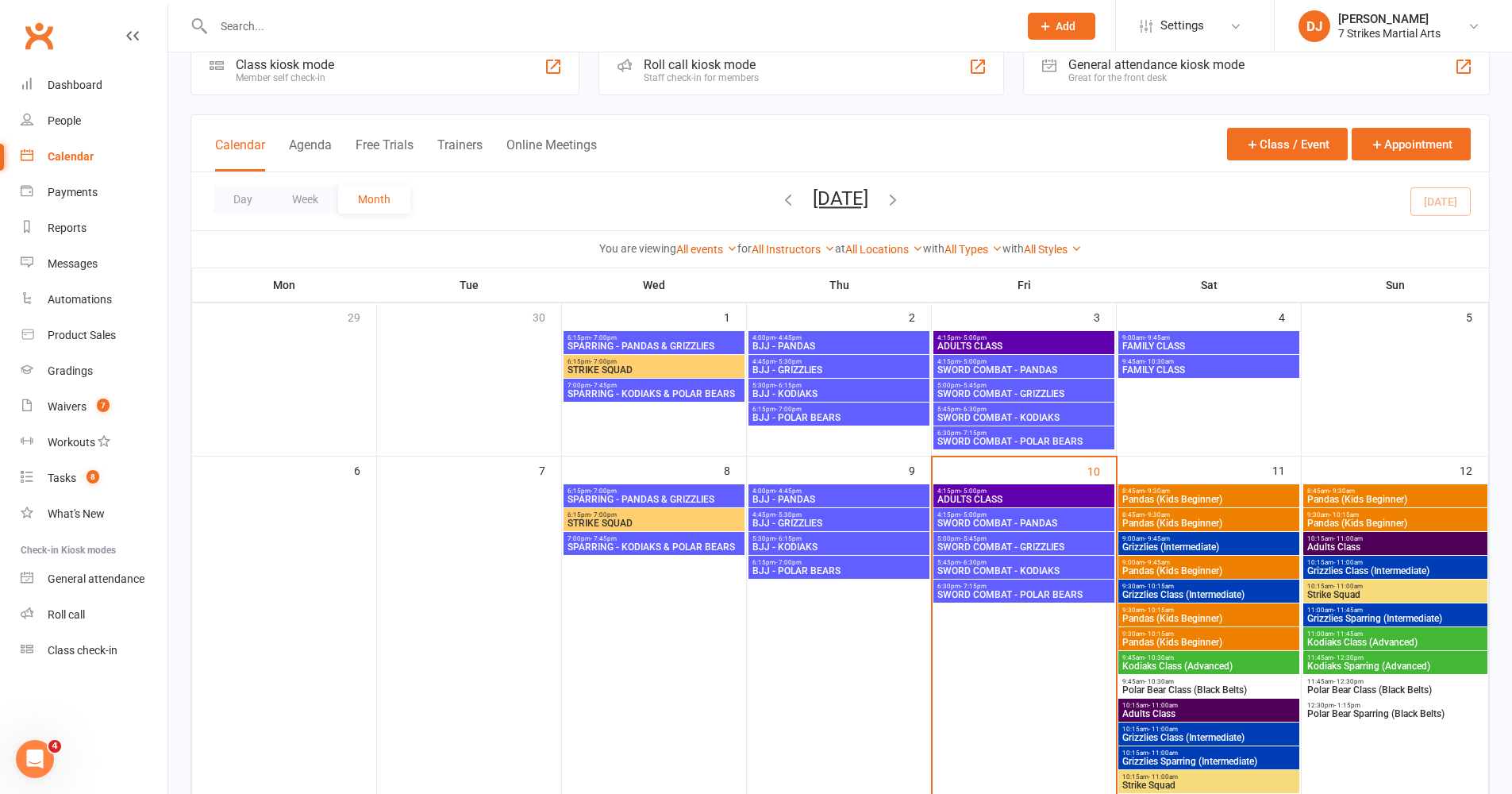
scroll to position [46, 0]
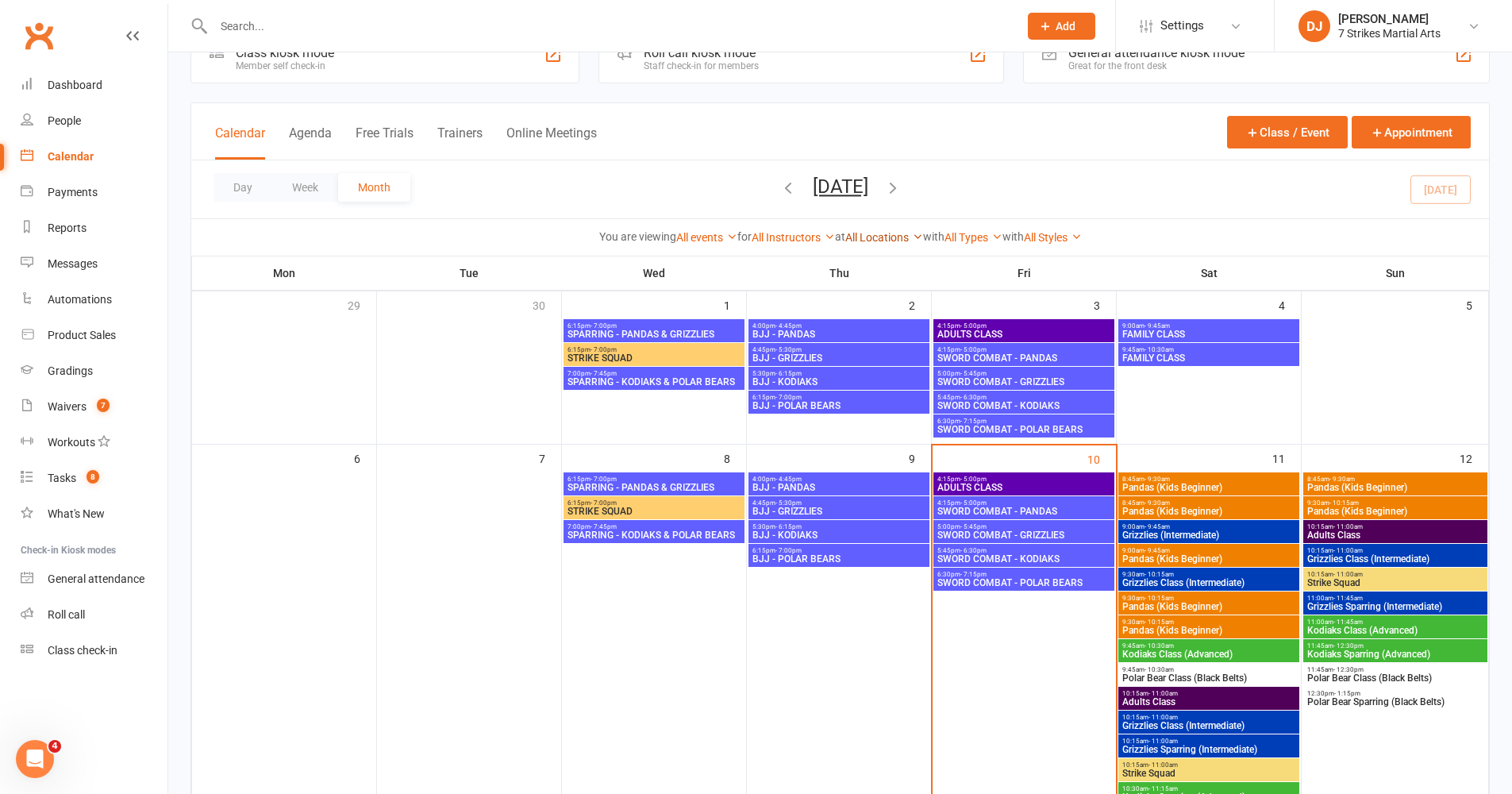
click at [896, 235] on link "All Locations" at bounding box center [884, 237] width 77 height 13
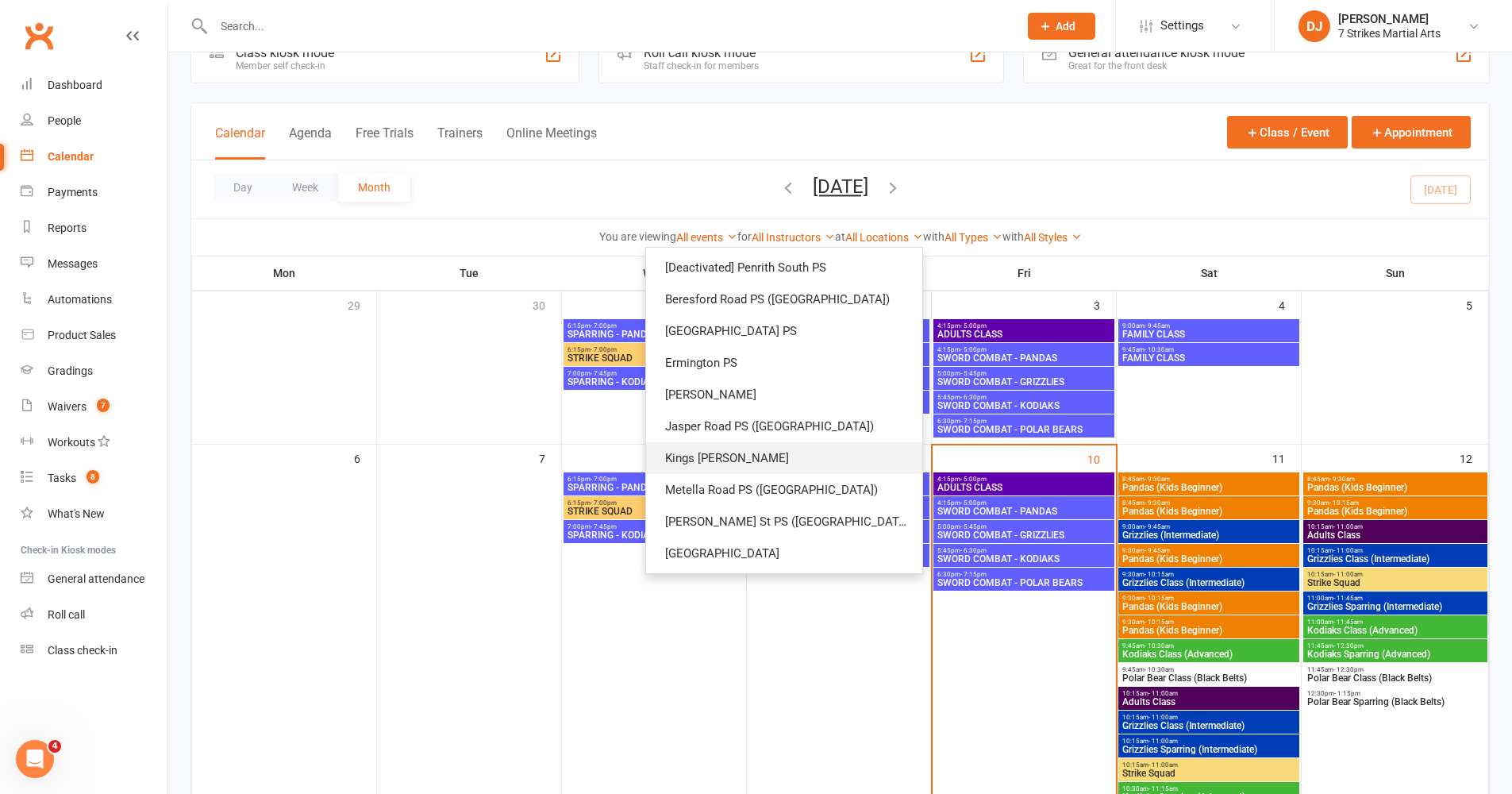
click at [807, 465] on link "Kings [PERSON_NAME]" at bounding box center [784, 458] width 276 height 32
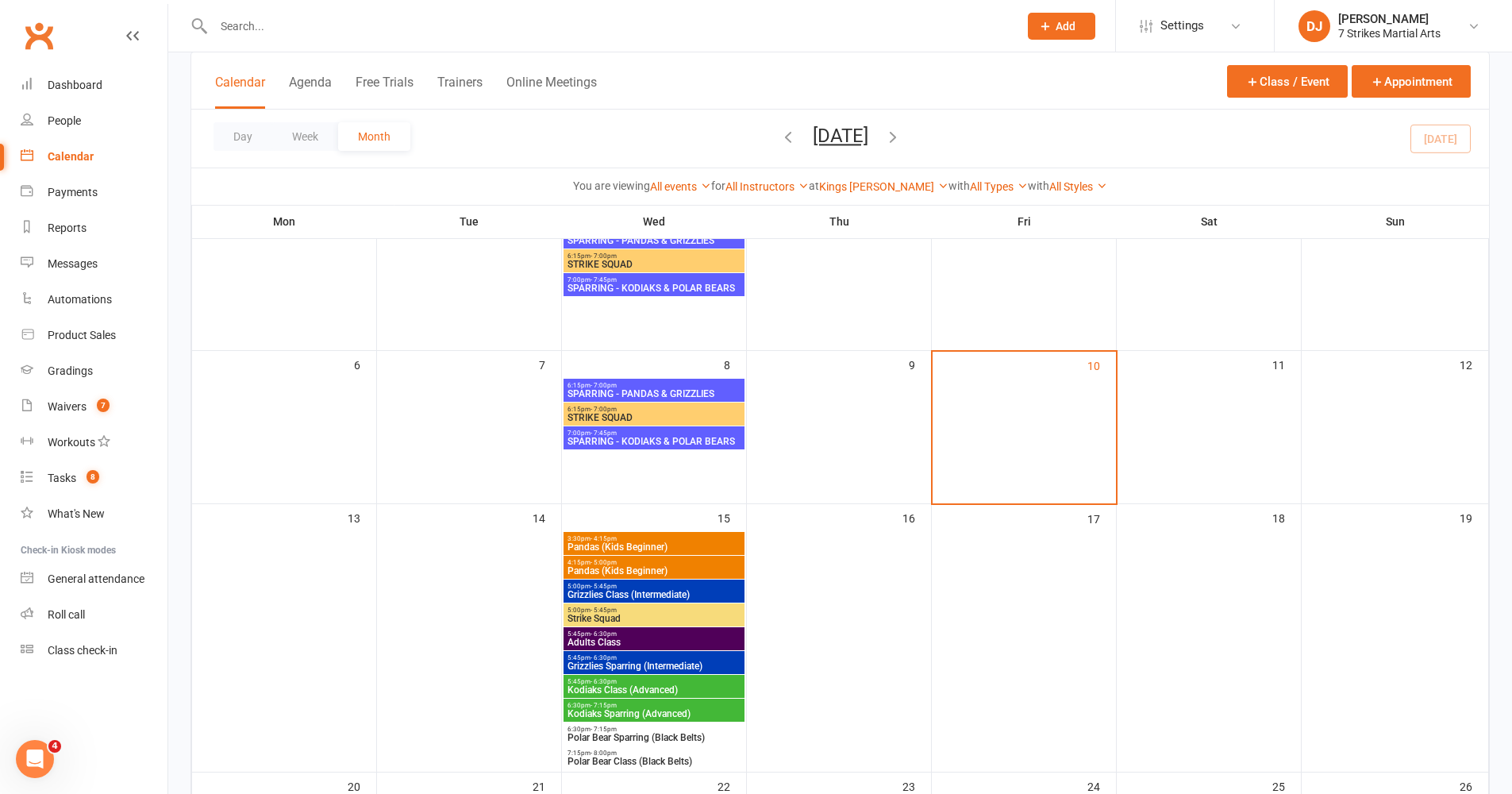
scroll to position [143, 0]
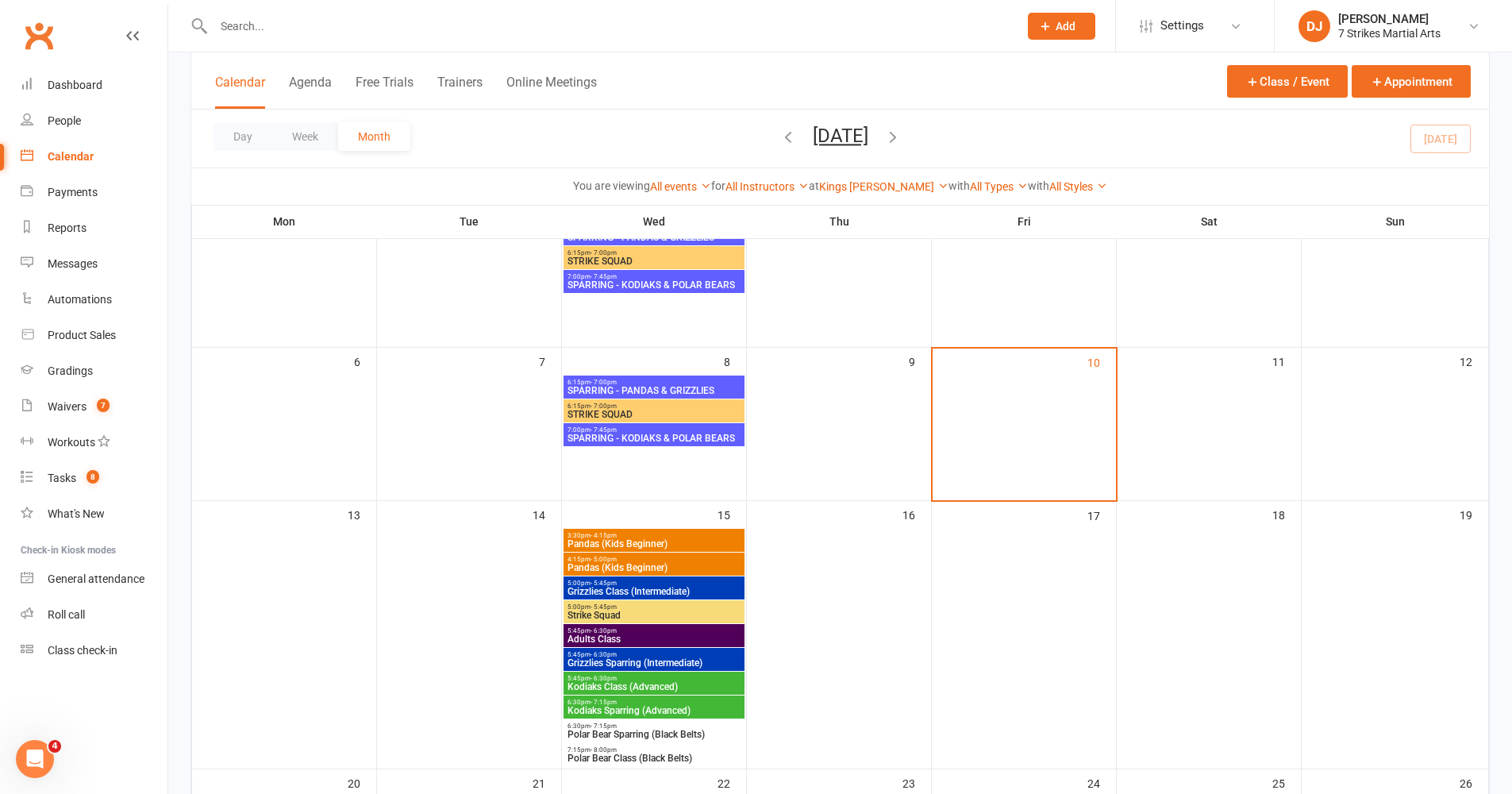
click at [680, 539] on span "Pandas (Kids Beginner)" at bounding box center [654, 544] width 174 height 10
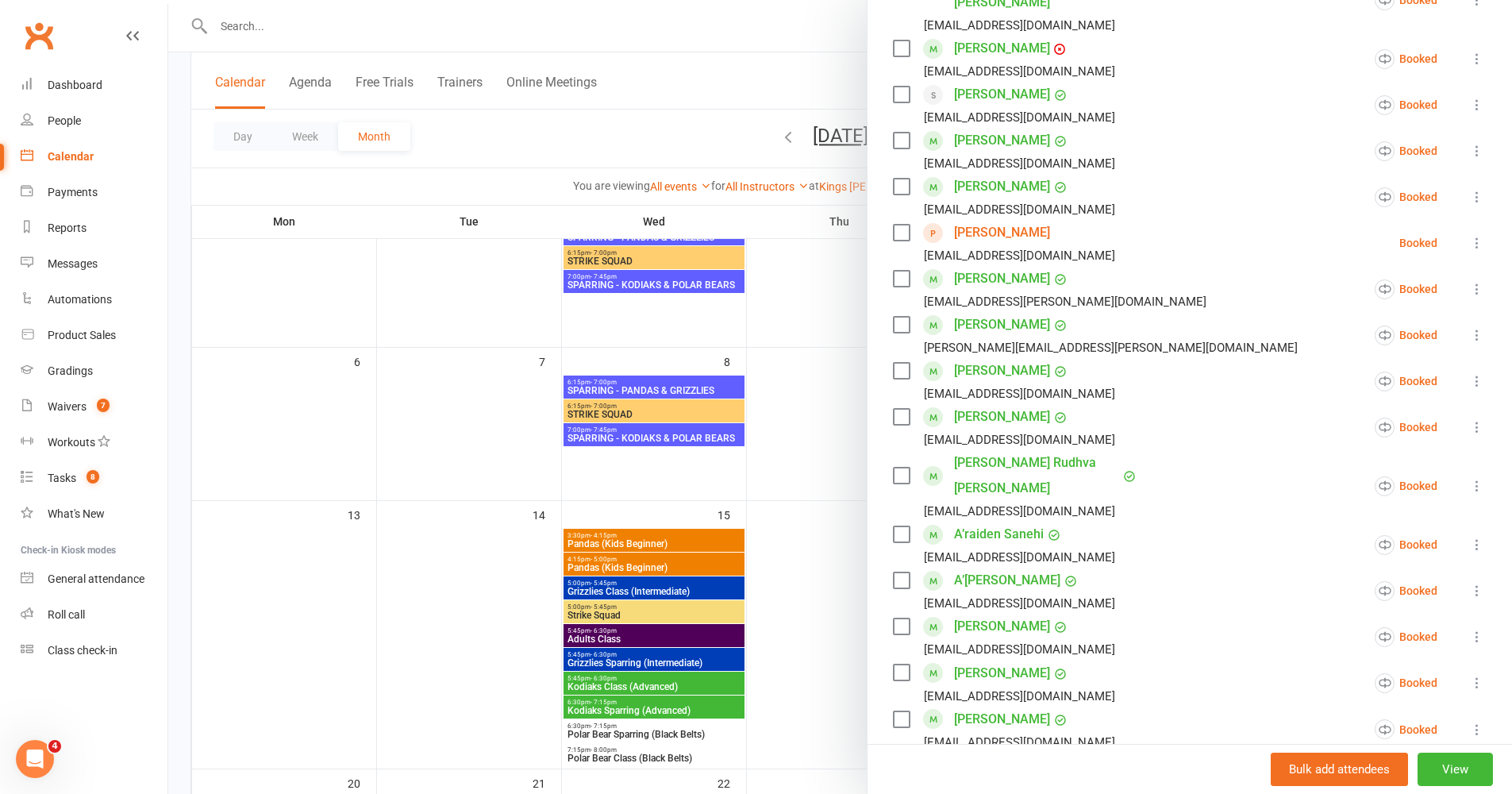
scroll to position [473, 0]
click at [1100, 650] on input "search" at bounding box center [1189, 793] width 594 height 33
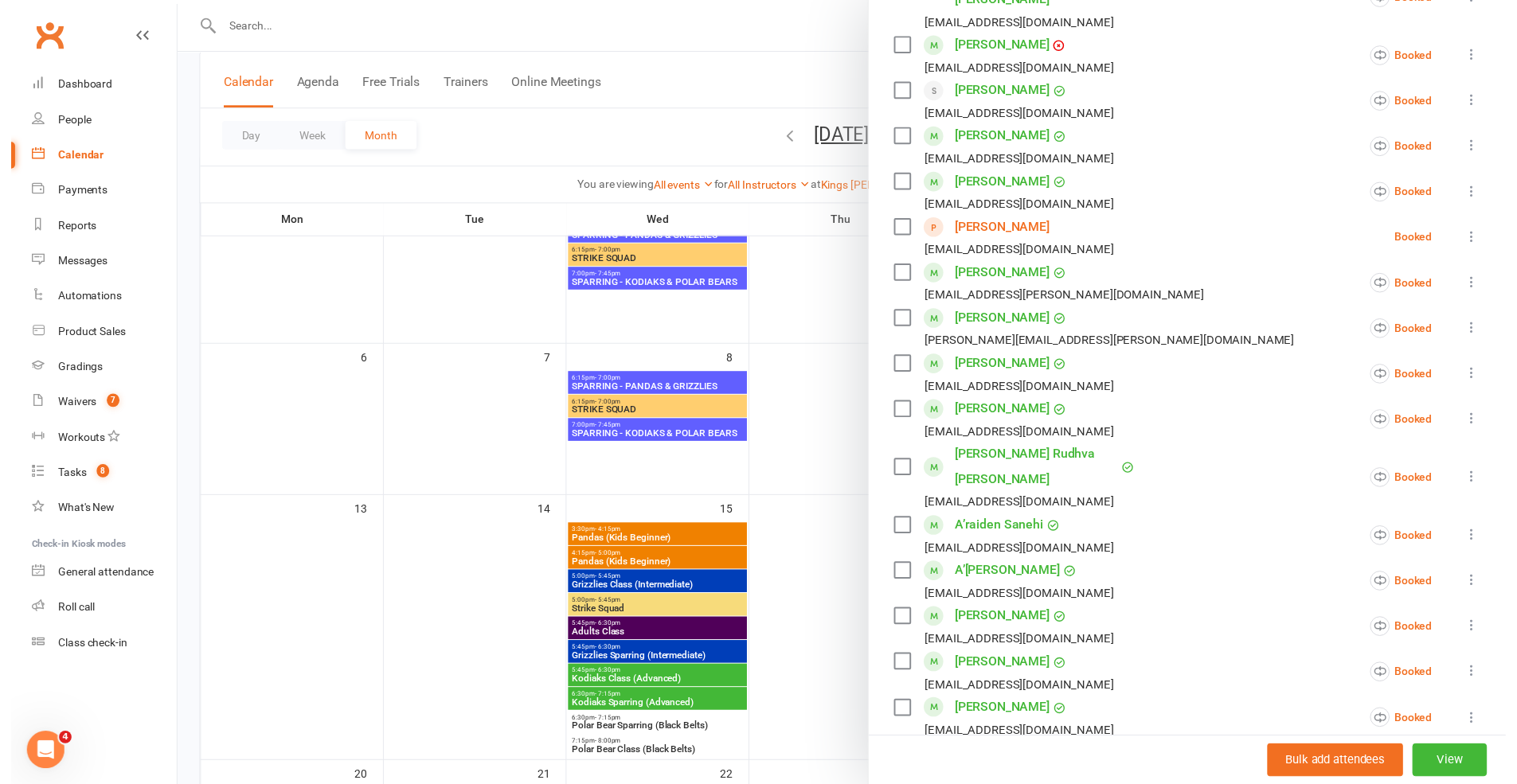
scroll to position [714, 0]
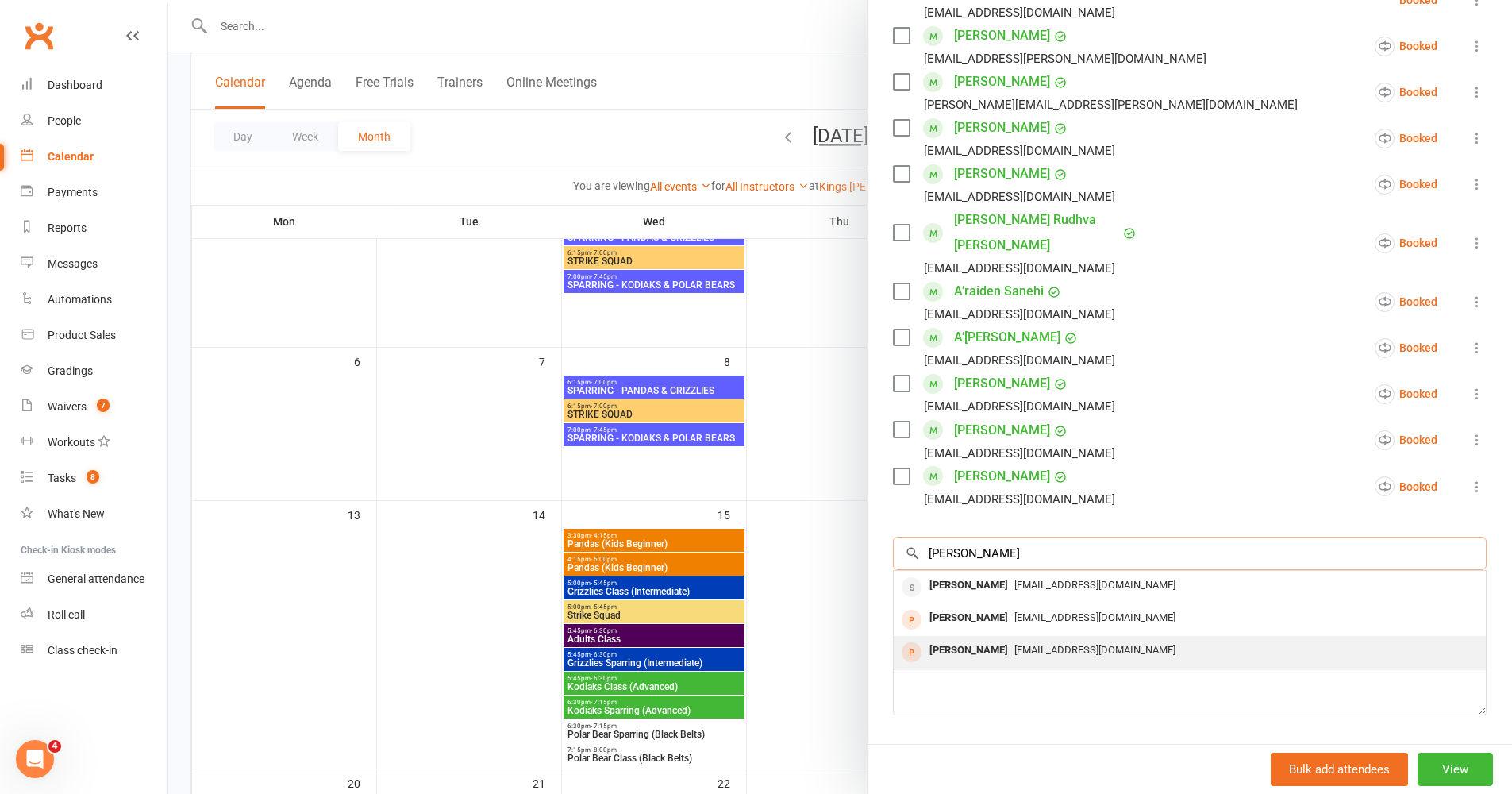
type input "Mackenzie"
click at [1015, 639] on div "Ava Mackenzie-Kennard" at bounding box center [969, 651] width 91 height 23
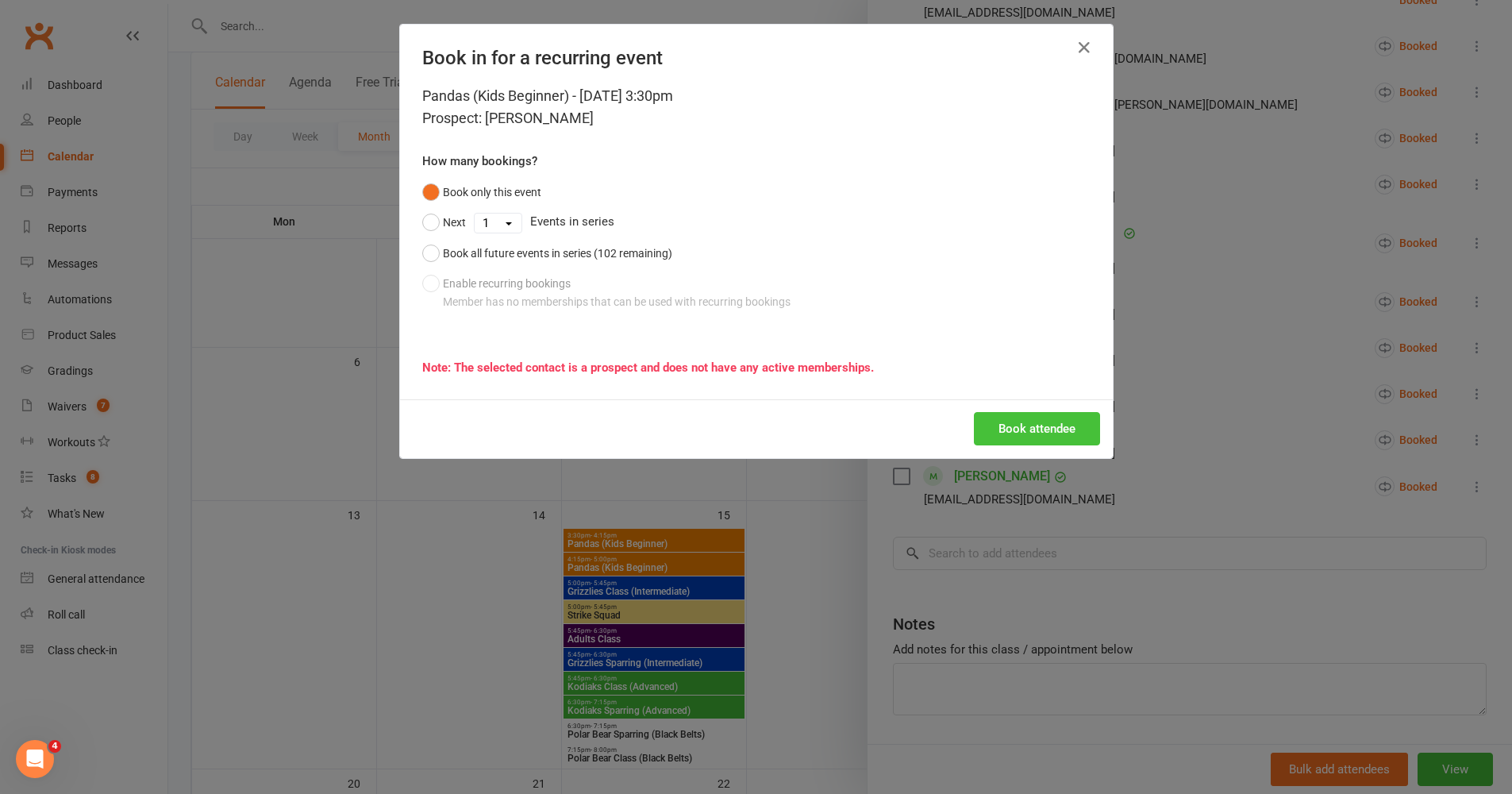
click at [1045, 434] on button "Book attendee" at bounding box center [1037, 428] width 126 height 33
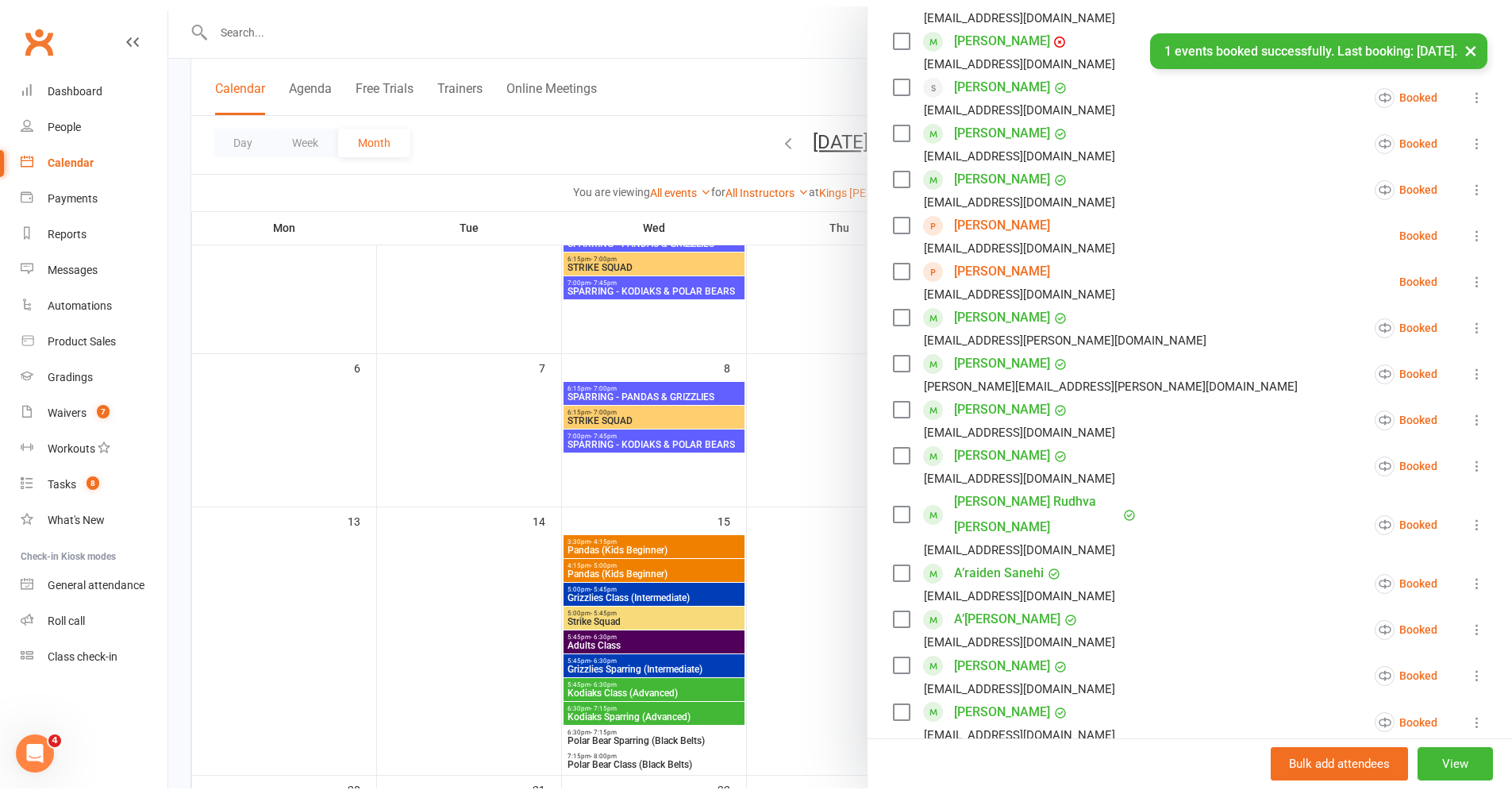
scroll to position [331, 0]
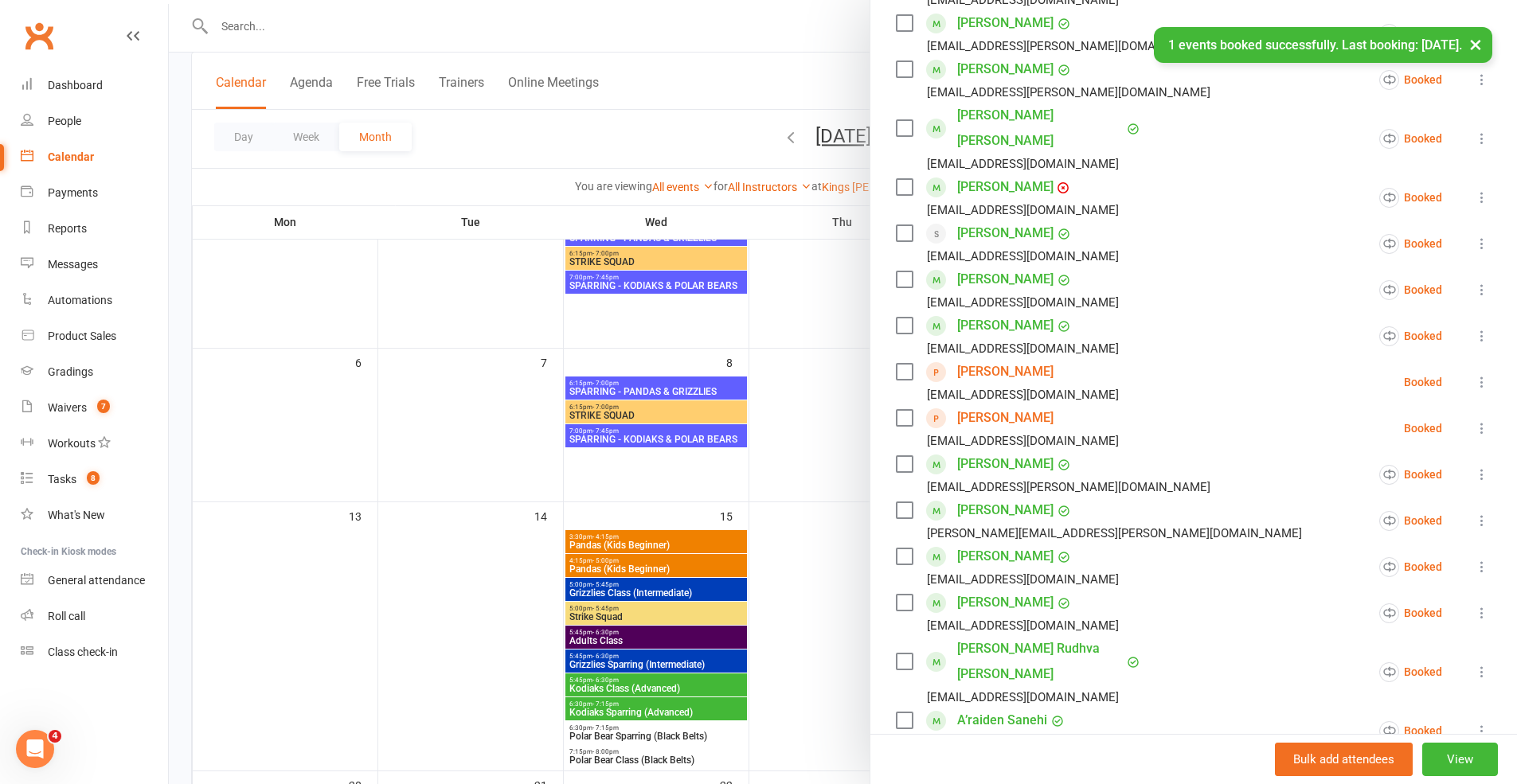
click at [1134, 374] on icon at bounding box center [1482, 382] width 16 height 16
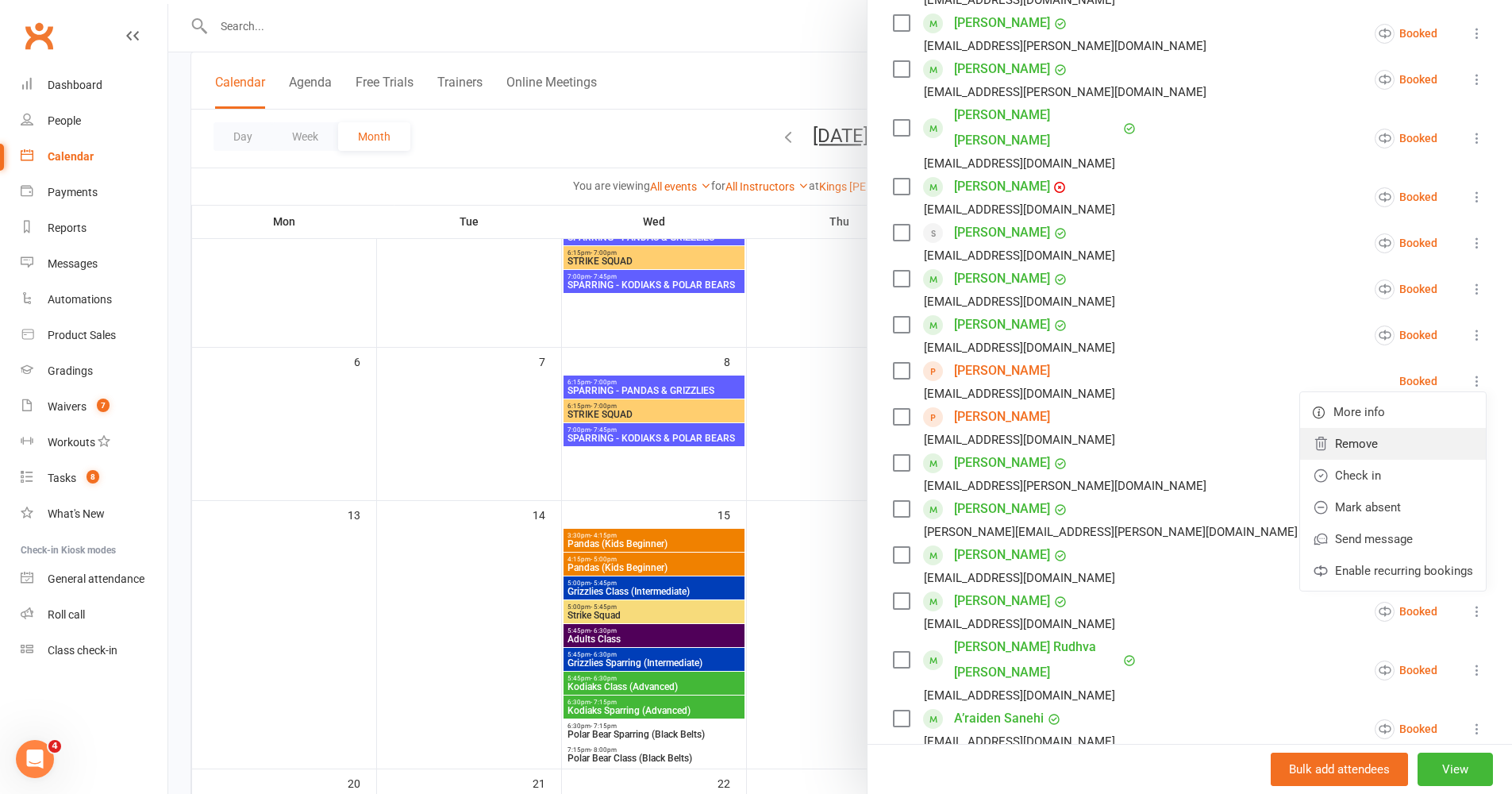
click at [1130, 428] on link "Remove" at bounding box center [1394, 443] width 186 height 32
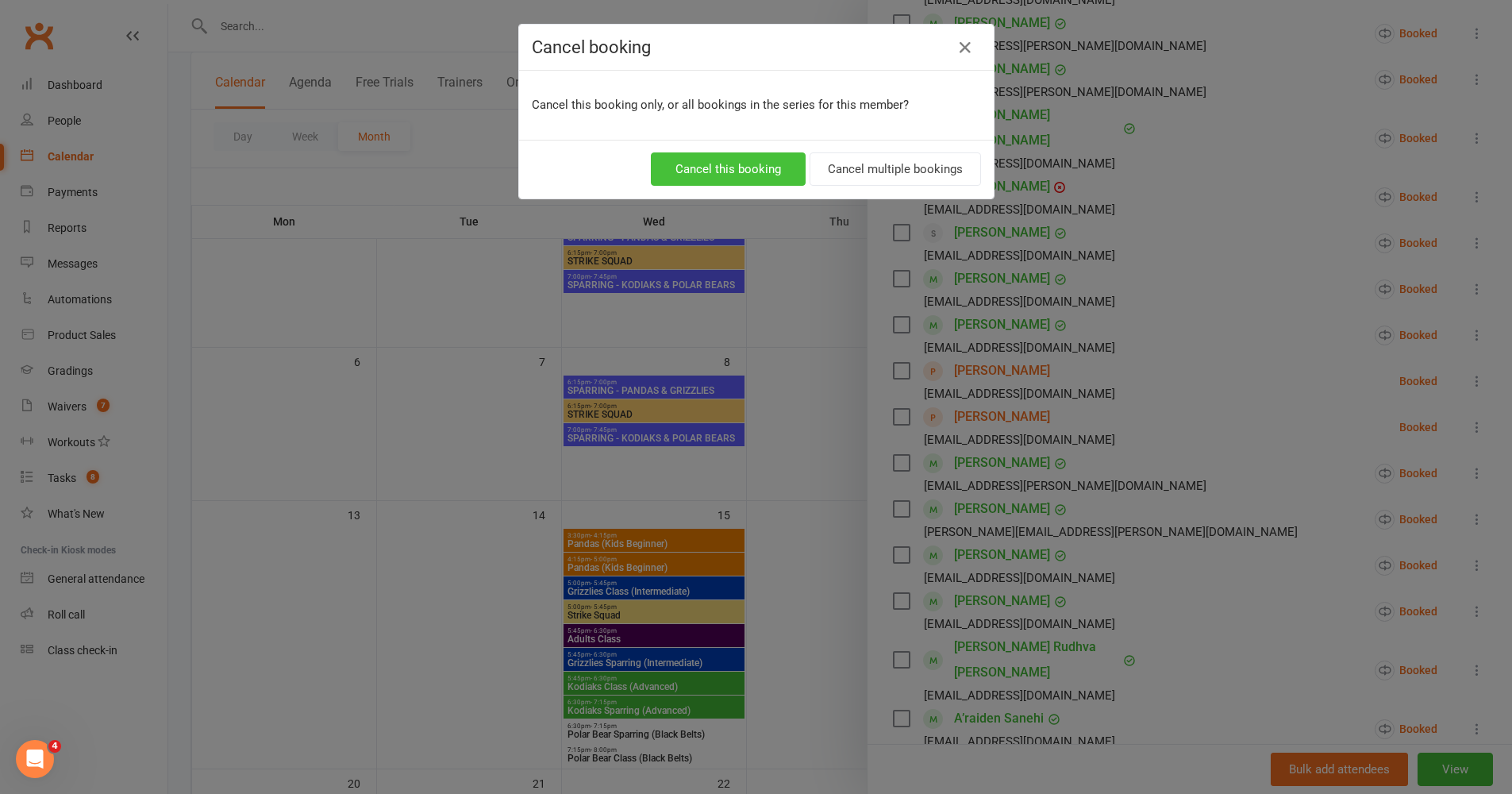
click at [759, 176] on button "Cancel this booking" at bounding box center [728, 168] width 155 height 33
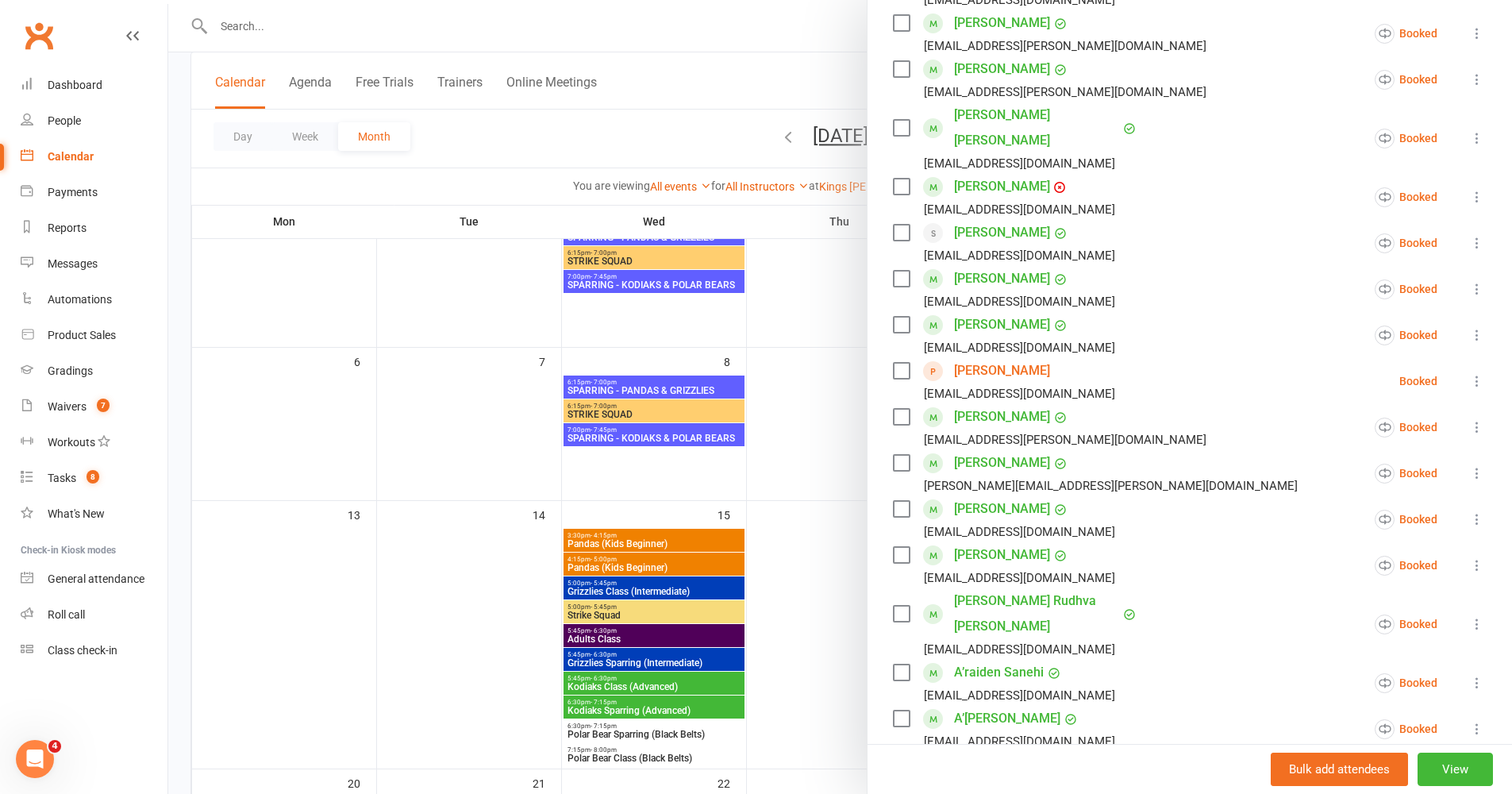
click at [1031, 358] on link "Ava Mackenzie-Kennard" at bounding box center [1002, 371] width 96 height 25
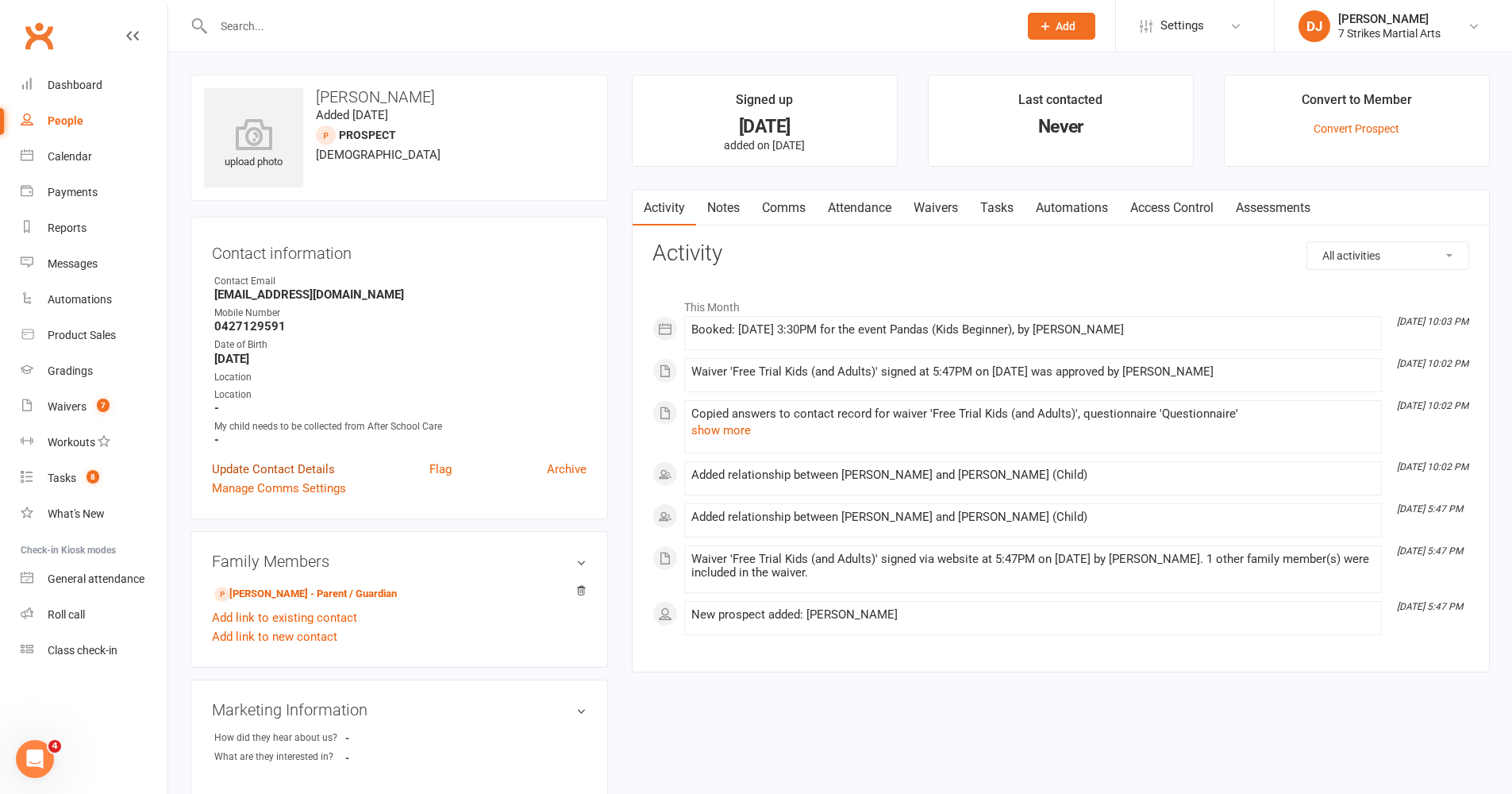
click at [316, 470] on link "Update Contact Details" at bounding box center [273, 470] width 123 height 19
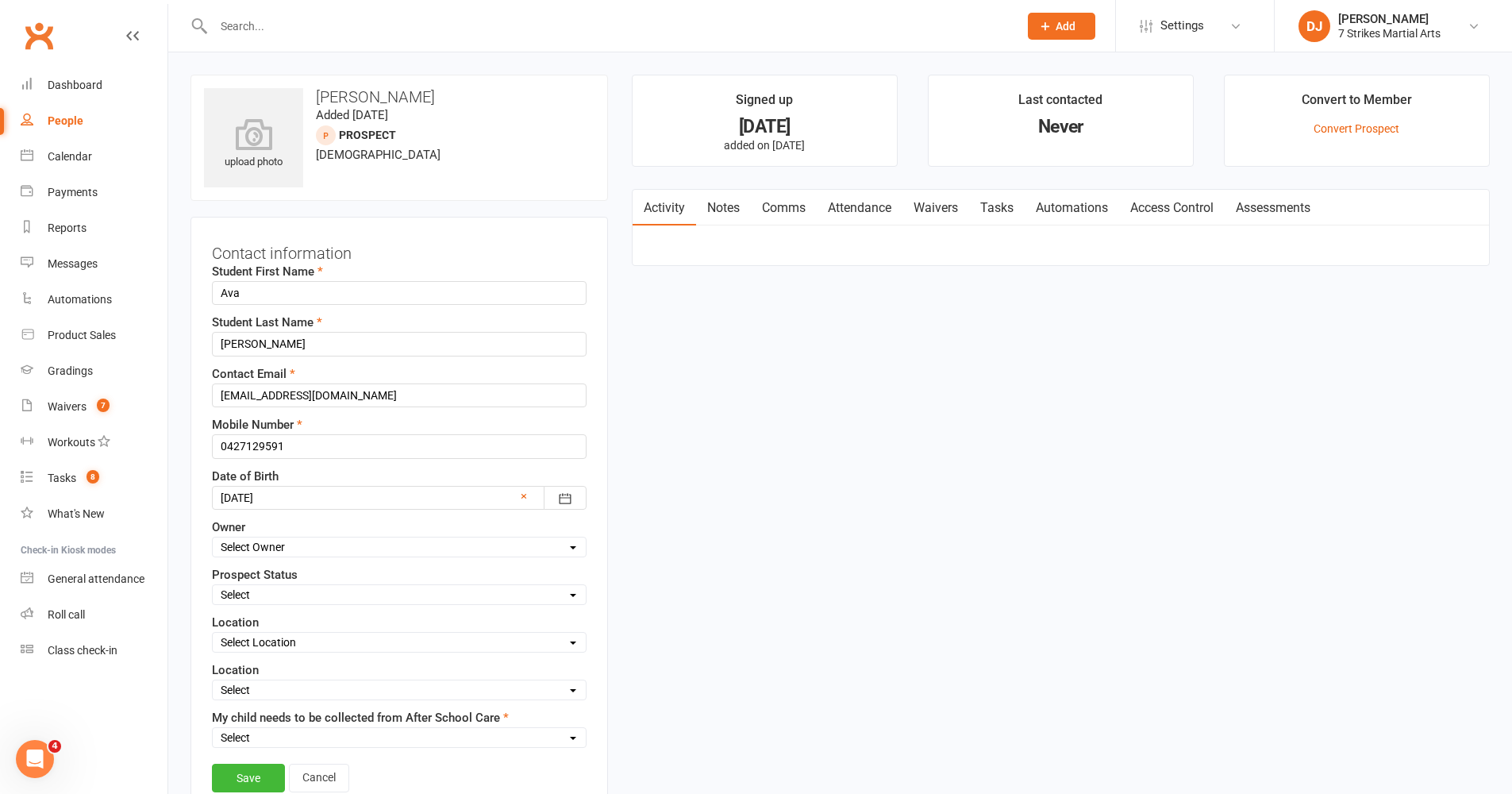
scroll to position [75, 0]
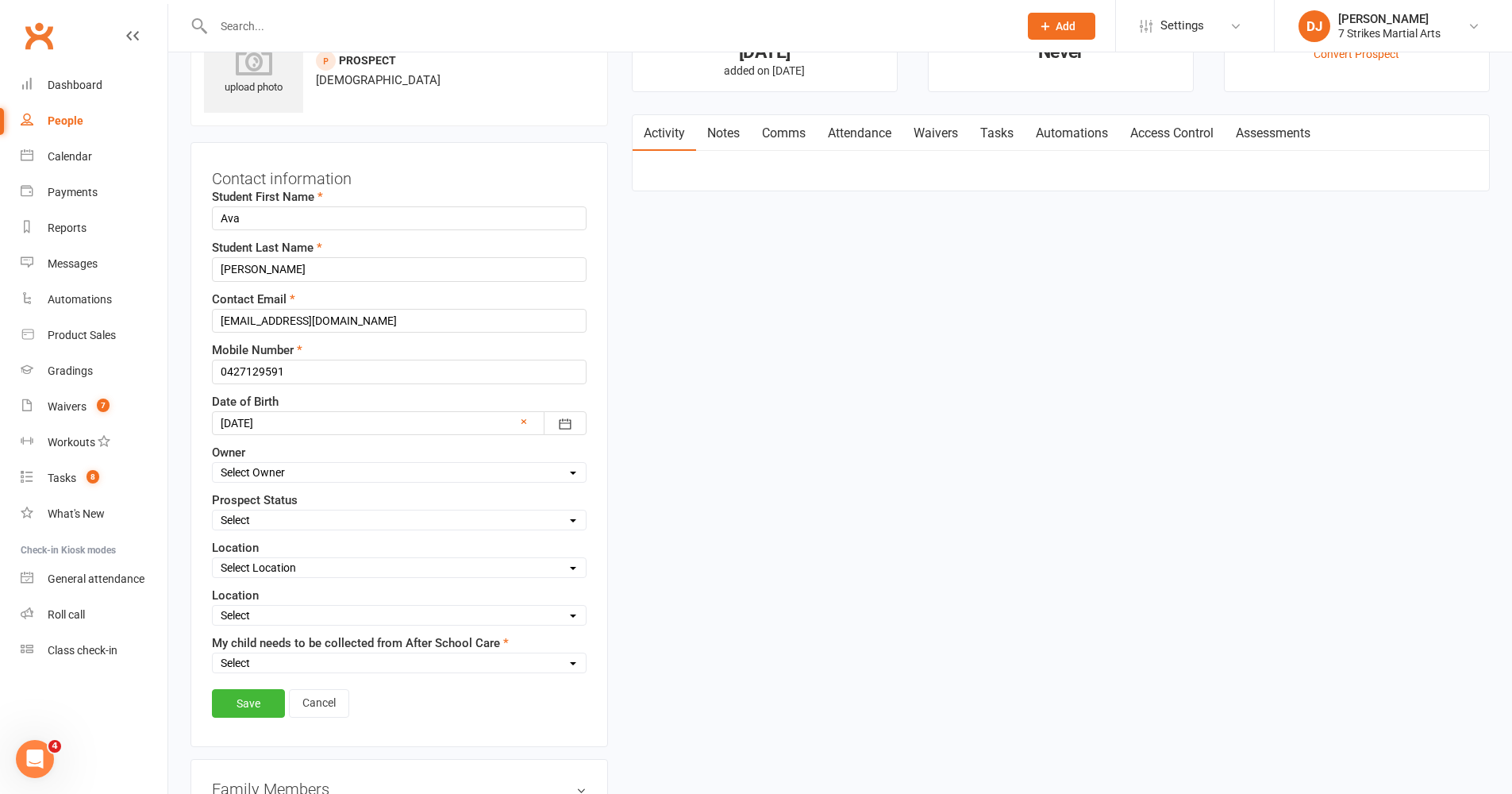
click at [383, 531] on div "Student First Name Ava Student Last Name Mackenzie-Kennard Contact Email tommac…" at bounding box center [399, 430] width 375 height 486
select select "5"
select select "Kings [PERSON_NAME]"
select select "Yes"
click at [256, 650] on link "Save" at bounding box center [248, 703] width 73 height 29
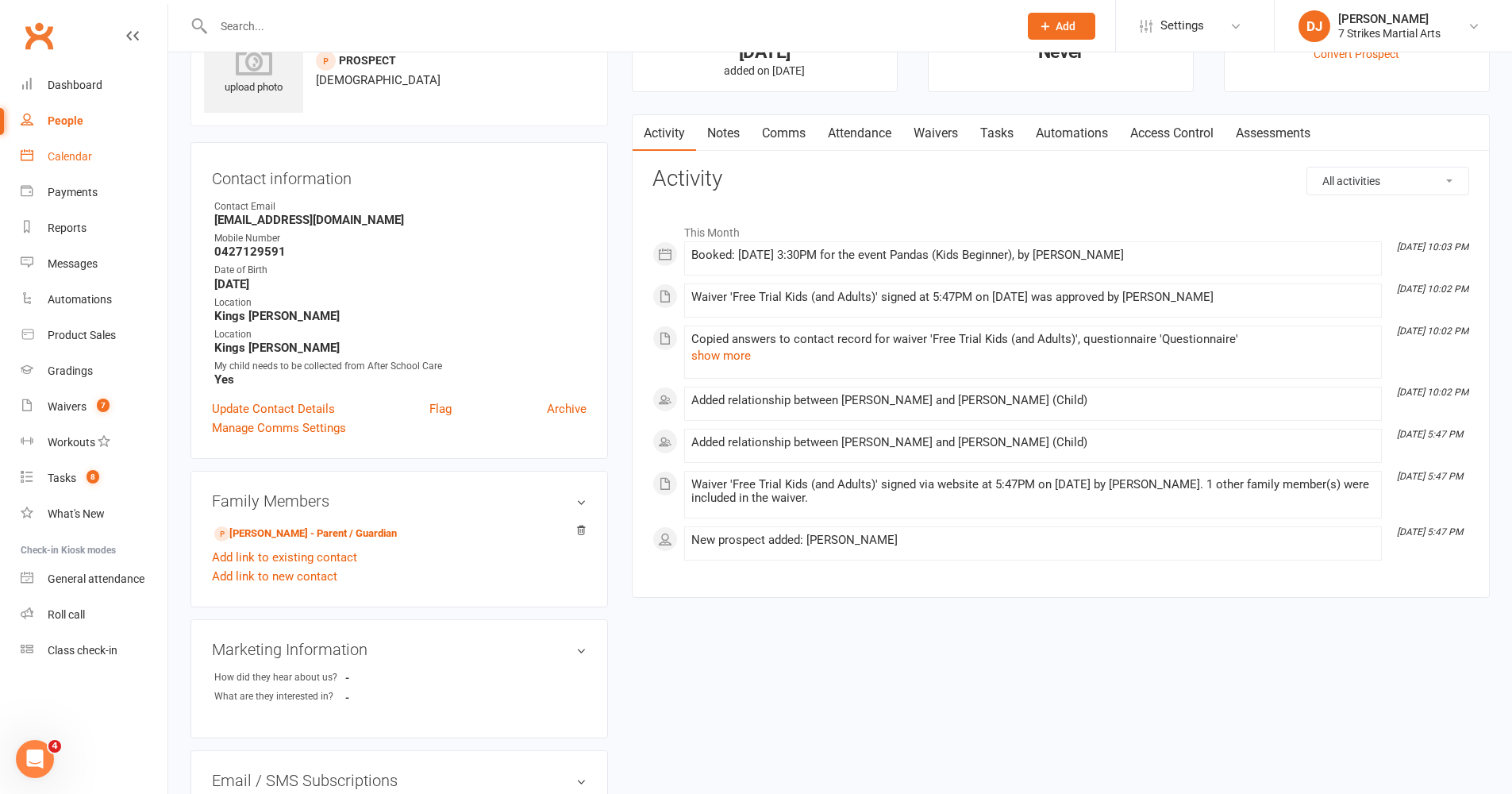
click at [81, 155] on div "Calendar" at bounding box center [70, 156] width 45 height 13
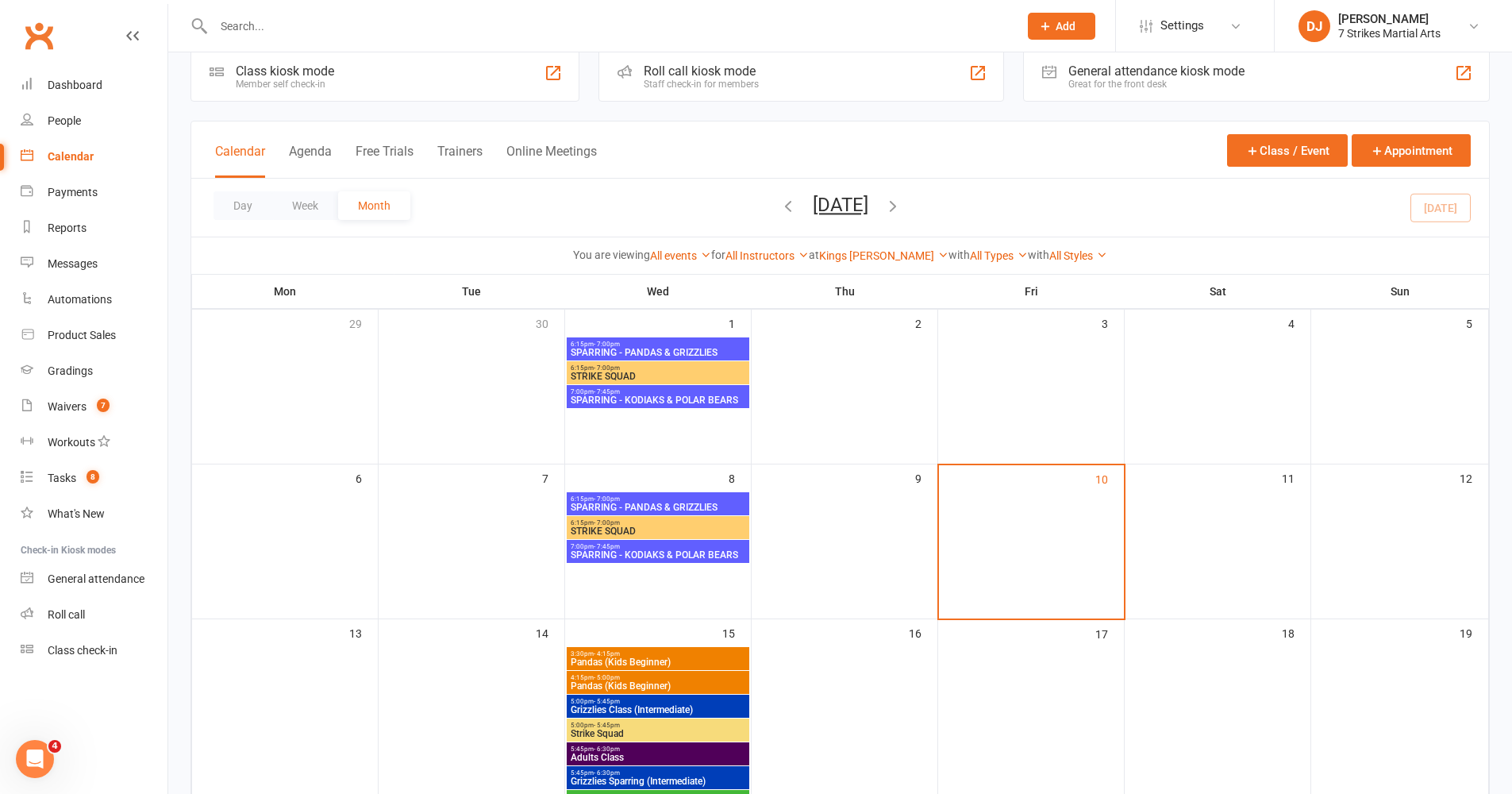
scroll to position [107, 0]
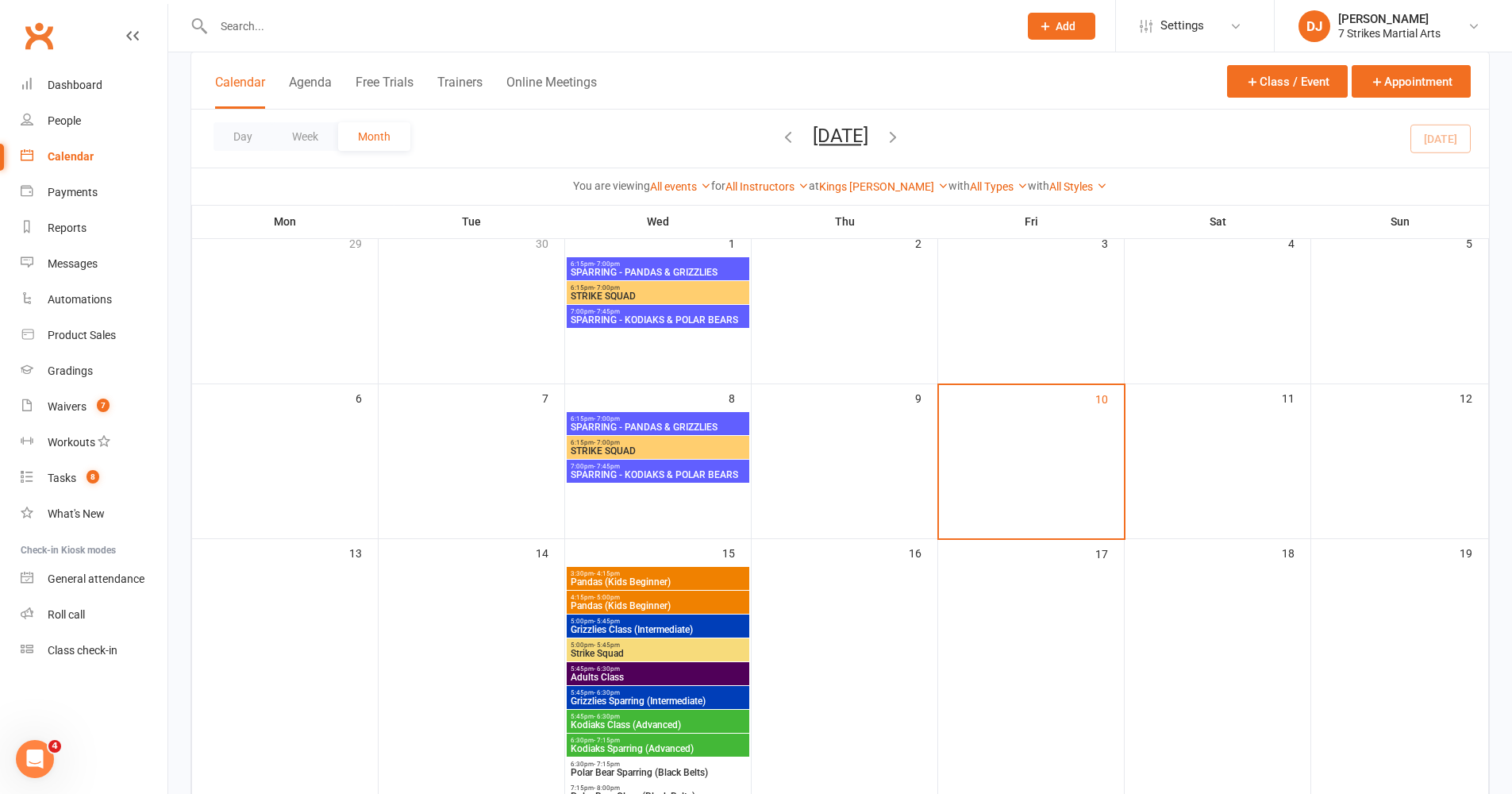
click at [669, 600] on span "Pandas (Kids Beginner)" at bounding box center [659, 605] width 176 height 10
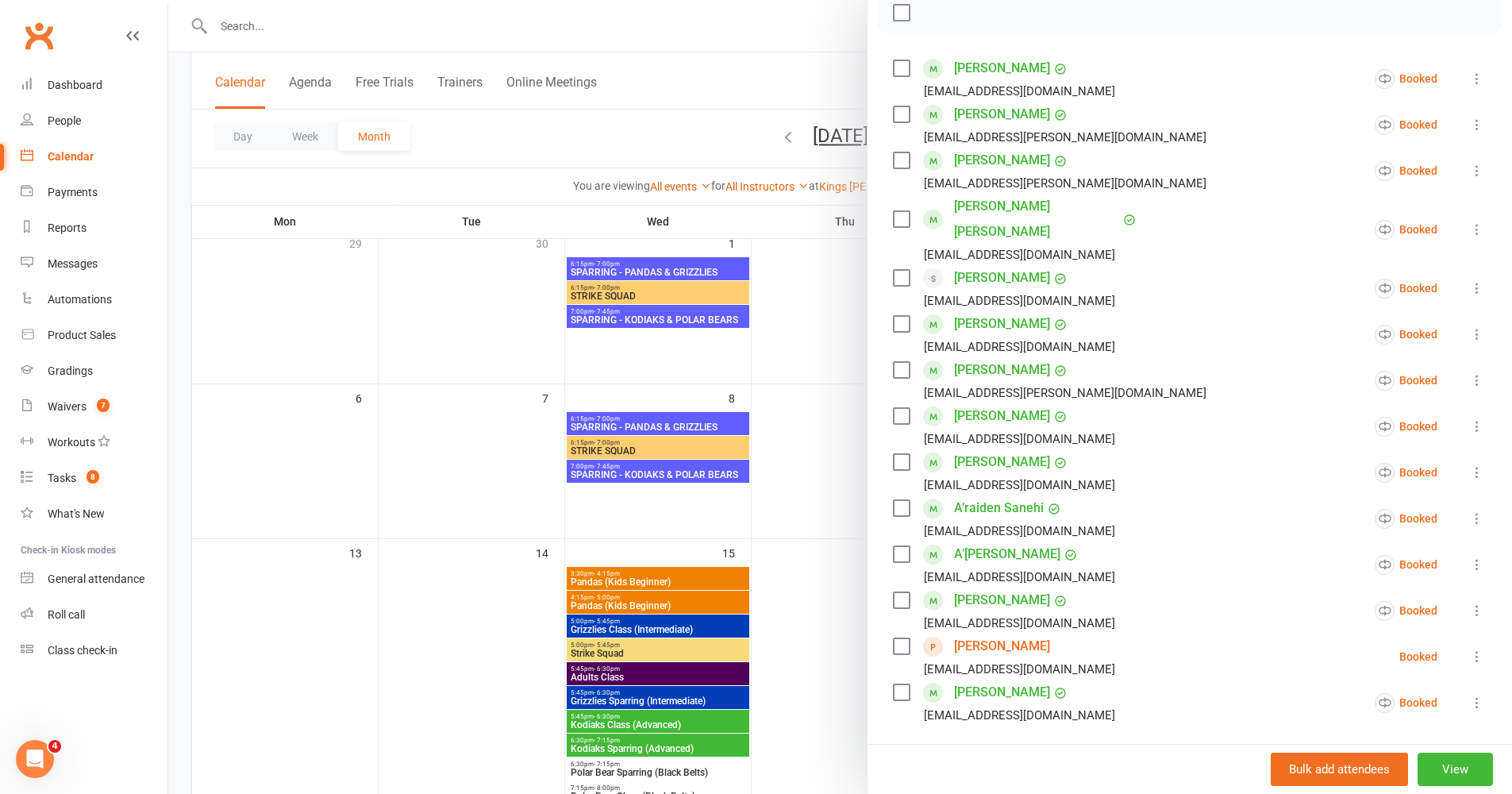
scroll to position [329, 0]
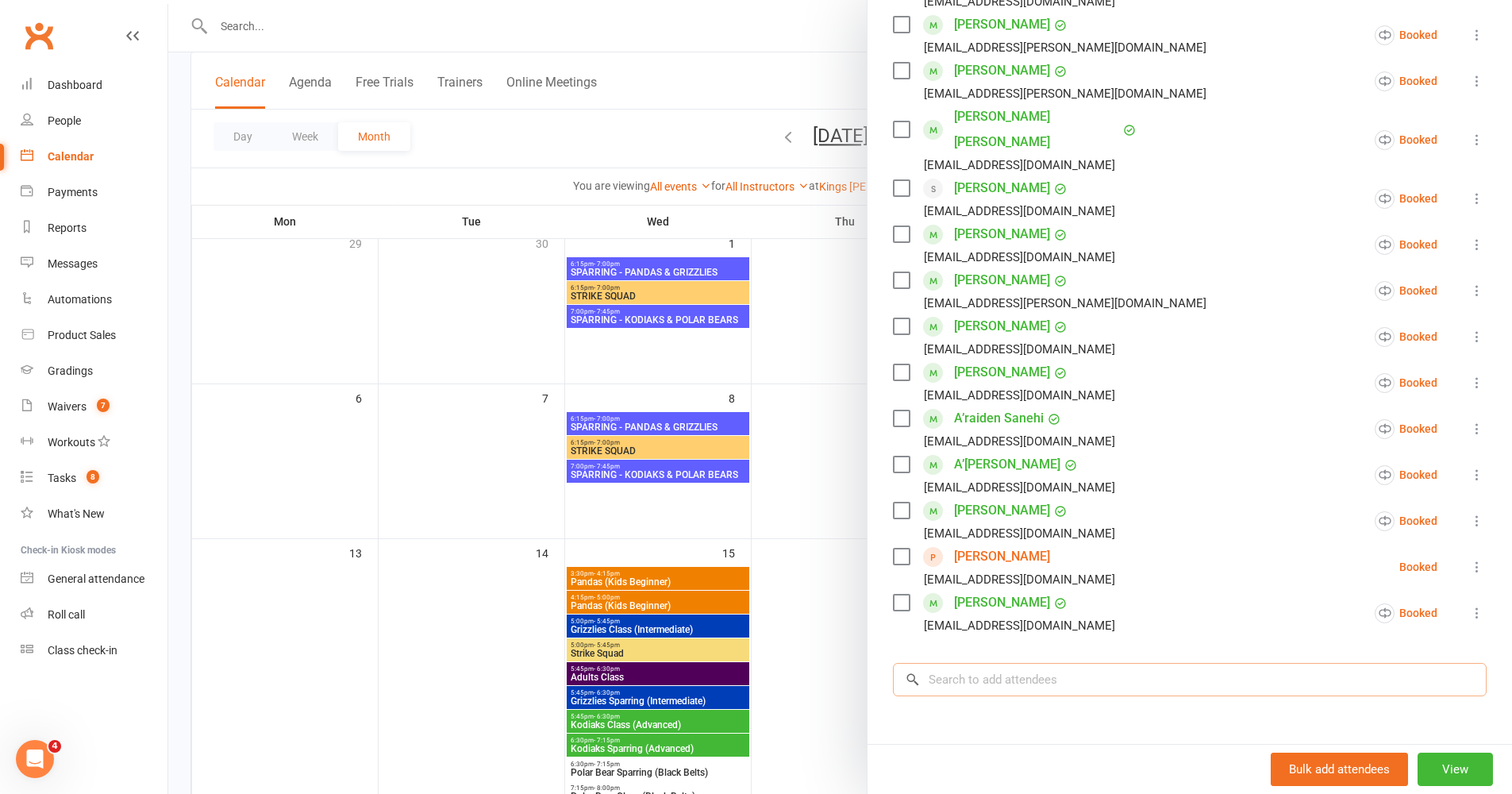
click at [1090, 650] on input "search" at bounding box center [1189, 679] width 594 height 33
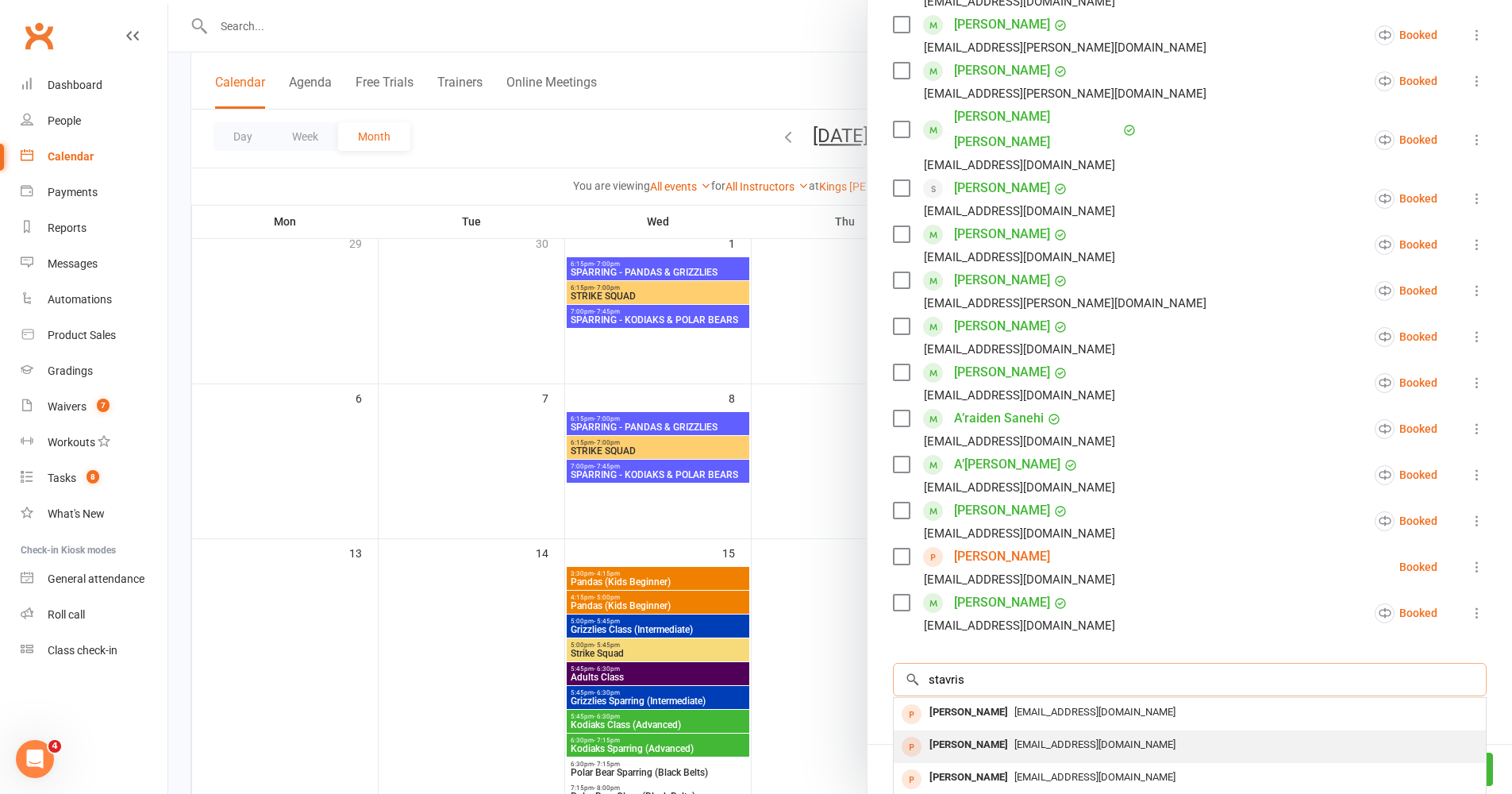
type input "stavris"
click at [970, 650] on div "Jadon Stavris" at bounding box center [969, 745] width 91 height 23
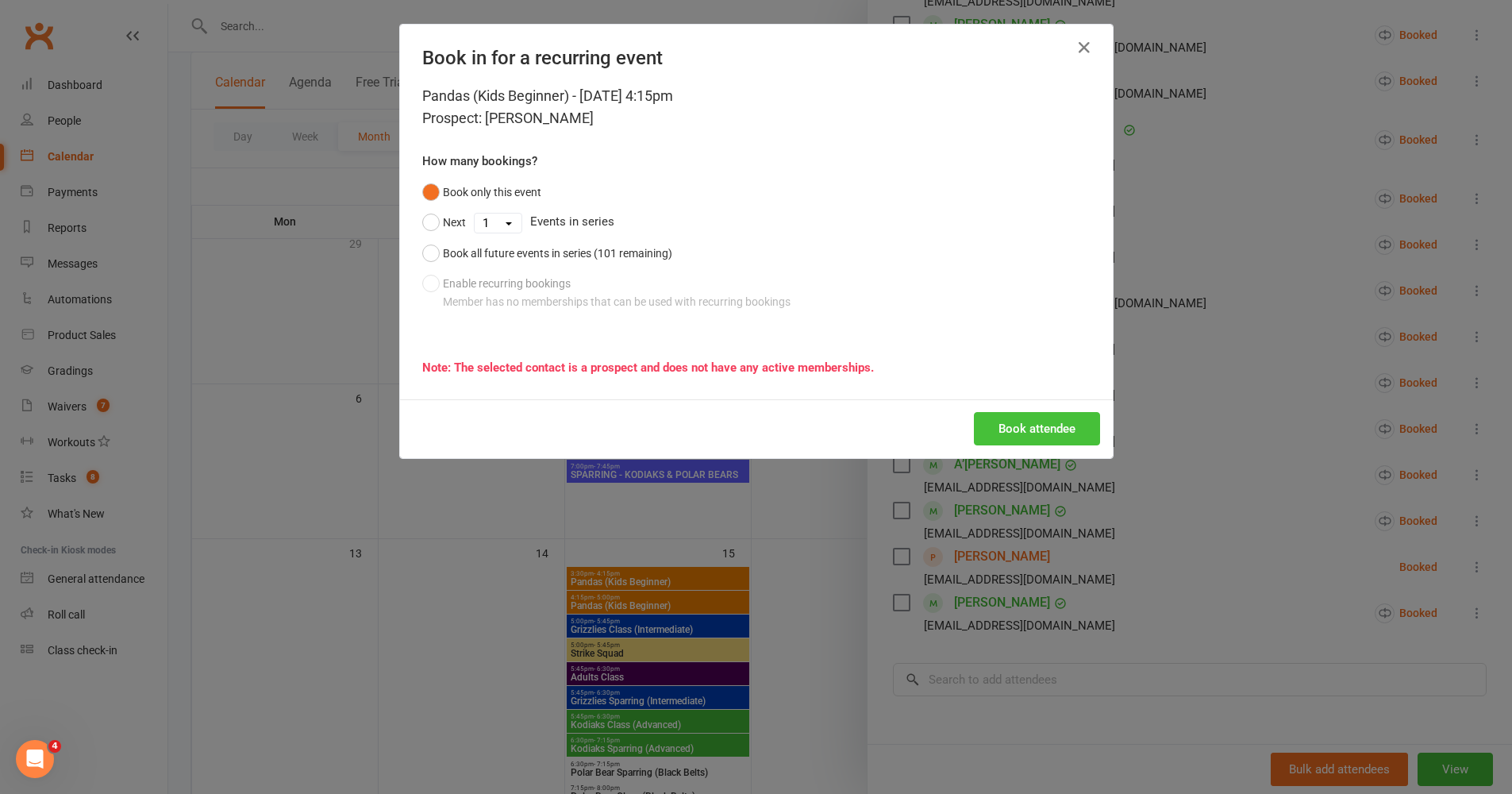
click at [1024, 431] on button "Book attendee" at bounding box center [1037, 428] width 126 height 33
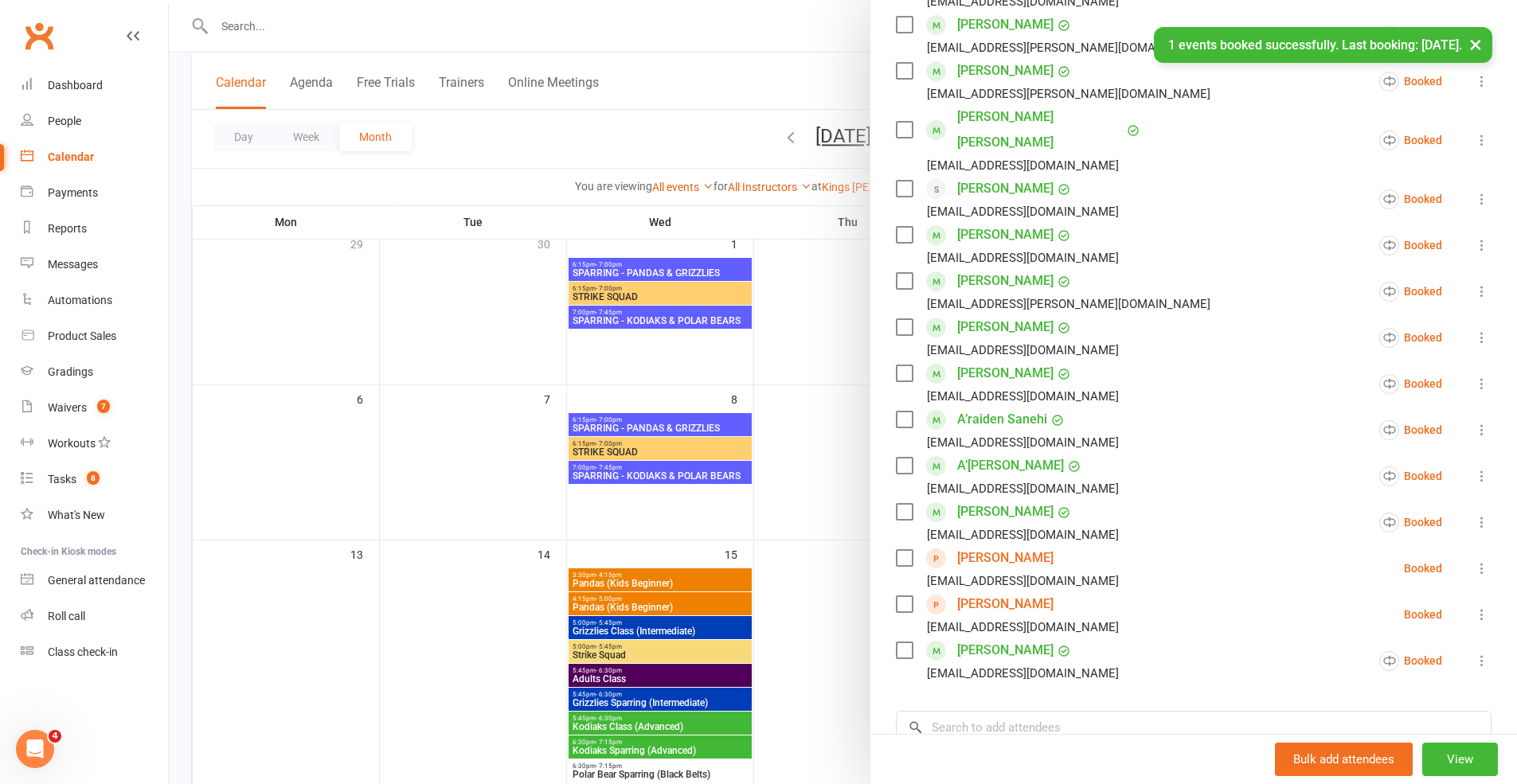
click at [1045, 652] on div "Sita.gml@gmail.com" at bounding box center [1011, 673] width 229 height 20
click at [1046, 652] on div "Class kiosk mode Roll call 4:15 PM - 5:00 PM, Wednesday, October, 15, 2025 with…" at bounding box center [1194, 354] width 647 height 1233
click at [1049, 652] on input "search" at bounding box center [1193, 728] width 596 height 33
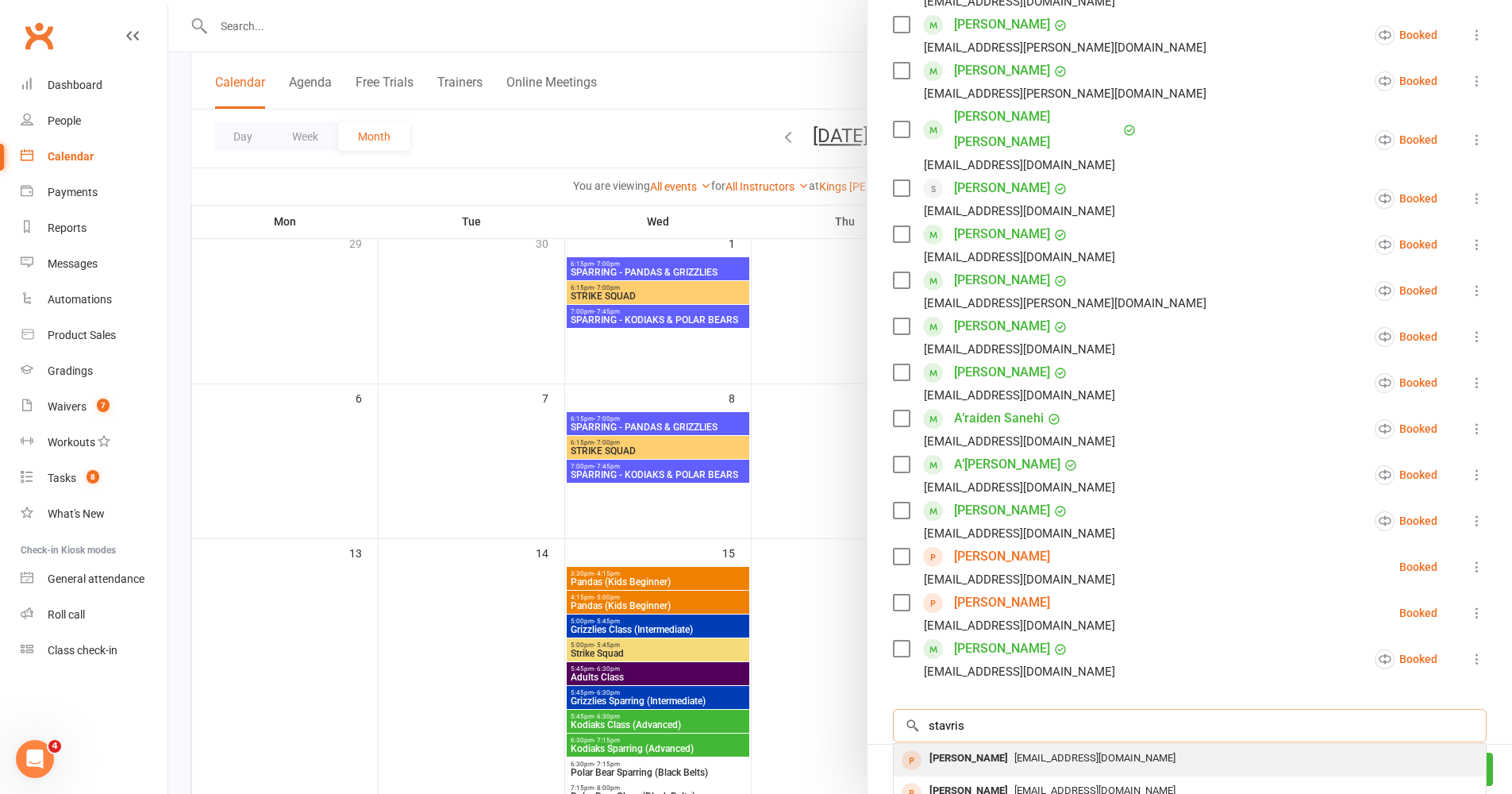
scroll to position [351, 0]
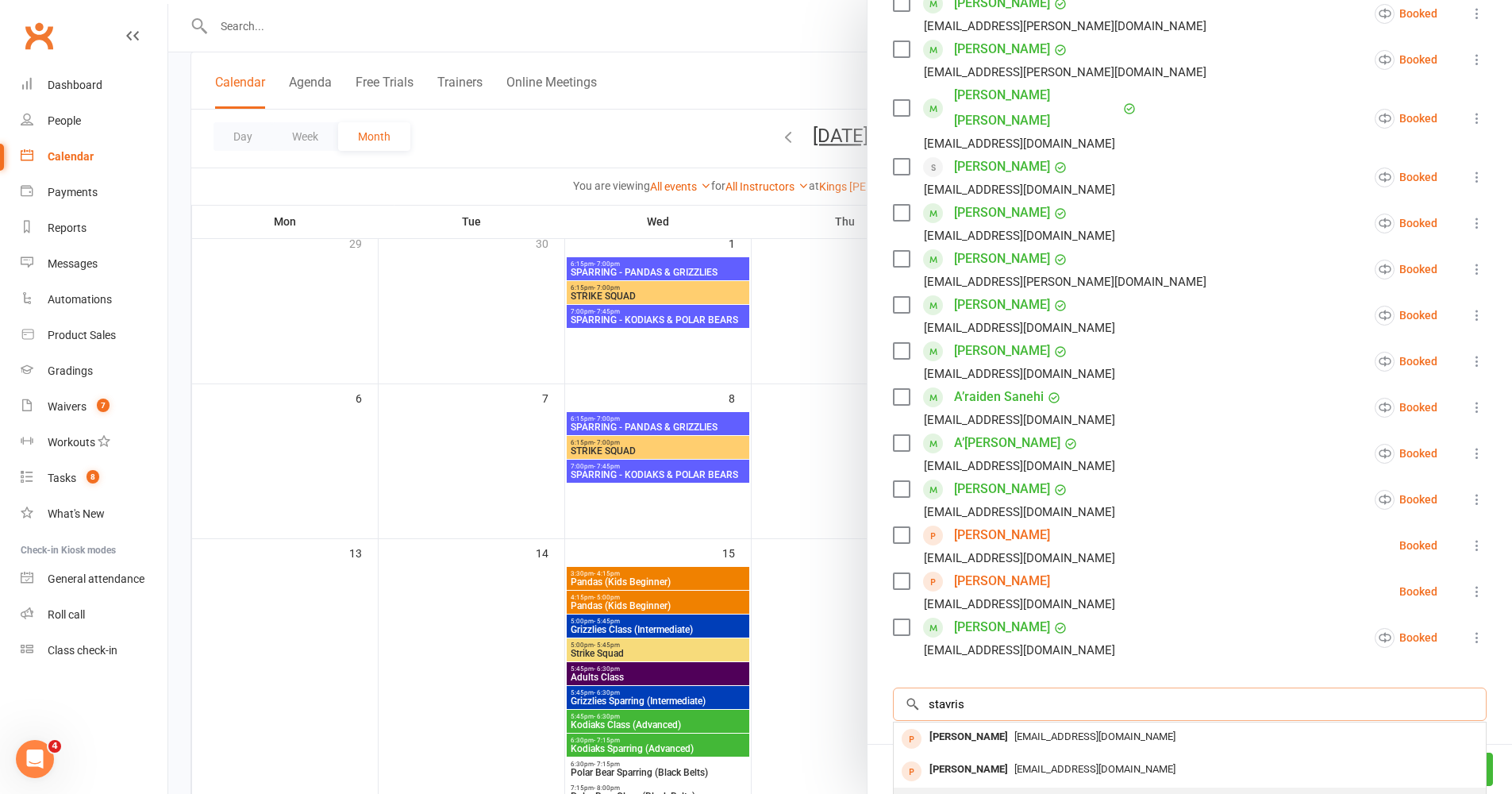
type input "stavris"
click at [990, 650] on div "Jordan Stavris" at bounding box center [969, 802] width 91 height 23
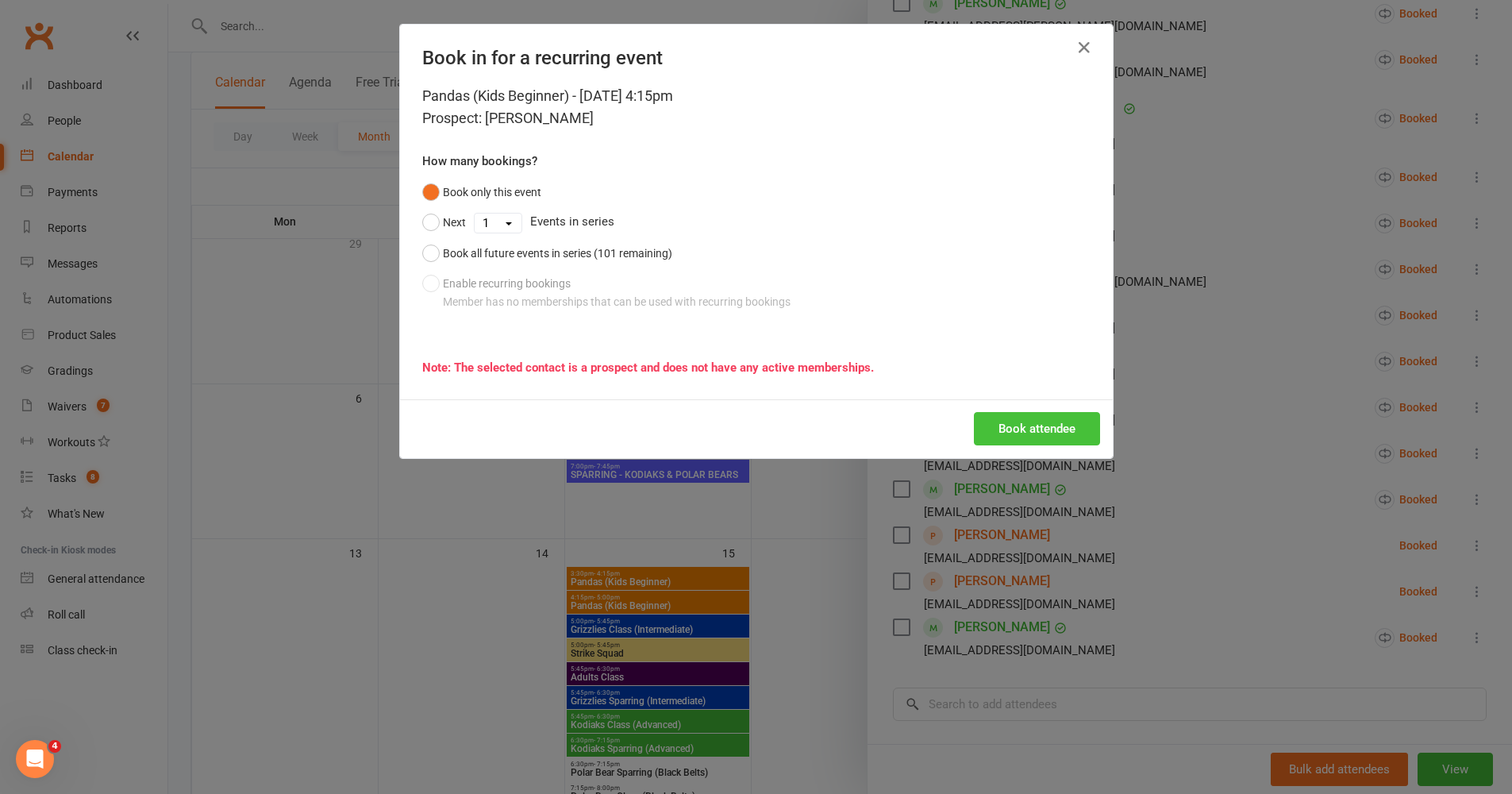
click at [1059, 432] on button "Book attendee" at bounding box center [1037, 428] width 126 height 33
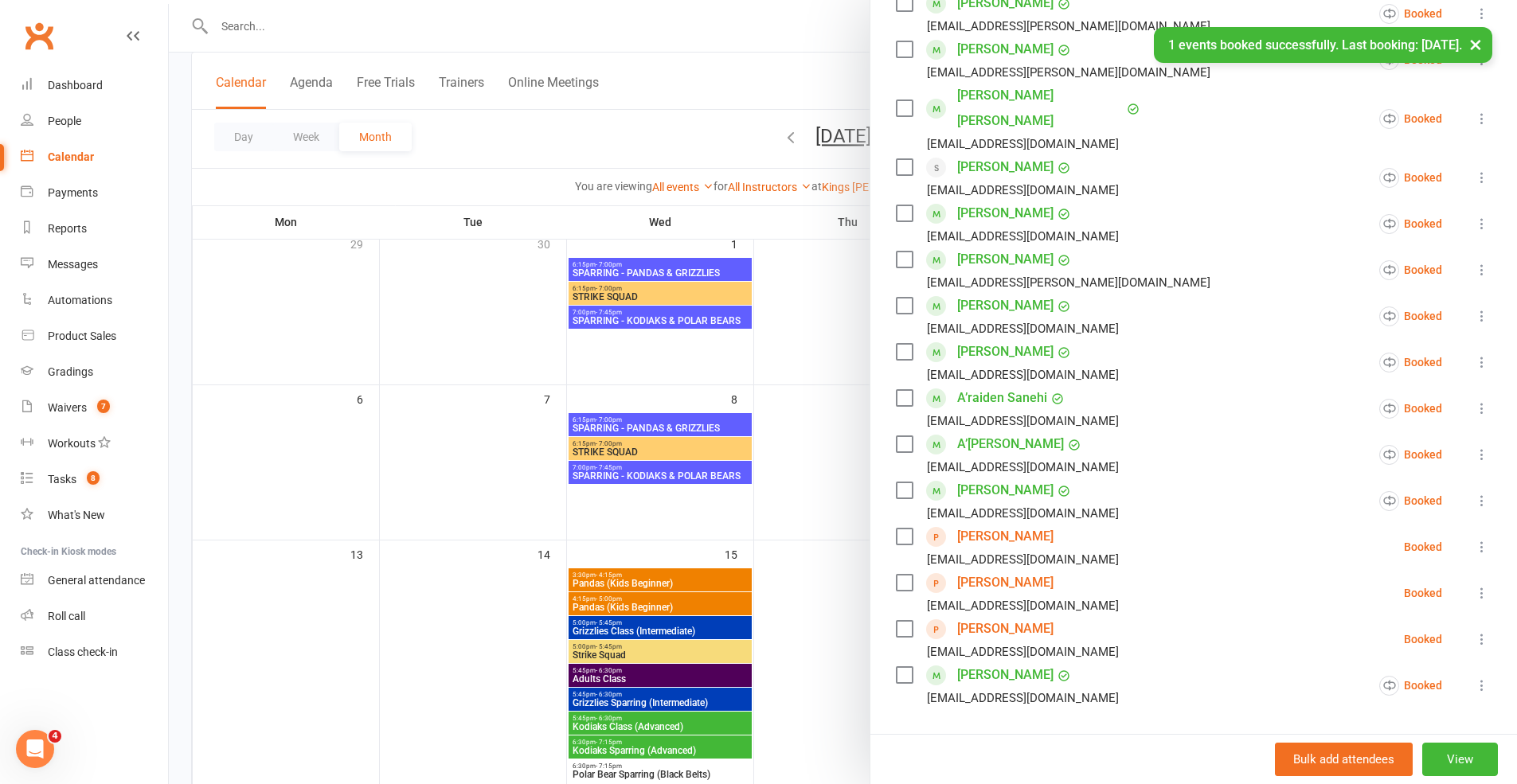
click at [1134, 539] on icon at bounding box center [1482, 547] width 16 height 16
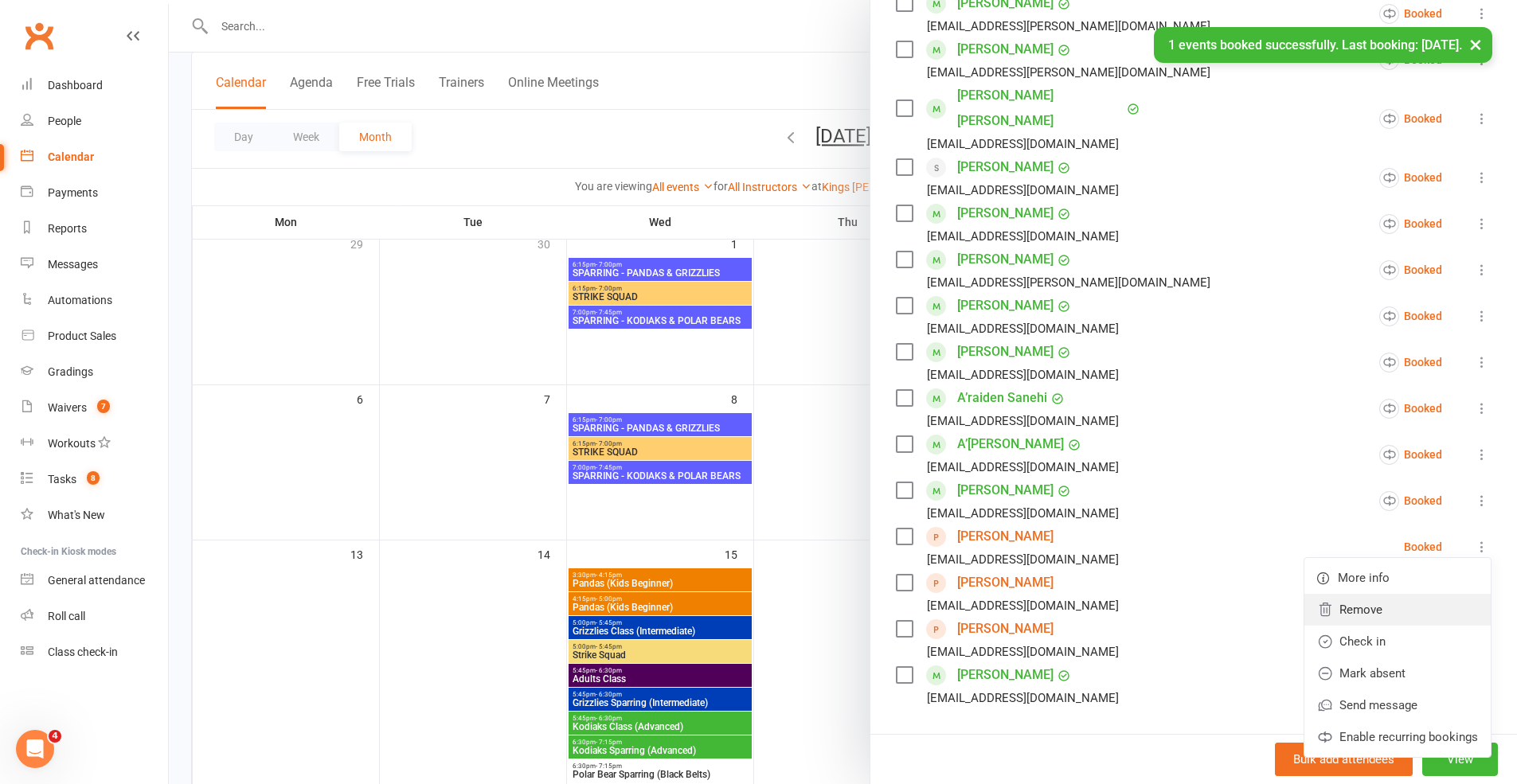
click at [1134, 594] on link "Remove" at bounding box center [1398, 609] width 187 height 32
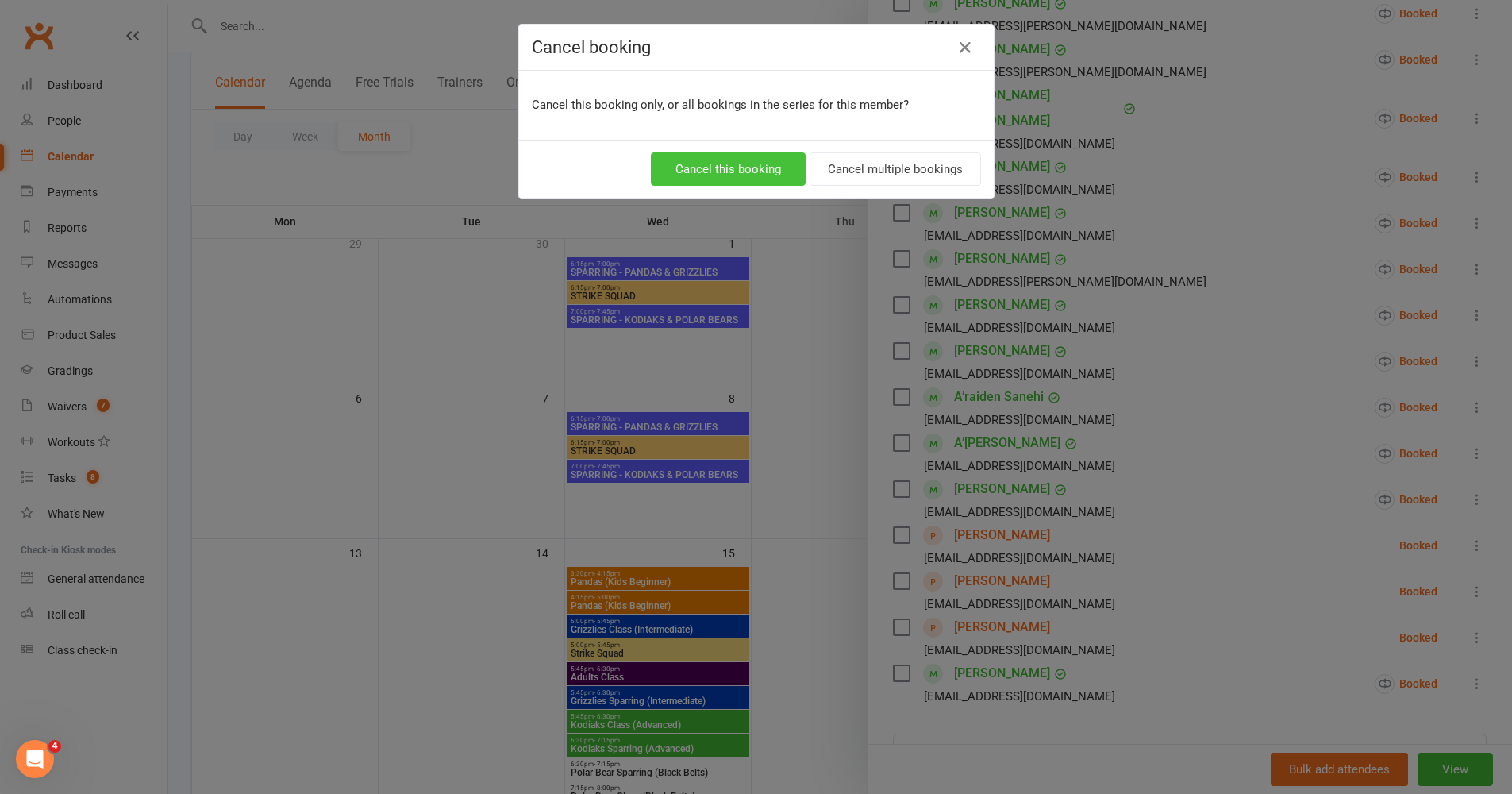
click at [762, 178] on button "Cancel this booking" at bounding box center [728, 168] width 155 height 33
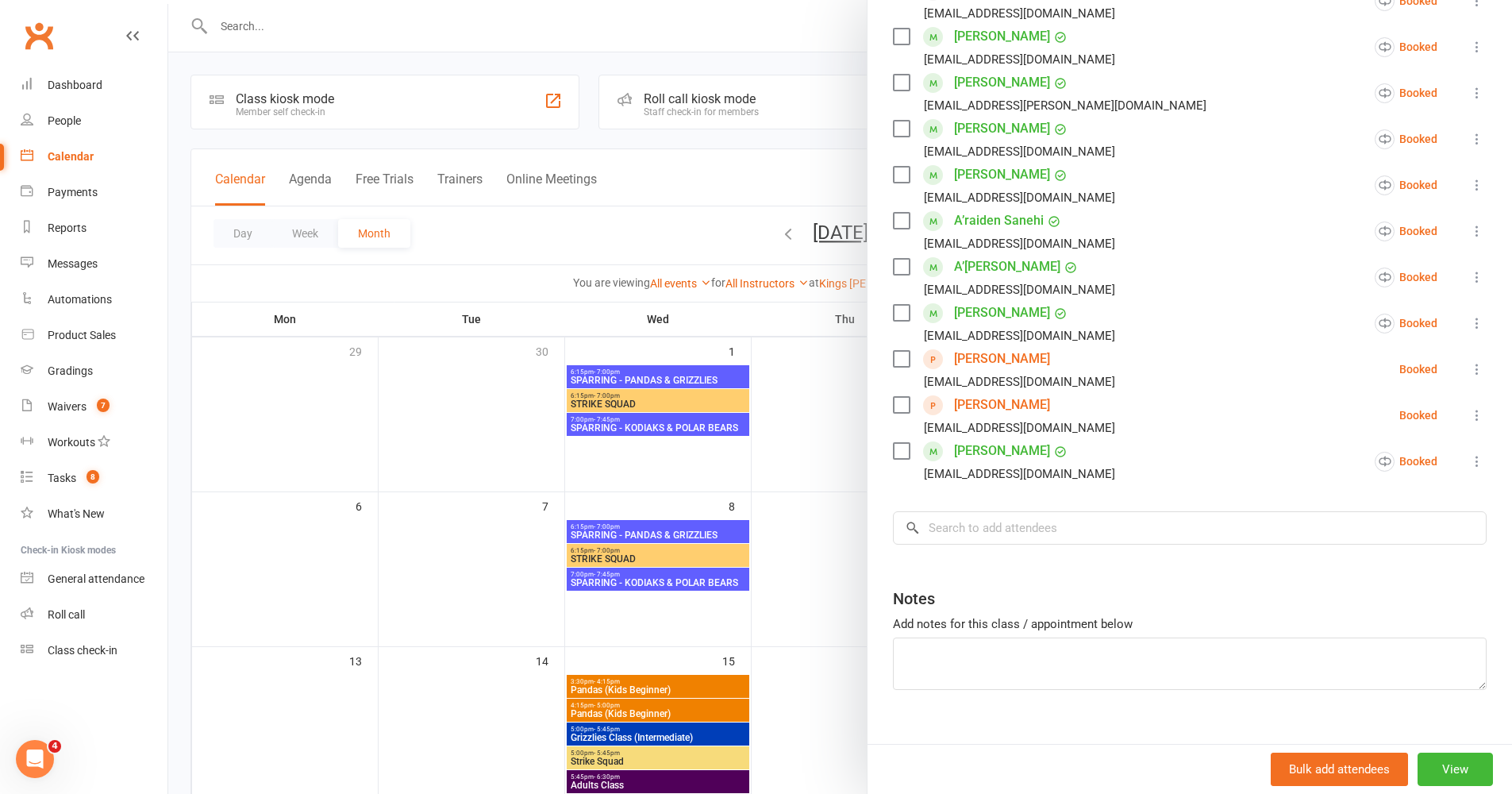
scroll to position [0, 0]
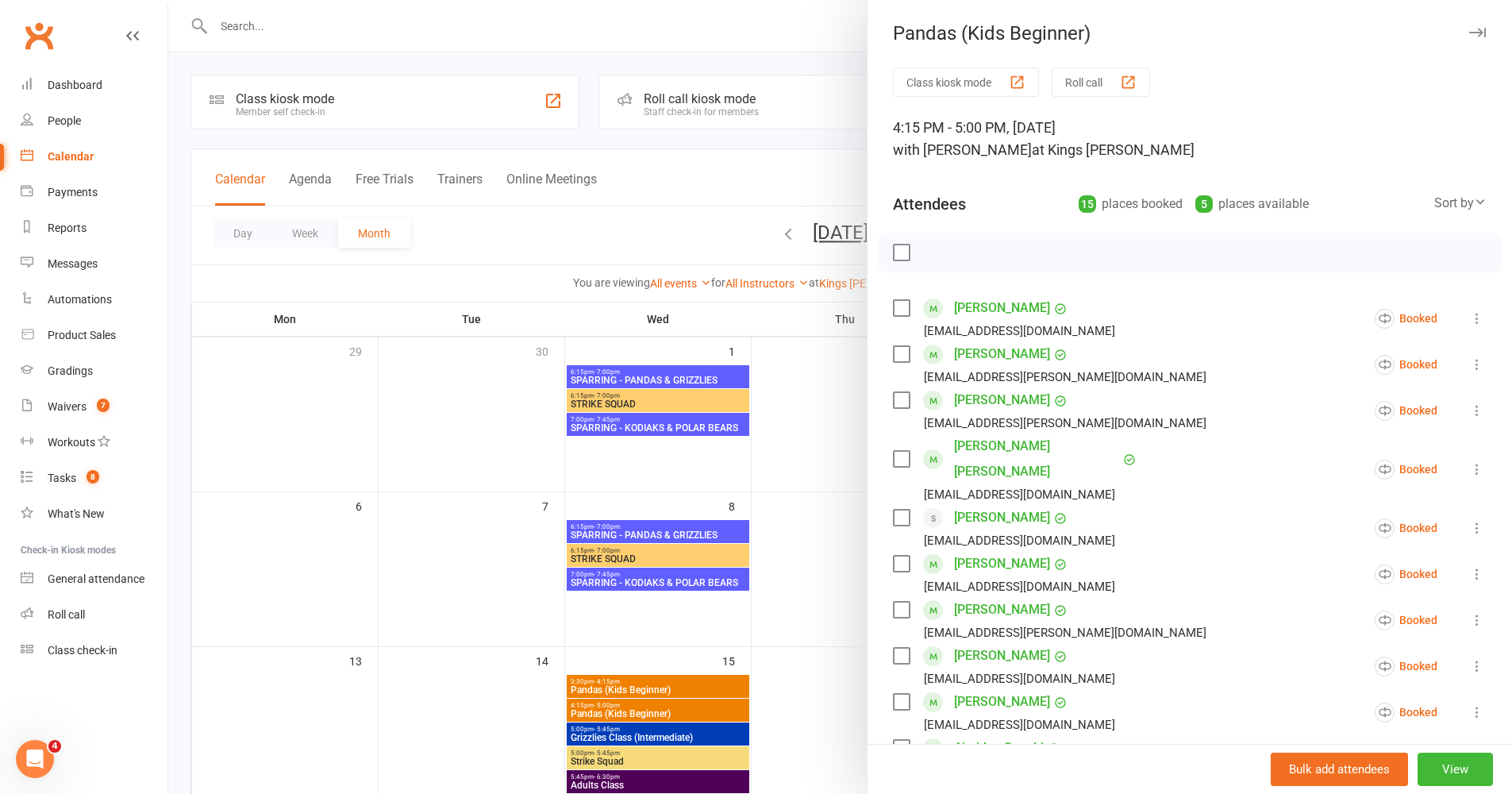
click at [1130, 31] on icon "button" at bounding box center [1477, 33] width 16 height 10
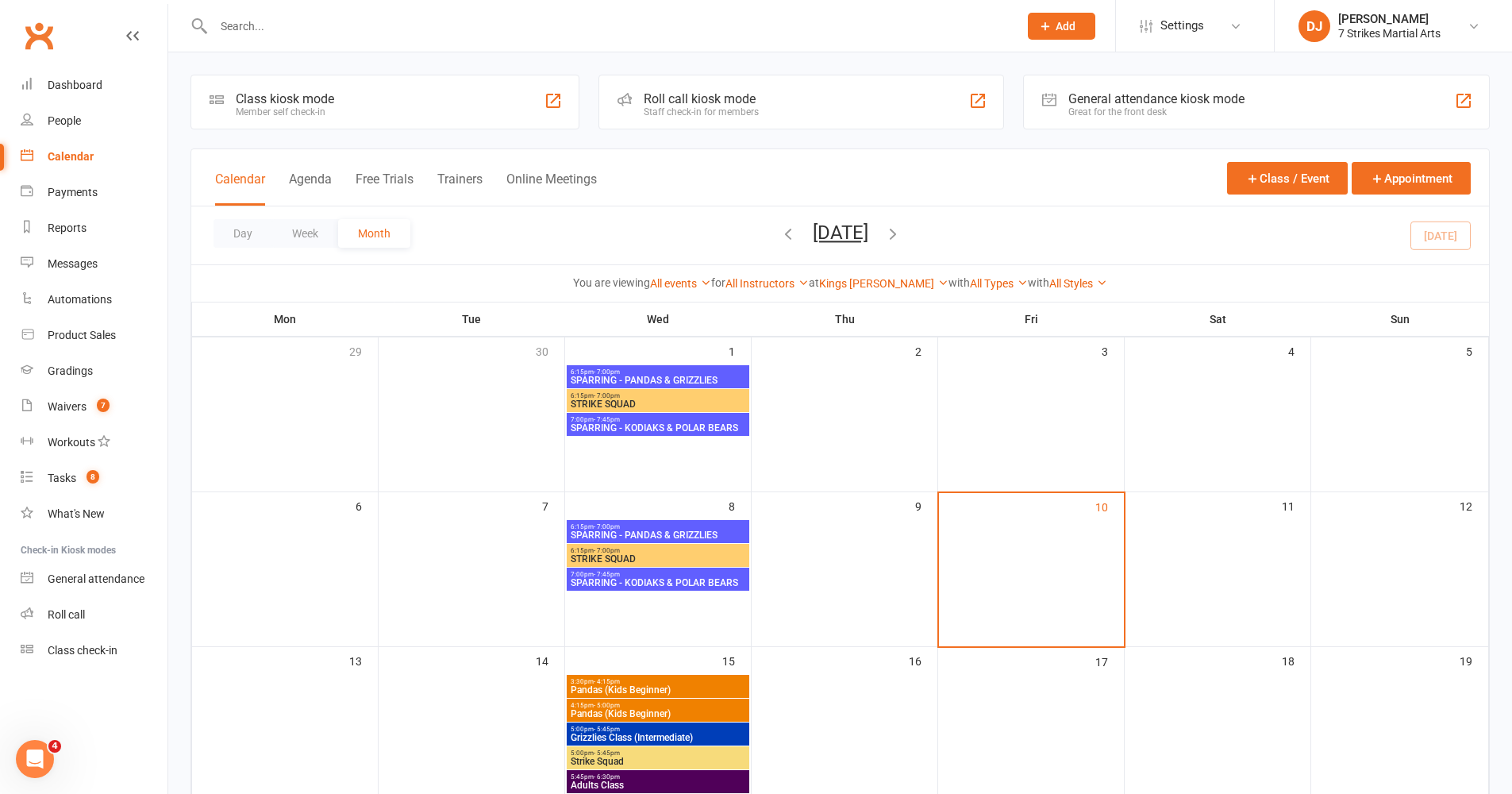
click at [699, 650] on span "3:30pm - 4:15pm" at bounding box center [659, 681] width 176 height 7
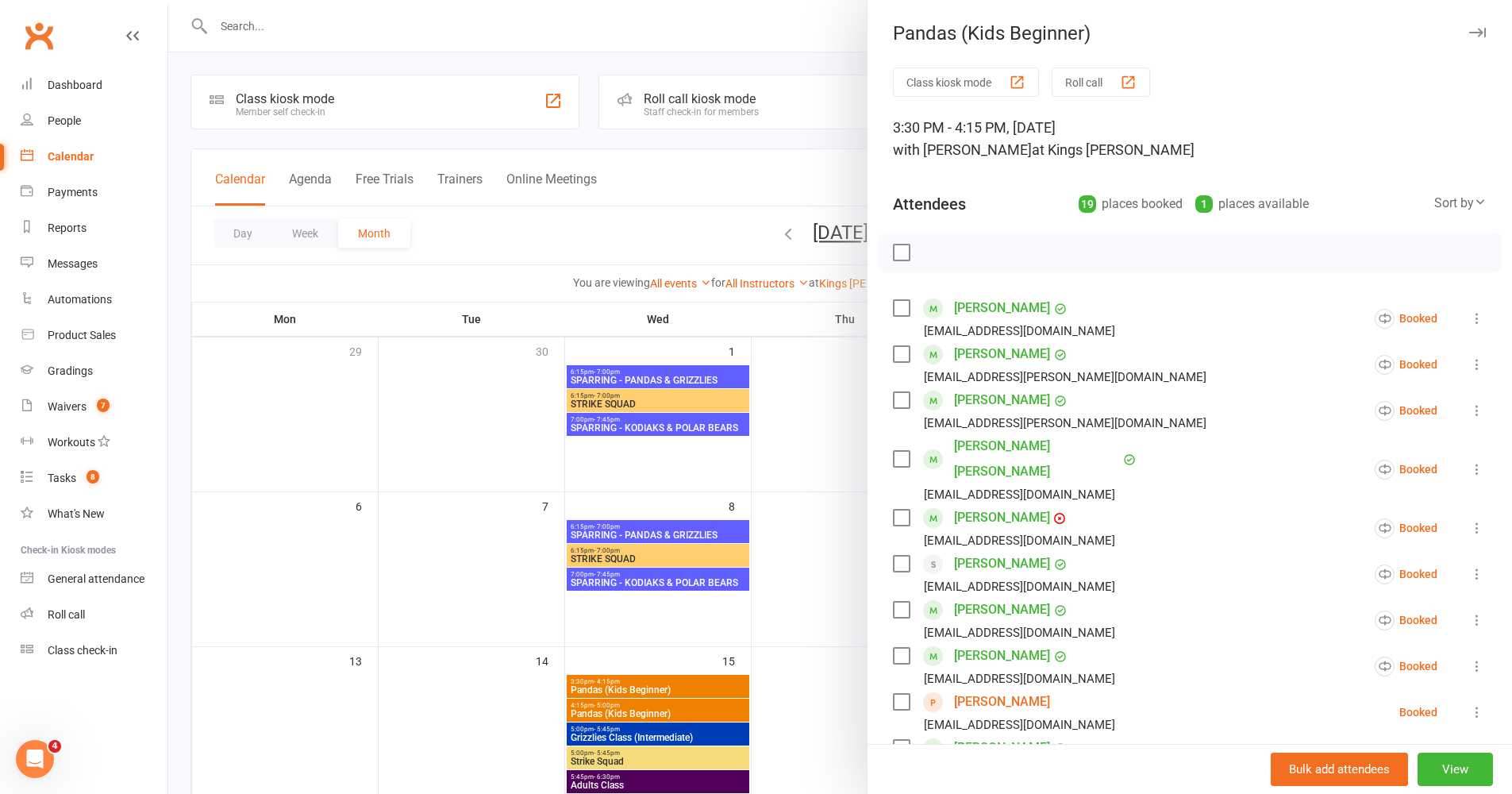
click at [1130, 30] on icon "button" at bounding box center [1477, 33] width 16 height 10
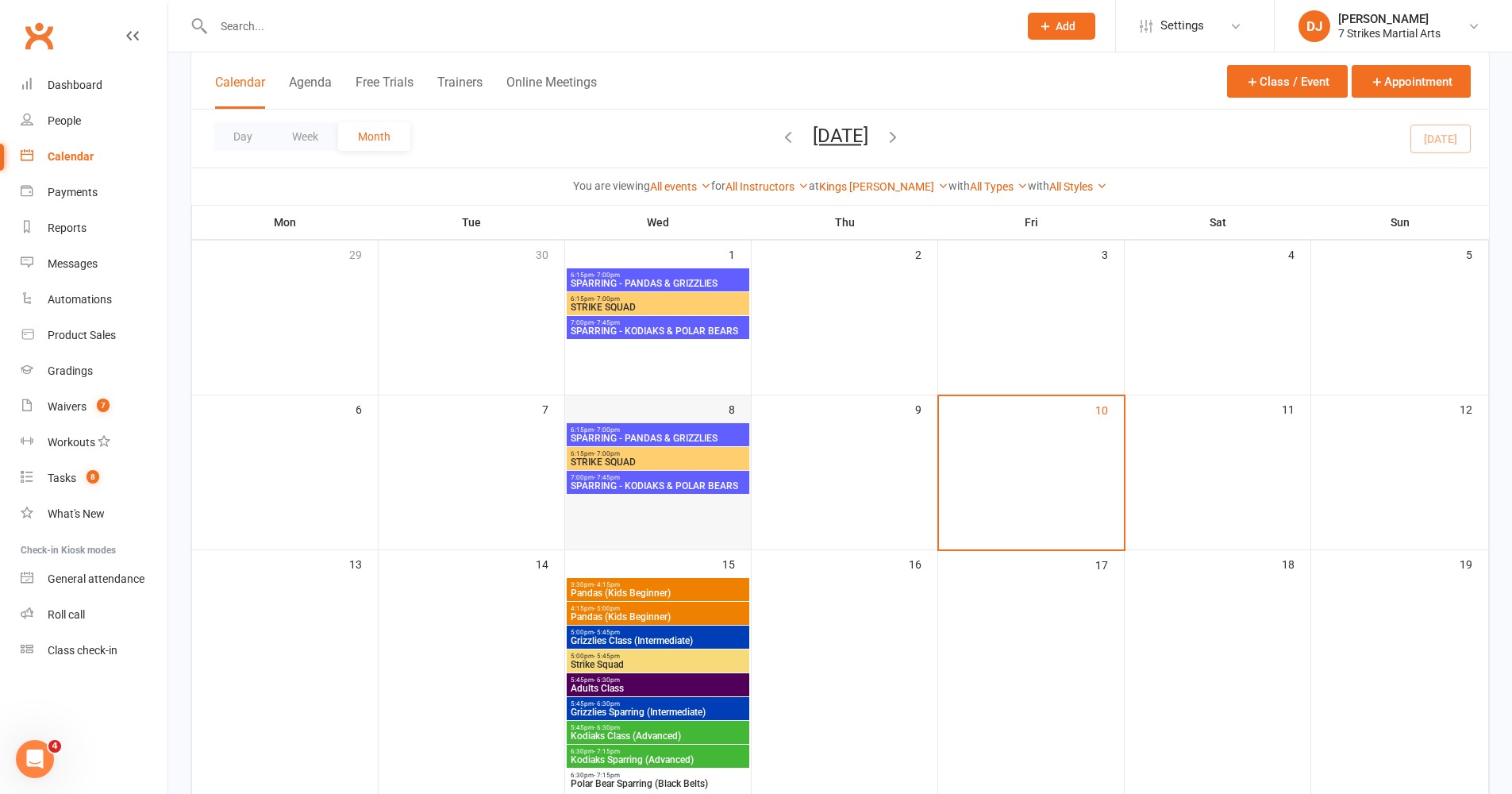
scroll to position [113, 0]
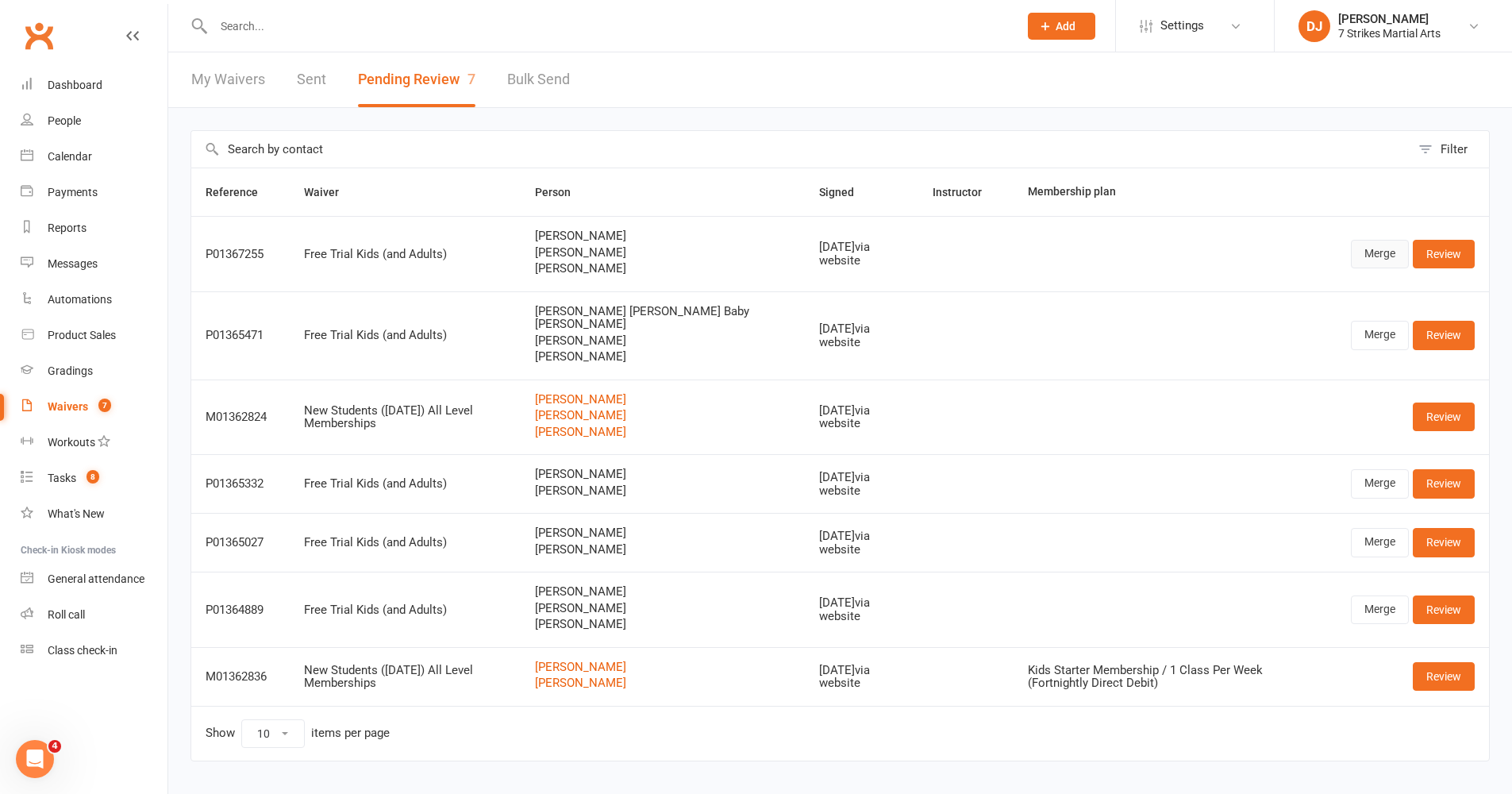
click at [1142, 258] on link "Merge" at bounding box center [1380, 255] width 58 height 29
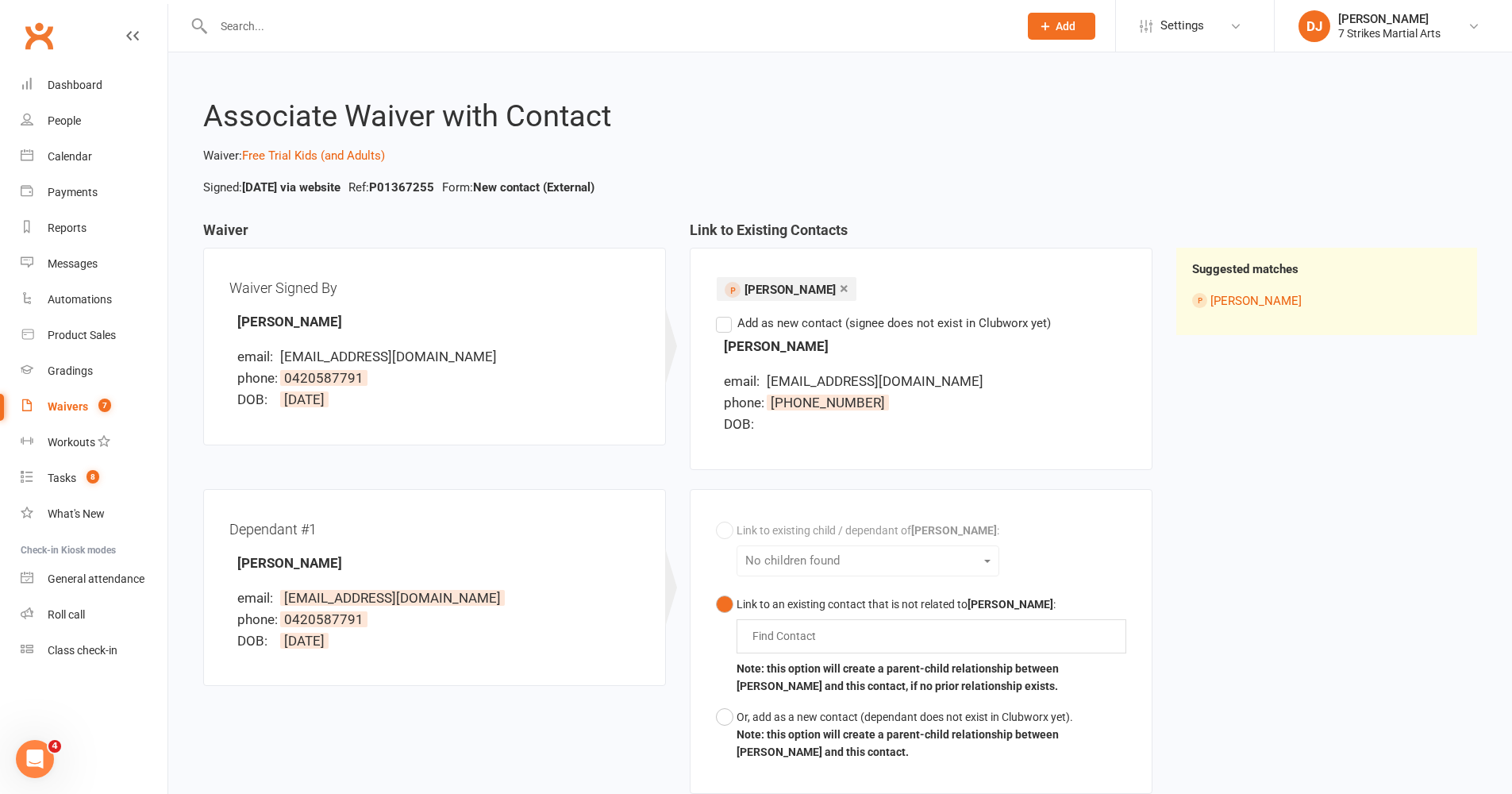
click at [726, 325] on label "Add as new contact (signee does not exist in Clubworx yet)" at bounding box center [883, 323] width 335 height 19
click at [726, 314] on input "Add as new contact (signee does not exist in Clubworx yet)" at bounding box center [721, 314] width 11 height 0
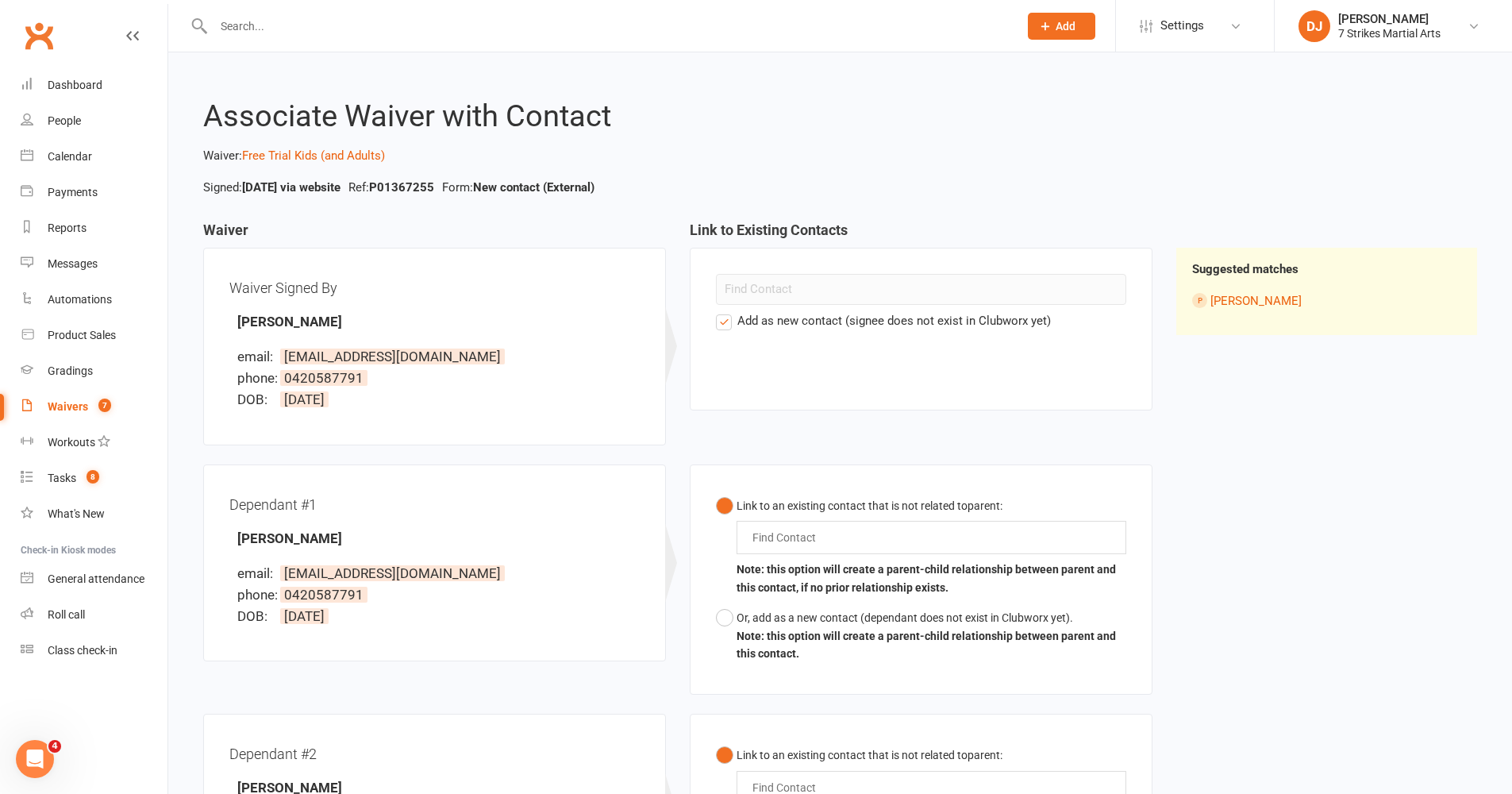
click at [730, 323] on label "Add as new contact (signee does not exist in Clubworx yet)" at bounding box center [883, 321] width 335 height 19
click at [726, 311] on input "Add as new contact (signee does not exist in Clubworx yet)" at bounding box center [721, 311] width 11 height 0
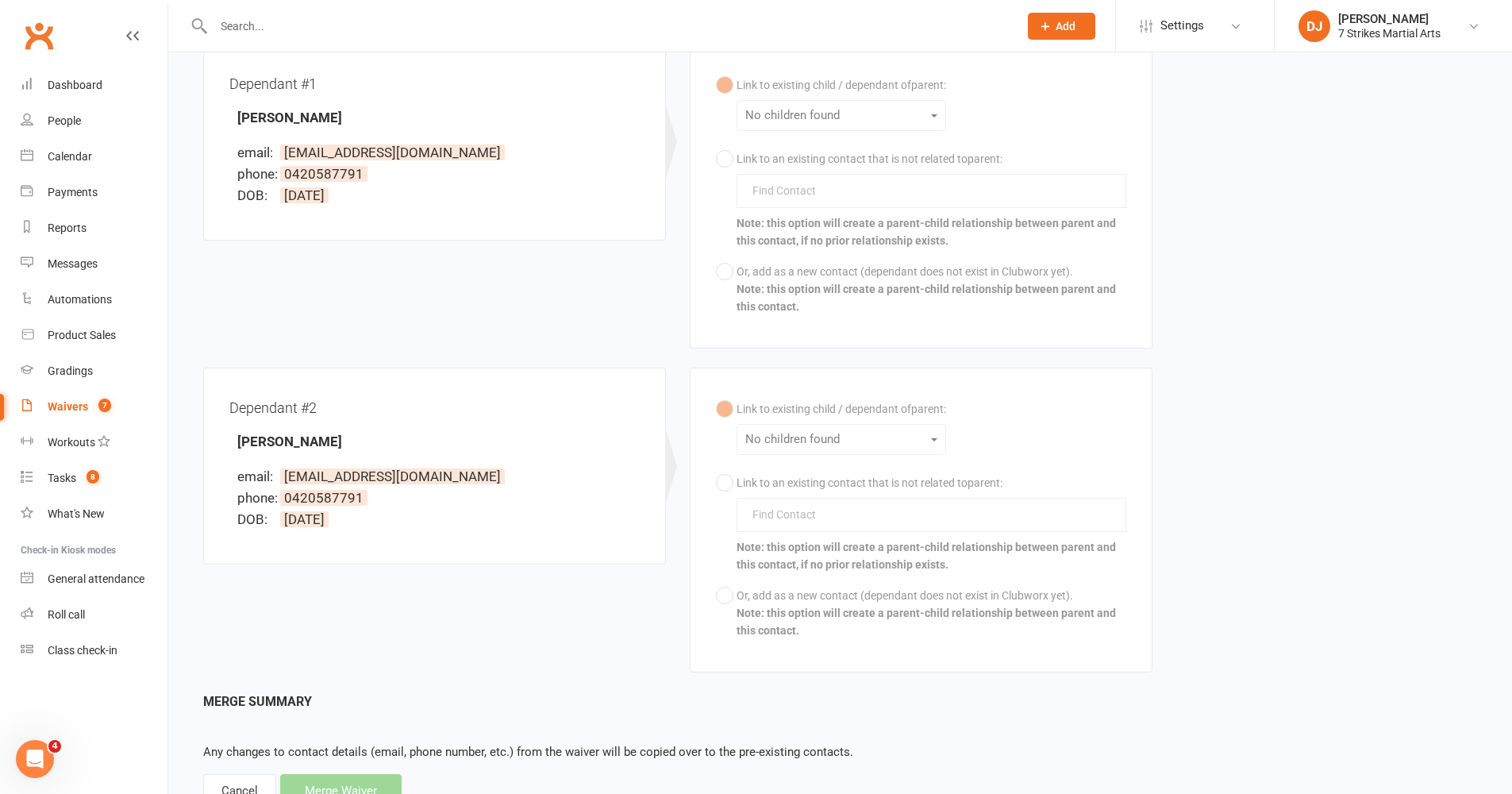
scroll to position [491, 0]
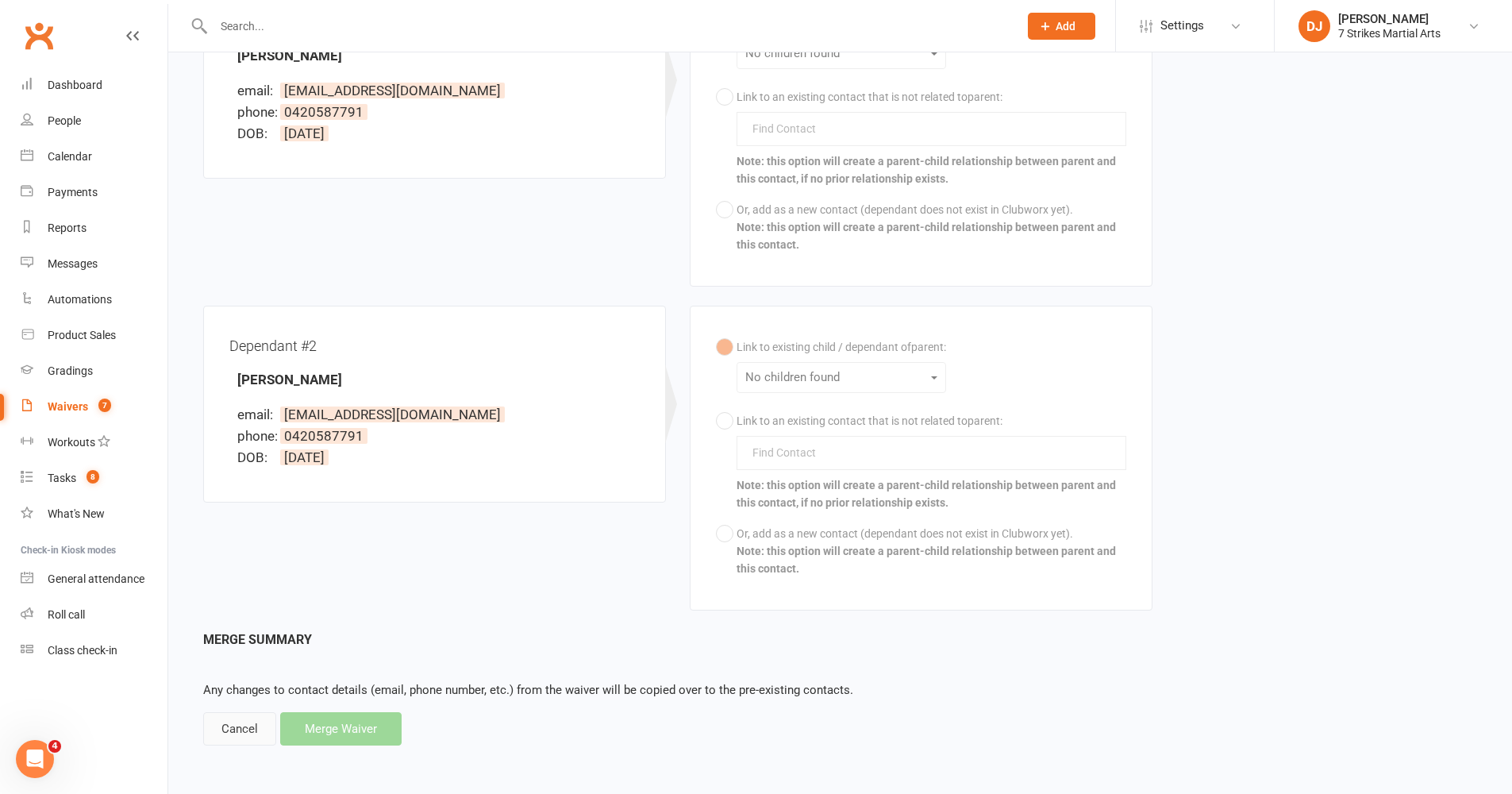
click at [227, 650] on div "Cancel" at bounding box center [239, 728] width 73 height 33
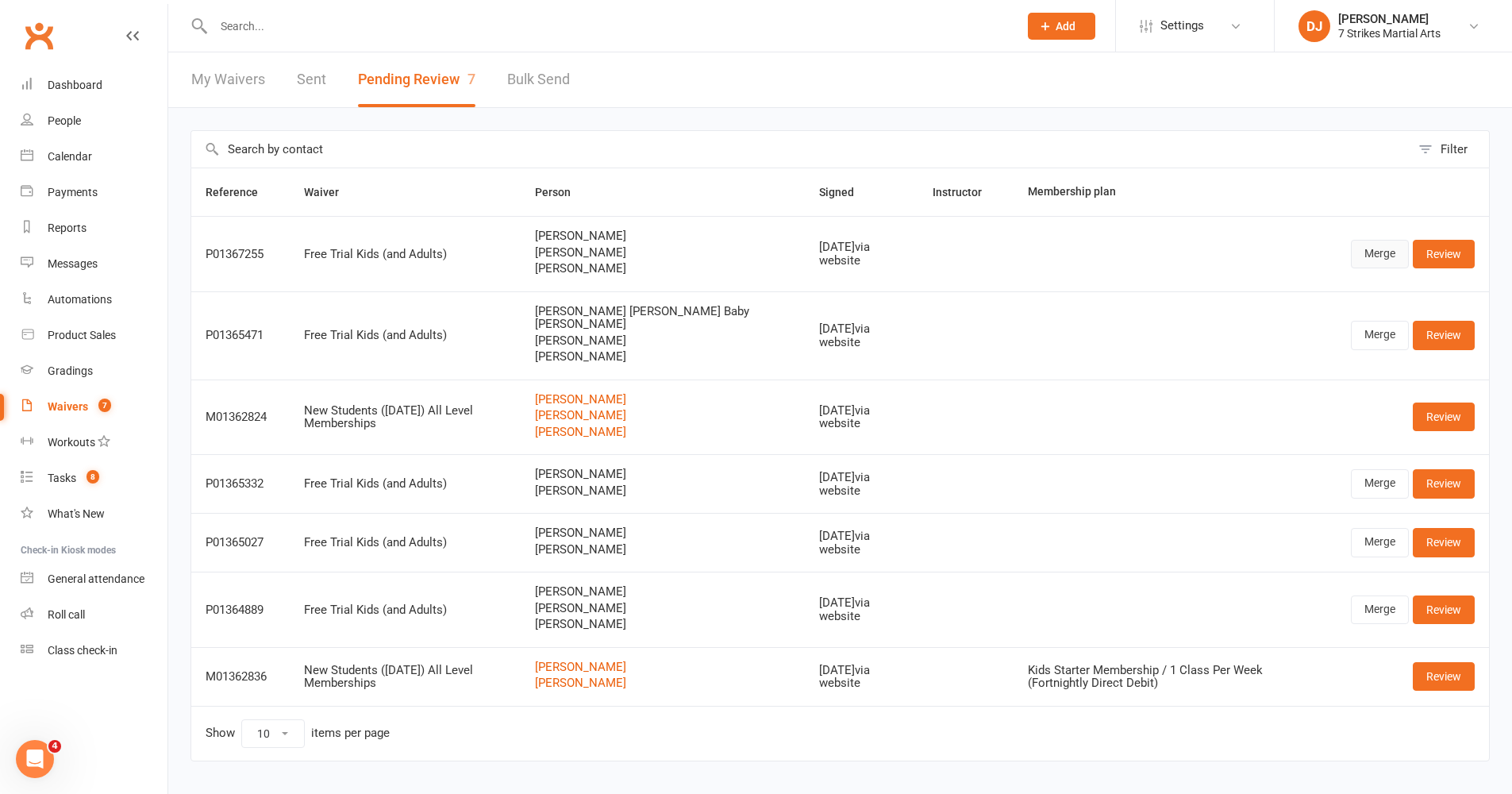
click at [1142, 257] on link "Merge" at bounding box center [1380, 255] width 58 height 29
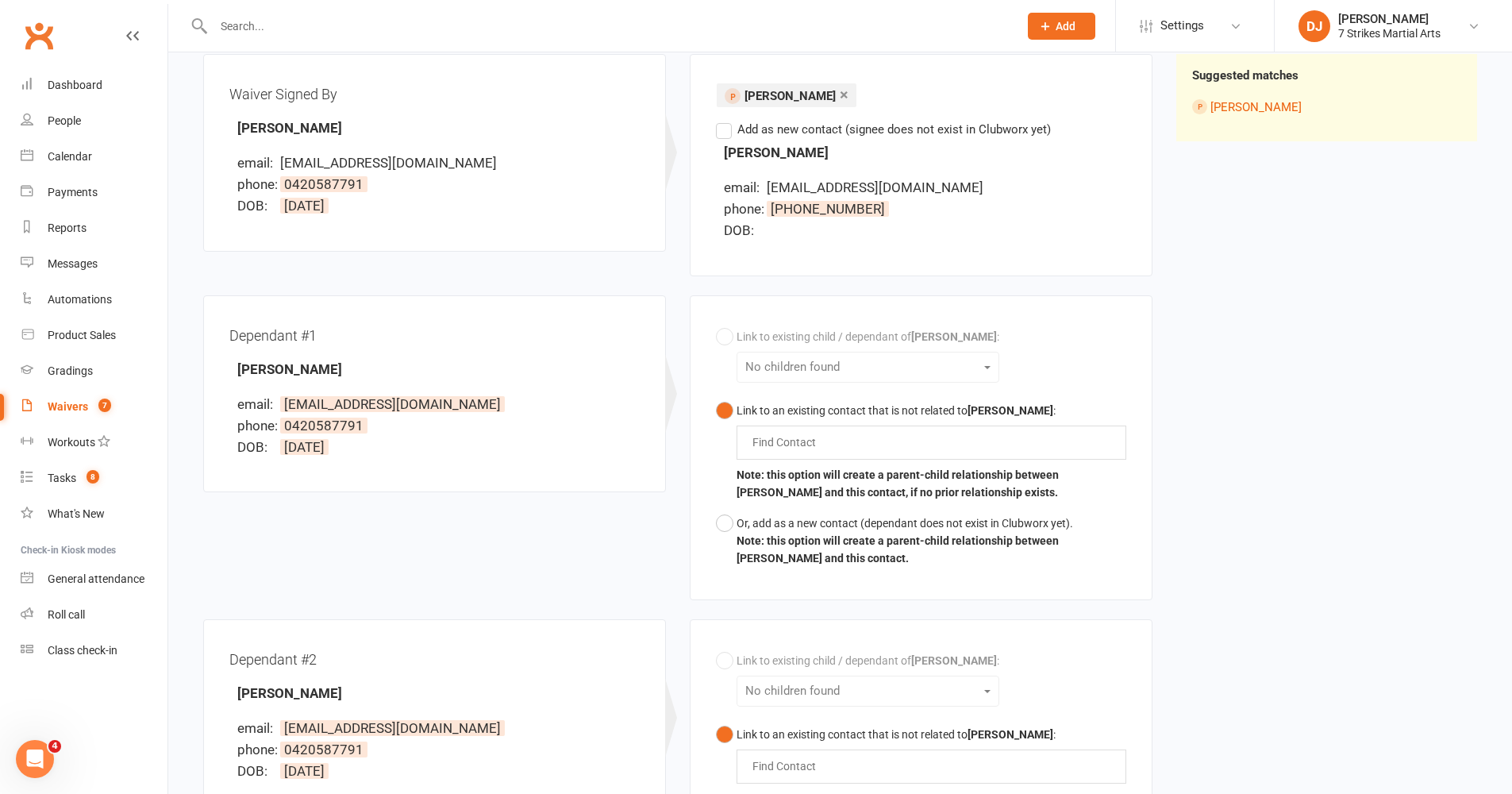
scroll to position [277, 0]
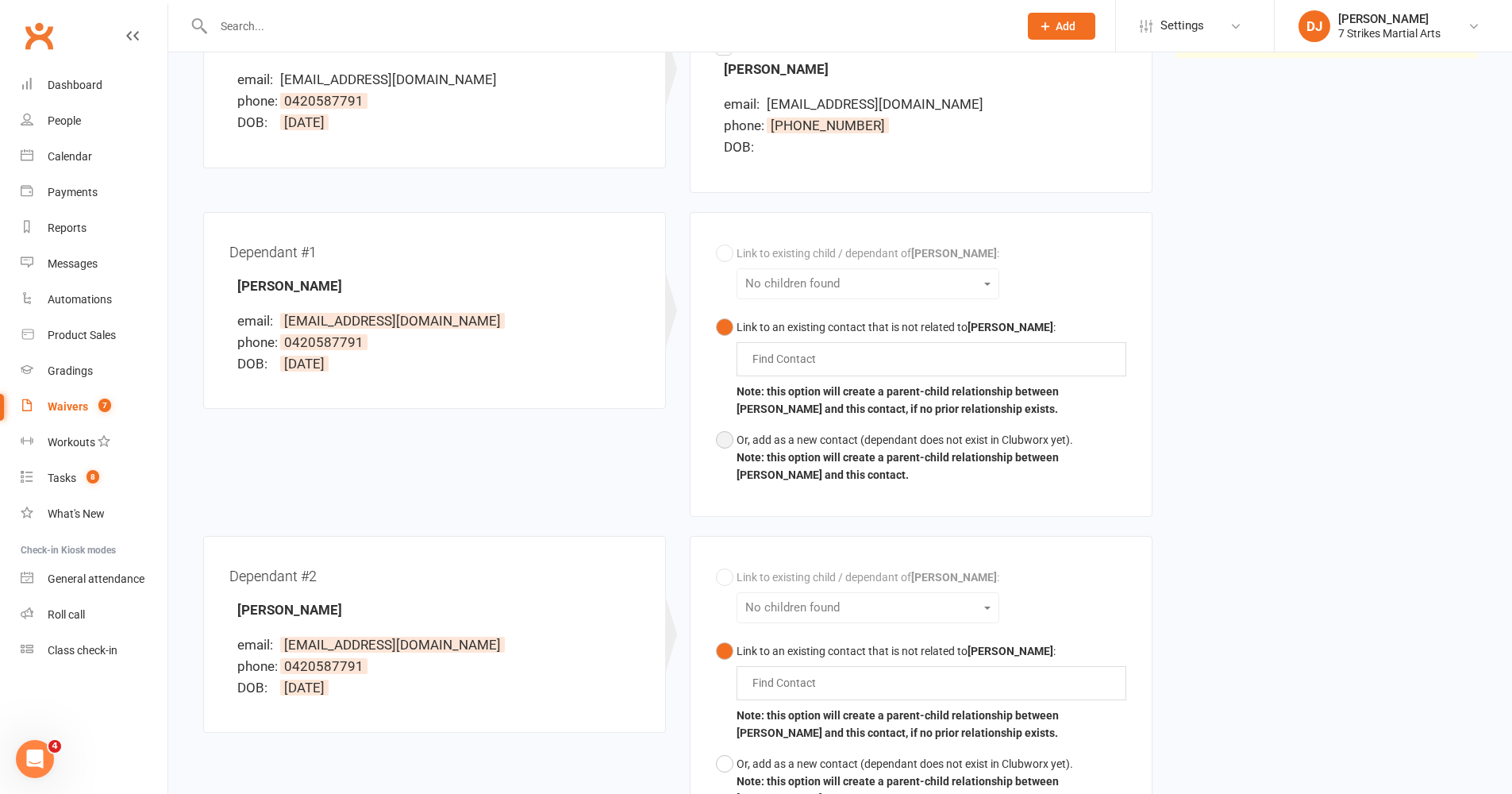
click at [723, 440] on button "Or, add as a new contact (dependant does not exist in Clubworx yet). Note: this…" at bounding box center [921, 458] width 411 height 66
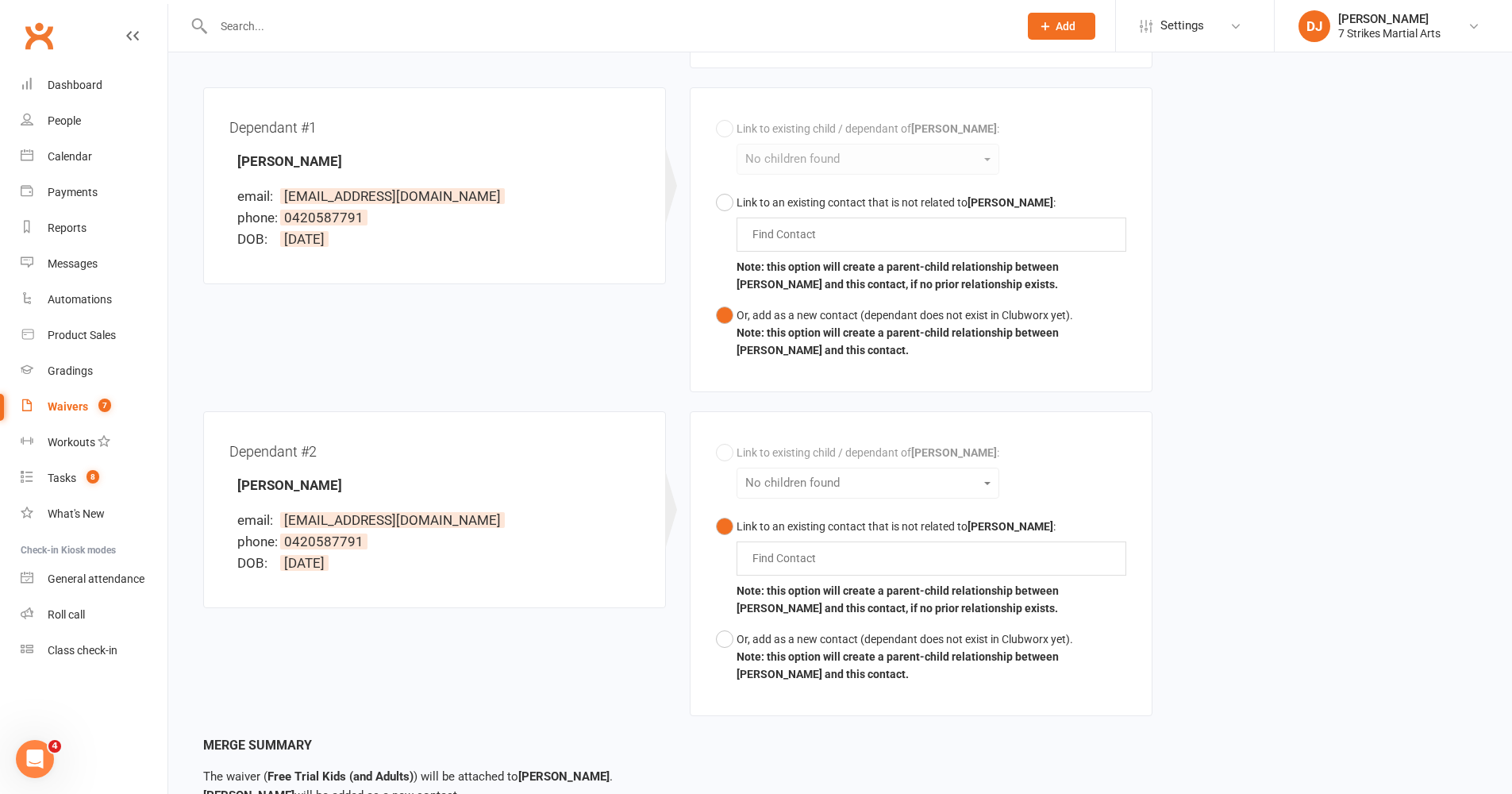
scroll to position [534, 0]
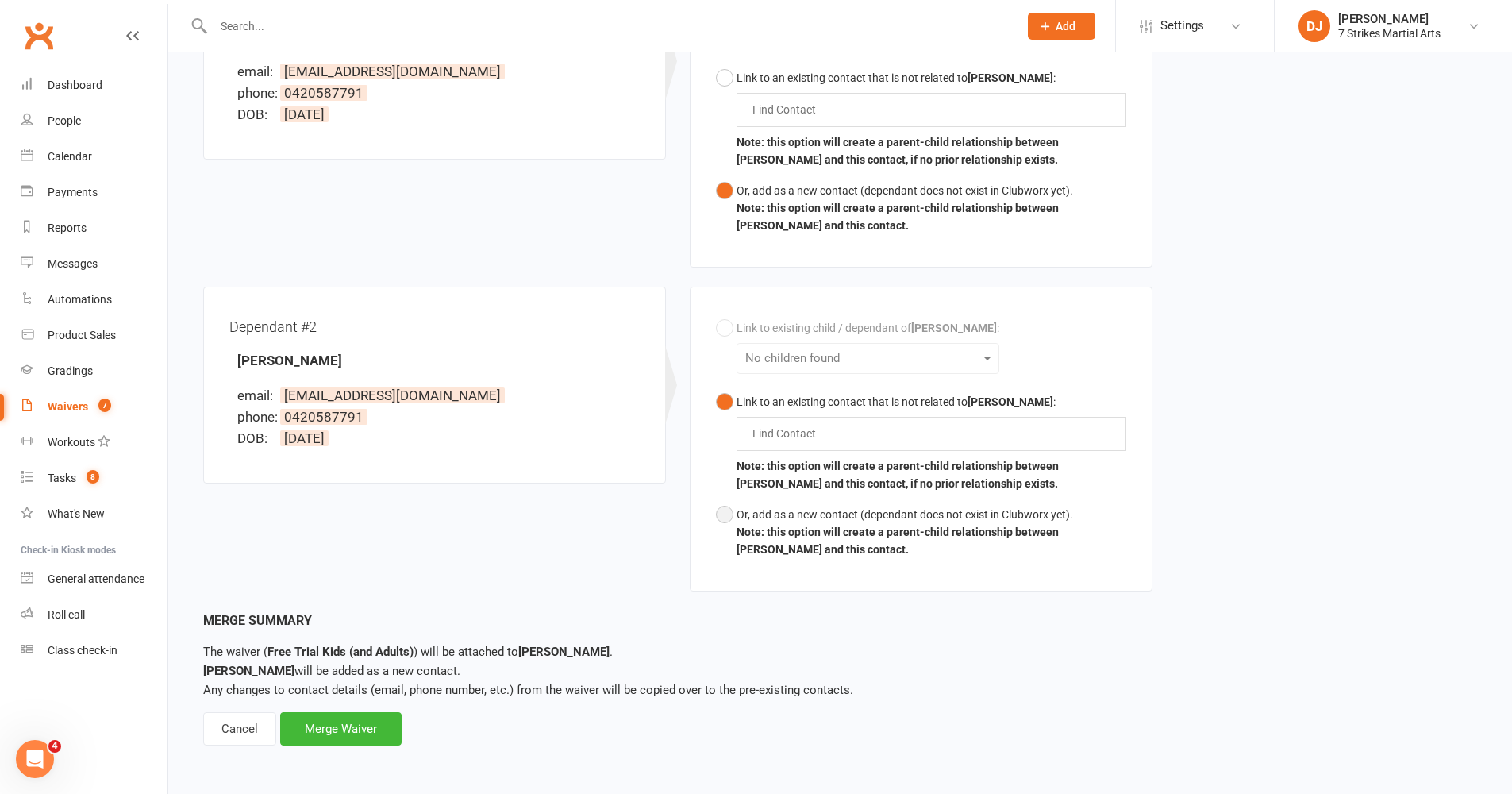
click at [733, 501] on button "Or, add as a new contact (dependant does not exist in Clubworx yet). Note: this…" at bounding box center [921, 533] width 411 height 66
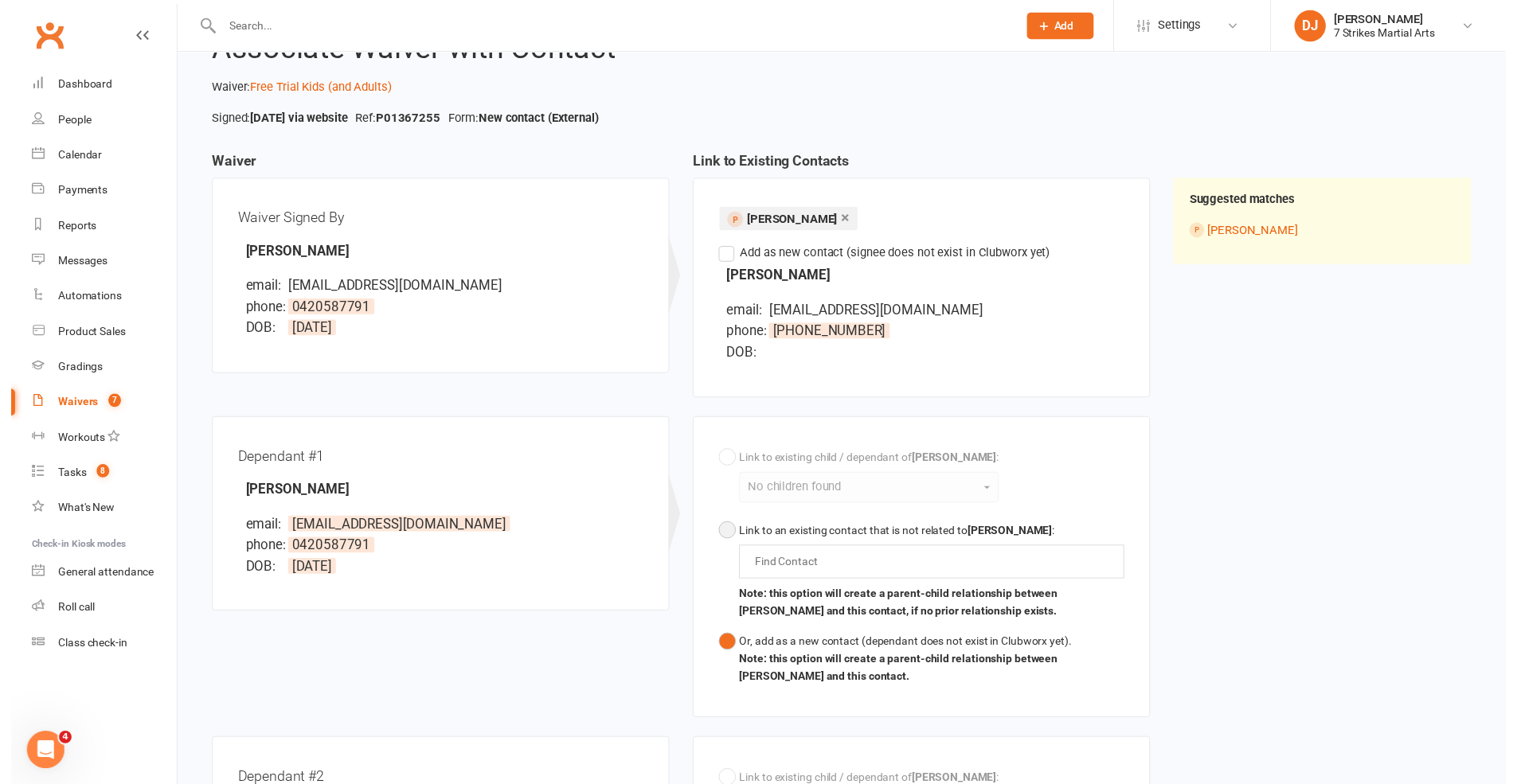
scroll to position [555, 0]
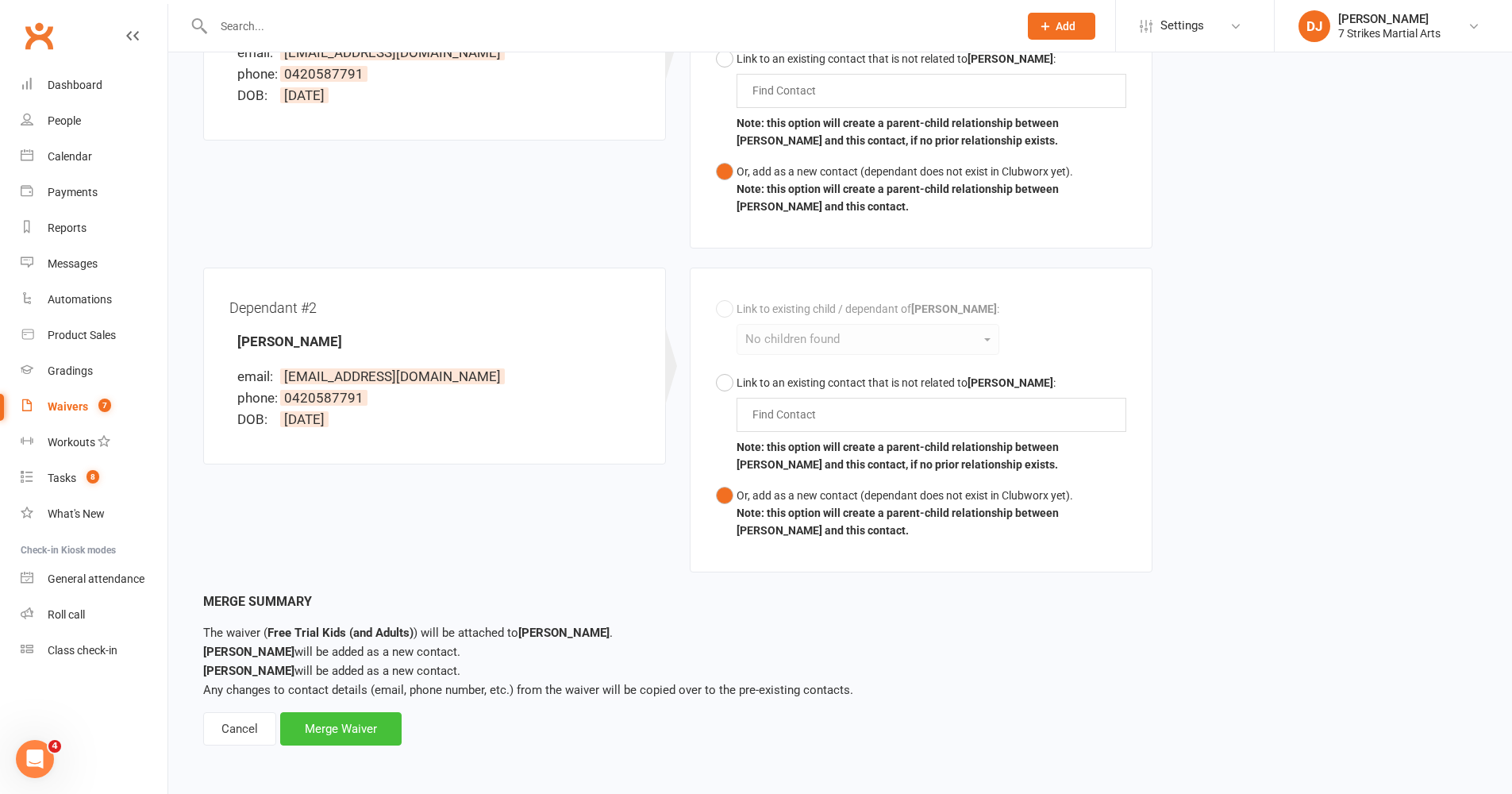
click at [364, 650] on div "Merge Waiver" at bounding box center [340, 728] width 121 height 33
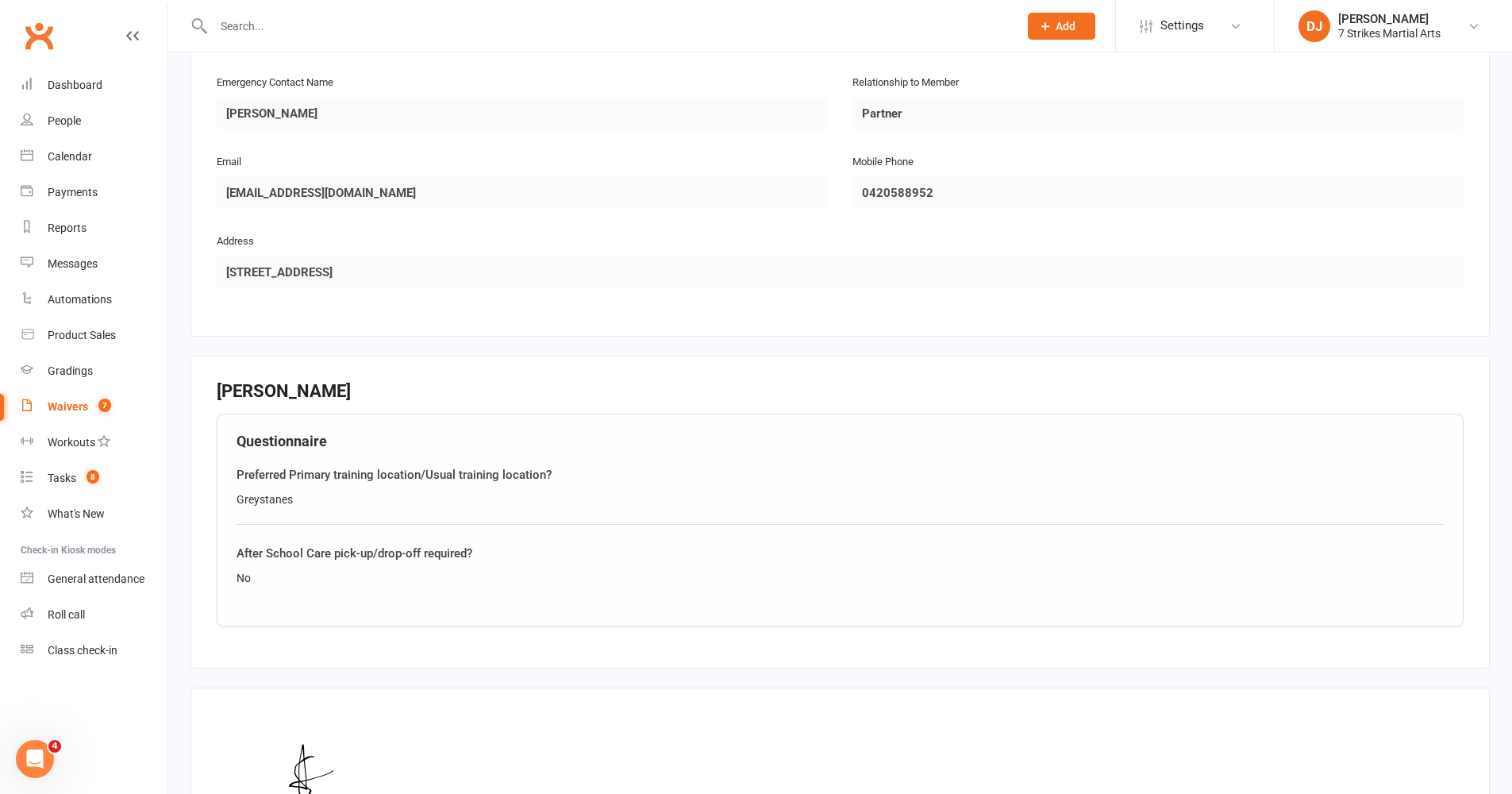
scroll to position [2117, 0]
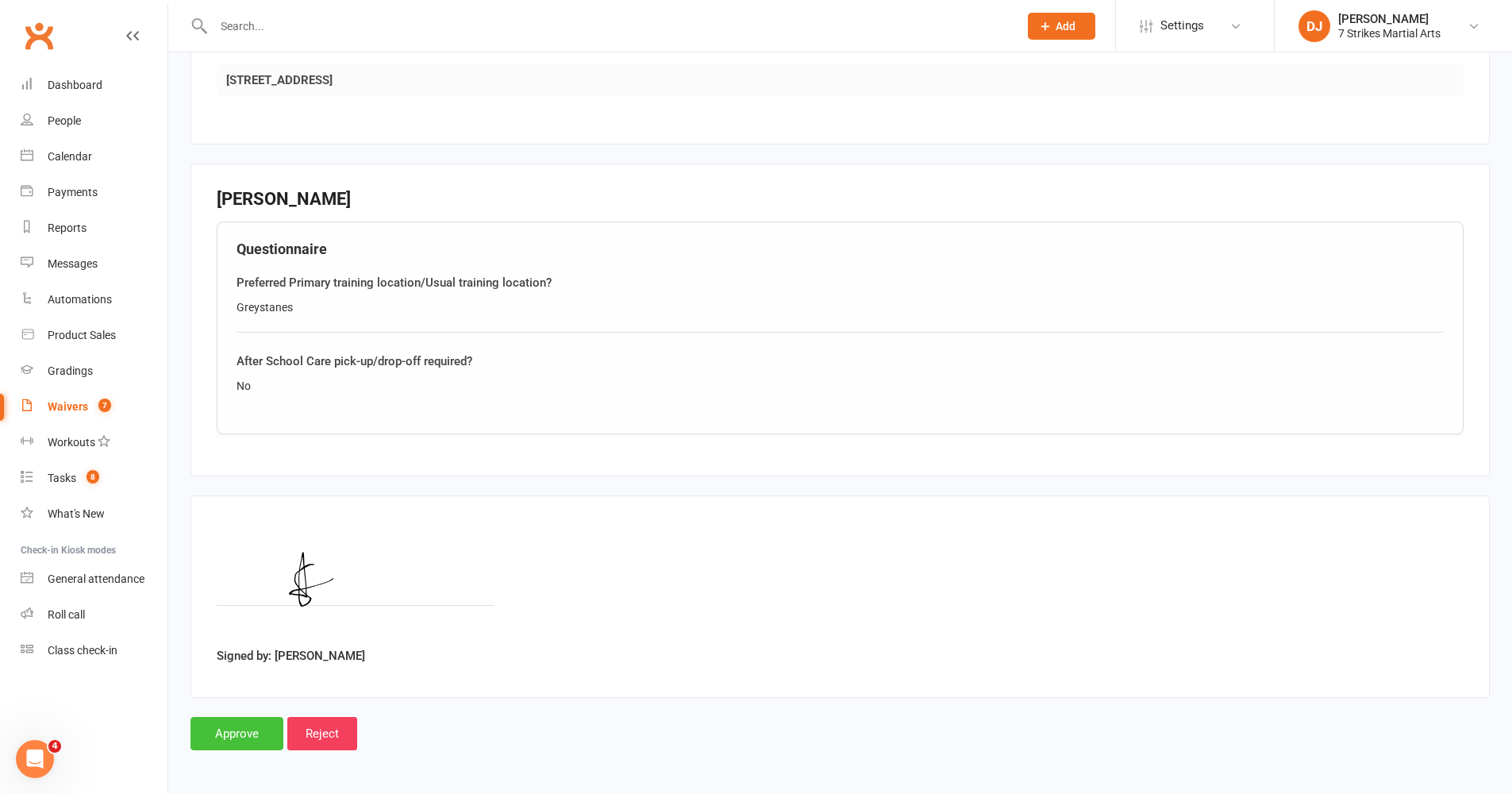
click at [245, 650] on input "Approve" at bounding box center [237, 733] width 93 height 33
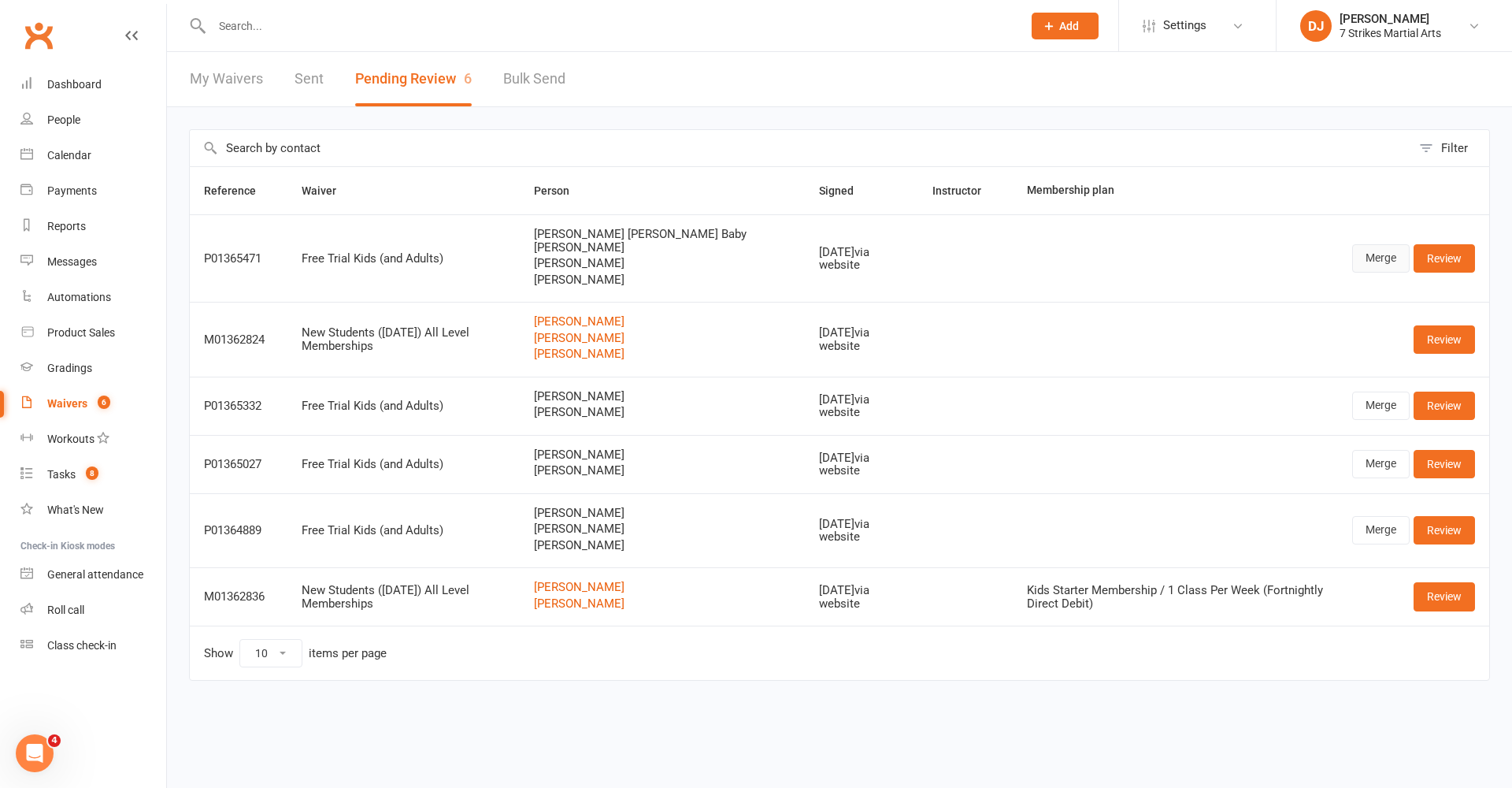
click at [1133, 265] on link "Merge" at bounding box center [1380, 259] width 58 height 29
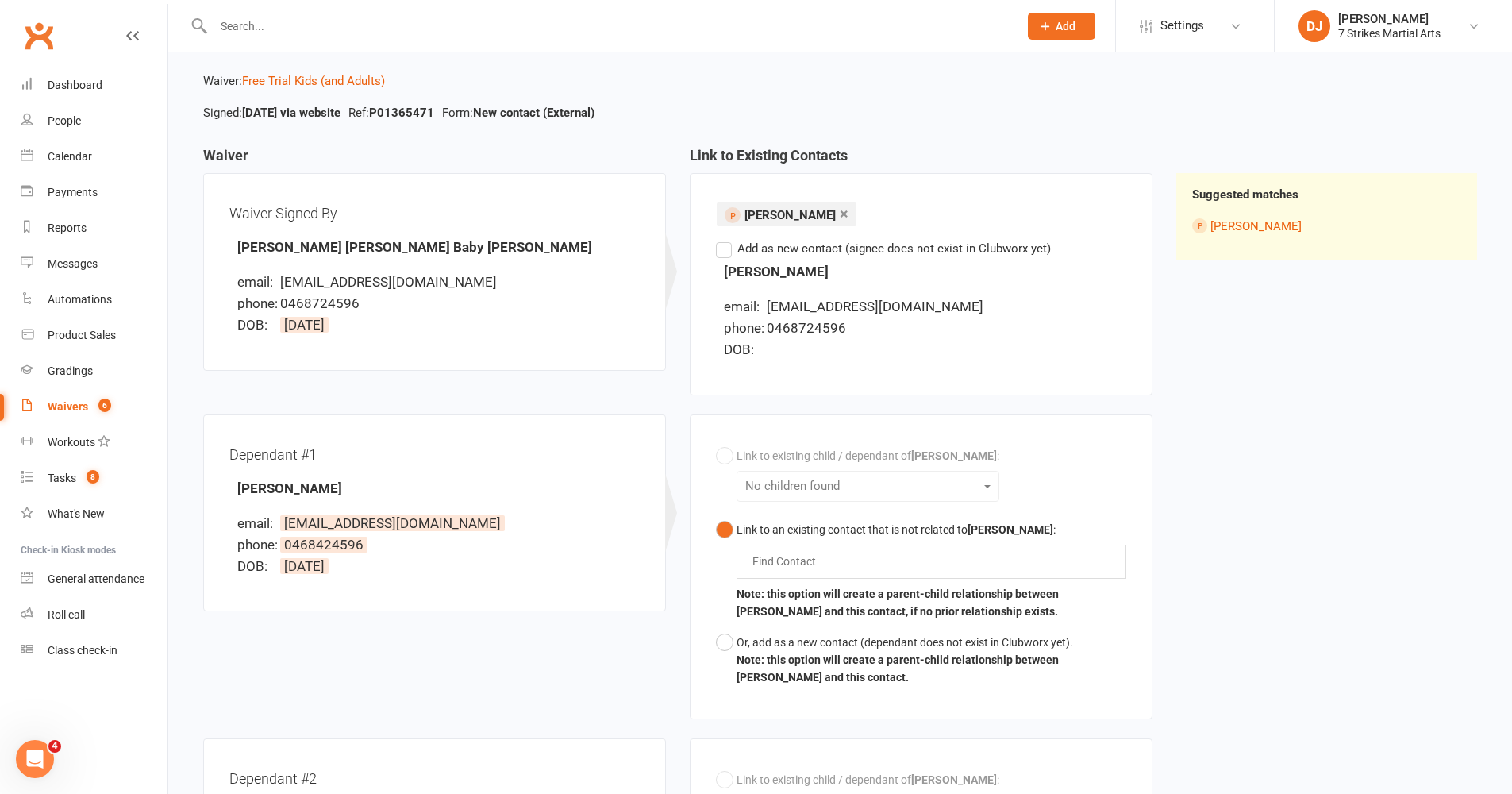
scroll to position [125, 0]
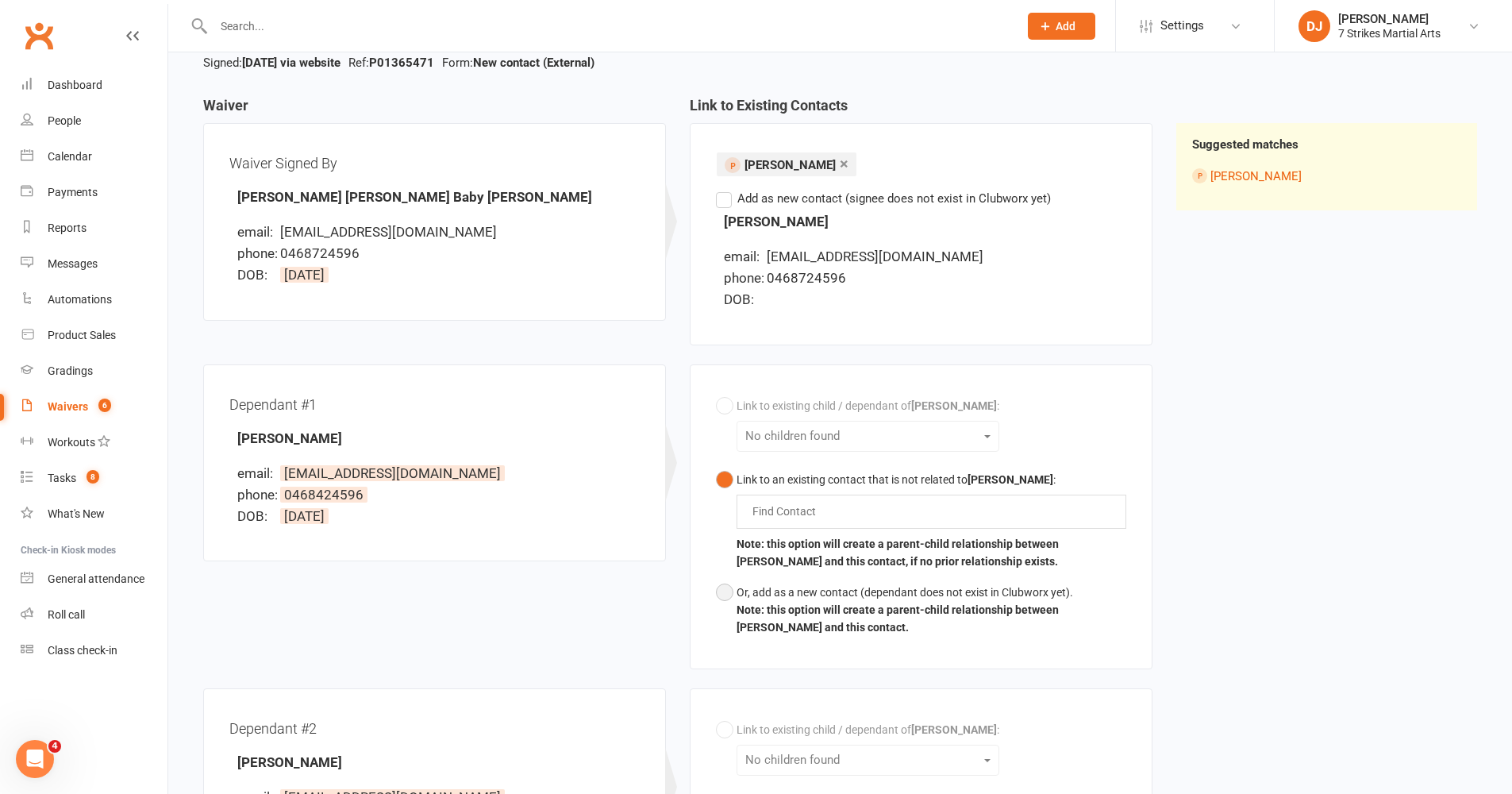
click at [733, 588] on button "Or, add as a new contact (dependant does not exist in Clubworx yet). Note: this…" at bounding box center [921, 610] width 411 height 66
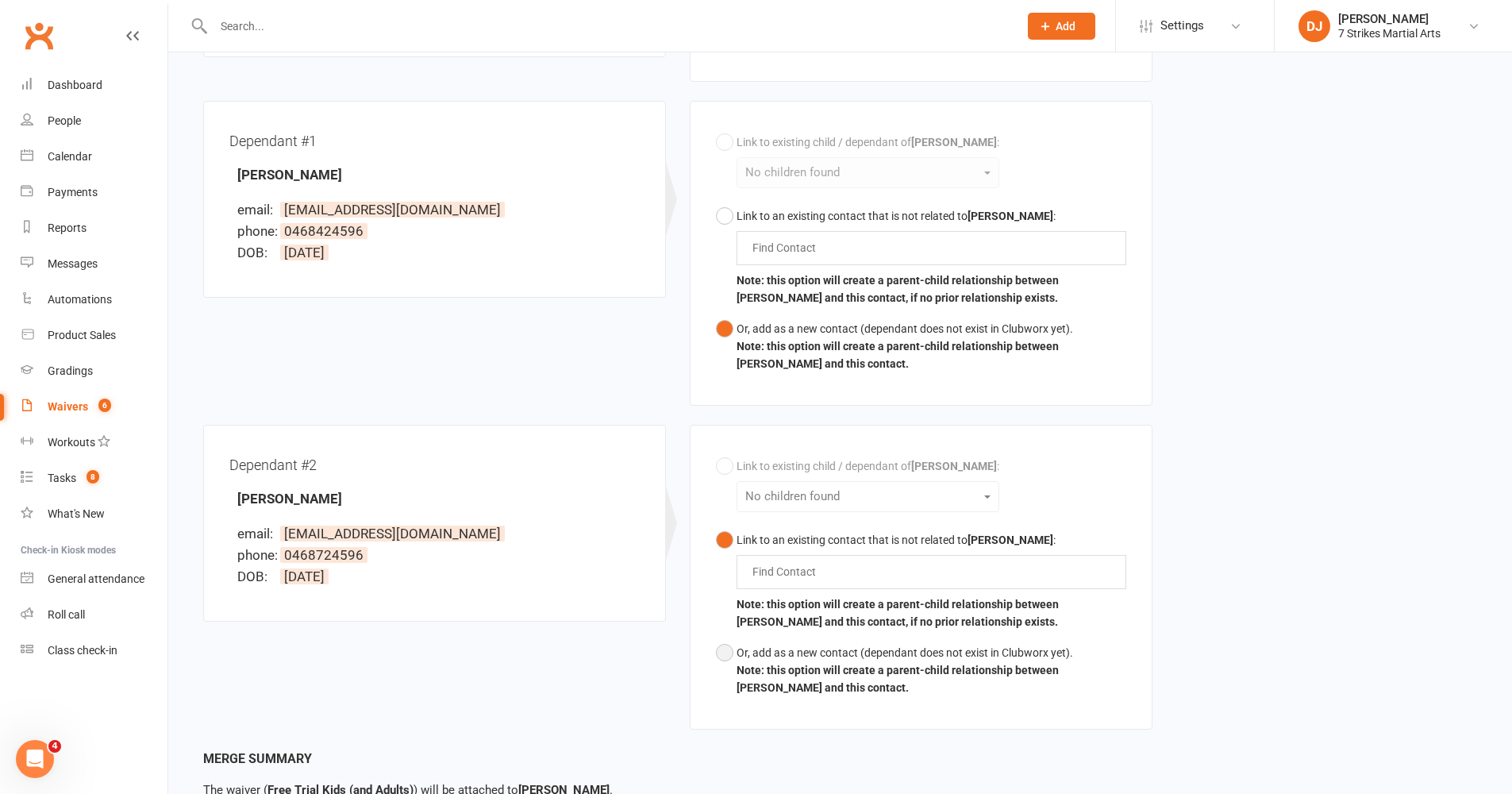
click at [731, 644] on button "Or, add as a new contact (dependant does not exist in Clubworx yet). Note: this…" at bounding box center [921, 670] width 411 height 66
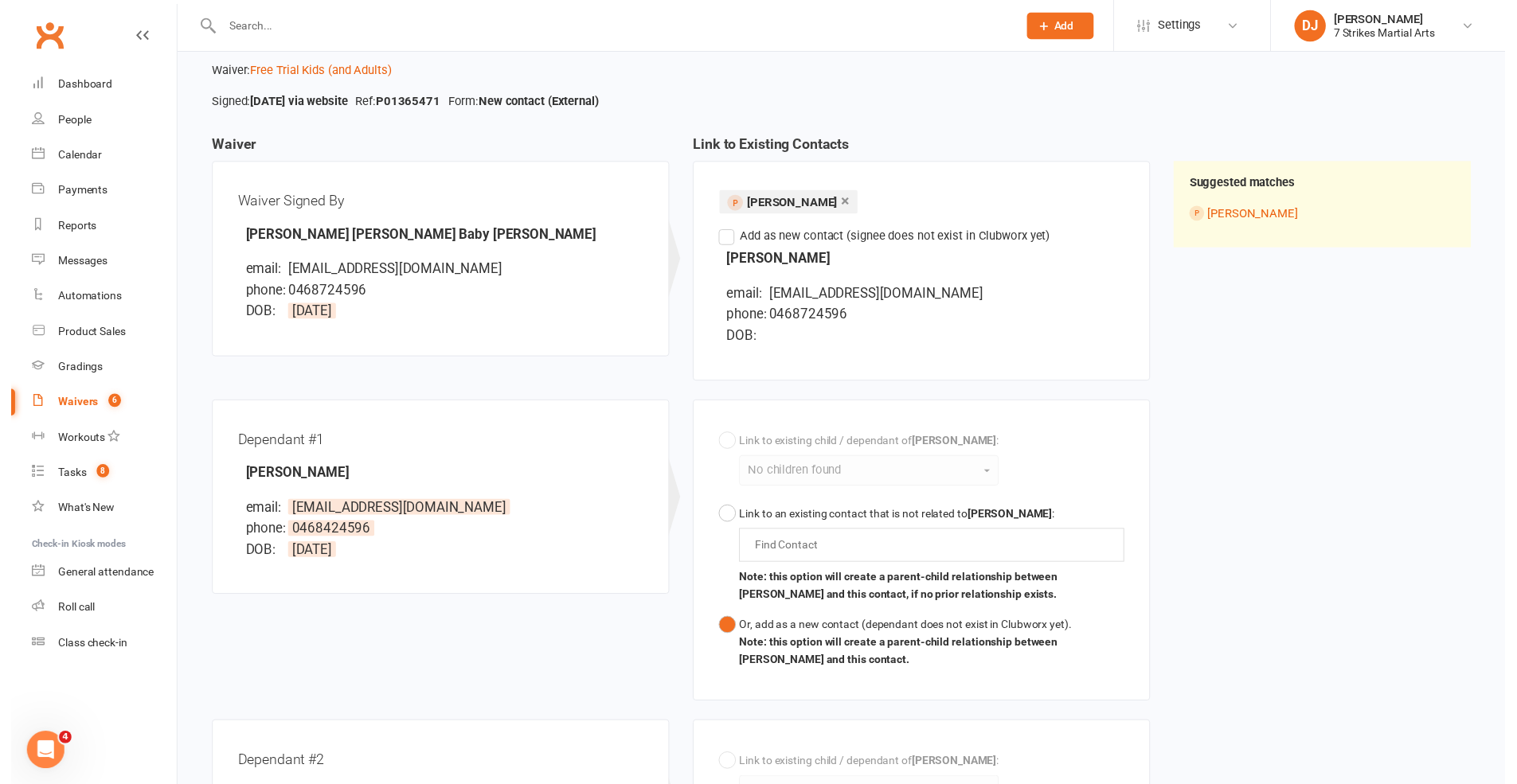
scroll to position [555, 0]
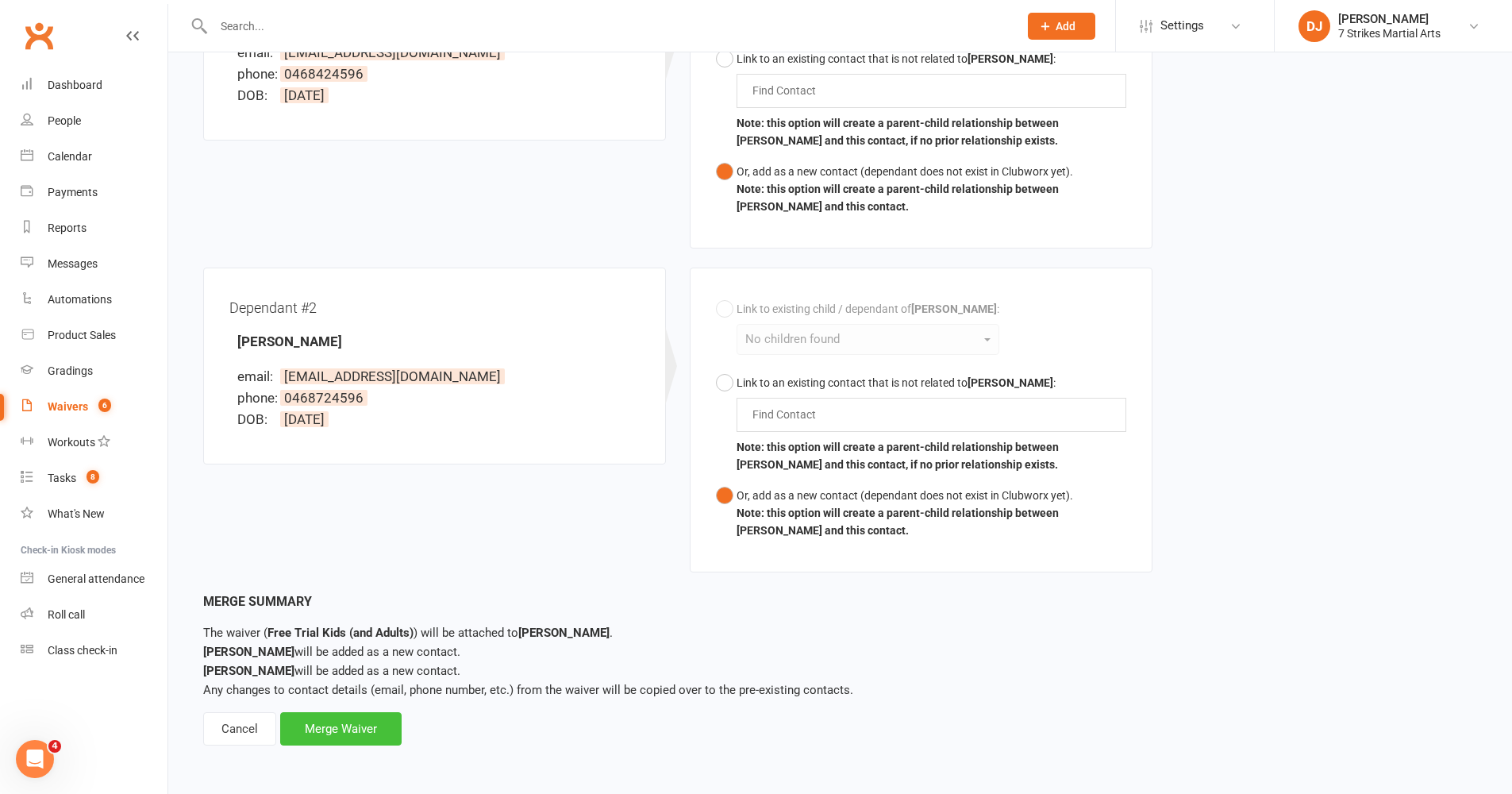
click at [352, 650] on div "Merge Waiver" at bounding box center [340, 728] width 121 height 33
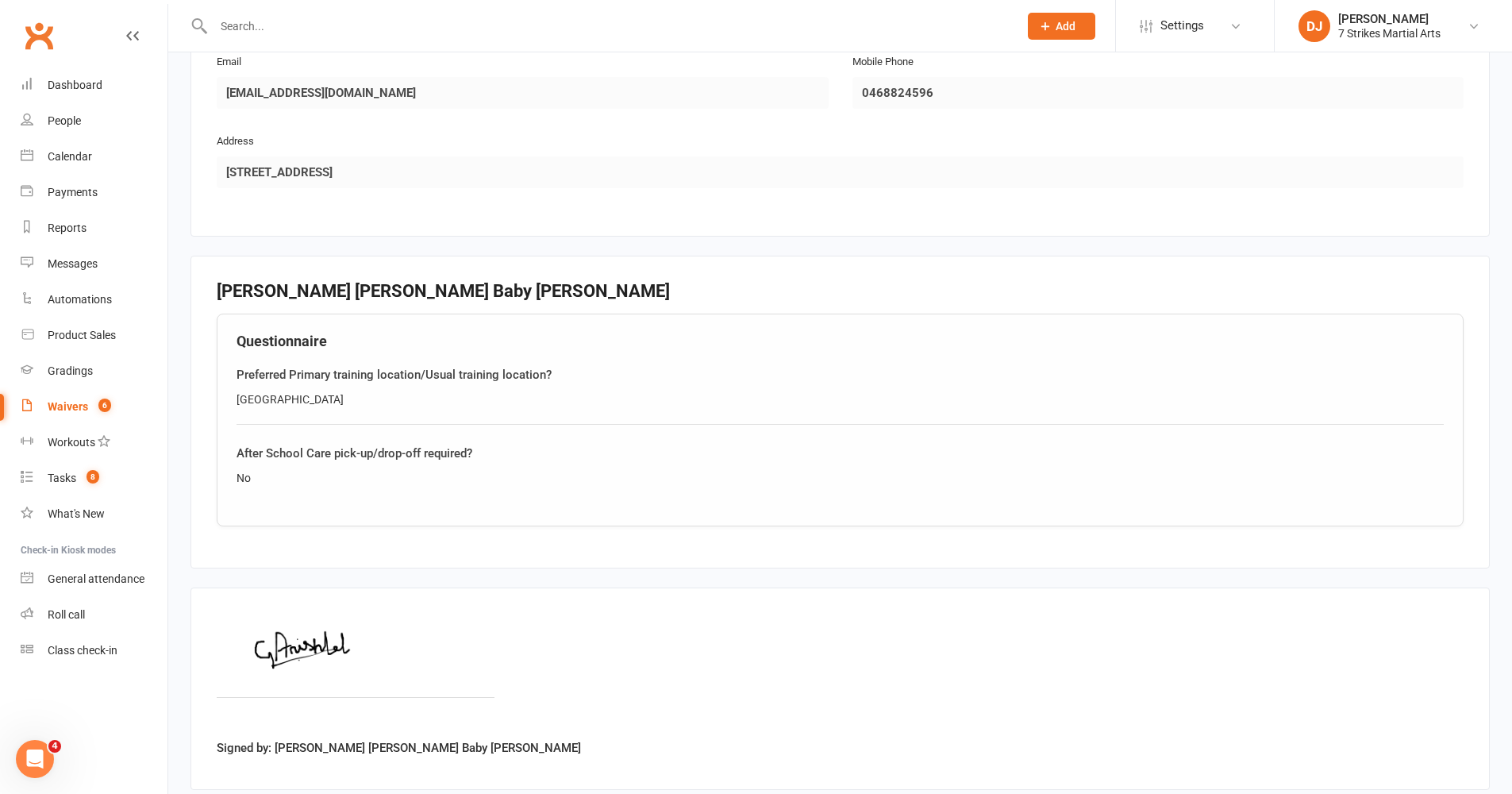
scroll to position [2117, 0]
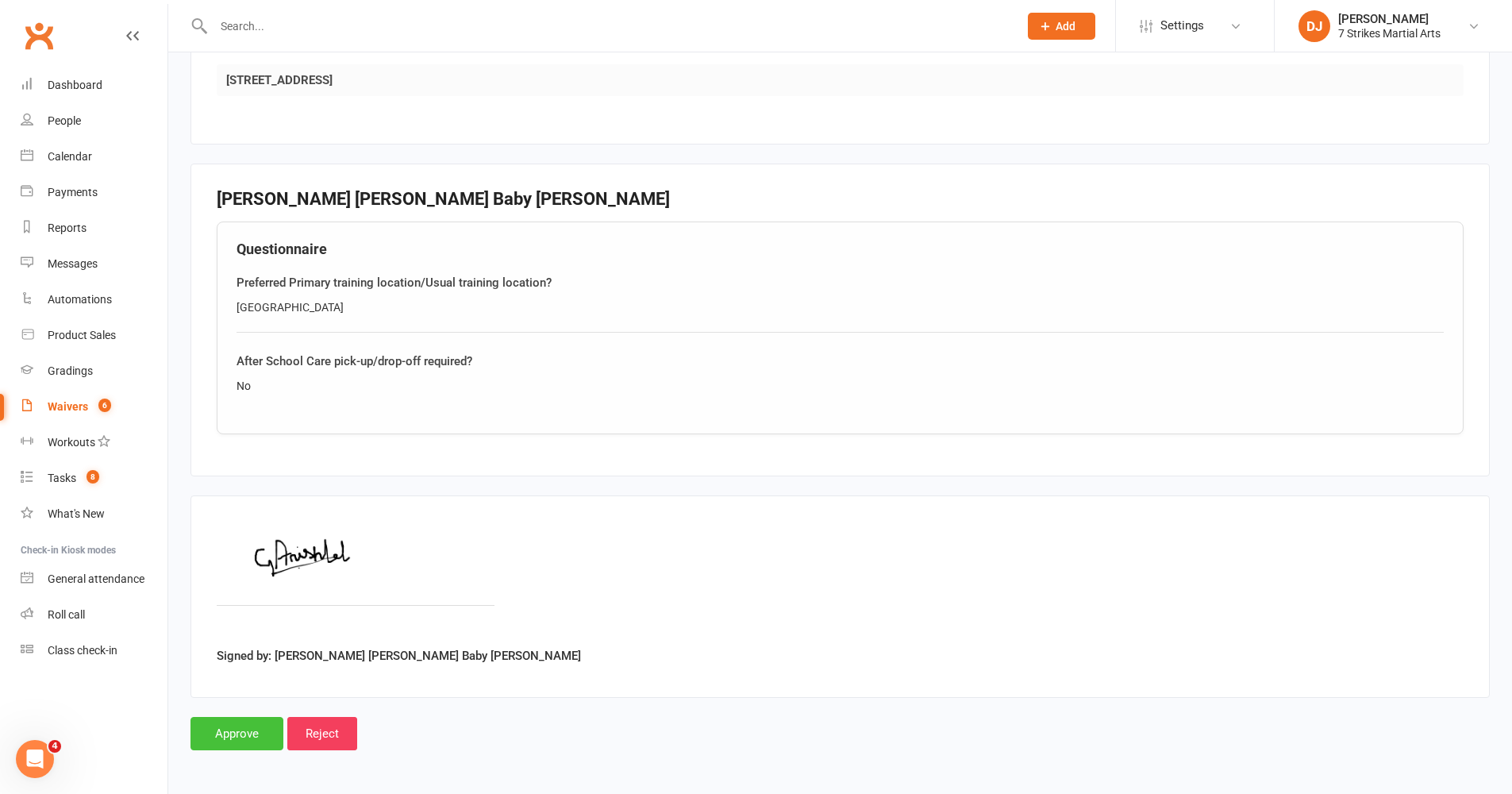
click at [231, 650] on input "Approve" at bounding box center [237, 733] width 93 height 33
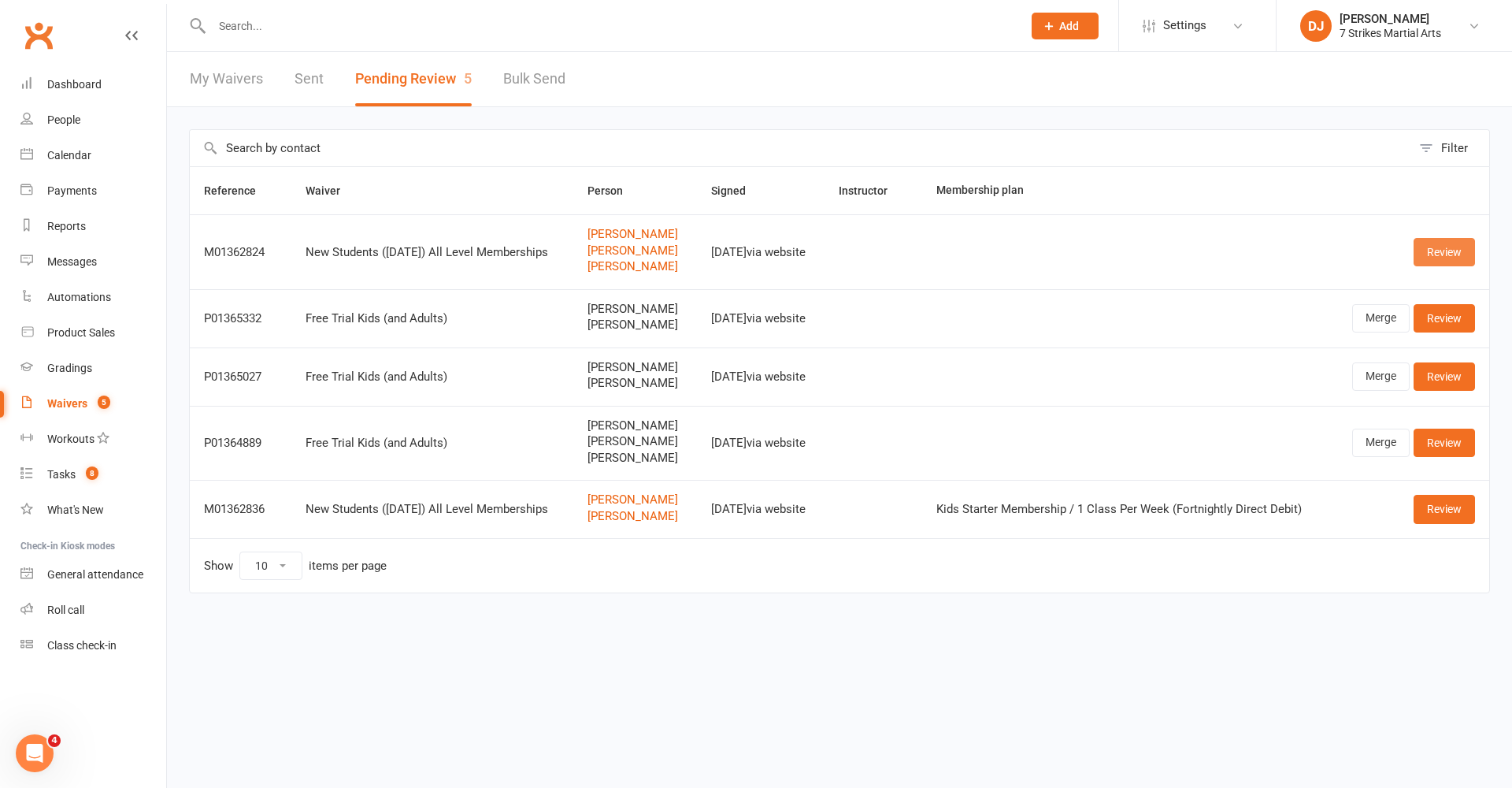
click at [1133, 249] on link "Review" at bounding box center [1444, 253] width 61 height 29
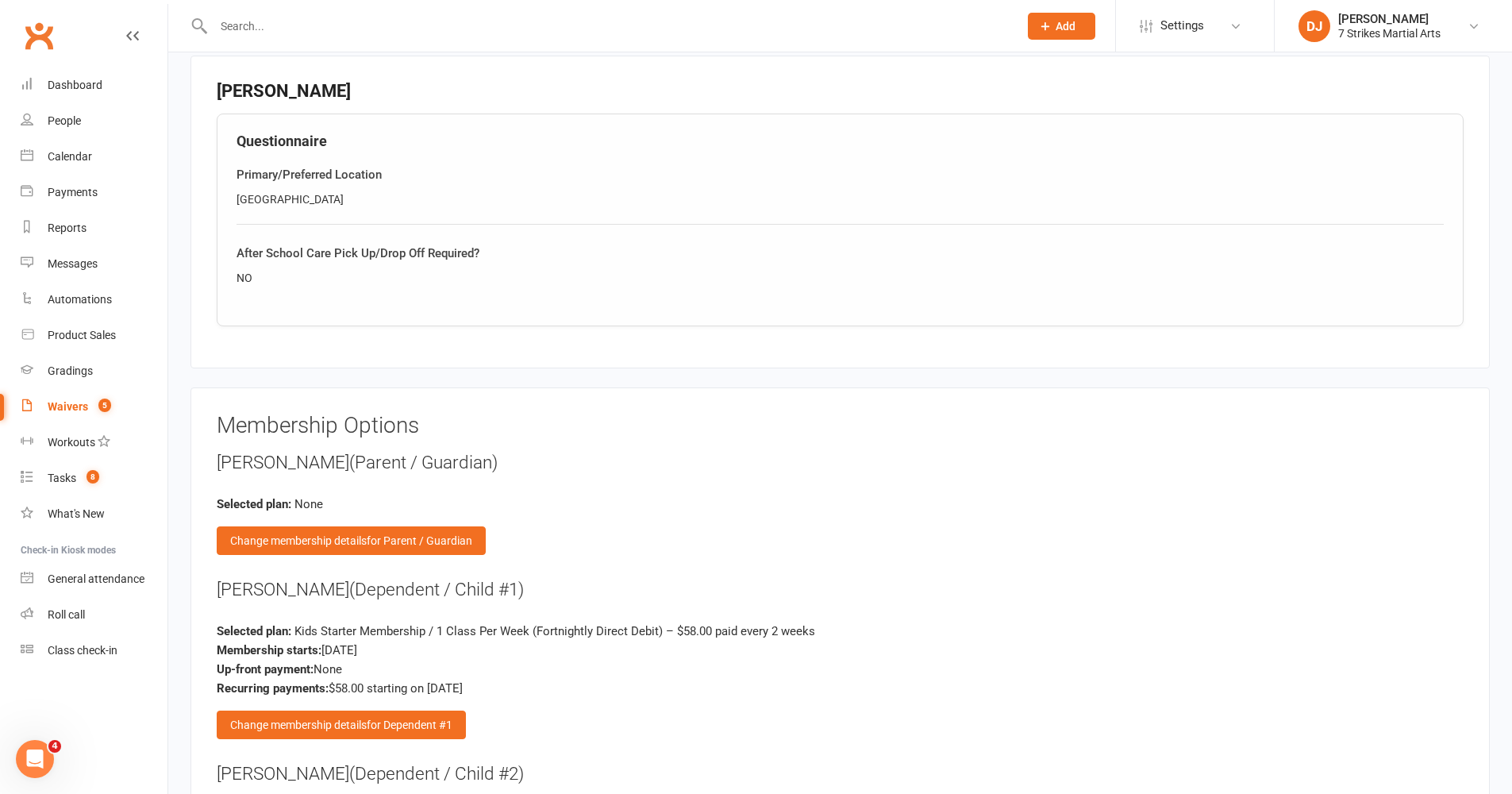
scroll to position [2502, 0]
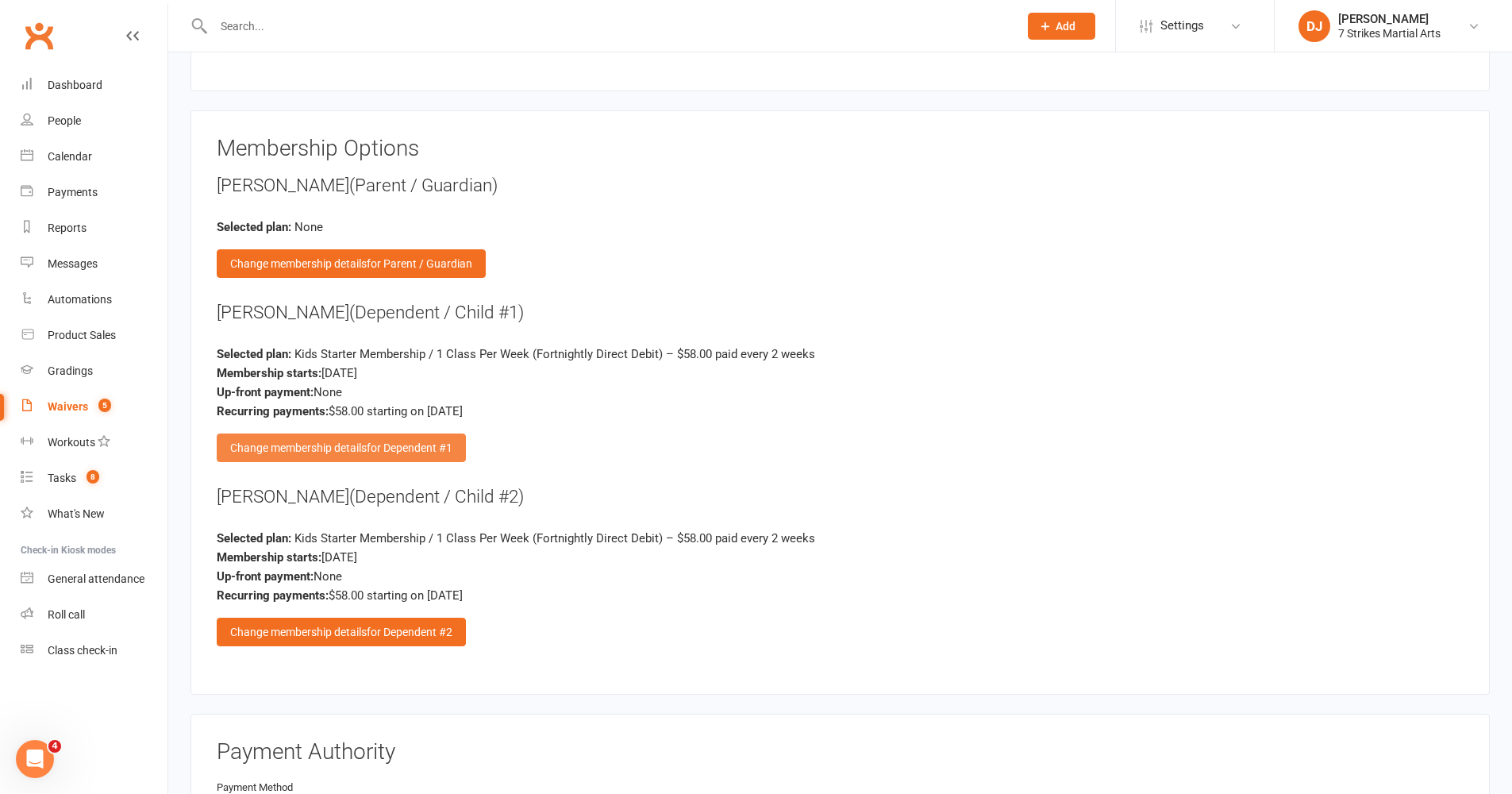
click at [427, 442] on span "for Dependent #1" at bounding box center [410, 447] width 86 height 13
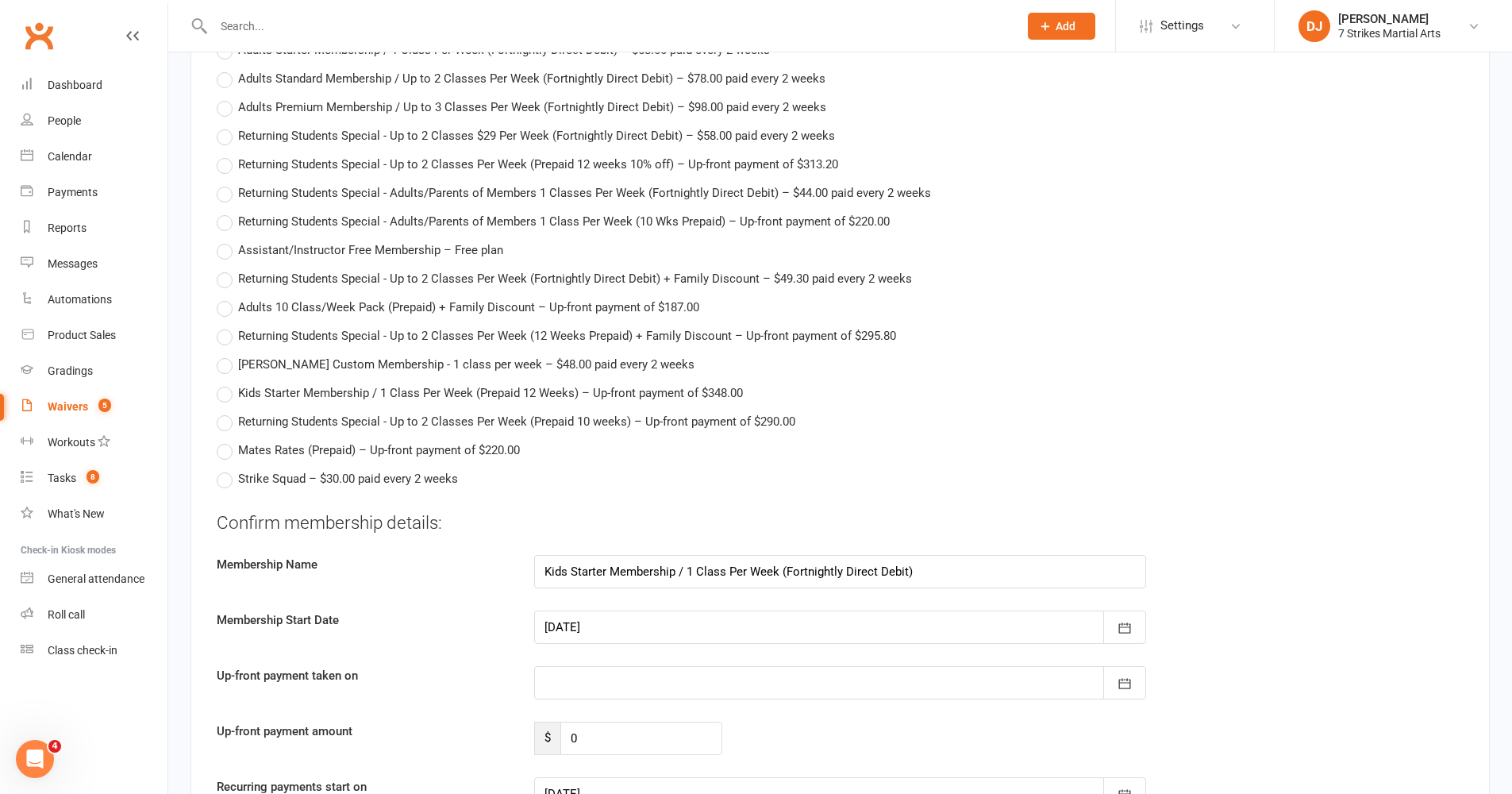
scroll to position [3184, 0]
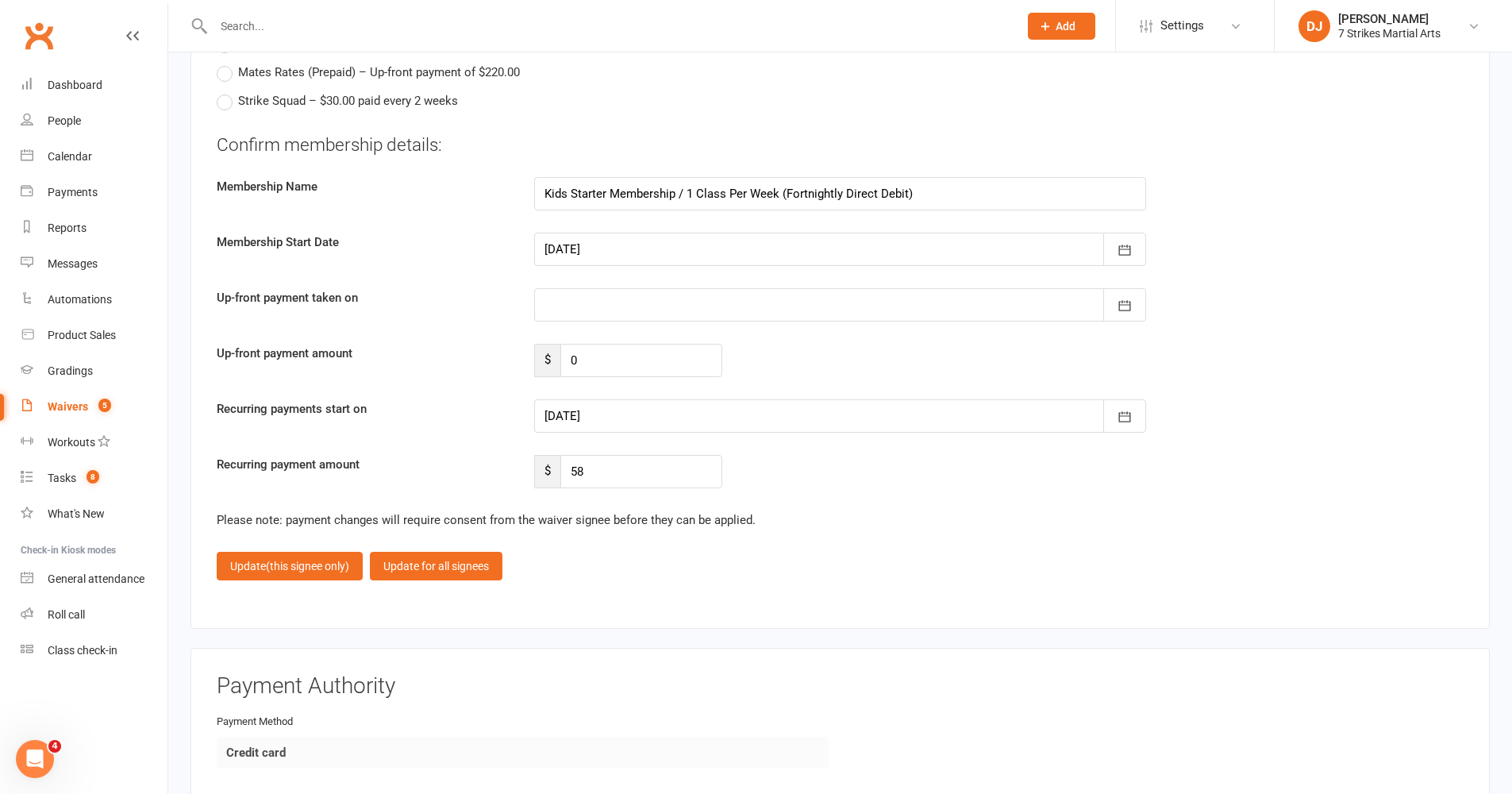
click at [557, 399] on div at bounding box center [841, 415] width 612 height 33
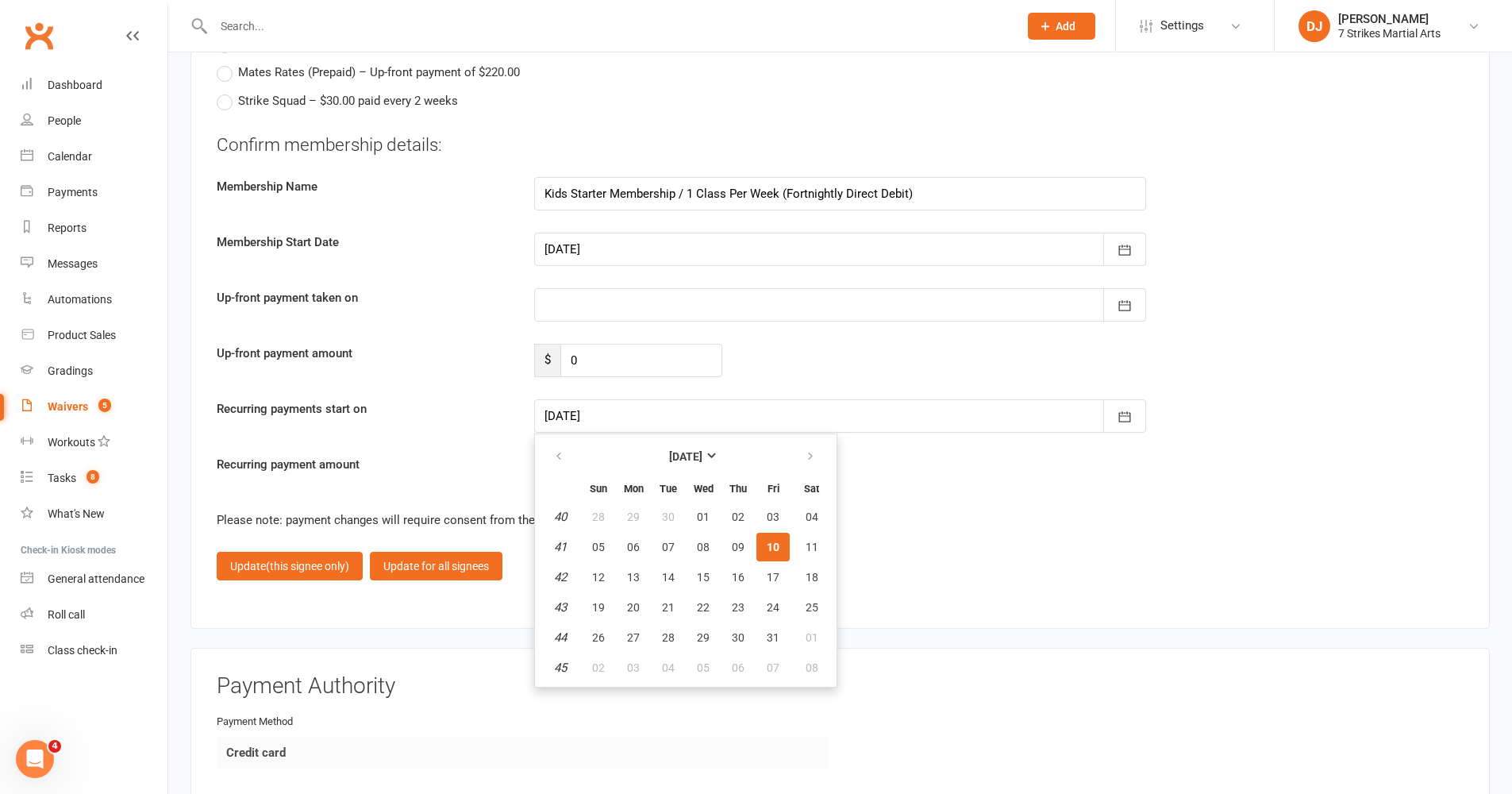
click at [936, 531] on fieldset "Confirm membership details: Membership Name Kids Starter Membership / 1 Class P…" at bounding box center [841, 356] width 1248 height 447
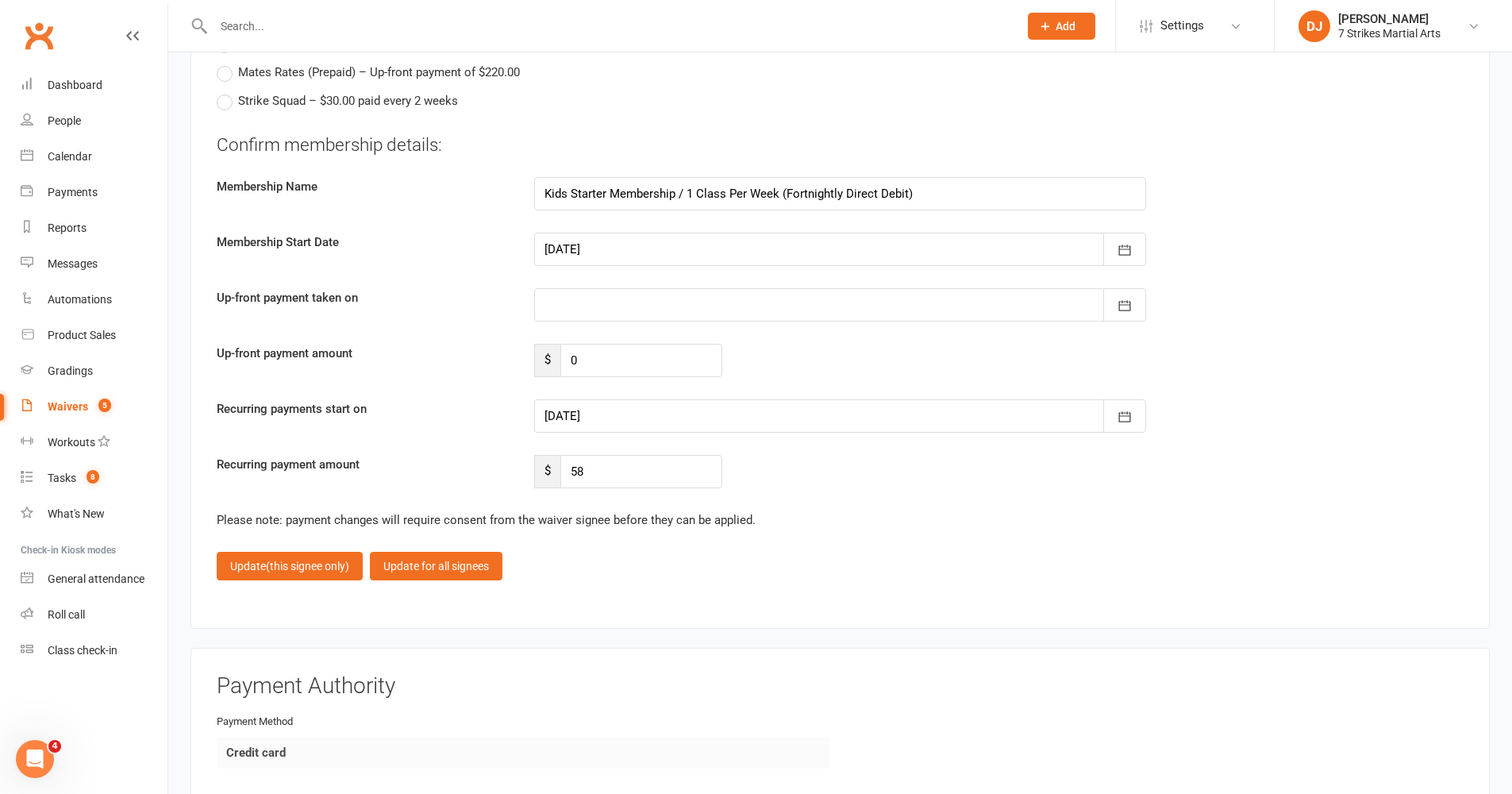
click at [682, 240] on div at bounding box center [841, 249] width 612 height 33
click at [739, 374] on span "09" at bounding box center [738, 380] width 13 height 13
type input "09 Oct 2025"
click at [308, 560] on span "(this signee only)" at bounding box center [308, 565] width 83 height 13
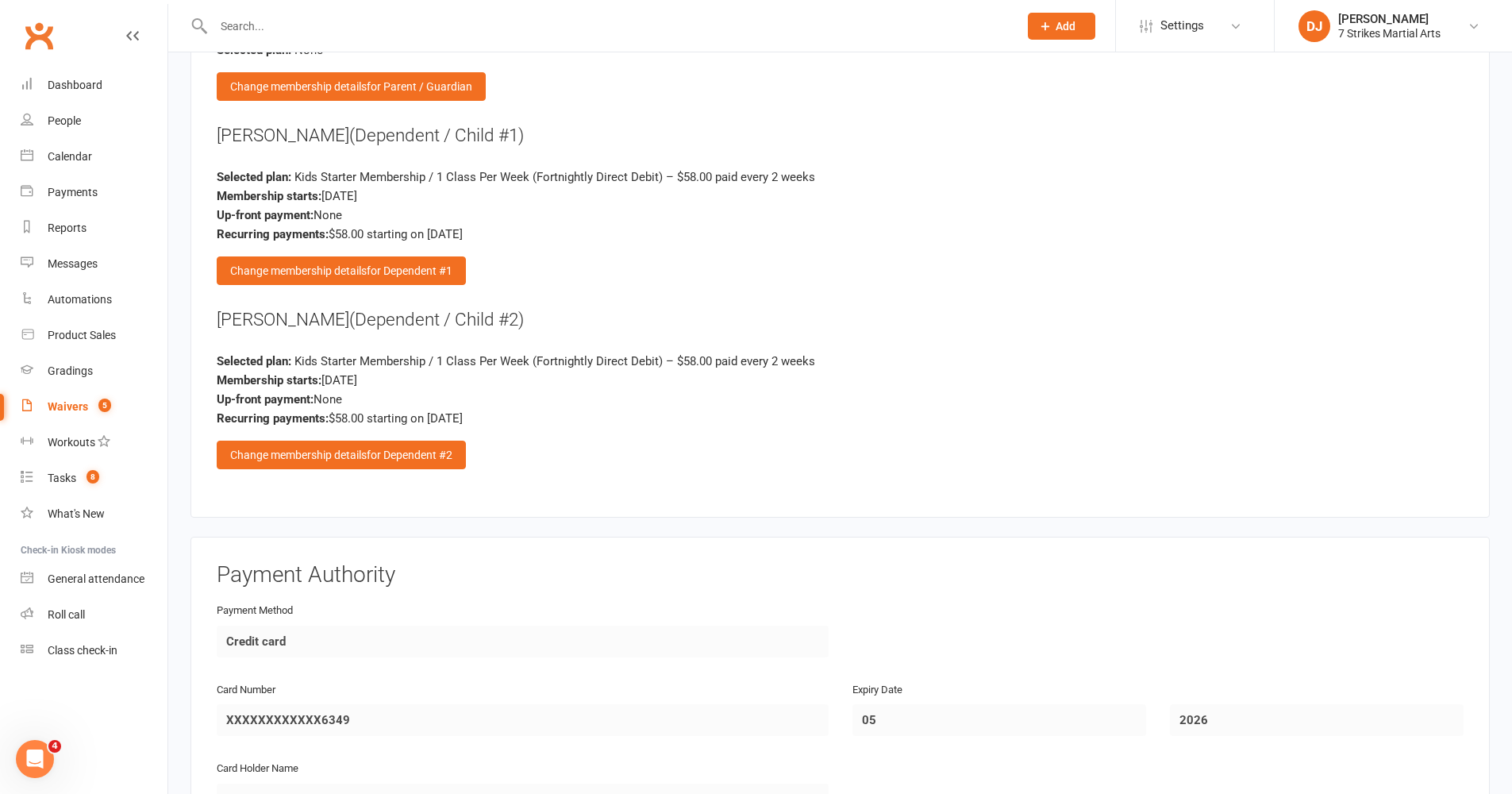
scroll to position [2574, 0]
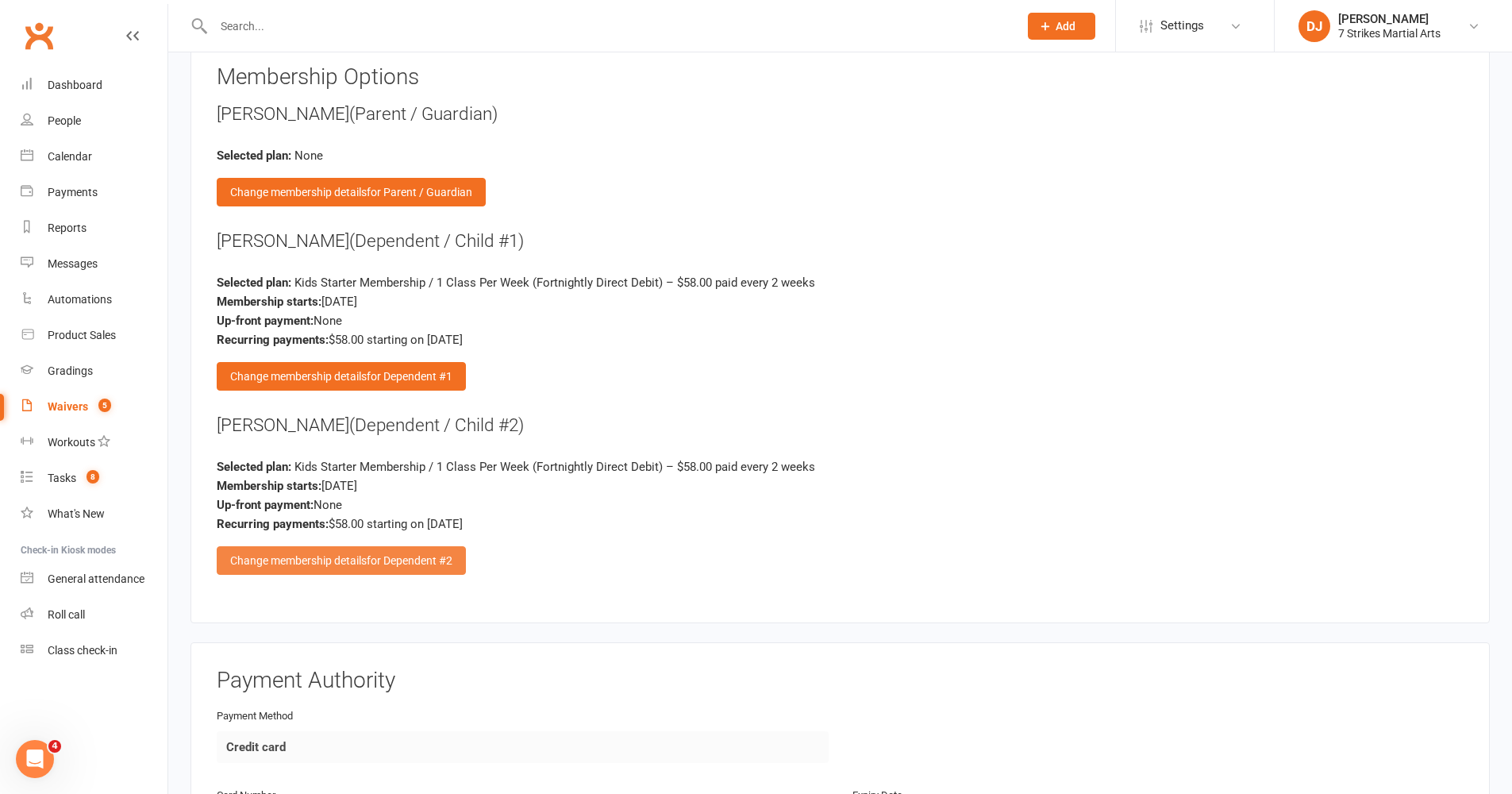
click at [386, 554] on div "Change membership details for Dependent #2" at bounding box center [341, 561] width 249 height 29
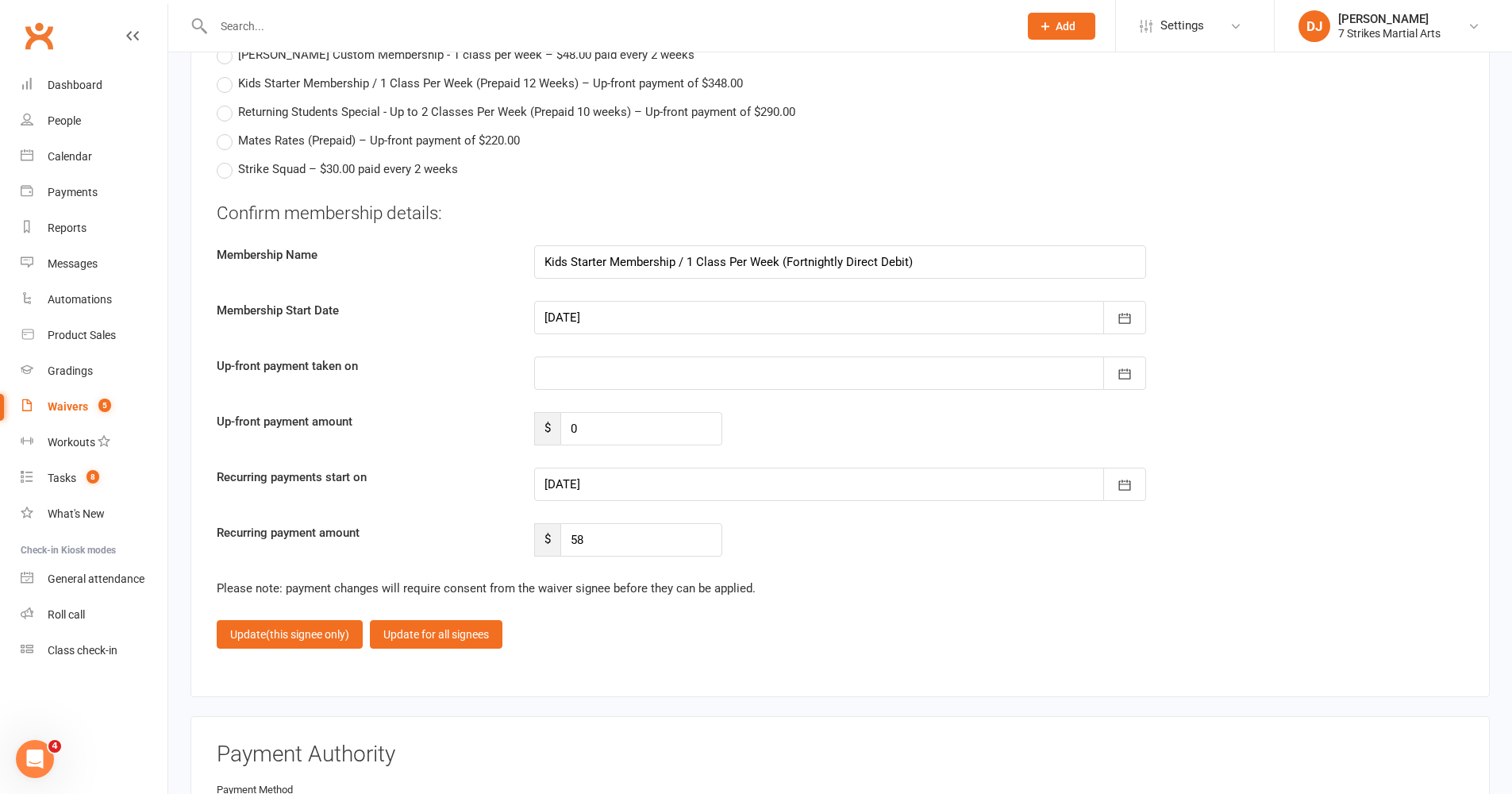
scroll to position [2940, 0]
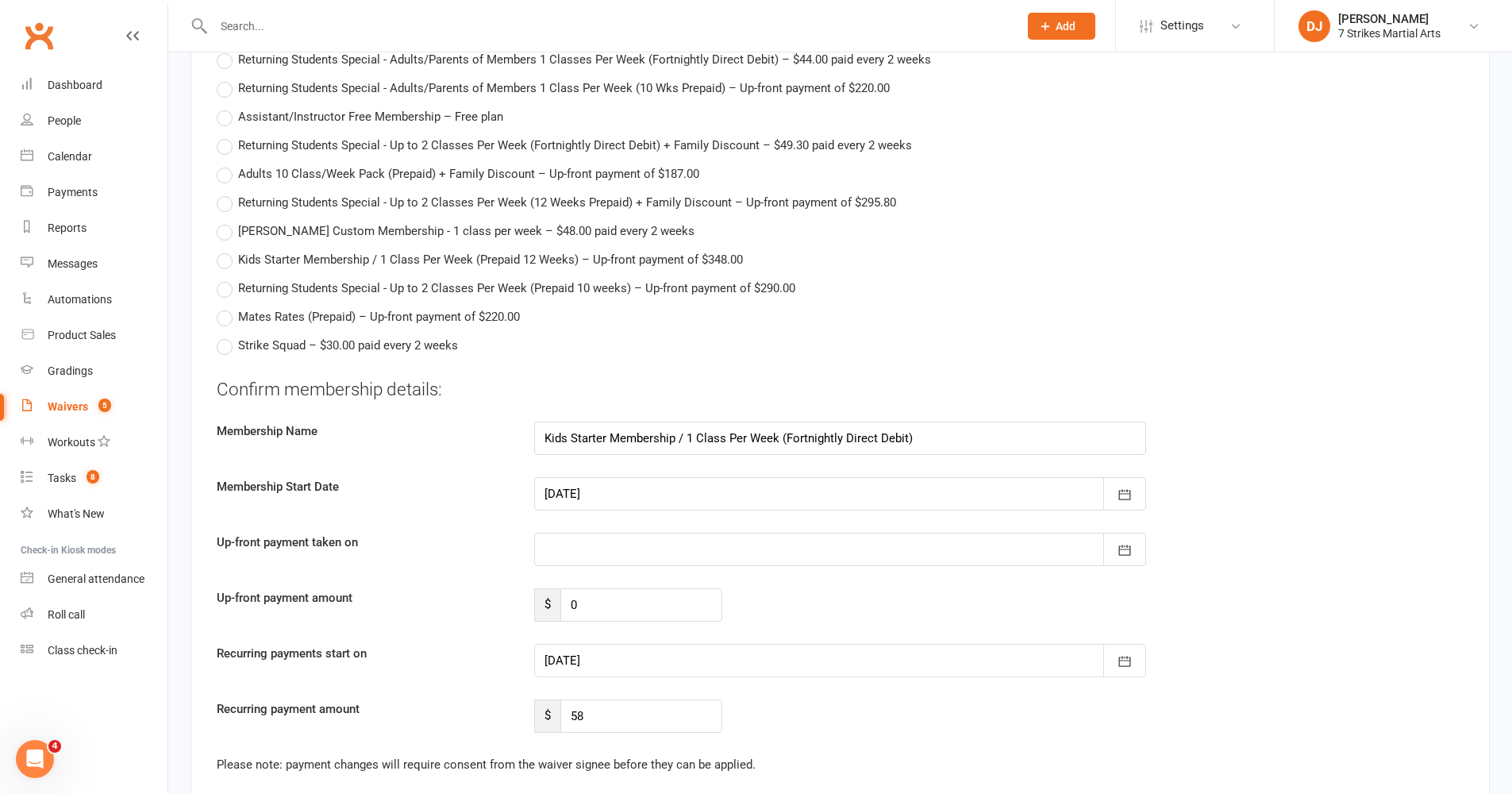
click at [712, 491] on div at bounding box center [841, 494] width 612 height 33
click at [742, 619] on span "09" at bounding box center [738, 625] width 13 height 13
type input "09 Oct 2025"
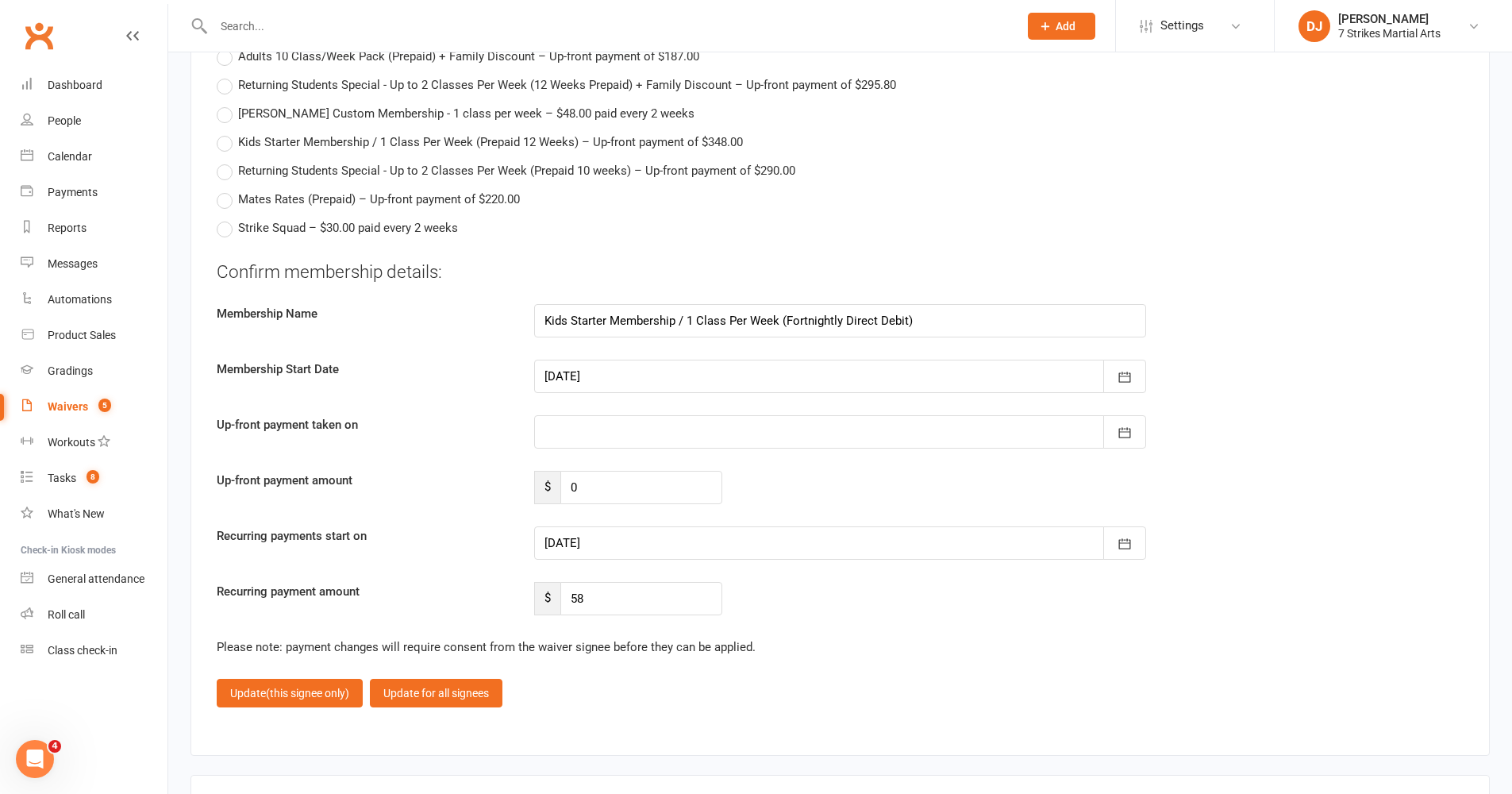
scroll to position [3173, 0]
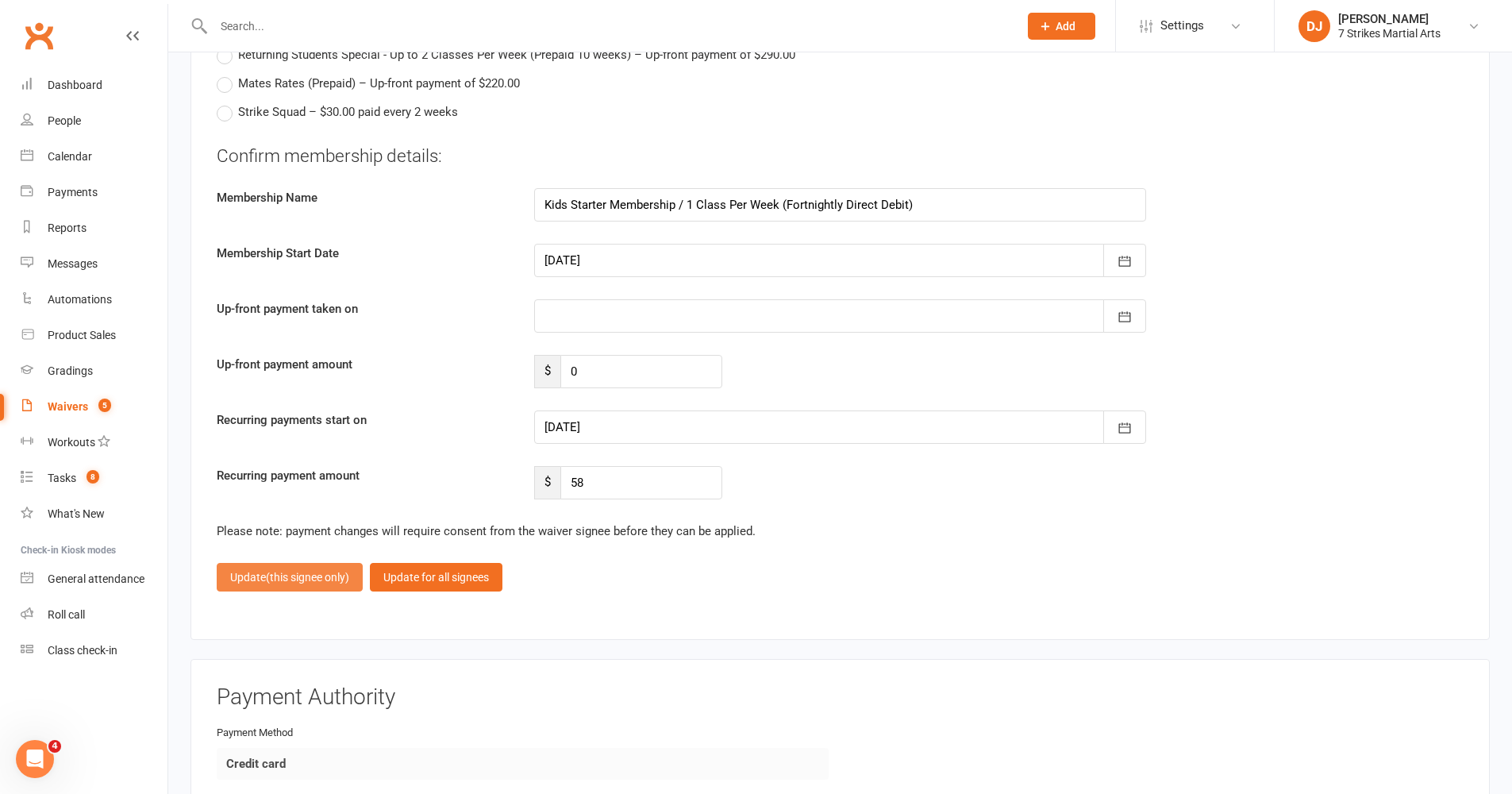
click at [312, 570] on span "(this signee only)" at bounding box center [308, 576] width 83 height 13
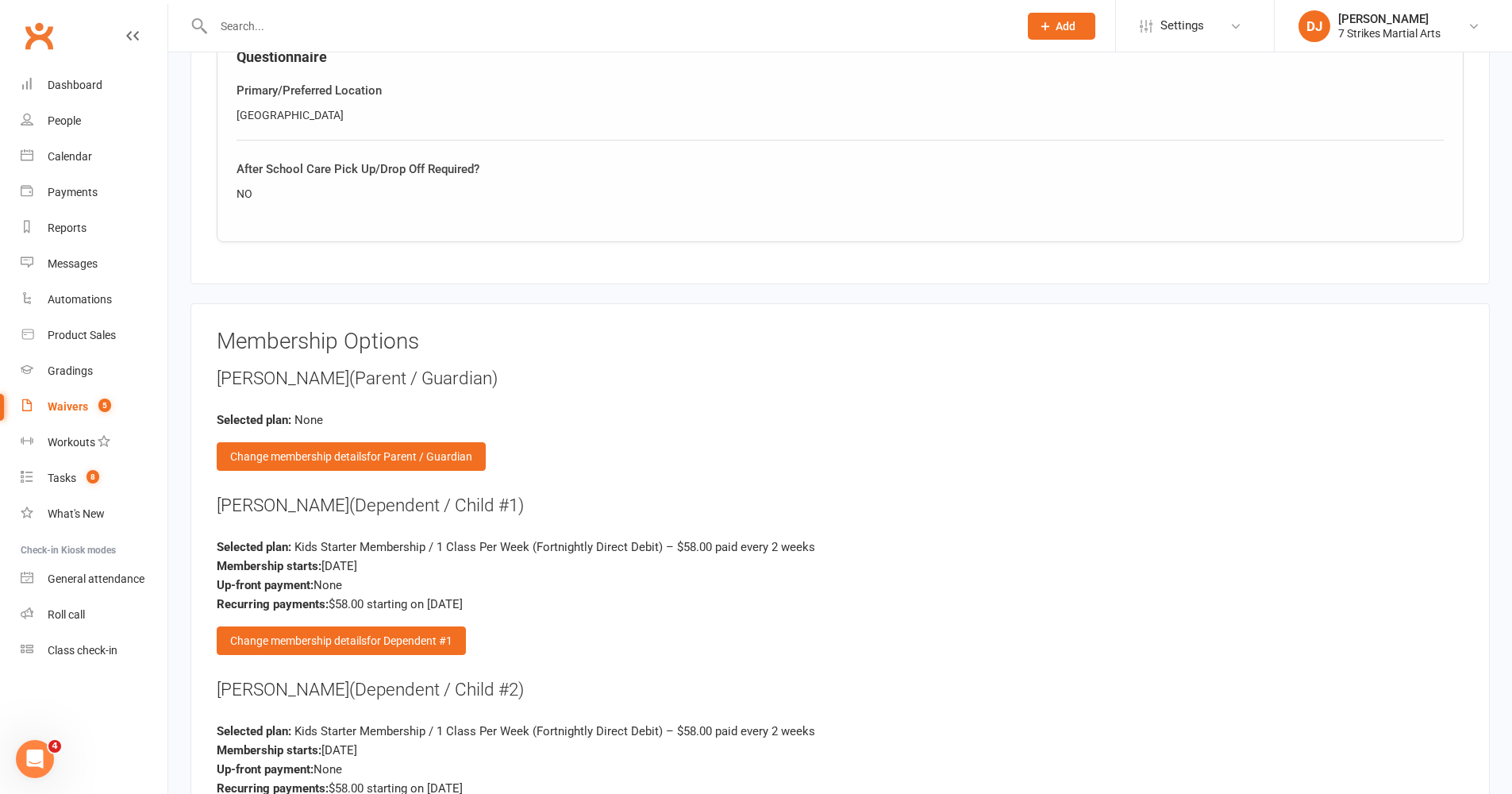
scroll to position [2312, 0]
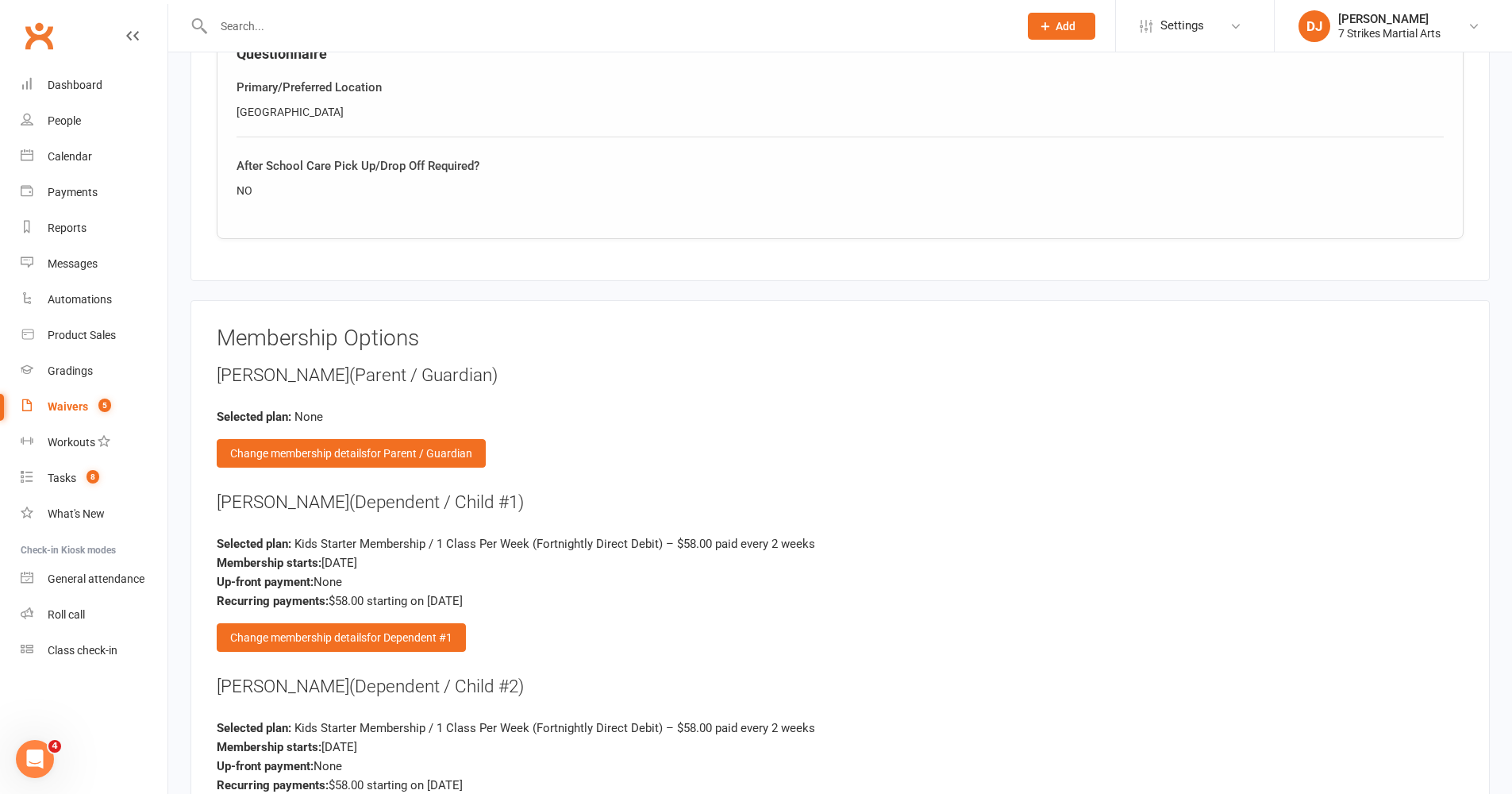
drag, startPoint x: 323, startPoint y: 487, endPoint x: 274, endPoint y: 490, distance: 49.1
click at [274, 490] on div "Tawfik Albitar (Dependent / Child #1)" at bounding box center [841, 503] width 1248 height 25
copy div "Albitar"
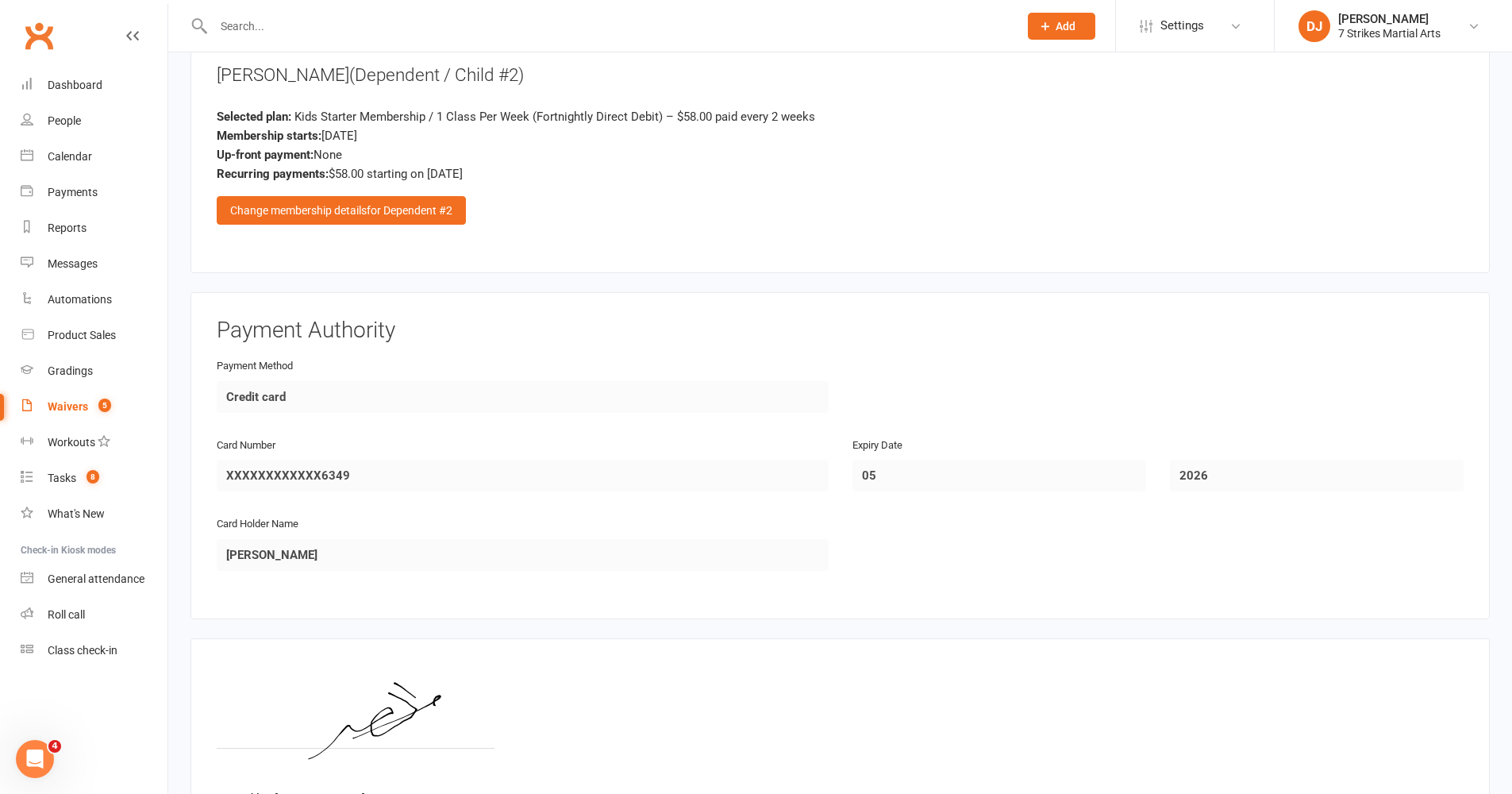
scroll to position [3062, 0]
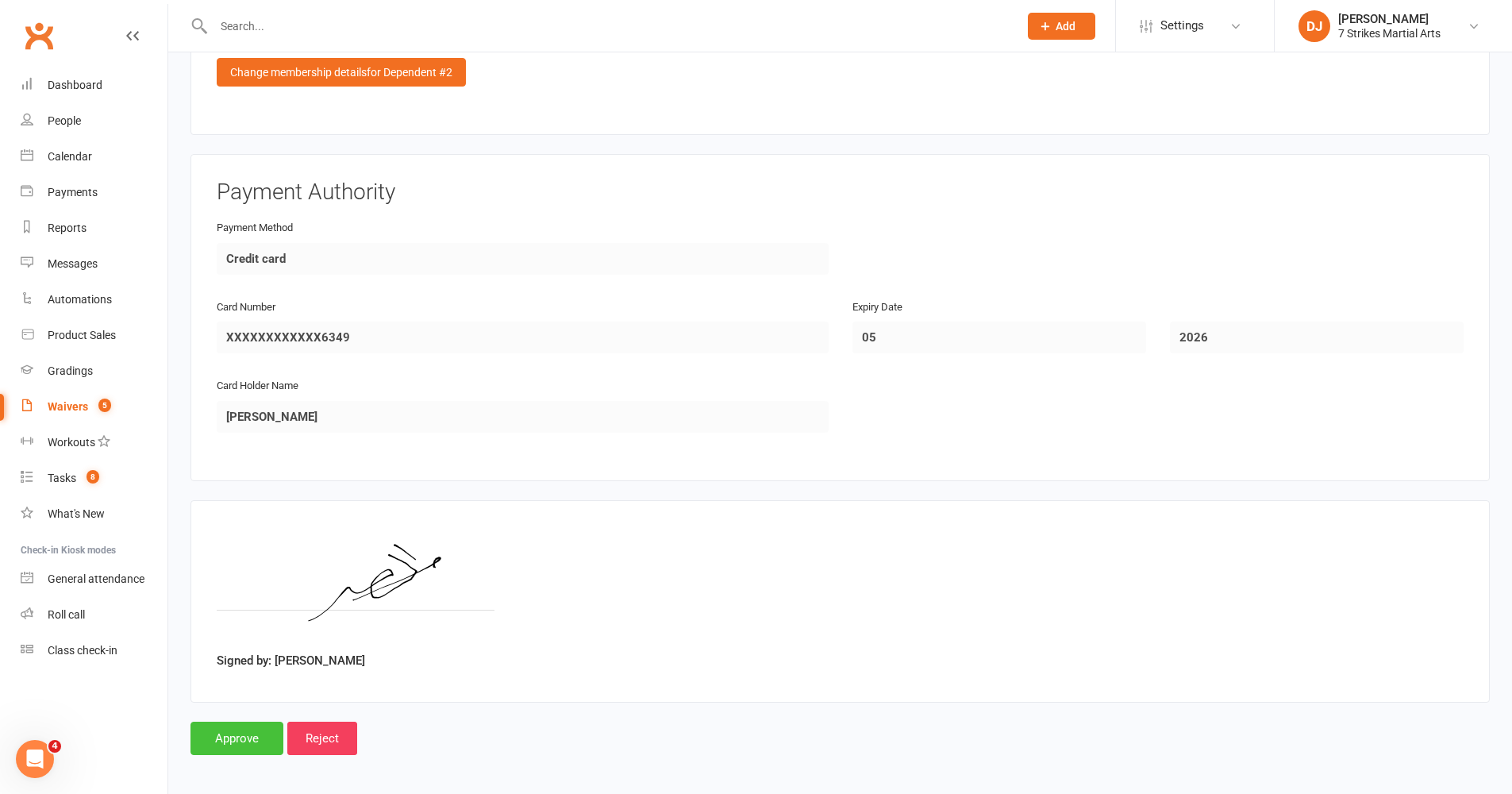
click at [243, 650] on input "Approve" at bounding box center [237, 738] width 93 height 33
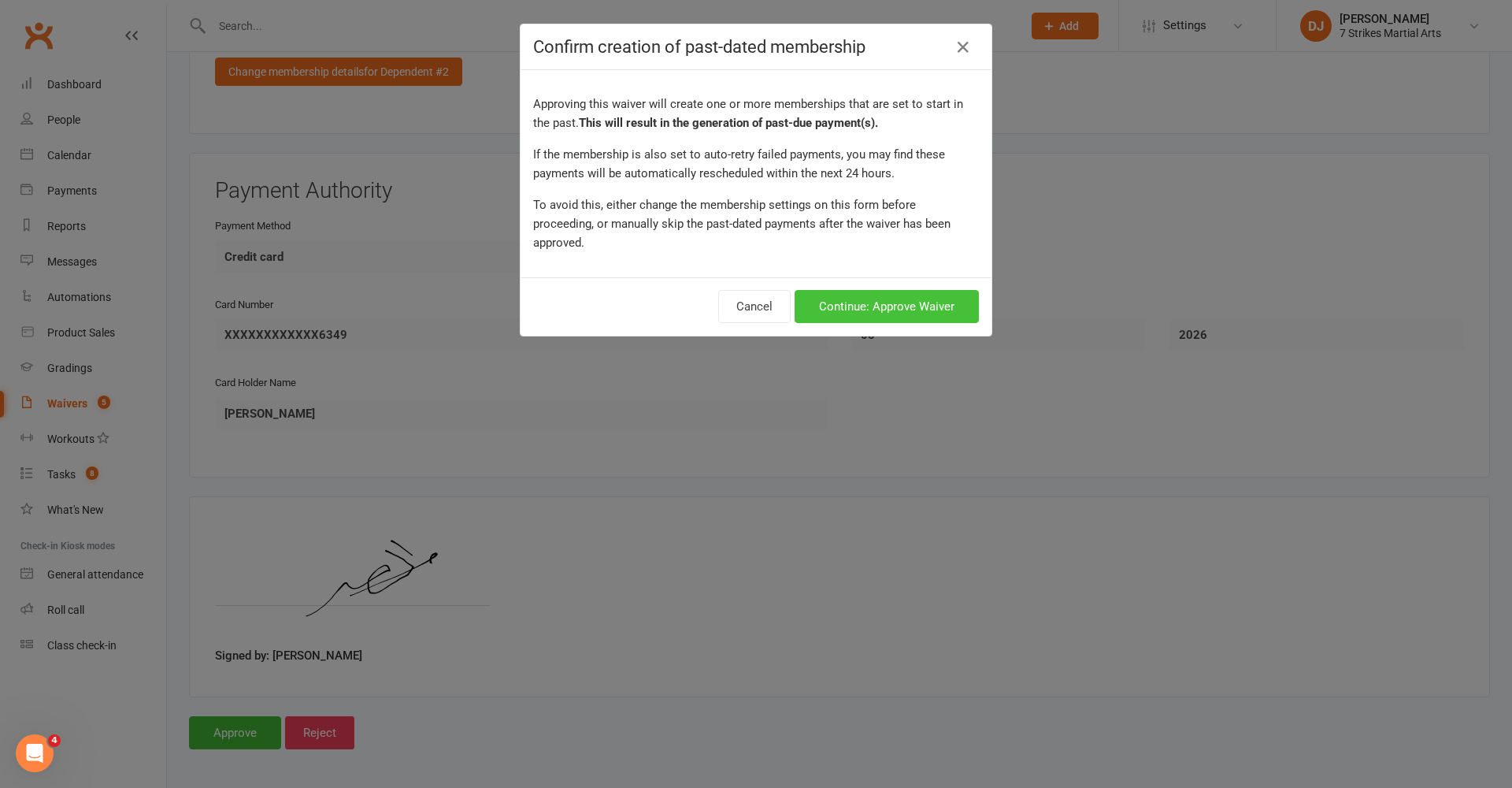
click at [894, 290] on button "Continue: Approve Waiver" at bounding box center [887, 307] width 184 height 33
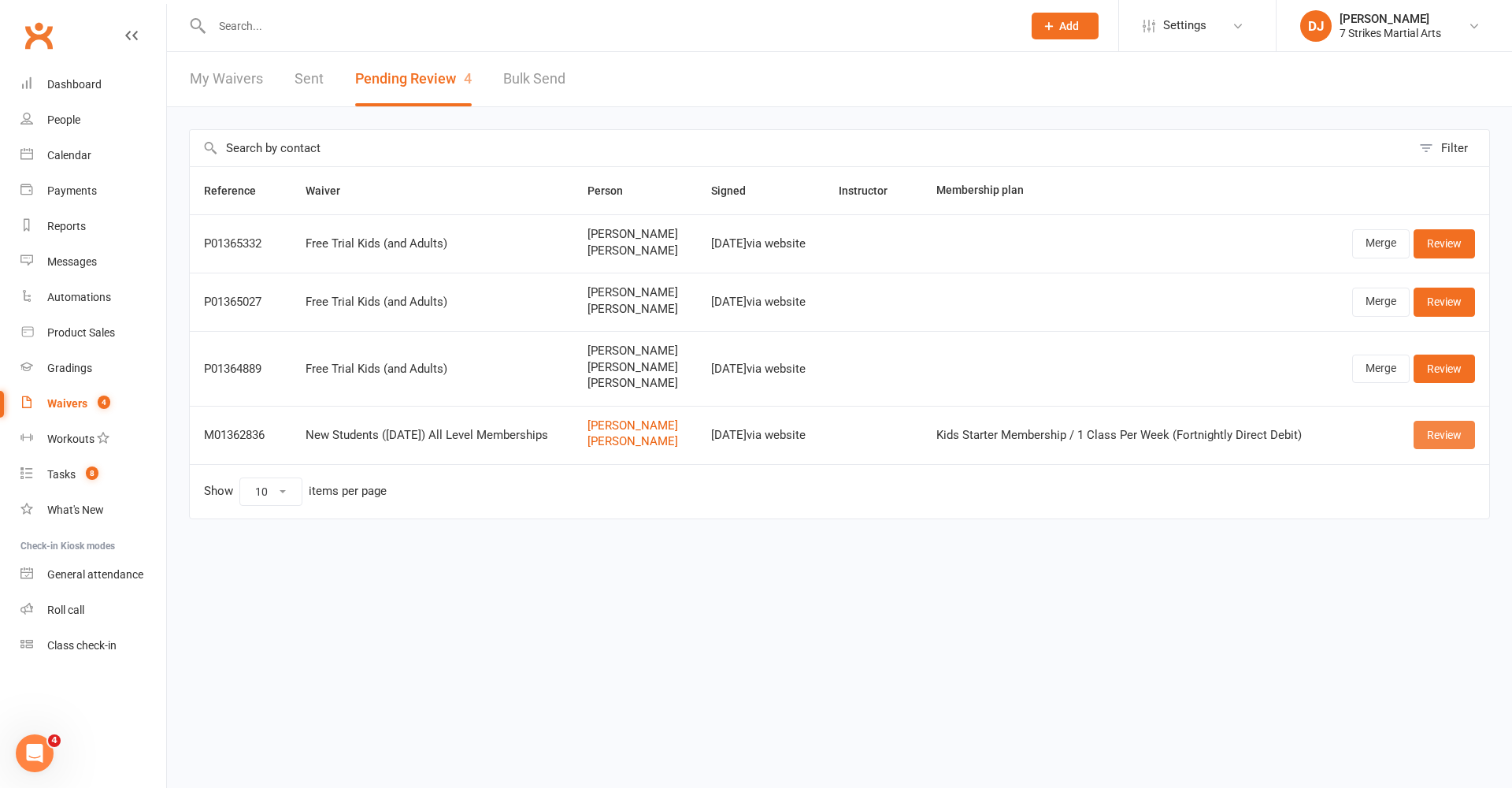
click at [1133, 448] on link "Review" at bounding box center [1444, 435] width 61 height 29
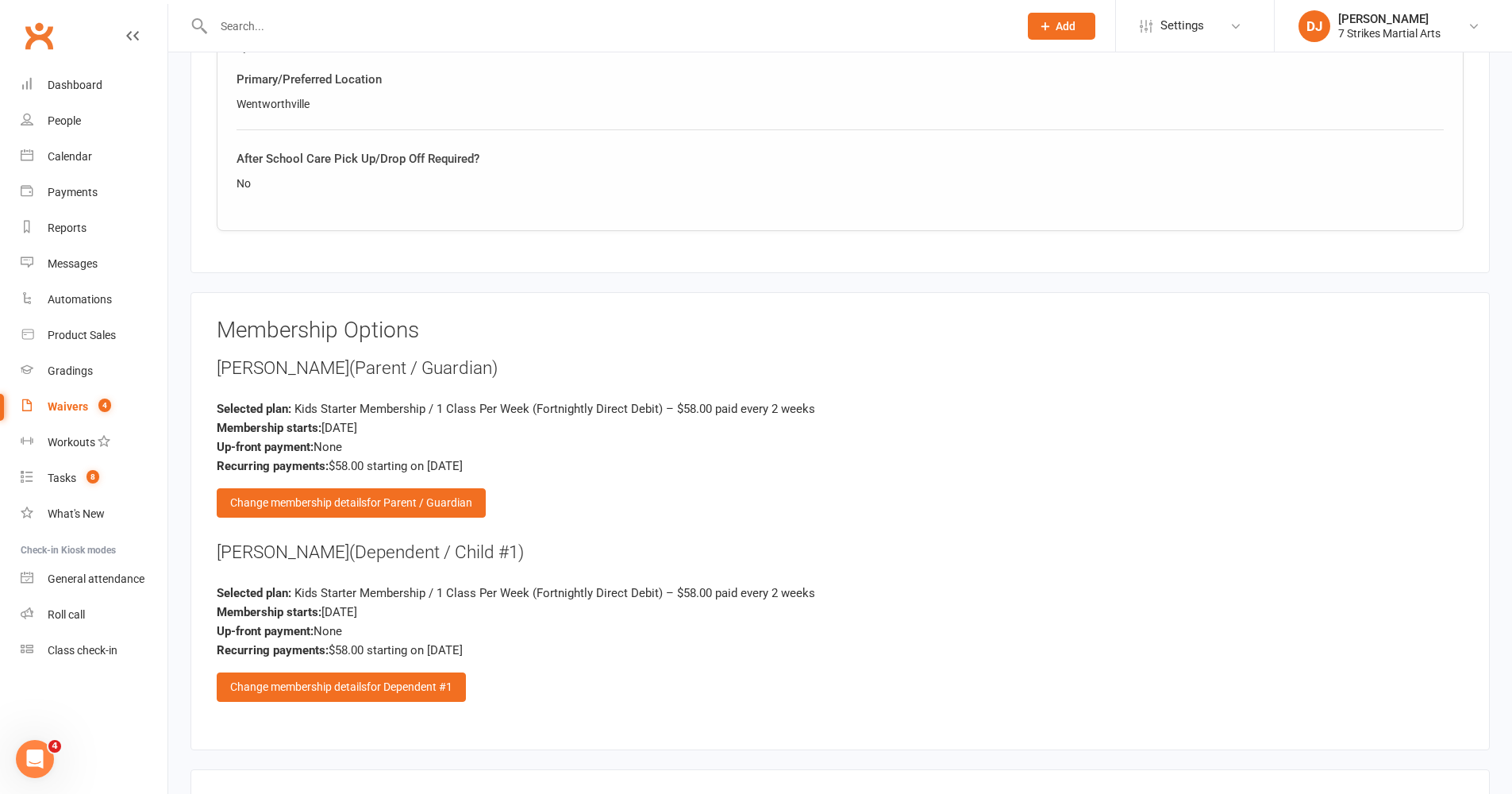
scroll to position [1806, 0]
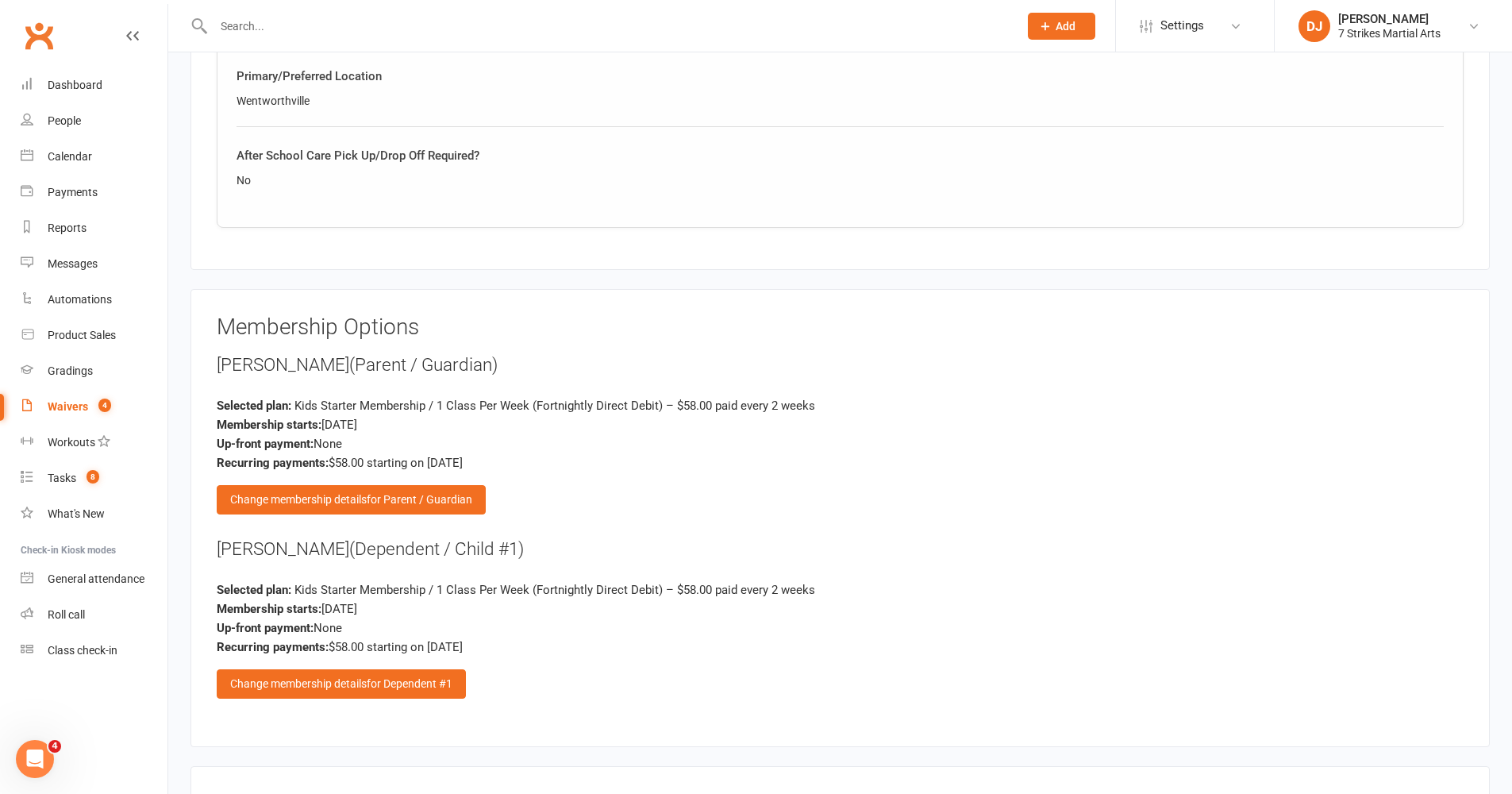
click at [475, 502] on div "Membership Options Dina Baghdan (Parent / Guardian) Selected plan: Kids Starter…" at bounding box center [841, 517] width 1248 height 406
click at [473, 497] on div "Change membership details for Parent / Guardian" at bounding box center [352, 500] width 269 height 29
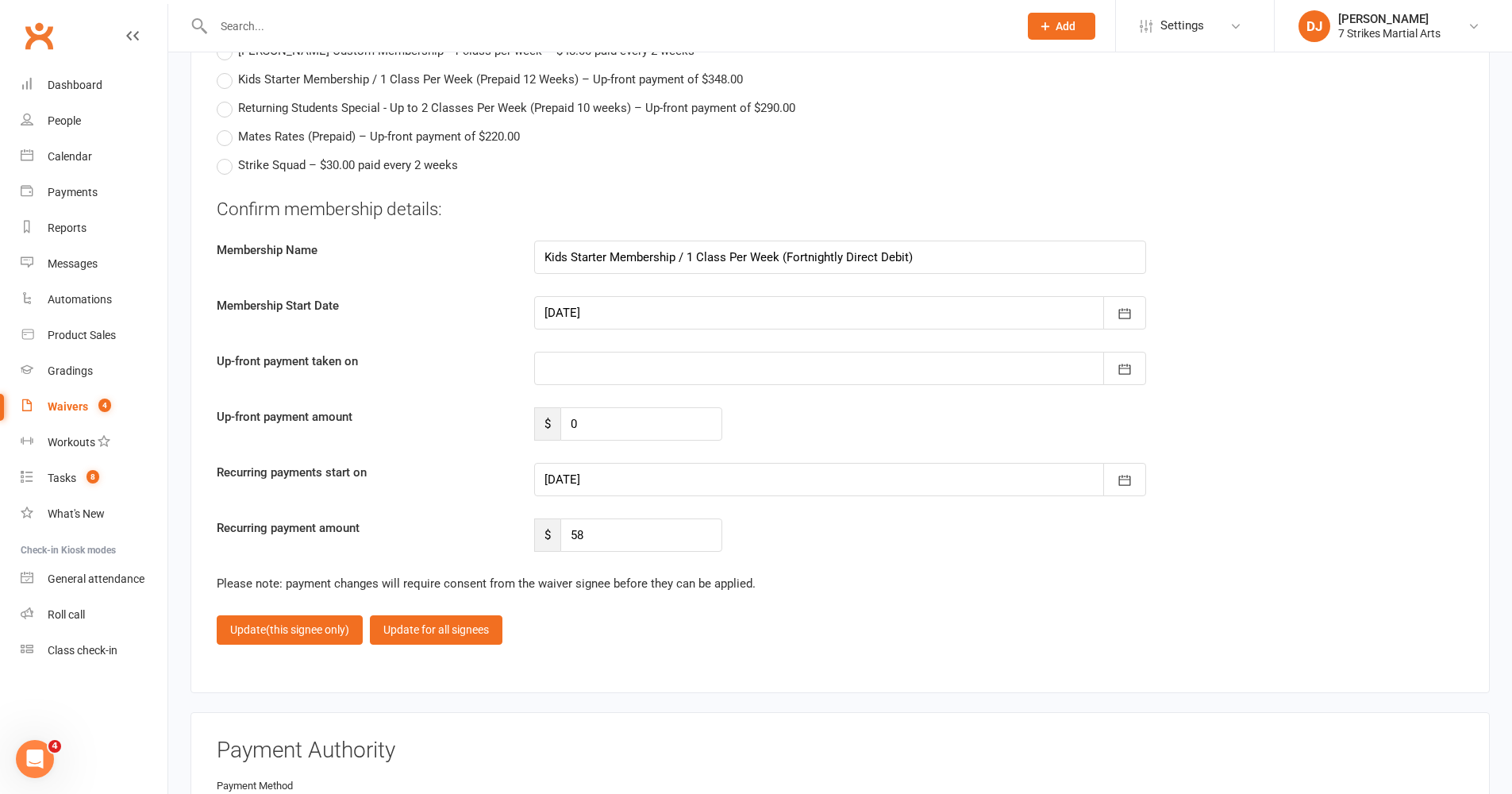
scroll to position [2422, 0]
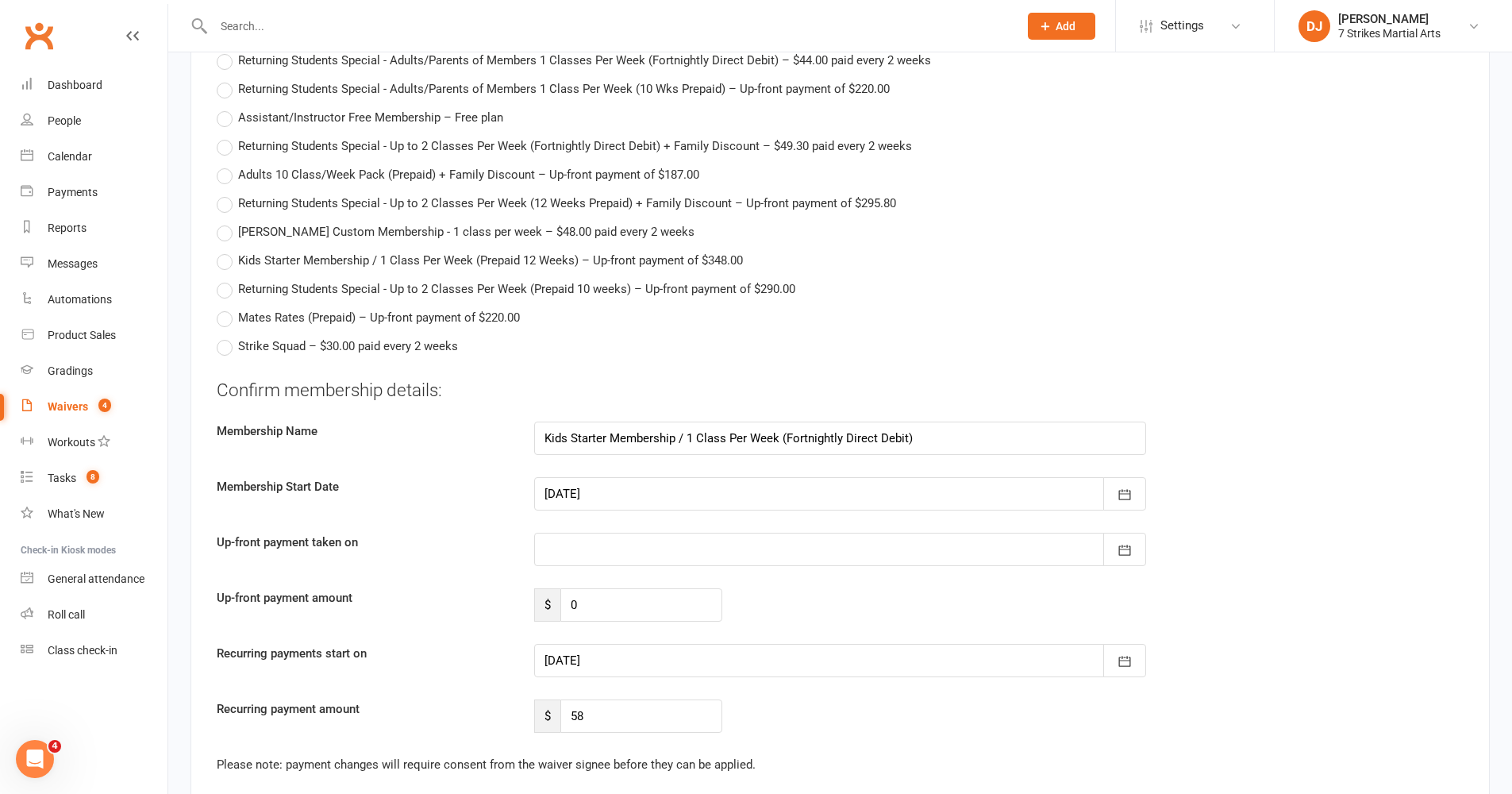
click at [693, 650] on div at bounding box center [841, 660] width 612 height 33
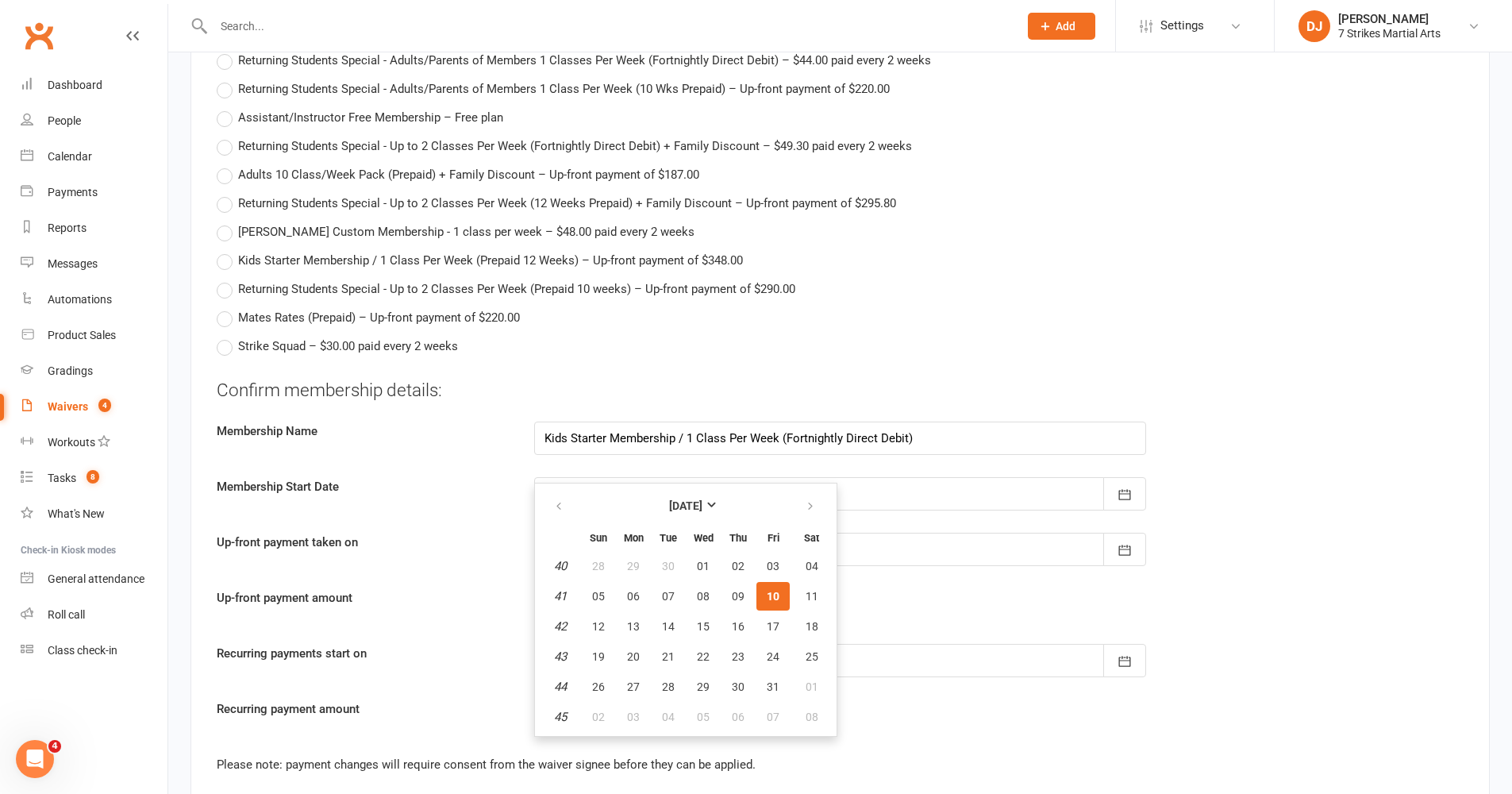
click at [940, 594] on div "Up-front payment amount $ 0" at bounding box center [840, 604] width 1271 height 33
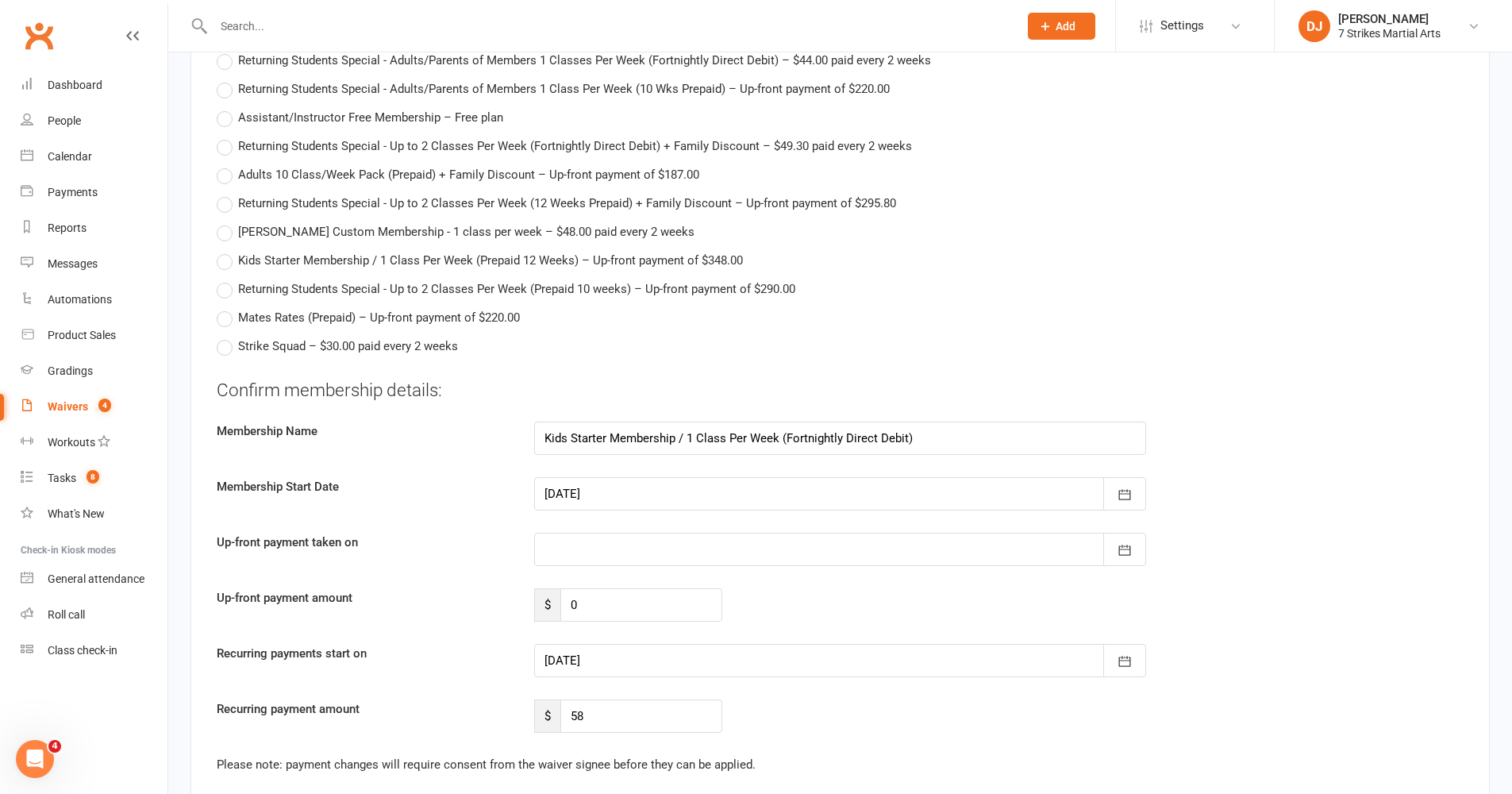
click at [821, 492] on div at bounding box center [841, 494] width 612 height 33
click at [737, 619] on span "09" at bounding box center [738, 625] width 13 height 13
type input "09 Oct 2025"
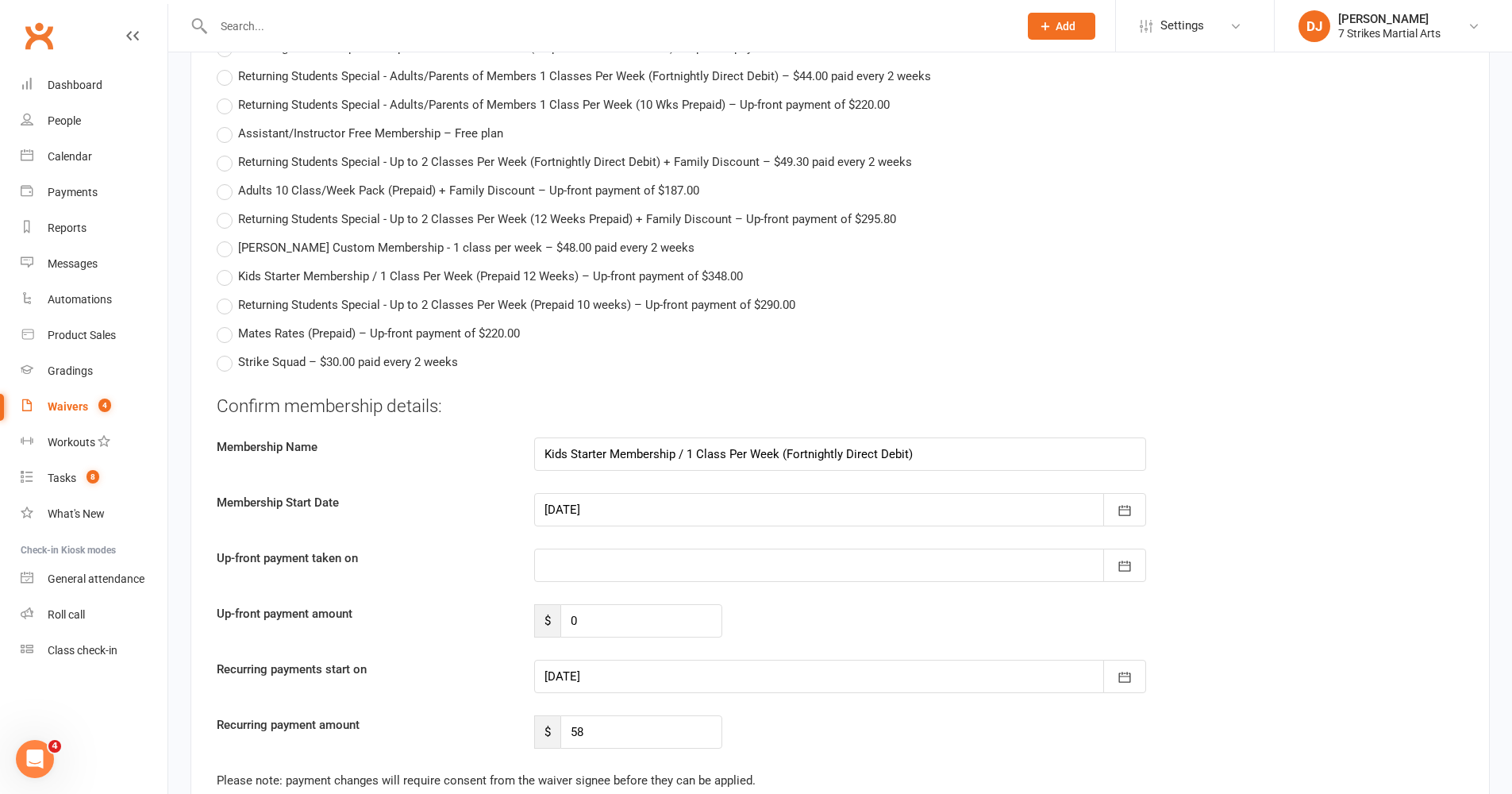
scroll to position [2537, 0]
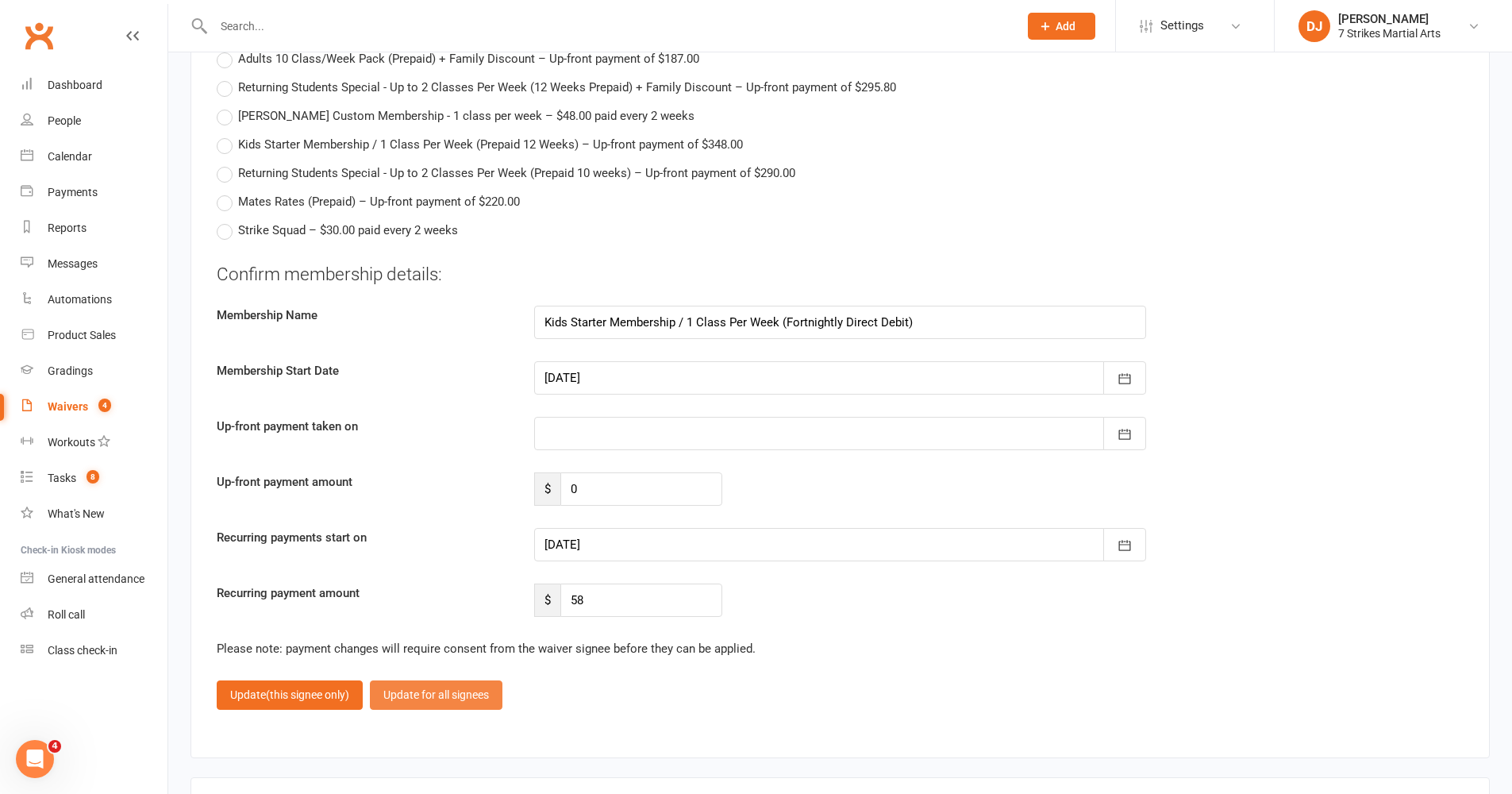
click at [447, 650] on button "Update for all signees" at bounding box center [436, 694] width 133 height 29
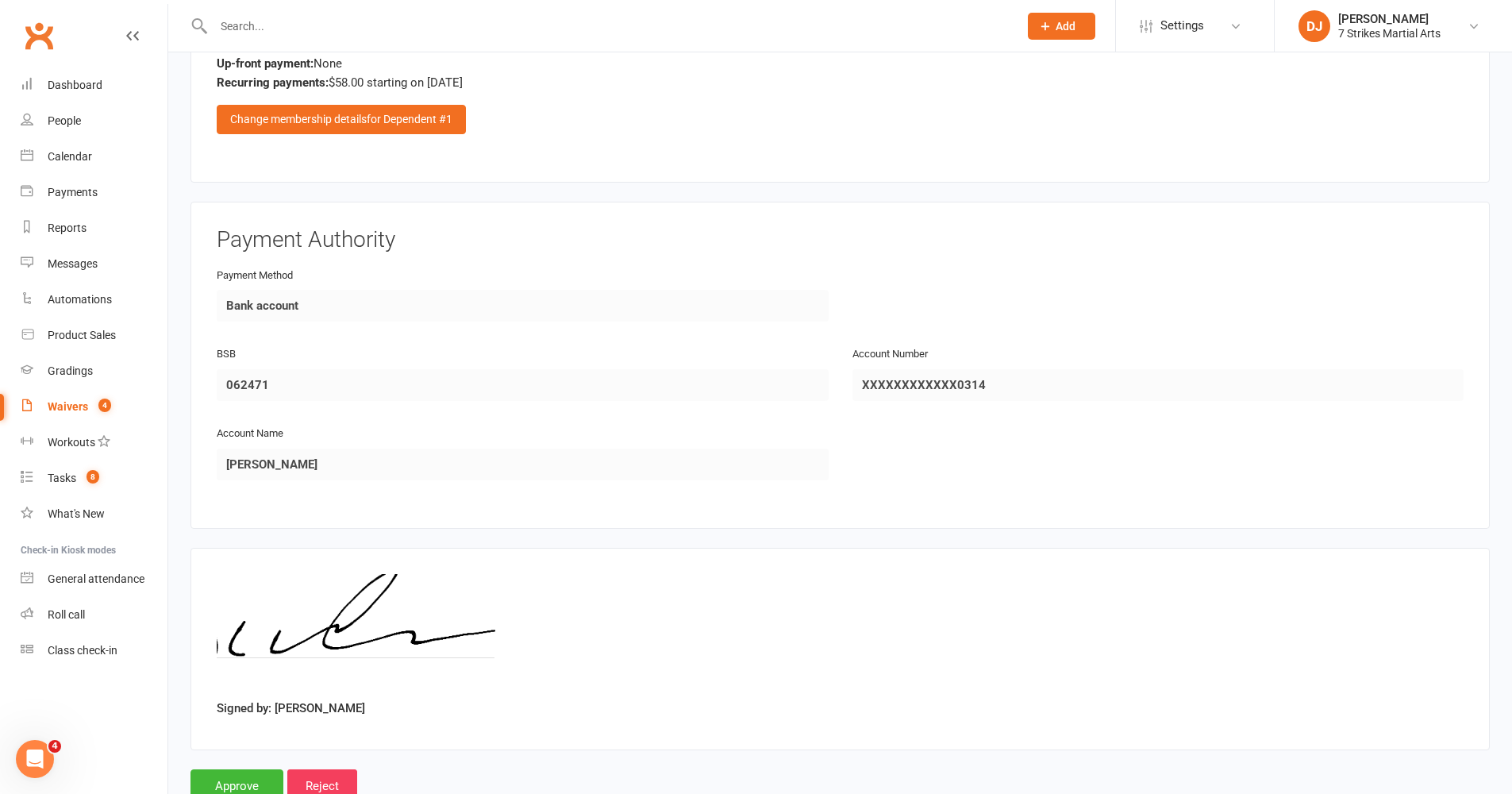
scroll to position [2422, 0]
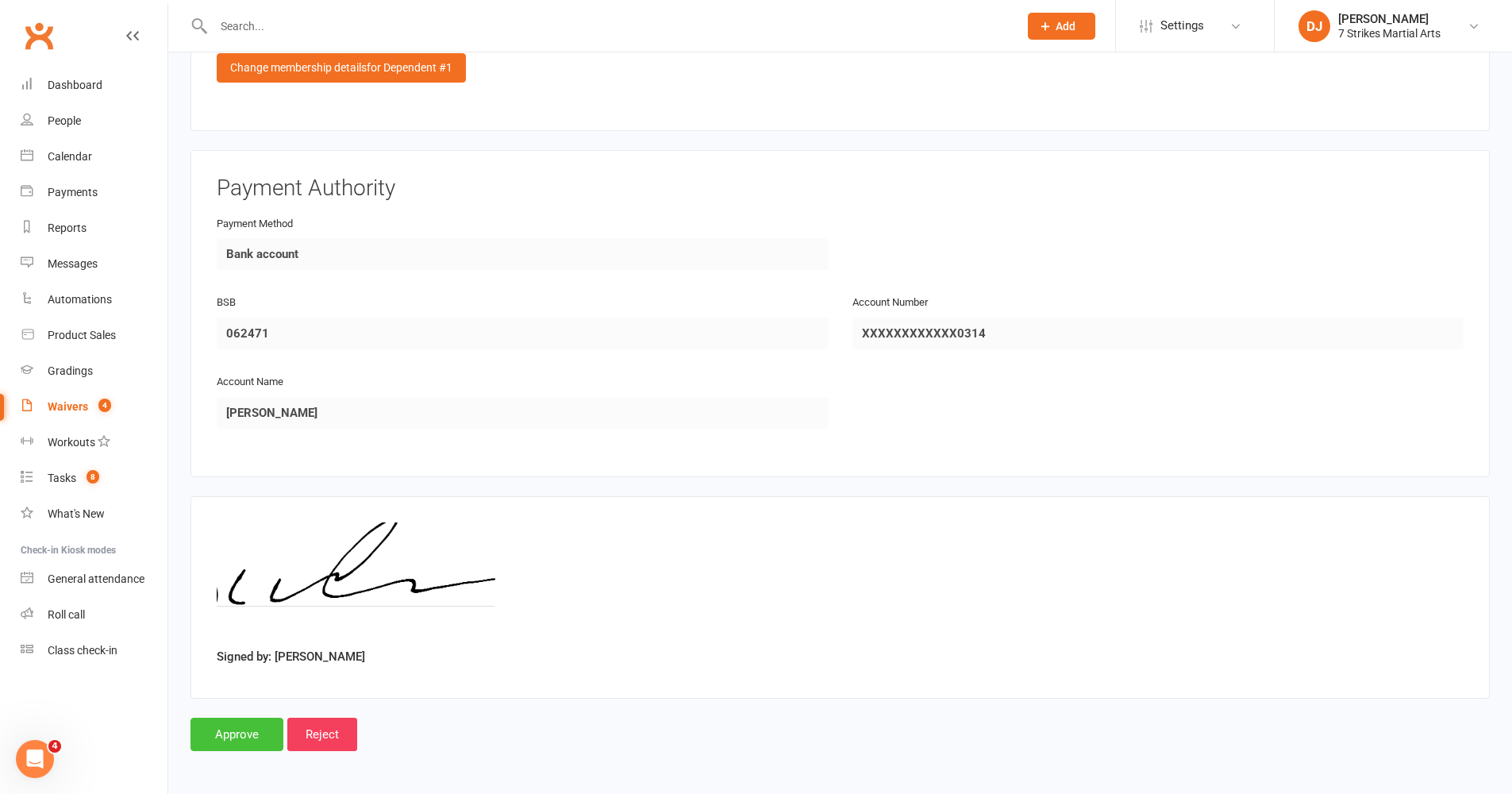
click at [225, 650] on input "Approve" at bounding box center [237, 734] width 93 height 33
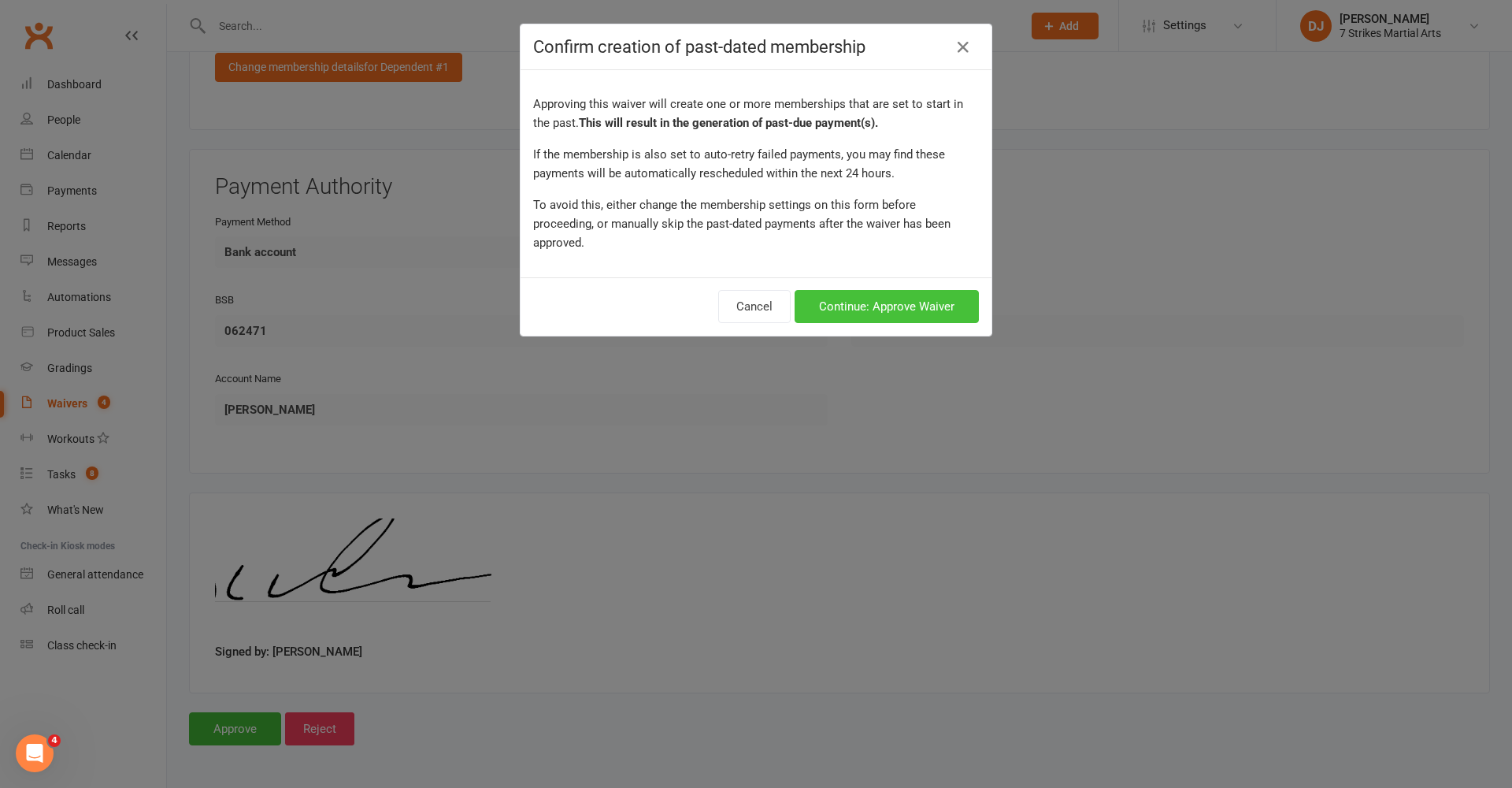
click at [922, 298] on button "Continue: Approve Waiver" at bounding box center [887, 307] width 184 height 33
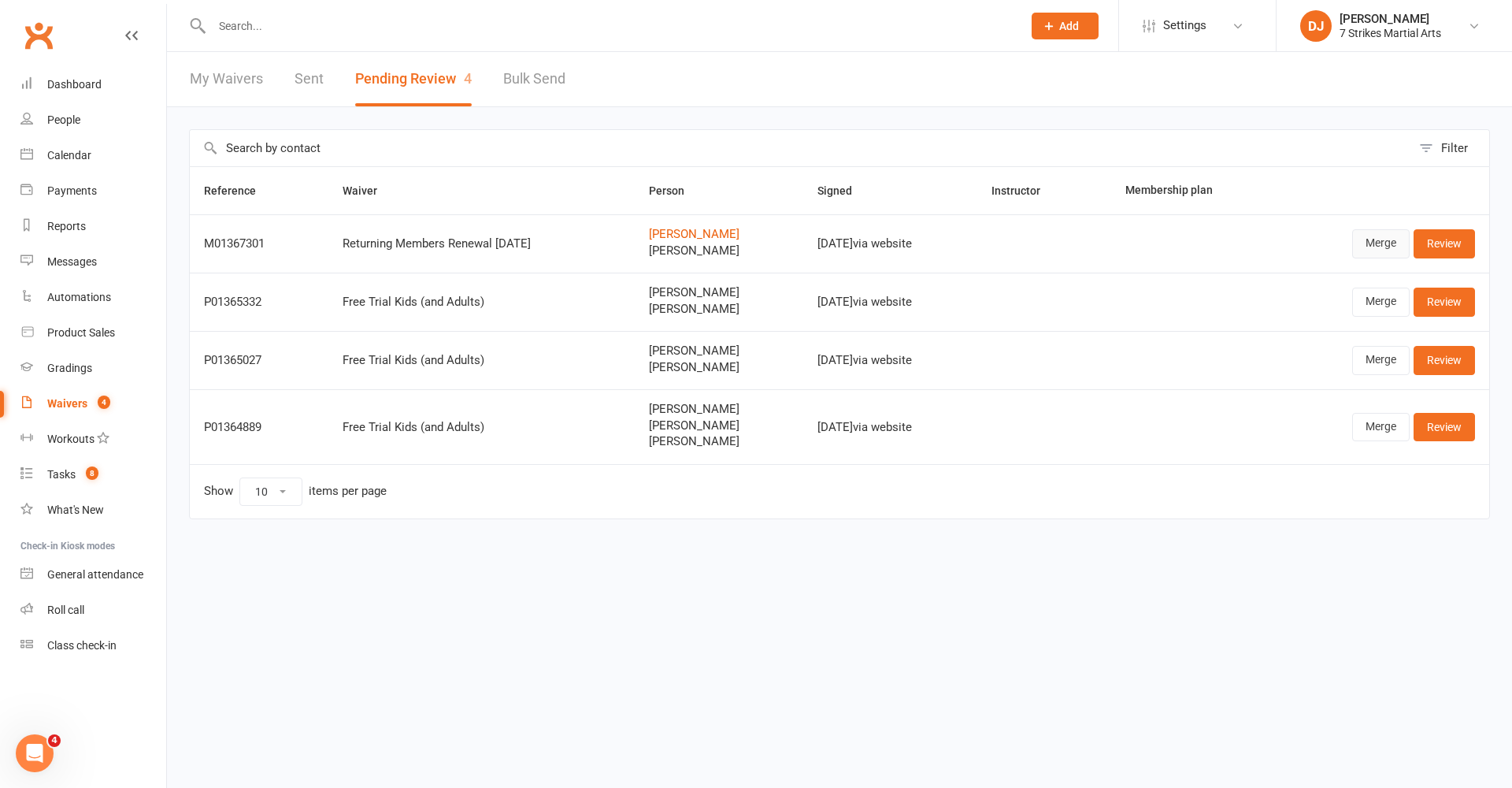
click at [1133, 252] on link "Merge" at bounding box center [1380, 244] width 58 height 29
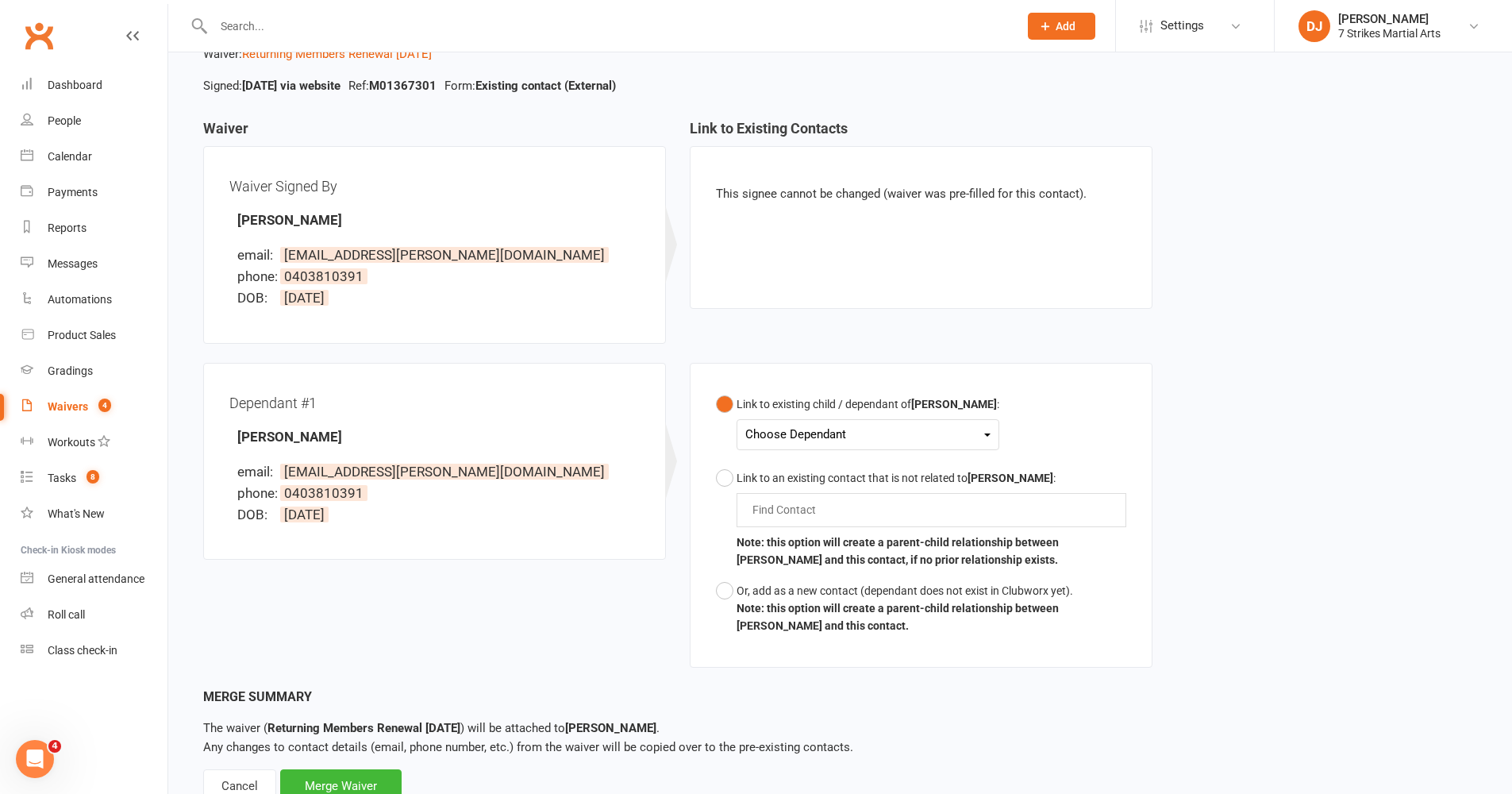
scroll to position [168, 0]
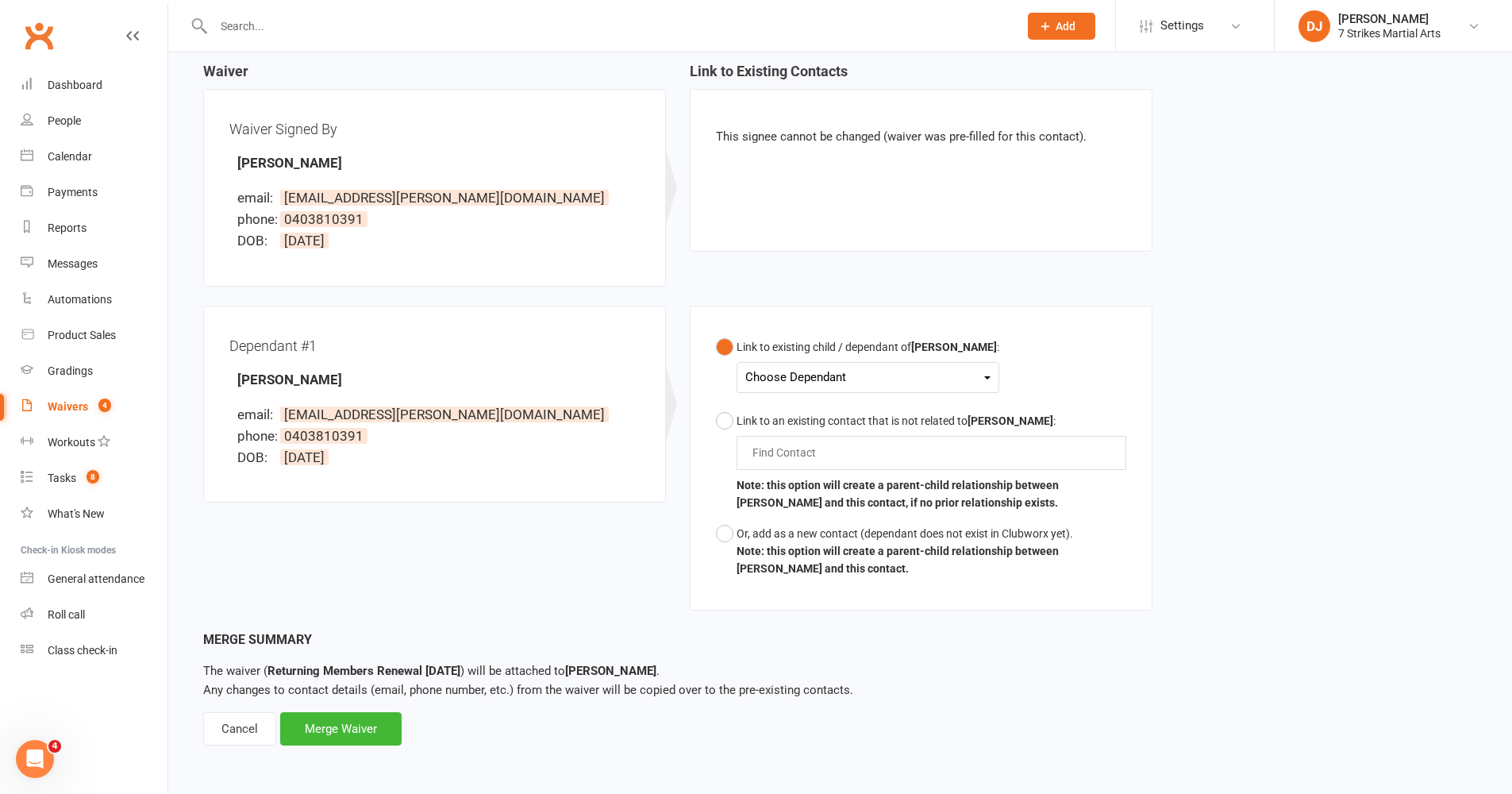
click at [957, 367] on div "Choose Dependant" at bounding box center [868, 378] width 245 height 21
click at [844, 403] on link "[PERSON_NAME]" at bounding box center [824, 414] width 157 height 34
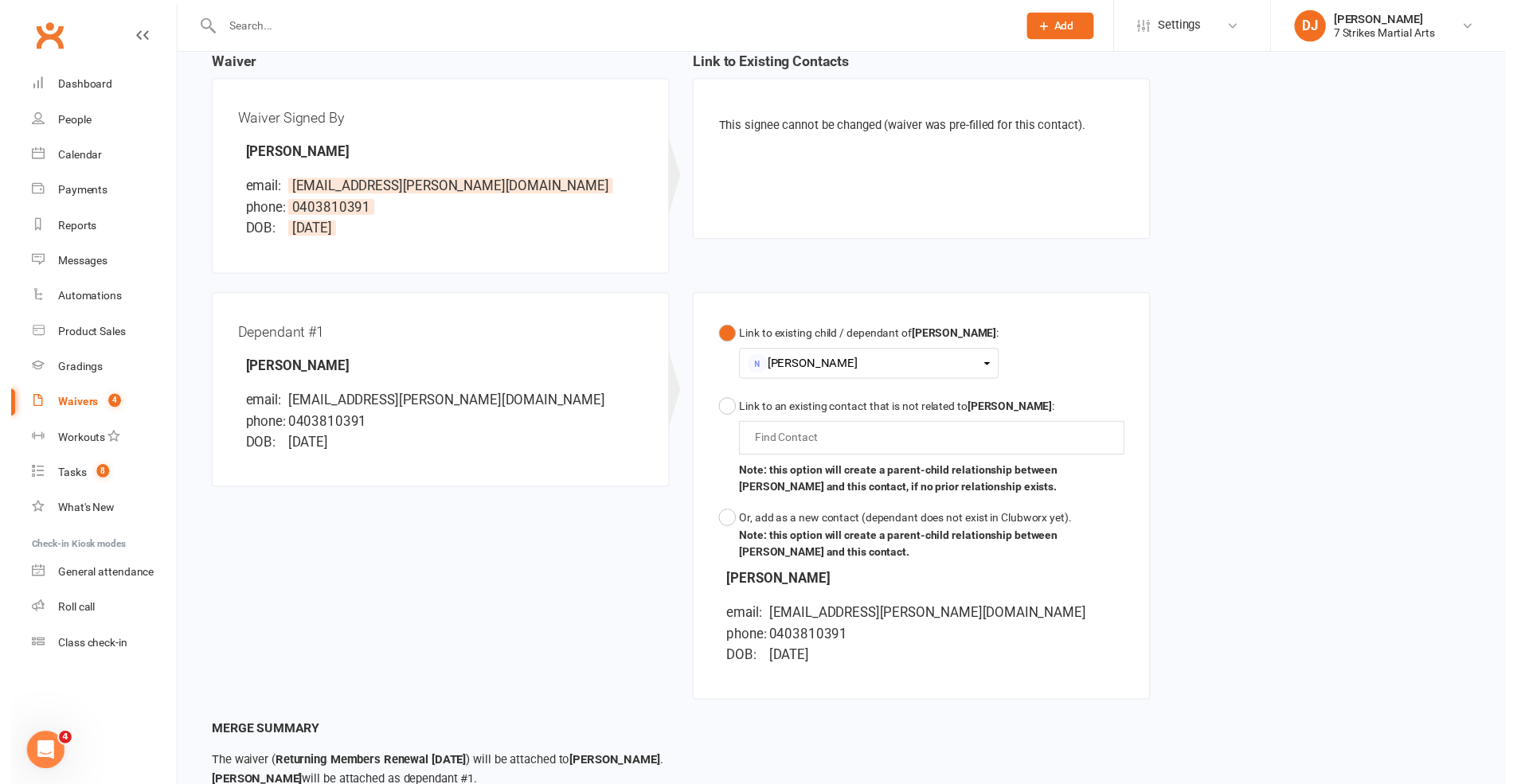
scroll to position [295, 0]
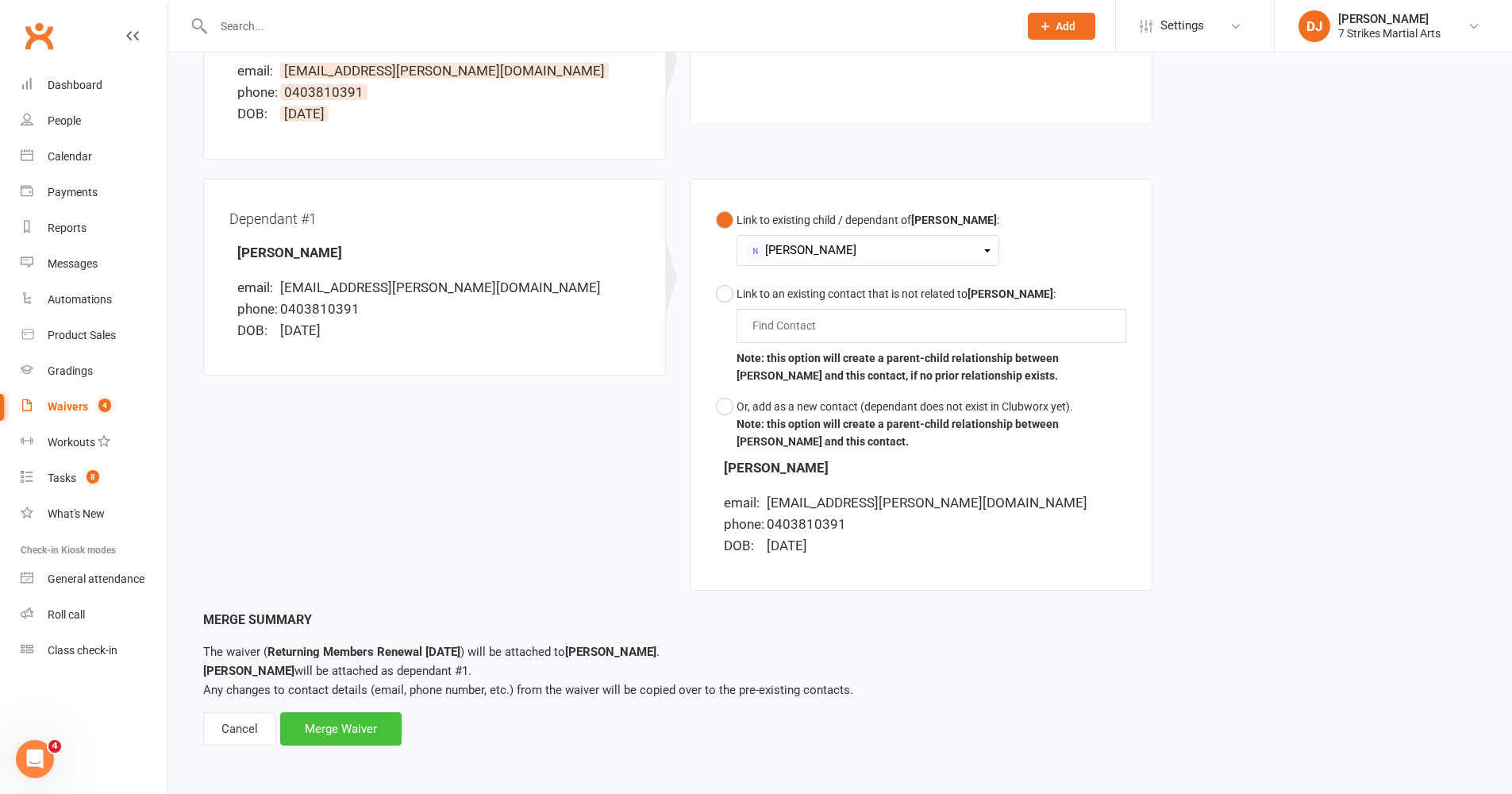
click at [329, 650] on div "Merge Waiver" at bounding box center [340, 728] width 121 height 33
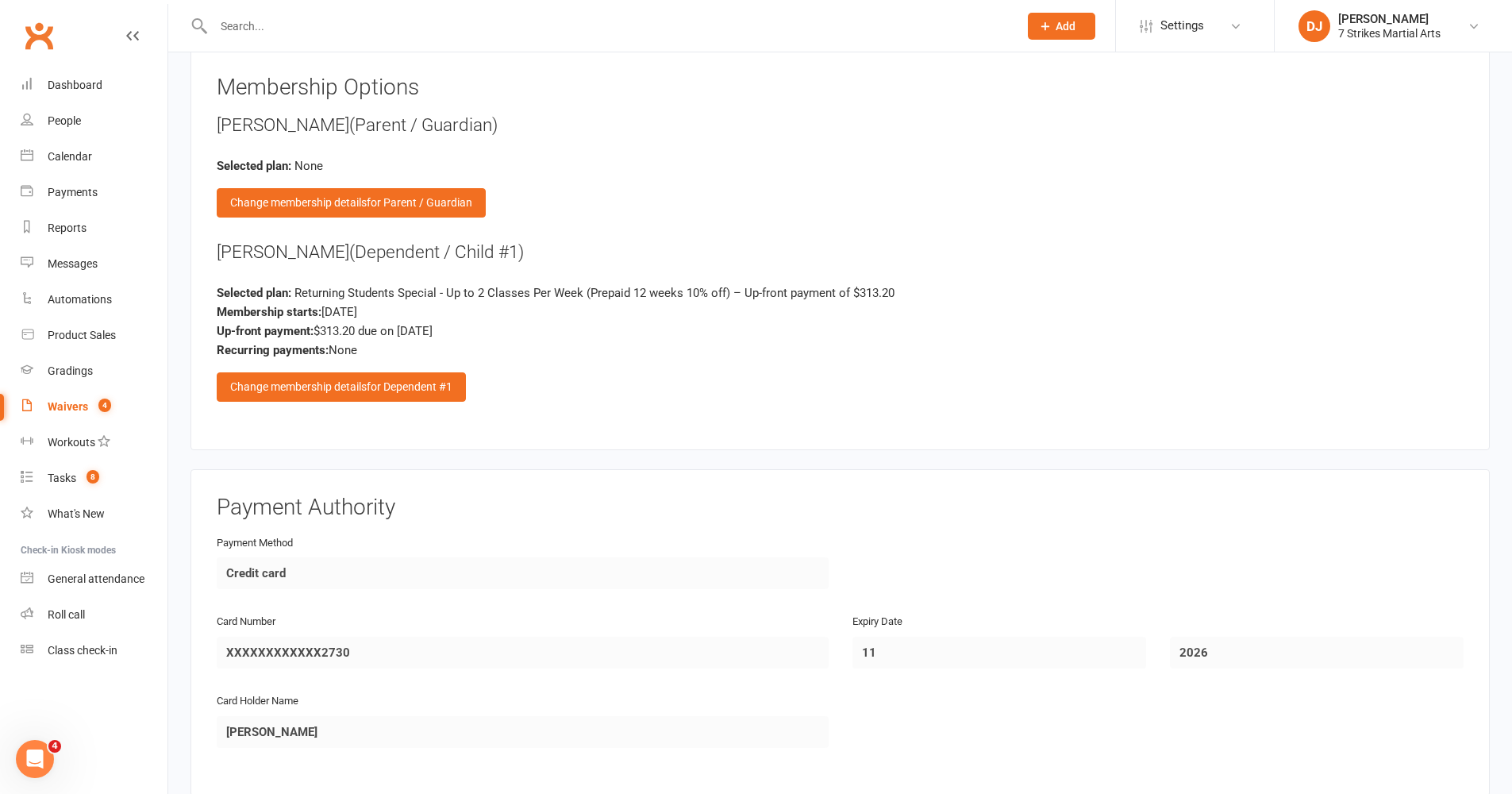
scroll to position [2365, 0]
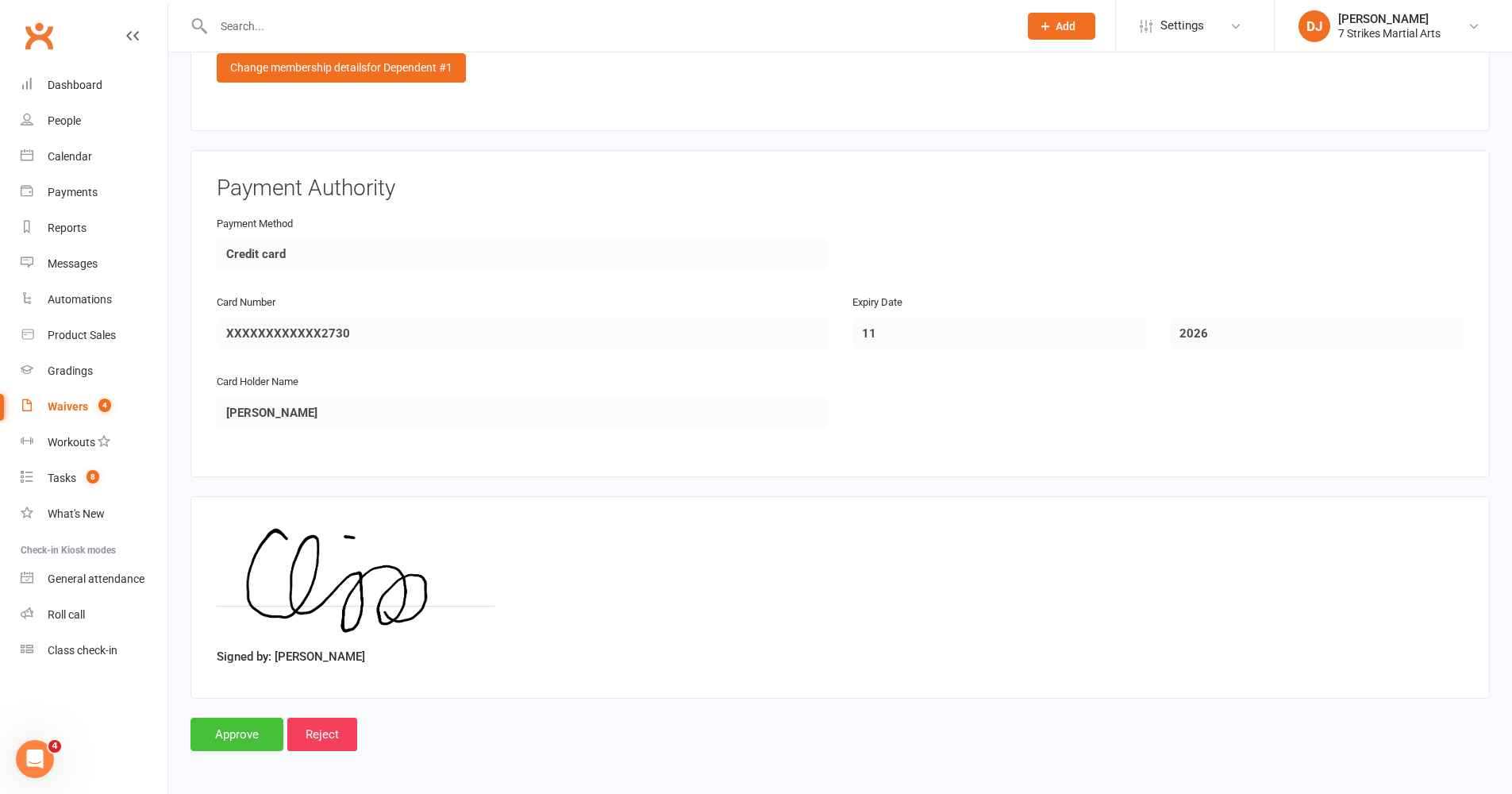
click at [235, 650] on input "Approve" at bounding box center [237, 734] width 93 height 33
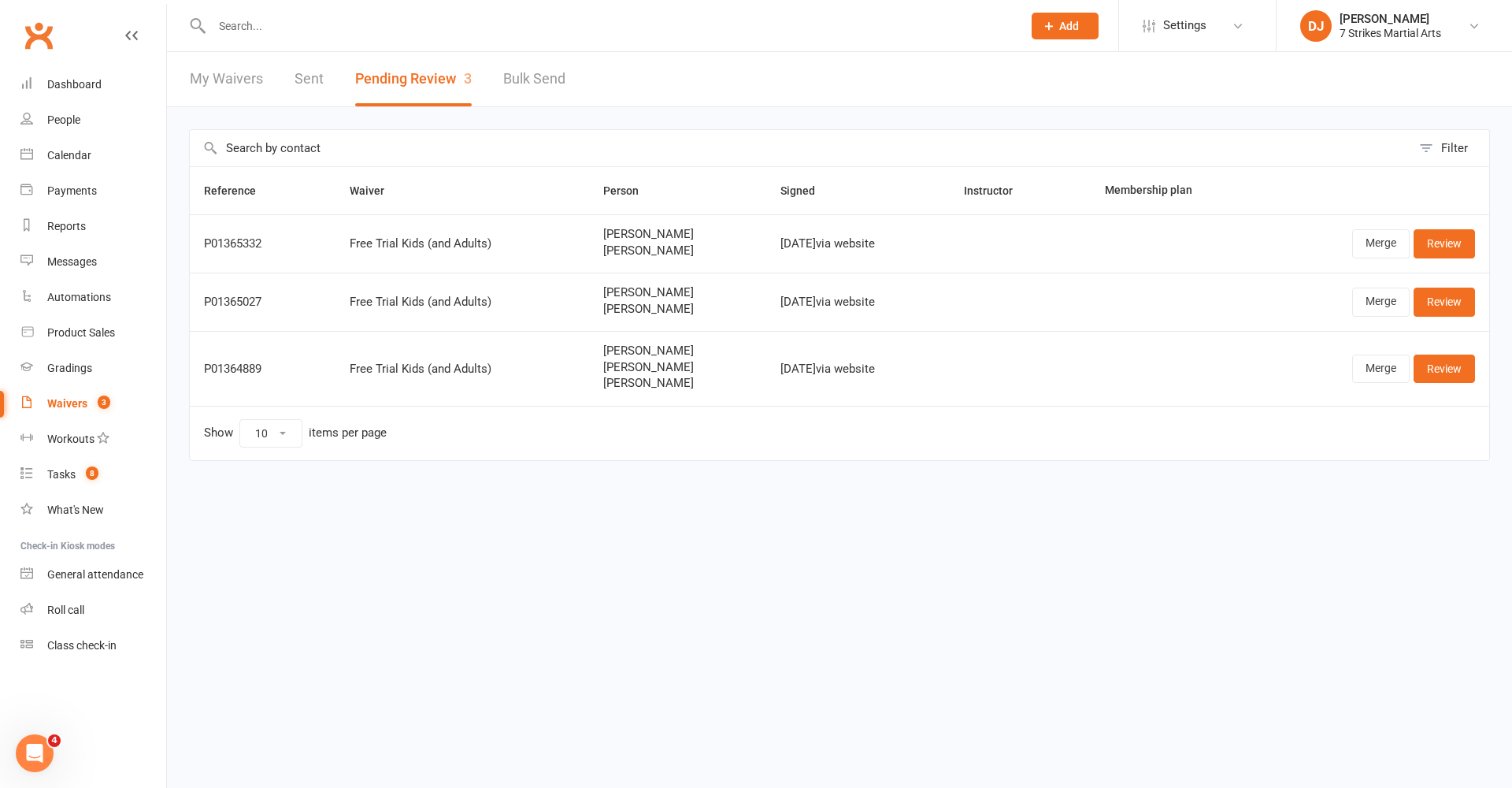
click at [1105, 2] on div "Prospect Member Non-attending contact Class / event Appointment Grading event T…" at bounding box center [1063, 25] width 107 height 51
click at [1133, 249] on link "Merge" at bounding box center [1380, 244] width 58 height 29
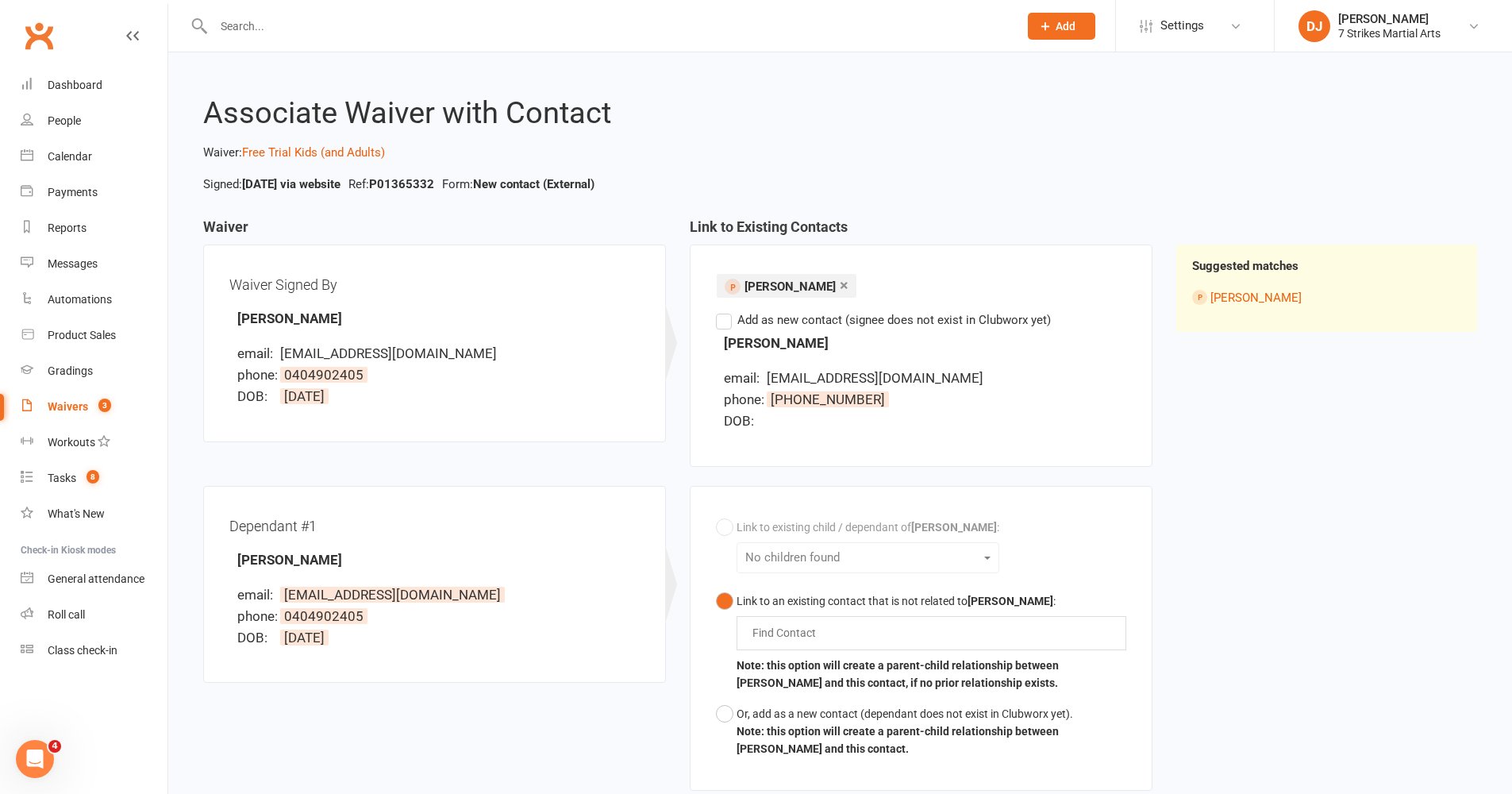
scroll to position [193, 0]
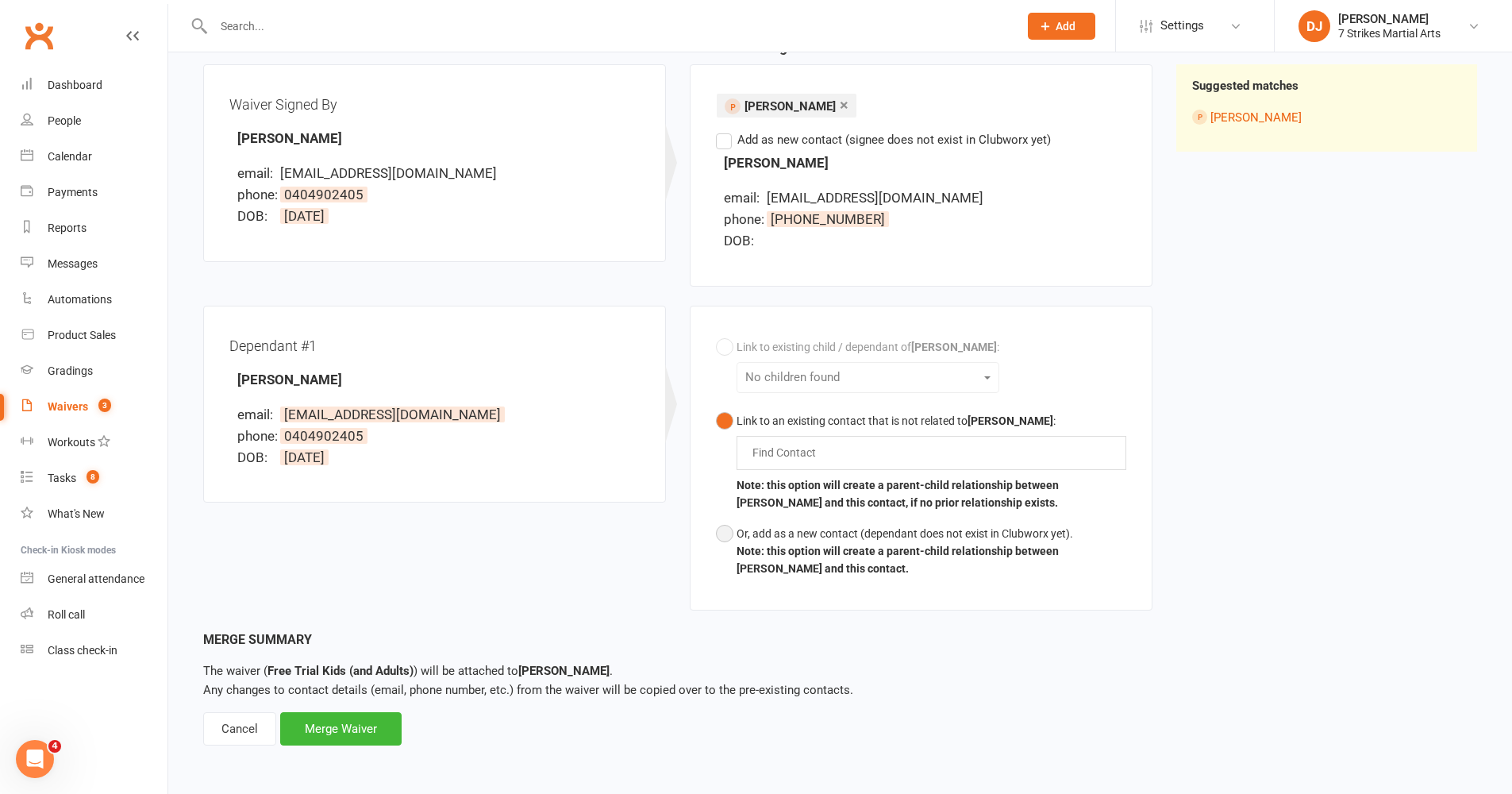
click at [725, 524] on button "Or, add as a new contact (dependant does not exist in Clubworx yet). Note: this…" at bounding box center [921, 551] width 411 height 66
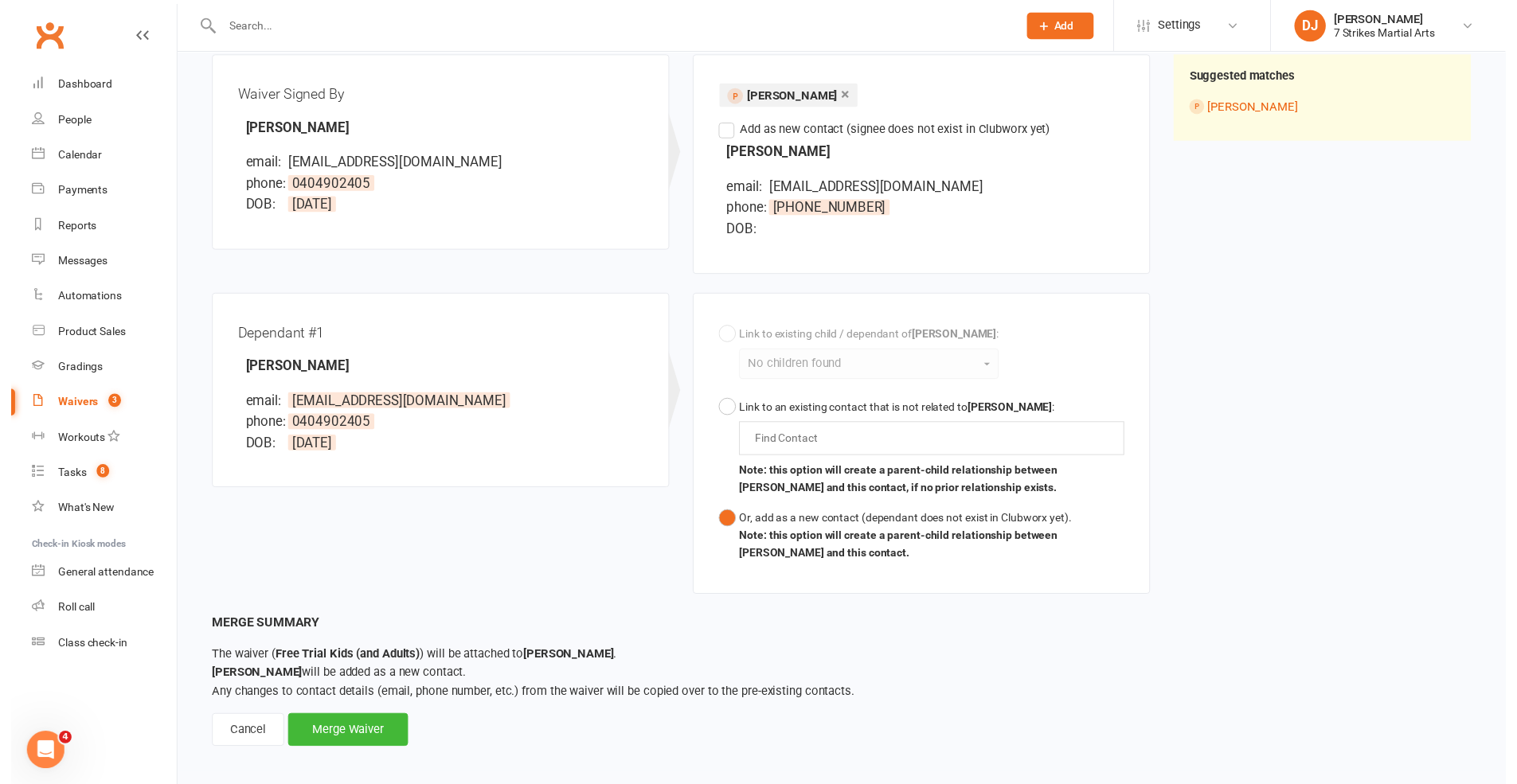
scroll to position [213, 0]
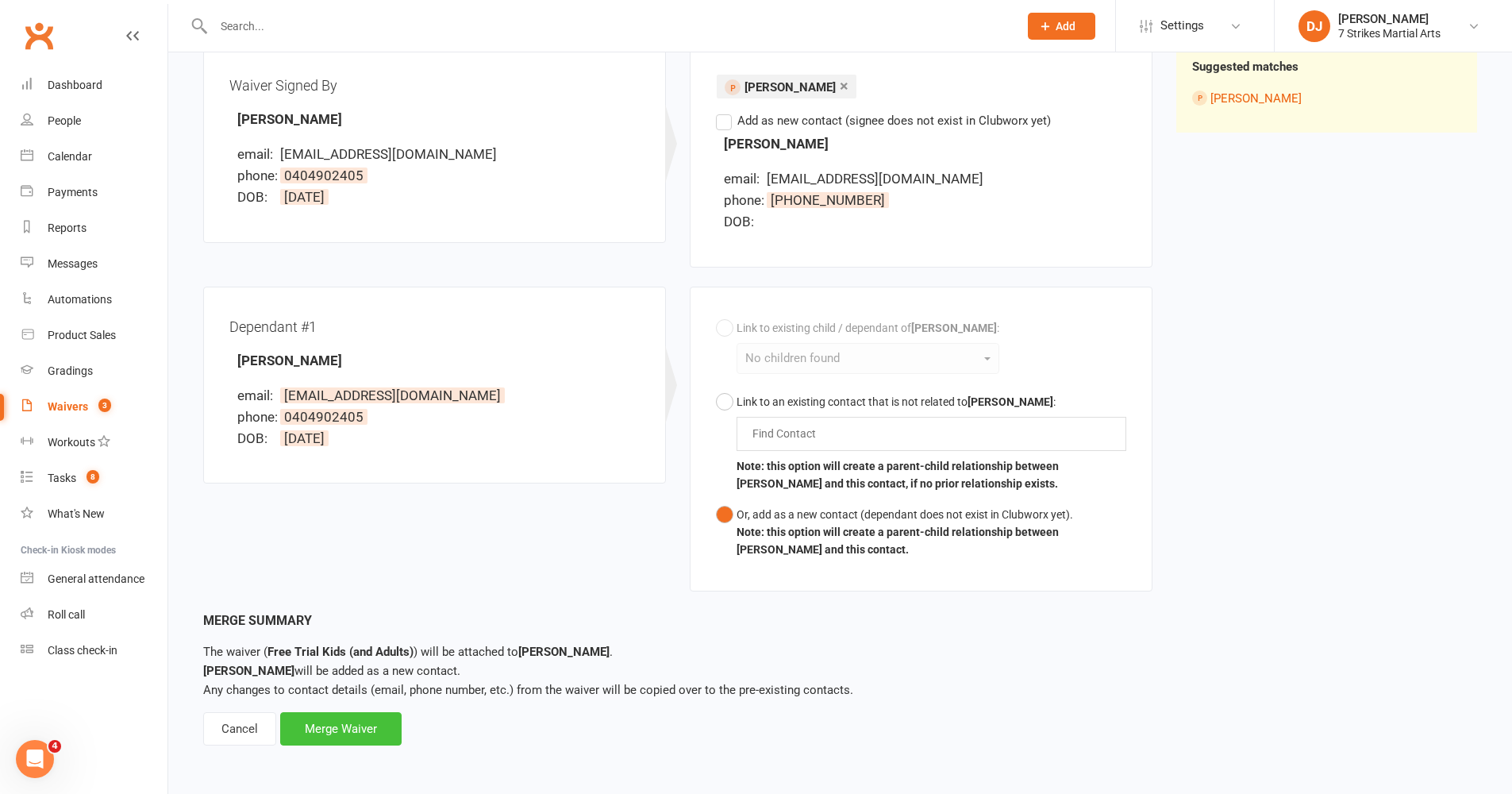
click at [349, 650] on div "Merge Waiver" at bounding box center [340, 728] width 121 height 33
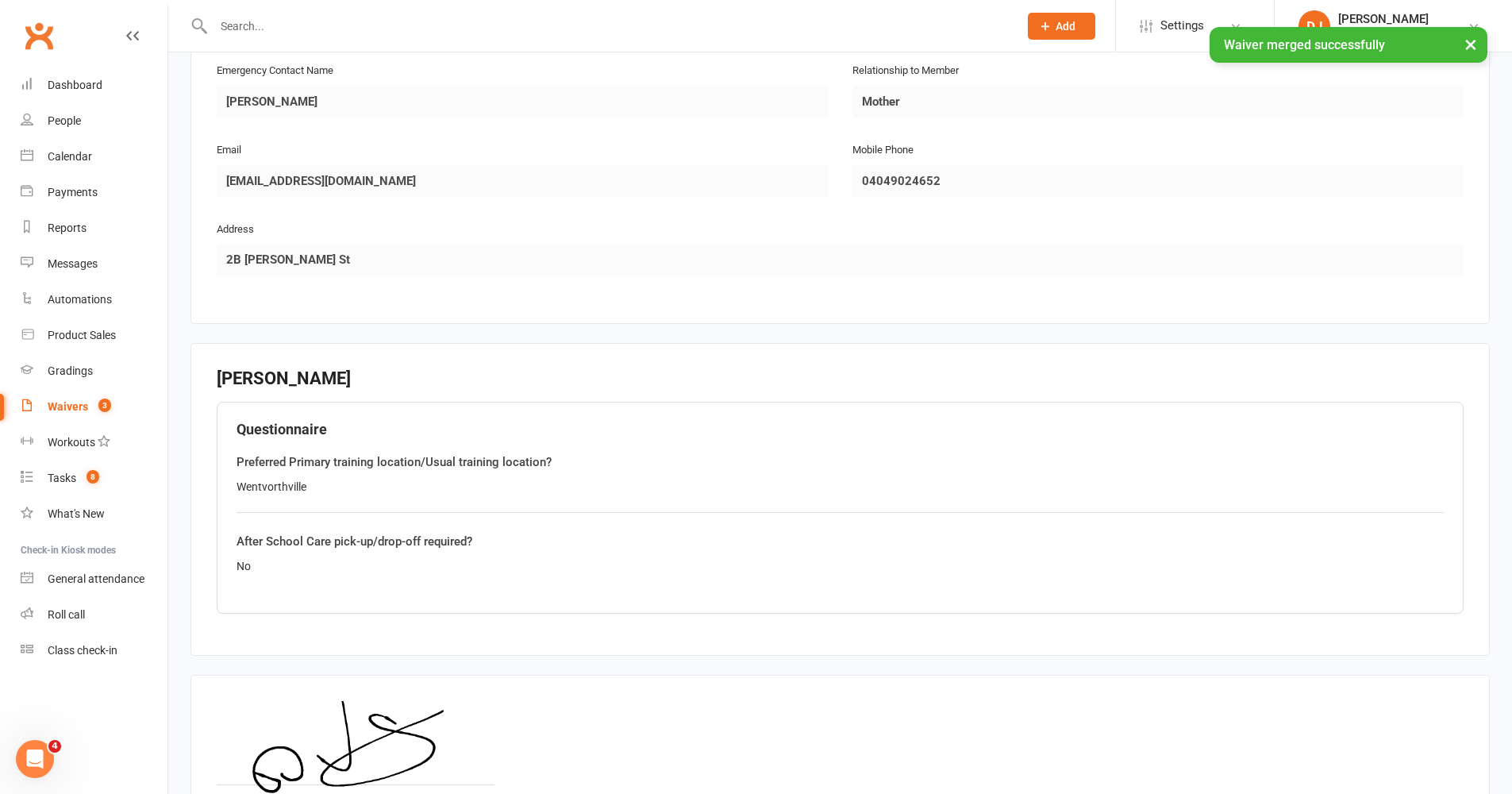
scroll to position [1603, 0]
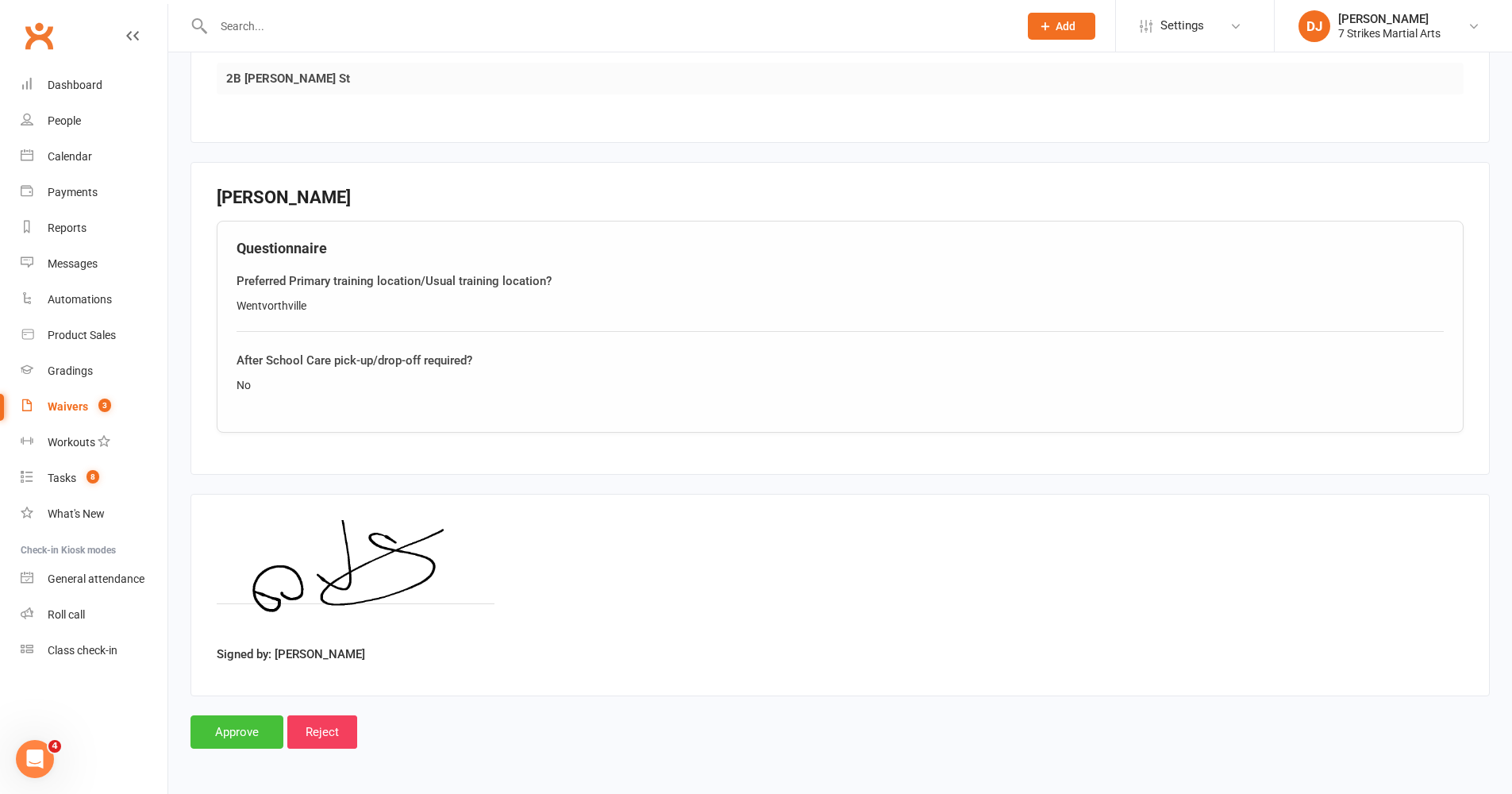
click at [258, 650] on input "Approve" at bounding box center [237, 731] width 93 height 33
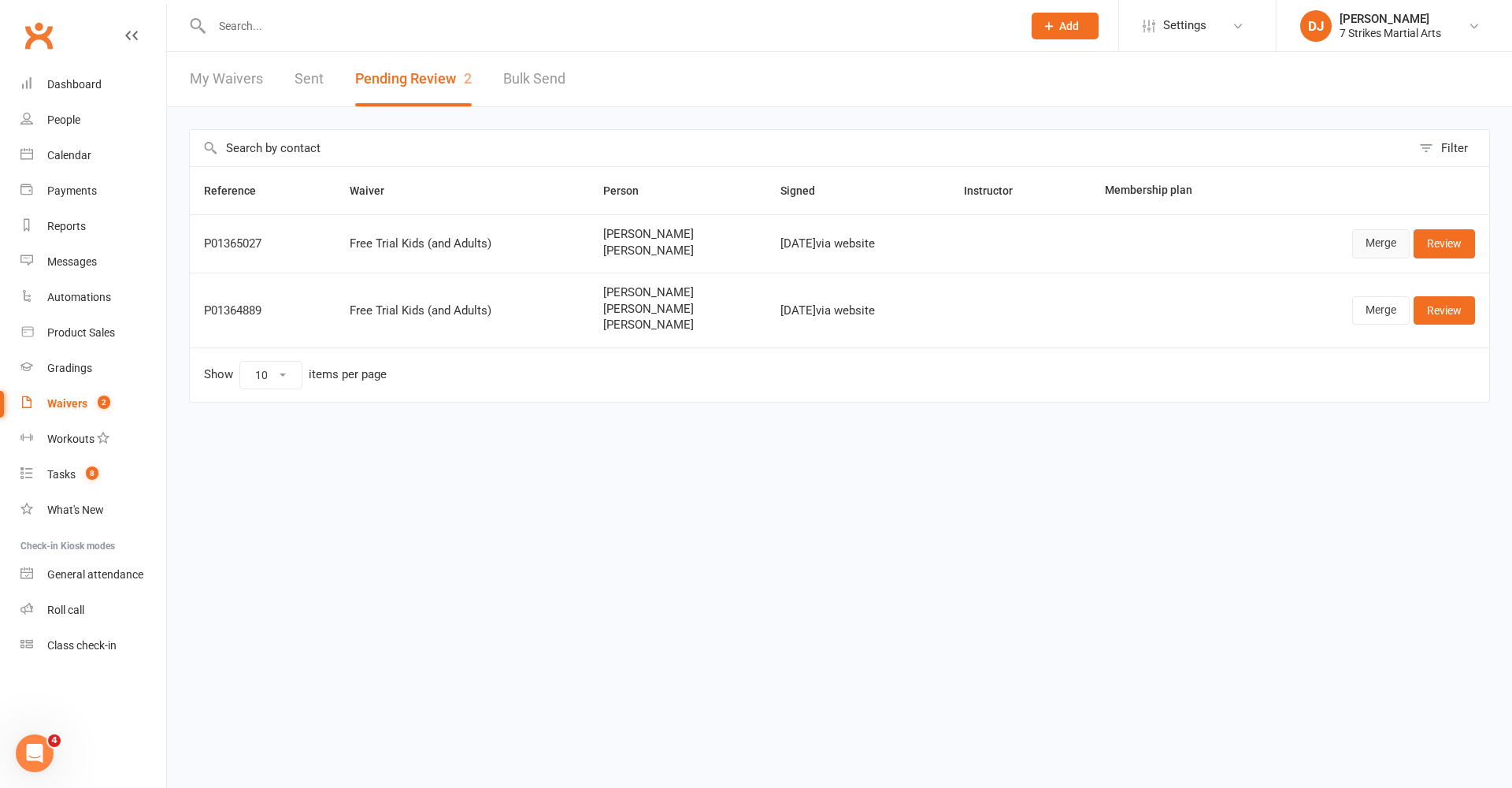
click at [1133, 251] on link "Merge" at bounding box center [1380, 244] width 58 height 29
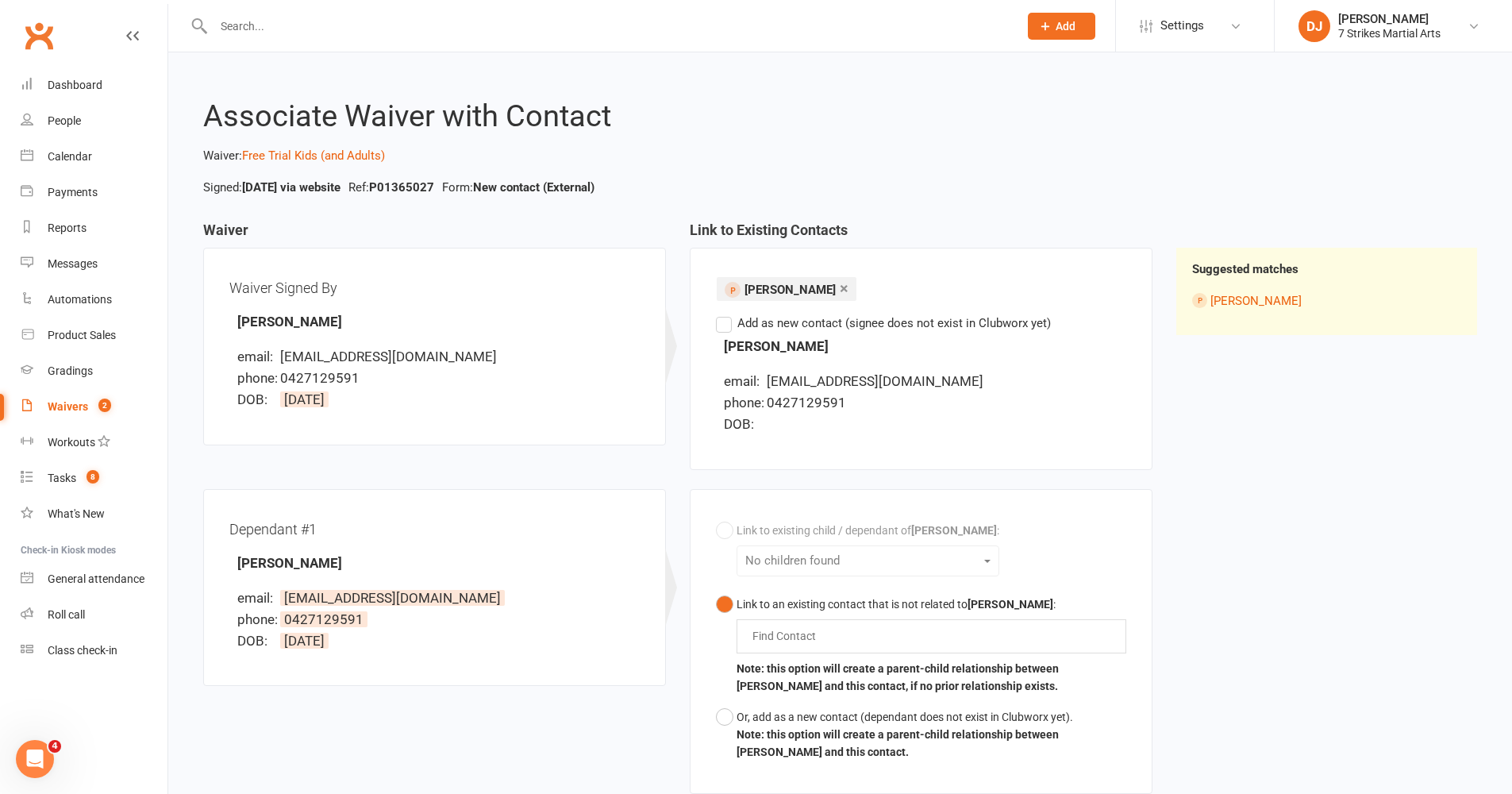
scroll to position [28, 0]
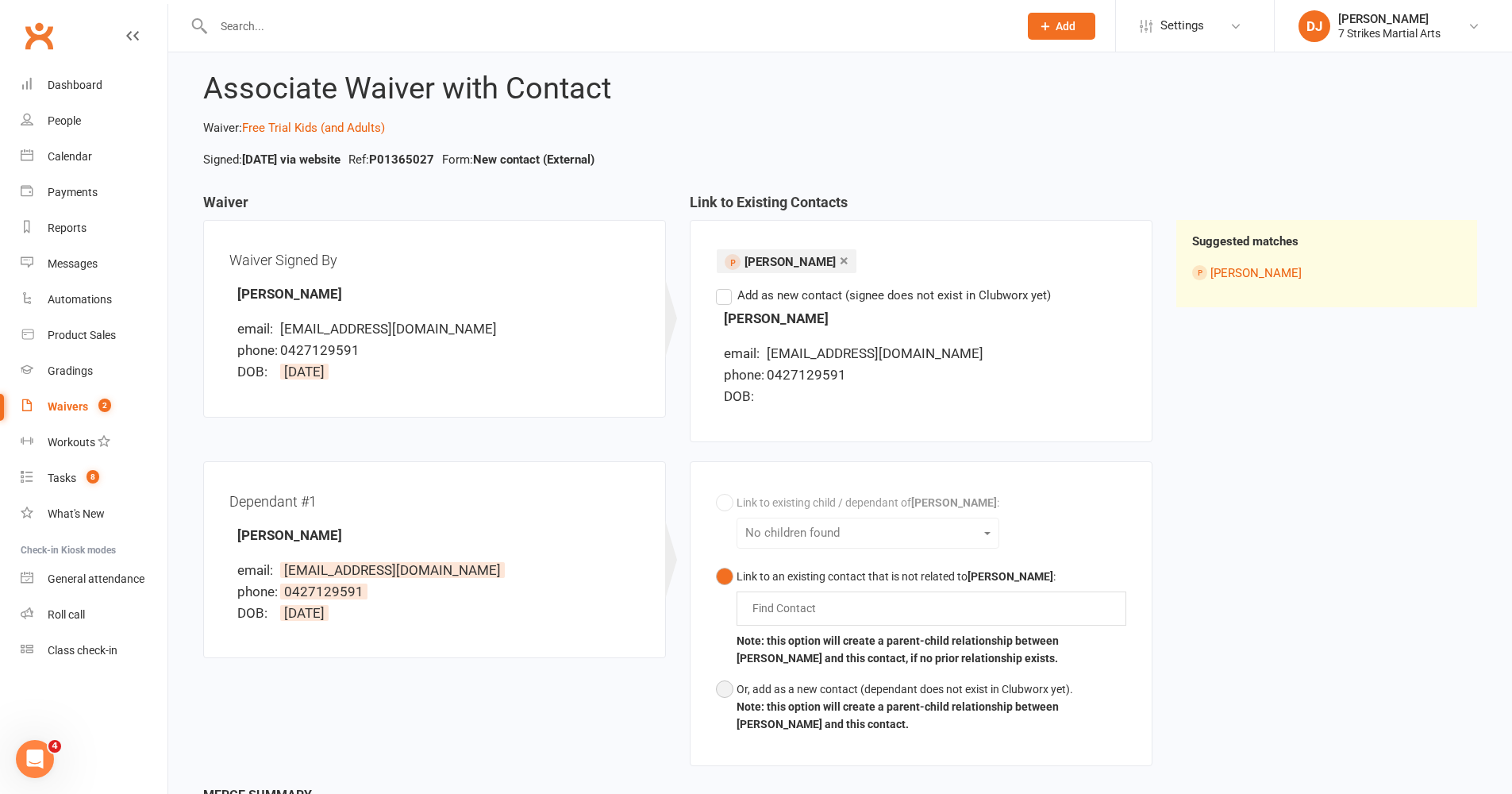
click at [725, 650] on button "Or, add as a new contact (dependant does not exist in Clubworx yet). Note: this…" at bounding box center [921, 707] width 411 height 66
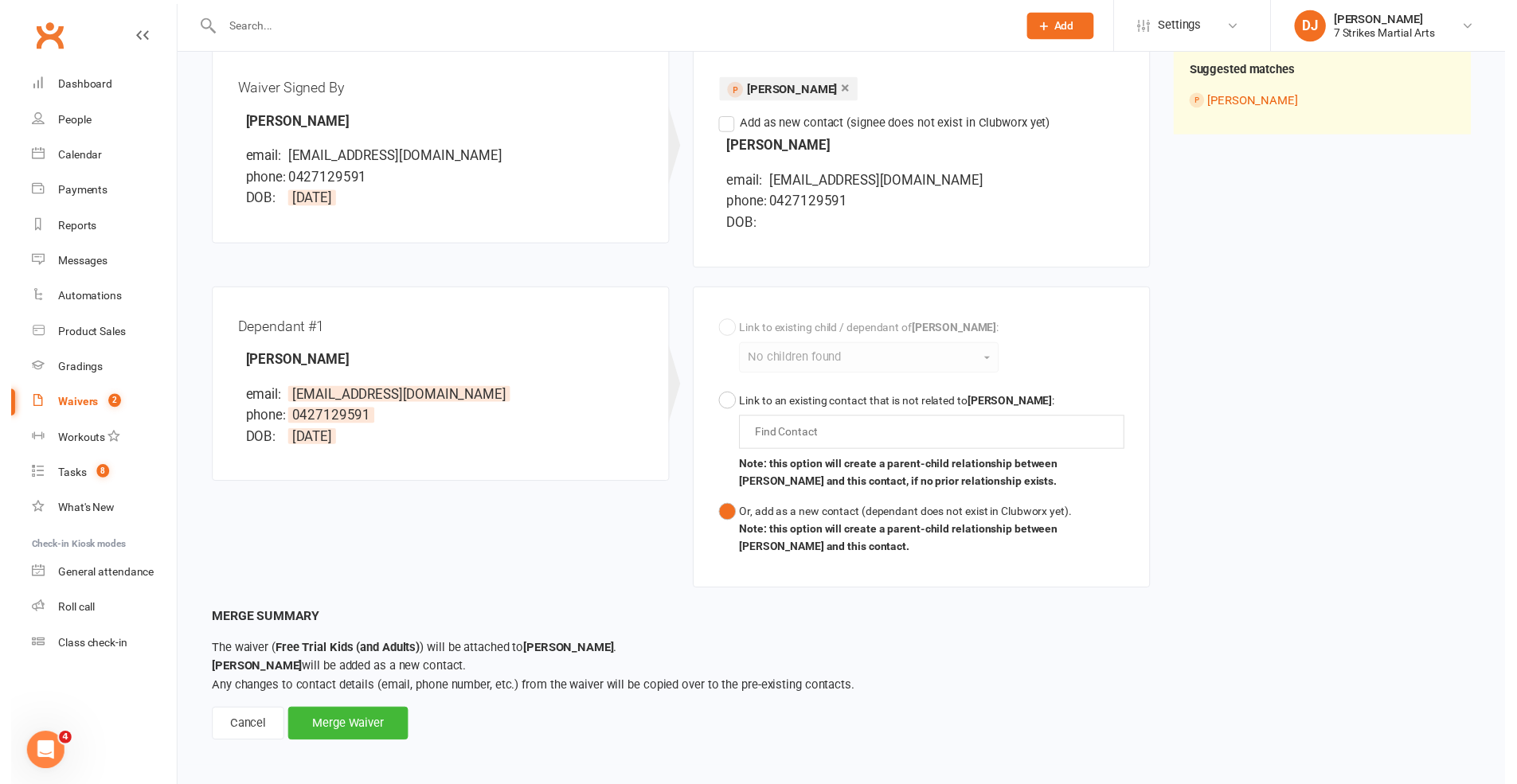
scroll to position [213, 0]
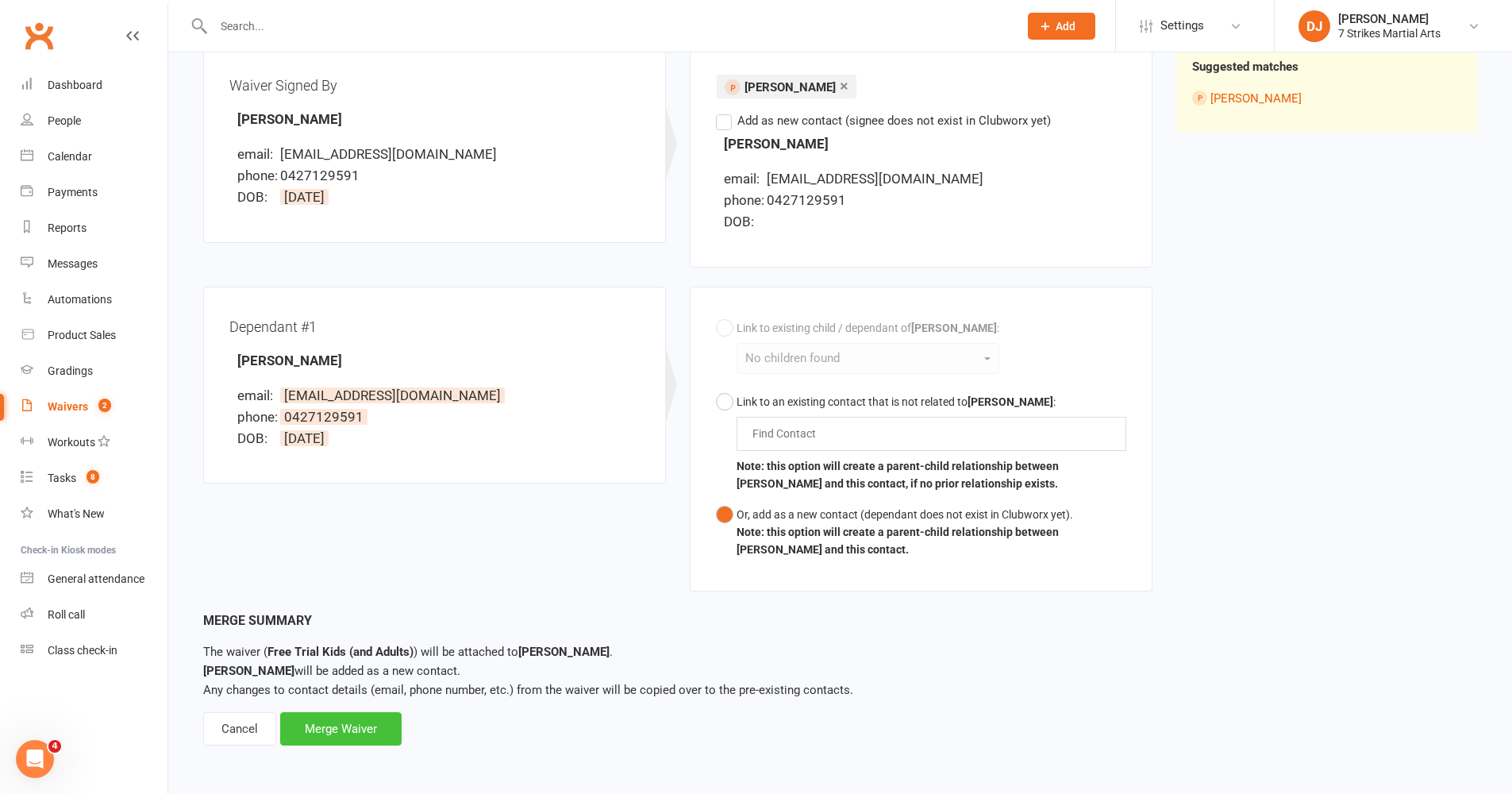
click at [370, 650] on div "Merge Waiver" at bounding box center [340, 728] width 121 height 33
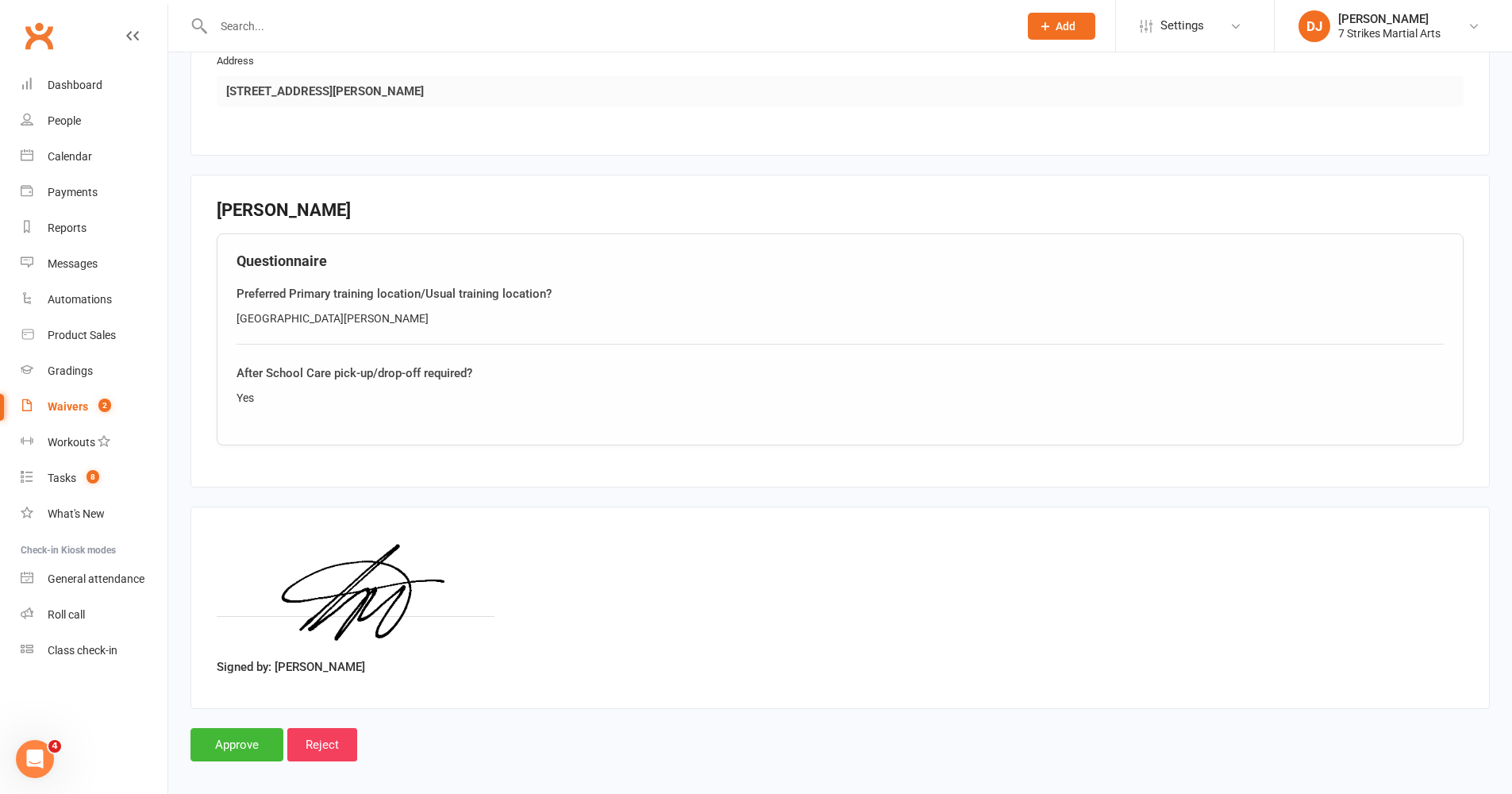
scroll to position [1603, 0]
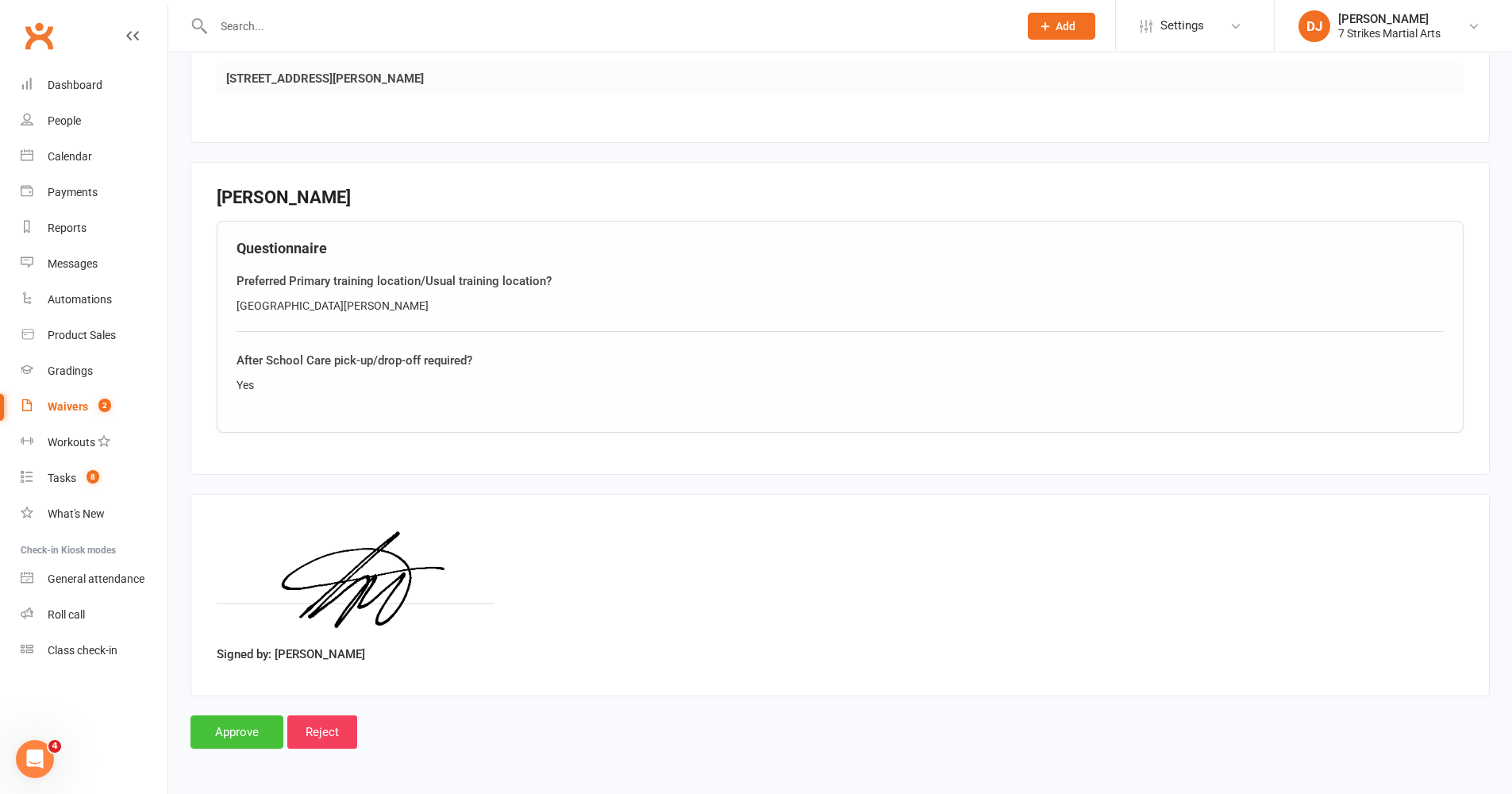
click at [253, 650] on input "Approve" at bounding box center [237, 731] width 93 height 33
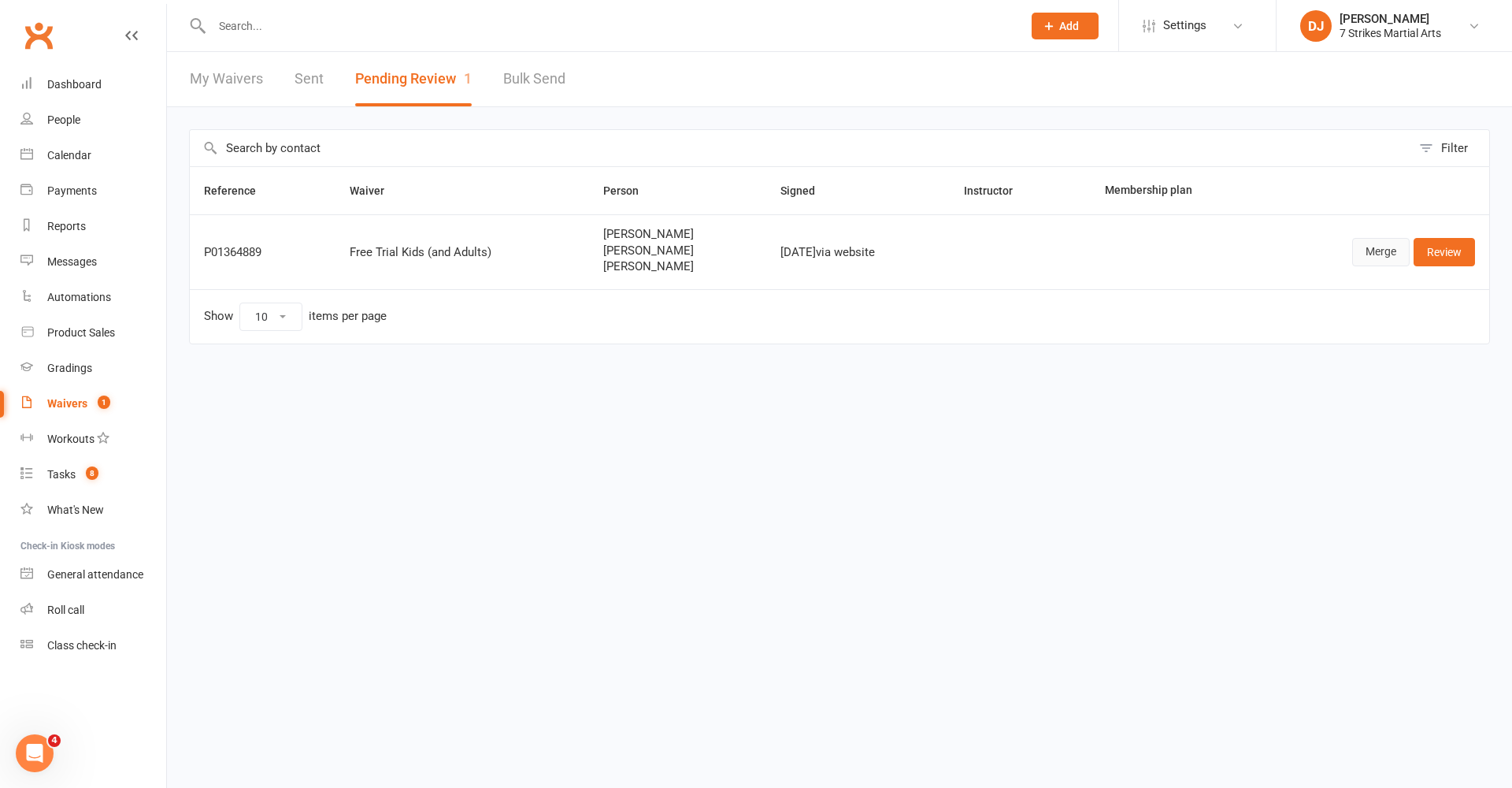
click at [1133, 261] on link "Merge" at bounding box center [1380, 253] width 58 height 29
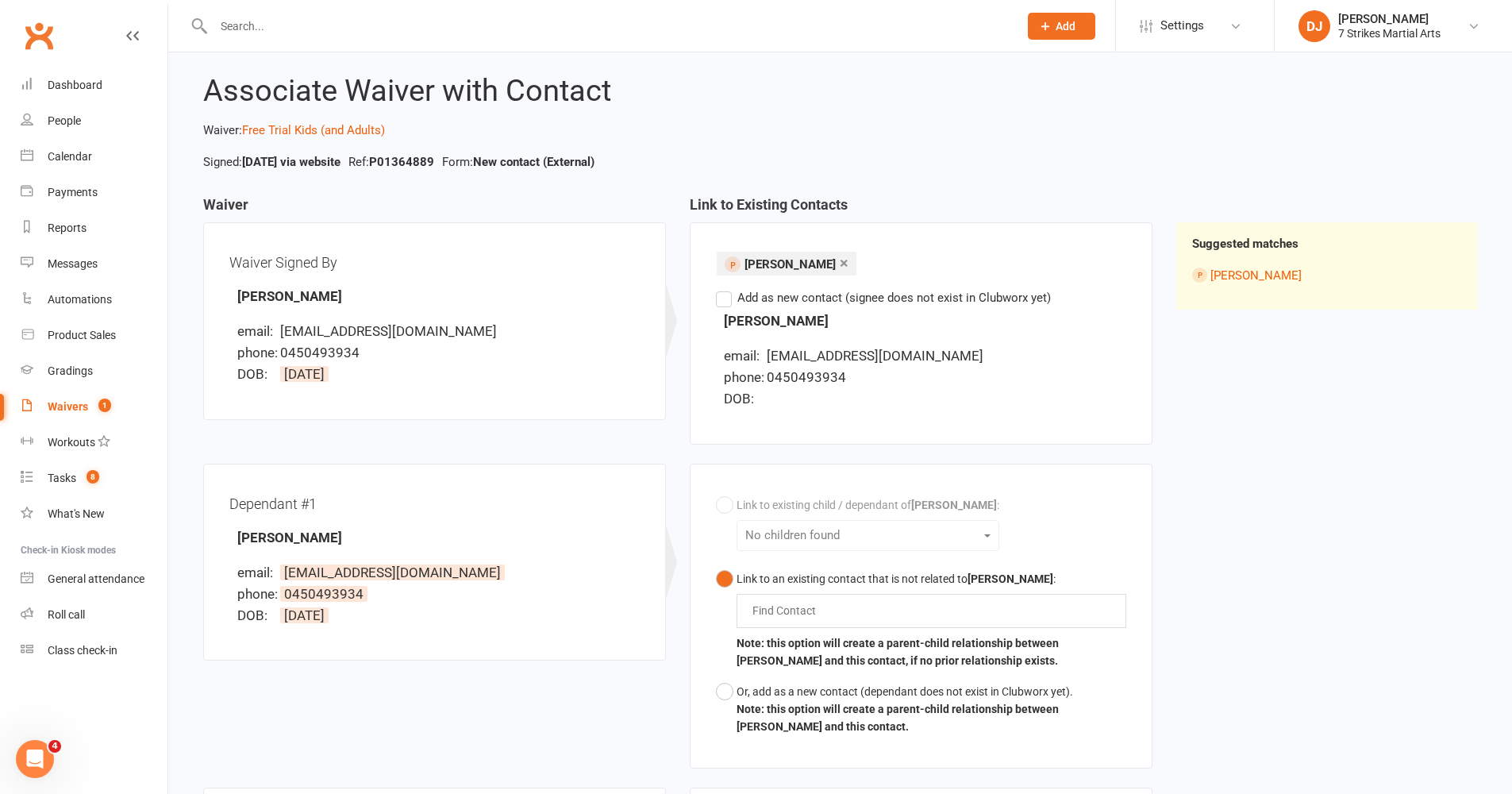
scroll to position [88, 0]
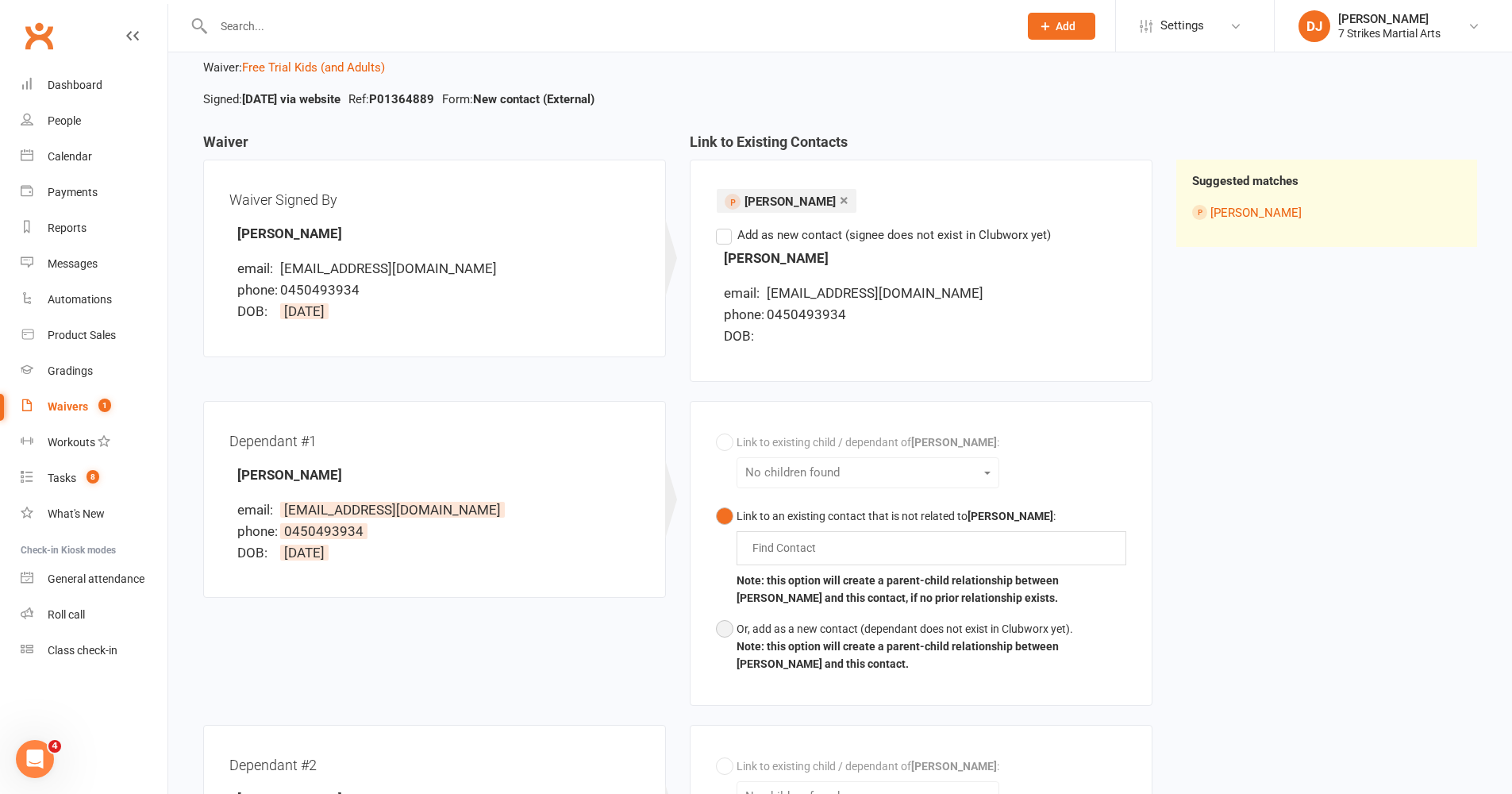
click at [728, 627] on button "Or, add as a new contact (dependant does not exist in Clubworx yet). Note: this…" at bounding box center [921, 647] width 411 height 66
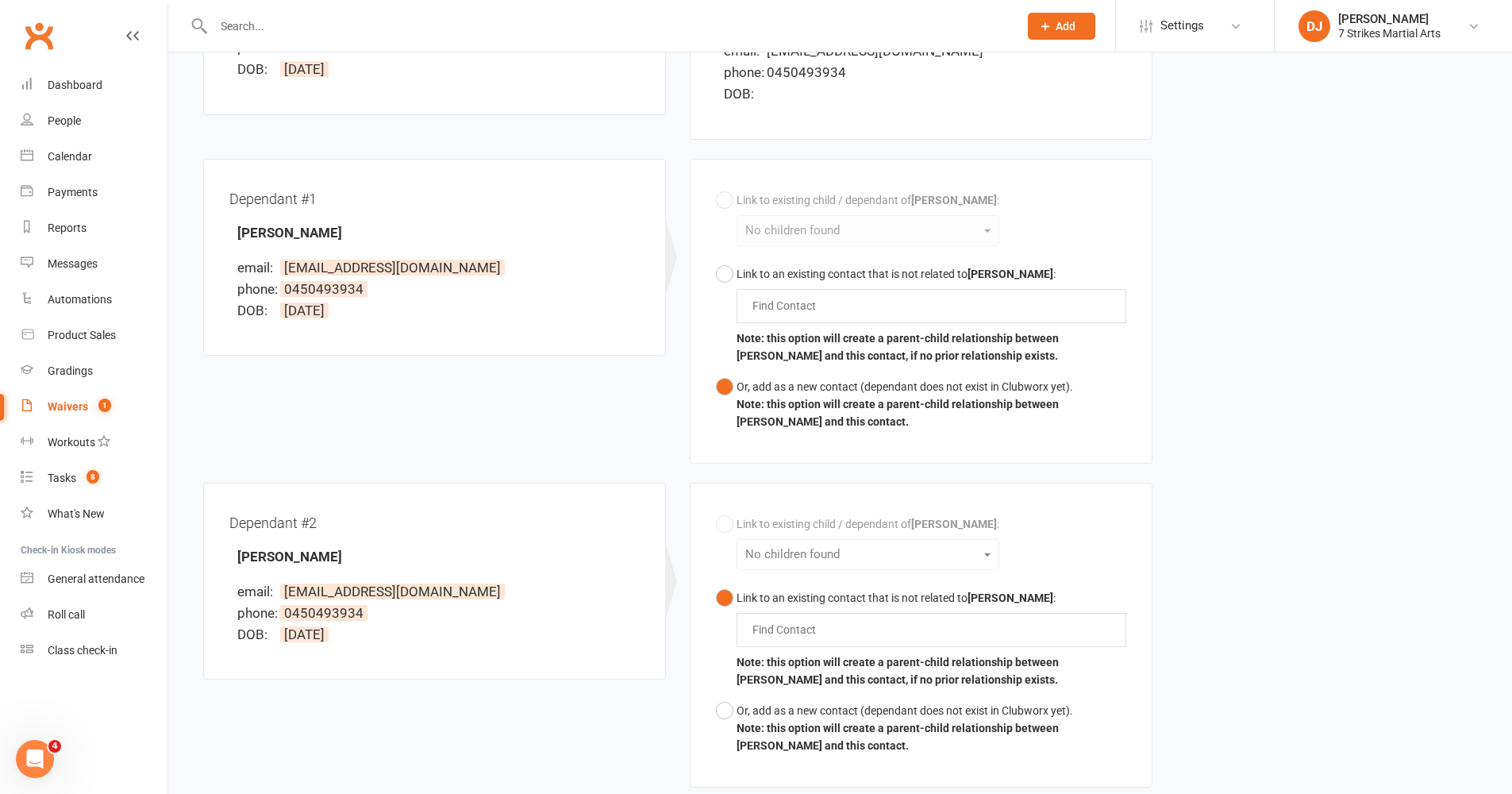
scroll to position [467, 0]
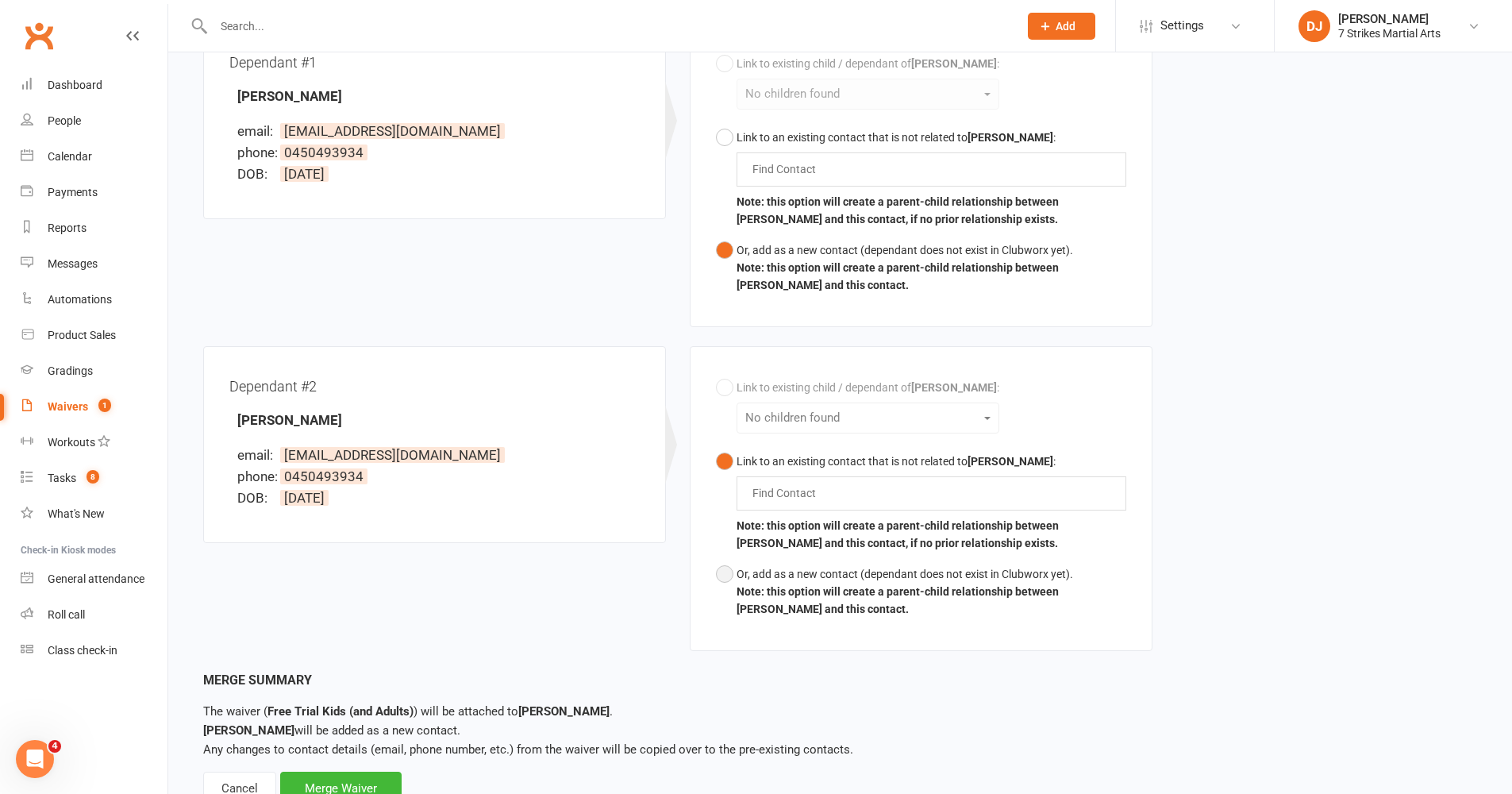
click at [733, 572] on button "Or, add as a new contact (dependant does not exist in Clubworx yet). Note: this…" at bounding box center [921, 592] width 411 height 66
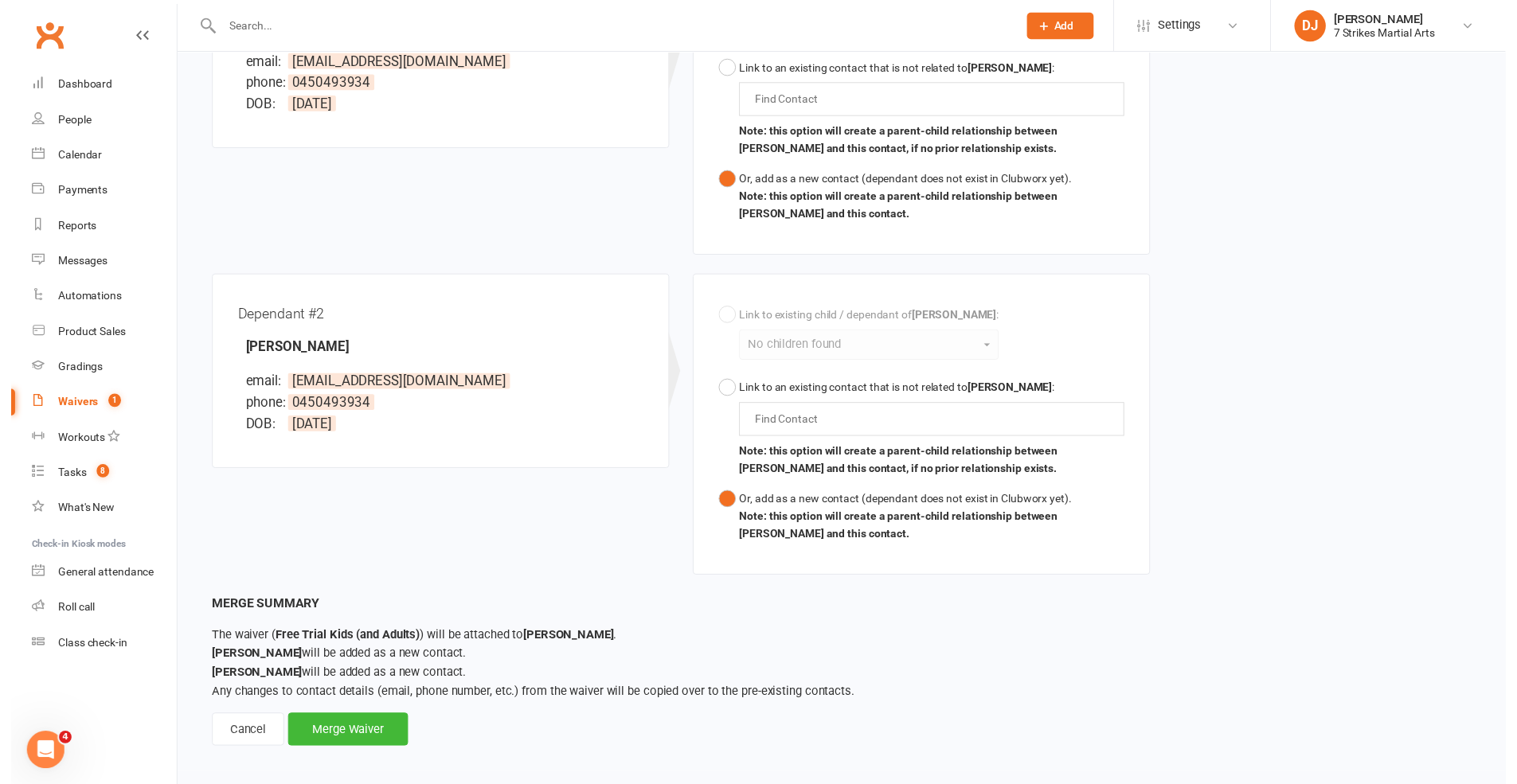
scroll to position [555, 0]
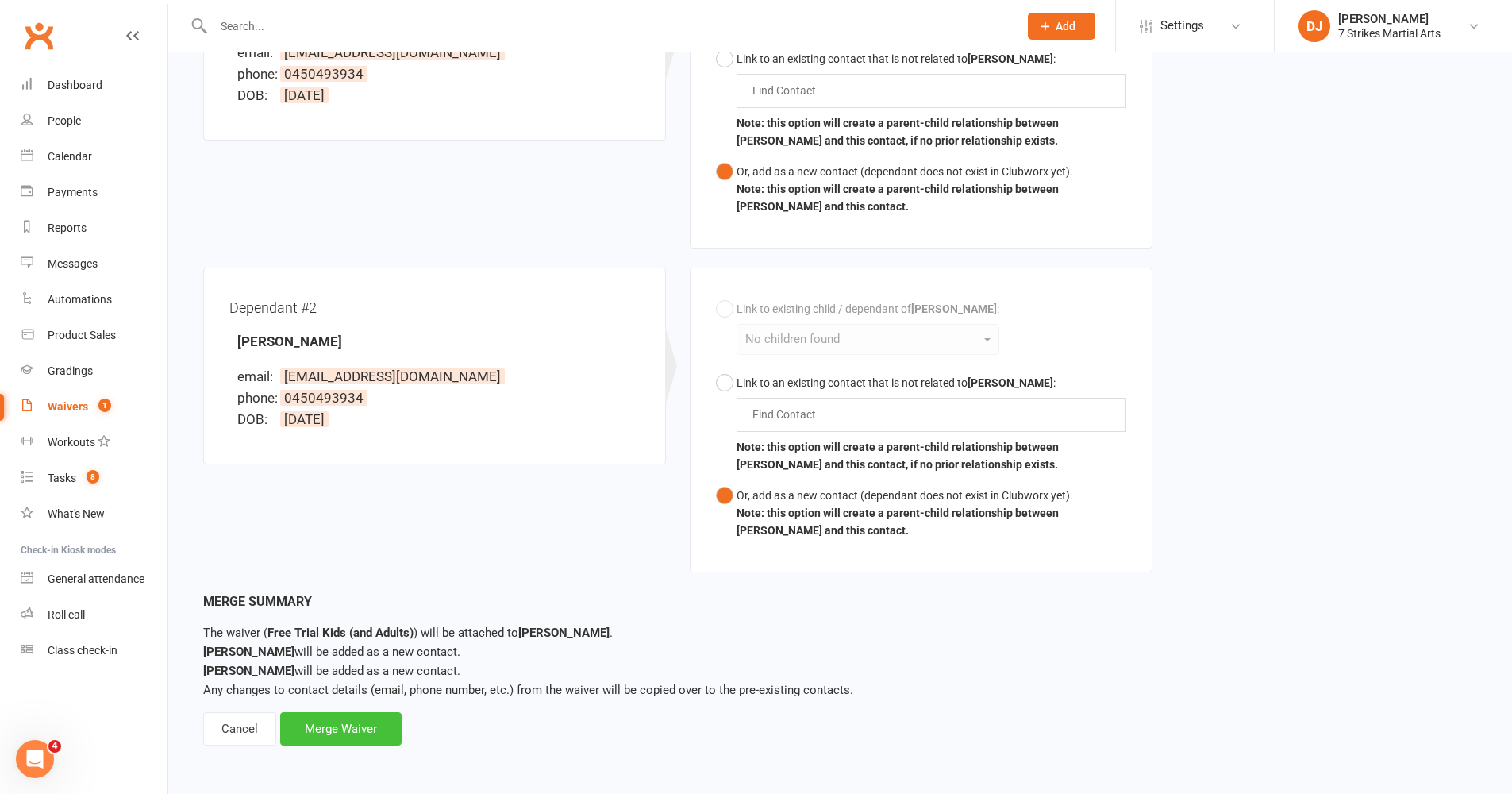
click at [351, 650] on div "Merge Waiver" at bounding box center [340, 728] width 121 height 33
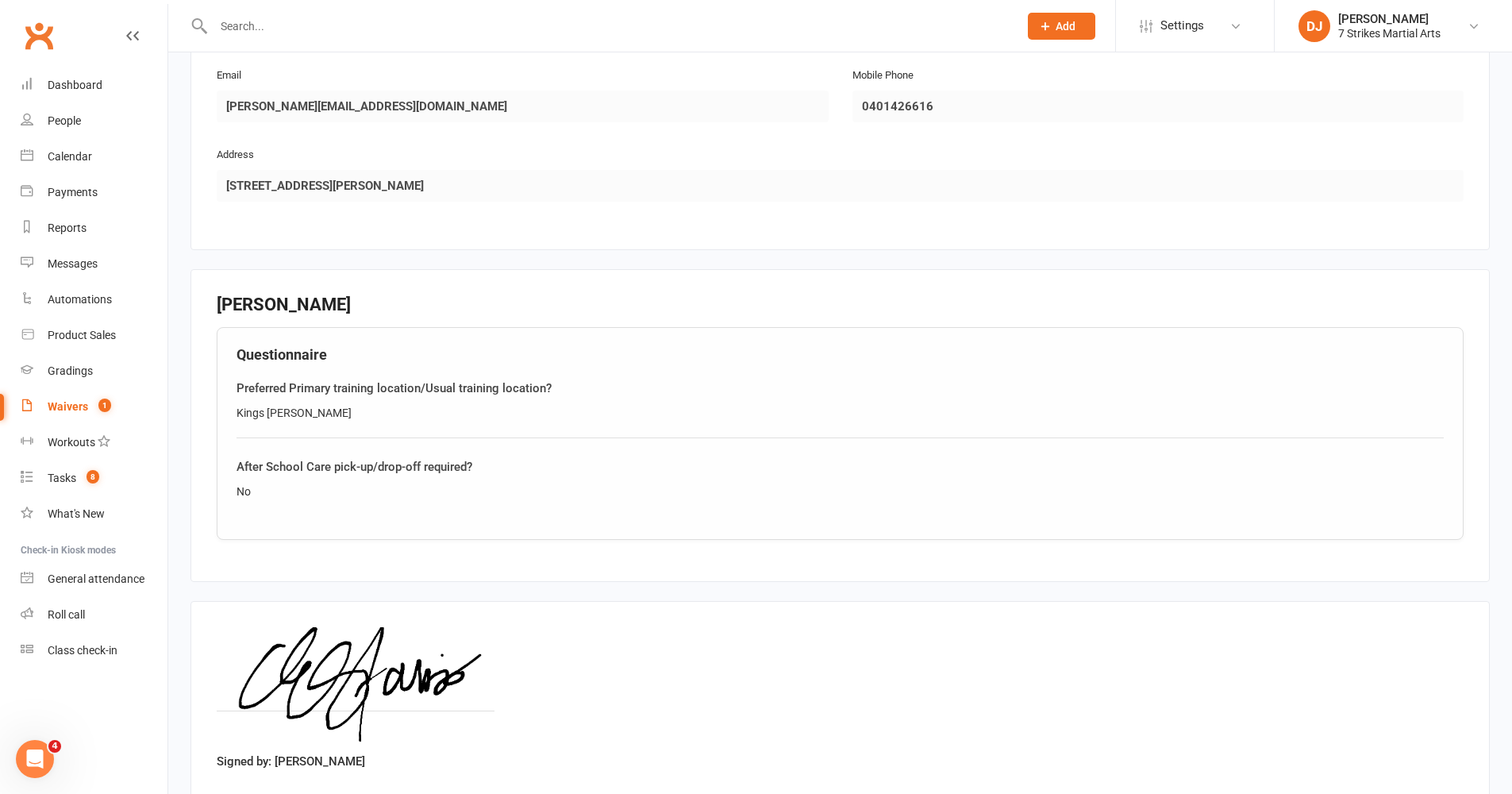
scroll to position [2117, 0]
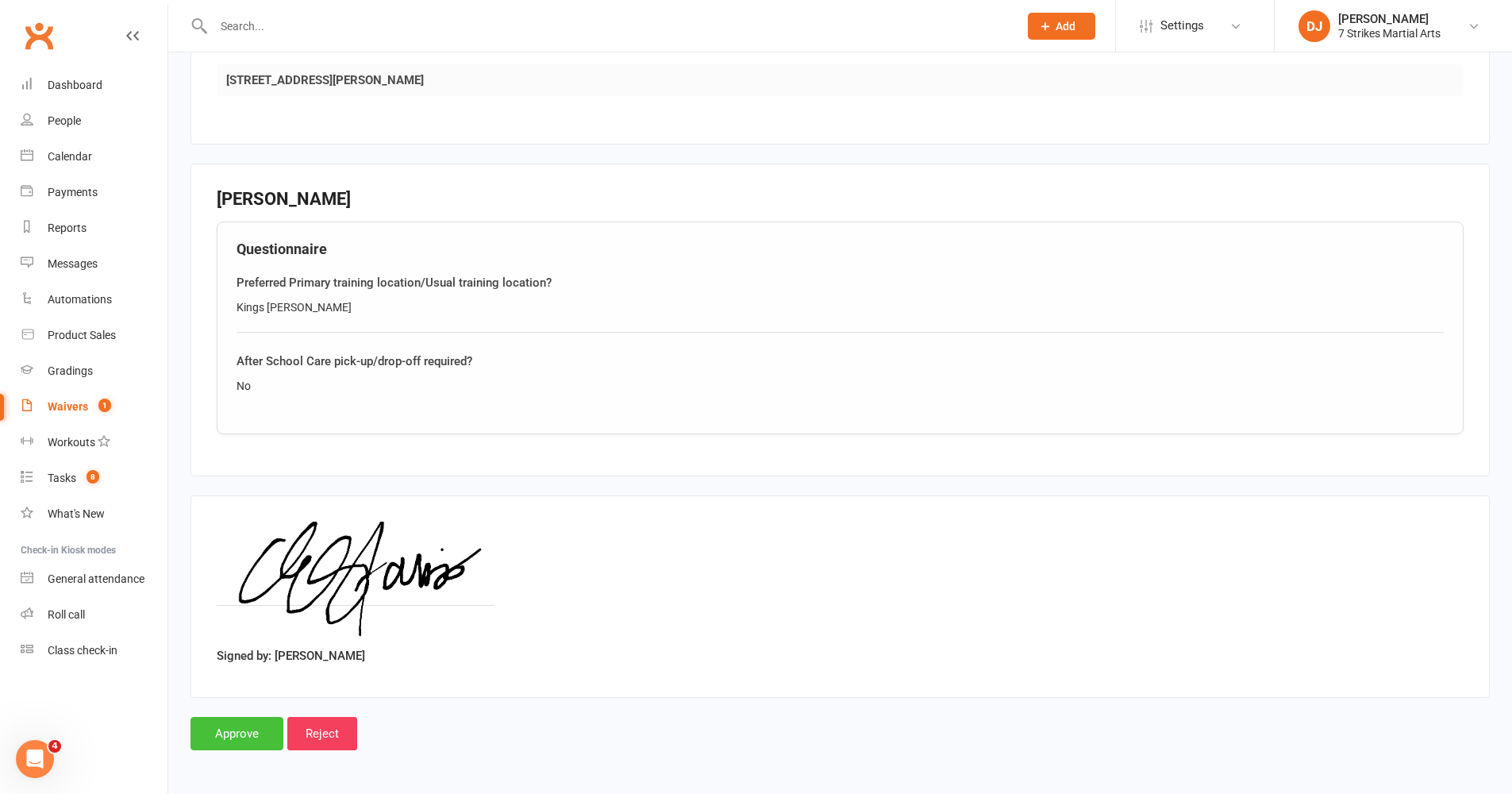
click at [259, 650] on input "Approve" at bounding box center [237, 733] width 93 height 33
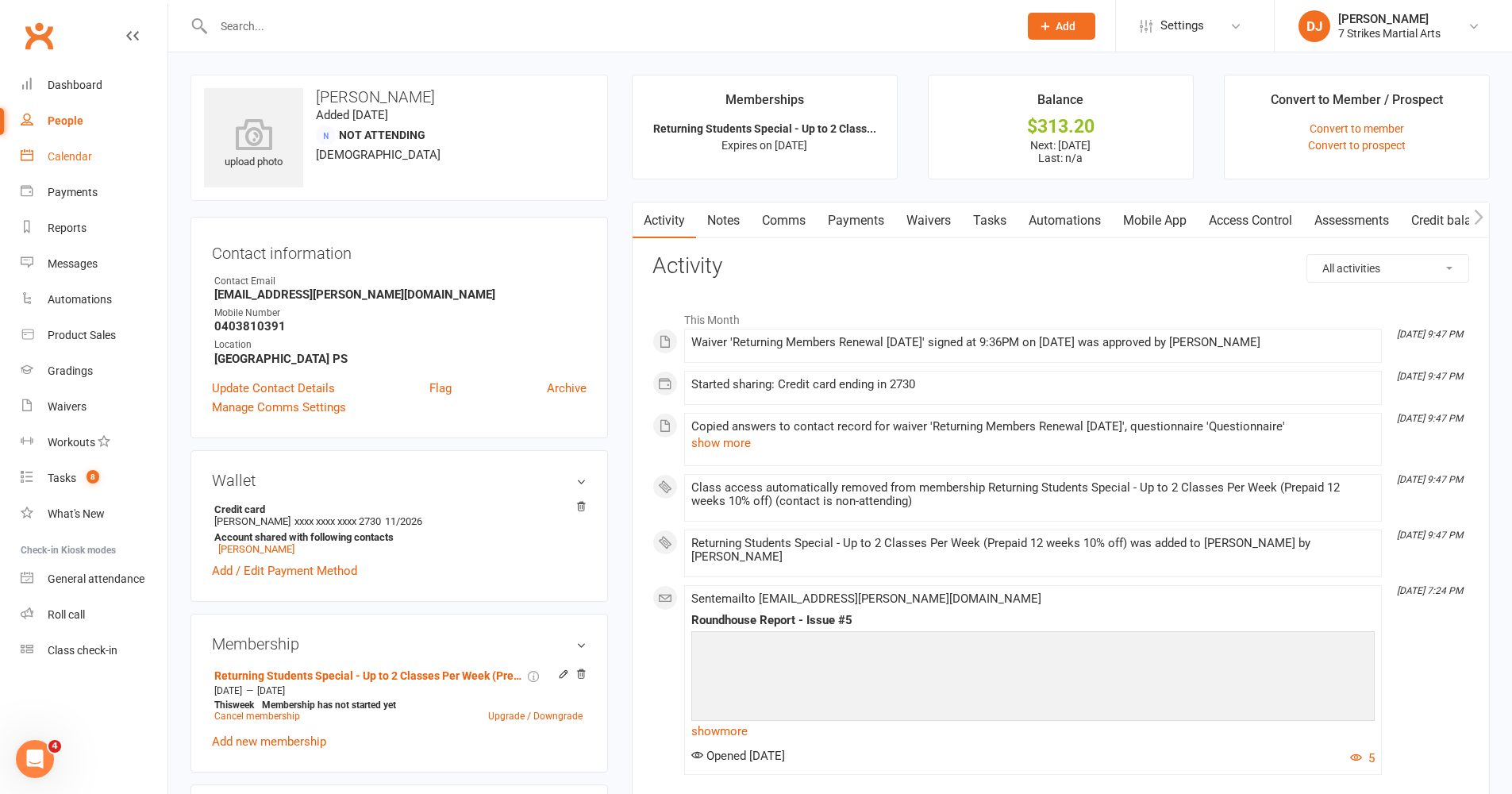
click at [72, 152] on div "Calendar" at bounding box center [70, 156] width 45 height 13
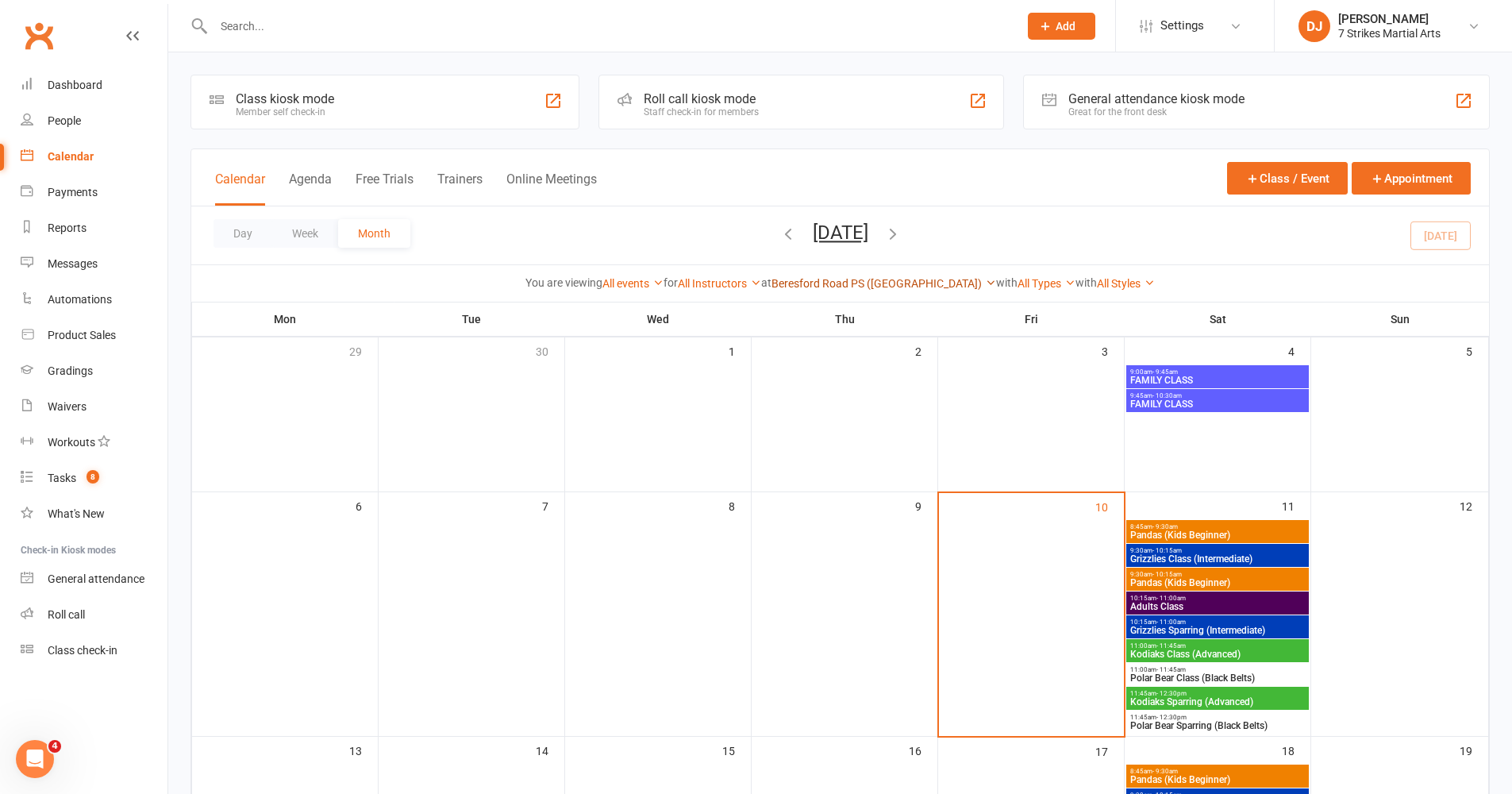
click at [915, 289] on link "Beresford Road PS ([GEOGRAPHIC_DATA])" at bounding box center [884, 283] width 225 height 13
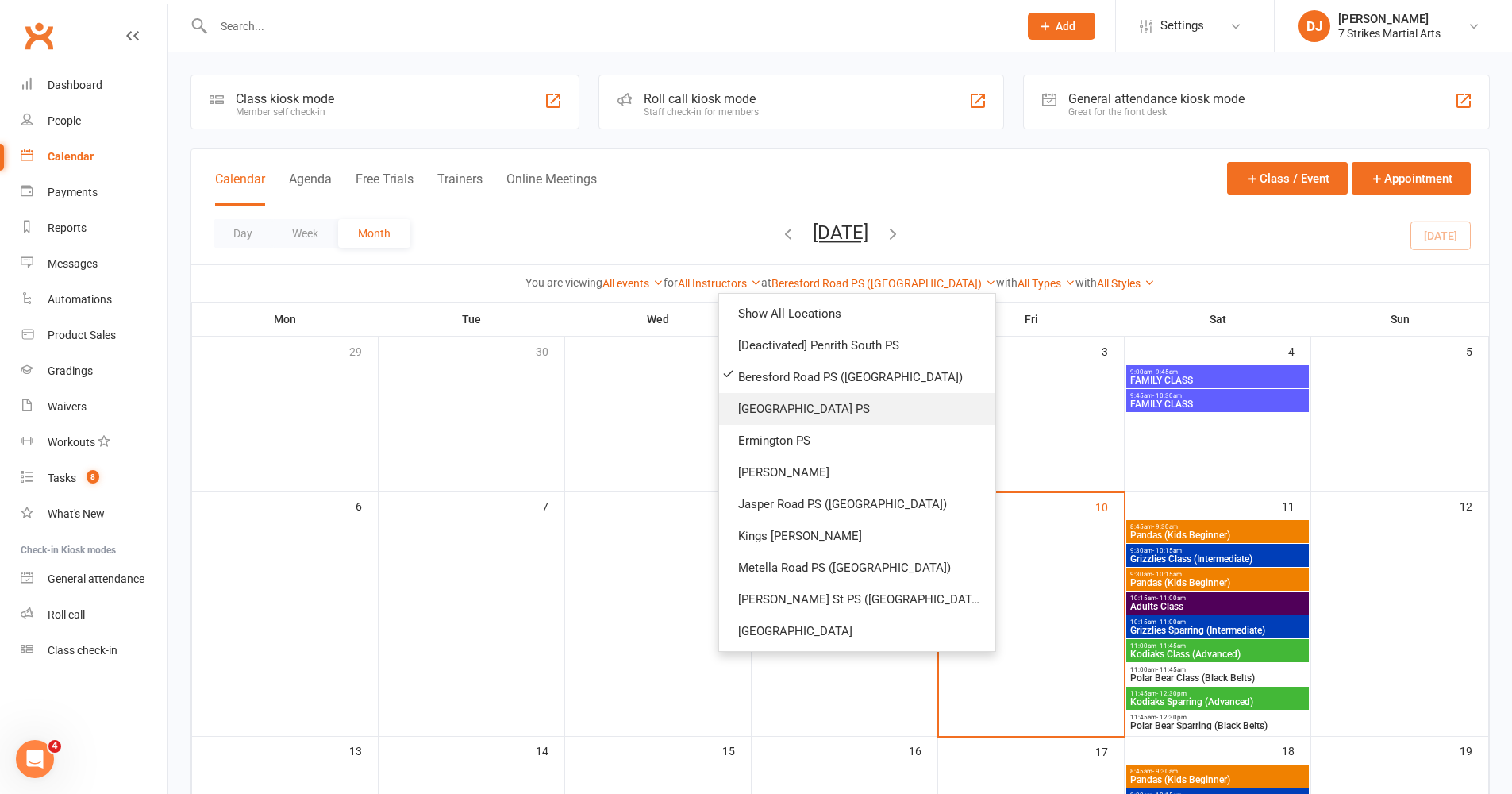
click at [859, 405] on link "[GEOGRAPHIC_DATA] PS" at bounding box center [857, 409] width 276 height 32
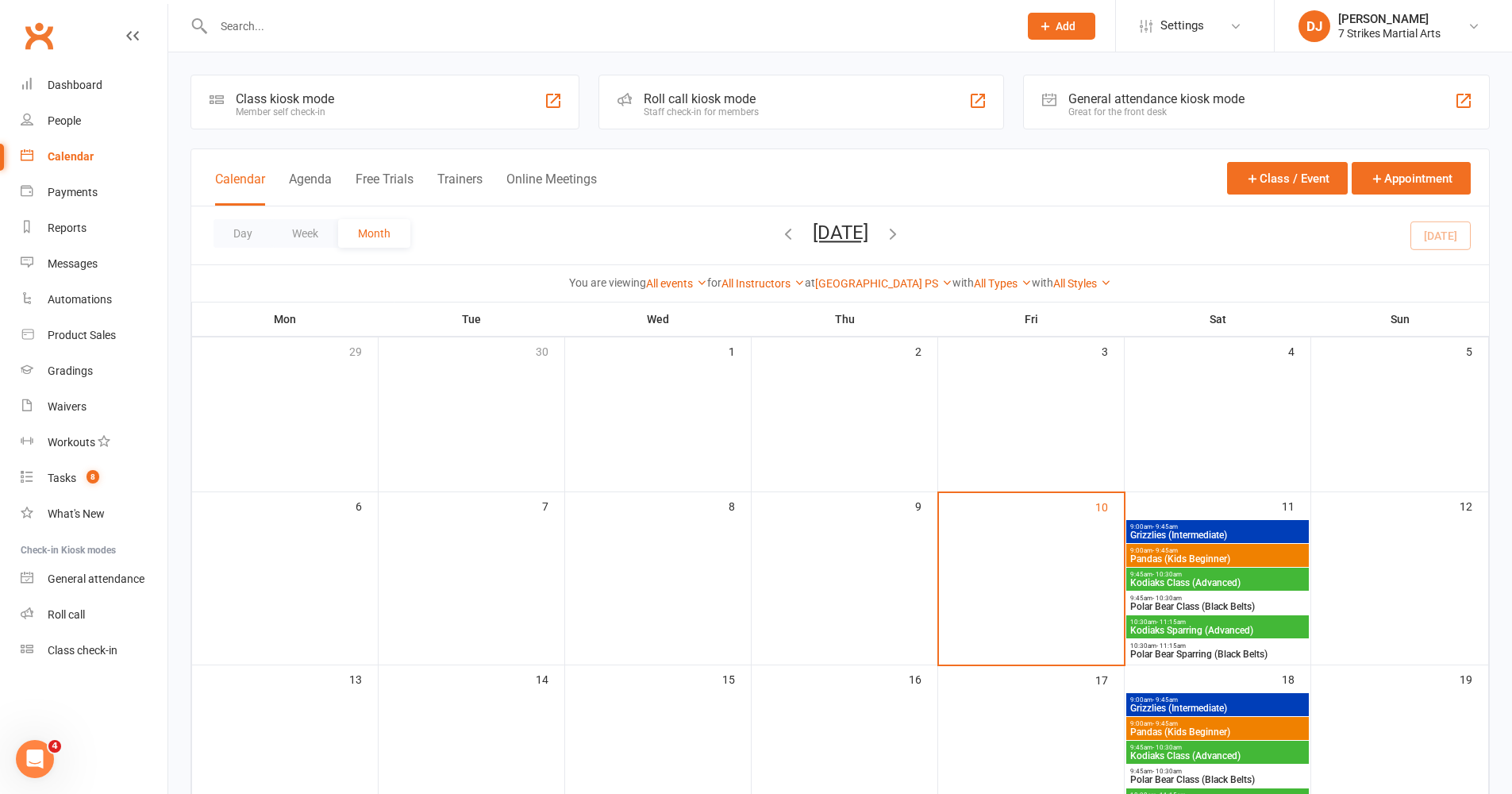
click at [1189, 561] on span "Pandas (Kids Beginner)" at bounding box center [1218, 559] width 176 height 10
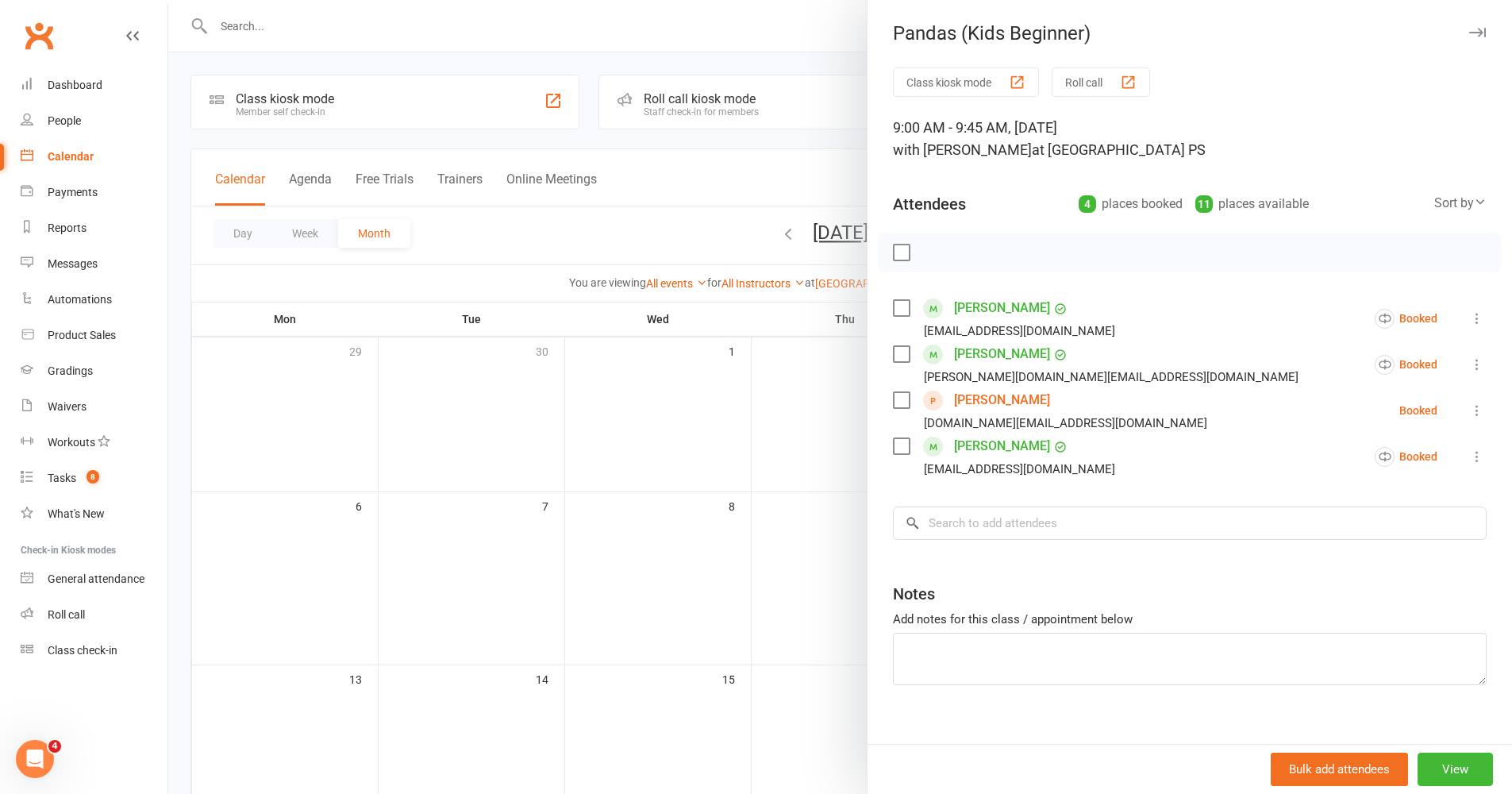
click at [1020, 402] on link "Sayeed SyedBlank" at bounding box center [1002, 400] width 96 height 25
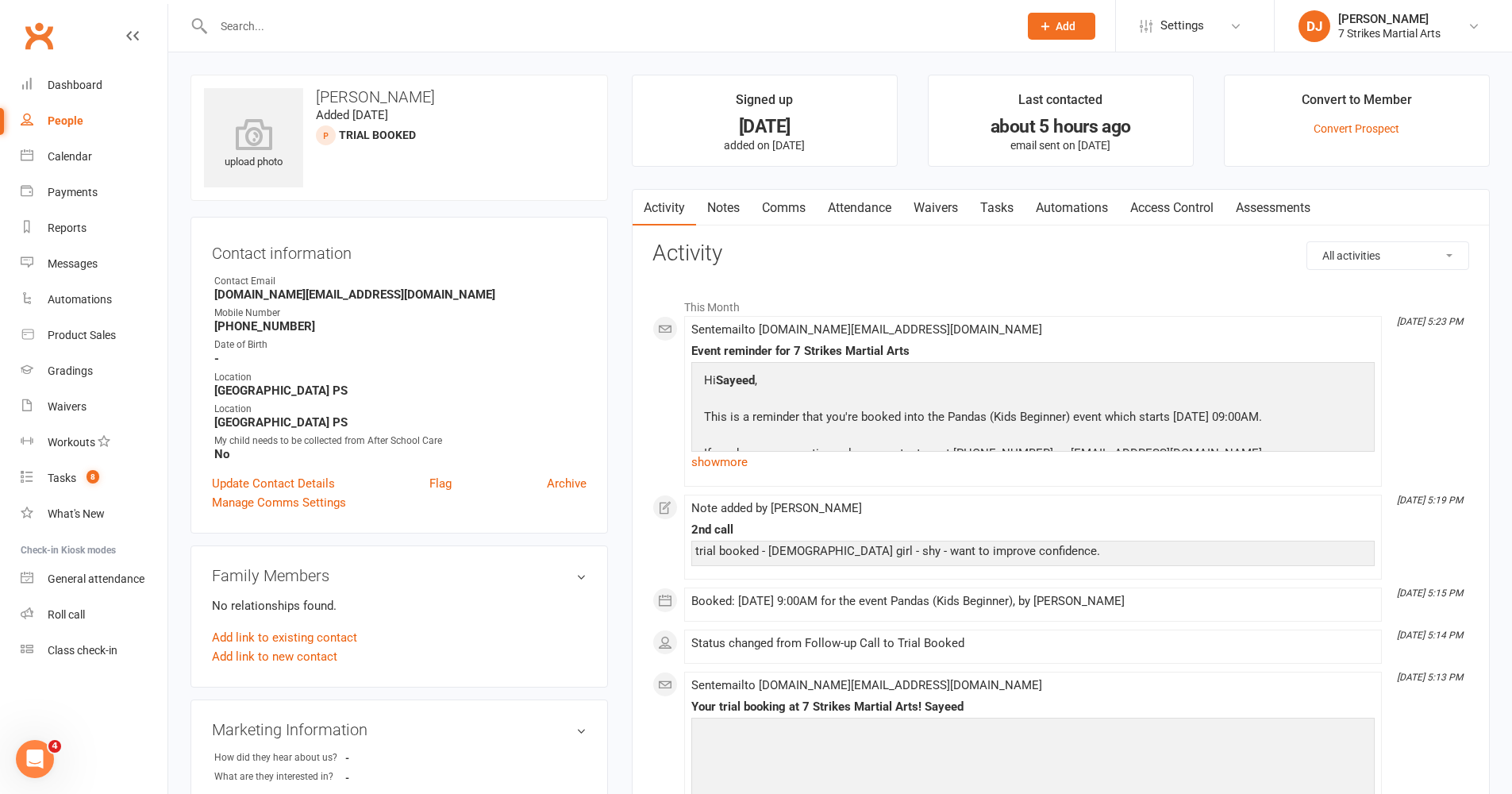
click at [957, 213] on link "Waivers" at bounding box center [936, 208] width 67 height 37
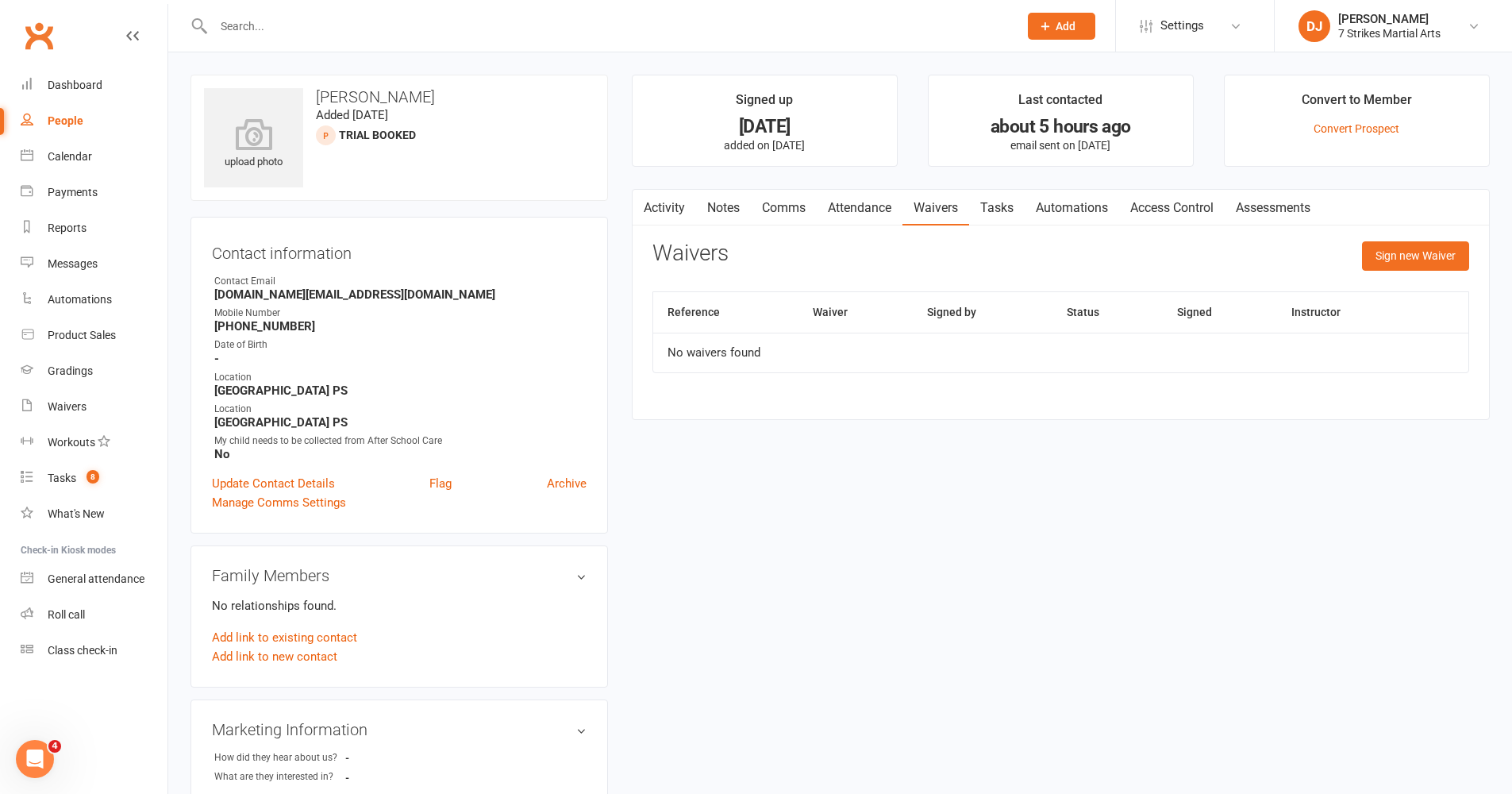
click at [774, 213] on link "Comms" at bounding box center [784, 208] width 66 height 37
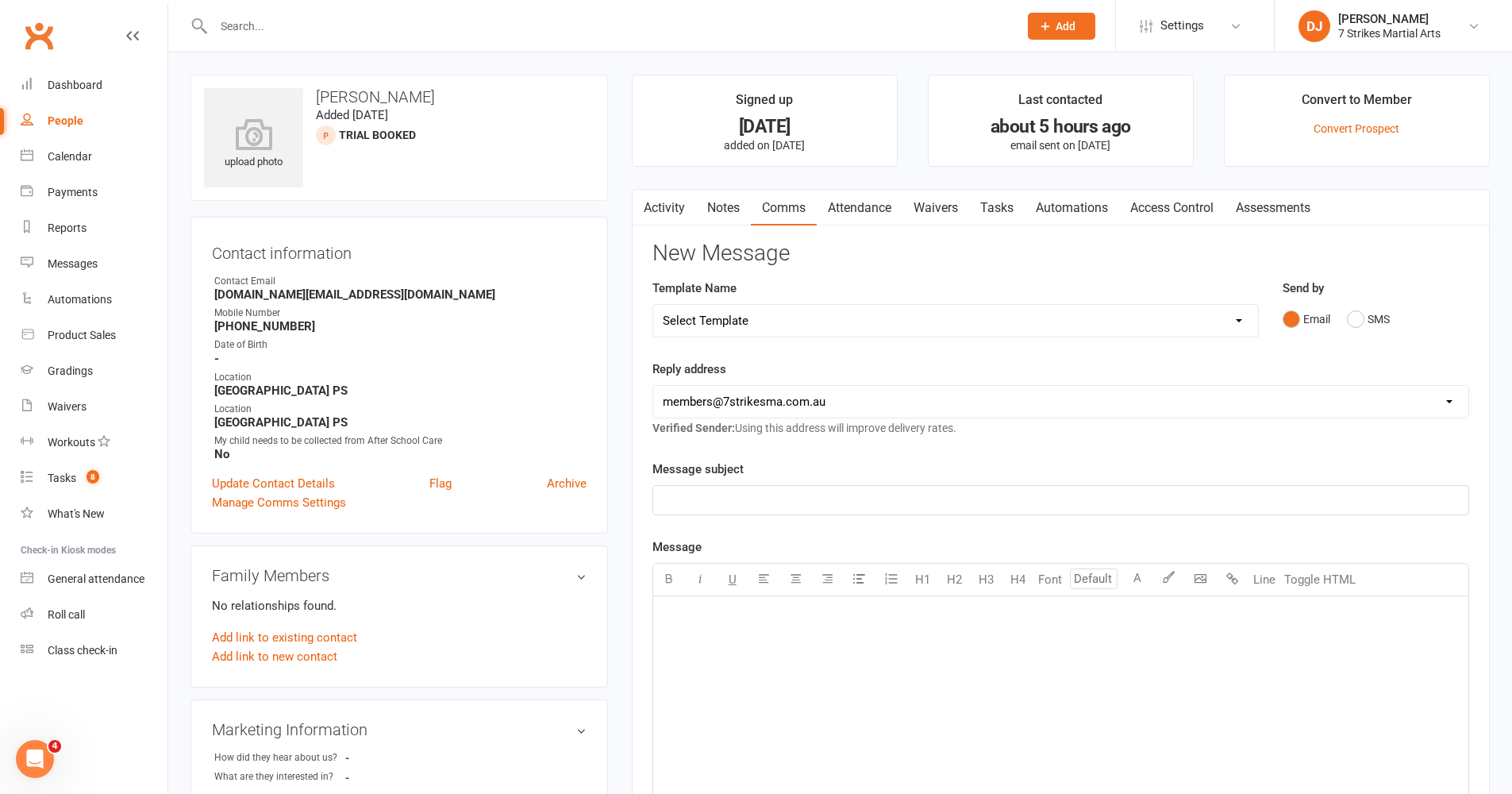
click at [943, 210] on link "Waivers" at bounding box center [936, 208] width 67 height 37
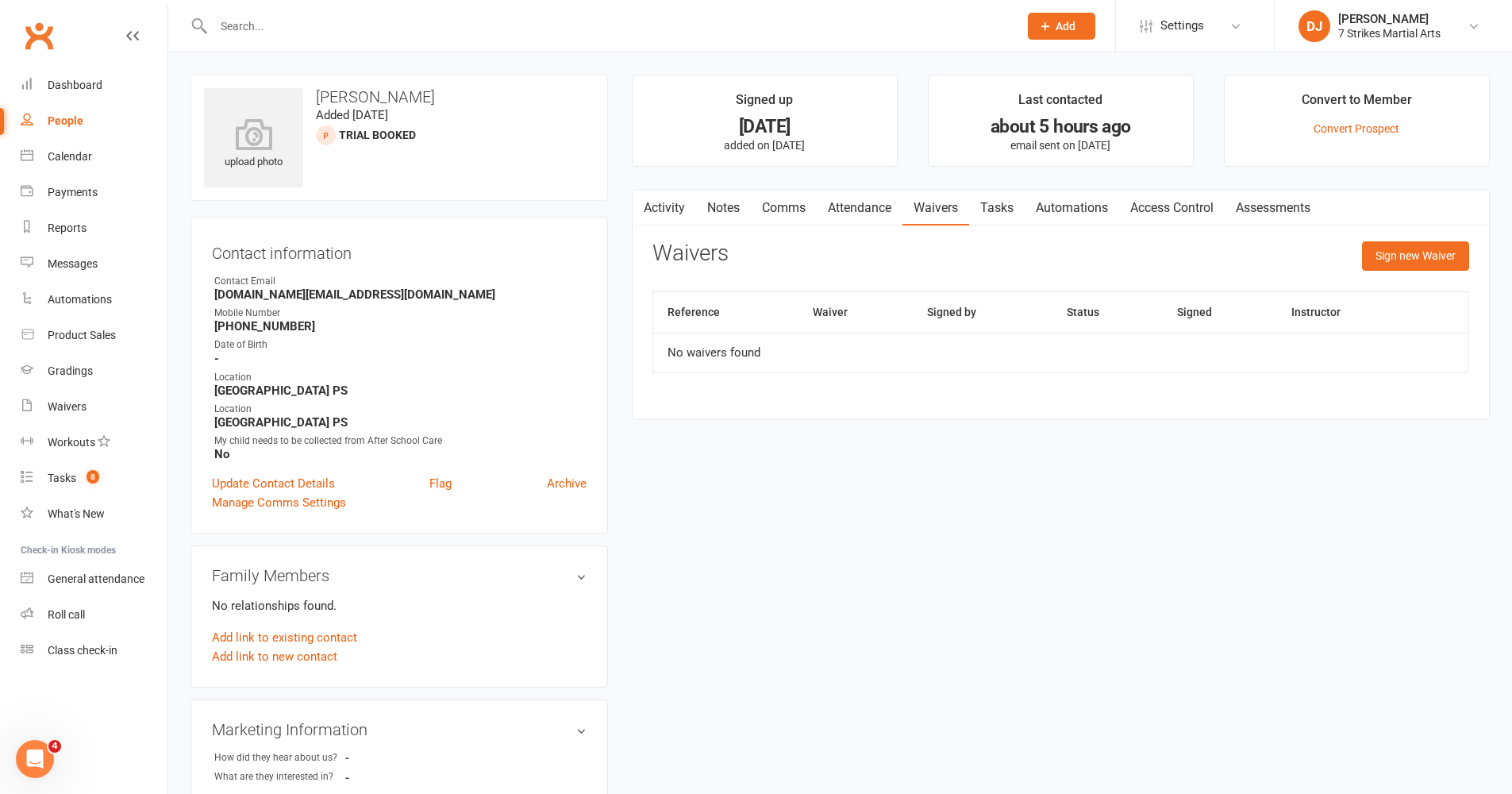
click at [663, 213] on link "Activity" at bounding box center [664, 208] width 64 height 37
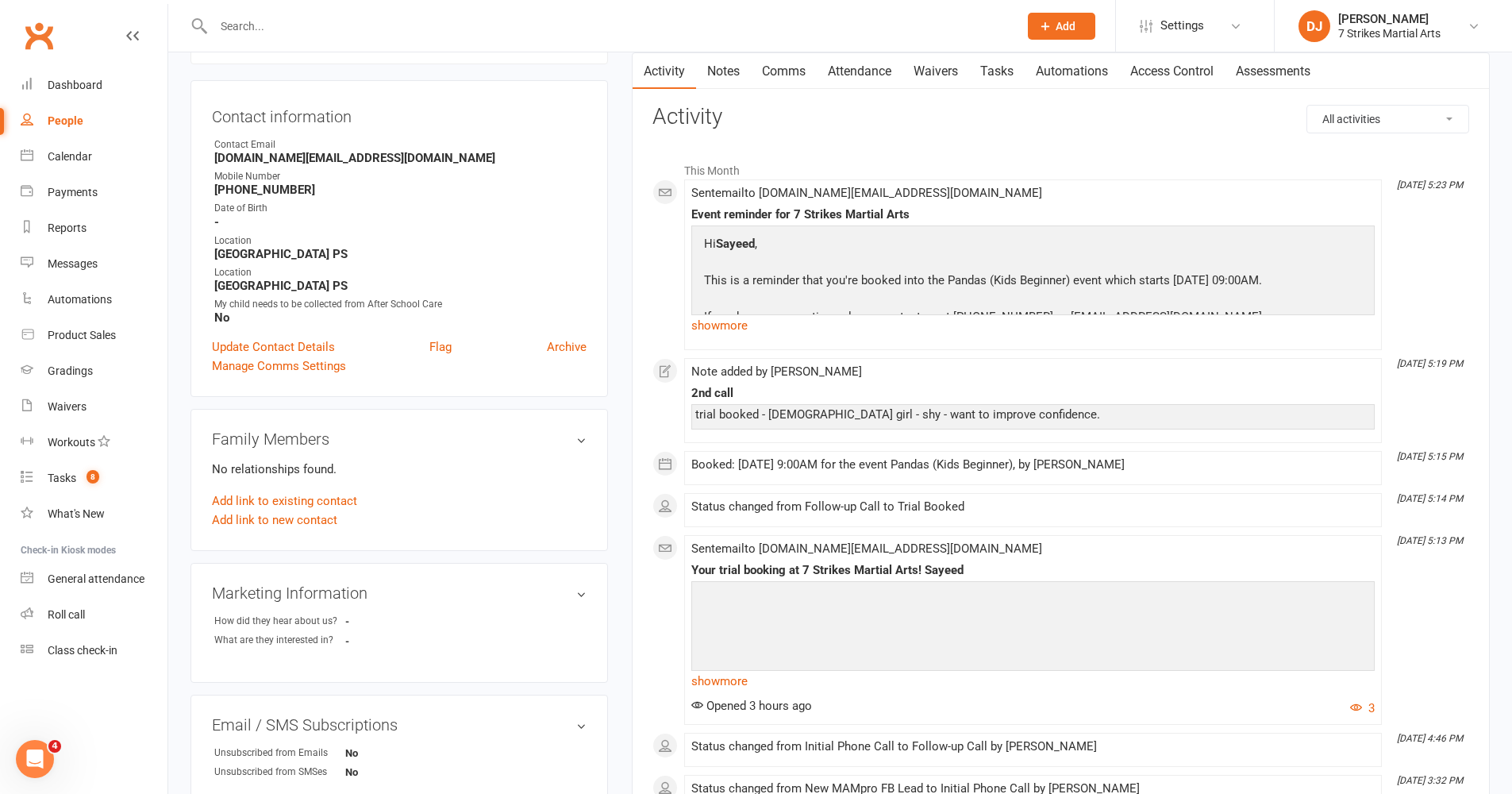
scroll to position [162, 0]
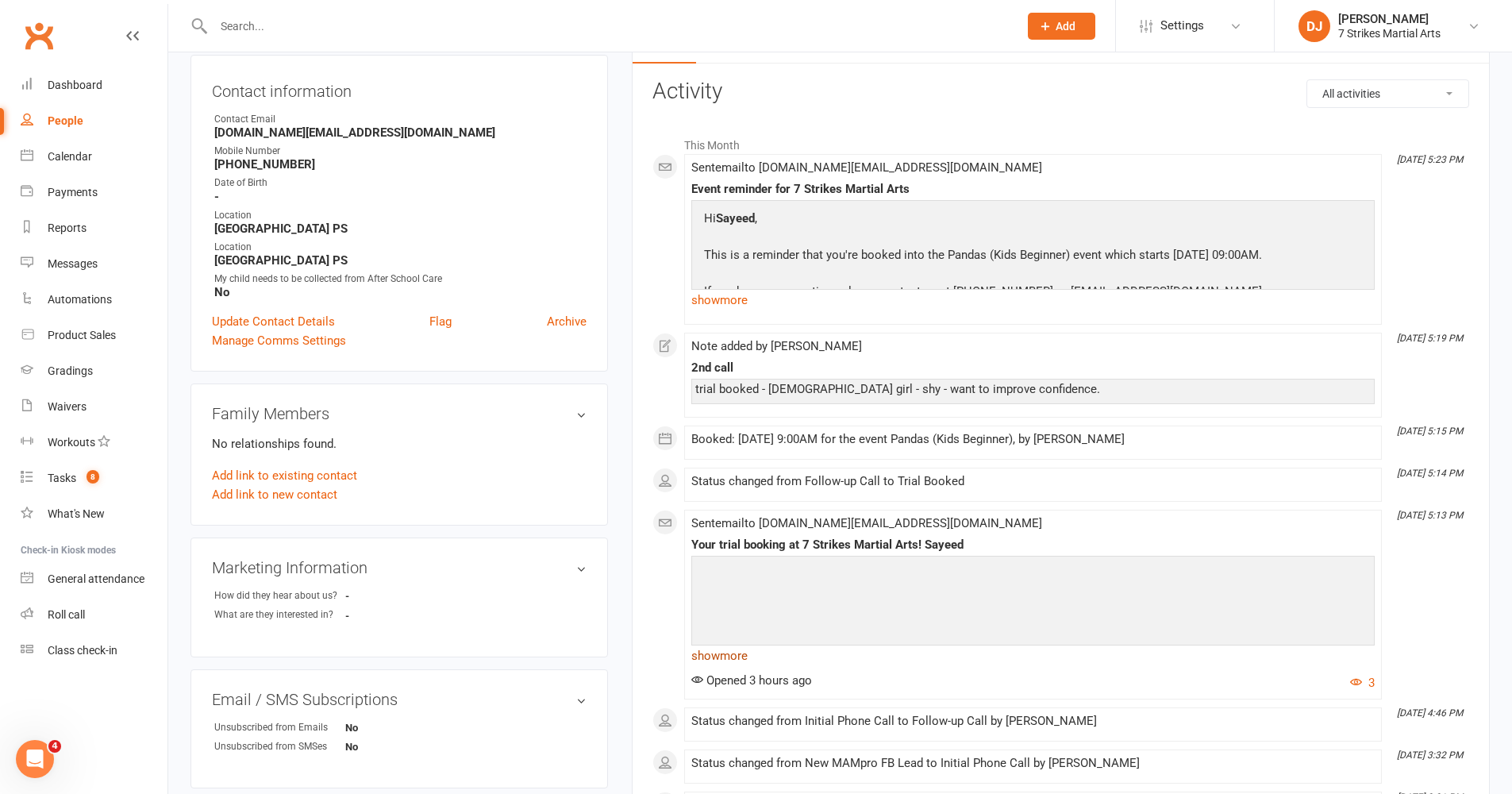
click at [732, 655] on link "show more" at bounding box center [1034, 656] width 684 height 22
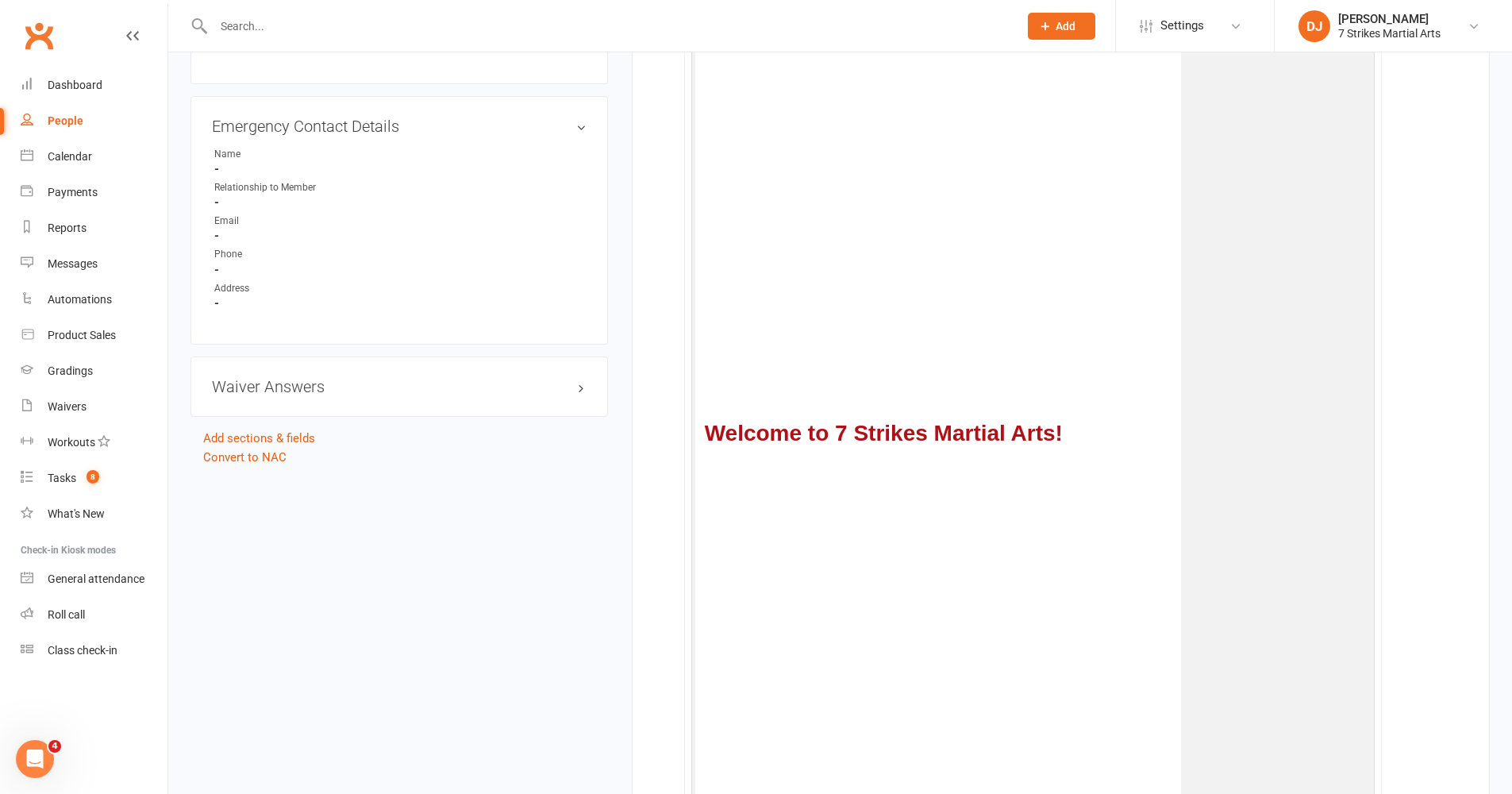
scroll to position [0, 0]
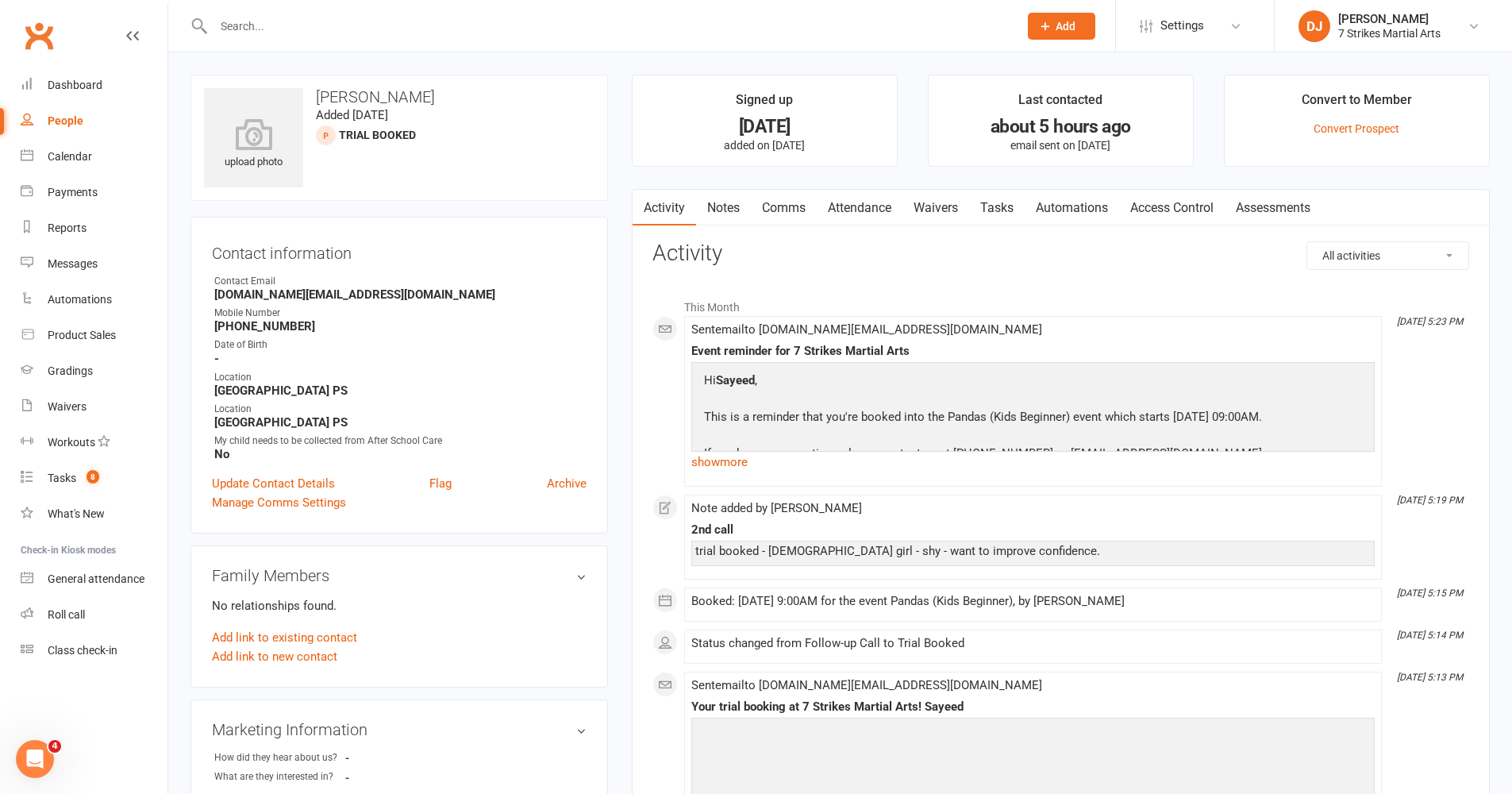
click at [948, 191] on link "Waivers" at bounding box center [936, 208] width 67 height 37
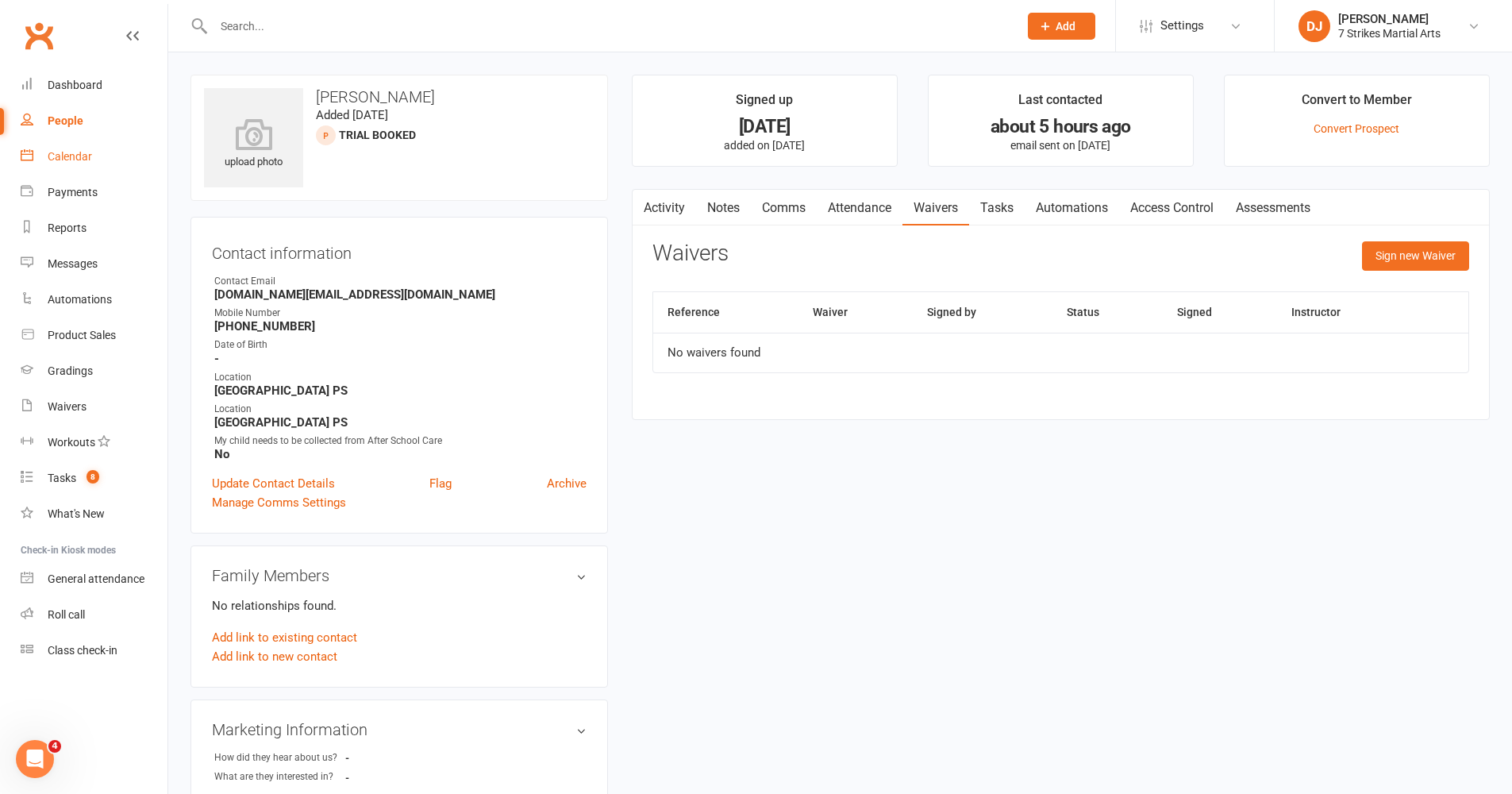
click at [87, 162] on div "Calendar" at bounding box center [70, 156] width 45 height 13
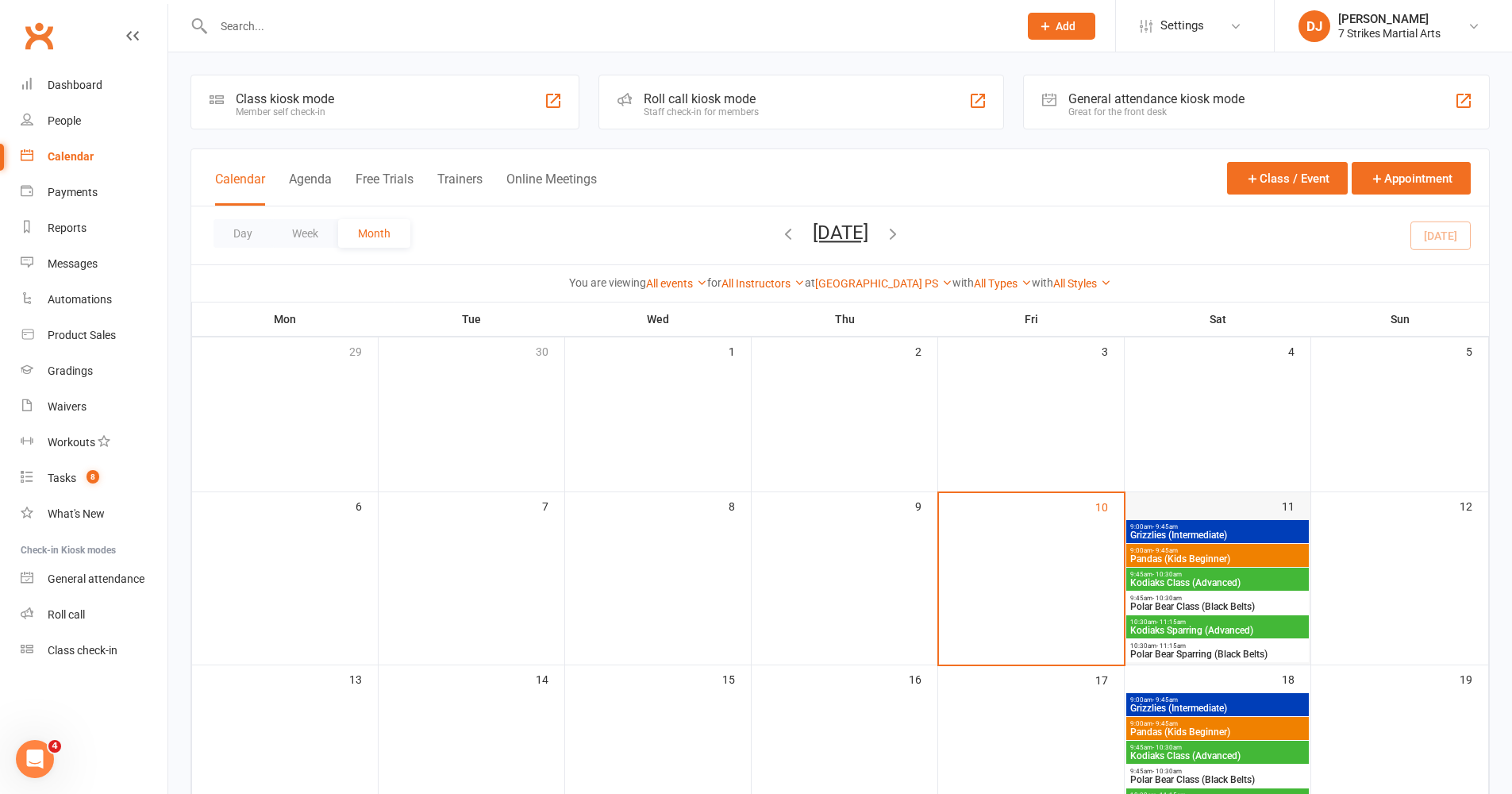
scroll to position [104, 0]
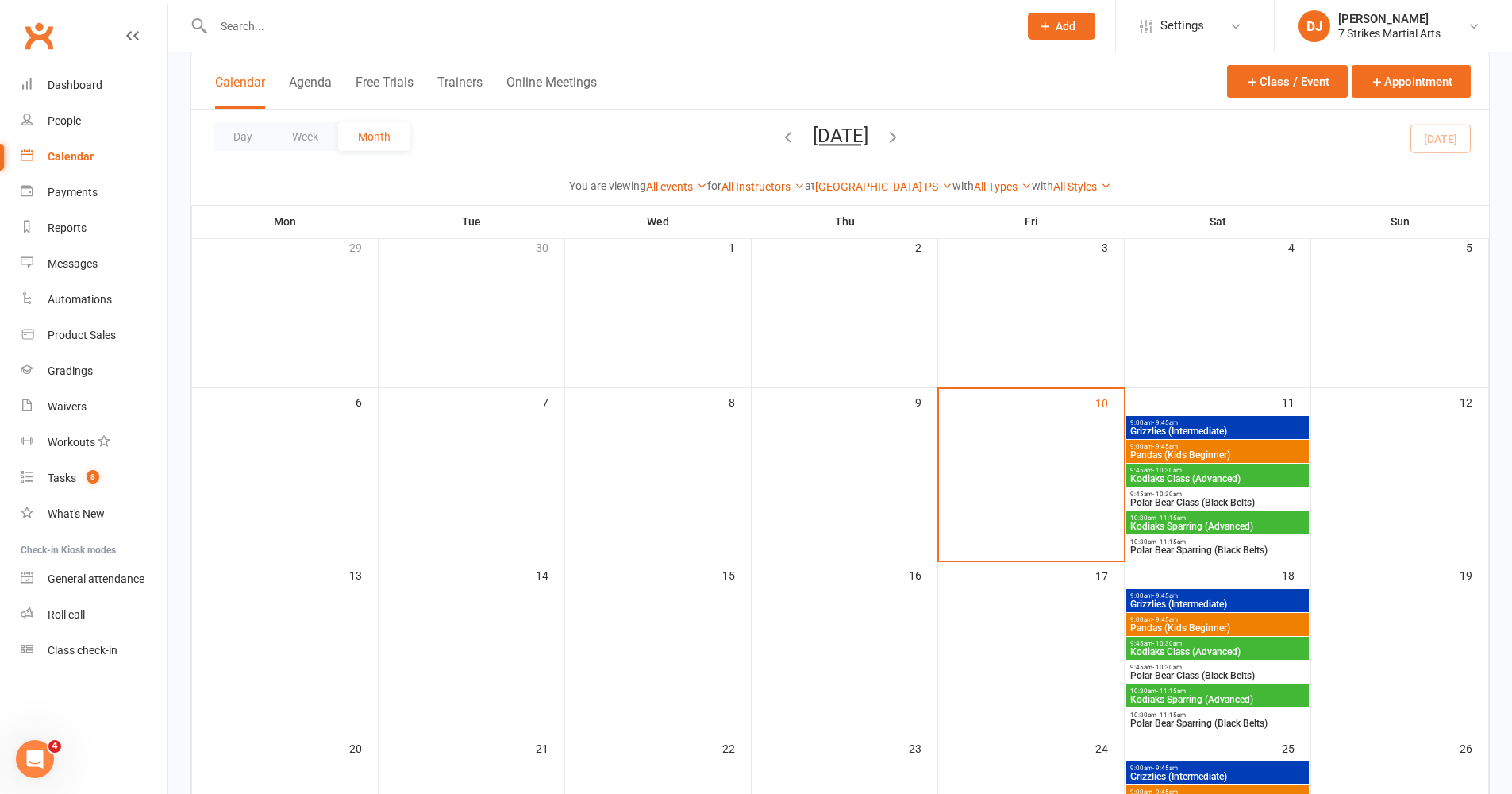
click at [1241, 431] on span "Grizzlies (Intermediate)" at bounding box center [1218, 431] width 176 height 10
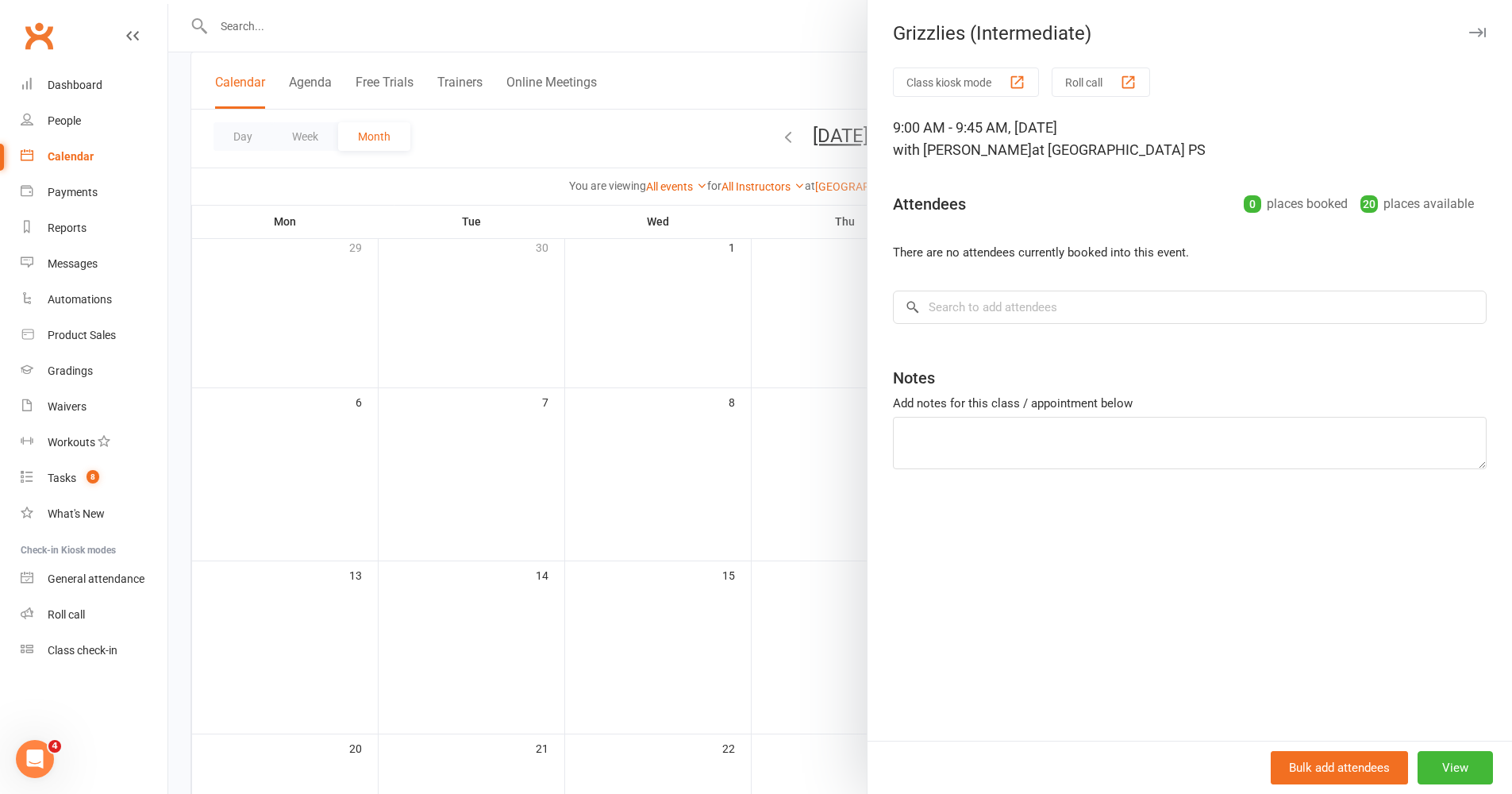
click at [1469, 36] on icon "button" at bounding box center [1477, 33] width 16 height 10
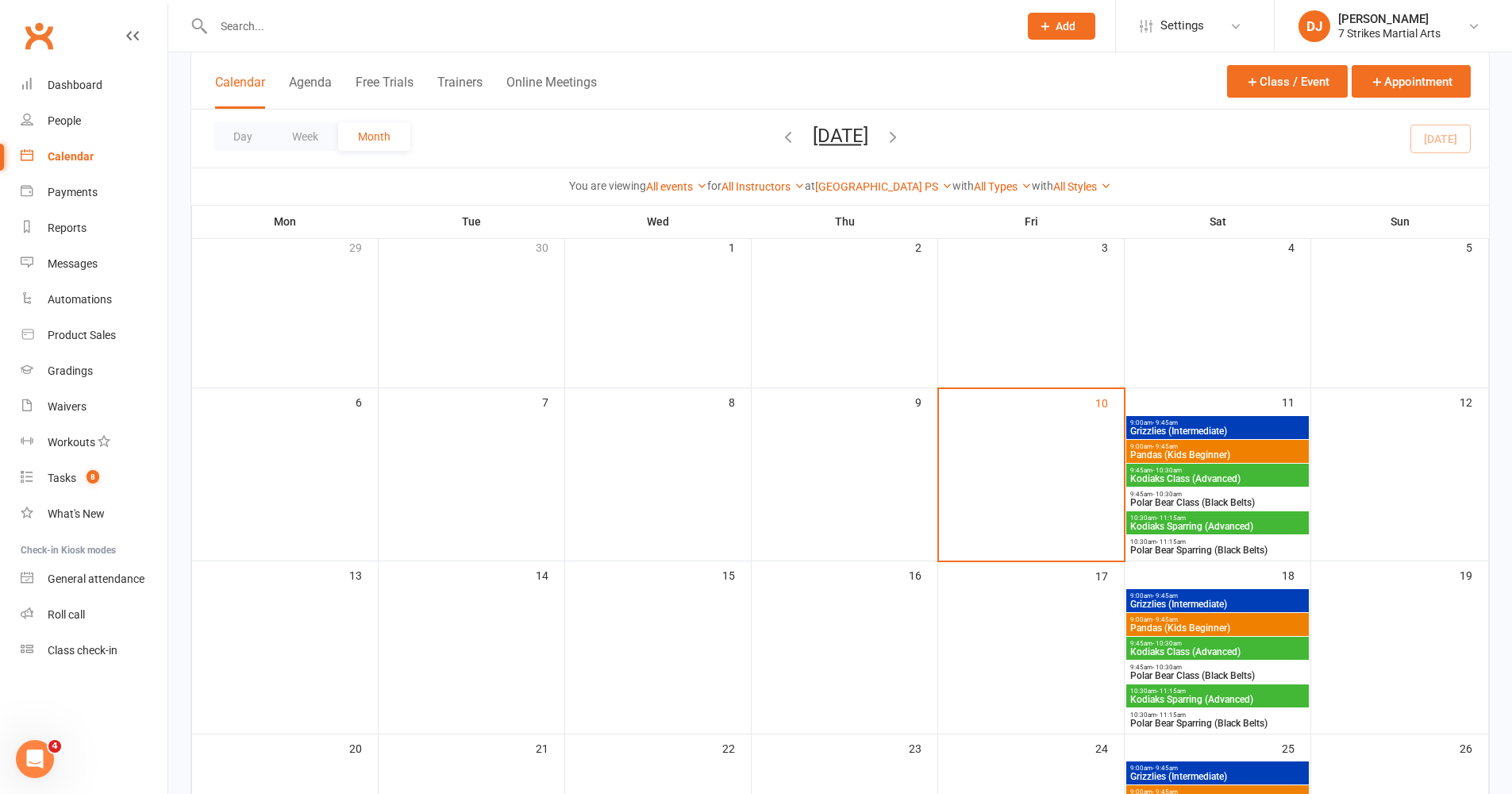
click at [1230, 454] on span "Pandas (Kids Beginner)" at bounding box center [1218, 455] width 176 height 10
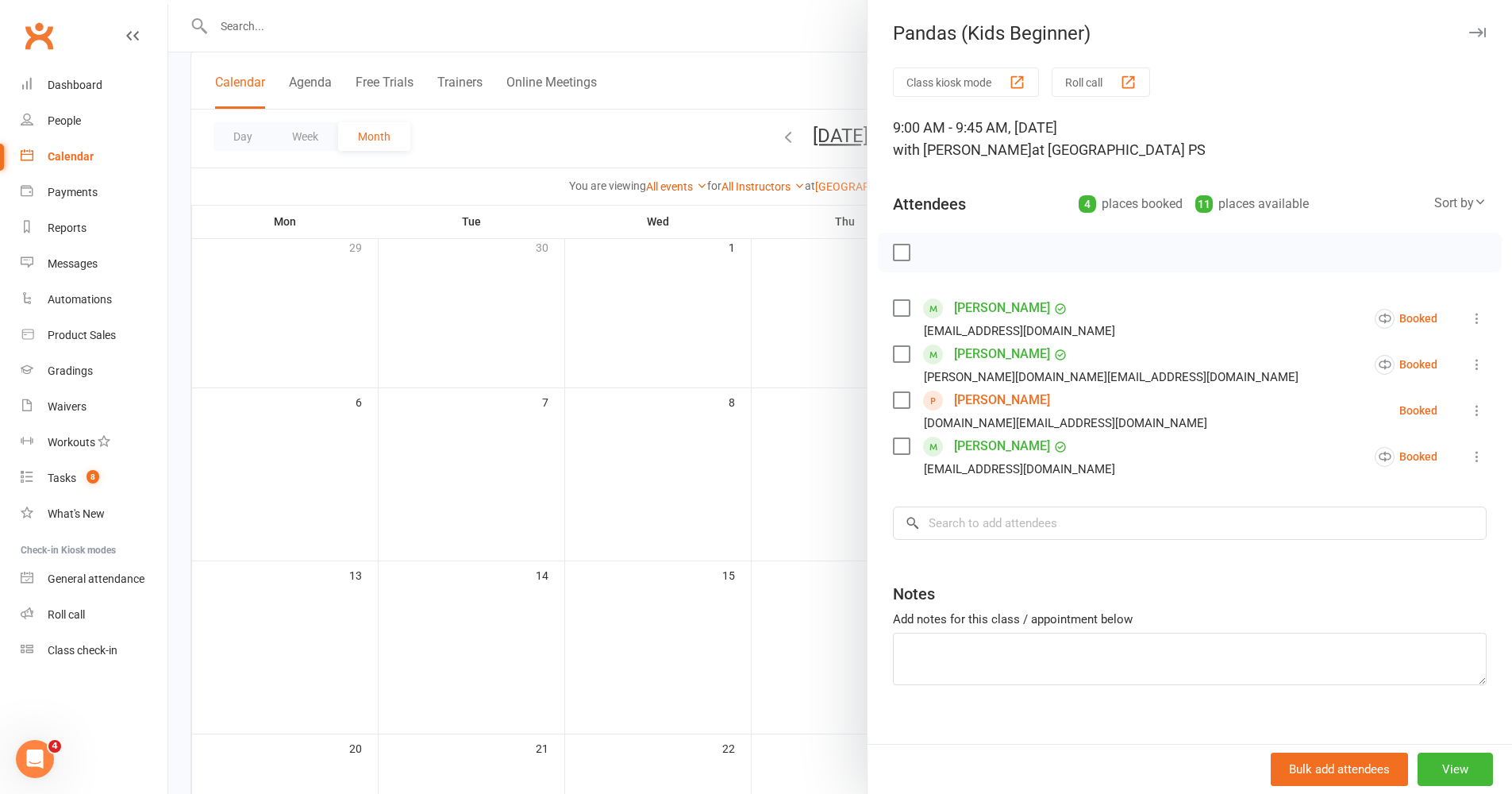
click at [1469, 34] on icon "button" at bounding box center [1477, 33] width 16 height 10
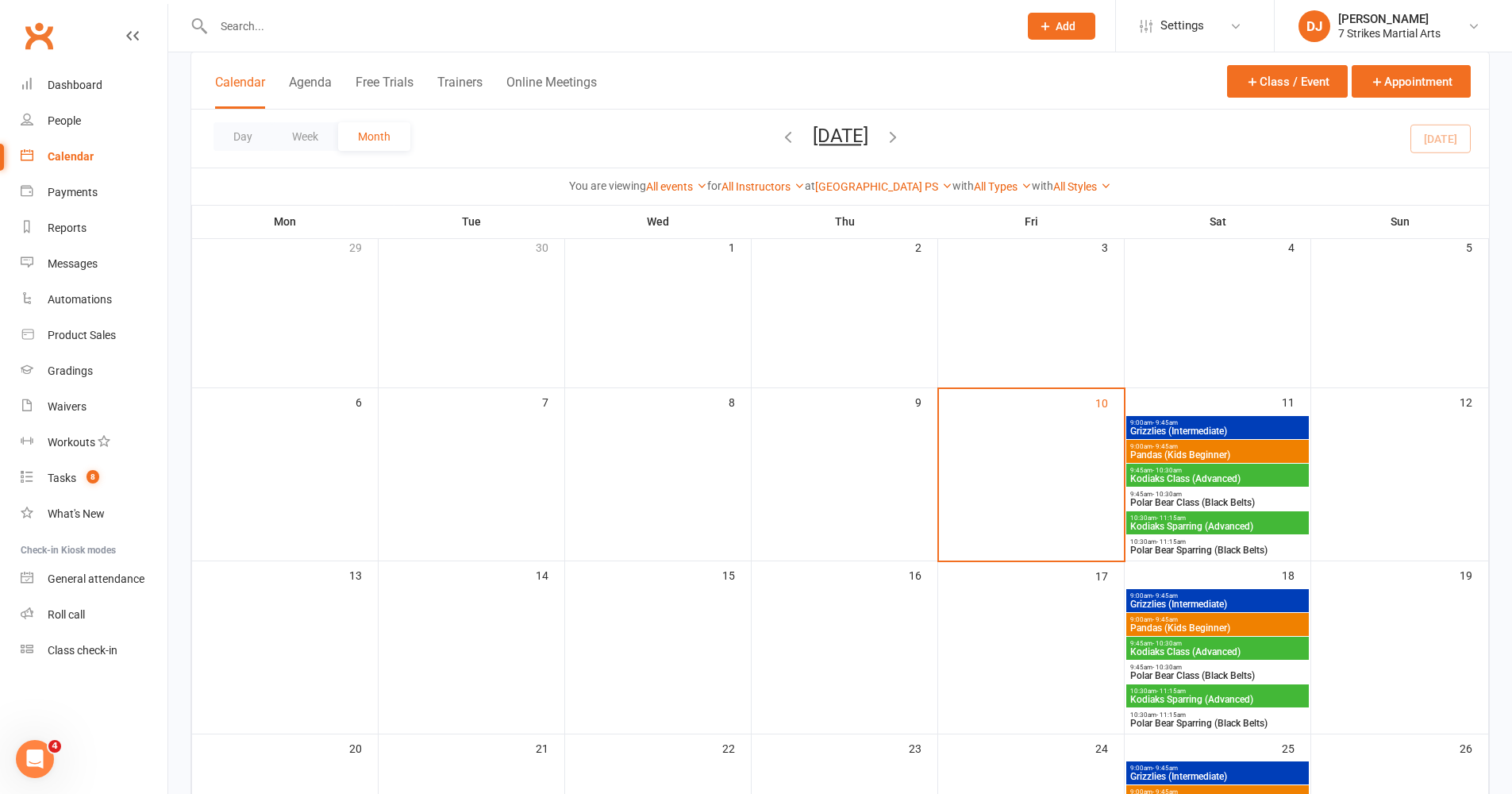
click at [1224, 473] on span "Kodiaks Class (Advanced)" at bounding box center [1218, 478] width 176 height 10
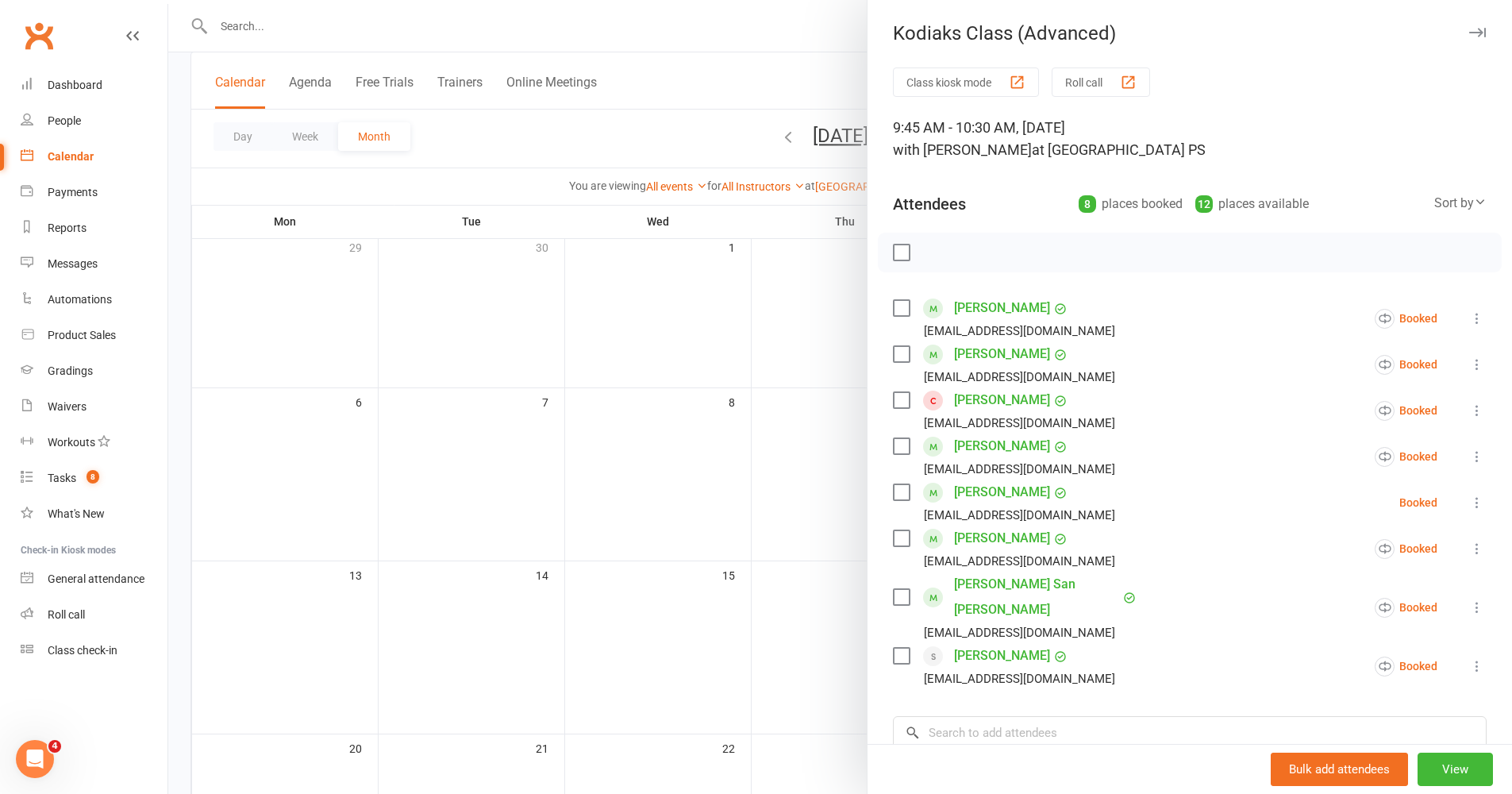
click at [1468, 38] on button "button" at bounding box center [1478, 33] width 19 height 19
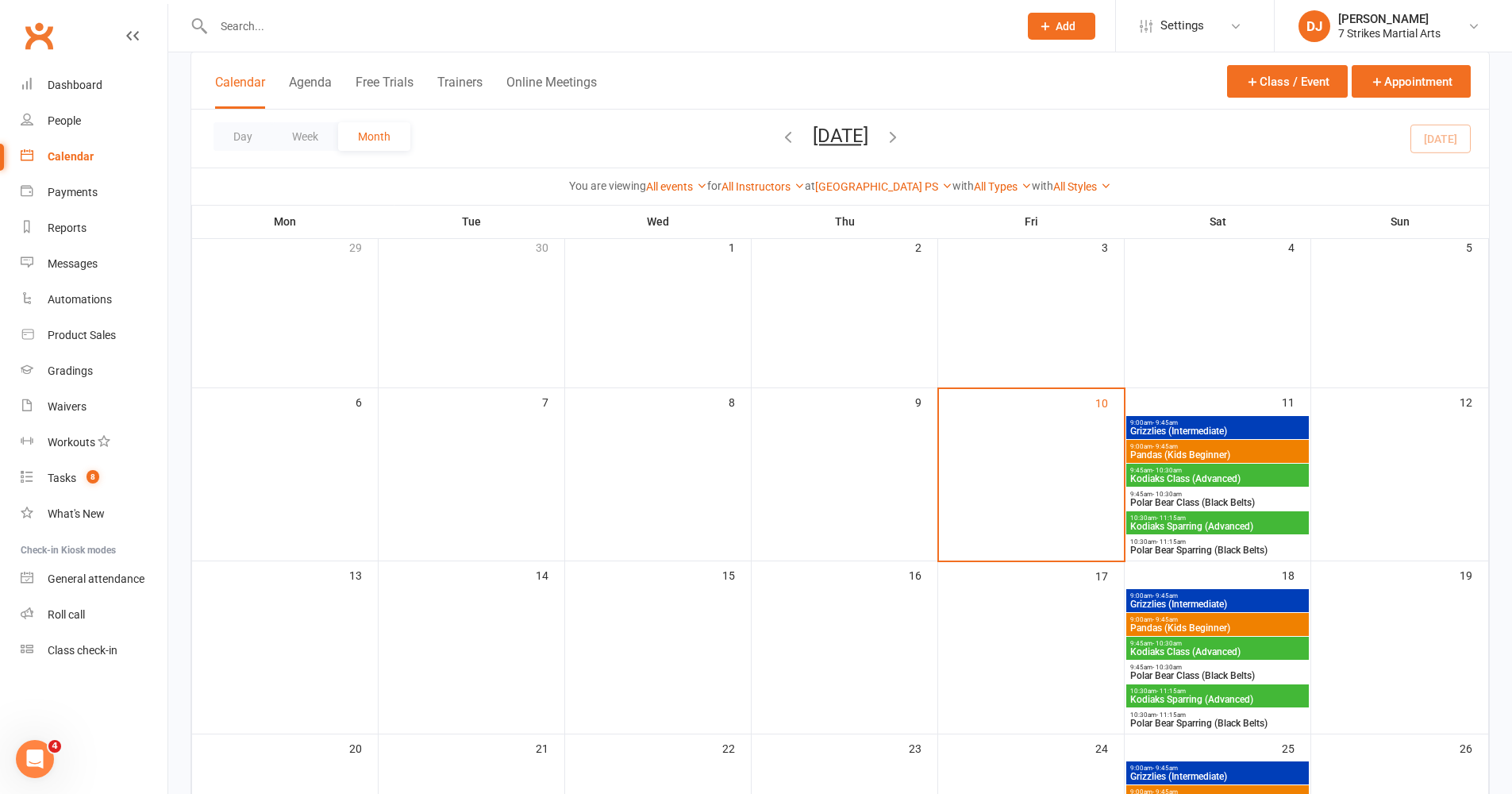
click at [1232, 502] on span "Polar Bear Class (Black Belts)" at bounding box center [1218, 503] width 176 height 10
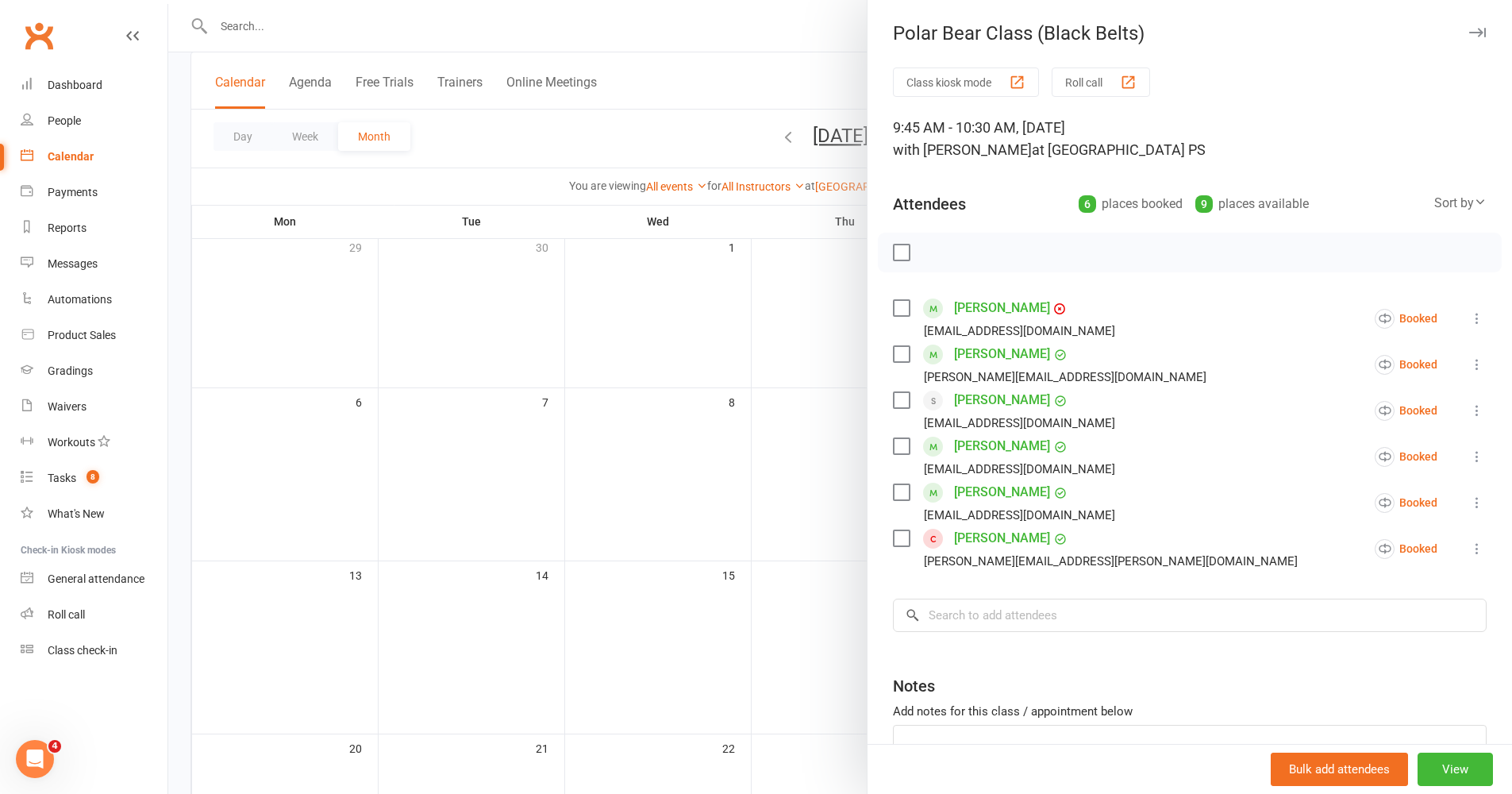
click at [1450, 20] on div "Polar Bear Class (Black Belts) Class kiosk mode Roll call 9:45 AM - 10:30 AM, S…" at bounding box center [1189, 397] width 645 height 794
click at [1469, 32] on icon "button" at bounding box center [1477, 33] width 16 height 10
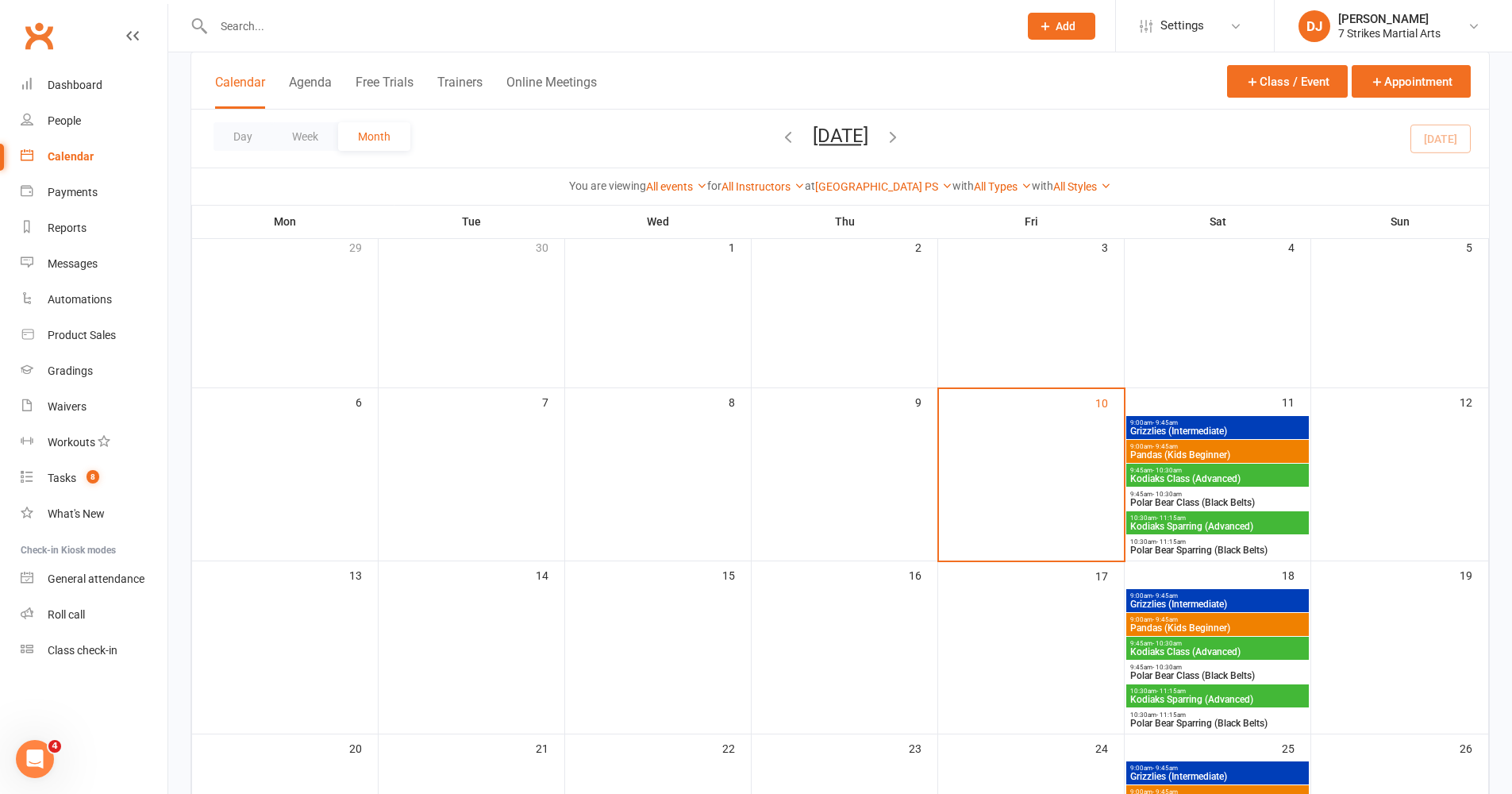
click at [1256, 519] on span "10:30am - 11:15am" at bounding box center [1218, 517] width 176 height 7
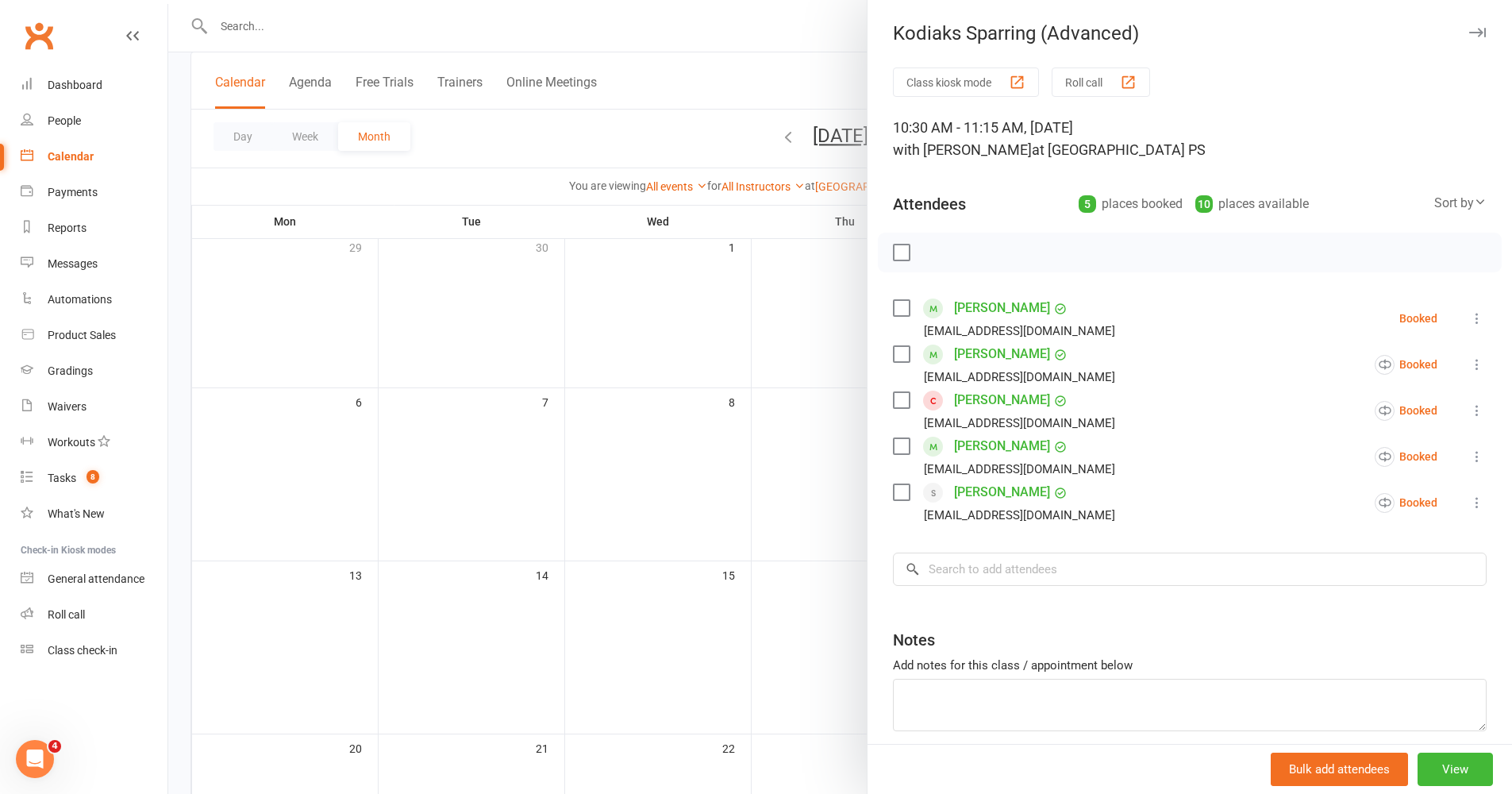
drag, startPoint x: 1460, startPoint y: 35, endPoint x: 1447, endPoint y: 54, distance: 23.0
click at [1469, 35] on icon "button" at bounding box center [1477, 33] width 16 height 10
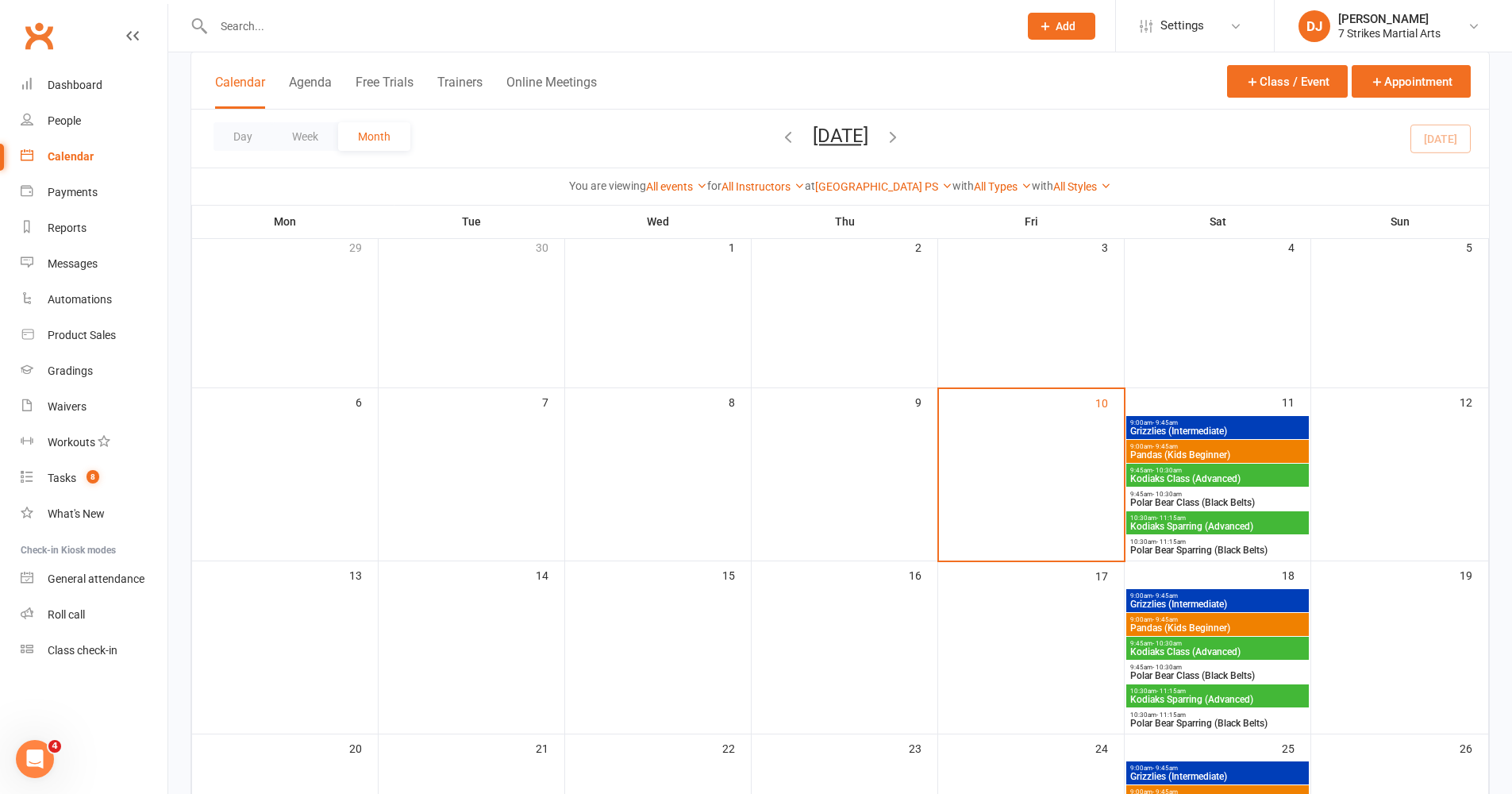
click at [1197, 547] on span "Polar Bear Sparring (Black Belts)" at bounding box center [1218, 550] width 176 height 10
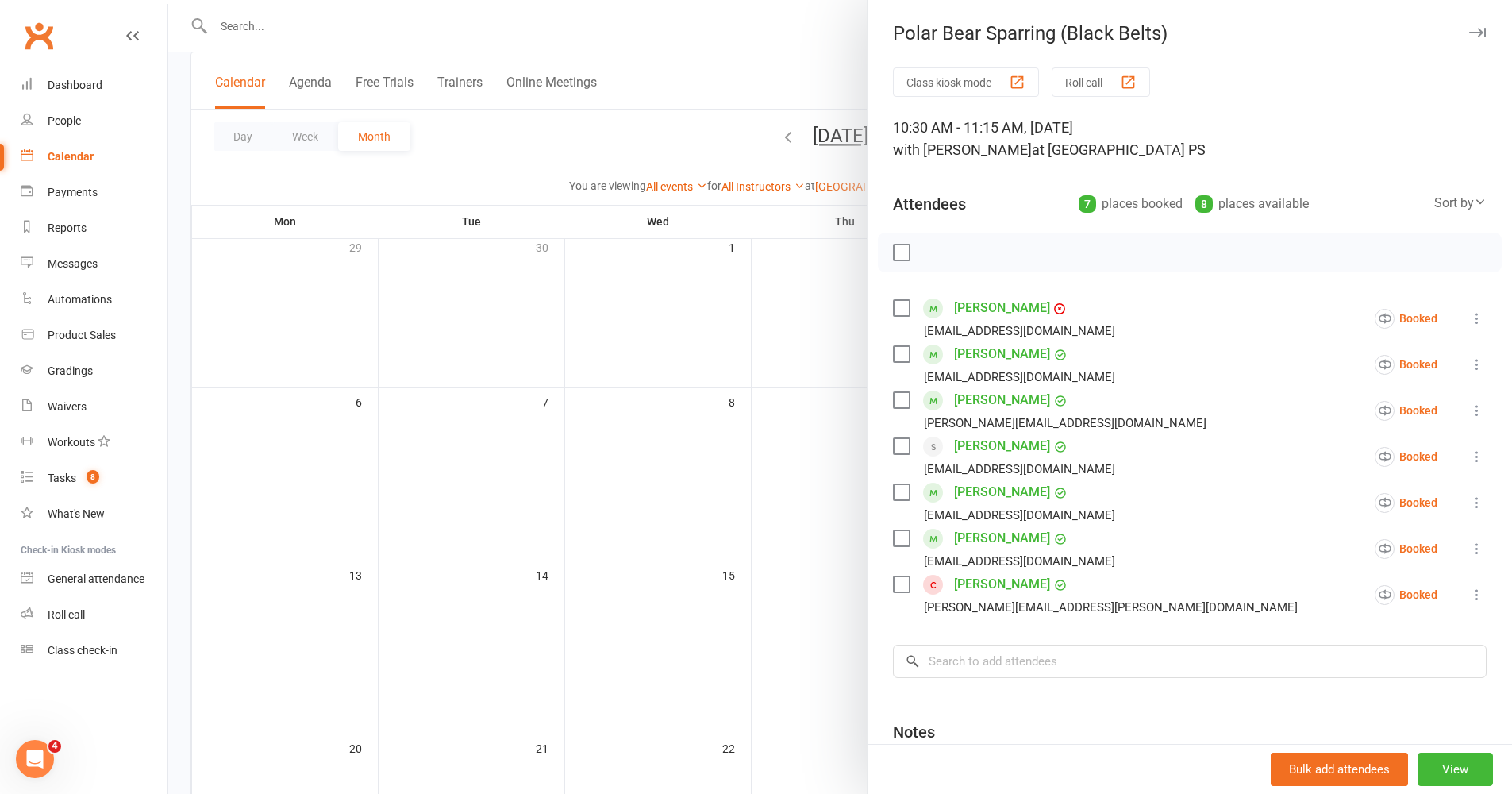
click at [1468, 38] on button "button" at bounding box center [1478, 33] width 19 height 19
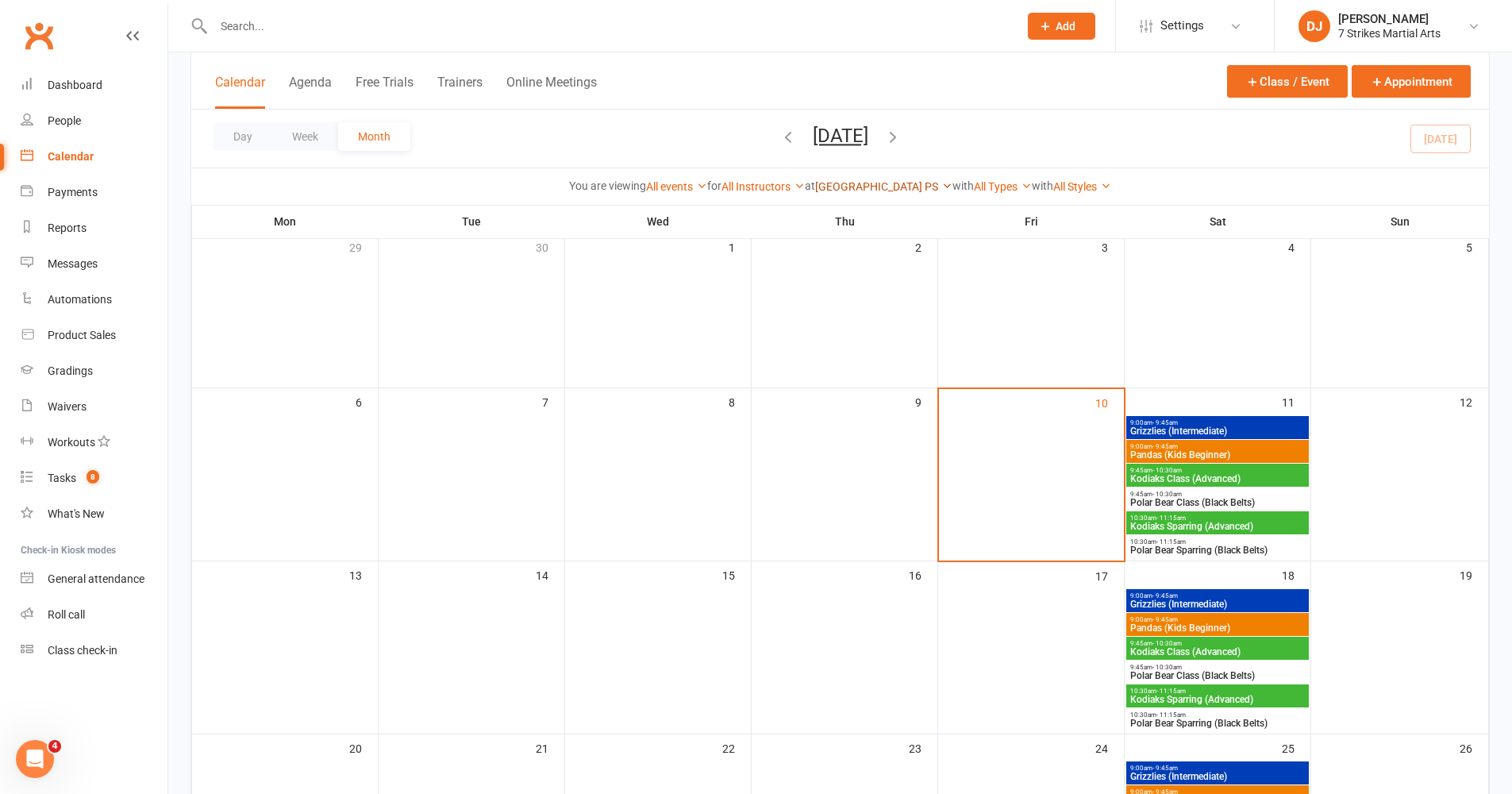
click at [889, 187] on link "[GEOGRAPHIC_DATA] PS" at bounding box center [884, 186] width 138 height 13
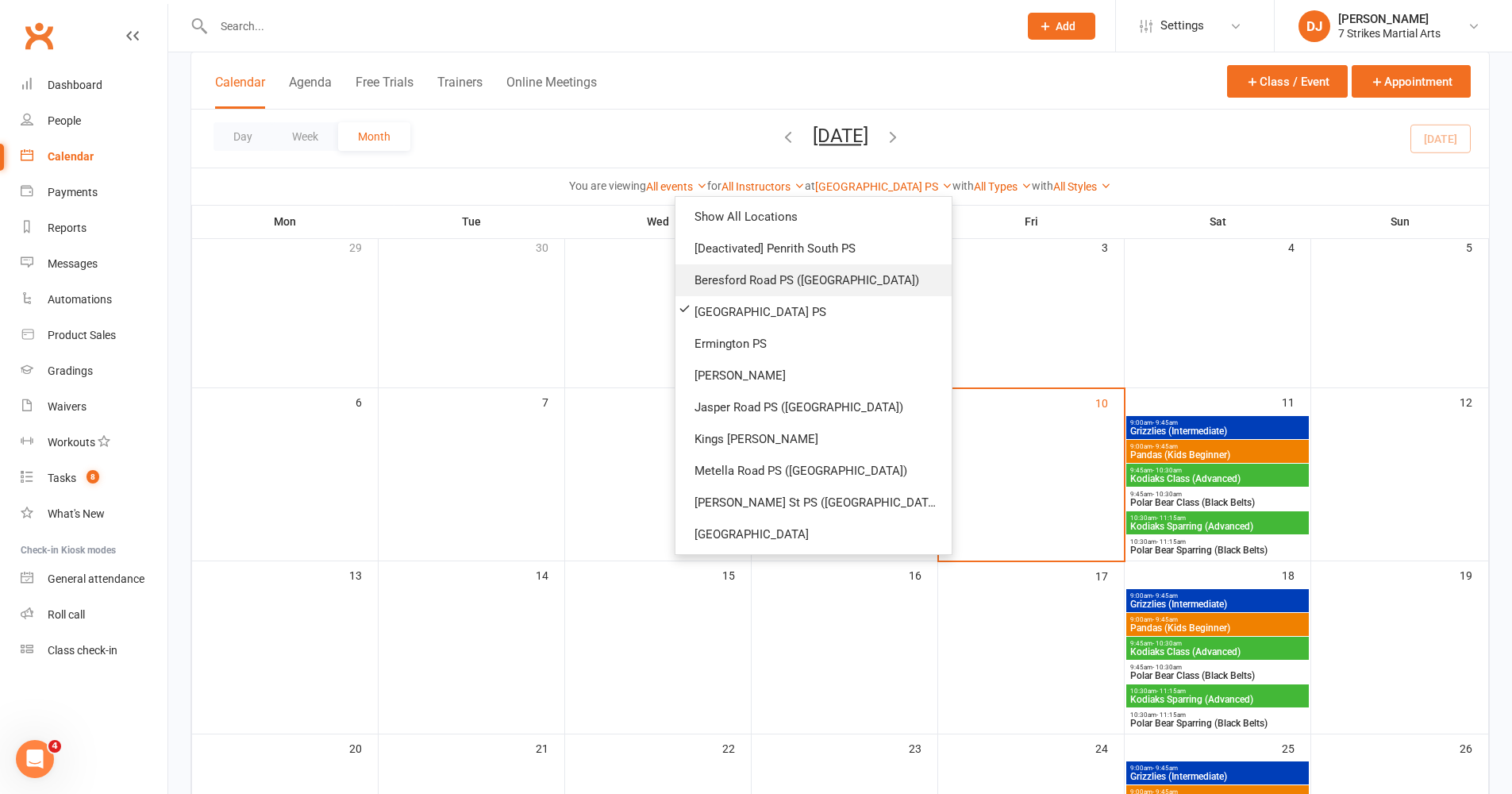
click at [850, 287] on link "Beresford Road PS ([GEOGRAPHIC_DATA])" at bounding box center [814, 280] width 276 height 32
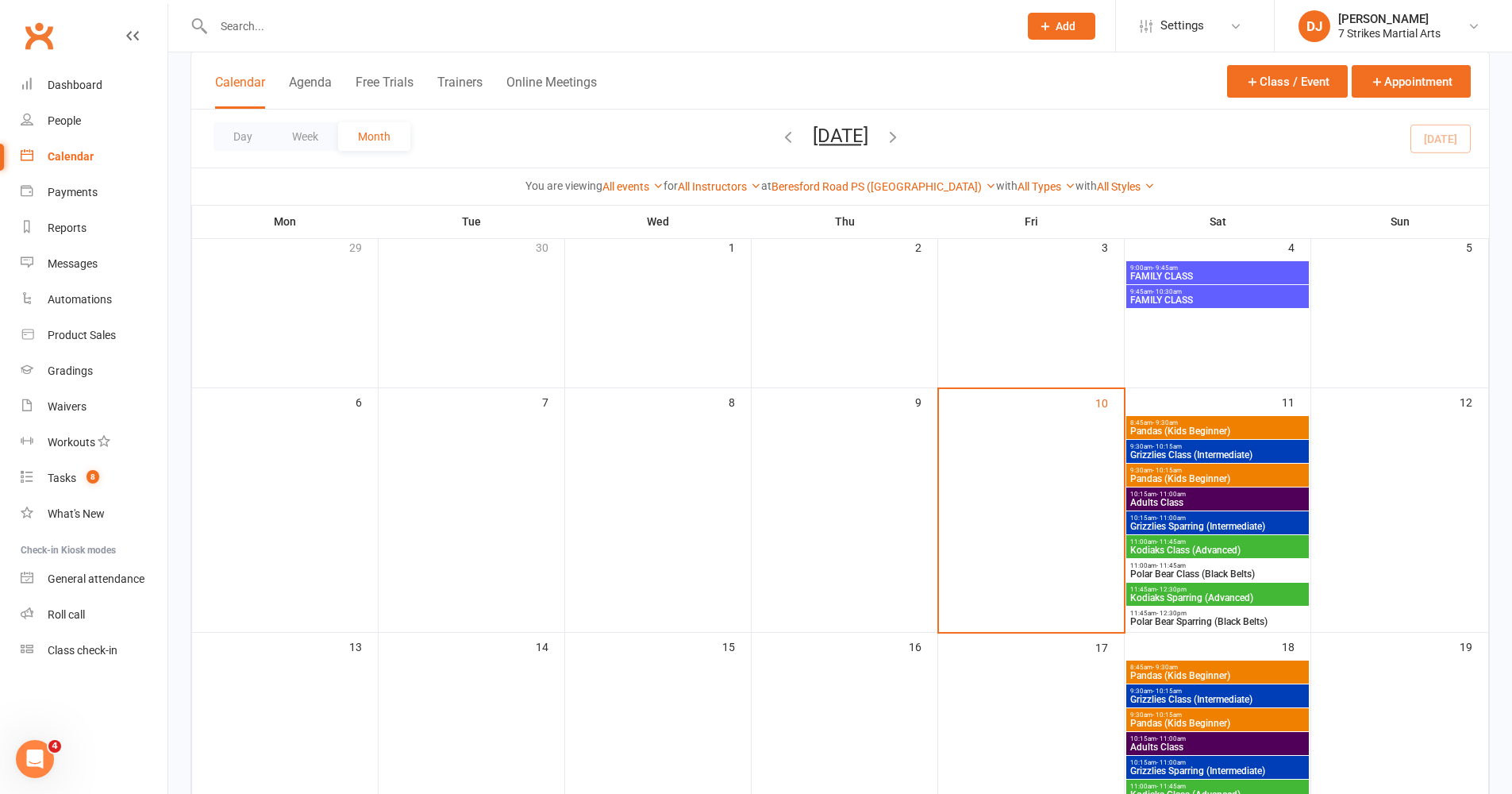
click at [1256, 455] on span "Grizzlies Class (Intermediate)" at bounding box center [1218, 455] width 176 height 10
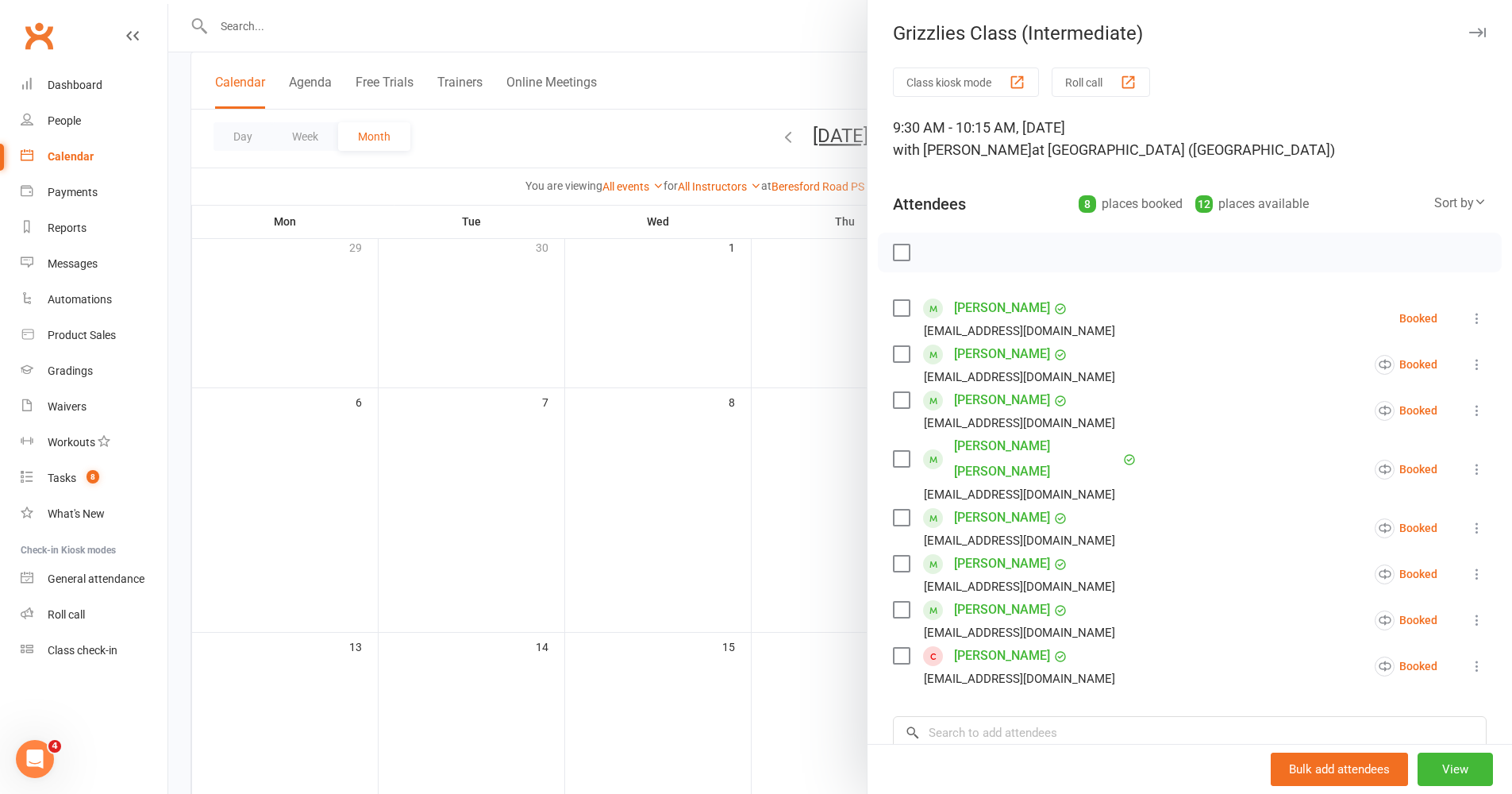
click at [1468, 41] on button "button" at bounding box center [1478, 33] width 19 height 19
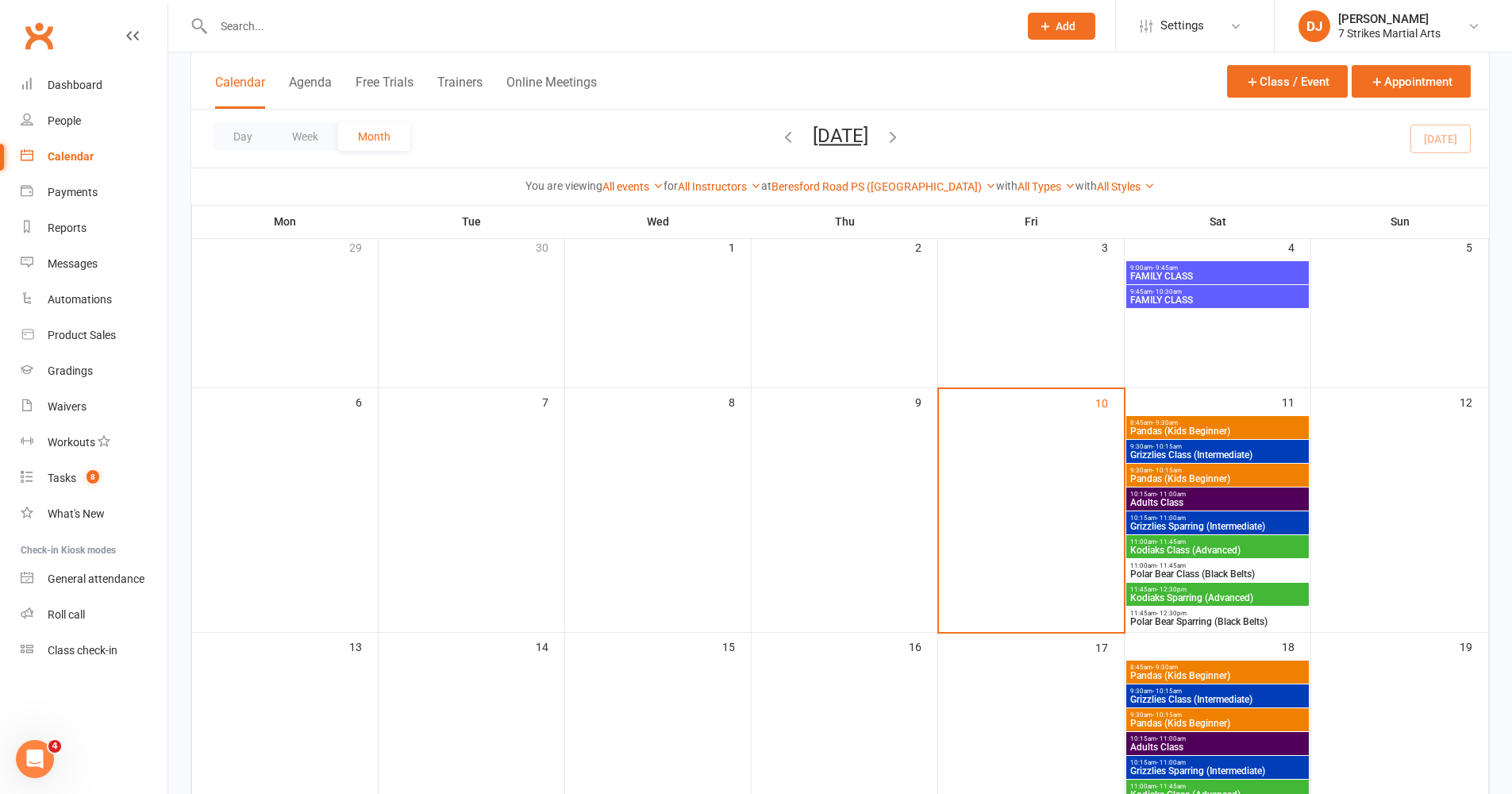
click at [1205, 473] on span "9:30am - 10:15am" at bounding box center [1218, 470] width 176 height 7
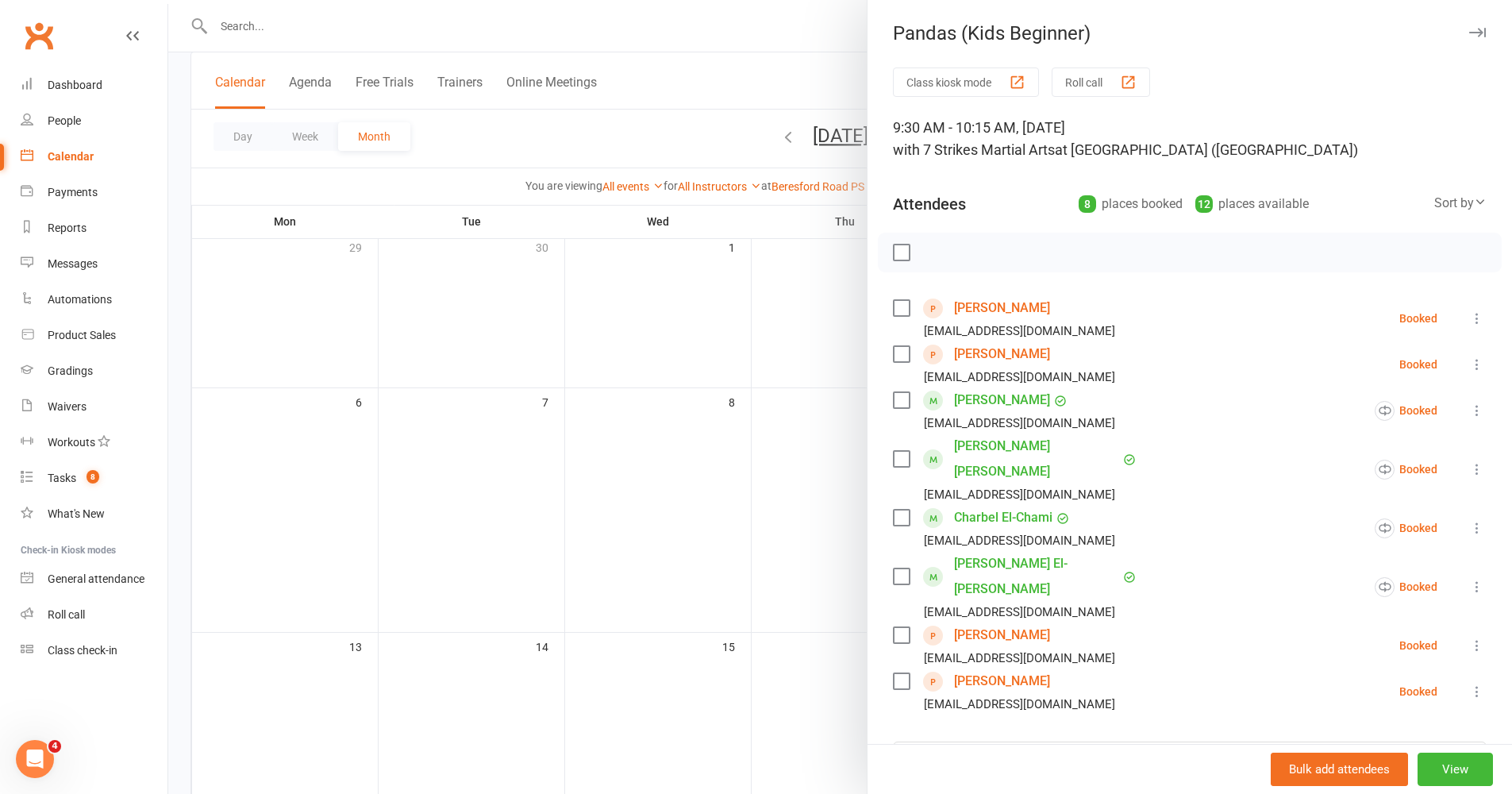
click at [1469, 36] on icon "button" at bounding box center [1477, 33] width 16 height 10
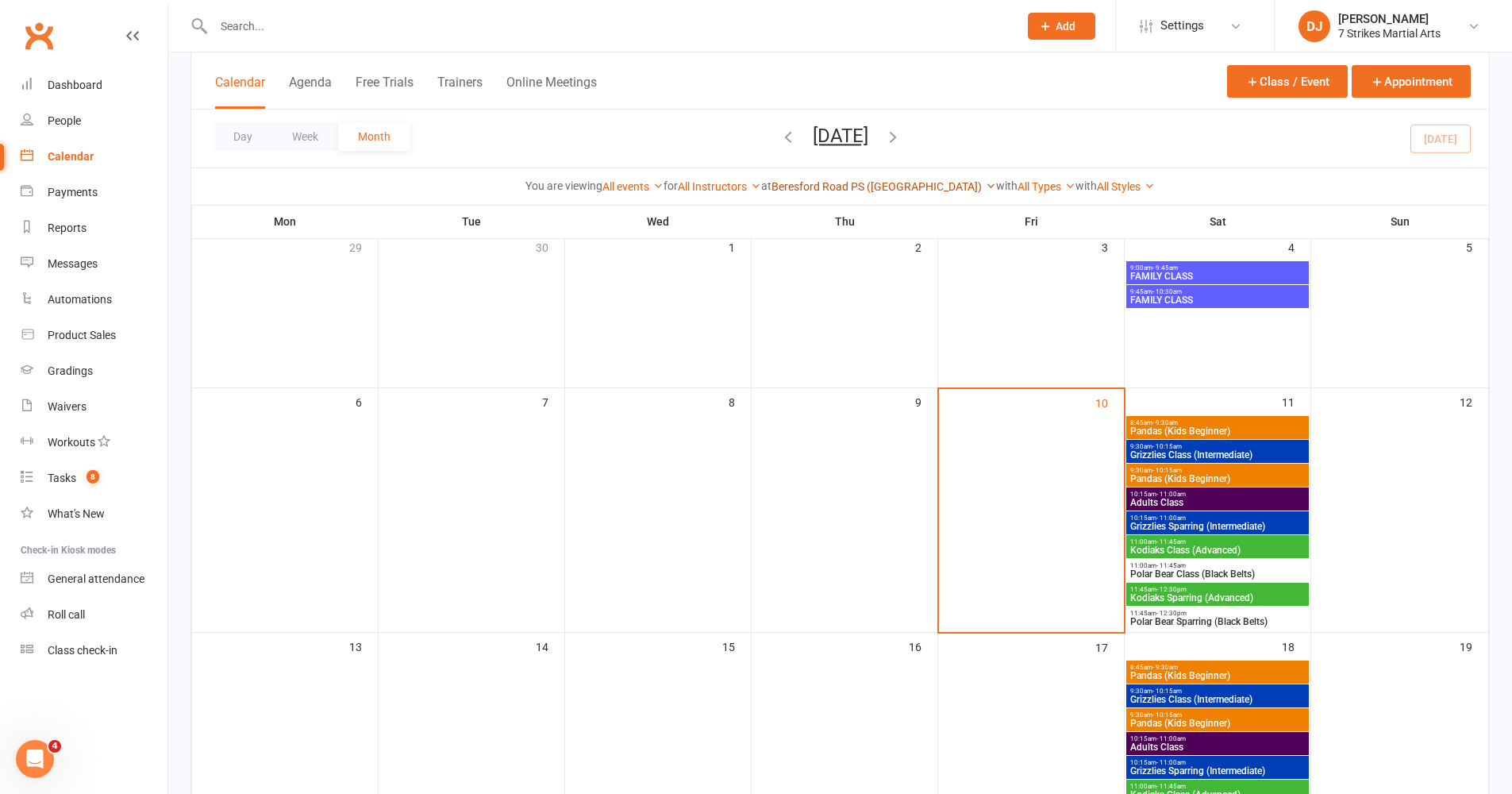
click at [921, 188] on link "Beresford Road PS ([GEOGRAPHIC_DATA])" at bounding box center [884, 186] width 225 height 13
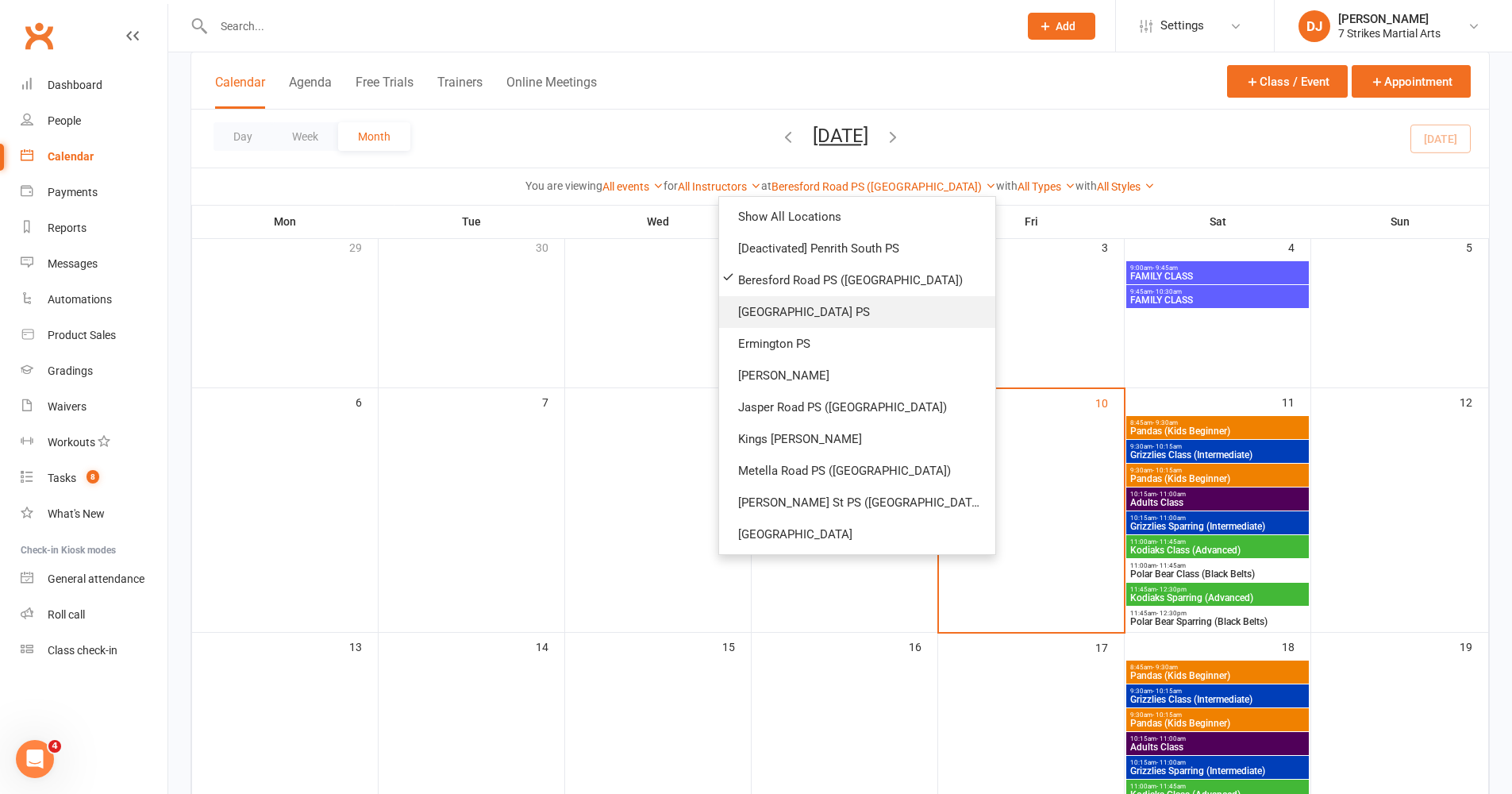
click at [891, 314] on link "[GEOGRAPHIC_DATA] PS" at bounding box center [857, 312] width 276 height 32
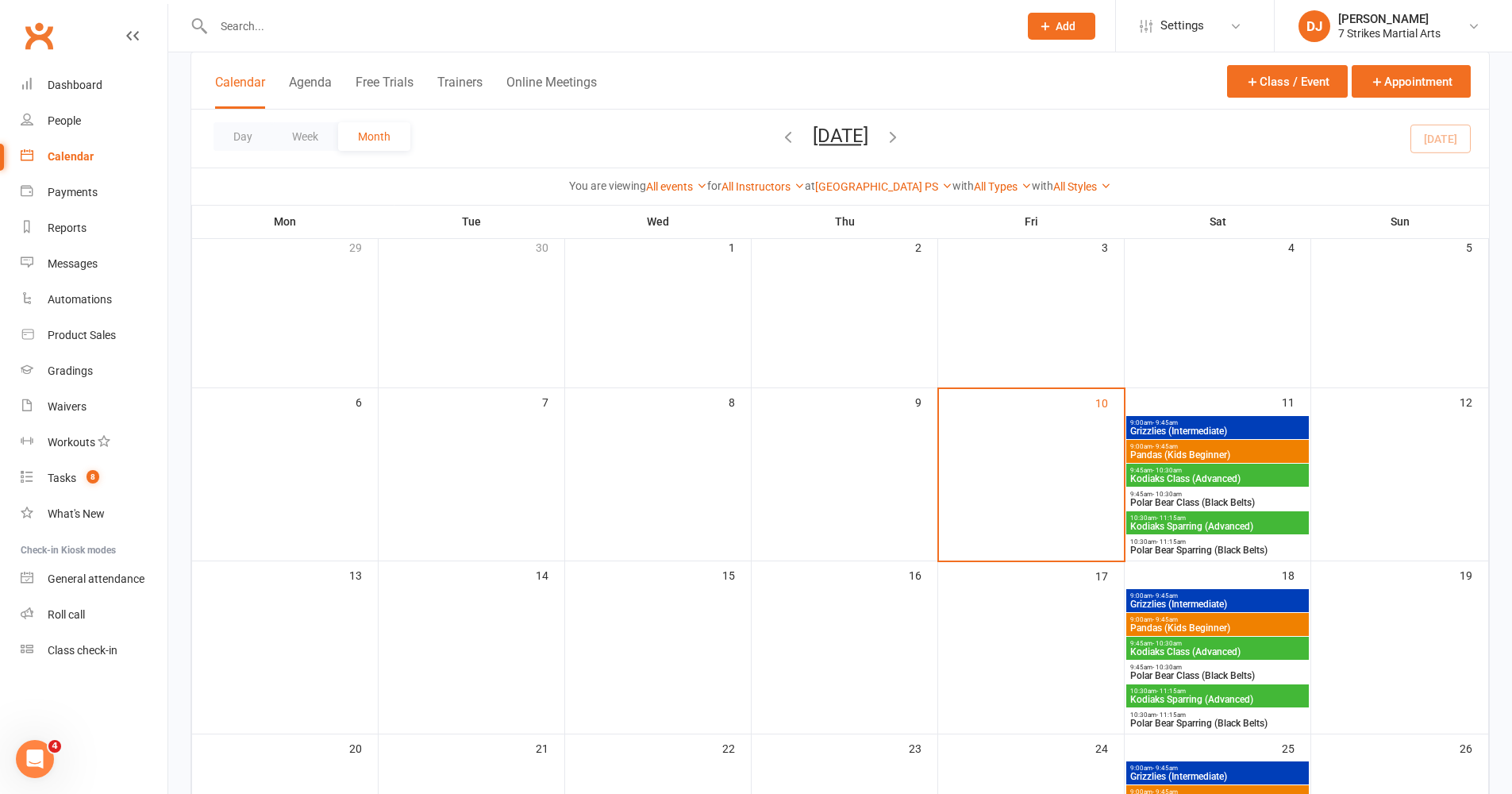
click at [902, 137] on icon "button" at bounding box center [893, 137] width 17 height 17
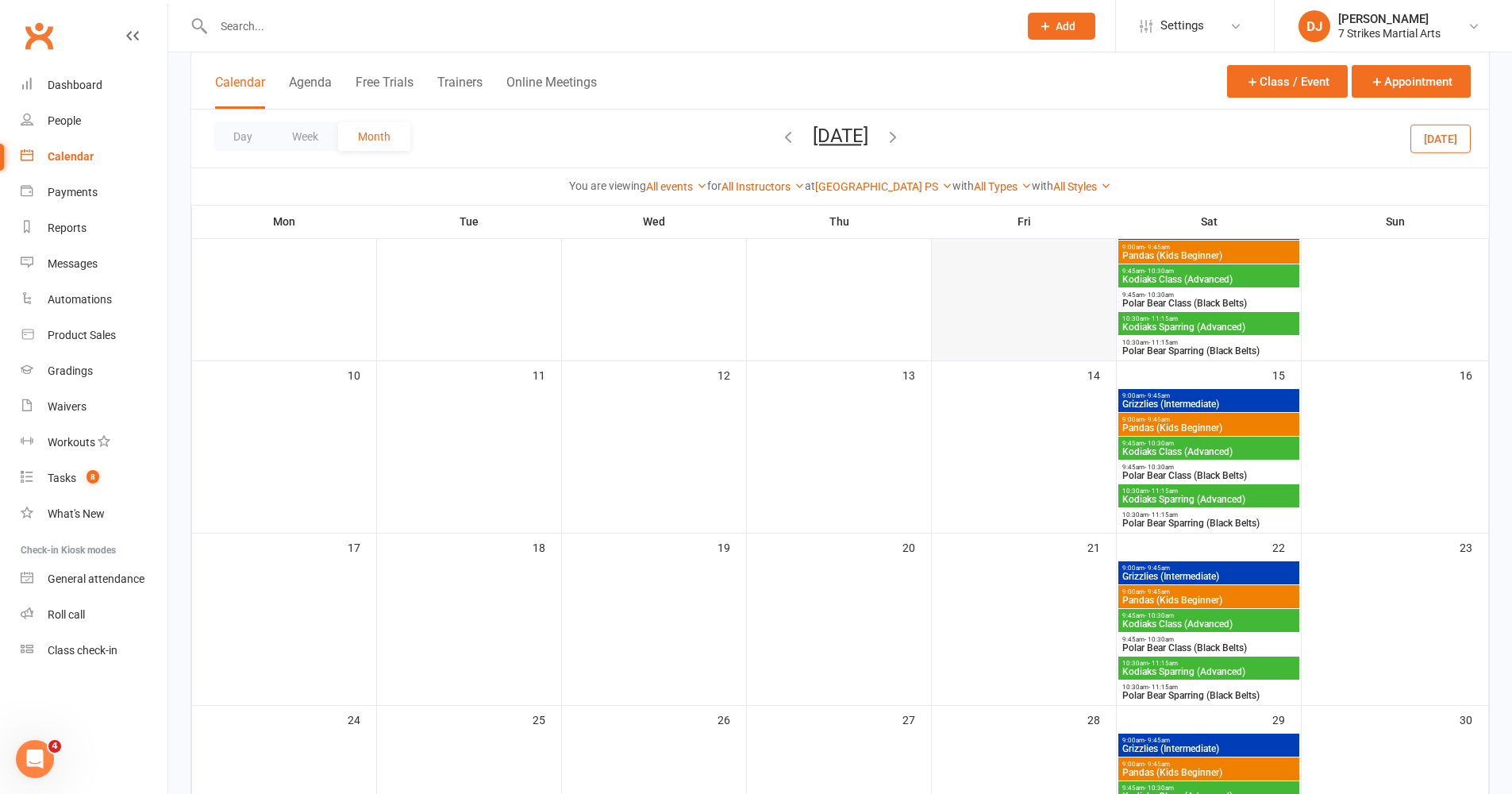
scroll to position [423, 0]
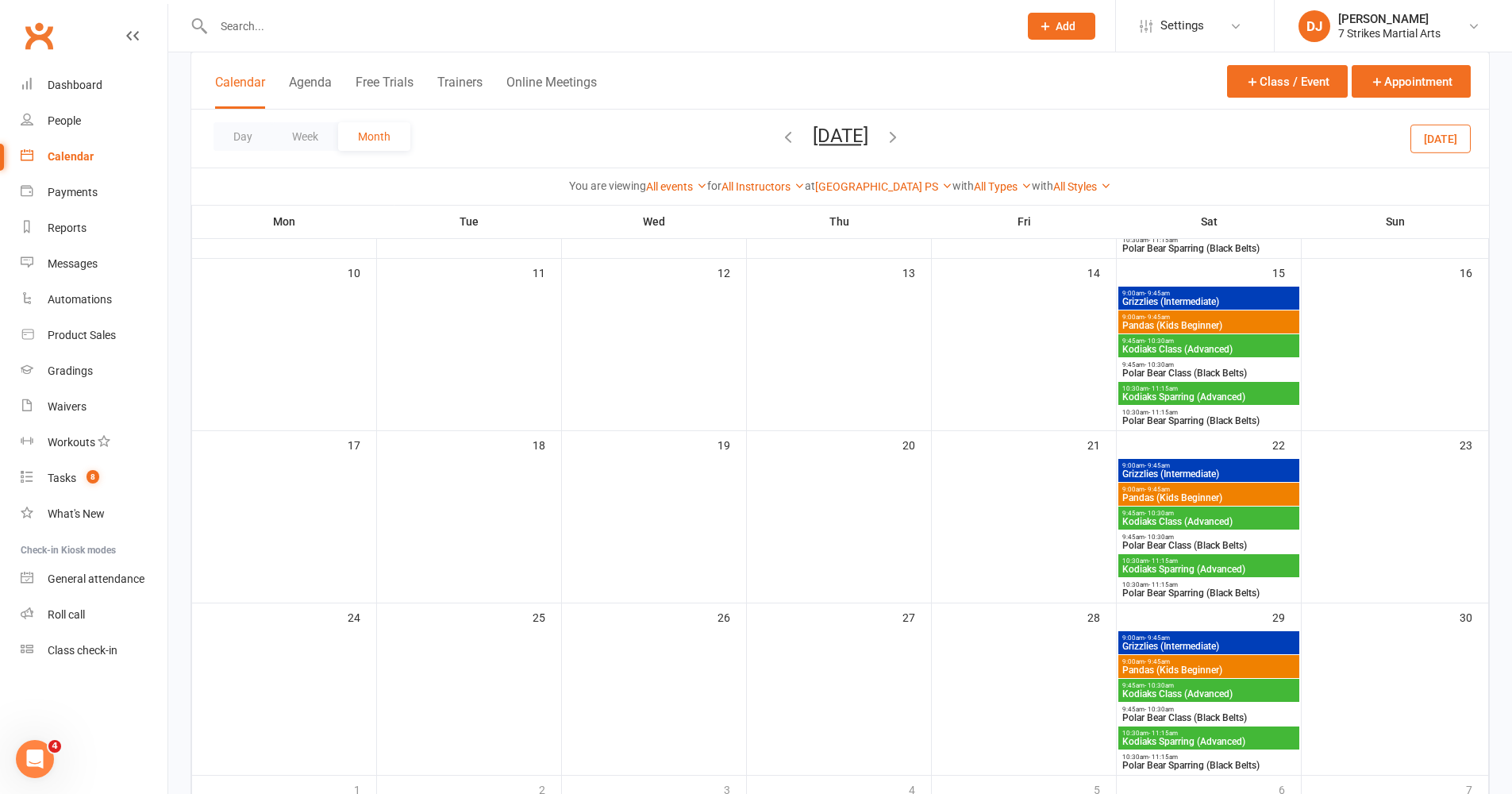
click at [869, 1] on div at bounding box center [599, 25] width 817 height 51
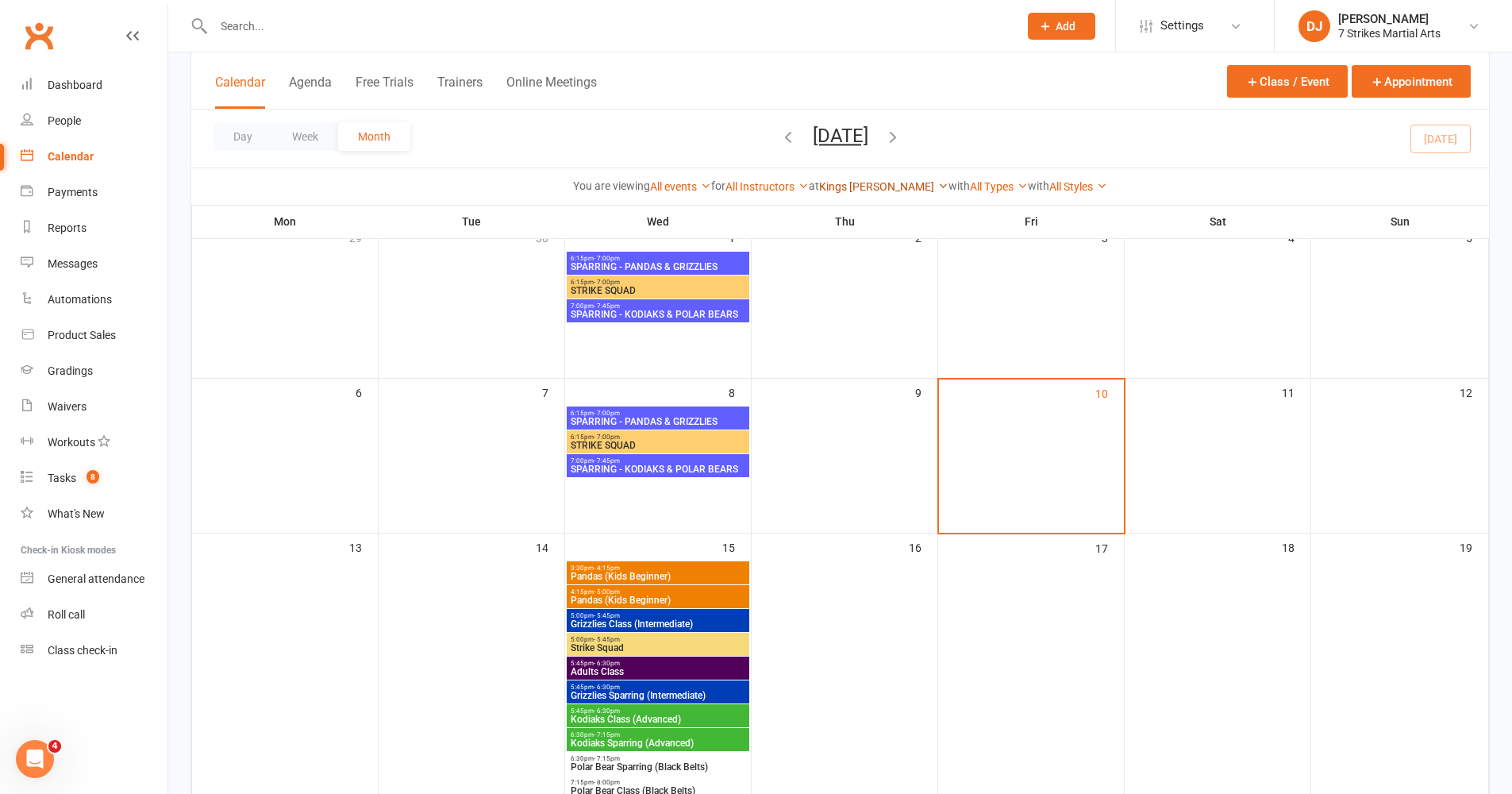
click at [896, 188] on link "Kings [PERSON_NAME]" at bounding box center [884, 186] width 130 height 13
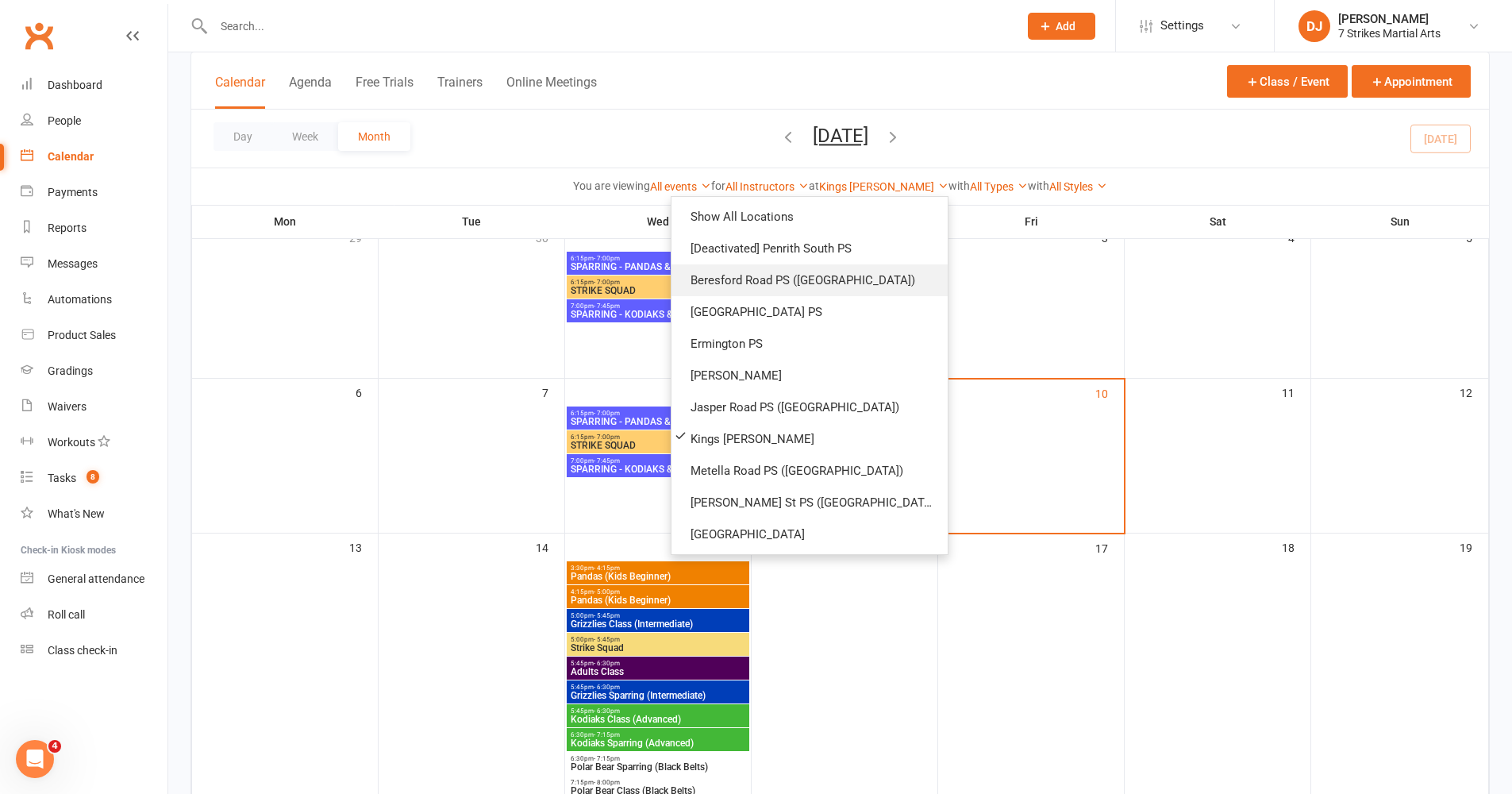
click at [841, 288] on link "Beresford Road PS ([GEOGRAPHIC_DATA])" at bounding box center [809, 280] width 276 height 32
